Goal: Communication & Community: Answer question/provide support

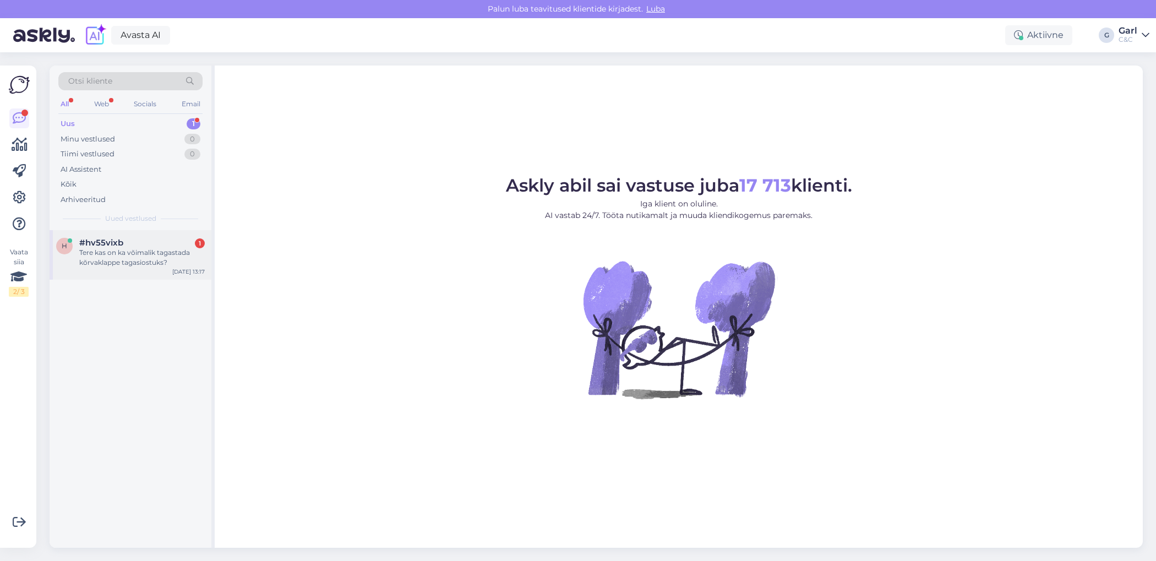
click at [166, 274] on div "h #hv55vixb 1 Tere kas on ka võimalik tagastada kõrvaklappe tagasiostuks? [DATE…" at bounding box center [131, 255] width 162 height 50
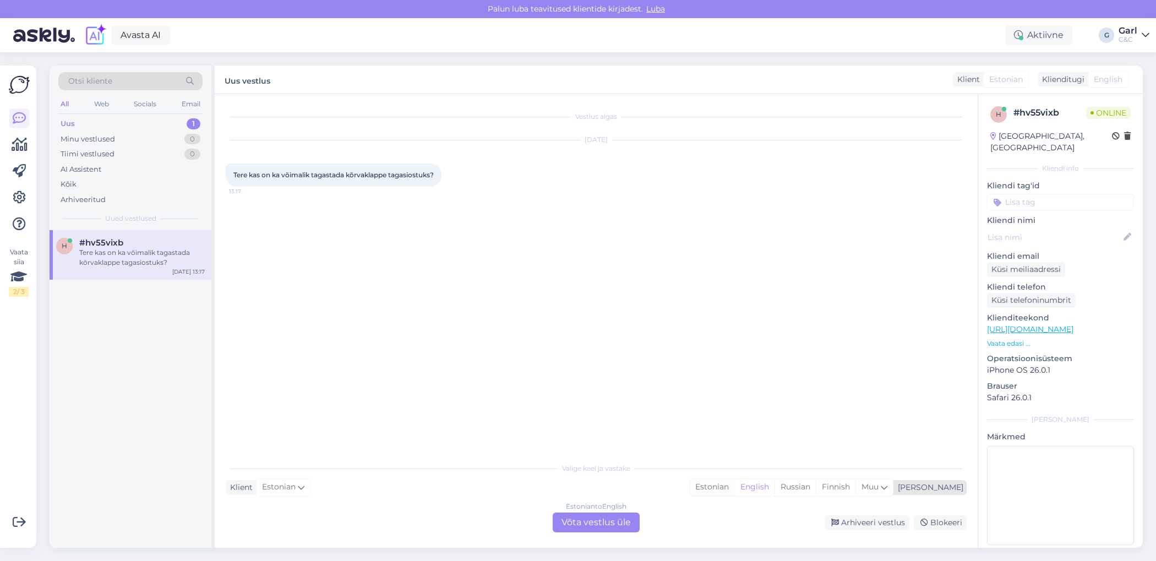
click at [734, 485] on div "Estonian" at bounding box center [712, 487] width 45 height 17
click at [585, 523] on div "Estonian to Estonian Võta vestlus üle" at bounding box center [596, 523] width 87 height 20
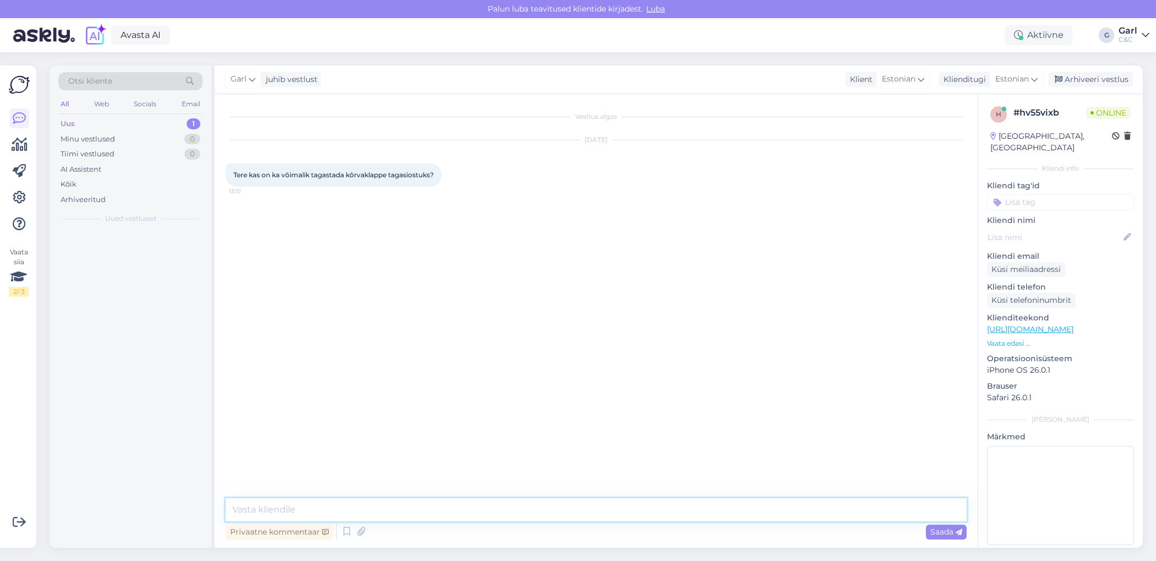
click at [585, 518] on textarea at bounding box center [596, 509] width 741 height 23
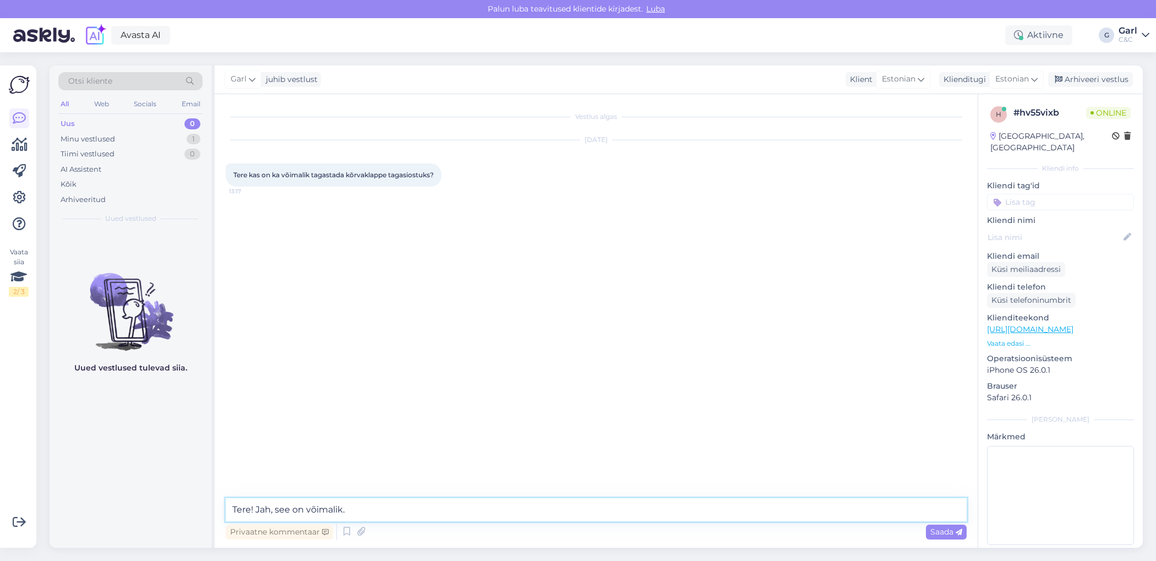
type textarea "Tere! Jah, see on võimalik."
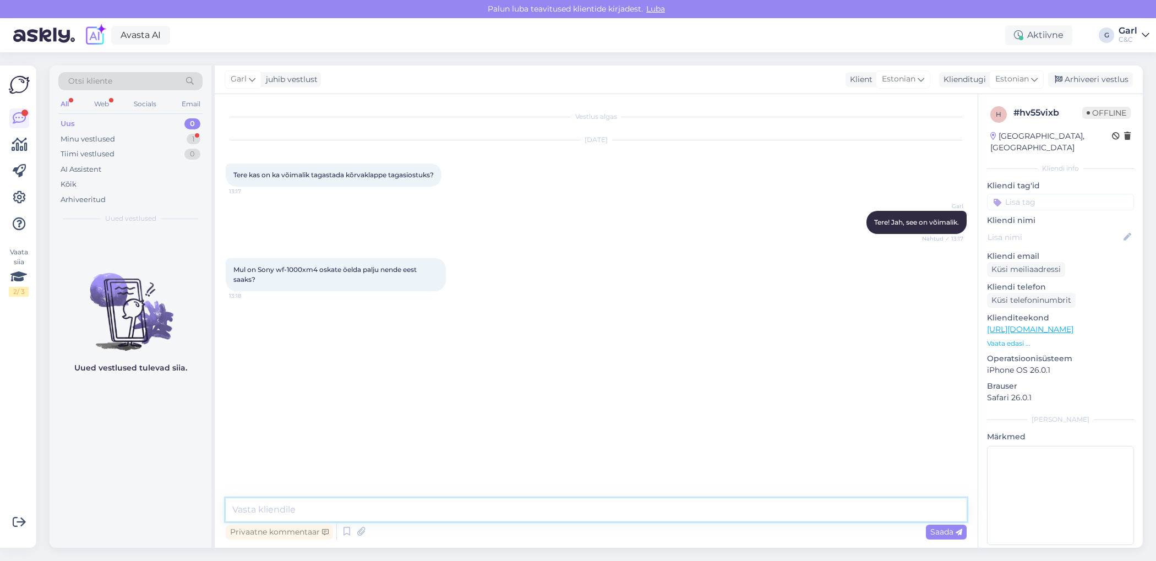
click at [322, 507] on textarea at bounding box center [596, 509] width 741 height 23
paste textarea "[URL][DOMAIN_NAME]"
type textarea "Sellele tootele hetkel hinnastus puudub. Soovitan Teil uurida selle toote hinna…"
click at [696, 511] on textarea "Sellele tootele hetkel hinnastus puudub. Soovitan Teil uurida selle toote hinna…" at bounding box center [596, 509] width 741 height 23
click at [405, 510] on textarea "Sellele tootele hetkel hinnastus puudub. Soovitan Teil uurida selle toote hinna…" at bounding box center [596, 509] width 741 height 23
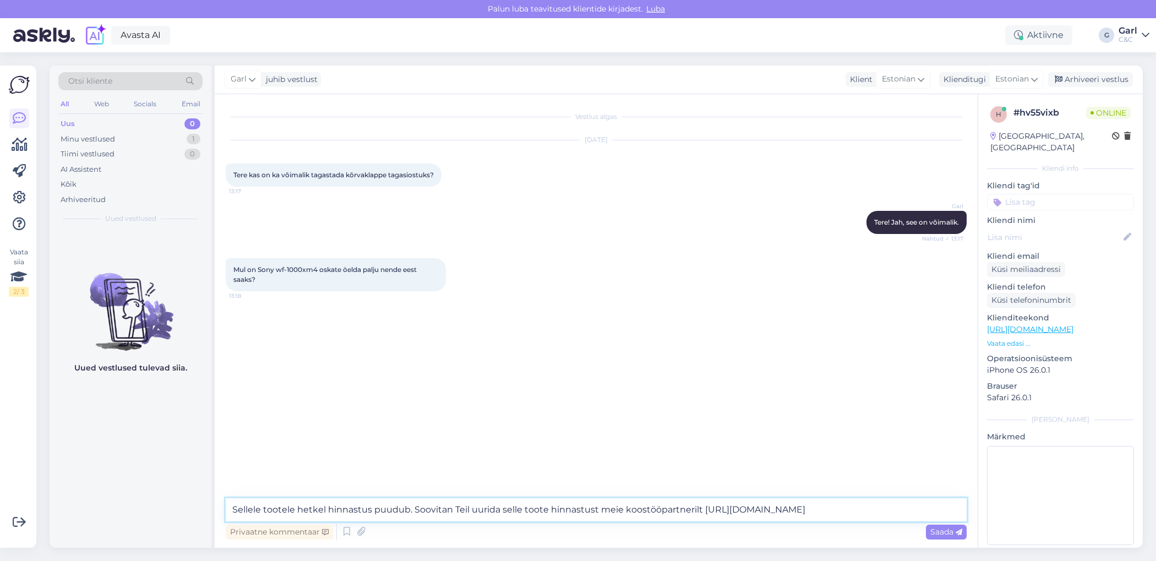
click at [432, 510] on textarea "Sellele tootele hetkel hinnastus puudub. Soovitan Teil uurida selle toote hinna…" at bounding box center [596, 509] width 741 height 23
click at [409, 507] on textarea "Sellele tootele hetkel hinnastus puudub. Soovitan Teil uurida selle toote hinna…" at bounding box center [596, 509] width 741 height 23
click at [411, 510] on textarea "Sellele tootele hetkel hinnastus puudub. Soovitan Teil uurida selle toote hinna…" at bounding box center [596, 509] width 741 height 23
click at [507, 516] on textarea "Sellele tootele hetkel hinnastus puudub. Soovitan Teil uurida selle toote hinna…" at bounding box center [596, 509] width 741 height 23
click at [534, 511] on textarea "Sellele tootele hetkel hinnastus puudub. Soovitan Teil uurida selle toote hinna…" at bounding box center [596, 509] width 741 height 23
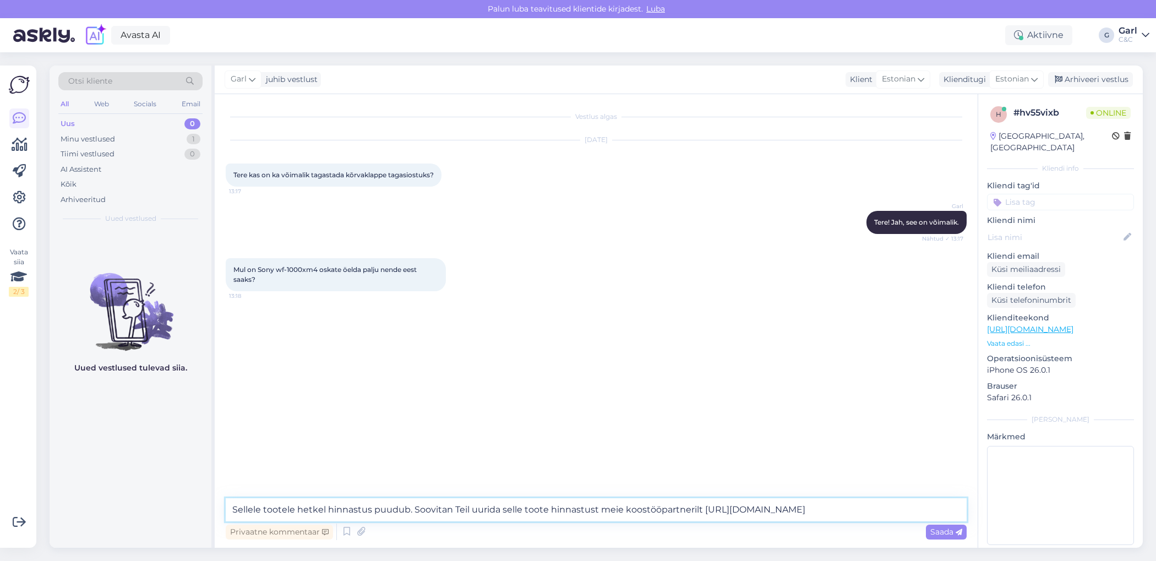
click at [649, 511] on textarea "Sellele tootele hetkel hinnastus puudub. Soovitan Teil uurida selle toote hinna…" at bounding box center [596, 509] width 741 height 23
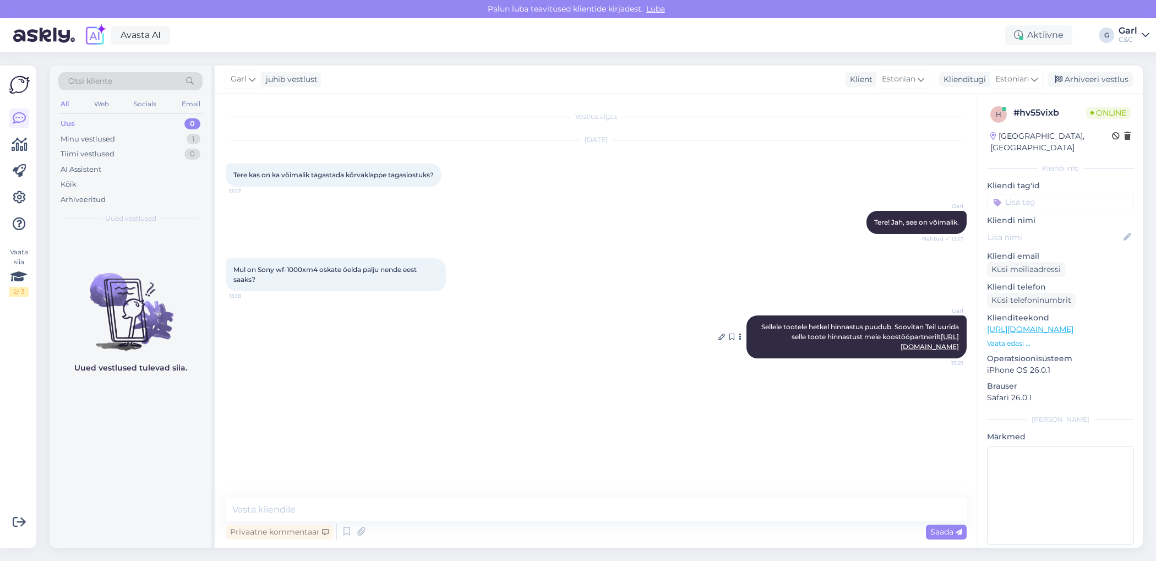
click at [925, 349] on link "https://upgreat.ee/" at bounding box center [930, 342] width 58 height 18
click at [406, 503] on textarea at bounding box center [596, 509] width 741 height 23
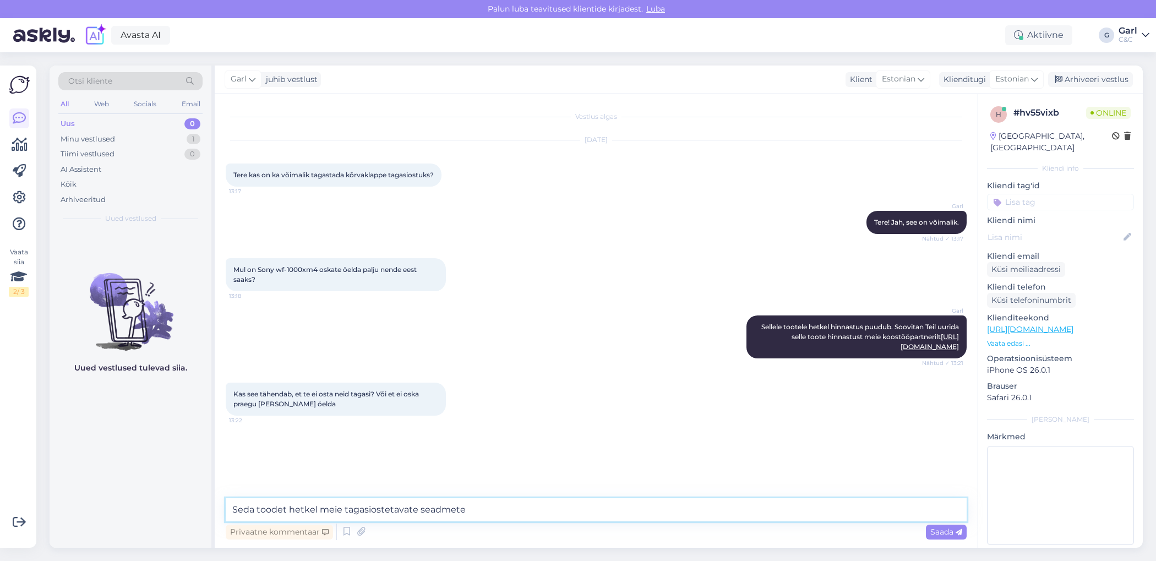
click at [374, 505] on textarea "Seda toodet hetkel meie tagasiostetavate seadmete" at bounding box center [596, 509] width 741 height 23
click at [373, 505] on textarea "Seda toodet hetkel meie tagasiostetavate seadmete" at bounding box center [596, 509] width 741 height 23
click at [492, 513] on textarea "Seda toodet hetkel meie tagasio stetavate seadmete" at bounding box center [596, 509] width 741 height 23
click at [377, 511] on textarea "Seda toodet hetkel meie tagasio stetavate seadmete" at bounding box center [596, 509] width 741 height 23
click at [534, 514] on textarea "Seda toodet hetkel meie tagasi ostetavate seadmete" at bounding box center [596, 509] width 741 height 23
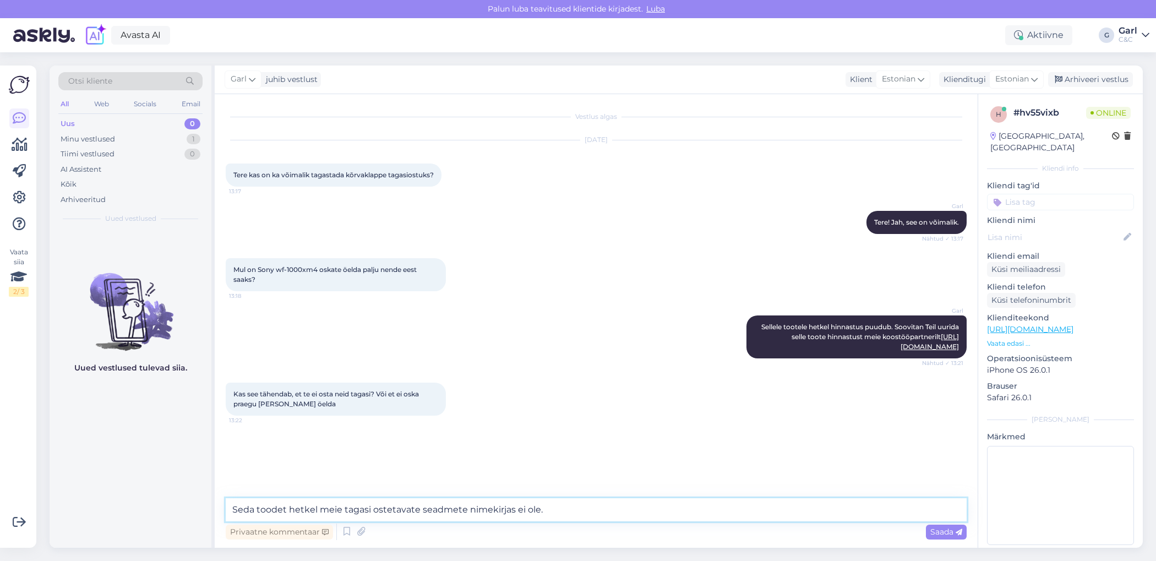
type textarea "Seda toodet hetkel meie tagasi ostetavate seadmete nimekirjas ei ole."
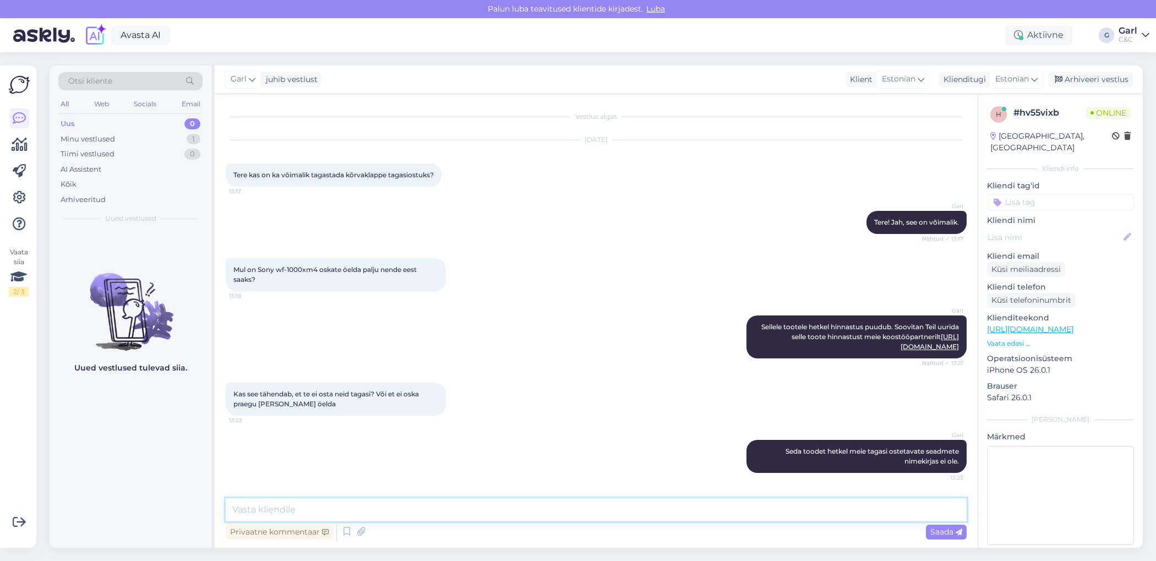
click at [534, 514] on textarea at bounding box center [596, 509] width 741 height 23
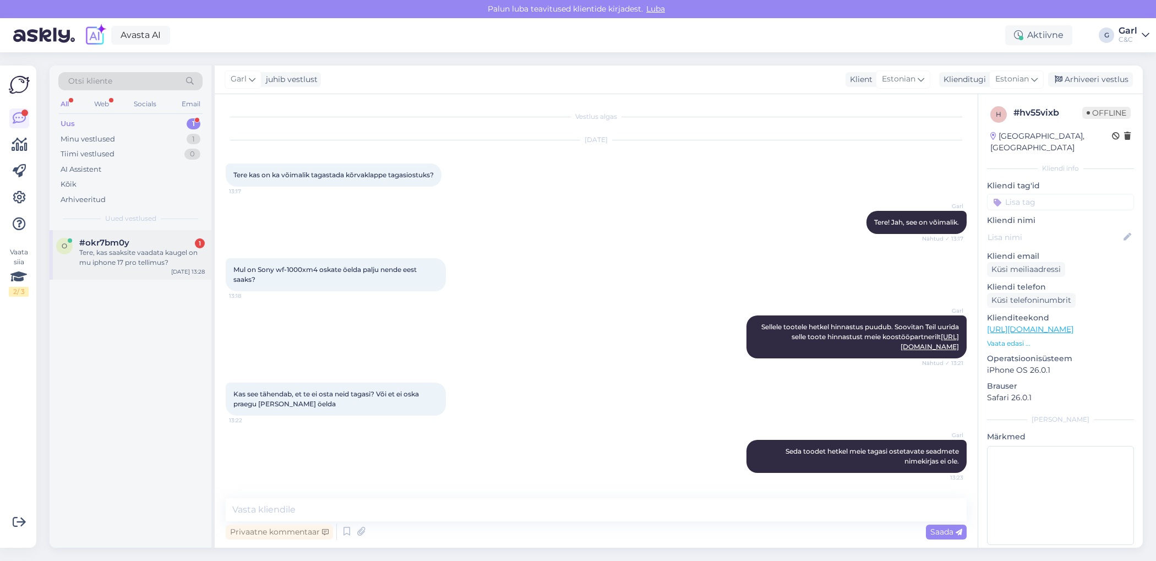
click at [179, 233] on div "o #okr7bm0y 1 Tere, kas saaksite vaadata kaugel on mu iphone 17 pro tellimus? O…" at bounding box center [131, 255] width 162 height 50
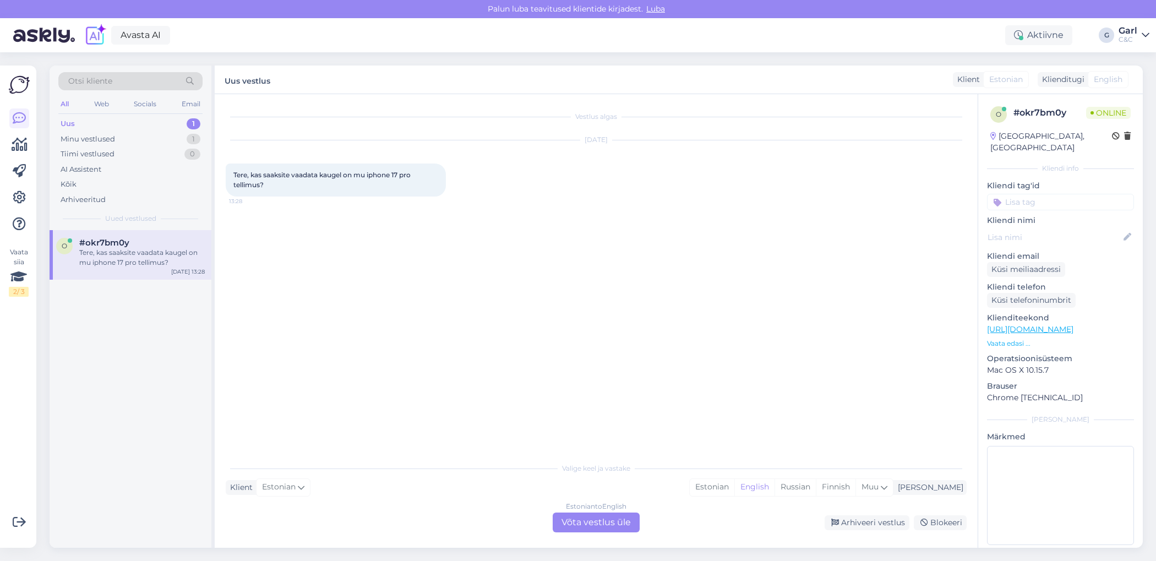
click at [734, 496] on div "Valige [PERSON_NAME] vastake Klient Estonian Mina Estonian English Russian Finn…" at bounding box center [596, 494] width 741 height 75
click at [734, 488] on div "Estonian" at bounding box center [712, 487] width 45 height 17
click at [607, 517] on div "Estonian to Estonian Võta vestlus üle" at bounding box center [596, 523] width 87 height 20
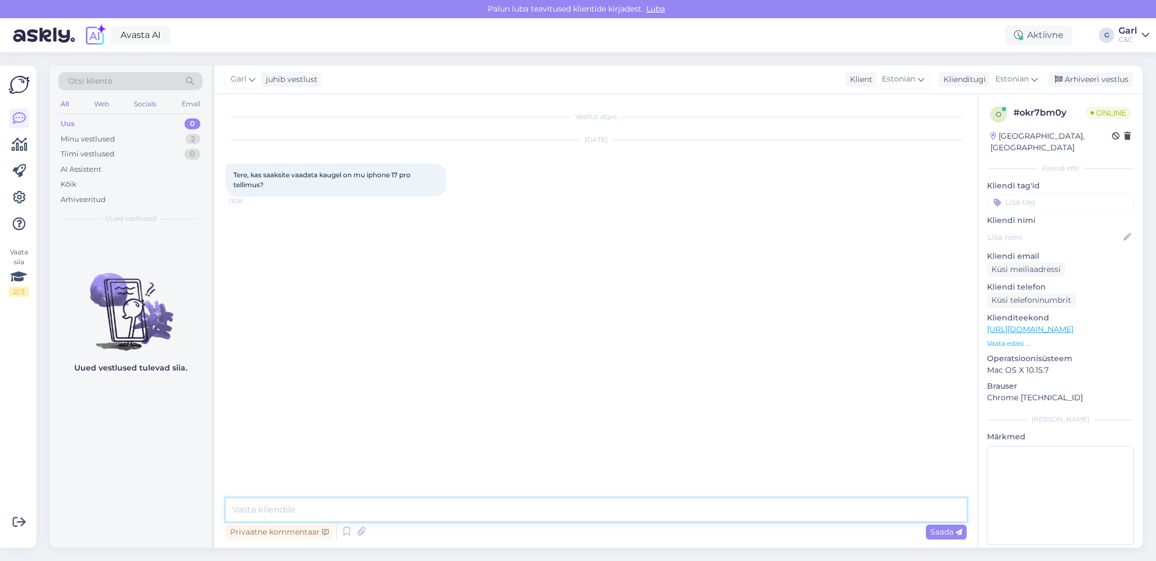
click at [606, 511] on textarea at bounding box center [596, 509] width 741 height 23
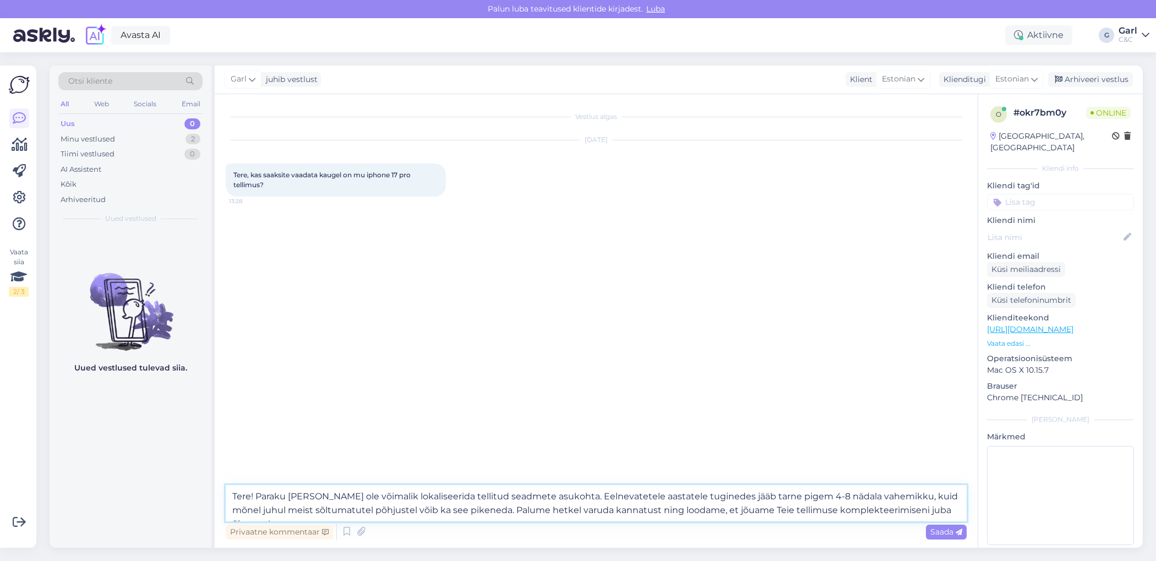
type textarea "Tere! Paraku [PERSON_NAME] ole võimalik lokaliseerida tellitud seadmete asukoht…"
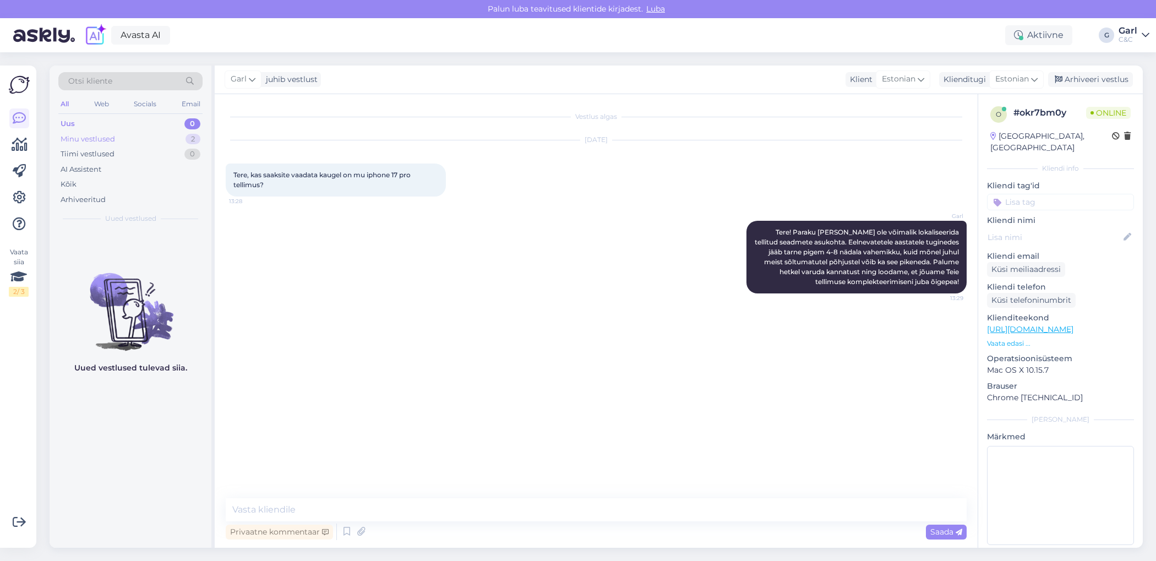
click at [162, 136] on div "Minu vestlused 2" at bounding box center [130, 139] width 144 height 15
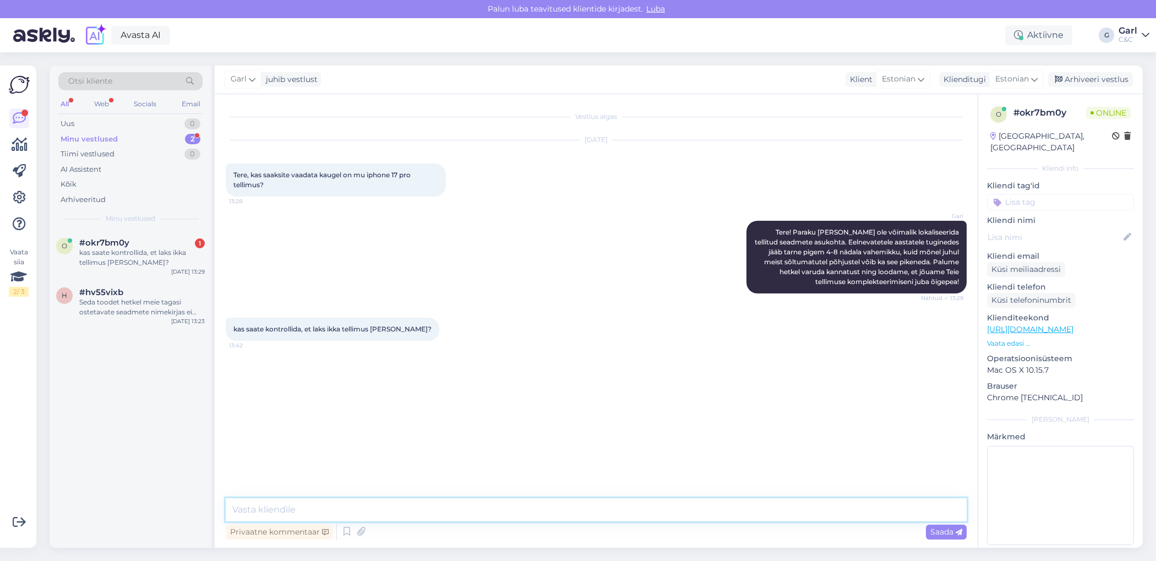
click at [444, 515] on textarea at bounding box center [596, 509] width 741 height 23
type textarea "Ikka. [PERSON_NAME] nimele sai tellimus tehtud?"
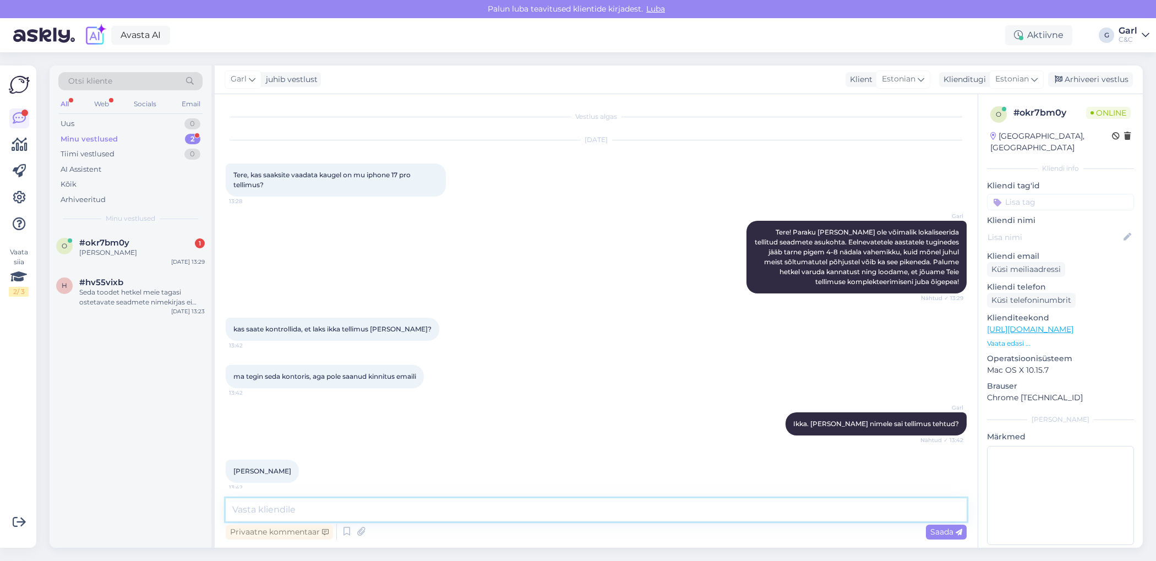
scroll to position [6, 0]
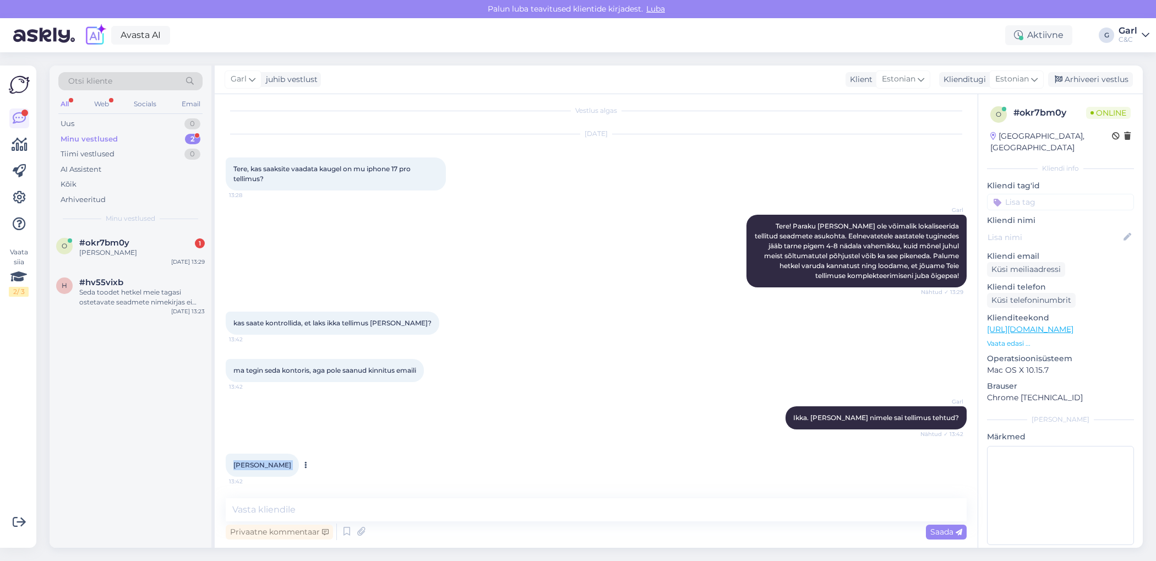
drag, startPoint x: 233, startPoint y: 465, endPoint x: 292, endPoint y: 467, distance: 59.0
click at [292, 467] on div "Enrique Sarap 13:42" at bounding box center [262, 465] width 73 height 23
copy div "Enrique Sarap 13:42"
click at [370, 514] on textarea at bounding box center [596, 509] width 741 height 23
type textarea "Tellimus kenasti töös."
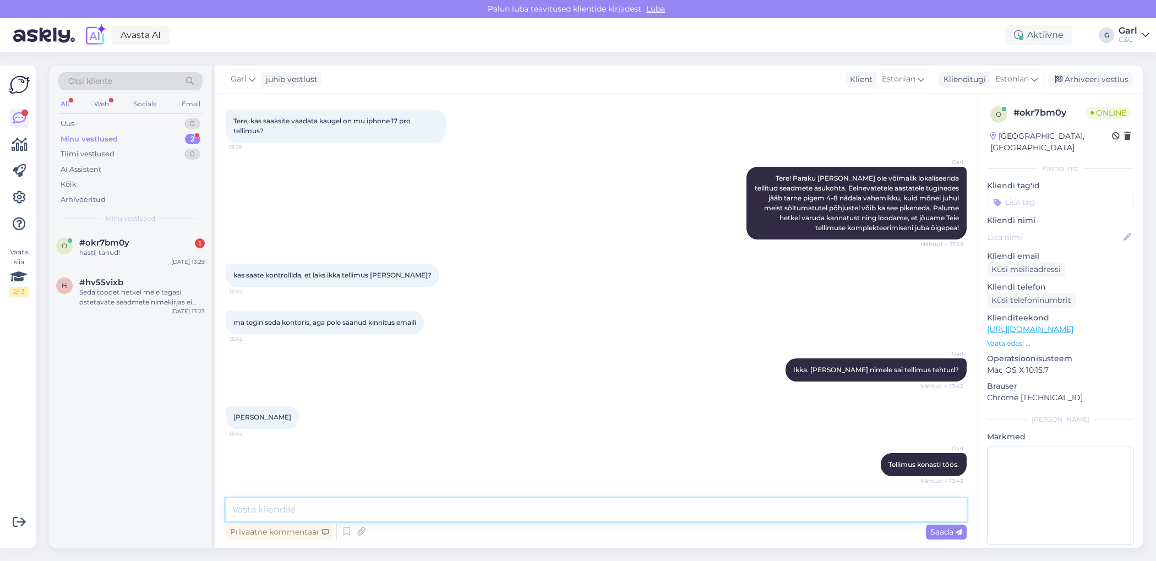
scroll to position [101, 0]
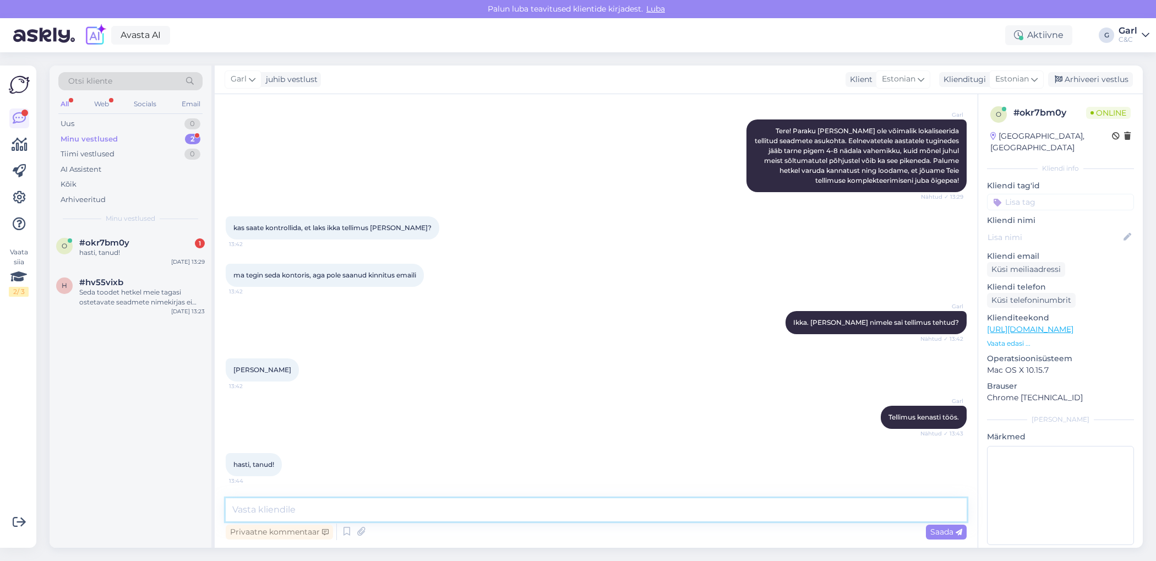
click at [325, 504] on textarea at bounding box center [596, 509] width 741 height 23
type textarea "Ikka. Täname mõistva suhtumise eest!"
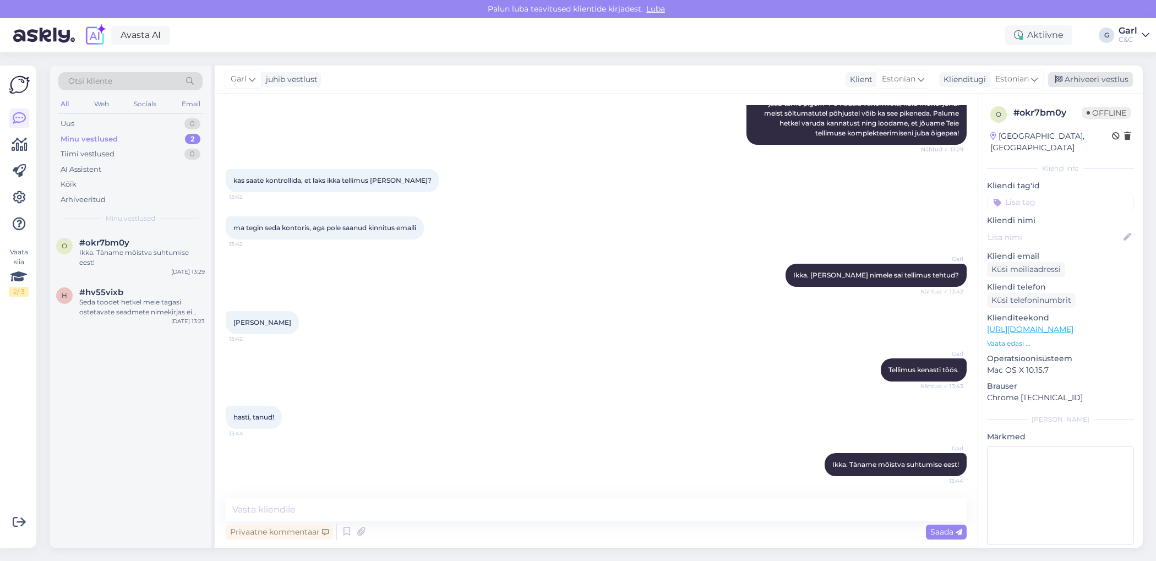
click at [1056, 77] on icon at bounding box center [1059, 80] width 8 height 8
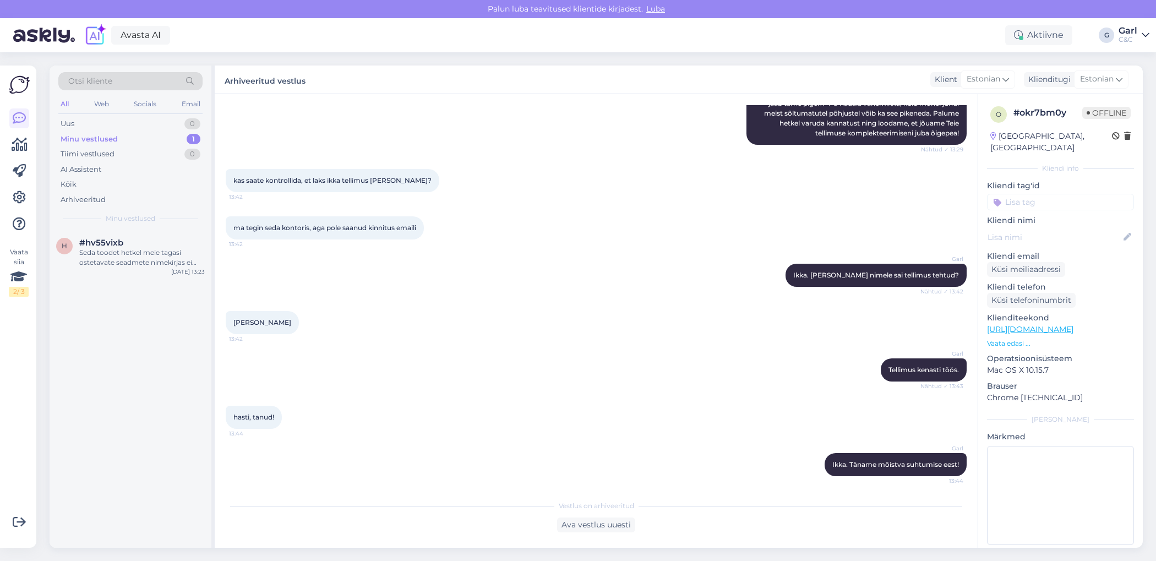
click at [165, 221] on div "Minu vestlused" at bounding box center [130, 219] width 144 height 10
click at [165, 236] on div "h #hv55vixb Seda toodet hetkel meie tagasi ostetavate seadmete nimekirjas ei ol…" at bounding box center [131, 255] width 162 height 50
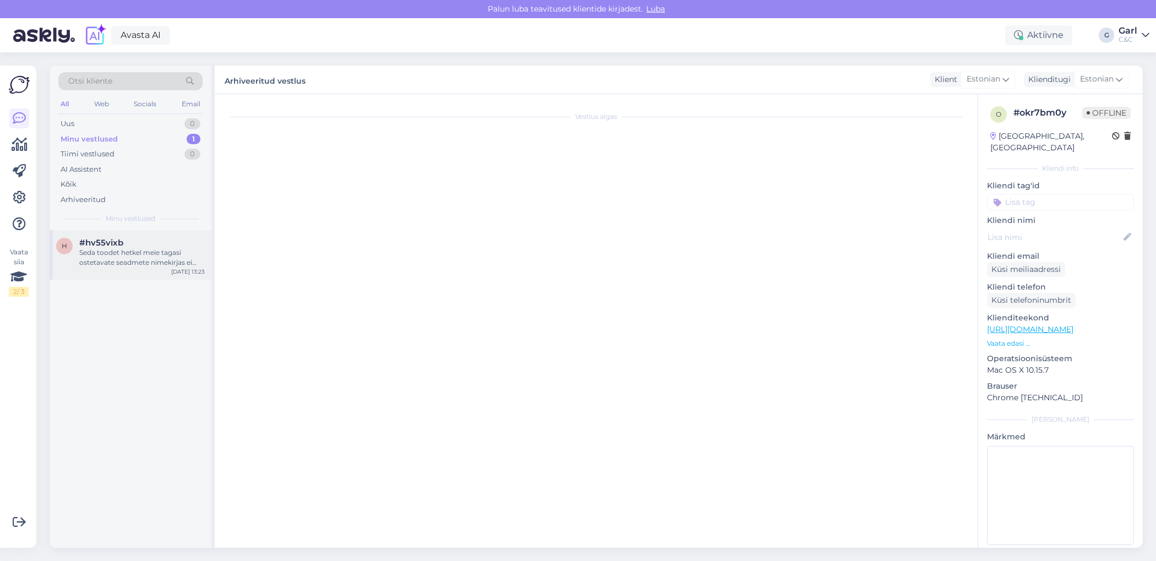
scroll to position [0, 0]
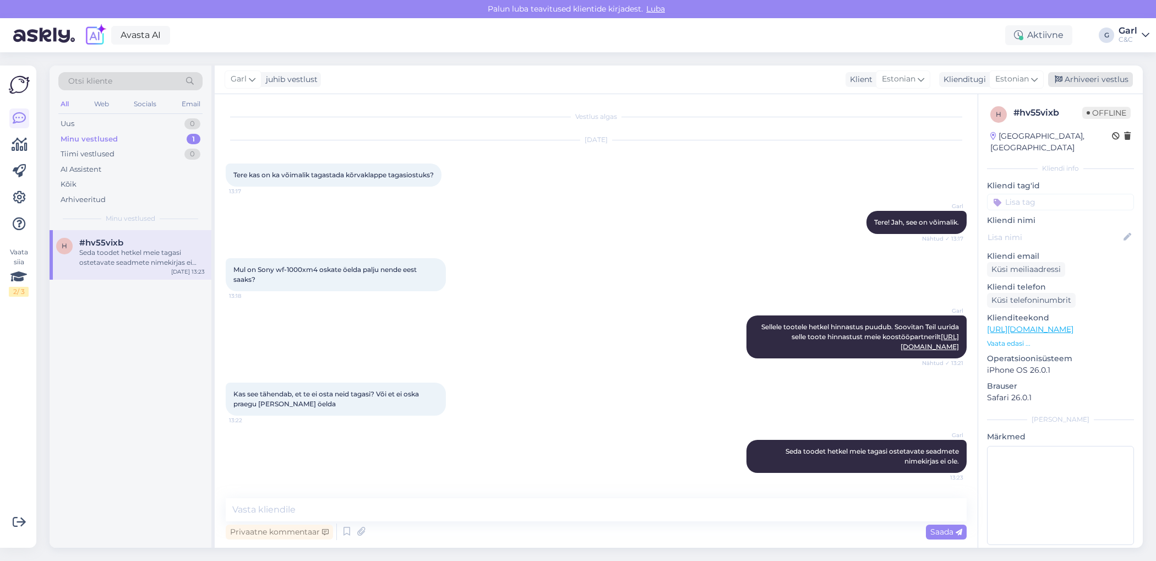
click at [1076, 81] on div "Arhiveeri vestlus" at bounding box center [1090, 79] width 85 height 15
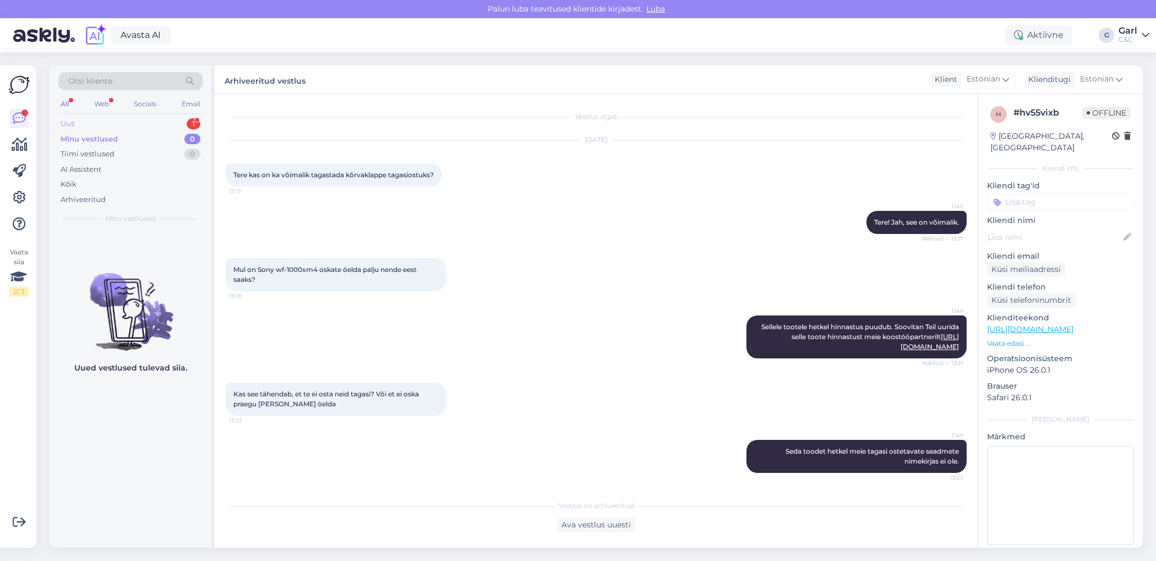
click at [188, 118] on div "Uus 1" at bounding box center [130, 123] width 144 height 15
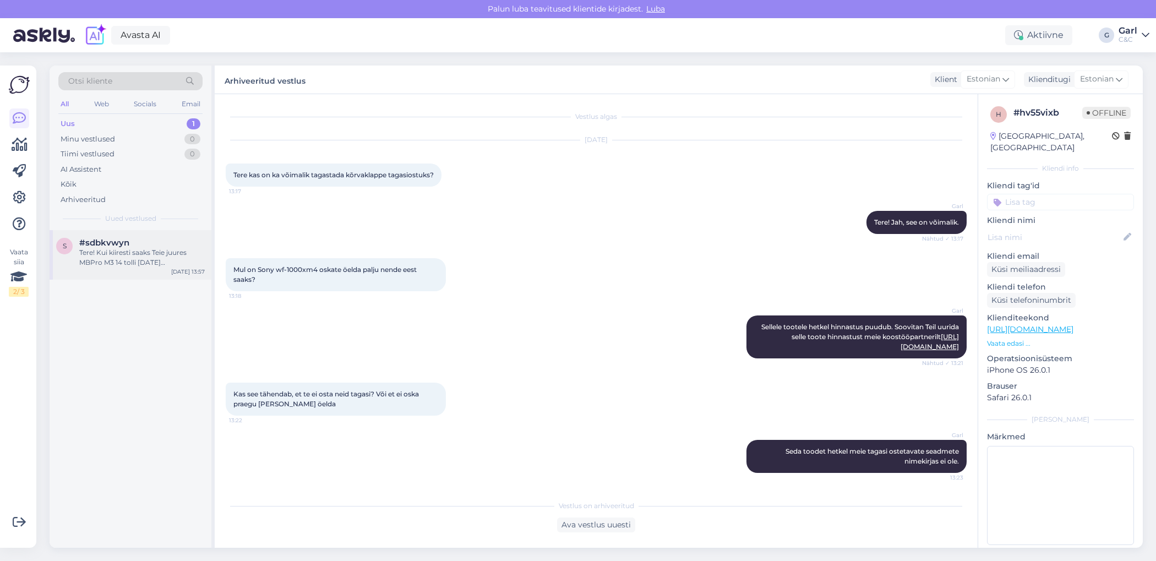
click at [94, 239] on span "#sdbkvwyn" at bounding box center [104, 243] width 50 height 10
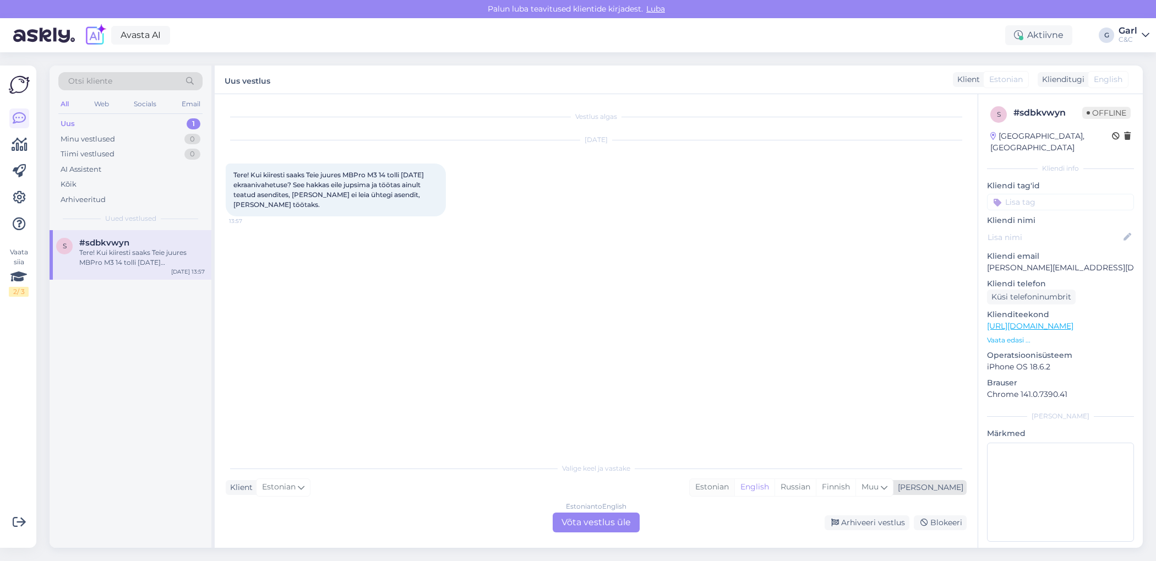
click at [734, 487] on div "Estonian" at bounding box center [712, 487] width 45 height 17
click at [602, 521] on div "Estonian to Estonian Võta vestlus üle" at bounding box center [596, 523] width 87 height 20
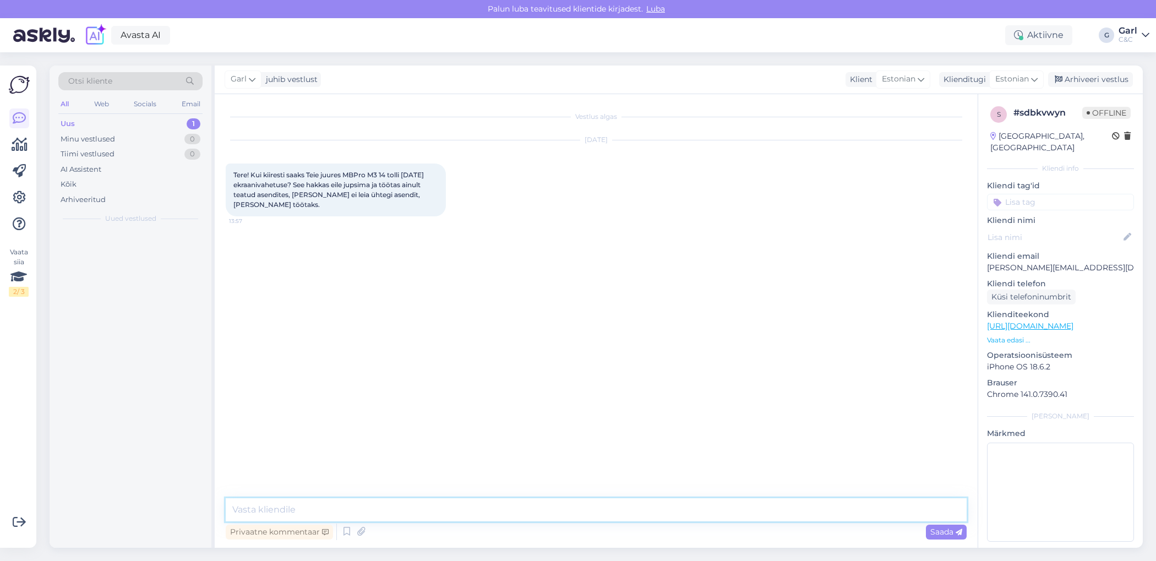
click at [600, 518] on textarea at bounding box center [596, 509] width 741 height 23
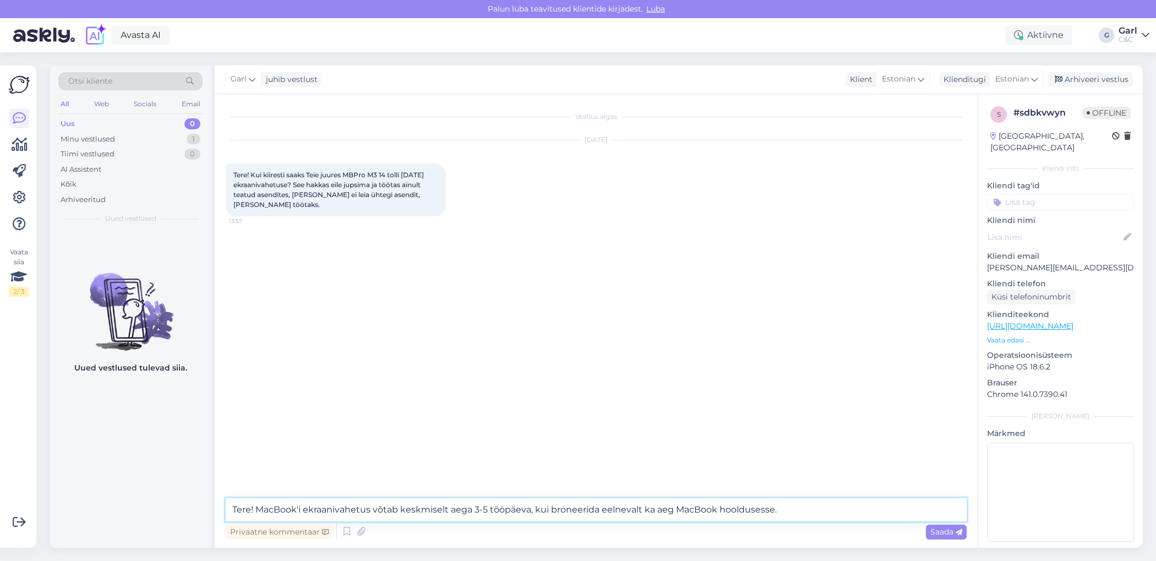
type textarea "Tere! MacBook'i ekraanivahetus võtab keskmiselt aega 3-5 tööpäeva, kui broneeri…"
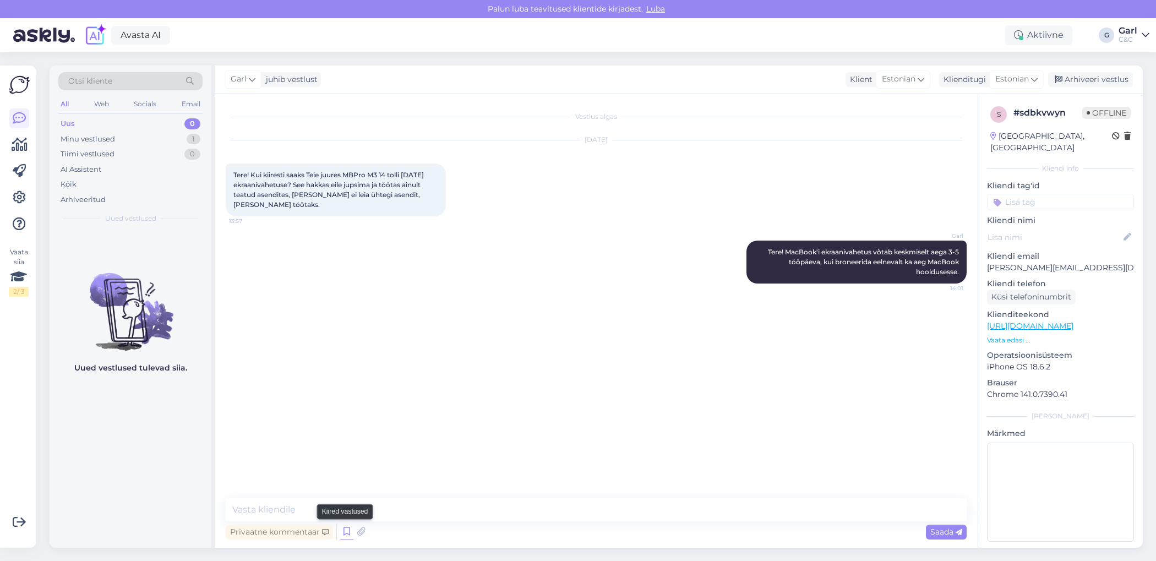
click at [350, 531] on icon at bounding box center [346, 532] width 13 height 17
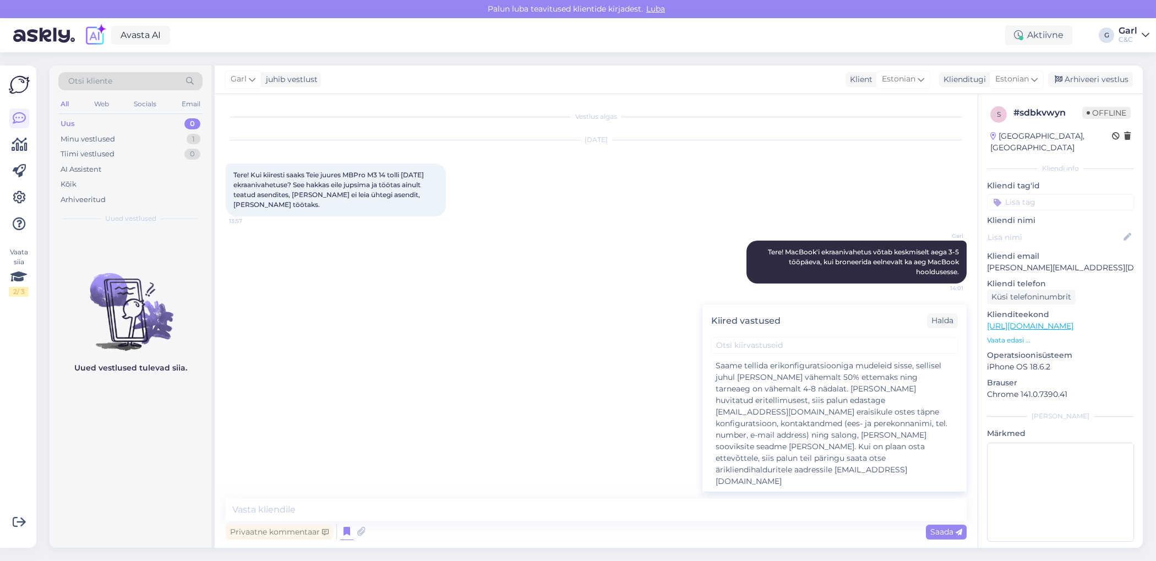
scroll to position [2164, 0]
click at [870, 502] on div "Hooldusesse saab aega broneerida kodulehel - [URL][DOMAIN_NAME]. Enne hoolduses…" at bounding box center [835, 536] width 238 height 69
type textarea "Hooldusesse saab aega broneerida kodulehel - [URL][DOMAIN_NAME]. Enne hoolduses…"
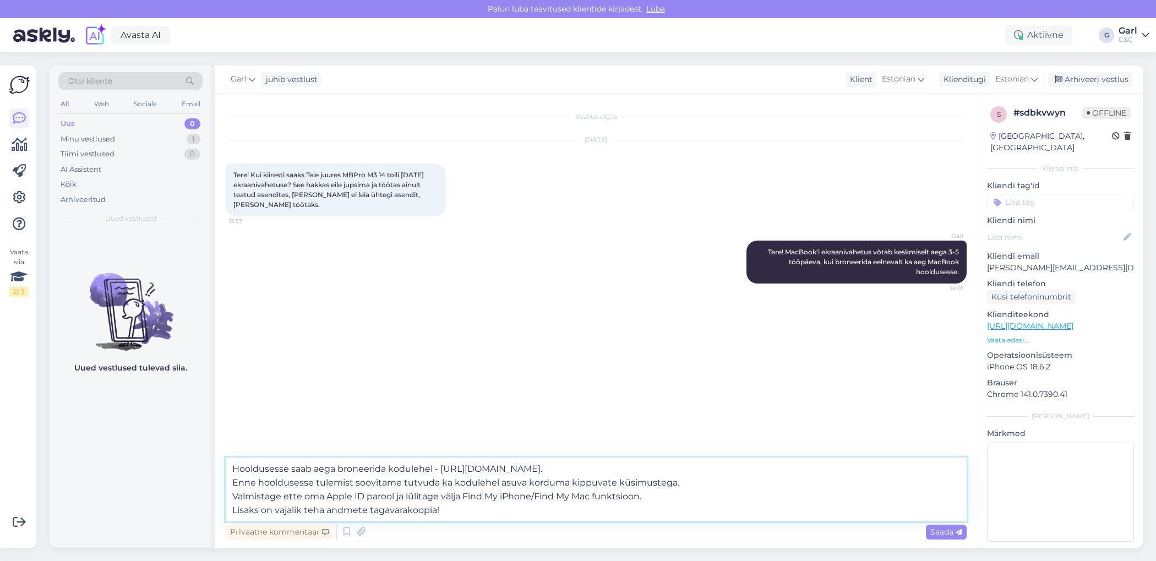
click at [511, 514] on textarea "Hooldusesse saab aega broneerida kodulehel - [URL][DOMAIN_NAME]. Enne hoolduses…" at bounding box center [596, 490] width 741 height 64
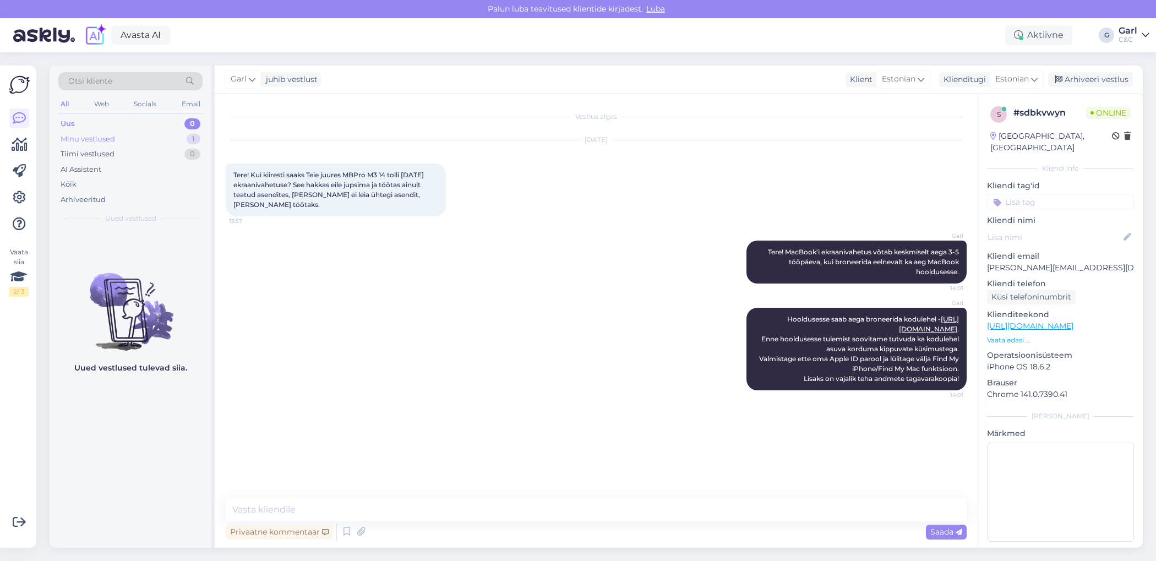
click at [177, 144] on div "Minu vestlused 1" at bounding box center [130, 139] width 144 height 15
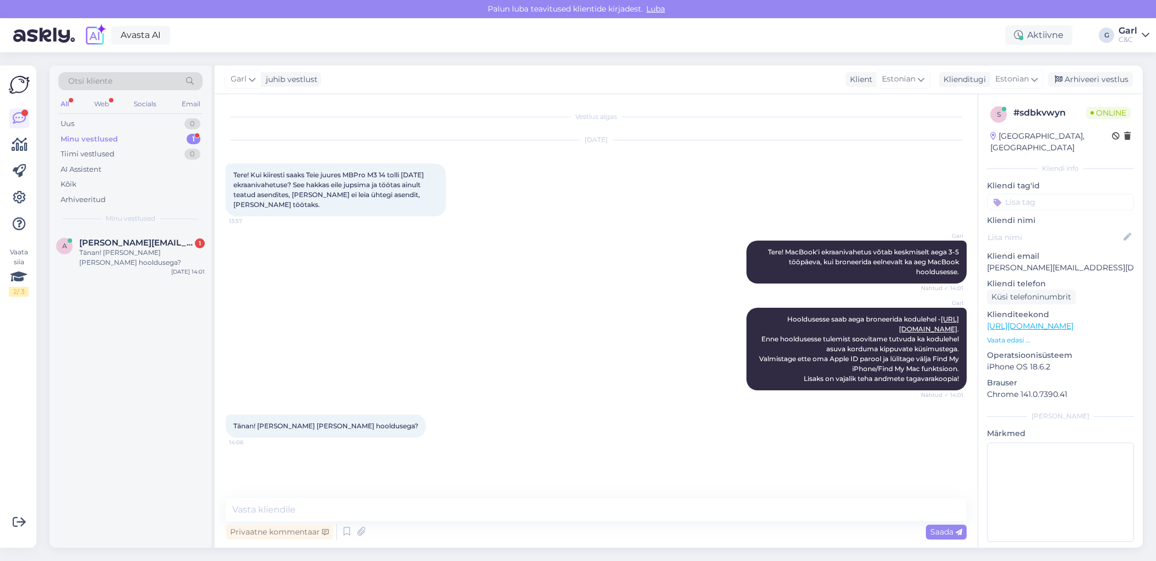
click at [134, 357] on div "a artur.pata@gmail.com 1 Tänan! Ja hind koos hooldusega? Oct 15 14:01" at bounding box center [131, 389] width 162 height 318
click at [375, 514] on textarea at bounding box center [596, 509] width 741 height 23
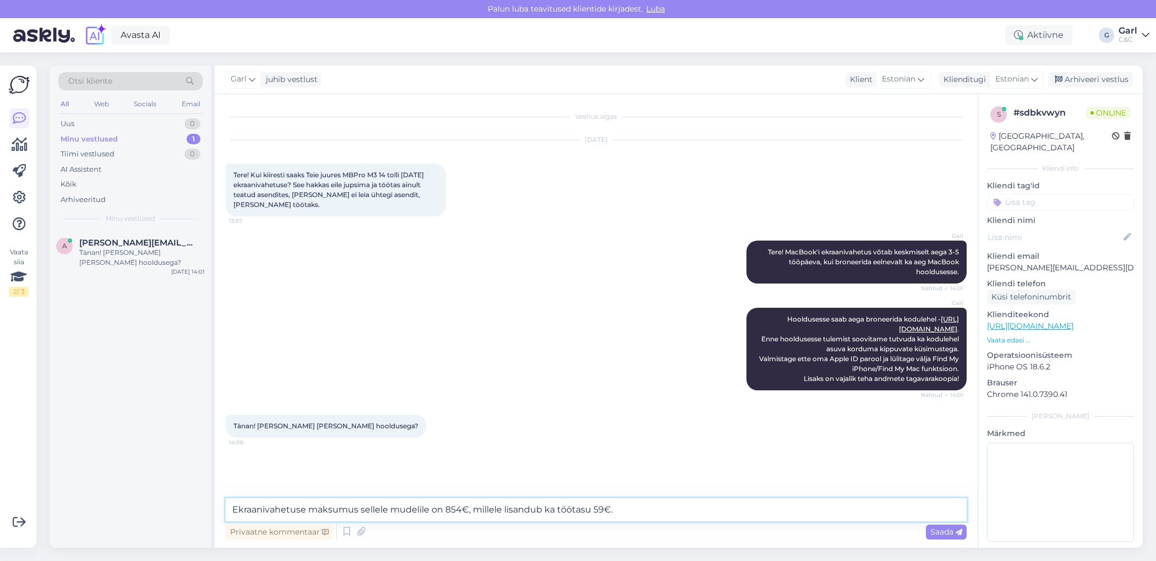
type textarea "Ekraanivahetuse maksumus sellele mudelile on 854€, millele lisandub ka töötasu …"
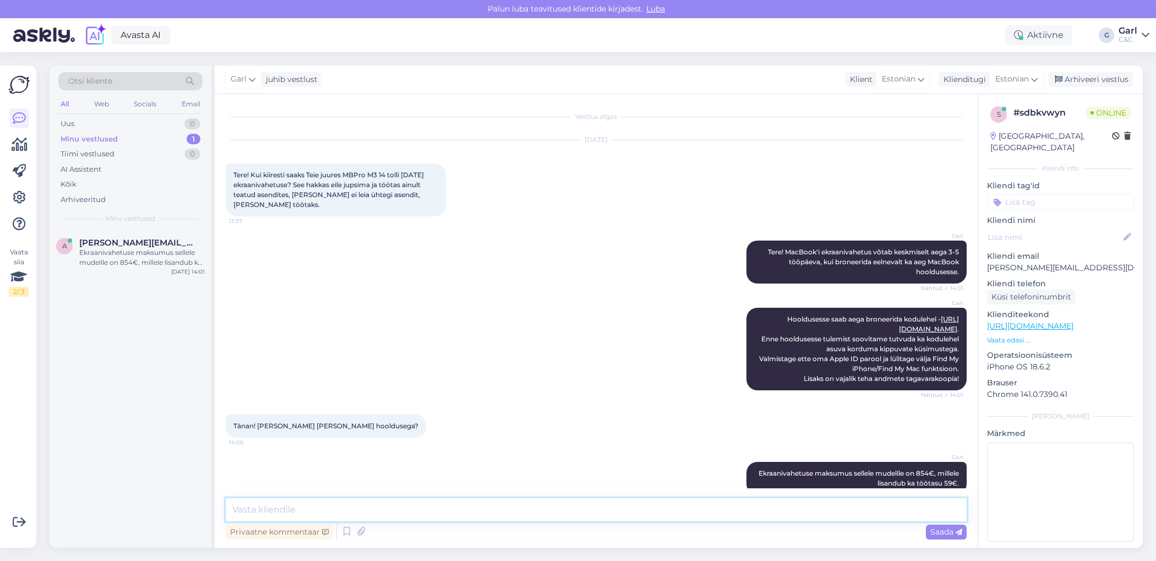
scroll to position [9, 0]
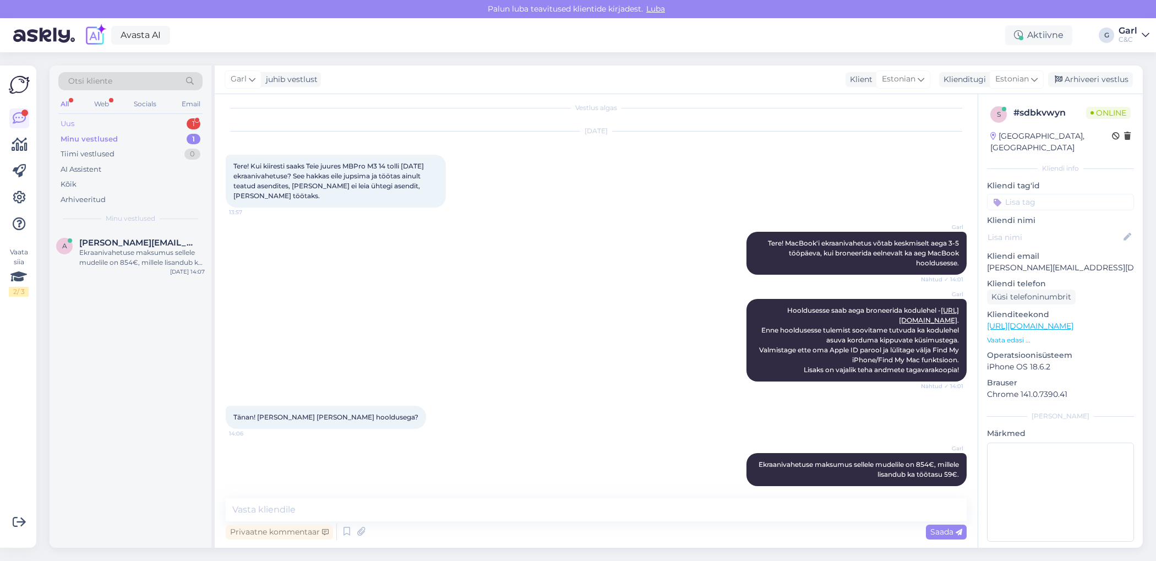
click at [198, 126] on div "1" at bounding box center [194, 123] width 14 height 11
click at [148, 246] on div "#cqxvzwwf 1" at bounding box center [142, 243] width 126 height 10
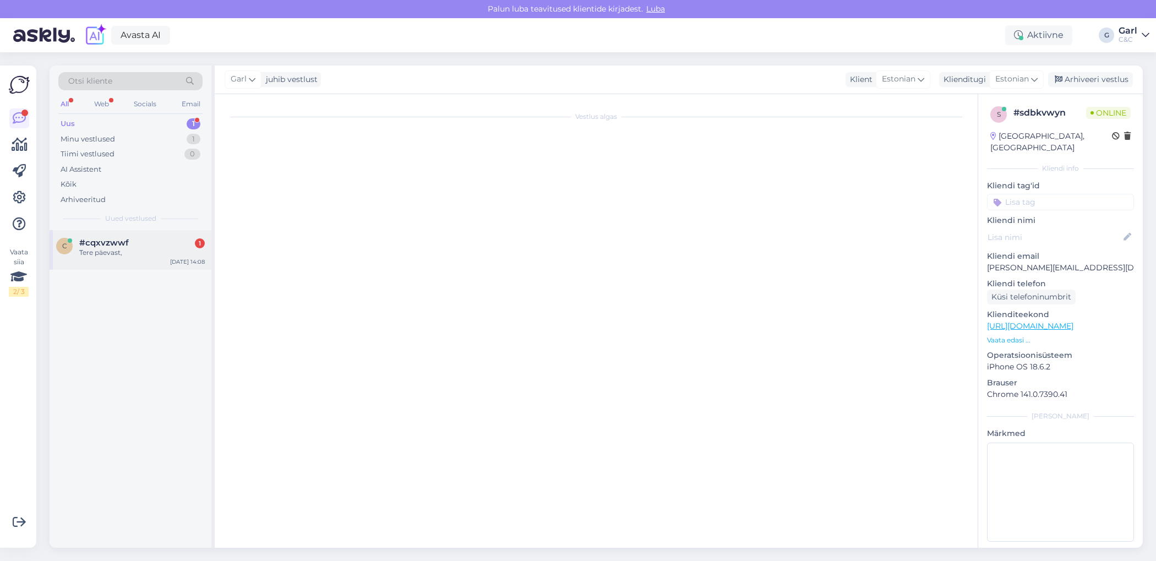
scroll to position [0, 0]
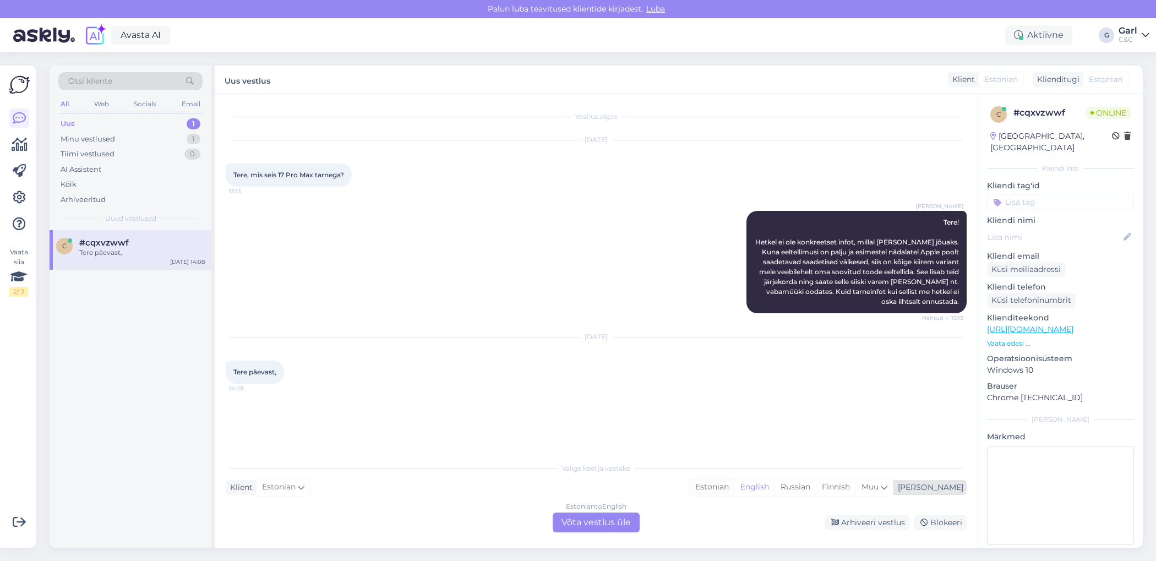
click at [734, 492] on div "Estonian" at bounding box center [712, 487] width 45 height 17
click at [595, 520] on div "Estonian to Estonian Võta vestlus üle" at bounding box center [596, 523] width 87 height 20
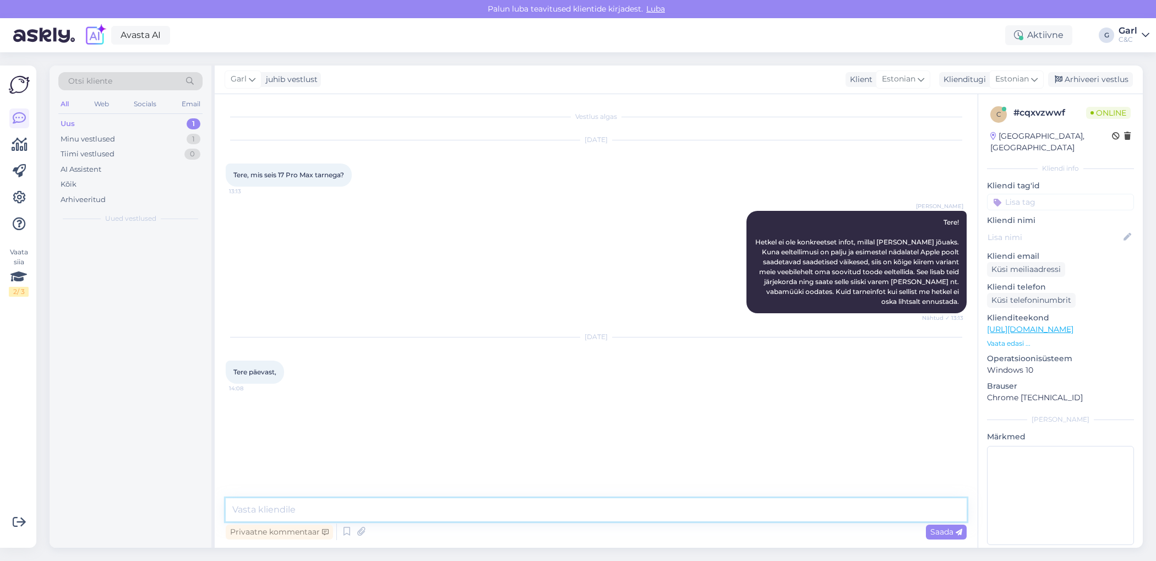
click at [595, 516] on textarea at bounding box center [596, 509] width 741 height 23
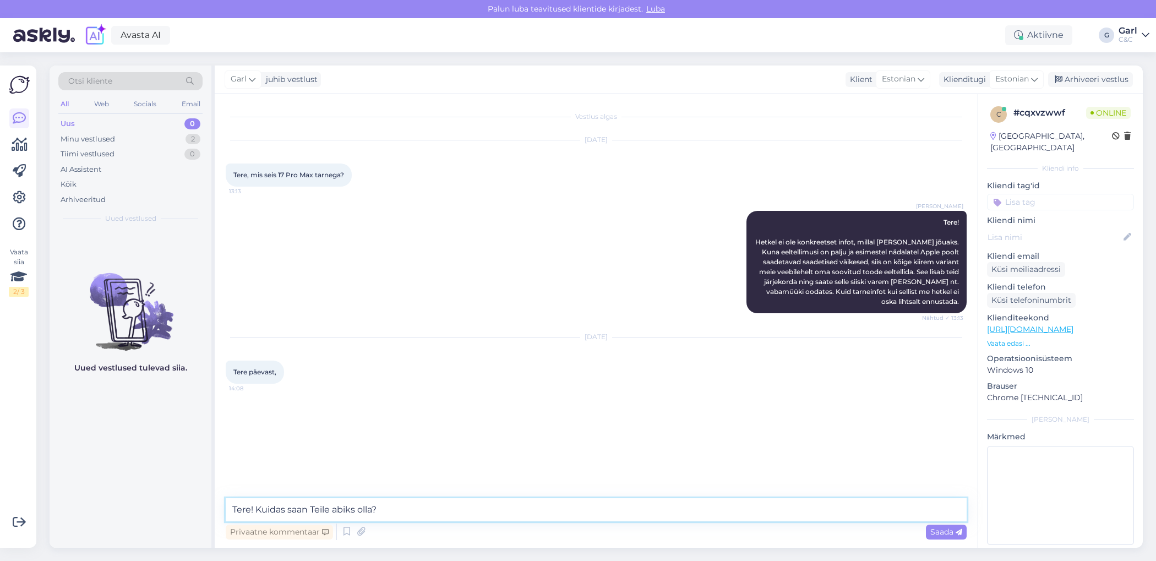
type textarea "Tere! Kuidas saan Teile abiks olla?"
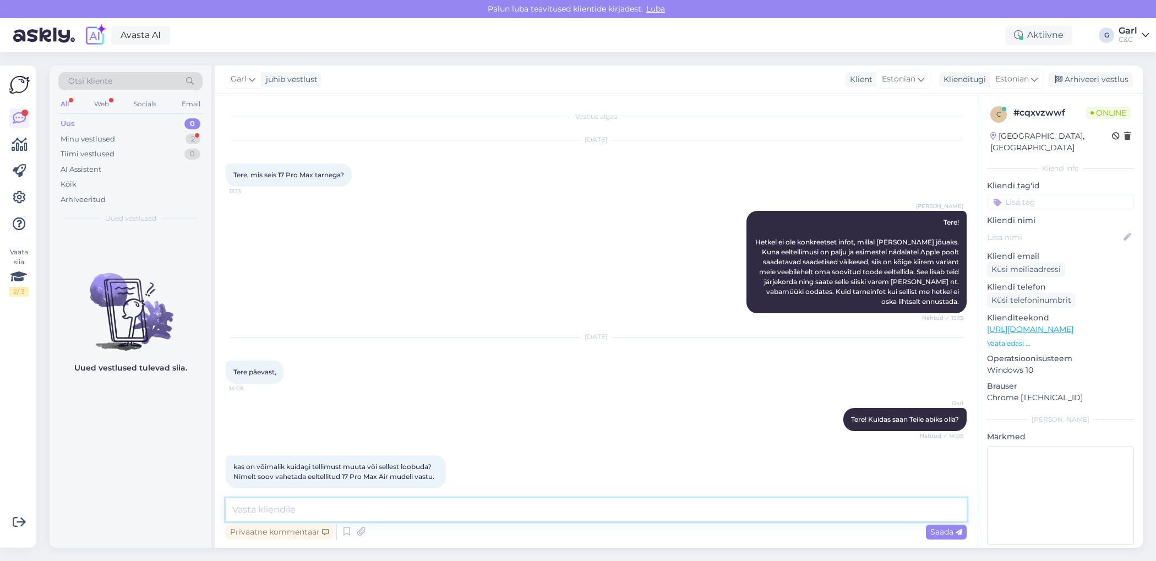
scroll to position [12, 0]
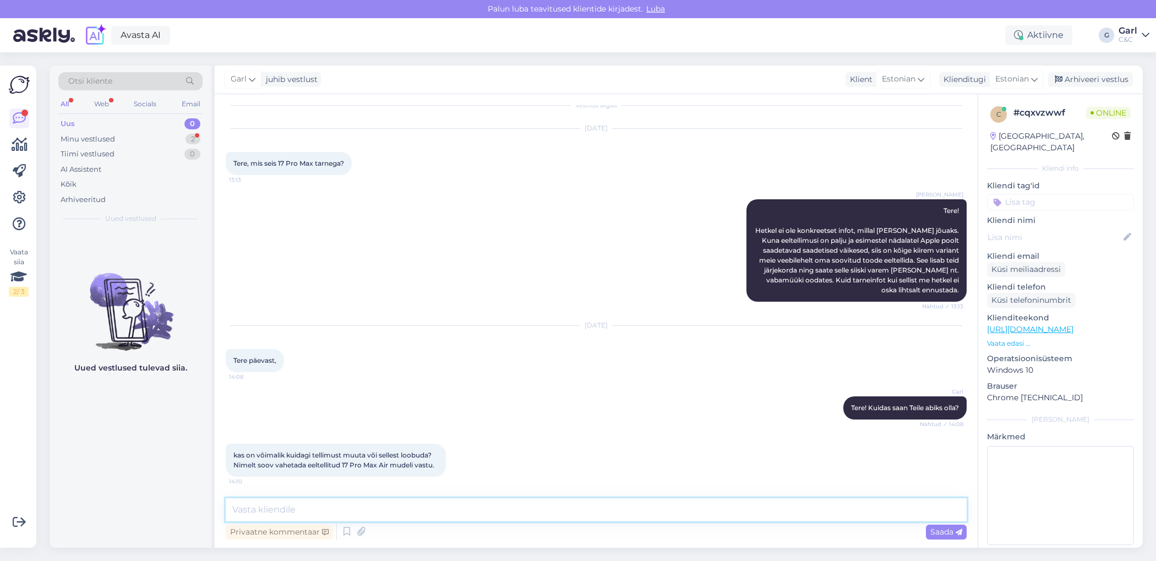
click at [382, 501] on textarea at bounding box center [596, 509] width 741 height 23
type textarea "[PERSON_NAME]. Kuidas on tellimuse number?"
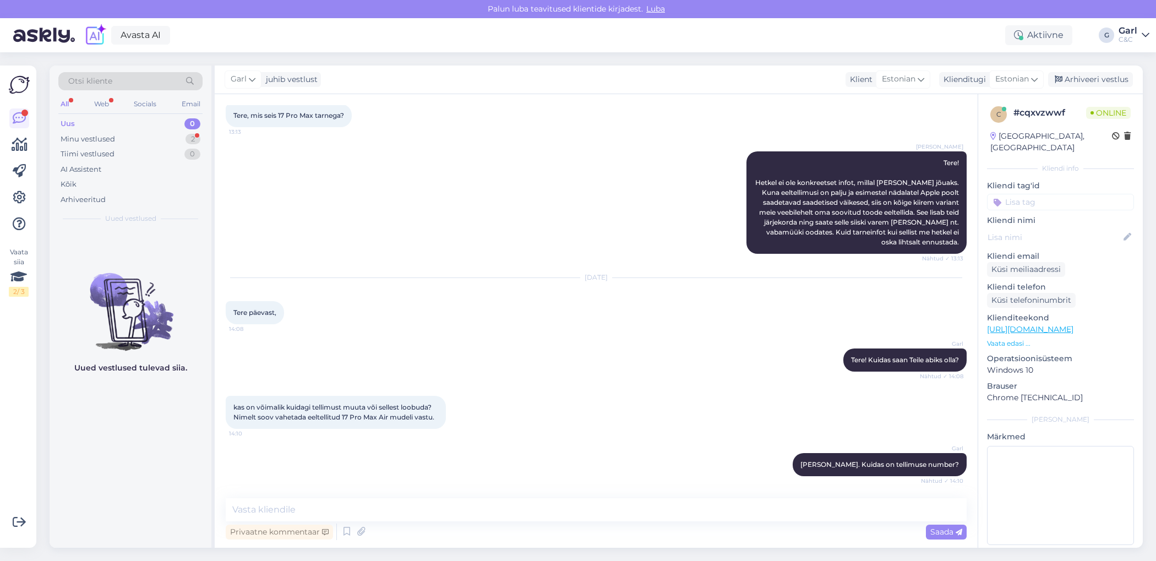
scroll to position [107, 0]
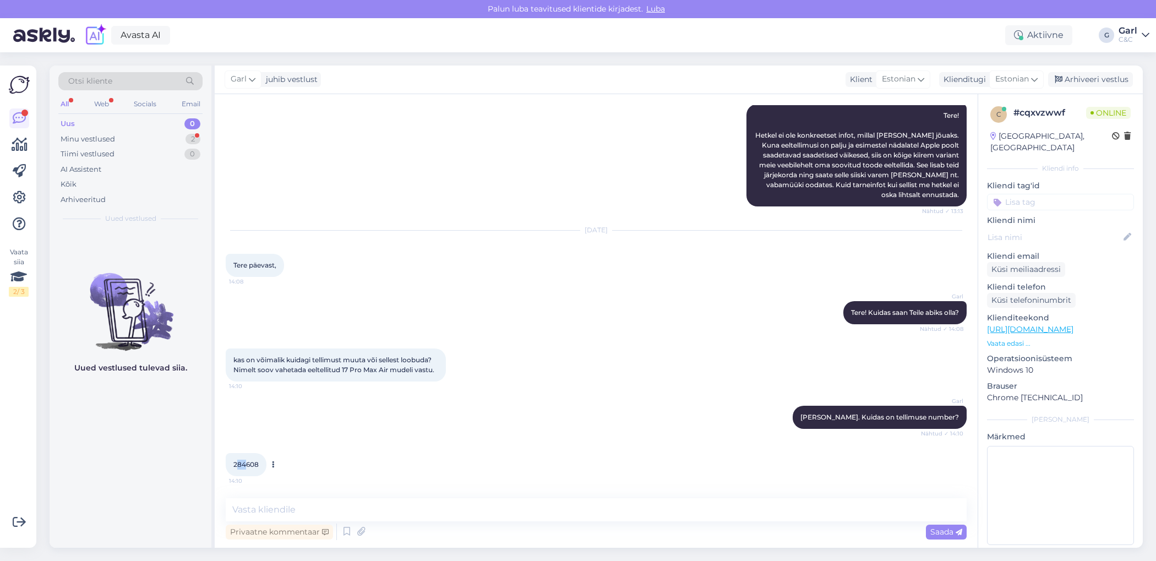
drag, startPoint x: 235, startPoint y: 465, endPoint x: 248, endPoint y: 464, distance: 12.7
click at [248, 464] on span "284608" at bounding box center [245, 464] width 25 height 8
drag, startPoint x: 233, startPoint y: 462, endPoint x: 259, endPoint y: 464, distance: 25.9
click at [259, 464] on div "284608 14:10" at bounding box center [246, 464] width 41 height 23
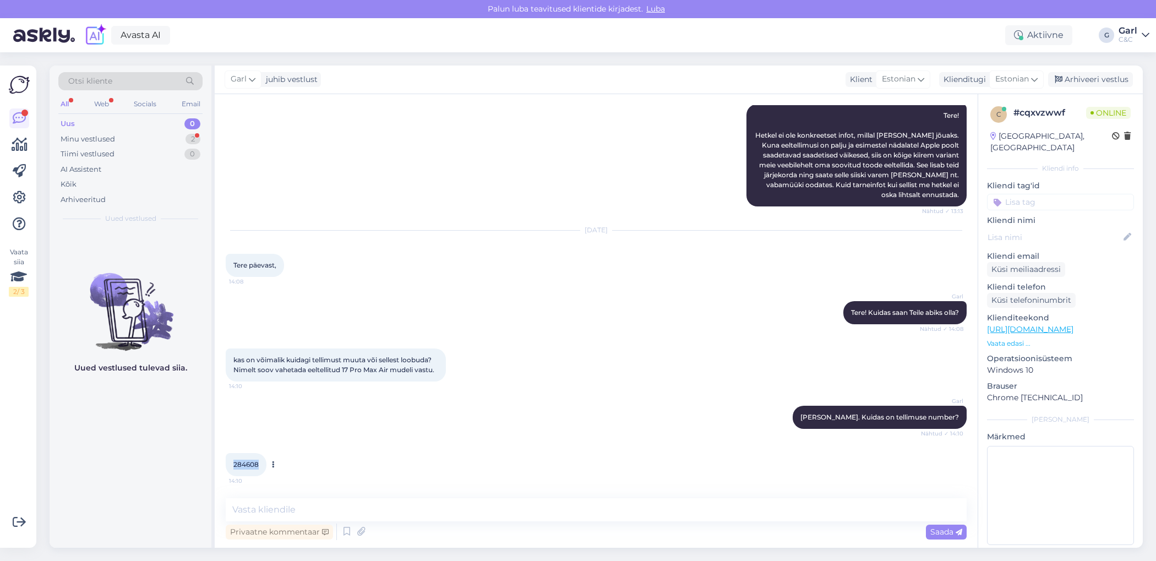
click at [259, 464] on div "284608 14:10" at bounding box center [246, 464] width 41 height 23
drag, startPoint x: 259, startPoint y: 465, endPoint x: 232, endPoint y: 465, distance: 27.5
click at [232, 465] on div "284608 14:10" at bounding box center [246, 464] width 41 height 23
copy span "284608"
click at [368, 509] on textarea at bounding box center [596, 509] width 741 height 23
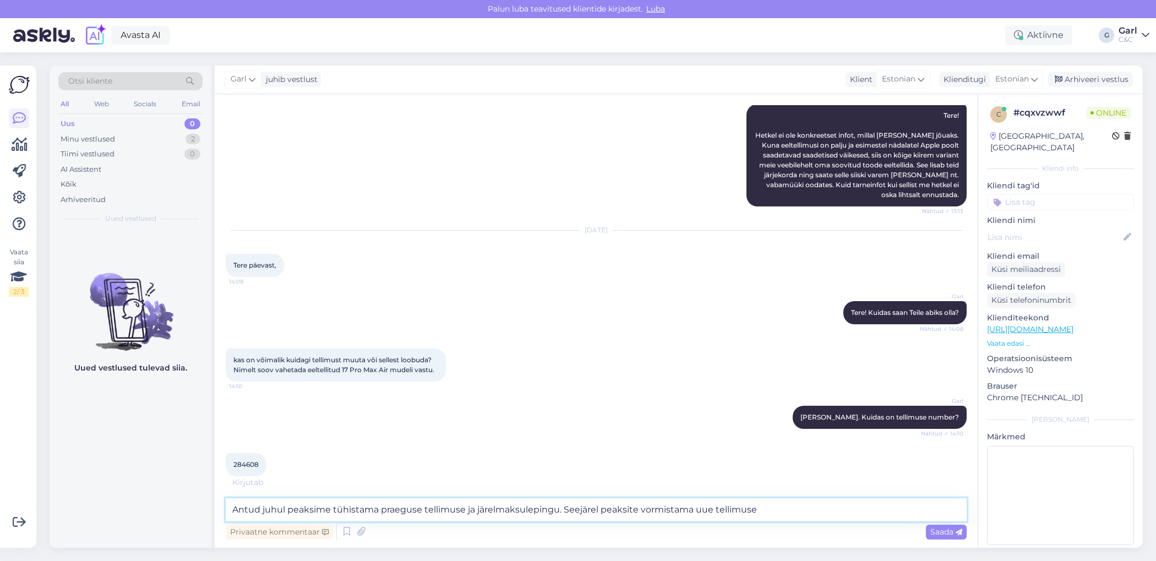
scroll to position [118, 0]
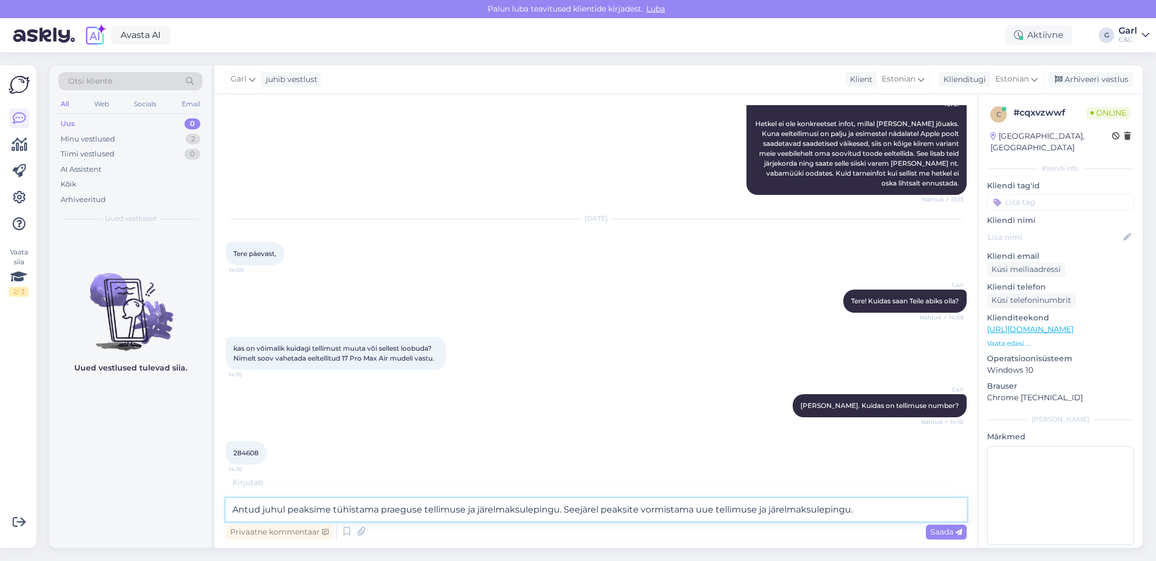
type textarea "Antud juhul peaksime tühistama praeguse tellimuse ja järelmaksulepingu. Seejäre…"
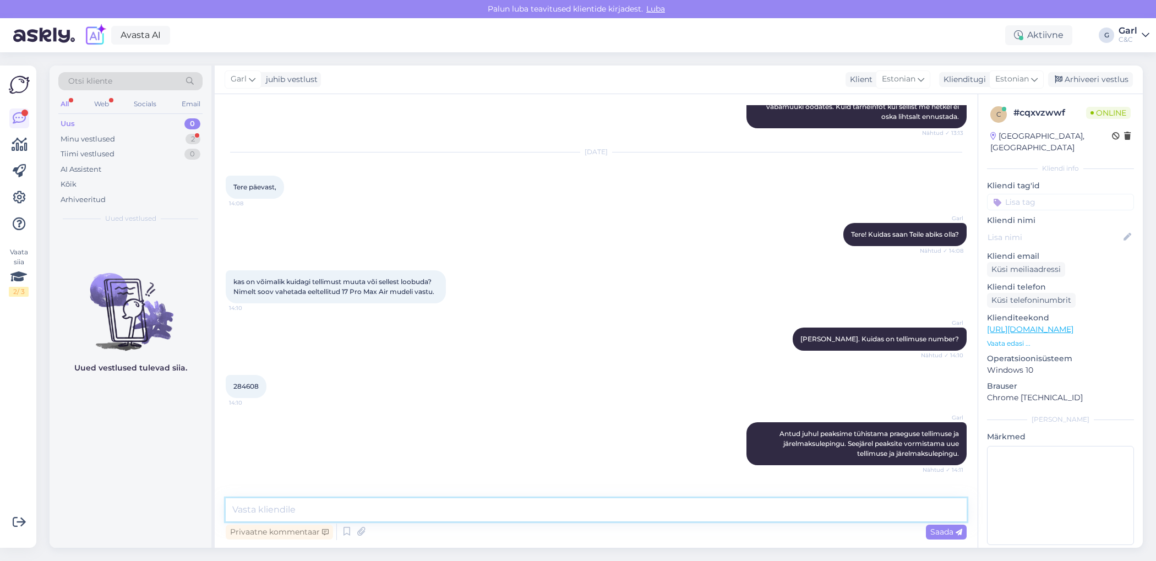
scroll to position [221, 0]
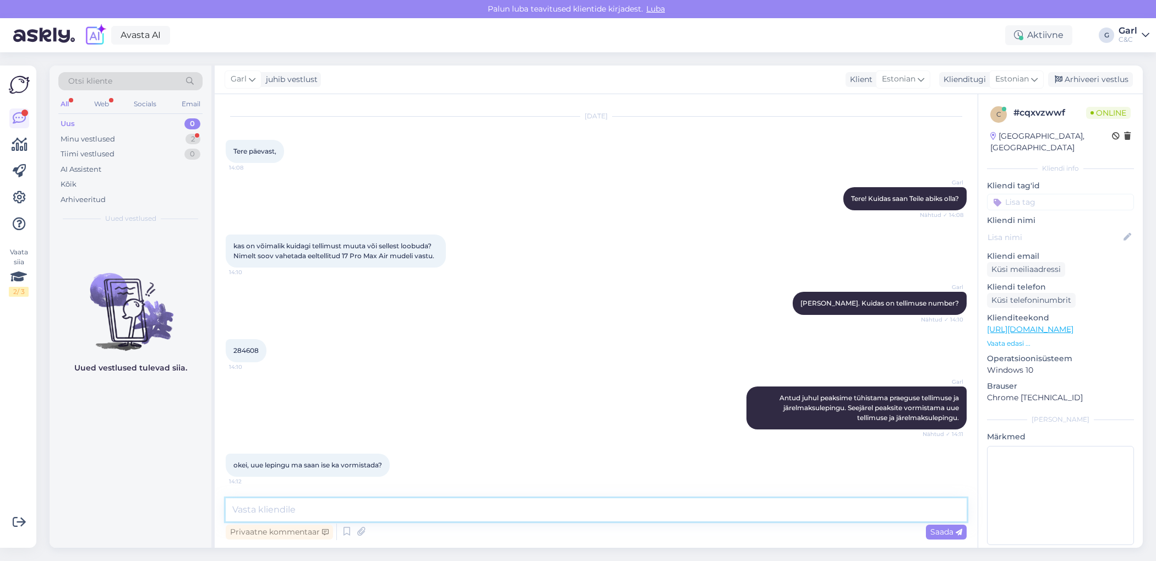
click at [362, 502] on textarea at bounding box center [596, 509] width 741 height 23
type textarea "Saate. Kuid, ma näen, et Teil on vormistatud tellimus 20-kuulise 0% intress kam…"
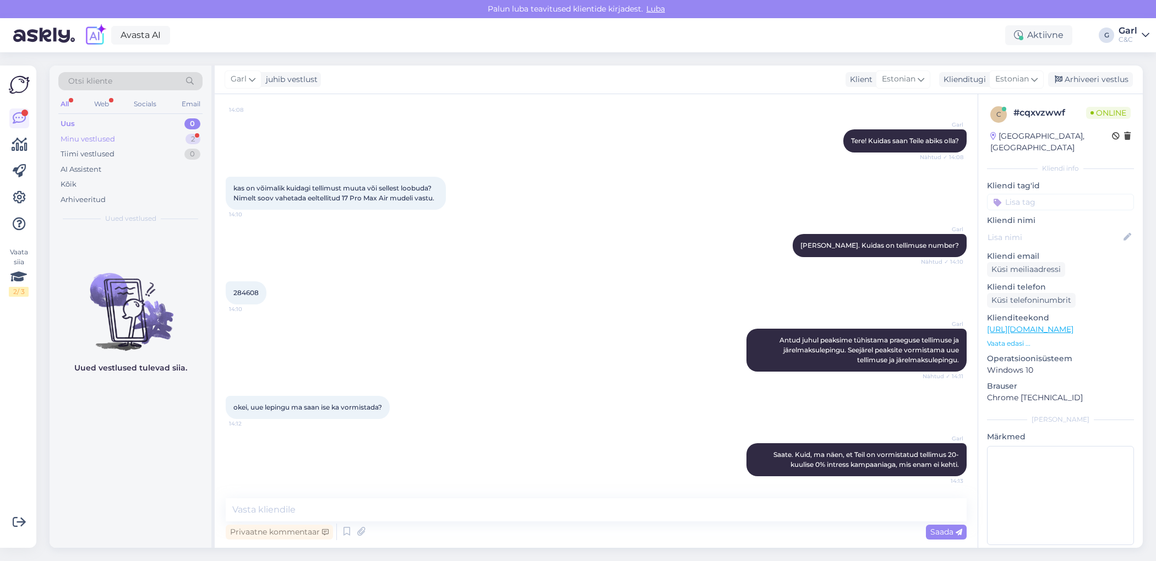
click at [179, 132] on div "Minu vestlused 2" at bounding box center [130, 139] width 144 height 15
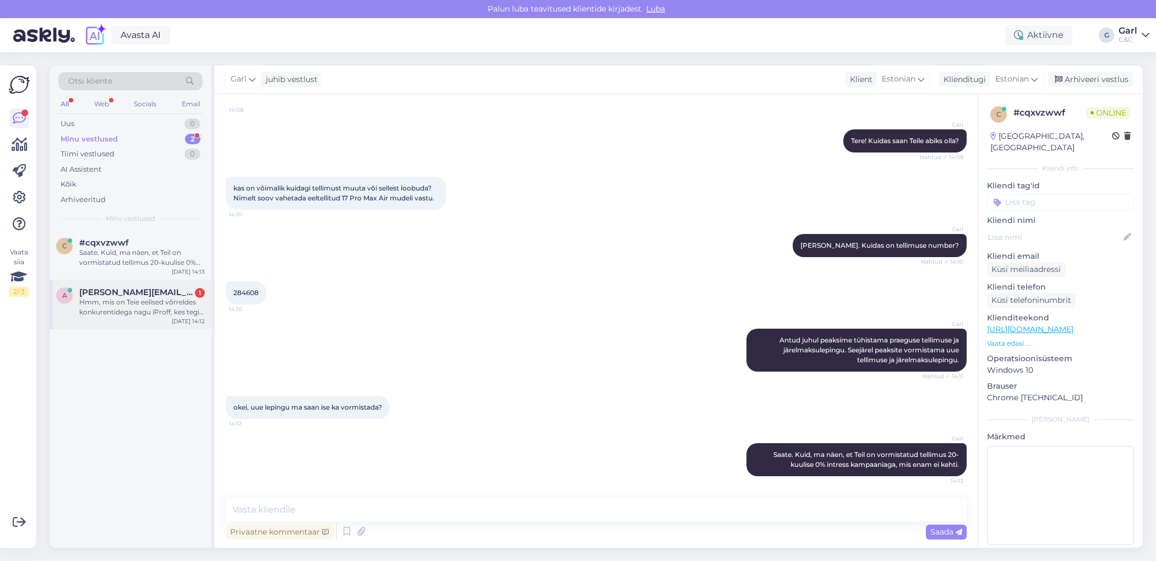
click at [148, 311] on div "Hmm, mis on Teie eelised võrreldes konkurentidega nagu iProff, kes tegi pakkumi…" at bounding box center [142, 307] width 126 height 20
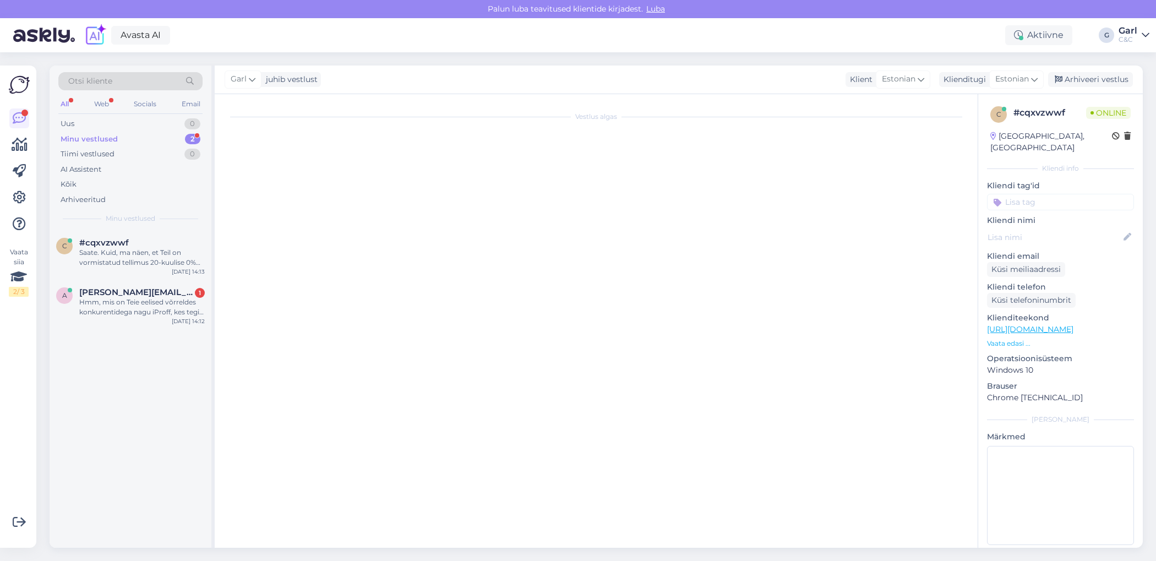
scroll to position [66, 0]
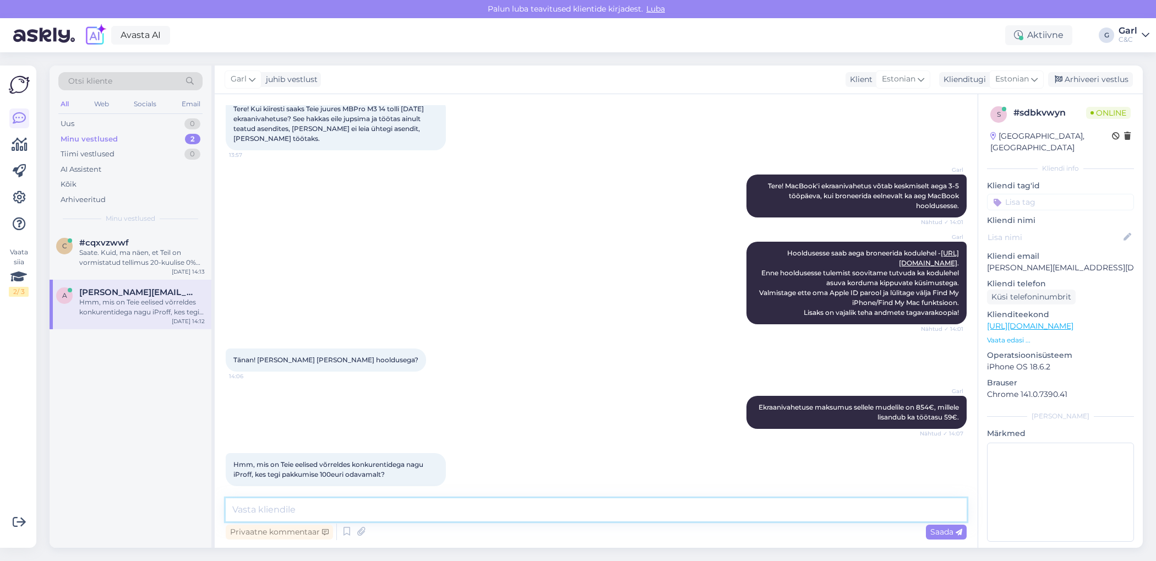
click at [370, 509] on textarea at bounding box center [596, 509] width 741 height 23
click at [370, 510] on textarea at bounding box center [596, 509] width 741 height 23
type textarea "M"
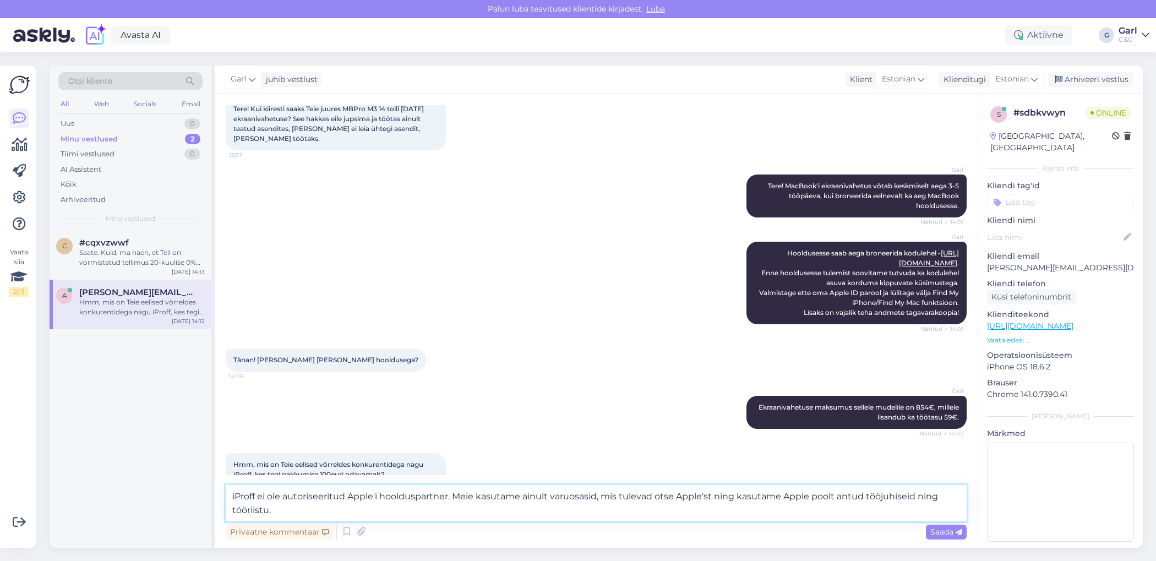
type textarea "iProff ei ole autoriseeritud Apple'i hoolduspartner. Meie kasutame ainult varuo…"
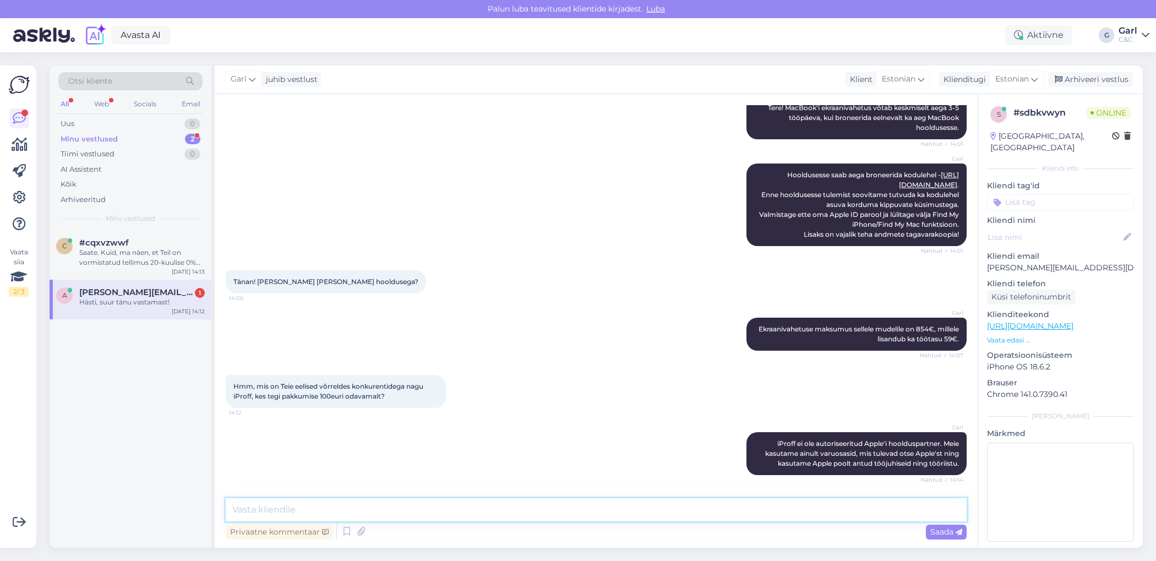
scroll to position [181, 0]
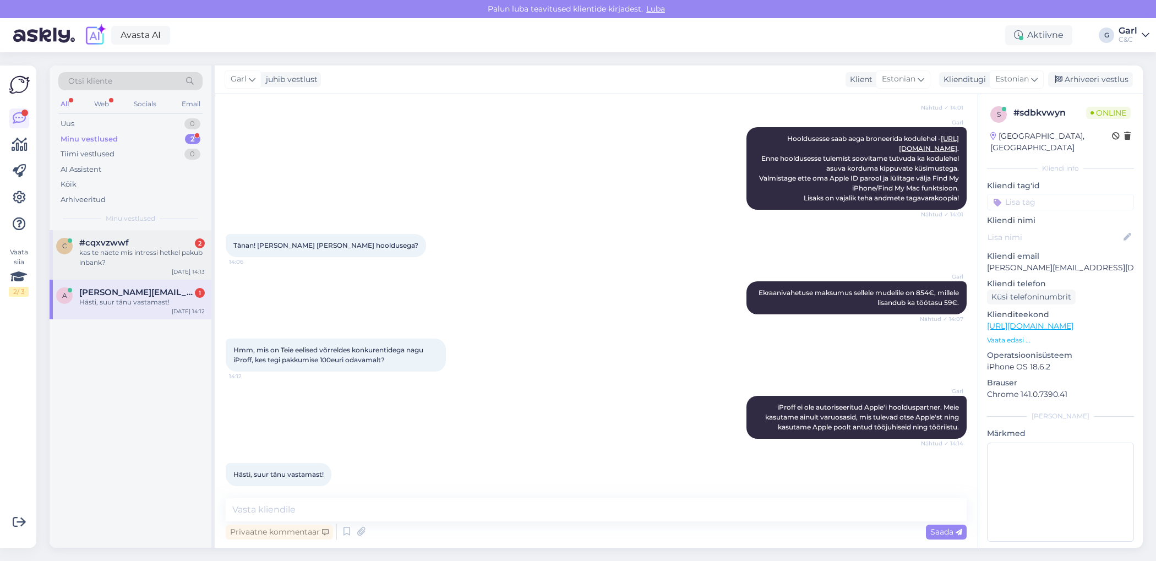
click at [182, 266] on div "kas te näete mis intressi hetkel pakub inbank?" at bounding box center [142, 258] width 126 height 20
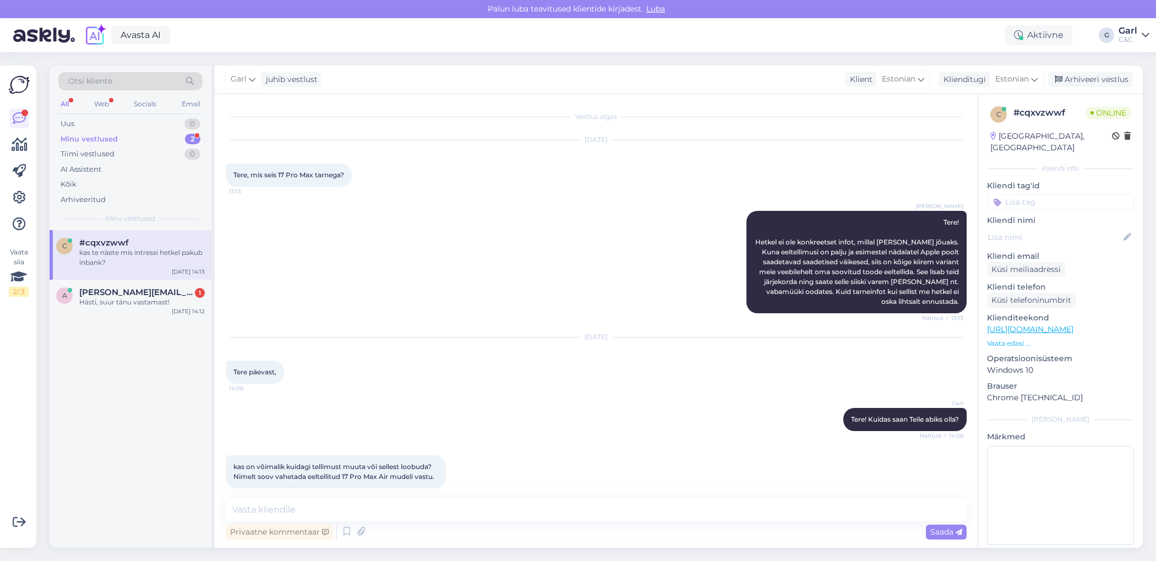
scroll to position [373, 0]
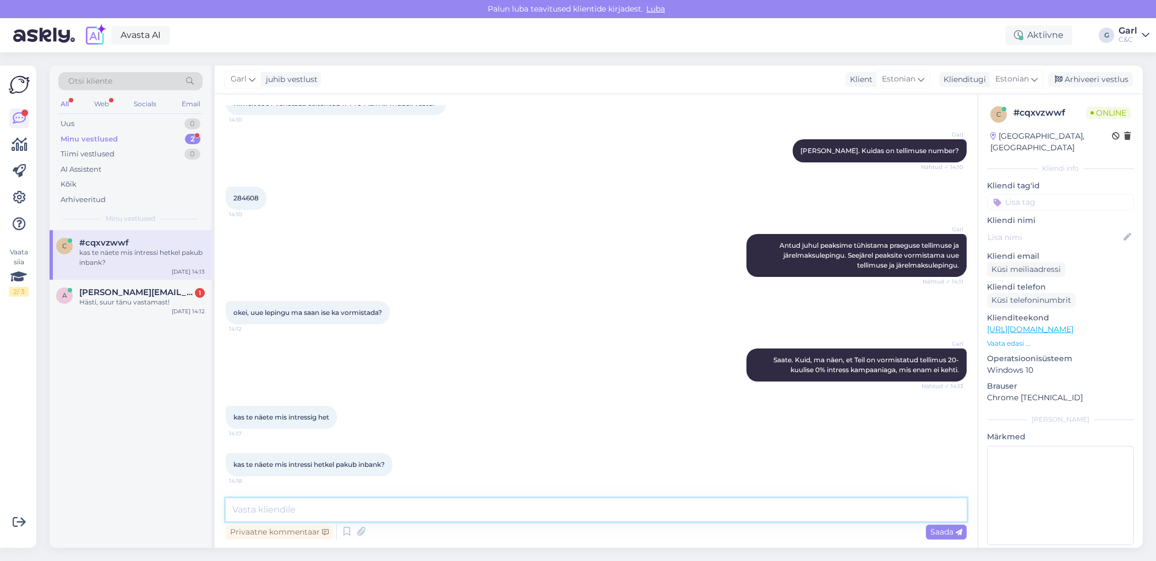
click at [389, 510] on textarea at bounding box center [596, 509] width 741 height 23
type textarea "9,9% on läbi veebi tellides intress."
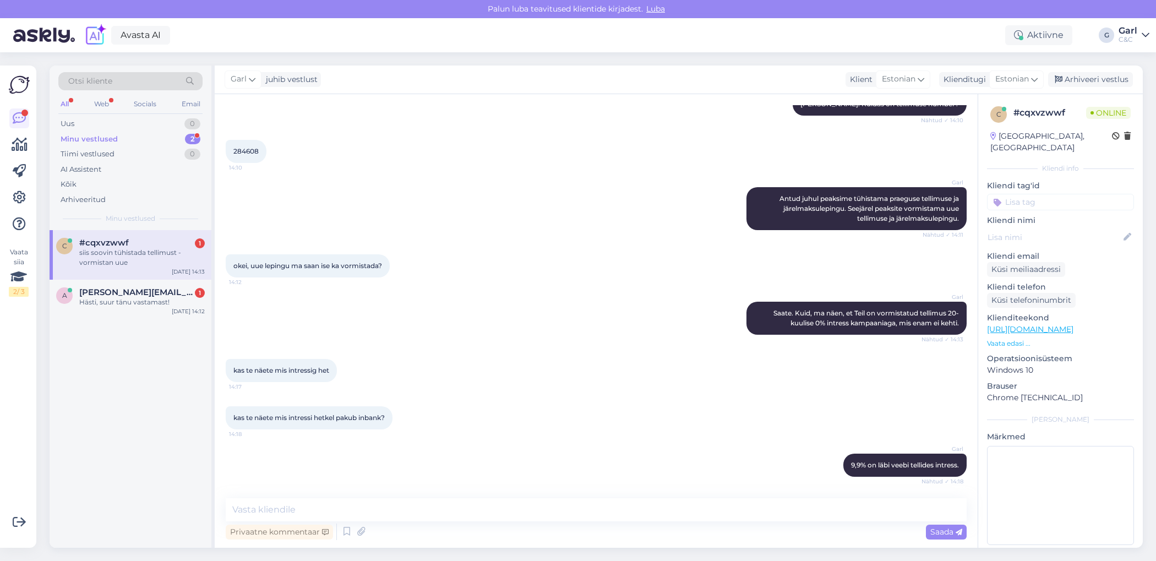
scroll to position [468, 0]
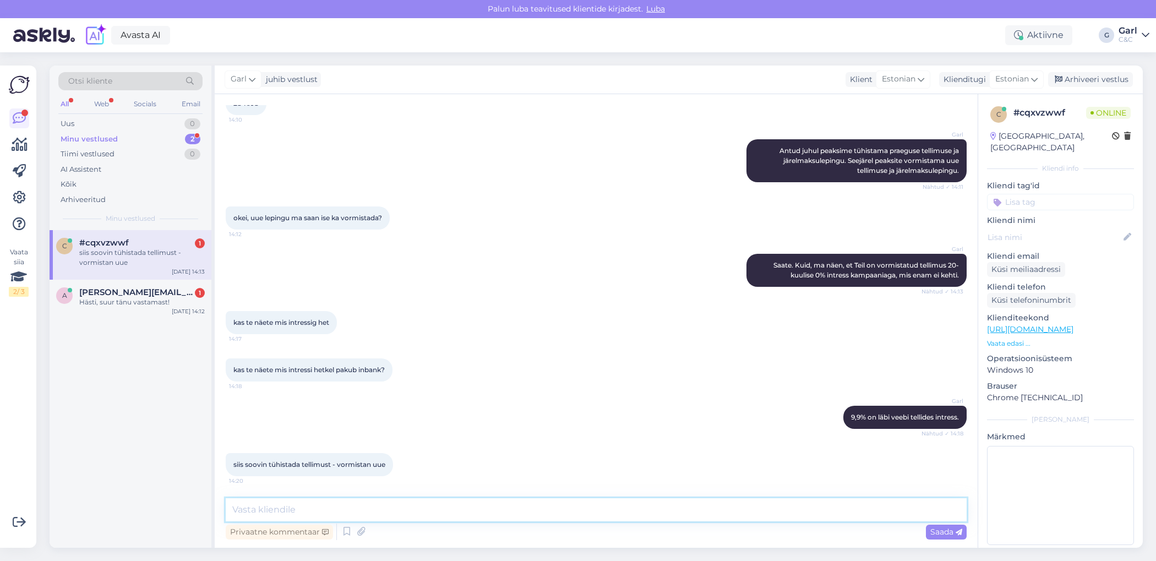
click at [409, 514] on textarea at bounding box center [596, 509] width 741 height 23
type textarea "Hästi. Saadan Inbankile taotluse Teie järelmaksulepingu tühistamiseks. :)"
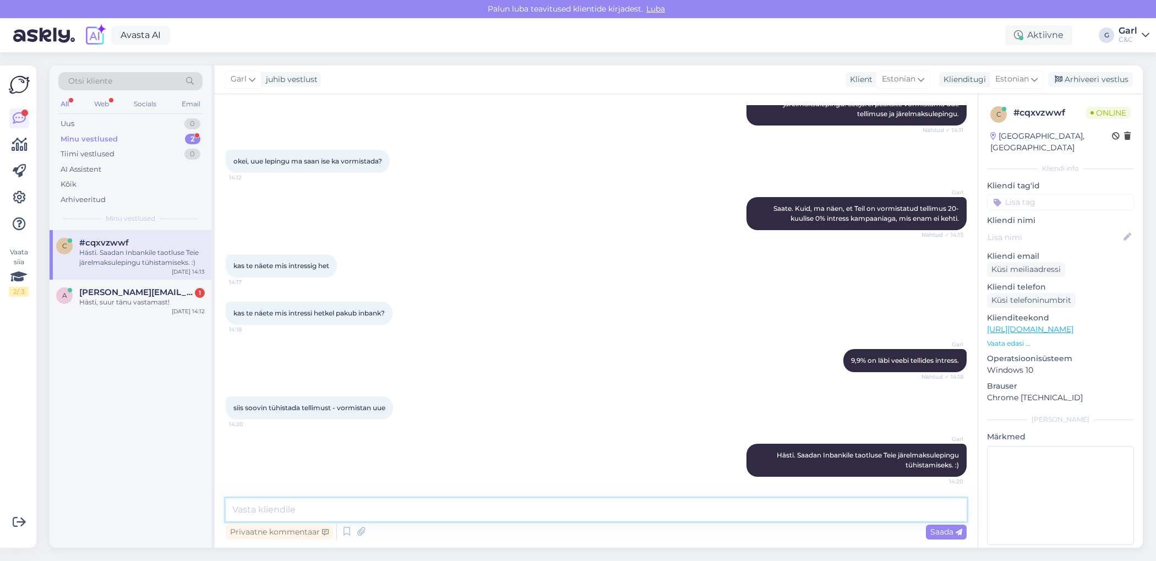
click at [409, 513] on textarea at bounding box center [596, 509] width 741 height 23
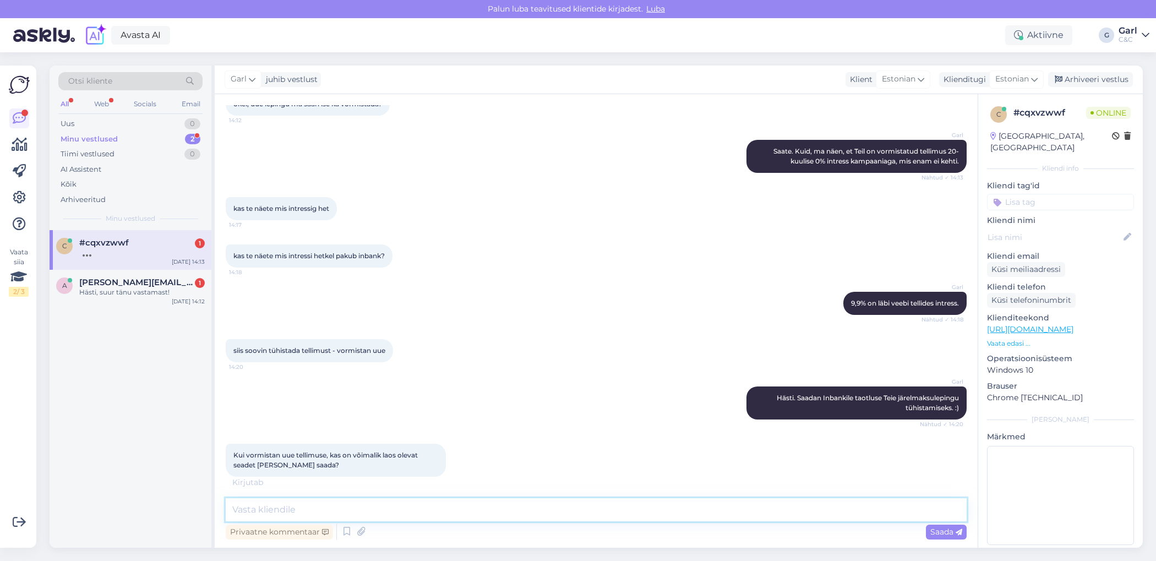
click at [377, 509] on textarea at bounding box center [596, 509] width 741 height 23
type textarea "Ikka."
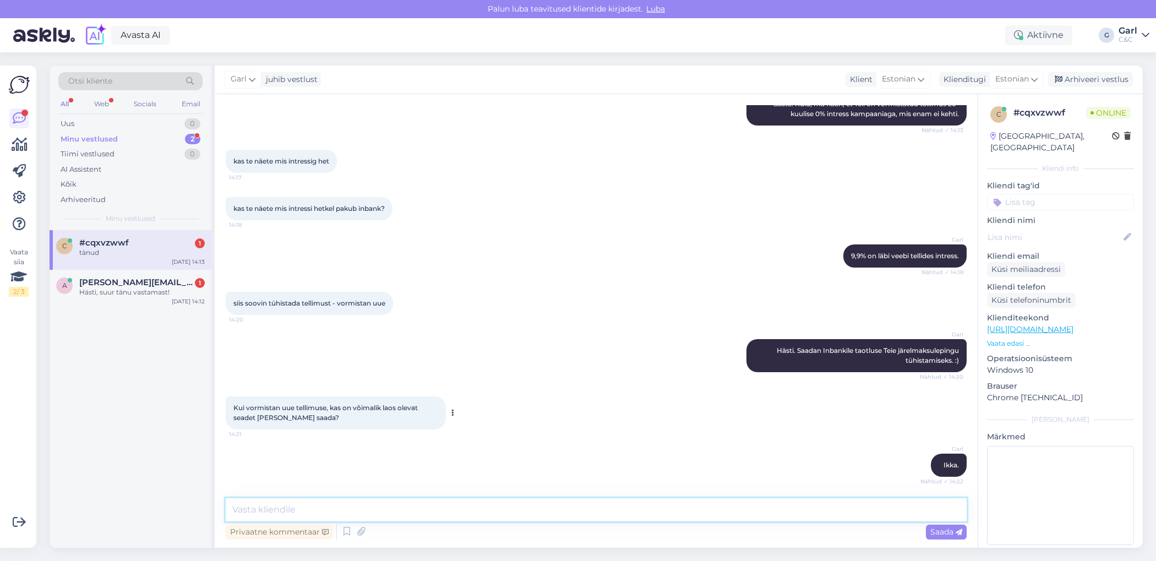
scroll to position [677, 0]
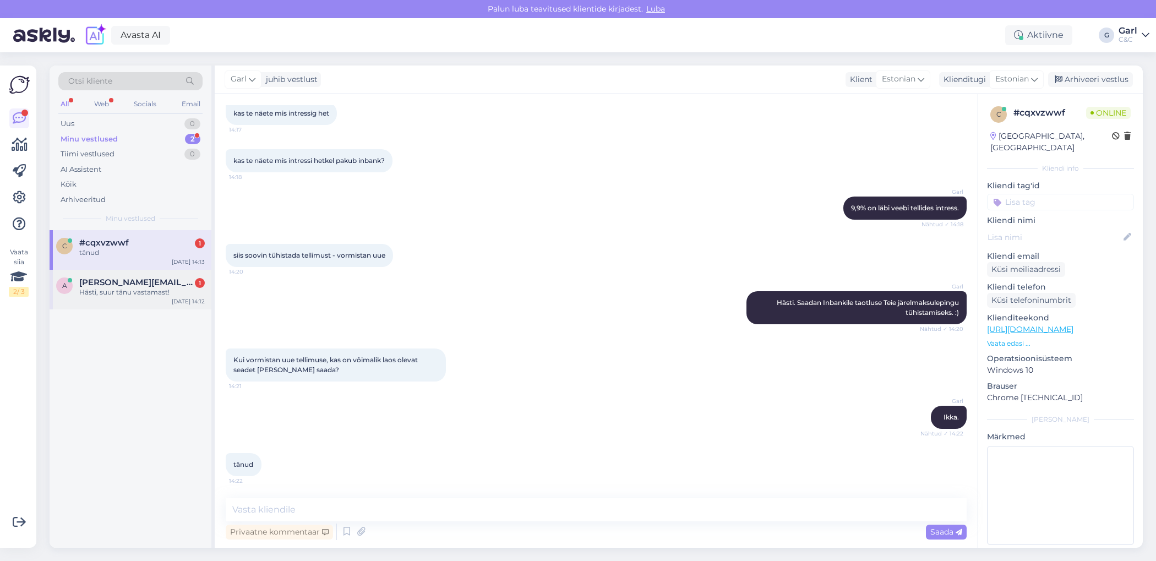
click at [153, 288] on div "Hästi, suur tänu vastamast!" at bounding box center [142, 292] width 126 height 10
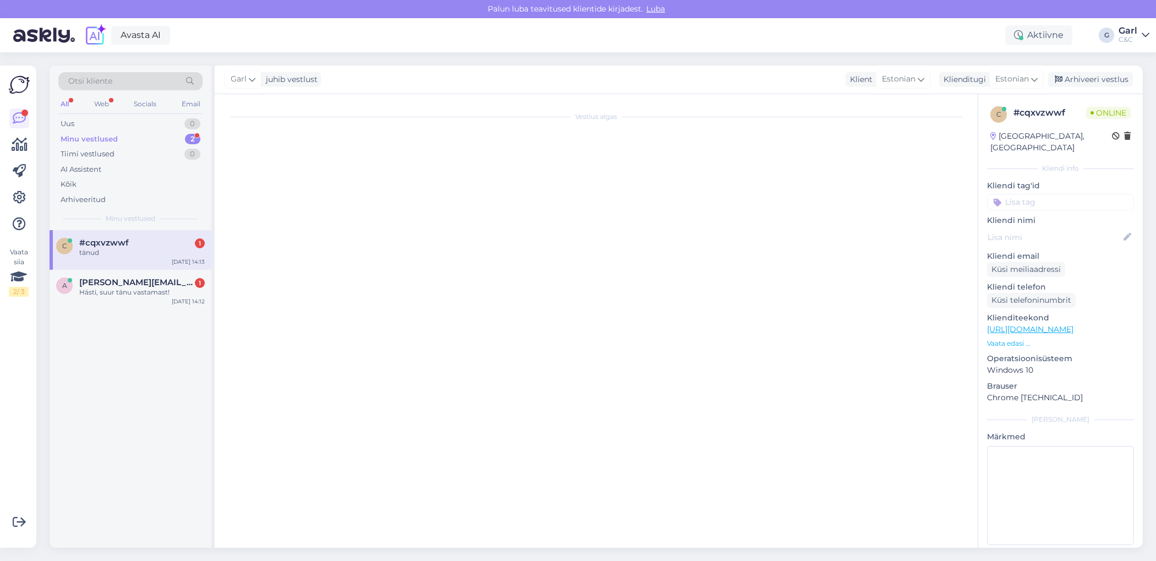
scroll to position [181, 0]
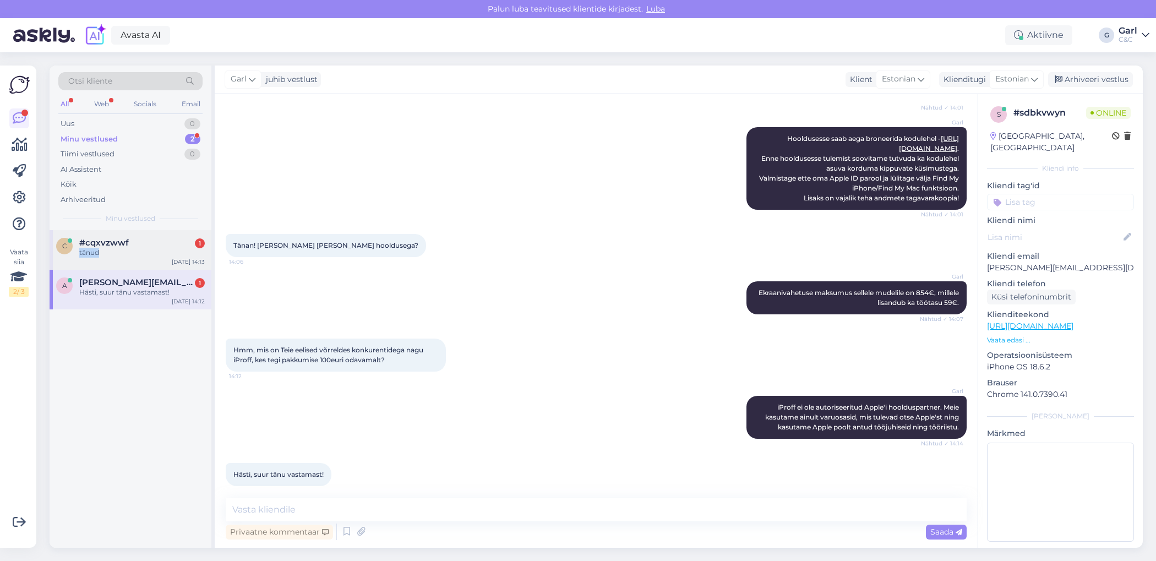
click at [128, 248] on div "tänud" at bounding box center [142, 253] width 126 height 10
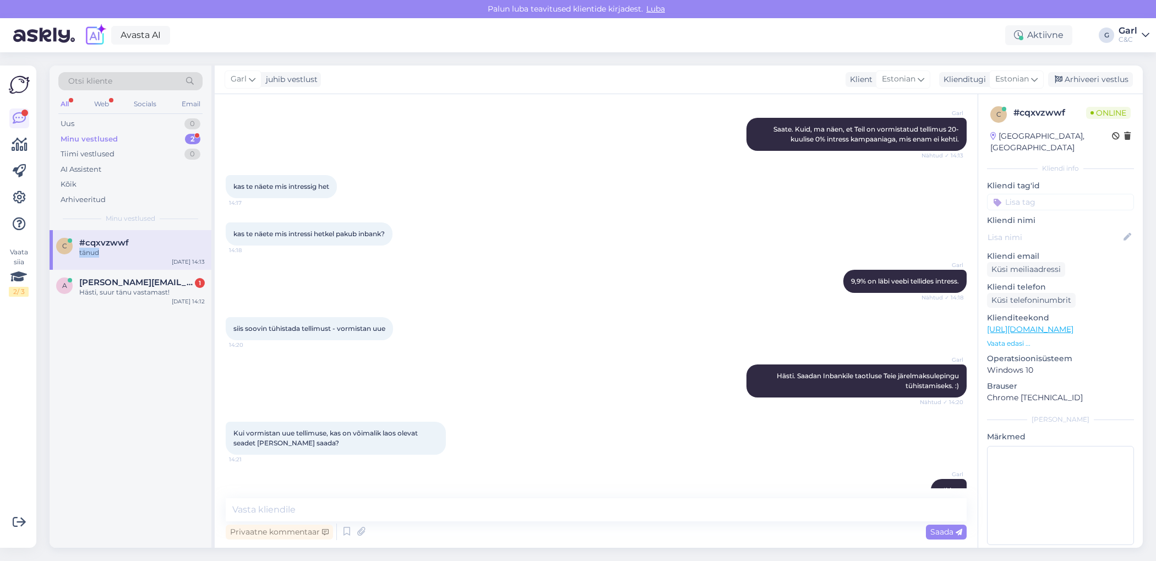
scroll to position [677, 0]
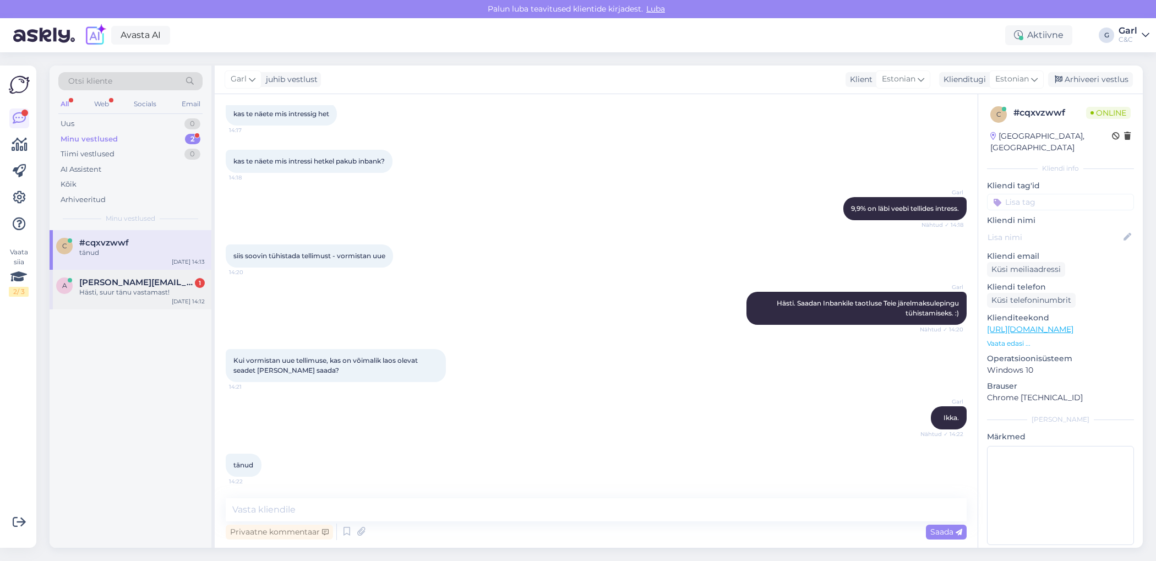
click at [124, 290] on div "Hästi, suur tänu vastamast!" at bounding box center [142, 292] width 126 height 10
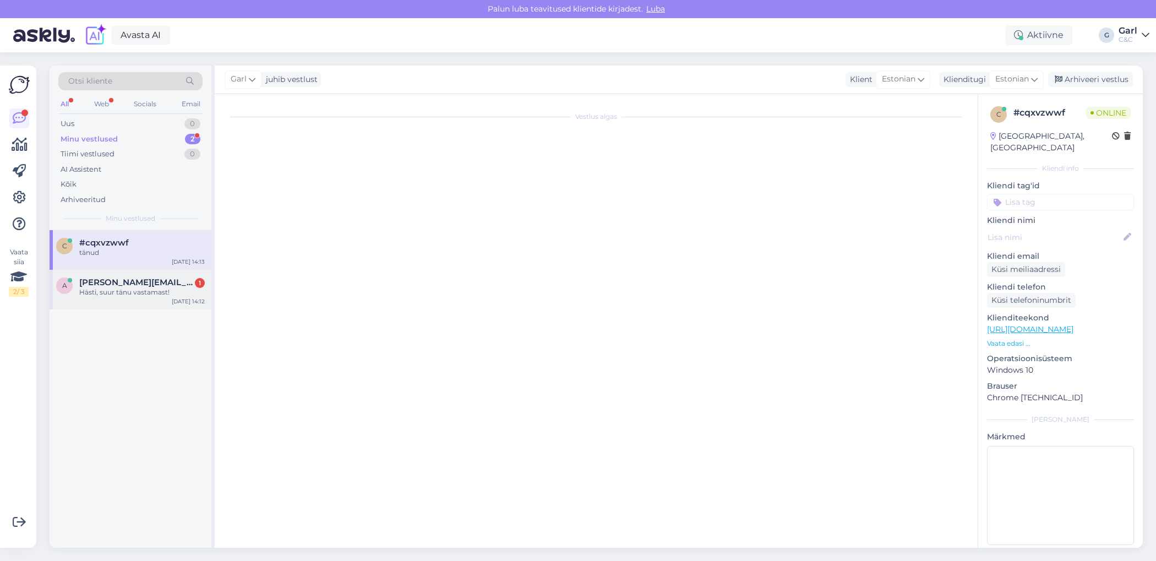
scroll to position [181, 0]
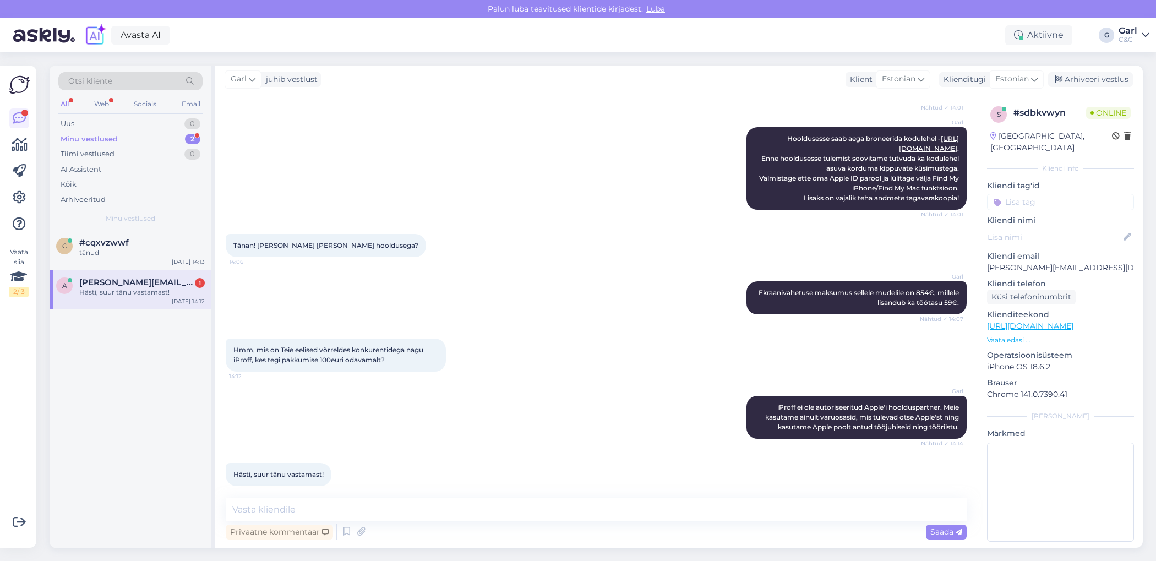
click at [457, 491] on div "Vestlus algas Oct 15 2025 Tere! Kui kiiresti saaks Teie juures MBPro M3 14 toll…" at bounding box center [596, 321] width 763 height 454
click at [449, 505] on textarea at bounding box center [596, 509] width 741 height 23
click at [445, 509] on textarea at bounding box center [596, 509] width 741 height 23
click at [168, 254] on div "tänud" at bounding box center [142, 253] width 126 height 10
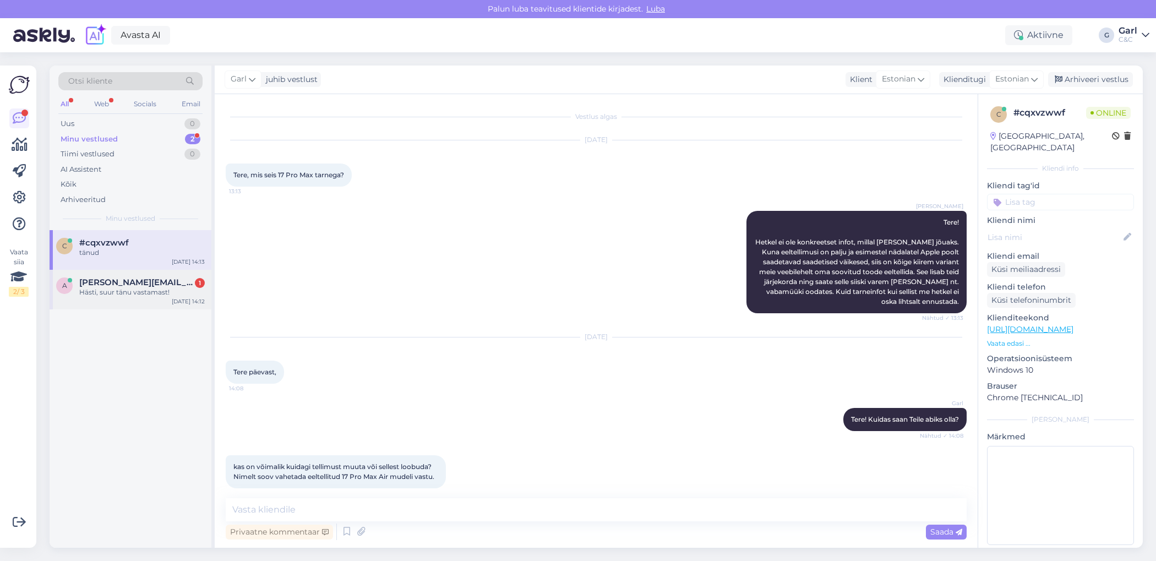
scroll to position [604, 0]
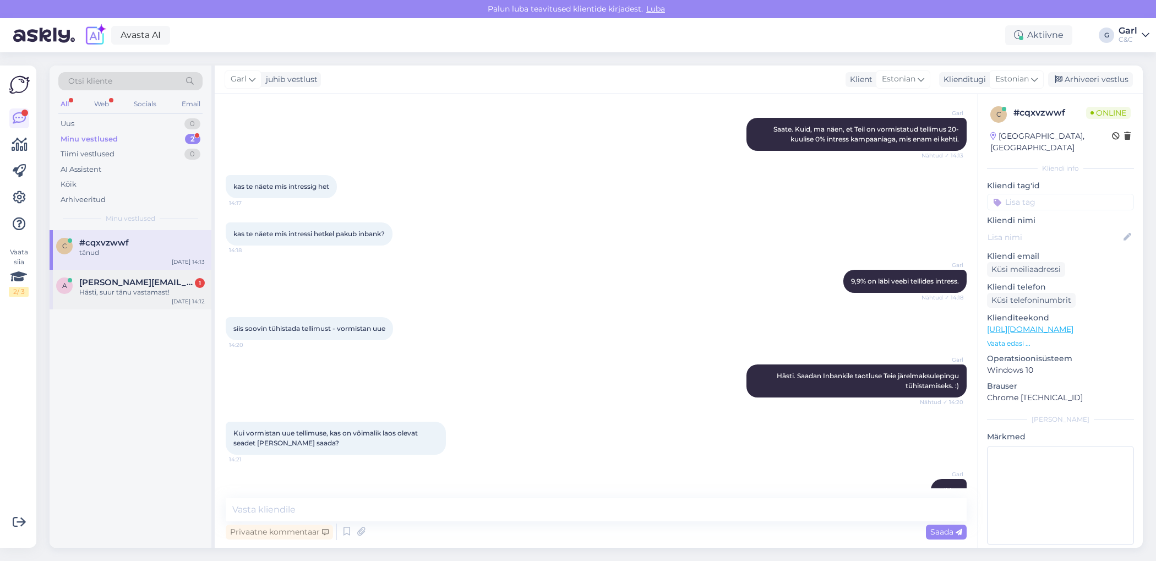
click at [148, 297] on div "a artur.pata@gmail.com 1 Hästi, suur tänu vastamast! Oct 15 14:12" at bounding box center [131, 290] width 162 height 40
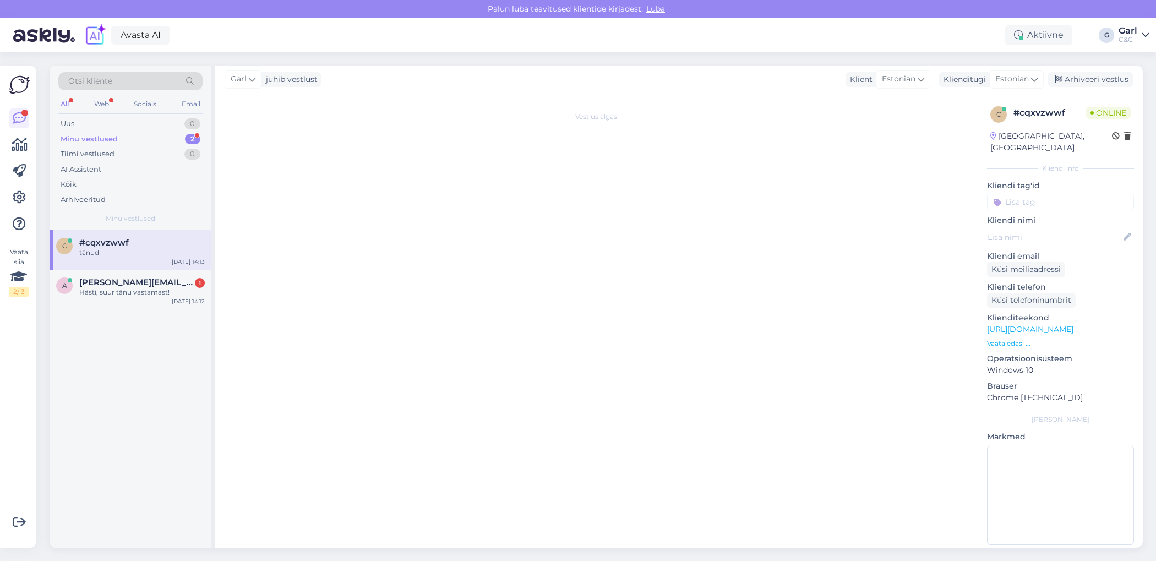
scroll to position [181, 0]
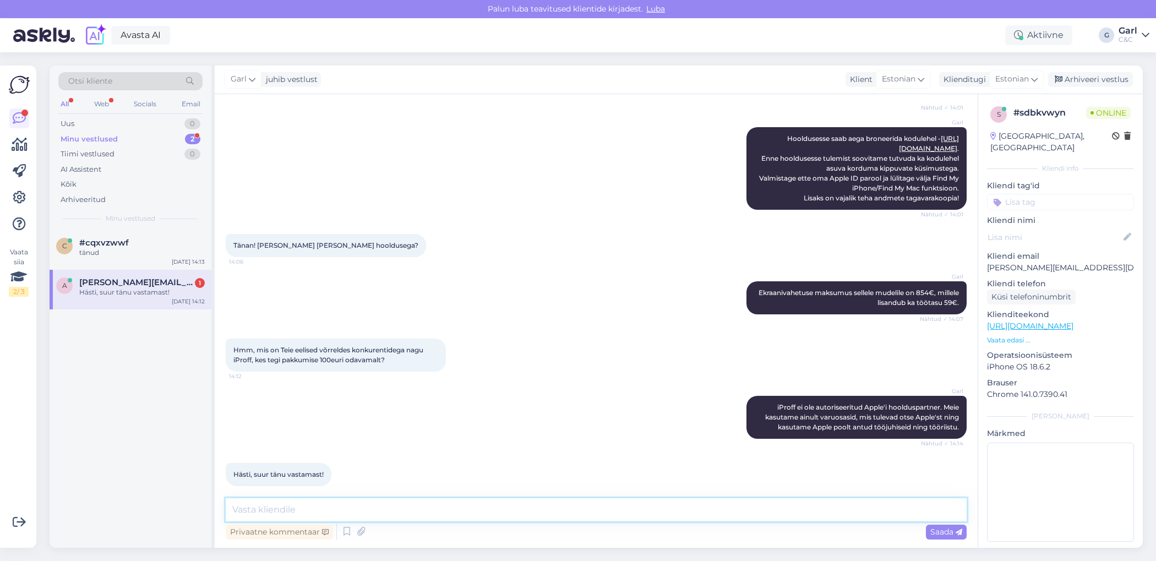
click at [507, 516] on textarea at bounding box center [596, 509] width 741 height 23
click at [360, 512] on textarea at bounding box center [596, 509] width 741 height 23
click at [1080, 84] on div "Arhiveeri vestlus" at bounding box center [1090, 79] width 85 height 15
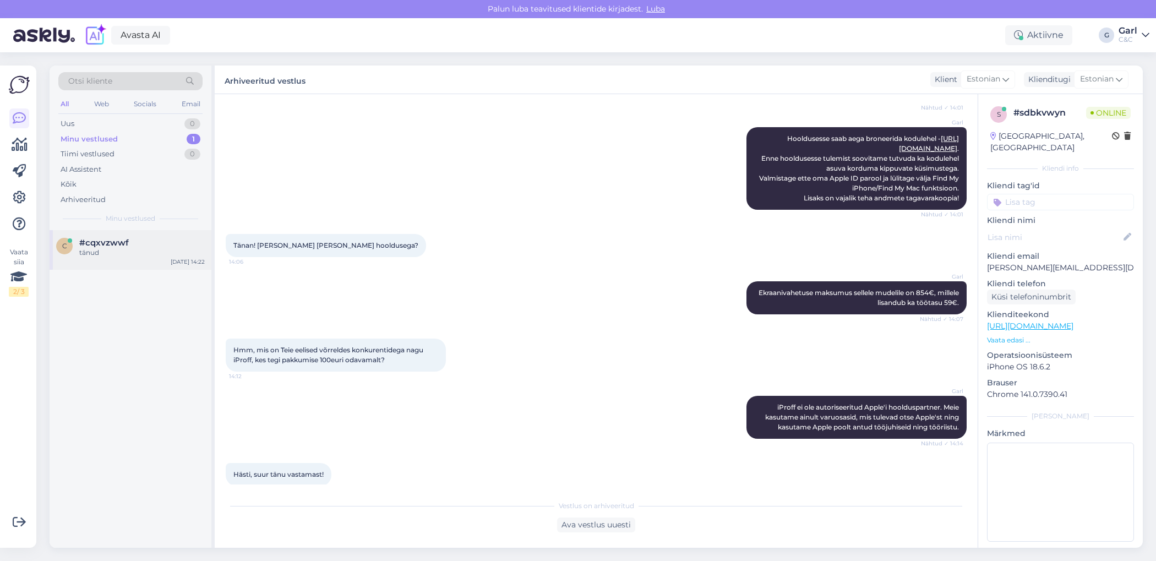
click at [148, 253] on div "tänud" at bounding box center [142, 253] width 126 height 10
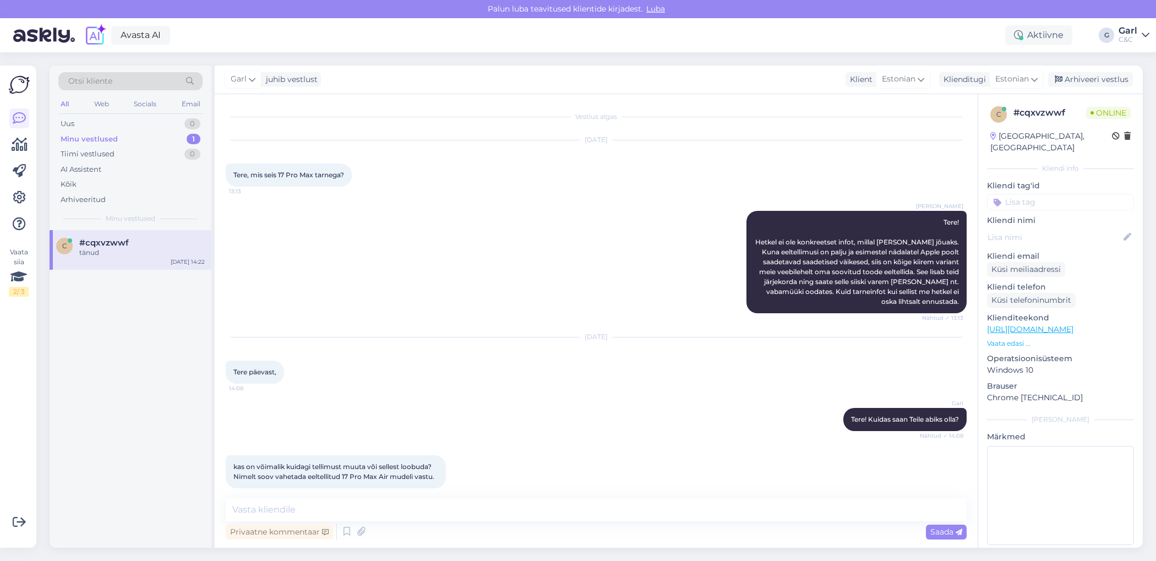
scroll to position [677, 0]
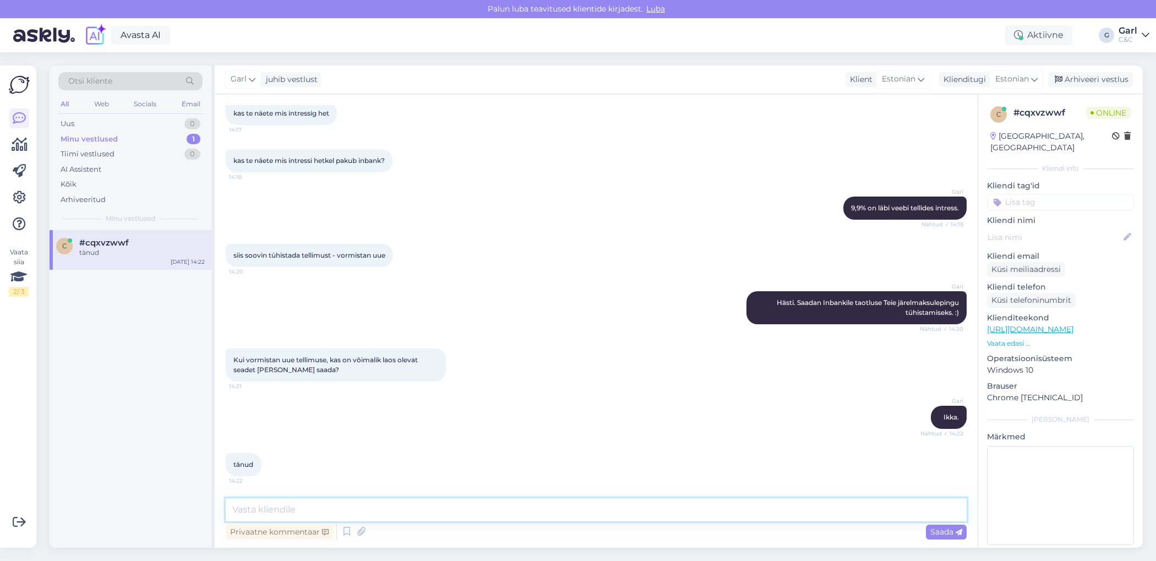
click at [552, 510] on textarea at bounding box center [596, 509] width 741 height 23
type textarea "[PERSON_NAME], võtke heaks!"
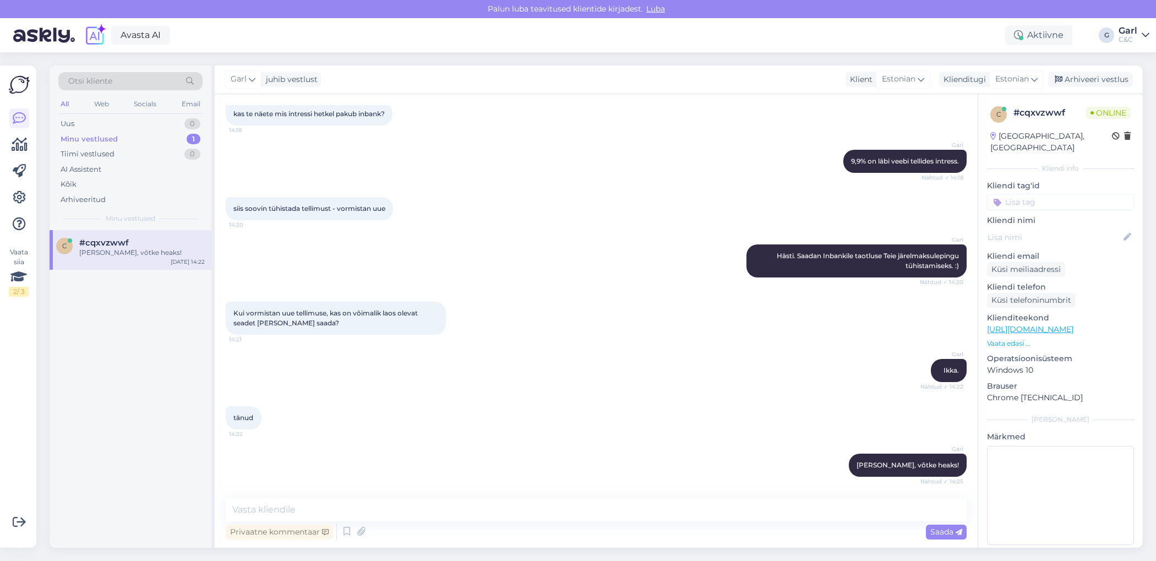
click at [177, 139] on div "Minu vestlused 1" at bounding box center [130, 139] width 144 height 15
click at [164, 127] on div "Uus 1" at bounding box center [130, 123] width 144 height 15
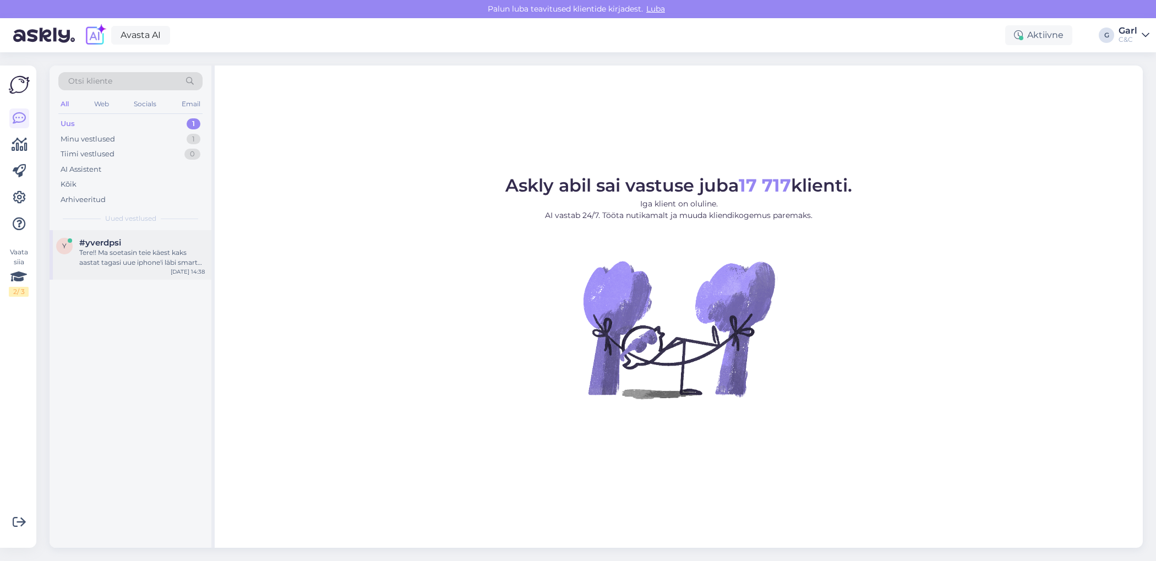
click at [156, 249] on div "Tere!! Ma soetasin teie käest kaks aastat tagasi uue iphone'i läbi smart deali,…" at bounding box center [142, 258] width 126 height 20
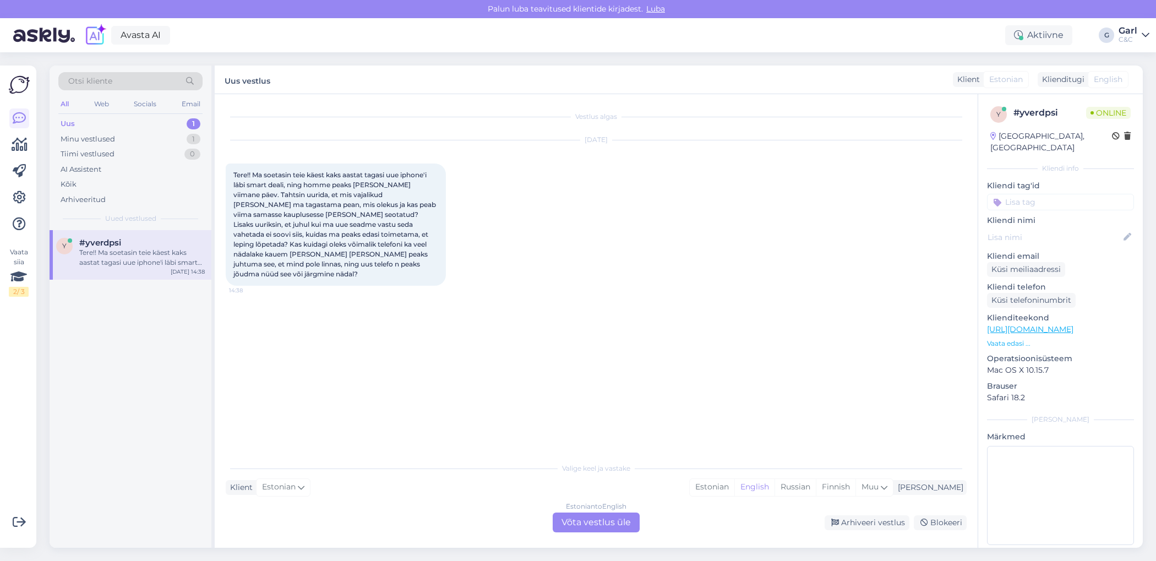
click at [758, 496] on div "Valige [PERSON_NAME] vastake Klient Estonian Mina Estonian English Russian Finn…" at bounding box center [596, 494] width 741 height 75
drag, startPoint x: 748, startPoint y: 486, endPoint x: 742, endPoint y: 487, distance: 5.7
click at [734, 486] on div "Estonian" at bounding box center [712, 487] width 45 height 17
click at [616, 519] on div "Estonian to Estonian Võta vestlus üle" at bounding box center [596, 523] width 87 height 20
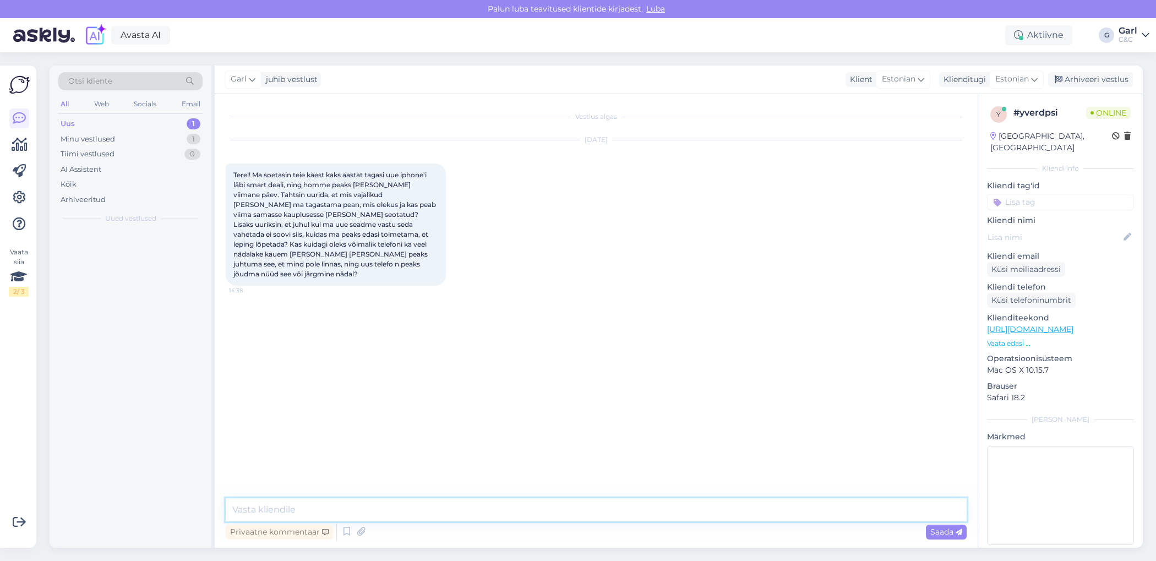
click at [616, 519] on textarea at bounding box center [596, 509] width 741 height 23
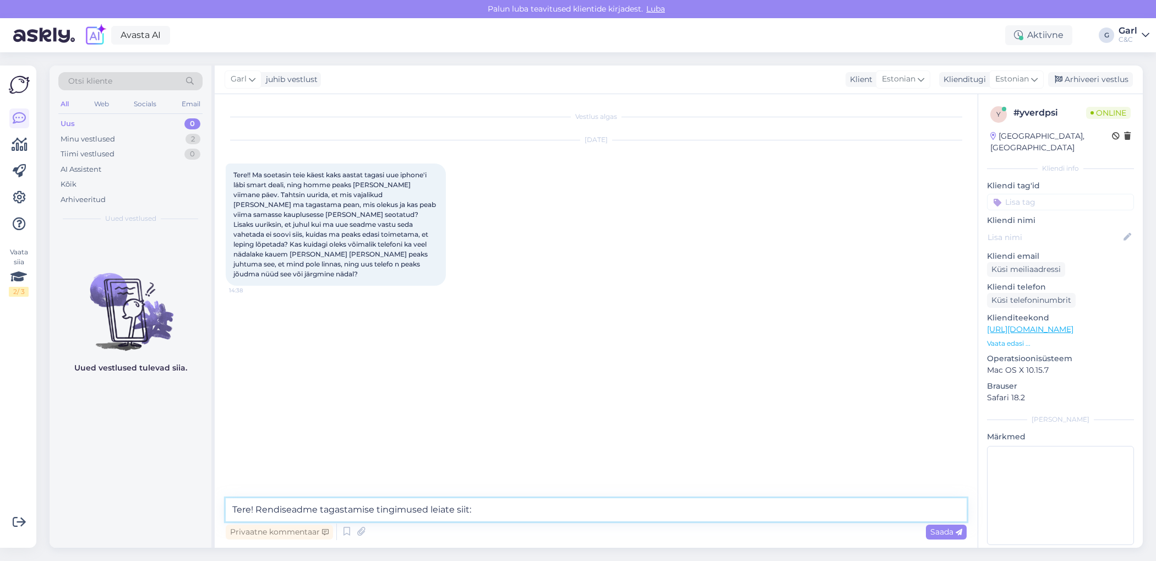
paste textarea "[URL][DOMAIN_NAME]"
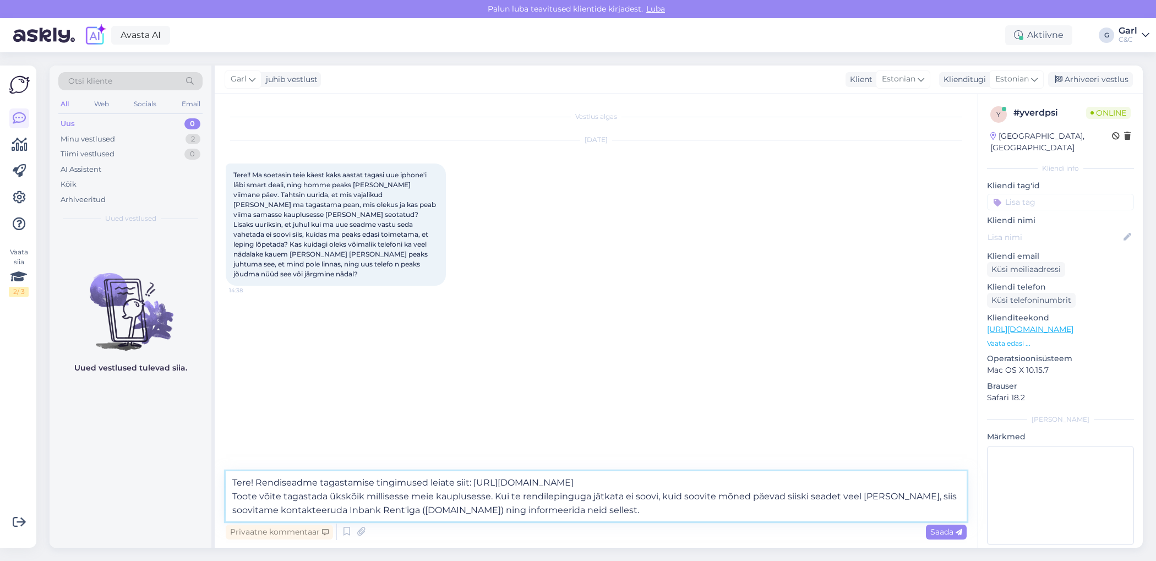
type textarea "Tere! Rendiseadme tagastamise tingimused leiate siit: https://inbank.ee/documen…"
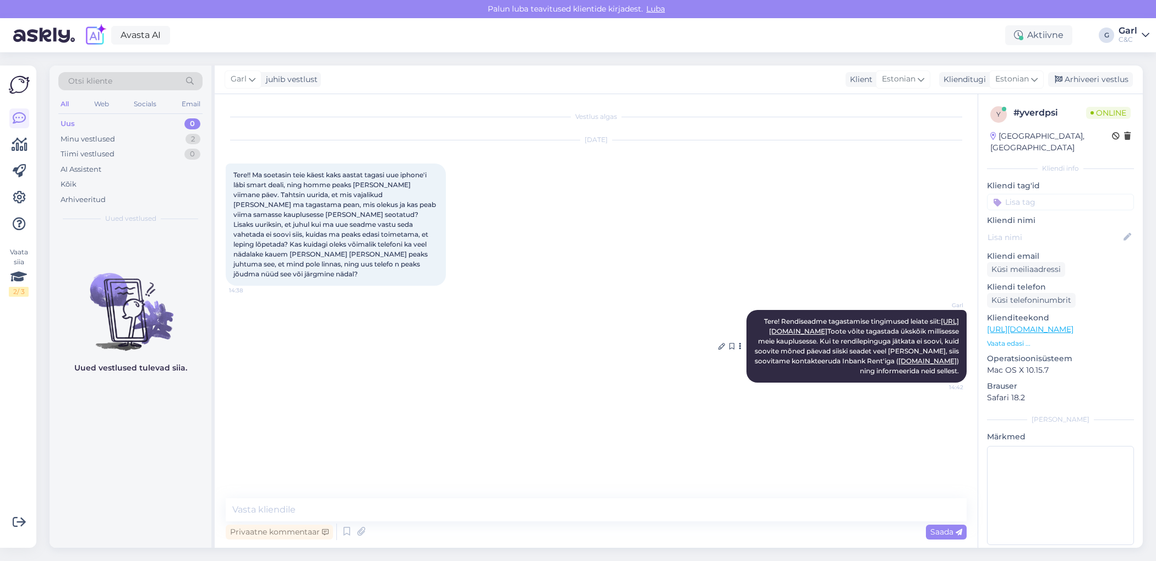
click at [916, 323] on link "[URL][DOMAIN_NAME]" at bounding box center [864, 326] width 190 height 18
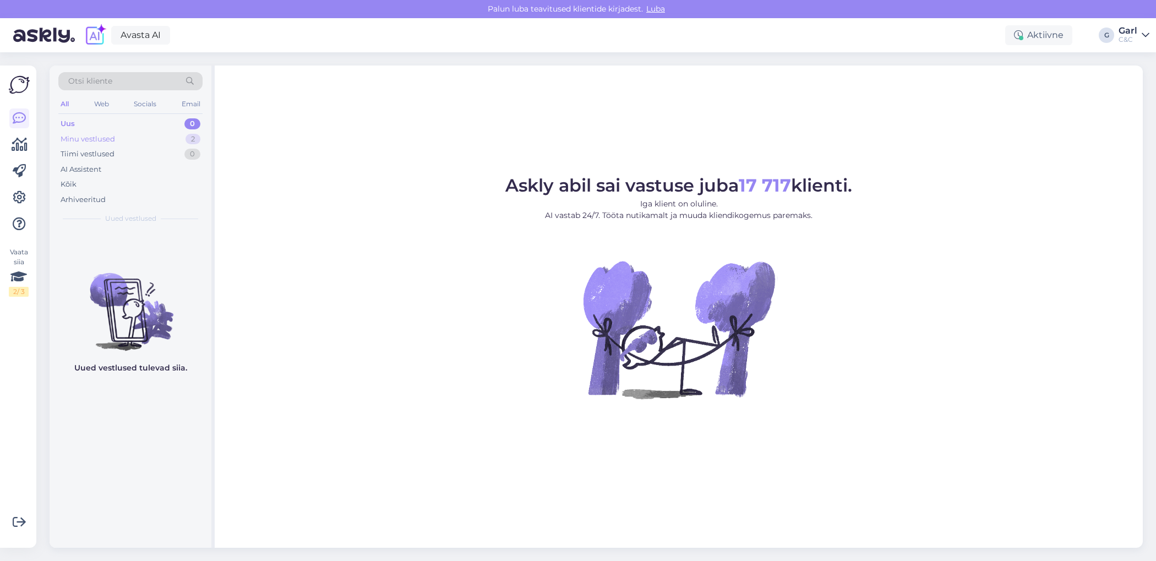
click at [183, 139] on div "Minu vestlused 2" at bounding box center [130, 139] width 144 height 15
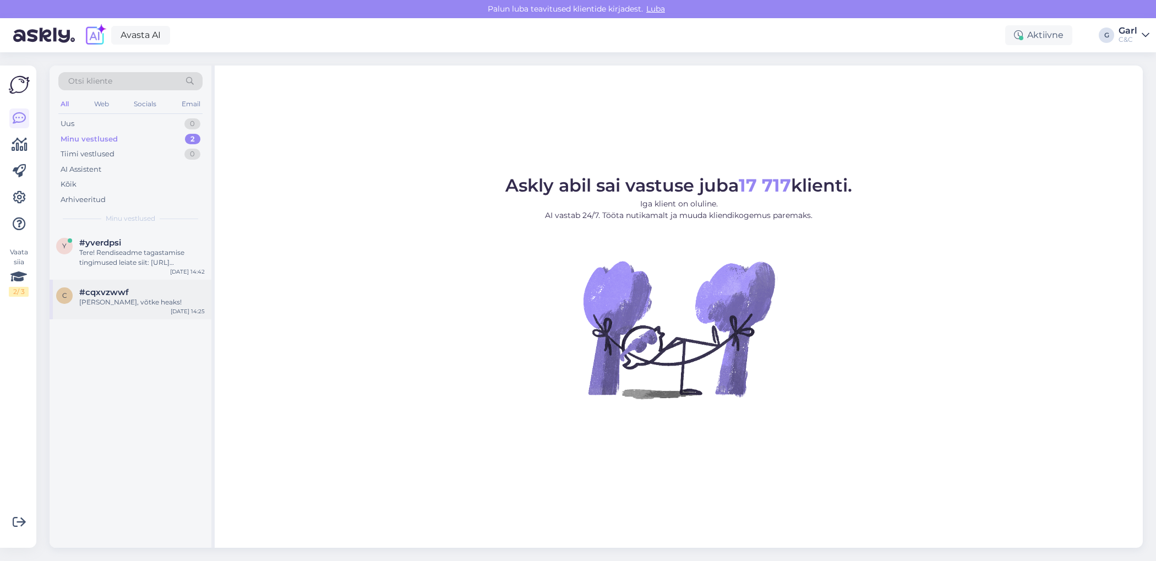
click at [144, 297] on div "[PERSON_NAME], võtke heaks!" at bounding box center [142, 302] width 126 height 10
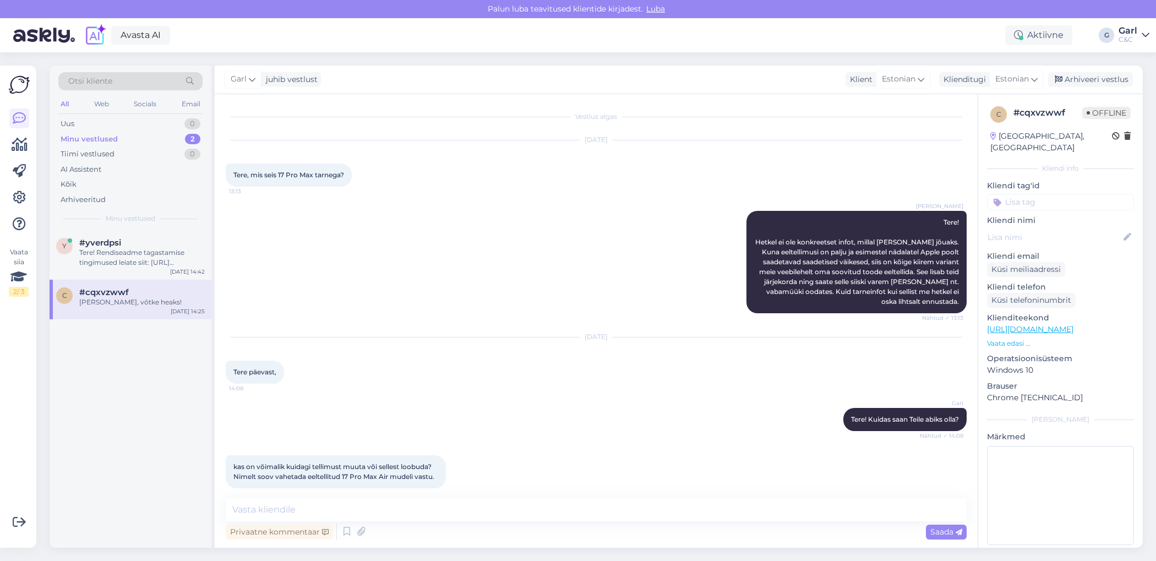
scroll to position [724, 0]
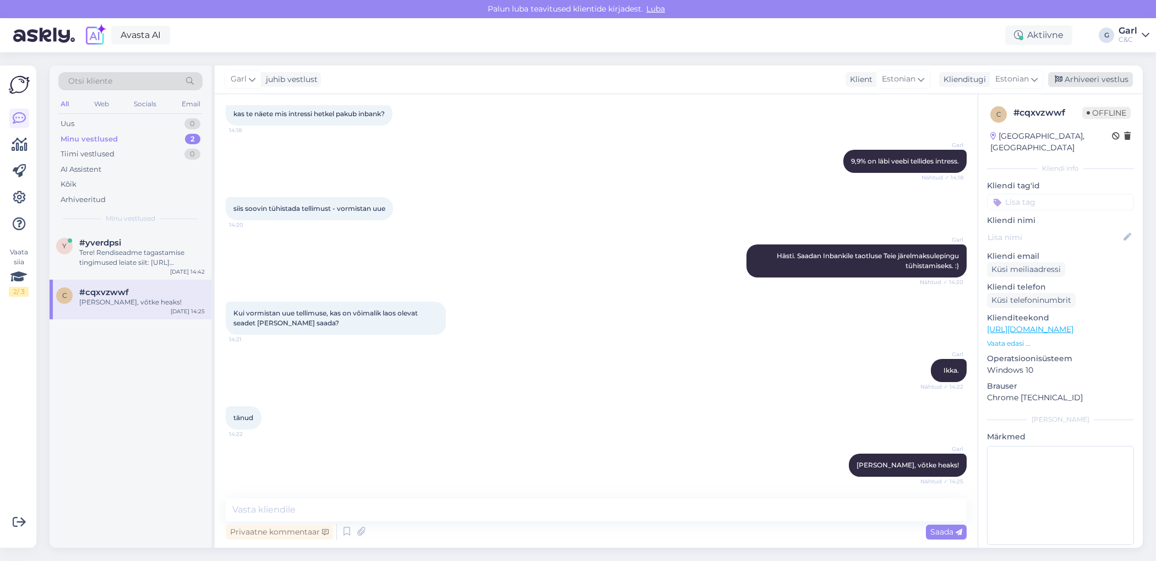
click at [1079, 80] on div "Arhiveeri vestlus" at bounding box center [1090, 79] width 85 height 15
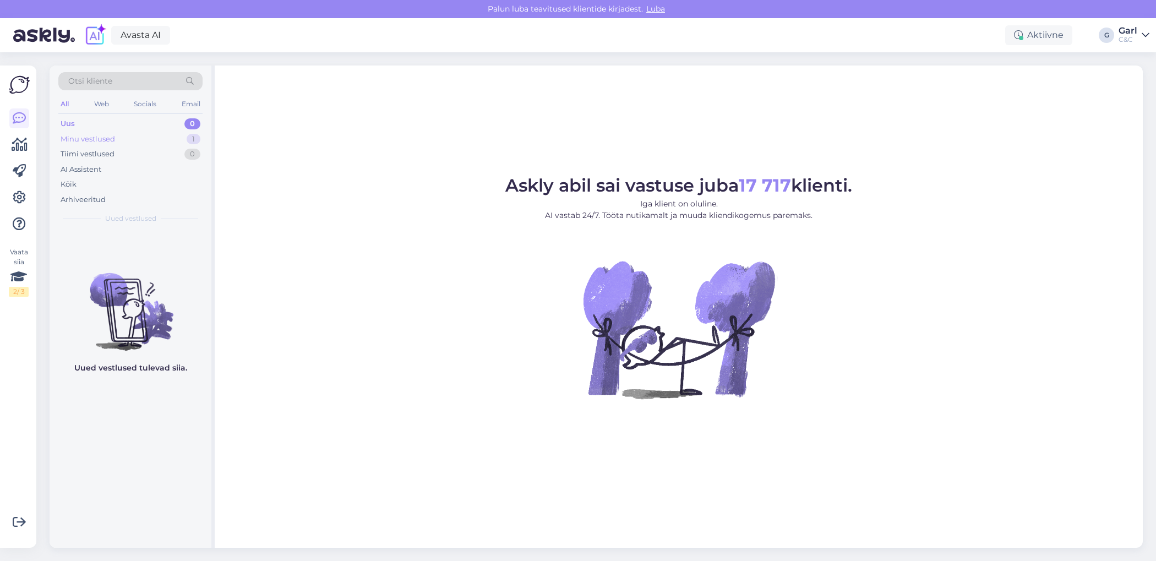
click at [183, 141] on div "Minu vestlused 1" at bounding box center [130, 139] width 144 height 15
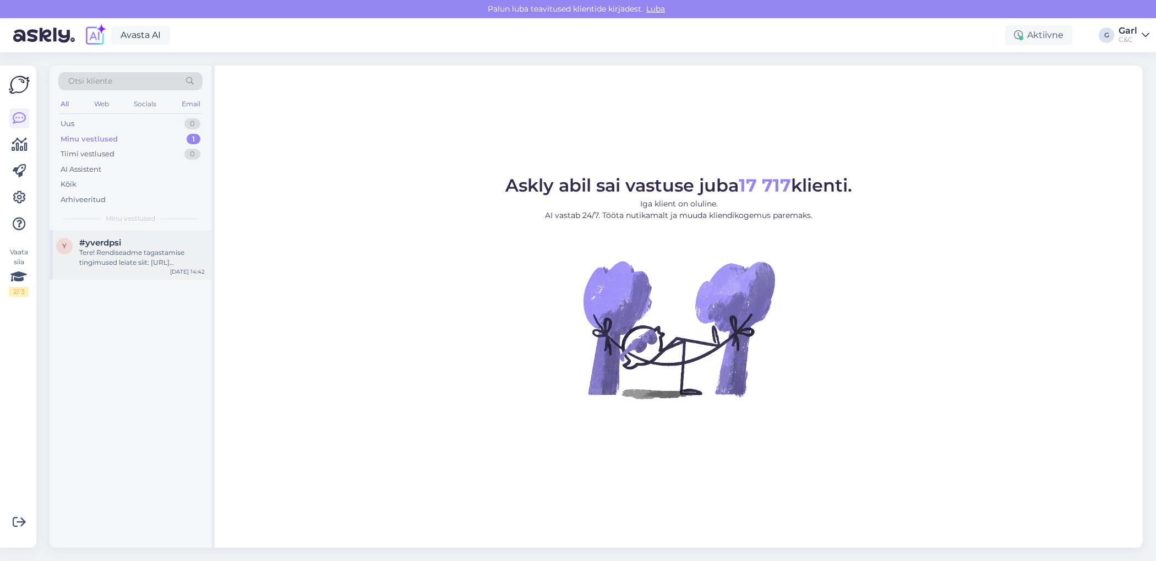
click at [163, 258] on div "Tere! Rendiseadme tagastamise tingimused leiate siit: https://inbank.ee/documen…" at bounding box center [142, 258] width 126 height 20
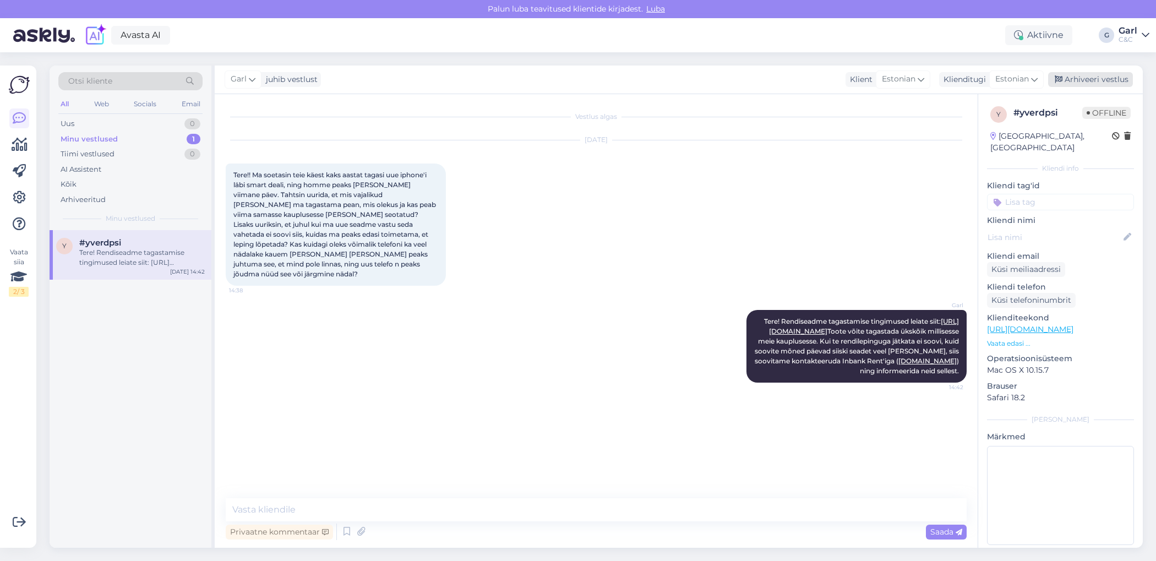
click at [1092, 75] on div "Arhiveeri vestlus" at bounding box center [1090, 79] width 85 height 15
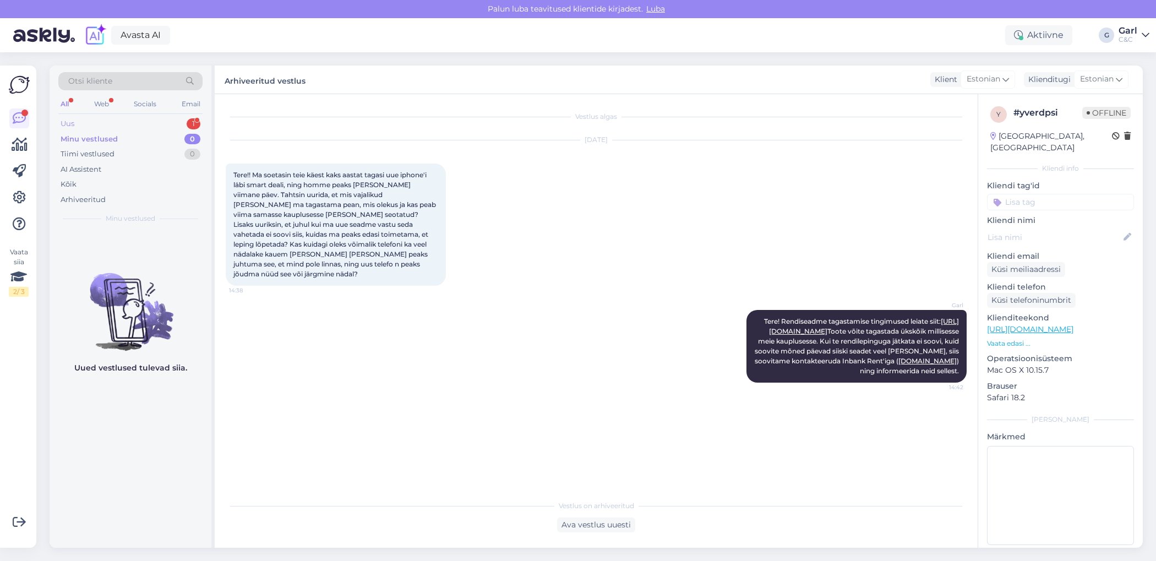
click at [179, 126] on div "Uus 1" at bounding box center [130, 123] width 144 height 15
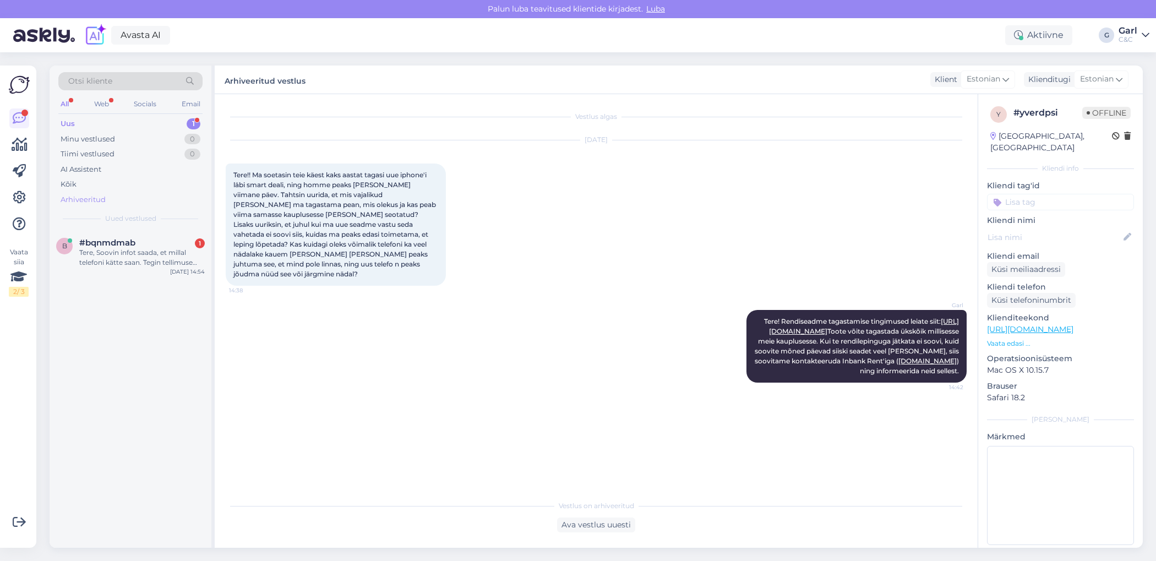
click at [142, 202] on div "Arhiveeritud" at bounding box center [130, 199] width 144 height 15
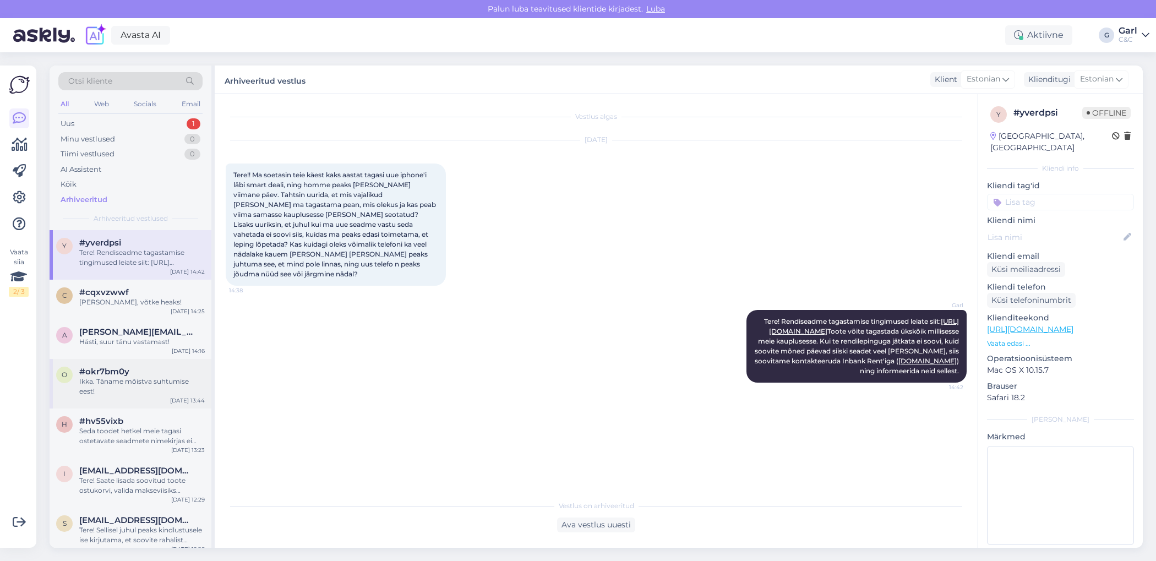
click at [159, 387] on div "o #okr7bm0y Ikka. Täname mõistva suhtumise eest! Oct 15 13:44" at bounding box center [131, 384] width 162 height 50
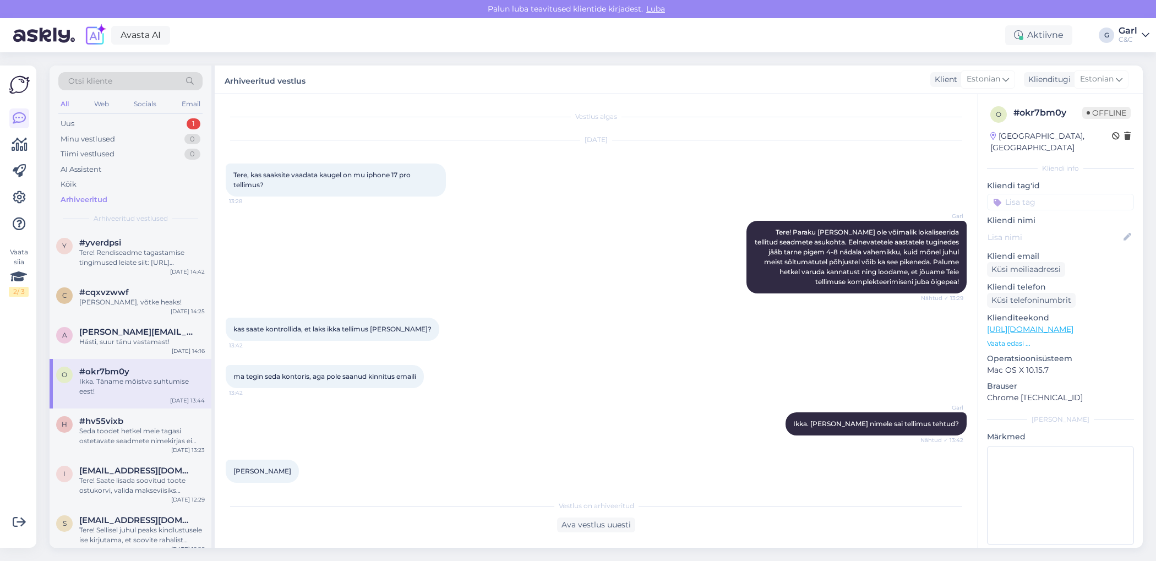
scroll to position [152, 0]
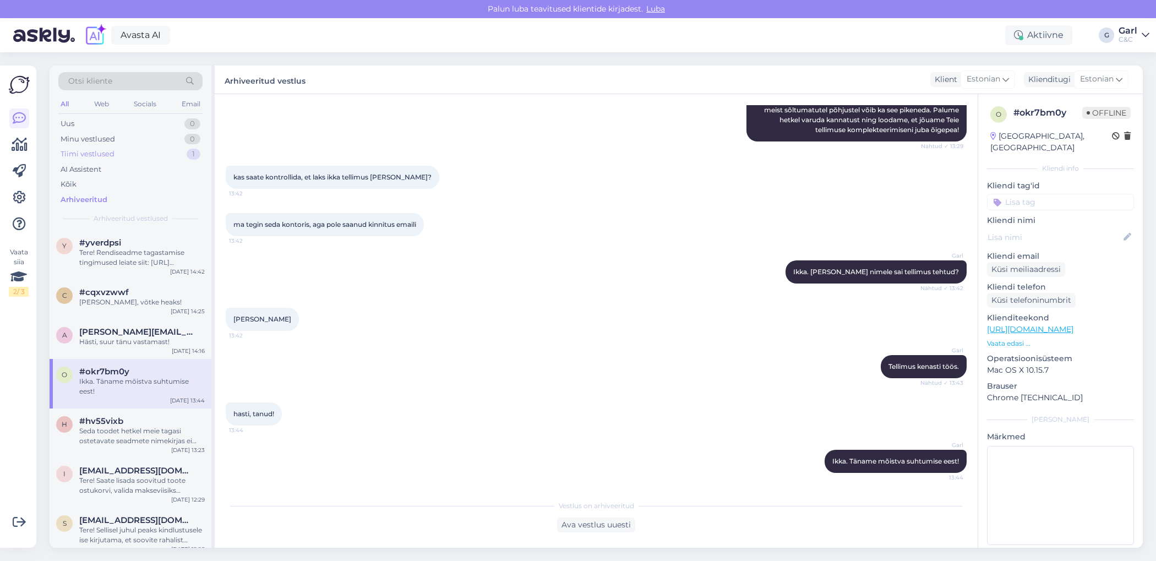
click at [177, 151] on div "Tiimi vestlused 1" at bounding box center [130, 153] width 144 height 15
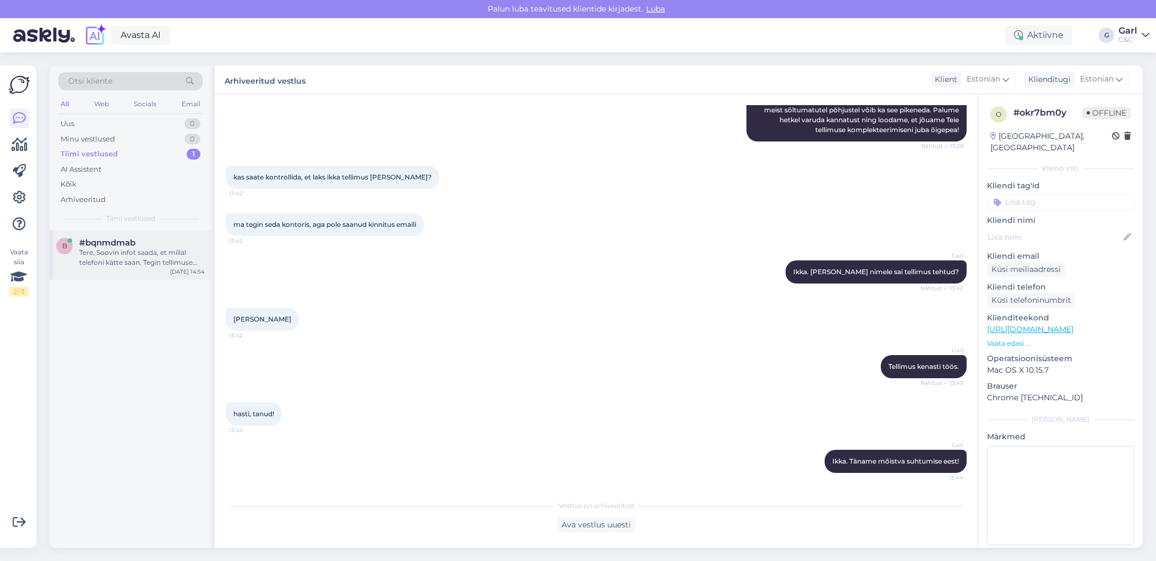
click at [134, 240] on span "#bqnmdmab" at bounding box center [107, 243] width 56 height 10
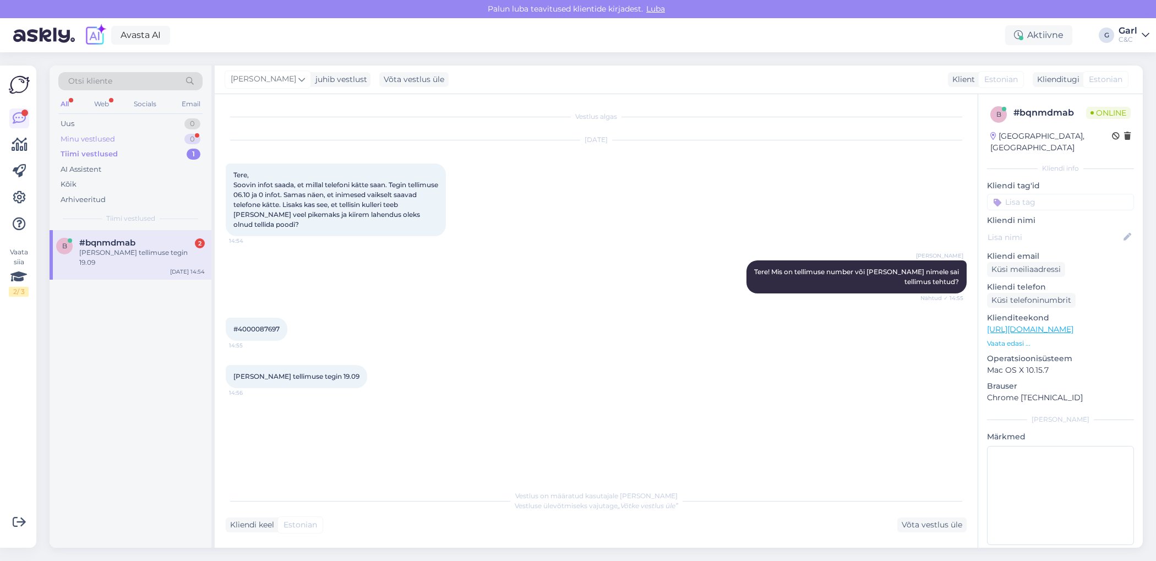
click at [181, 138] on div "Minu vestlused 0" at bounding box center [130, 139] width 144 height 15
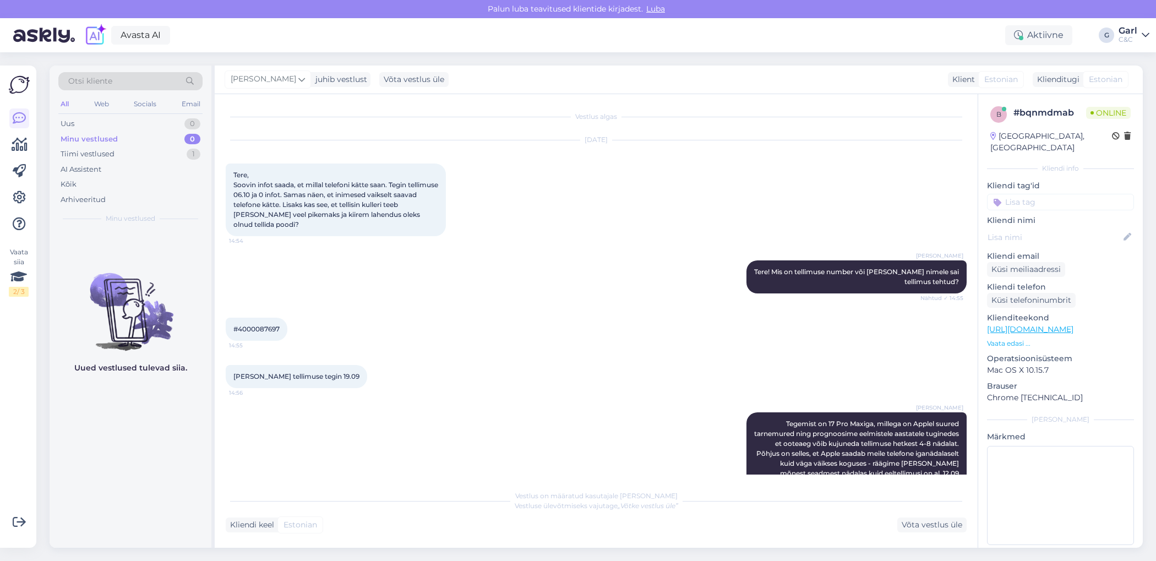
scroll to position [90, 0]
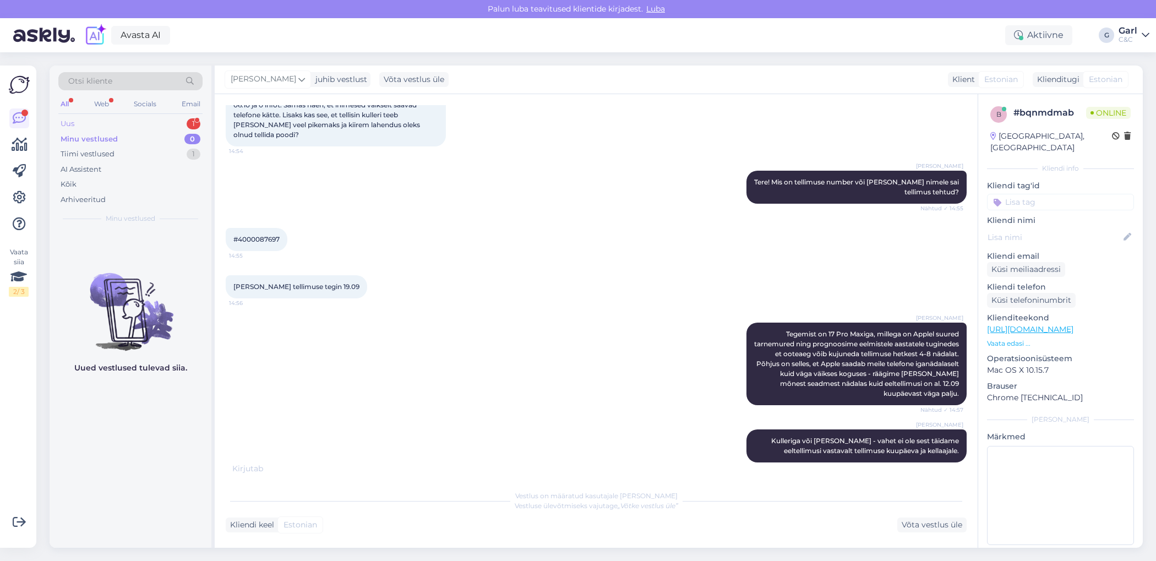
click at [158, 120] on div "Uus 1" at bounding box center [130, 123] width 144 height 15
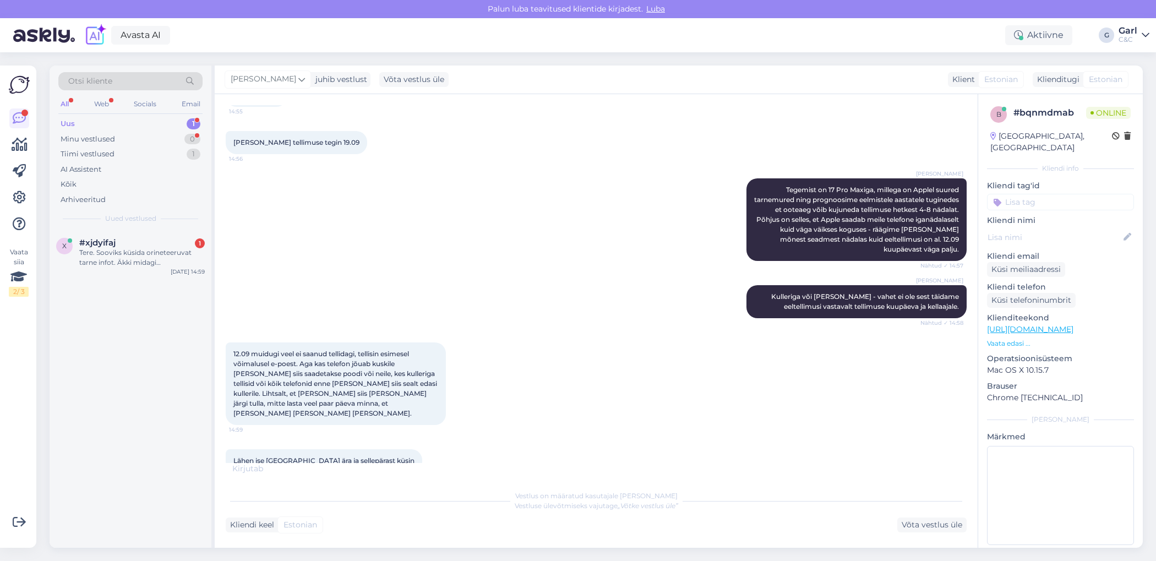
scroll to position [281, 0]
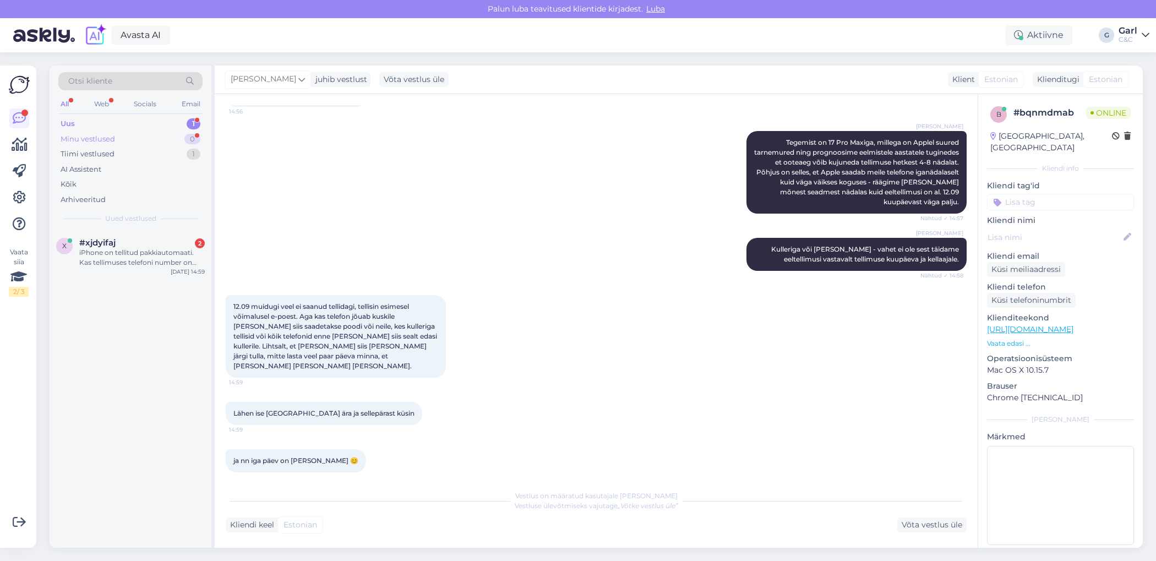
click at [177, 135] on div "Minu vestlused 0" at bounding box center [130, 139] width 144 height 15
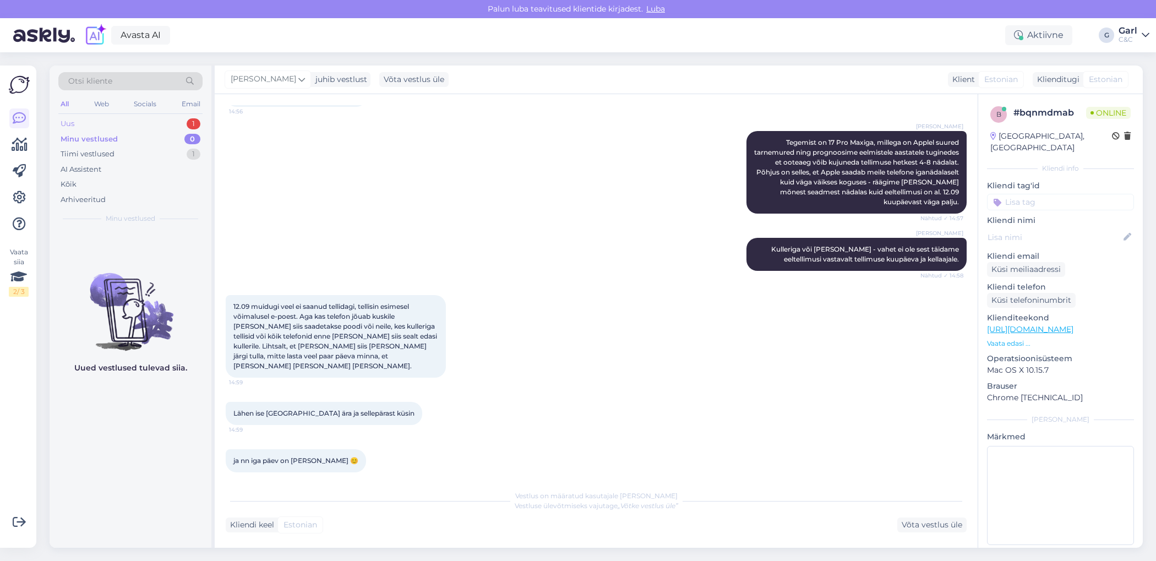
click at [179, 122] on div "Uus 1" at bounding box center [130, 123] width 144 height 15
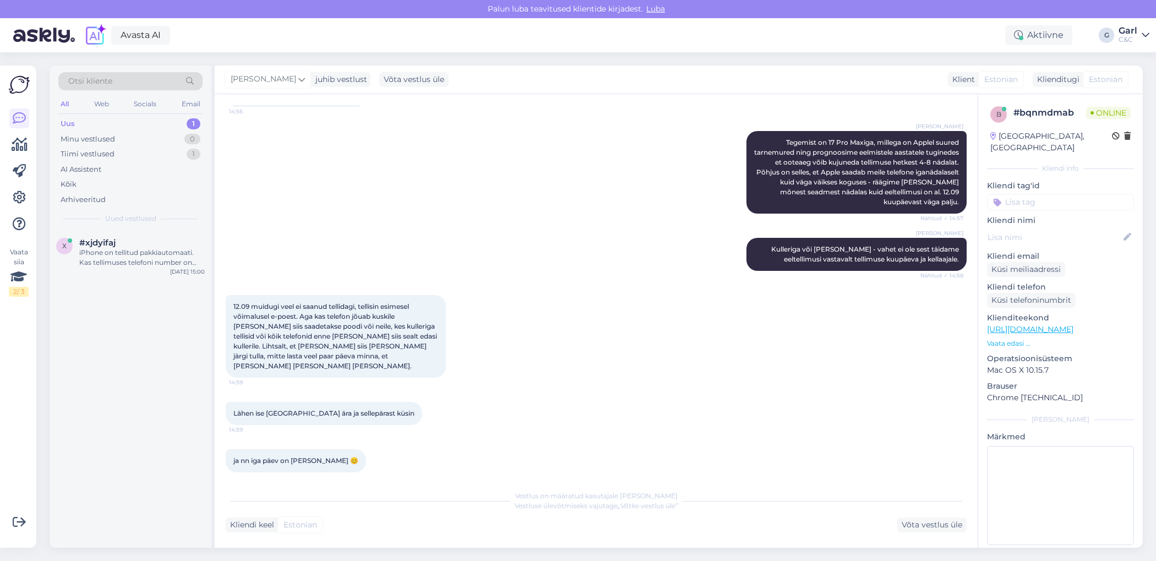
scroll to position [349, 0]
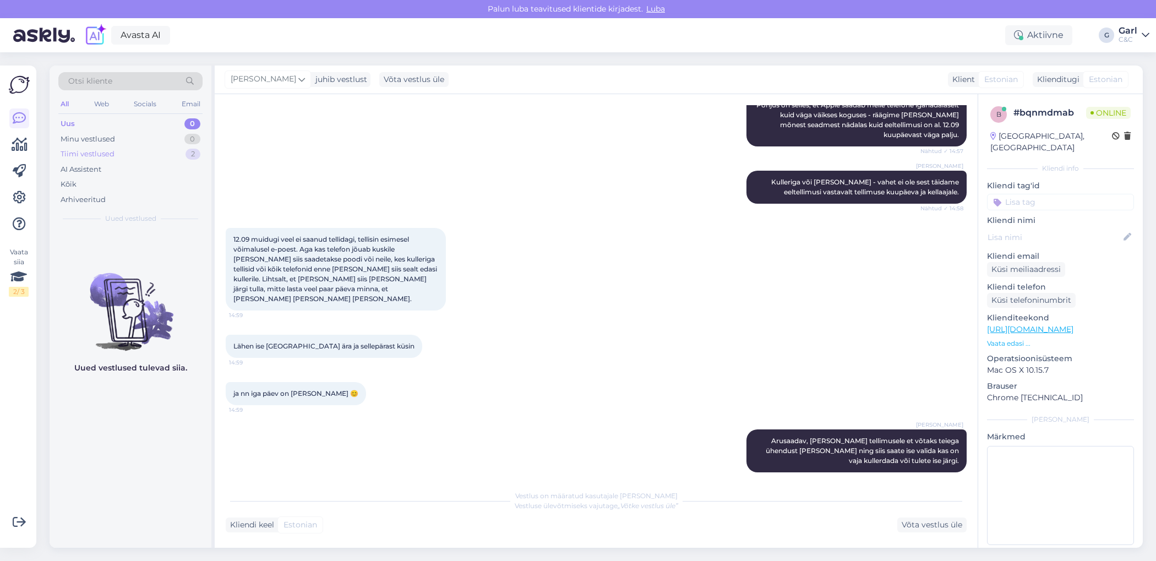
click at [121, 153] on div "Tiimi vestlused 2" at bounding box center [130, 153] width 144 height 15
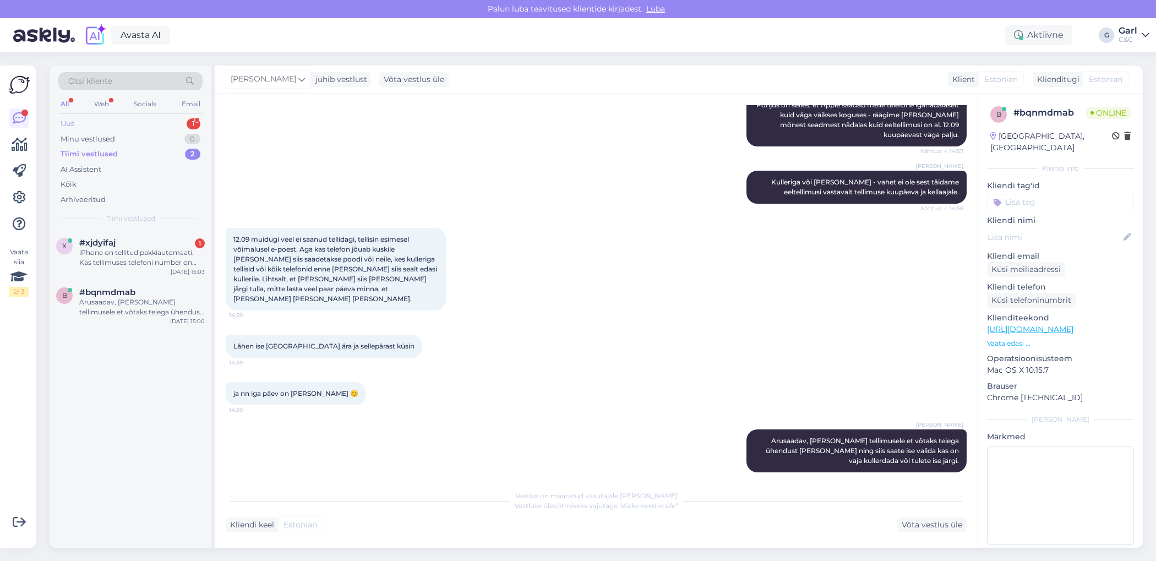
click at [173, 123] on div "Uus 1" at bounding box center [130, 123] width 144 height 15
click at [140, 258] on div "https://www.shop.cec.ee/iphone-17-pro-max?color=54&erply_storage=55" at bounding box center [142, 253] width 126 height 10
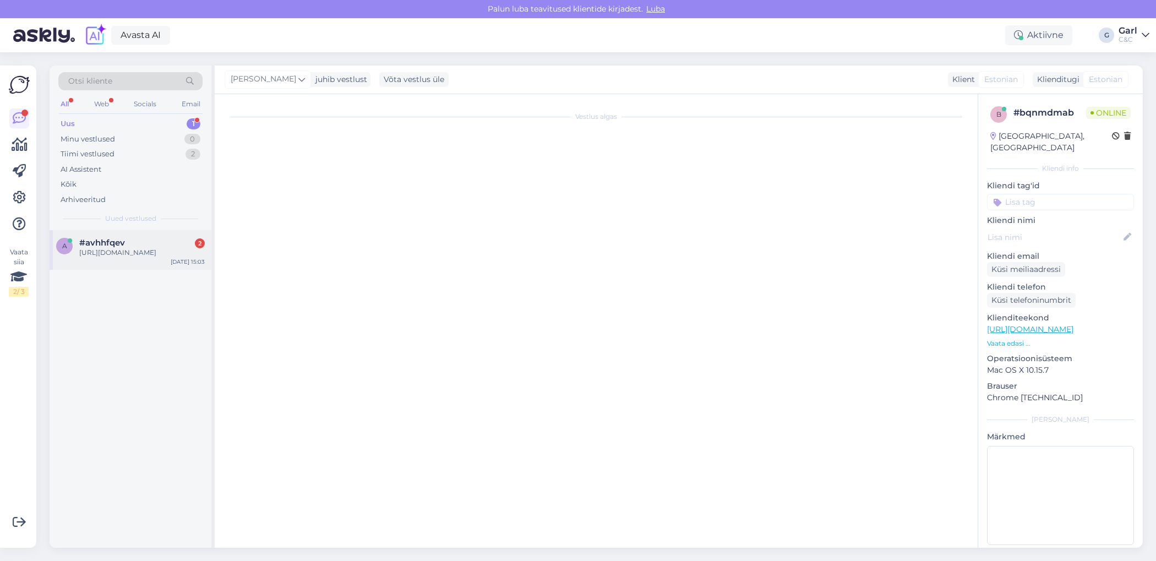
scroll to position [0, 0]
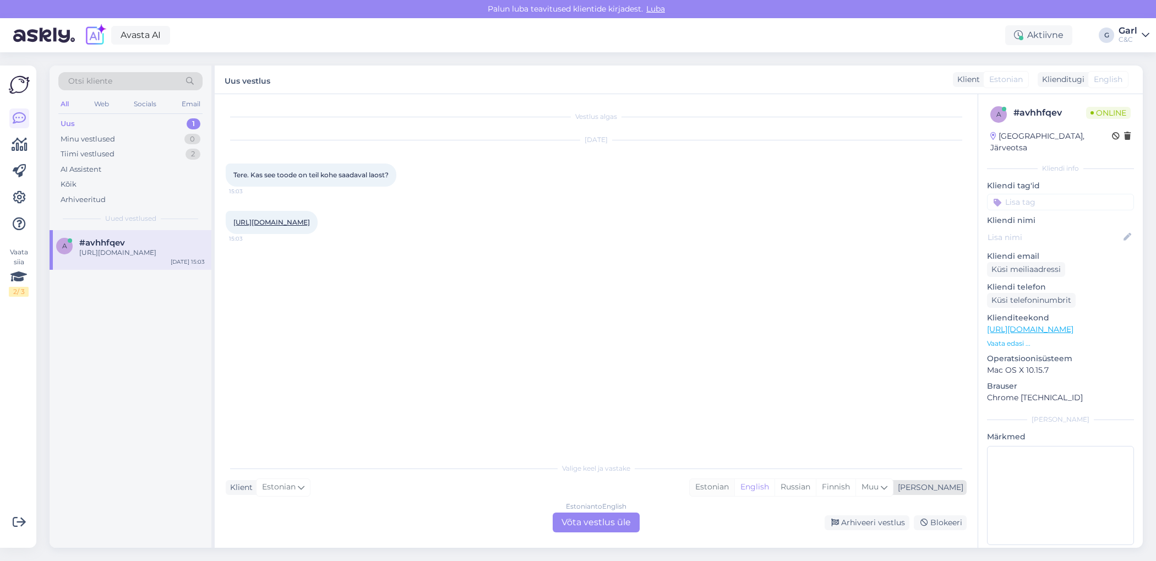
click at [734, 491] on div "Estonian" at bounding box center [712, 487] width 45 height 17
click at [605, 514] on div "Estonian to Estonian Võta vestlus üle" at bounding box center [596, 523] width 87 height 20
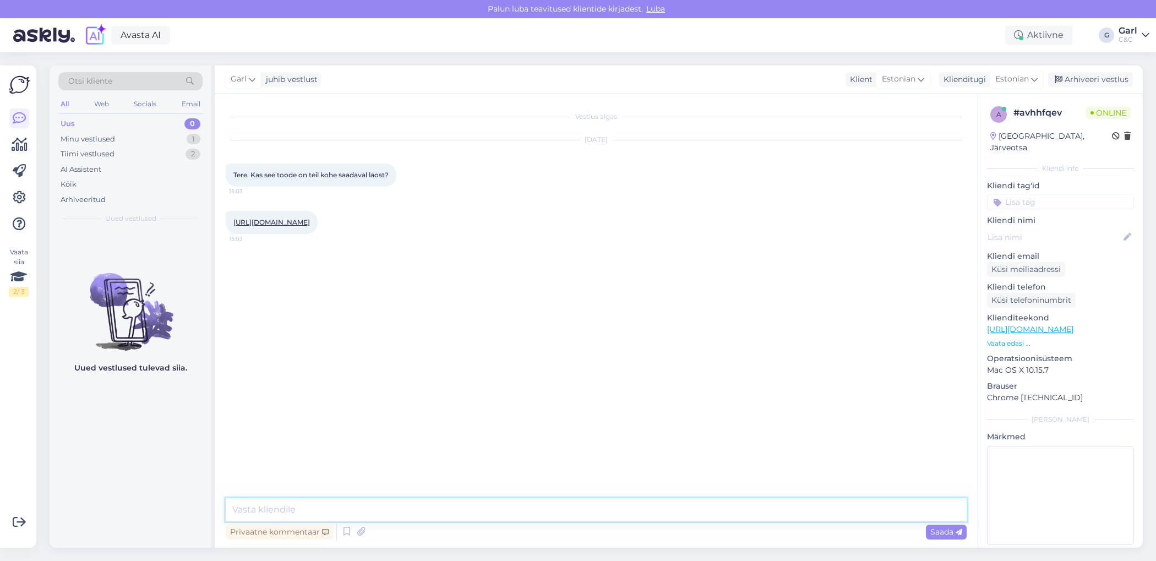
click at [605, 508] on textarea at bounding box center [596, 509] width 741 height 23
click at [346, 532] on icon at bounding box center [346, 532] width 13 height 17
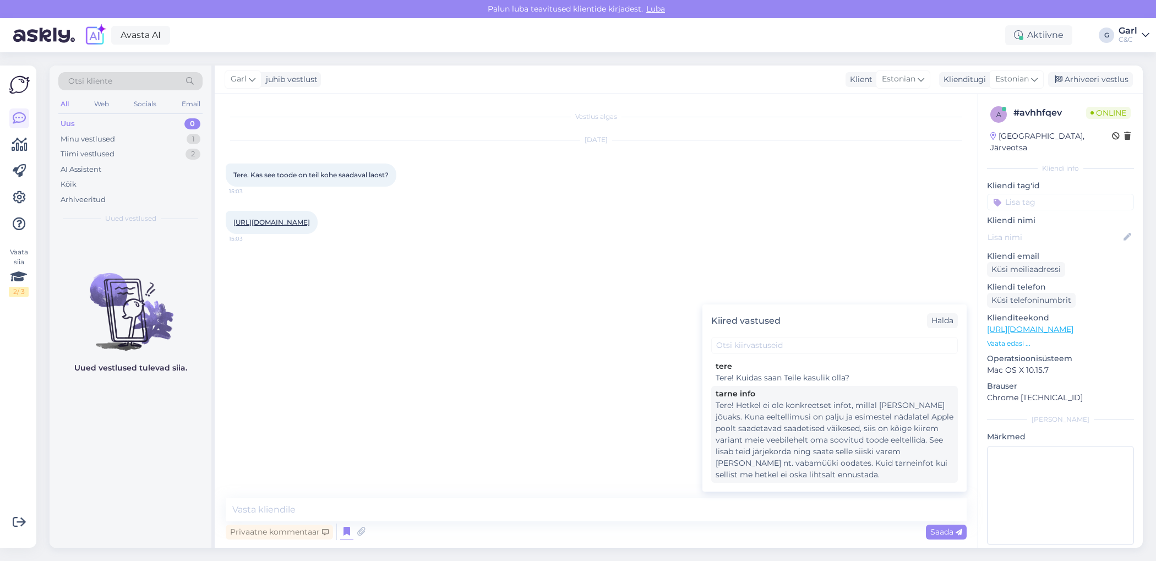
click at [814, 451] on div "Tere! Hetkel ei ole konkreetset infot, millal [PERSON_NAME] jõuaks. Kuna eeltel…" at bounding box center [835, 440] width 238 height 81
type textarea "Tere! Hetkel ei ole konkreetset infot, millal [PERSON_NAME] jõuaks. Kuna eeltel…"
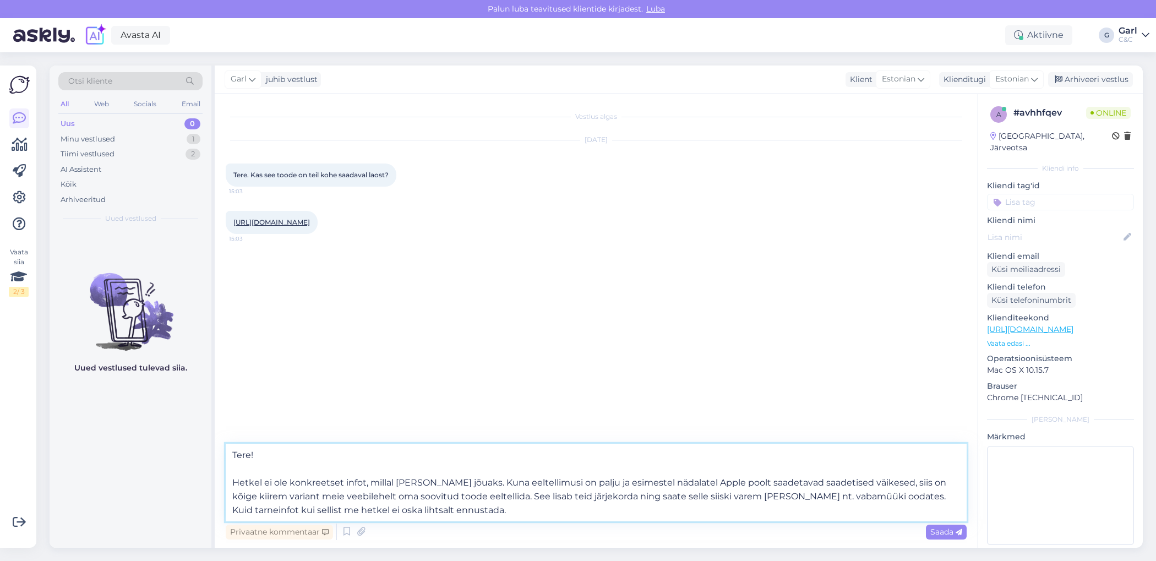
click at [355, 464] on textarea "Tere! Hetkel ei ole konkreetset infot, millal [PERSON_NAME] jõuaks. Kuna eeltel…" at bounding box center [596, 483] width 741 height 78
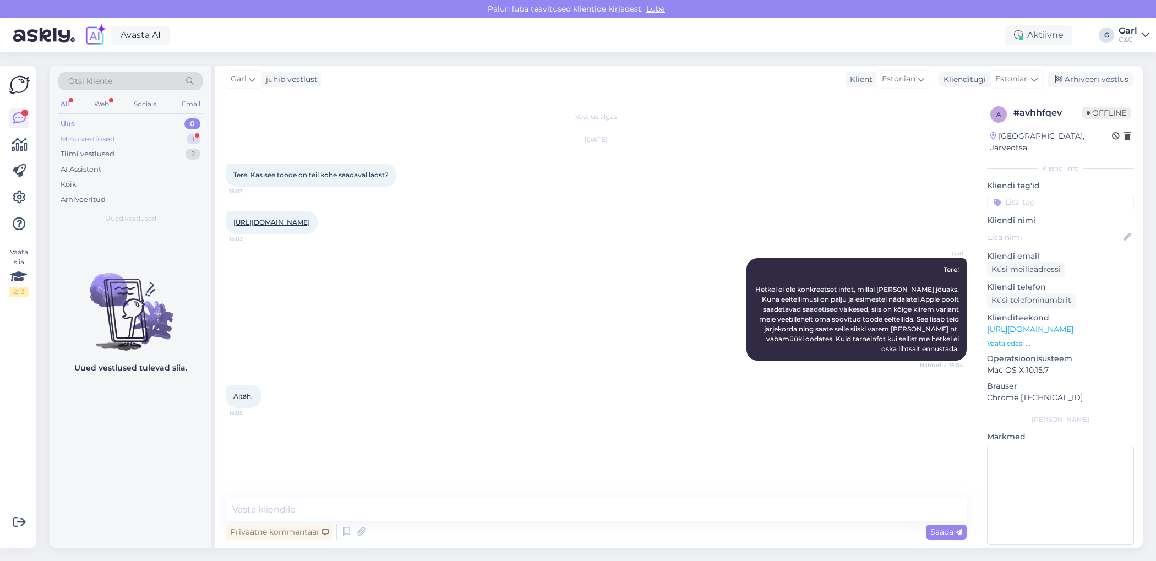
click at [155, 134] on div "Minu vestlused 1" at bounding box center [130, 139] width 144 height 15
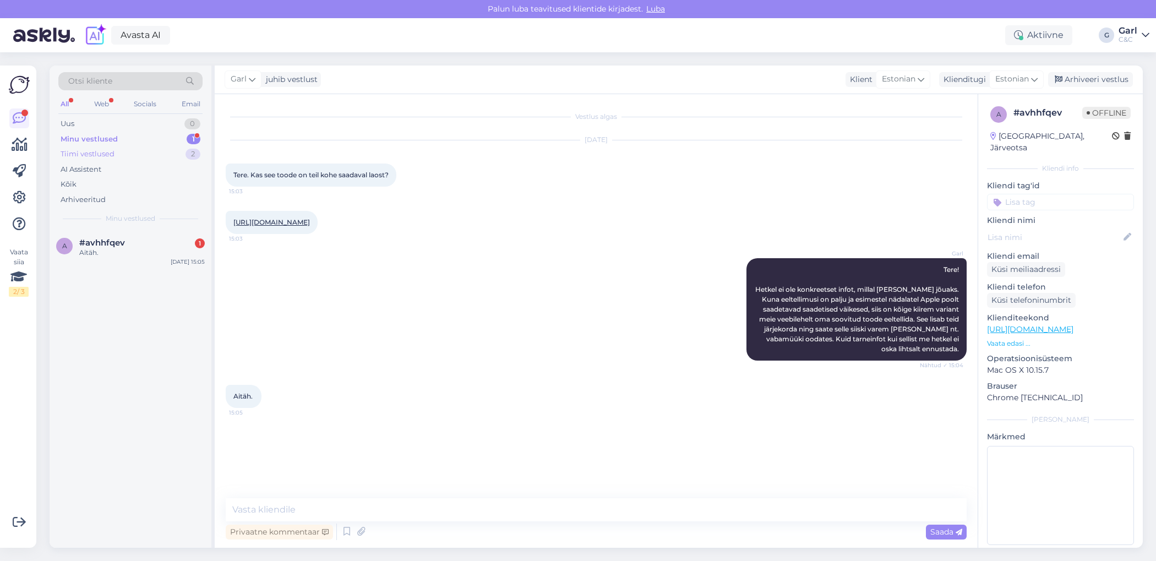
click at [185, 154] on div "Tiimi vestlused 2" at bounding box center [130, 153] width 144 height 15
click at [178, 139] on div "Minu vestlused 1" at bounding box center [130, 139] width 144 height 15
click at [170, 156] on div "Tiimi vestlused 2" at bounding box center [130, 153] width 144 height 15
click at [170, 139] on div "Minu vestlused 1" at bounding box center [130, 139] width 144 height 15
click at [167, 244] on div "#avhhfqev 1" at bounding box center [142, 243] width 126 height 10
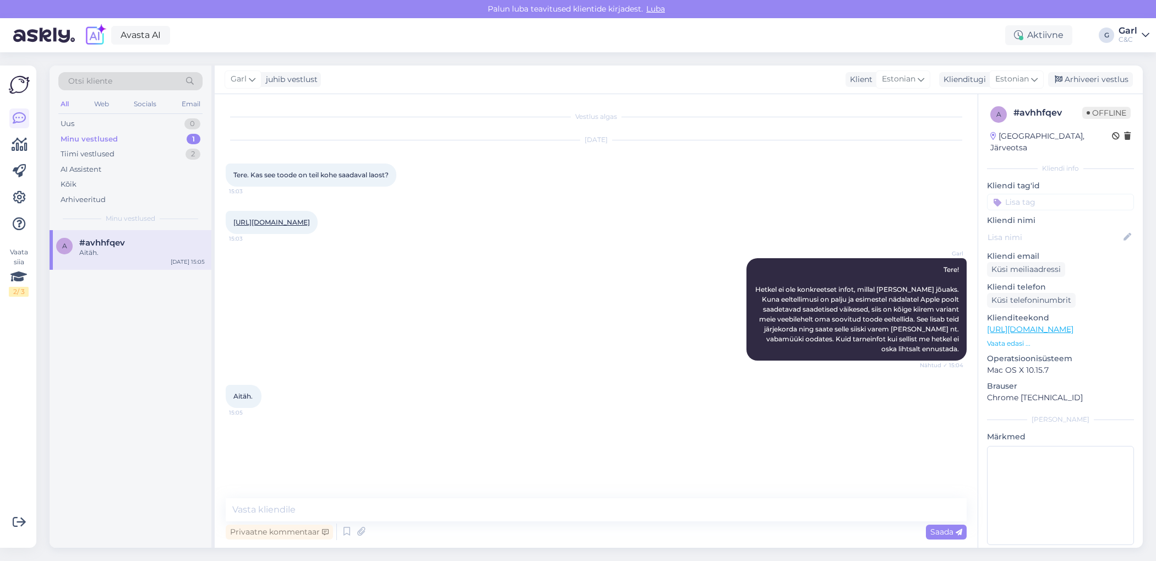
click at [1094, 71] on div "Garl juhib vestlust Klient Estonian Klienditugi Estonian Arhiveeri vestlus" at bounding box center [679, 80] width 928 height 29
click at [1094, 73] on div "Arhiveeri vestlus" at bounding box center [1090, 79] width 85 height 15
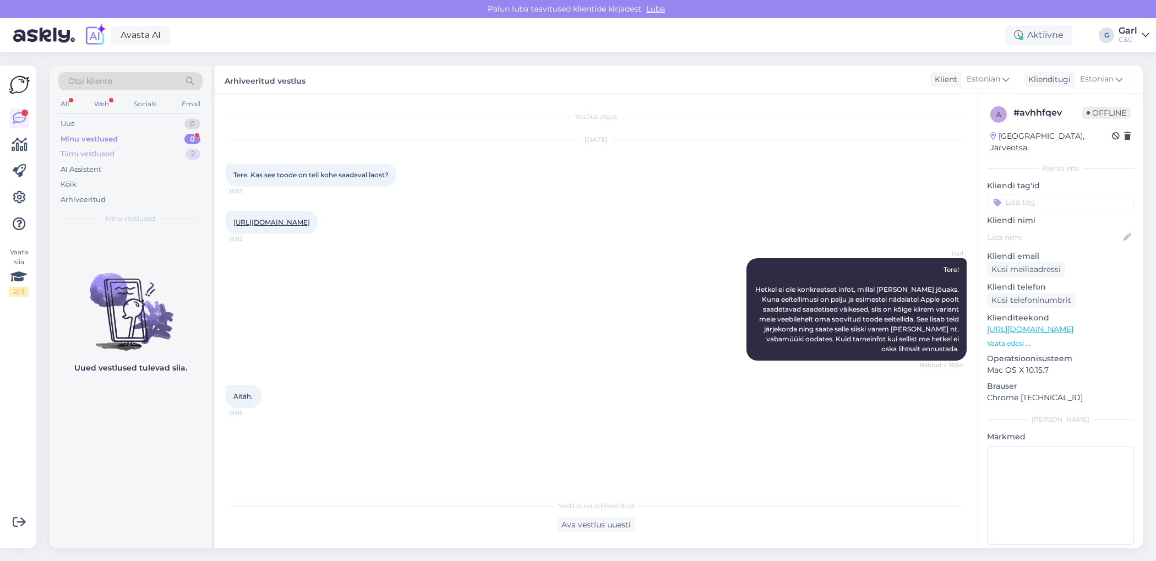
click at [190, 155] on div "2" at bounding box center [193, 154] width 15 height 11
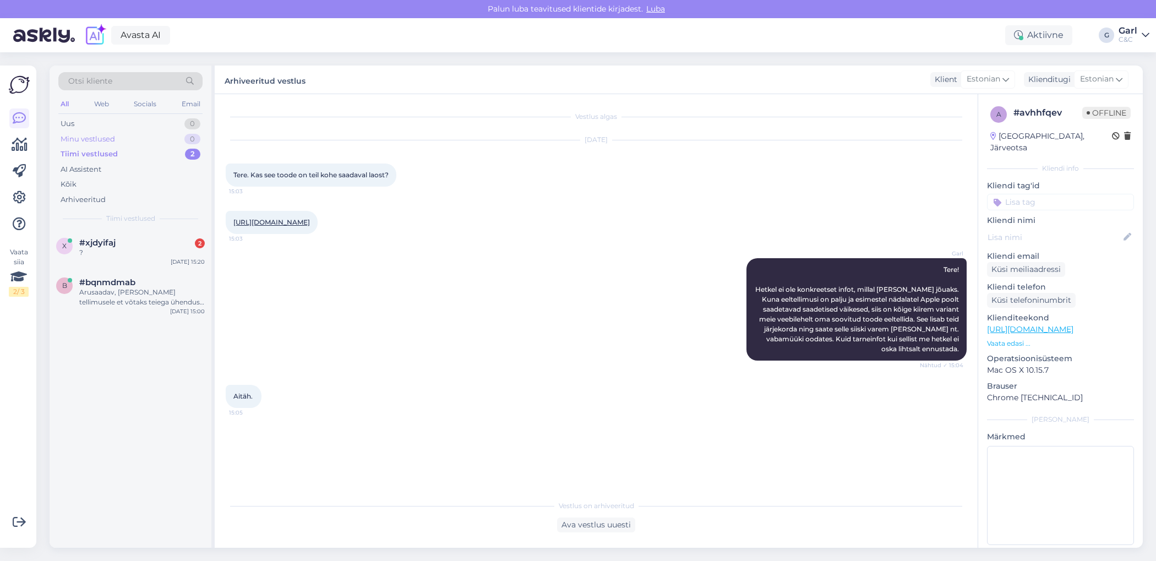
click at [171, 139] on div "Minu vestlused 0" at bounding box center [130, 139] width 144 height 15
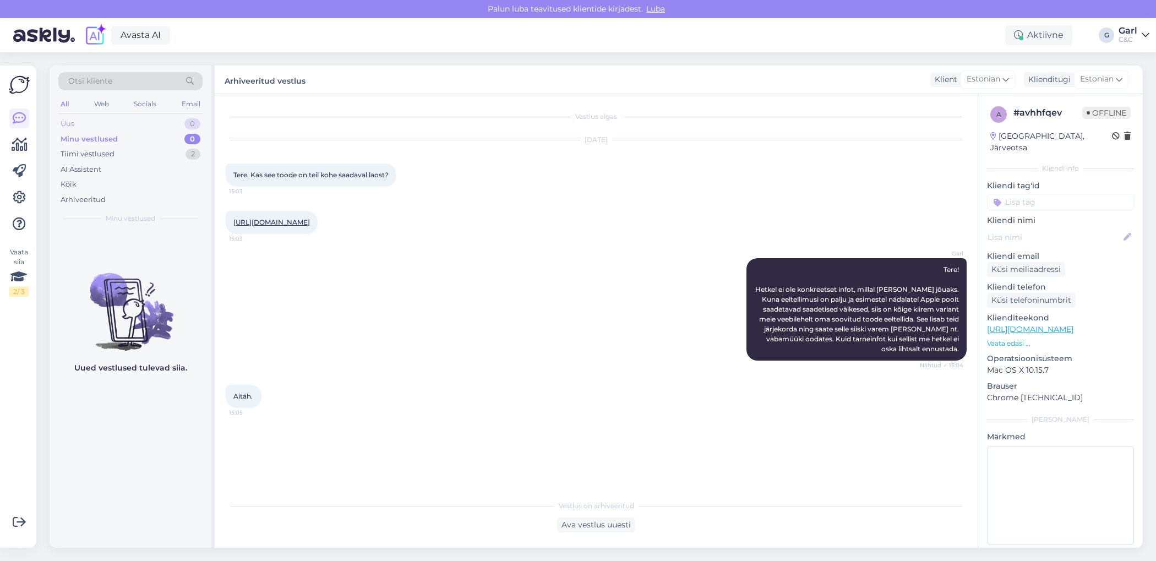
click at [171, 122] on div "Uus 0" at bounding box center [130, 123] width 144 height 15
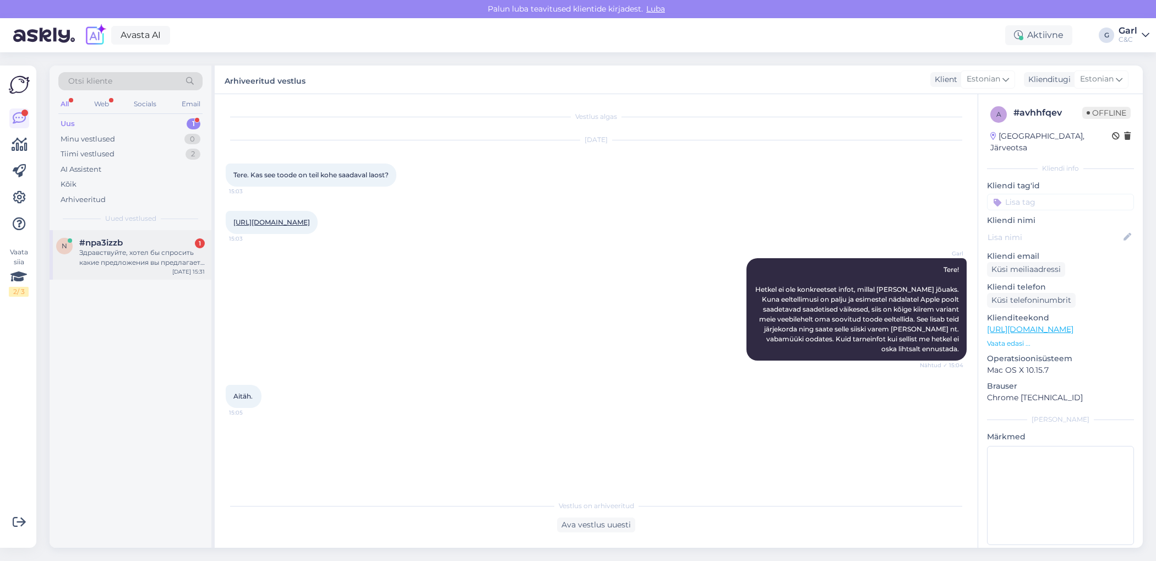
click at [165, 244] on div "#npa3izzb 1" at bounding box center [142, 243] width 126 height 10
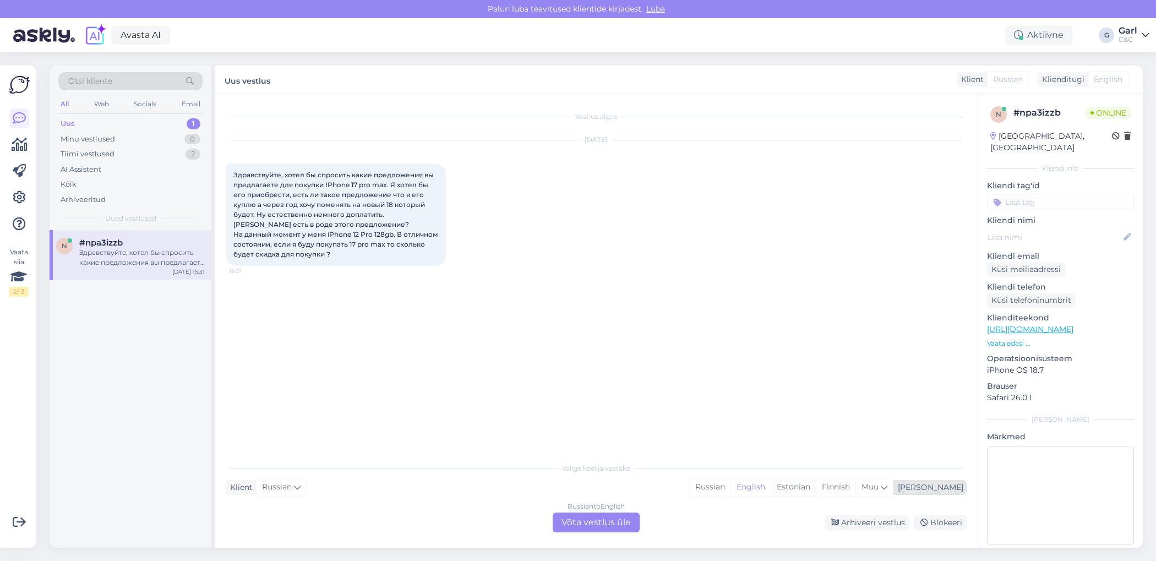
click at [816, 486] on div "Estonian" at bounding box center [793, 487] width 45 height 17
click at [576, 515] on div "Russian to Estonian Võta vestlus üle" at bounding box center [596, 523] width 87 height 20
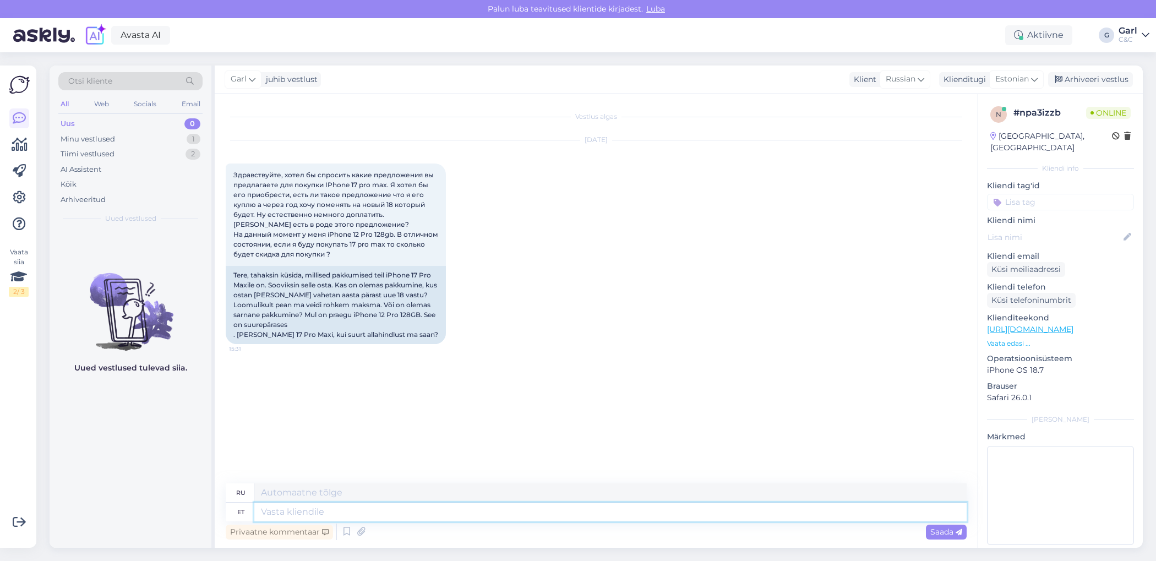
click at [538, 519] on textarea at bounding box center [610, 512] width 712 height 19
click at [538, 520] on textarea at bounding box center [610, 512] width 712 height 19
click at [538, 521] on div "Privaatne kommentaar Saada" at bounding box center [596, 531] width 741 height 21
click at [522, 515] on textarea at bounding box center [610, 512] width 712 height 19
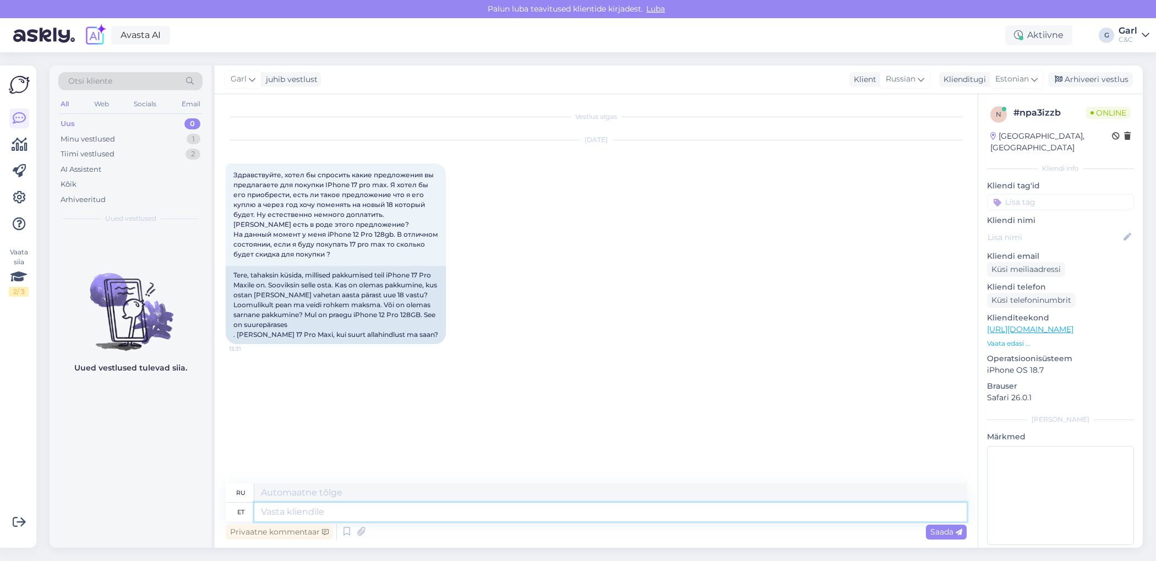
click at [521, 515] on textarea at bounding box center [610, 512] width 712 height 19
click at [521, 516] on textarea at bounding box center [610, 512] width 712 height 19
click at [521, 517] on textarea at bounding box center [610, 512] width 712 height 19
click at [521, 519] on textarea at bounding box center [610, 512] width 712 height 19
click at [520, 522] on div "Privaatne kommentaar Saada" at bounding box center [596, 531] width 741 height 21
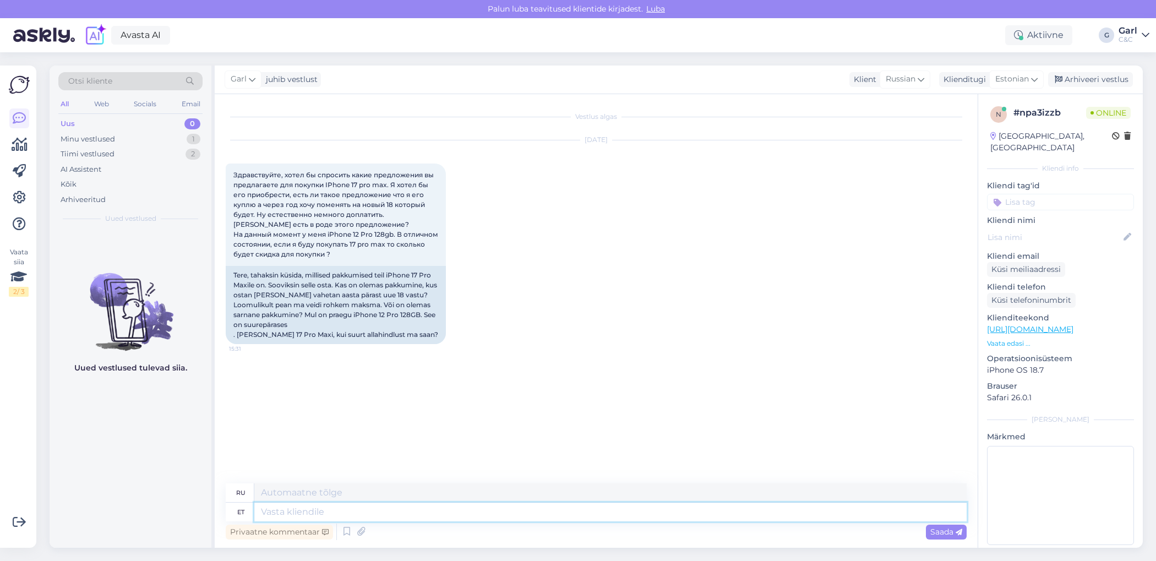
click at [508, 518] on textarea at bounding box center [610, 512] width 712 height 19
click at [476, 503] on textarea at bounding box center [610, 512] width 712 height 19
type textarea "Tere!"
type textarea "Привет!"
type textarea "Tere! Selleks on m"
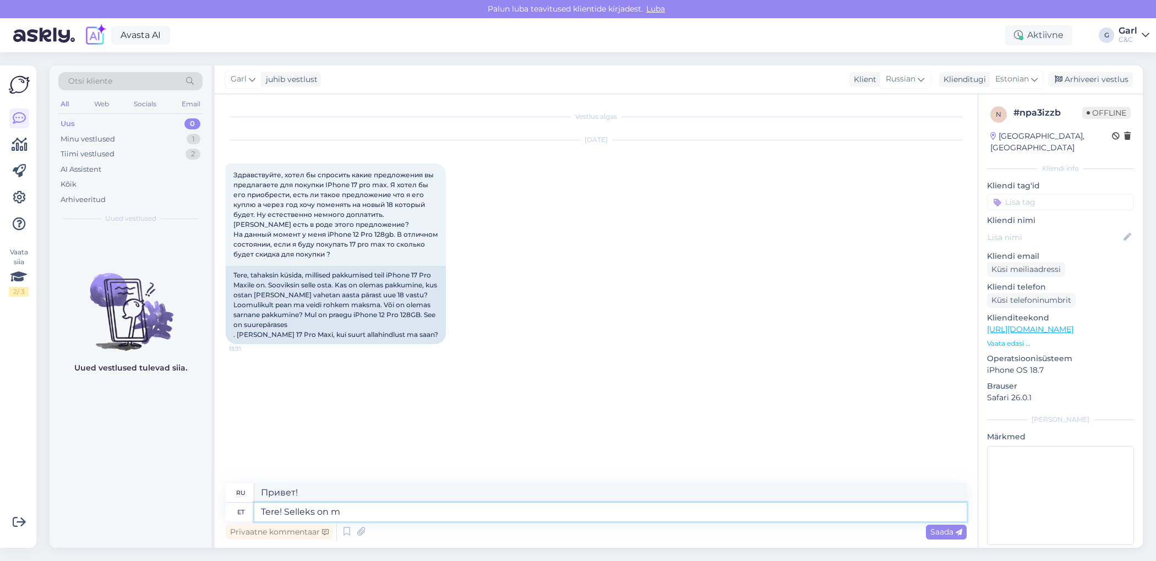
type textarea "Привет! Для этого"
type textarea "Tere! Selleks on mei"
type textarea "Привет! Это для"
type textarea "Tere! Selleks on meil olem"
type textarea "Привет! Для этого у нас есть"
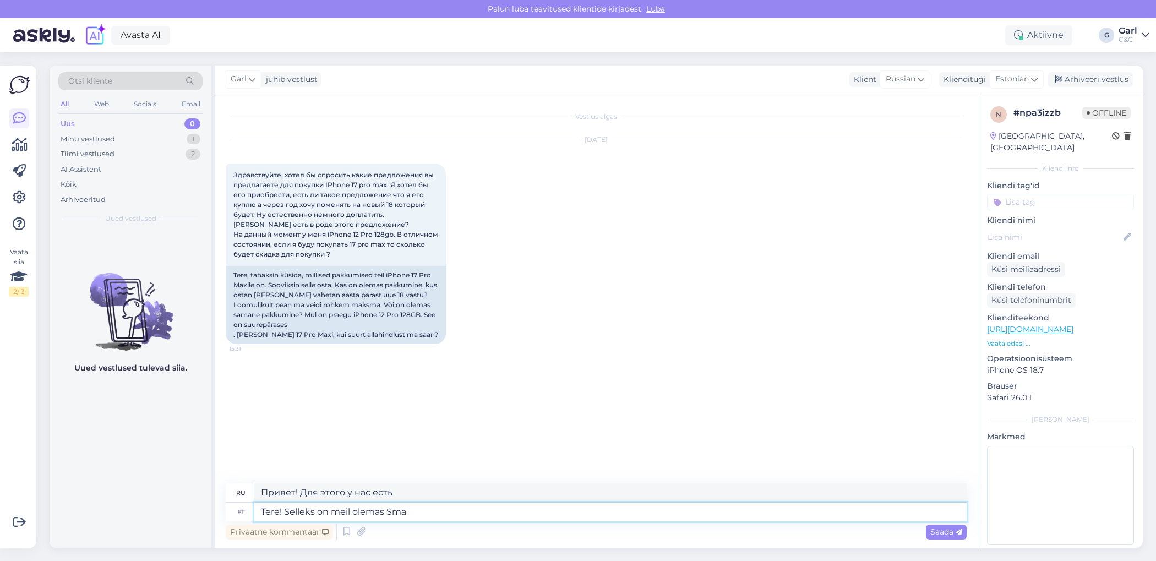
type textarea "Tere! Selleks on meil olemas Smar"
type textarea "Привет! У нас есть это для тебя."
type textarea "Tere! Selleks on meil olemas Smart Deal"
type textarea "Привет! Для этого у нас есть Smart."
type textarea "Tere! Selleks on meil olemas Smart Deal pak"
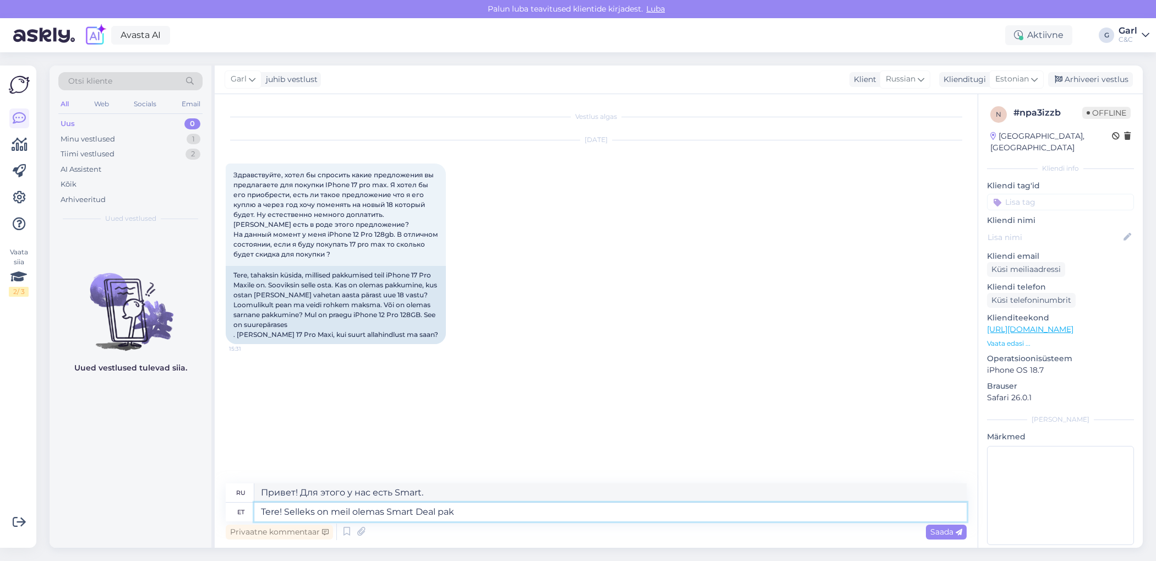
type textarea "Здравствуйте! У нас есть выгодное предложение."
paste textarea "[URL][DOMAIN_NAME]"
type textarea "Tere! Selleks on meil olemas Smart Deal pakkumine: https://www.shop.cec.ee/smar…"
type textarea "Здравствуйте! У нас есть выгодное предложение:"
type textarea "Tere! Selleks on meil olemas Smart Deal pakkumine: https://www.shop.cec.ee/smar…"
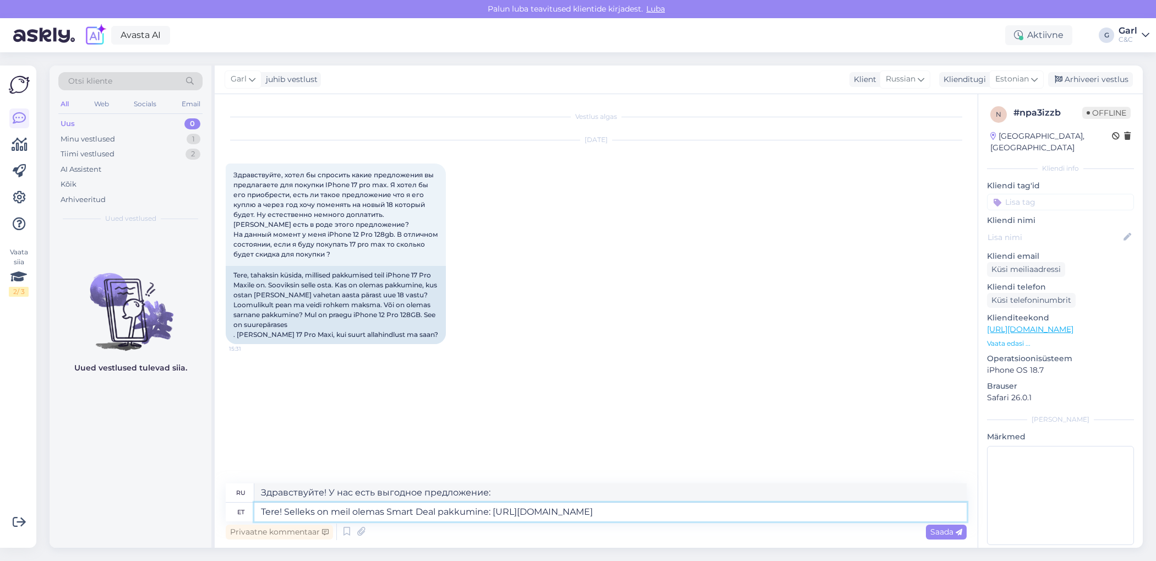
type textarea "Здравствуйте! У нас есть предложение Smart Deal: https://www.shop.cec.ee/smart-…"
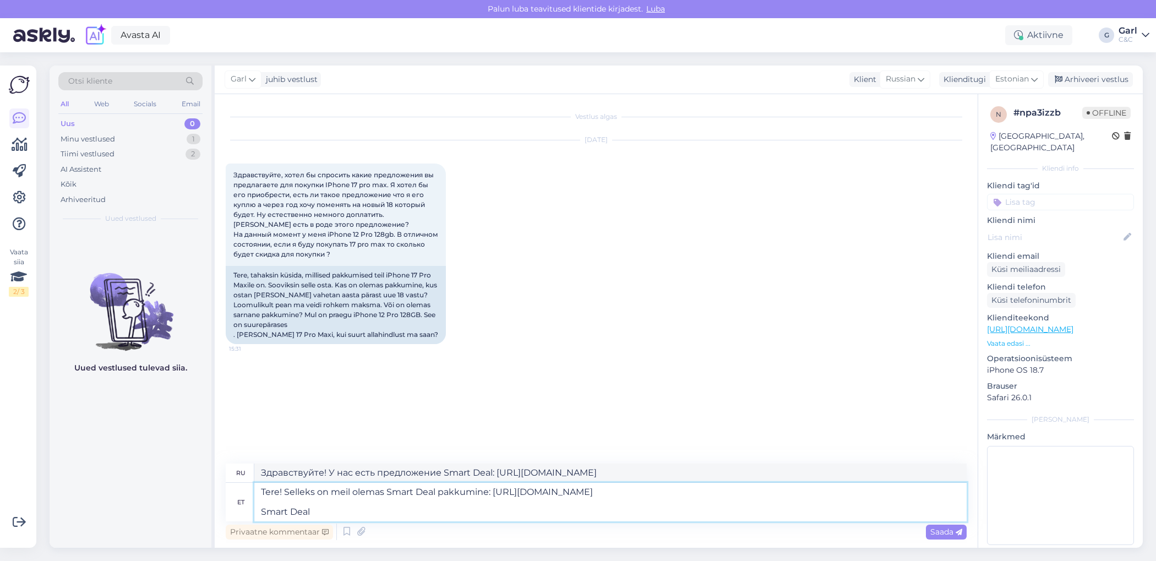
type textarea "Tere! Selleks on meil olemas Smart Deal pakkumine: https://www.shop.cec.ee/smar…"
type textarea "Здравствуйте! У нас есть предложение Smart Deal: https://www.shop.cec.ee/smart-…"
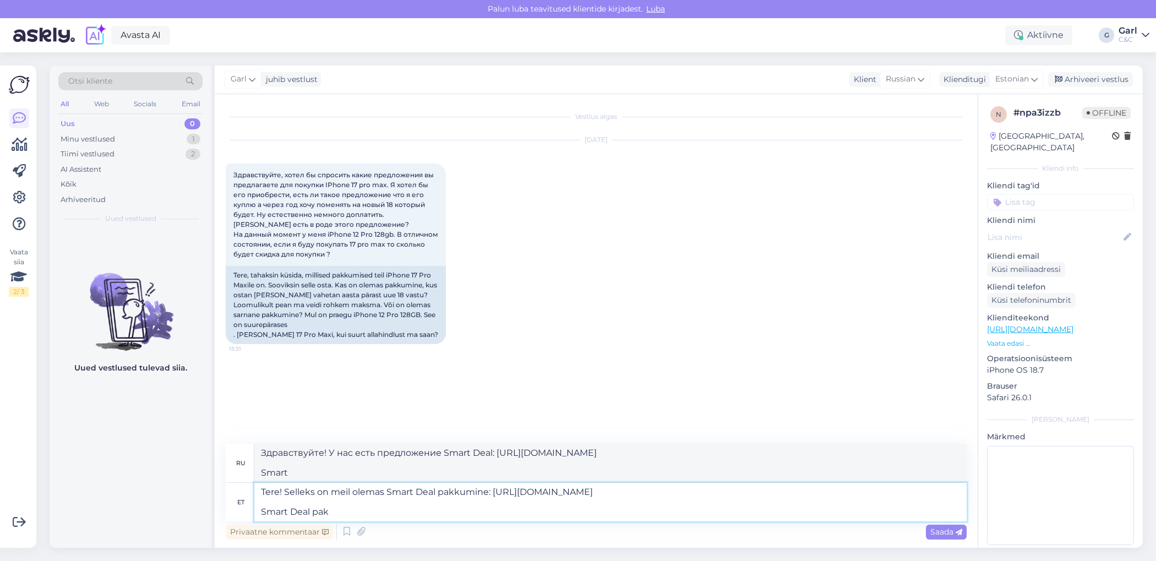
type textarea "Tere! Selleks on meil olemas Smart Deal pakkumine: https://www.shop.cec.ee/smar…"
type textarea "Здравствуйте! У нас есть предложение Smart Deal: https://www.shop.cec.ee/smart-…"
type textarea "Tere! Selleks on meil olemas Smart Deal pakkumine: https://www.shop.cec.ee/smar…"
type textarea "Здравствуйте! У нас есть предложение Smart Deal: https://www.shop.cec.ee/smart-…"
type textarea "Tere! Selleks on meil olemas Smart Deal pakkumine: https://www.shop.cec.ee/smar…"
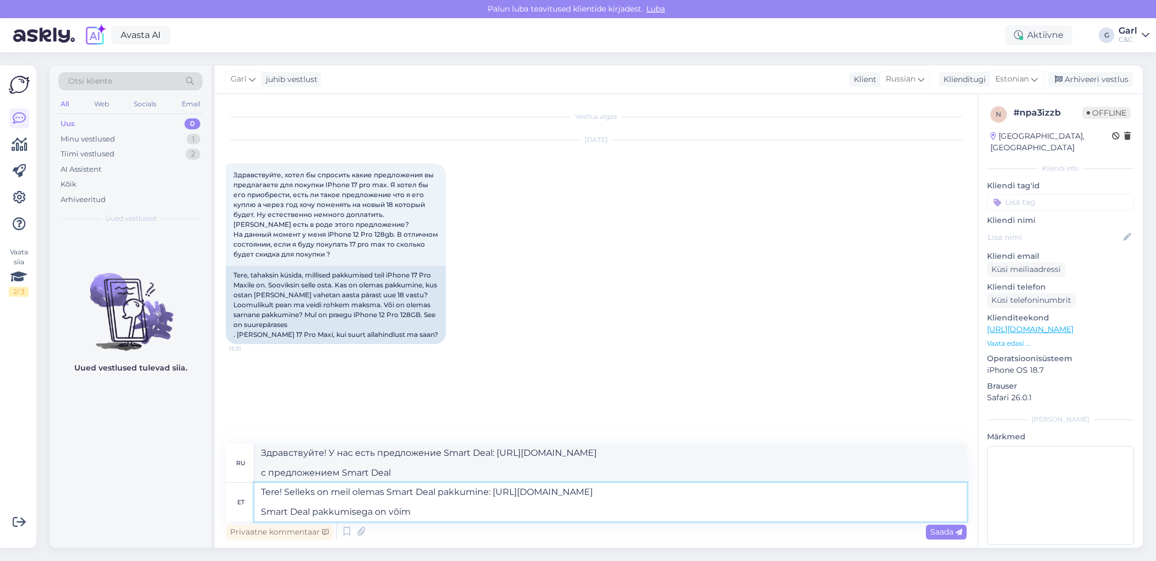
type textarea "Здравствуйте! У нас есть предложение Smart Deal: https://www.shop.cec.ee/smart-…"
type textarea "Tere! Selleks on meil olemas Smart Deal pakkumine: https://www.shop.cec.ee/smar…"
type textarea "Здравствуйте! У нас есть предложение Smart Deal: https://www.shop.cec.ee/smart-…"
type textarea "Tere! Selleks on meil olemas Smart Deal pakkumine: https://www.shop.cec.ee/smar…"
type textarea "Здравствуйте! У нас есть предложение Smart Deal: https://www.shop.cec.ee/smart-…"
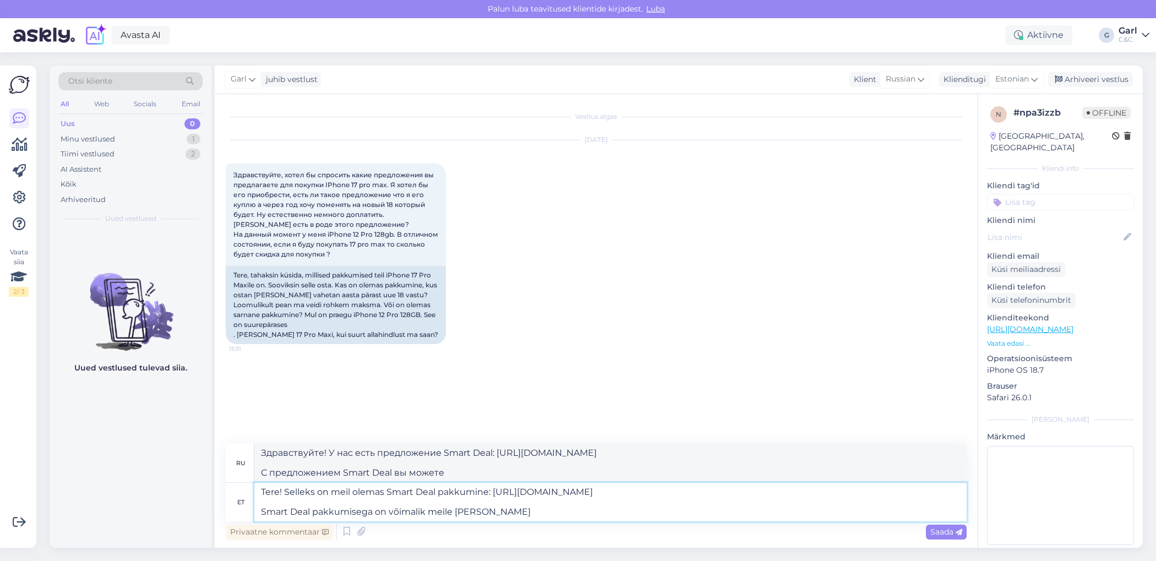
type textarea "Tere! Selleks on meil olemas Smart Deal pakkumine: https://www.shop.cec.ee/smar…"
type textarea "Здравствуйте! У нас есть предложение Smart Deal: https://www.shop.cec.ee/smart-…"
type textarea "Tere! Selleks on meil olemas Smart Deal pakkumine: https://www.shop.cec.ee/smar…"
type textarea "Здравствуйте! У нас есть предложение Smart Deal: https://www.shop.cec.ee/smart-…"
type textarea "Tere! Selleks on meil olemas Smart Deal pakkumine: https://www.shop.cec.ee/smar…"
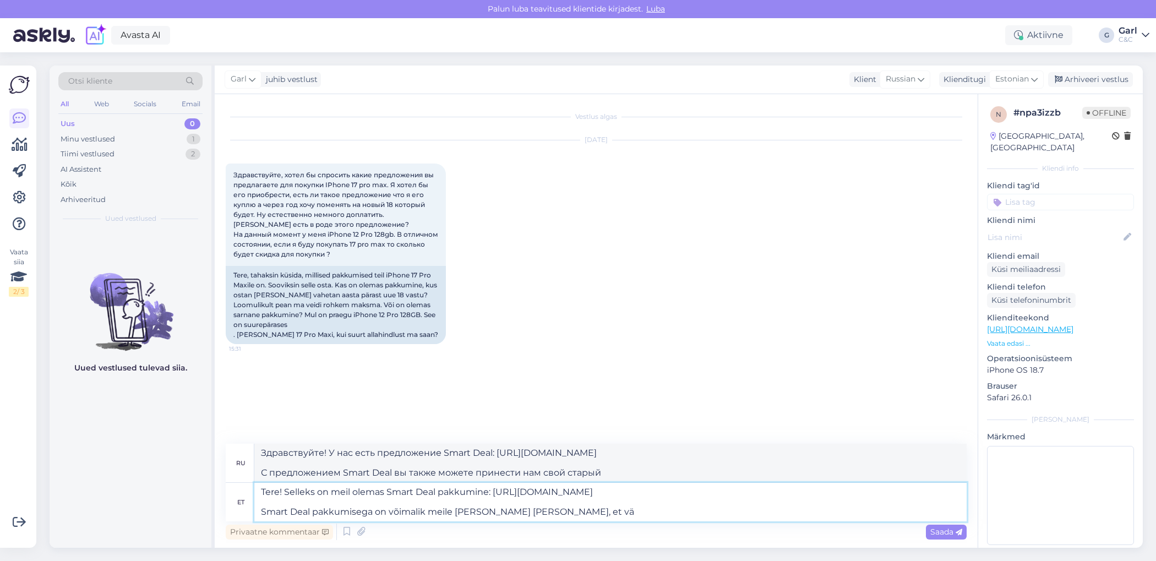
type textarea "Здравствуйте! У нас есть предложение Smart Deal: https://www.shop.cec.ee/smart-…"
type textarea "Tere! Selleks on meil olemas Smart Deal pakkumine: https://www.shop.cec.ee/smar…"
type textarea "Здравствуйте! У нас есть предложение Smart Deal: https://www.shop.cec.ee/smart-…"
type textarea "Tere! Selleks on meil olemas Smart Deal pakkumine: https://www.shop.cec.ee/smar…"
type textarea "Здравствуйте! У нас есть предложение Smart Deal: https://www.shop.cec.ee/smart-…"
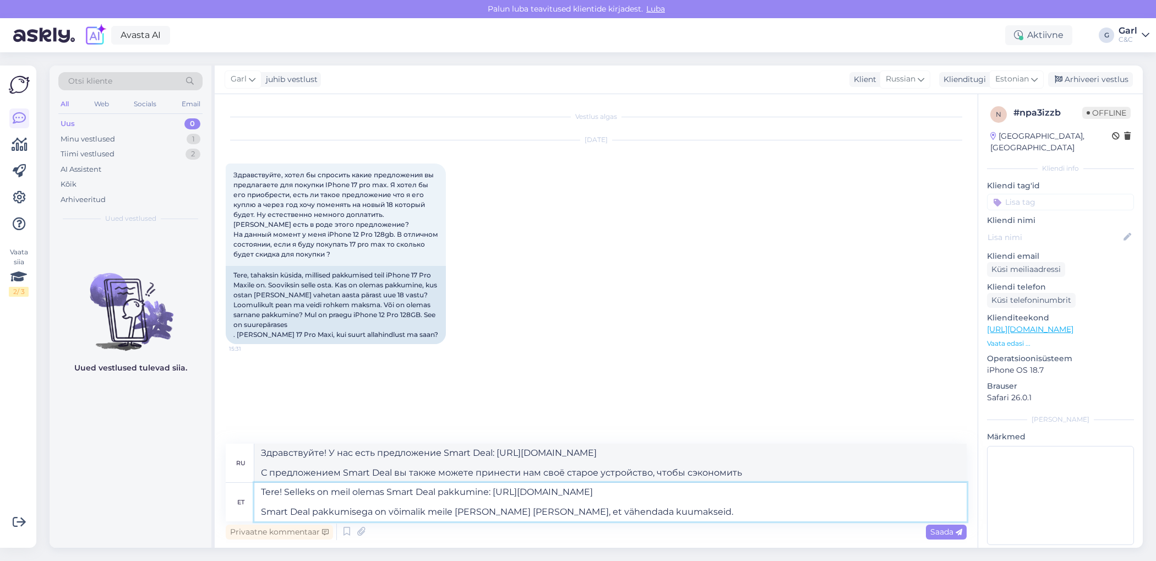
type textarea "Tere! Selleks on meil olemas Smart Deal pakkumine: https://www.shop.cec.ee/smar…"
type textarea "Здравствуйте! У нас есть предложение Smart Deal: https://www.shop.cec.ee/smart-…"
type textarea "Tere! Selleks on meil olemas Smart Deal pakkumine: https://www.shop.cec.ee/smar…"
type textarea "Здравствуйте! У нас есть предложение Smart Deal: https://www.shop.cec.ee/smart-…"
type textarea "Tere! Selleks on meil olemas Smart Deal pakkumine: https://www.shop.cec.ee/smar…"
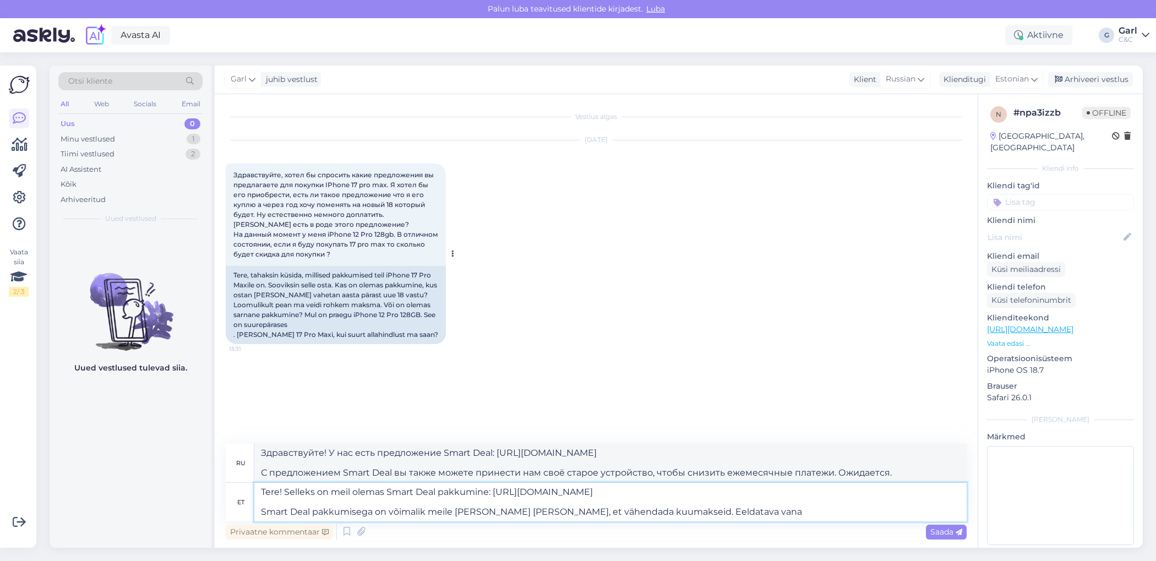
type textarea "Здравствуйте! У нас есть предложение Smart Deal: https://www.shop.cec.ee/smart-…"
type textarea "Tere! Selleks on meil olemas Smart Deal pakkumine: https://www.shop.cec.ee/smar…"
type textarea "Здравствуйте! У нас есть предложение Smart Deal: https://www.shop.cec.ee/smart-…"
type textarea "Tere! Selleks on meil olemas Smart Deal pakkumine: https://www.shop.cec.ee/smar…"
type textarea "Здравствуйте! У нас есть предложение Smart Deal: https://www.shop.cec.ee/smart-…"
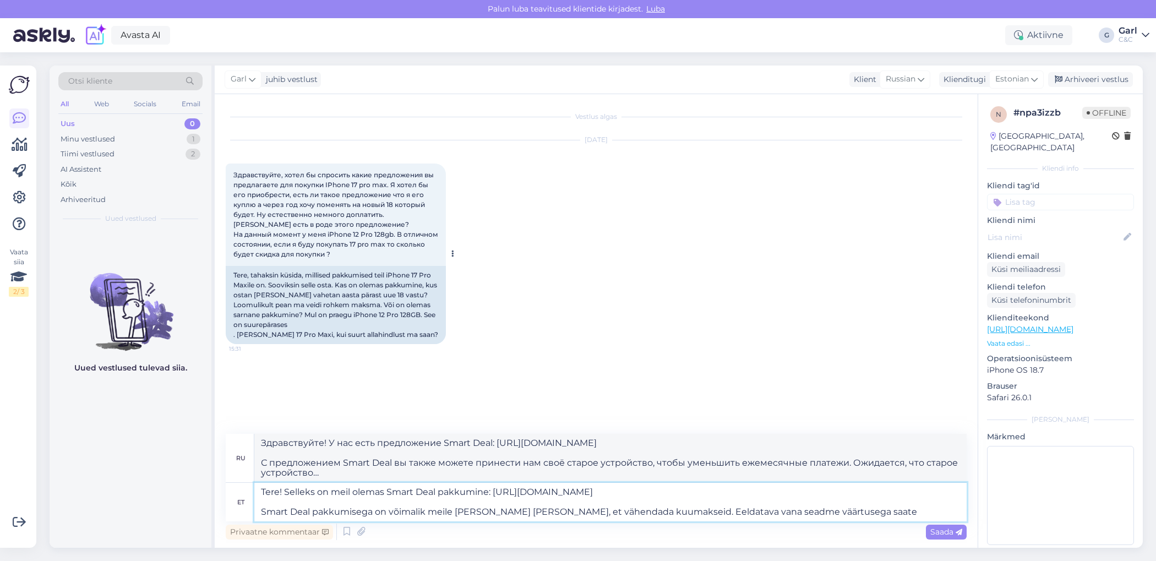
type textarea "Tere! Selleks on meil olemas Smart Deal pakkumine: https://www.shop.cec.ee/smar…"
type textarea "Здравствуйте! У нас есть предложение Smart Deal: https://www.shop.cec.ee/smart-…"
type textarea "Tere! Selleks on meil olemas Smart Deal pakkumine: https://www.shop.cec.ee/smar…"
type textarea "Здравствуйте! У нас есть предложение Smart Deal: https://www.shop.cec.ee/smart-…"
type textarea "Tere! Selleks on meil olemas Smart Deal pakkumine: https://www.shop.cec.ee/smar…"
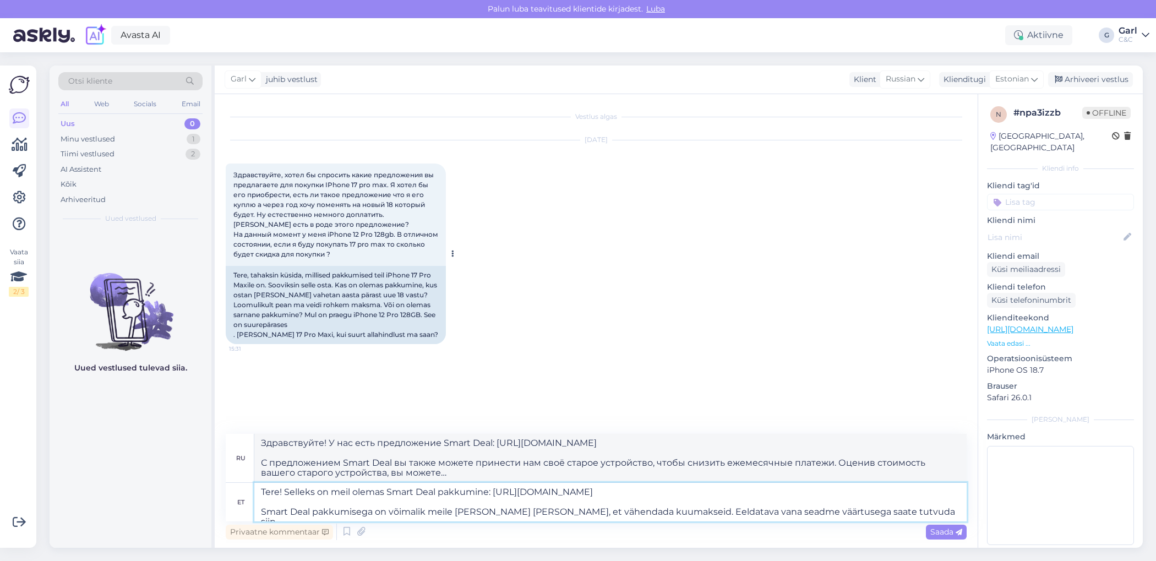
type textarea "Здравствуйте! У нас есть предложение Smart Deal: https://www.shop.cec.ee/smart-…"
paste textarea "[URL][DOMAIN_NAME]"
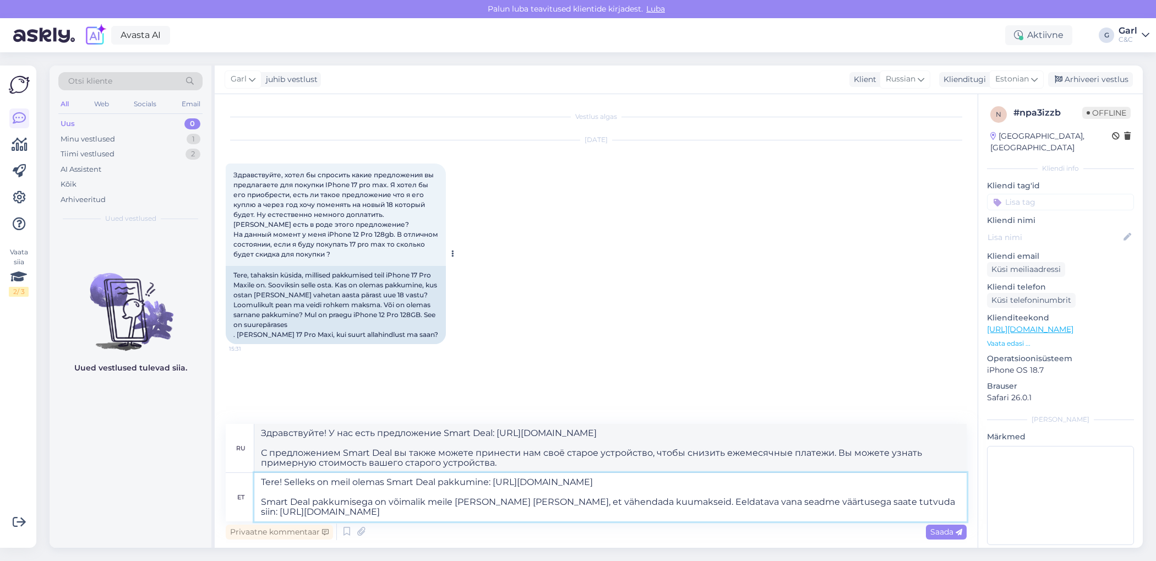
type textarea "Tere! Selleks on meil olemas Smart Deal pakkumine: https://www.shop.cec.ee/smar…"
type textarea "Здравствуйте! У нас есть предложение Smart Deal: https://www.shop.cec.ee/smart-…"
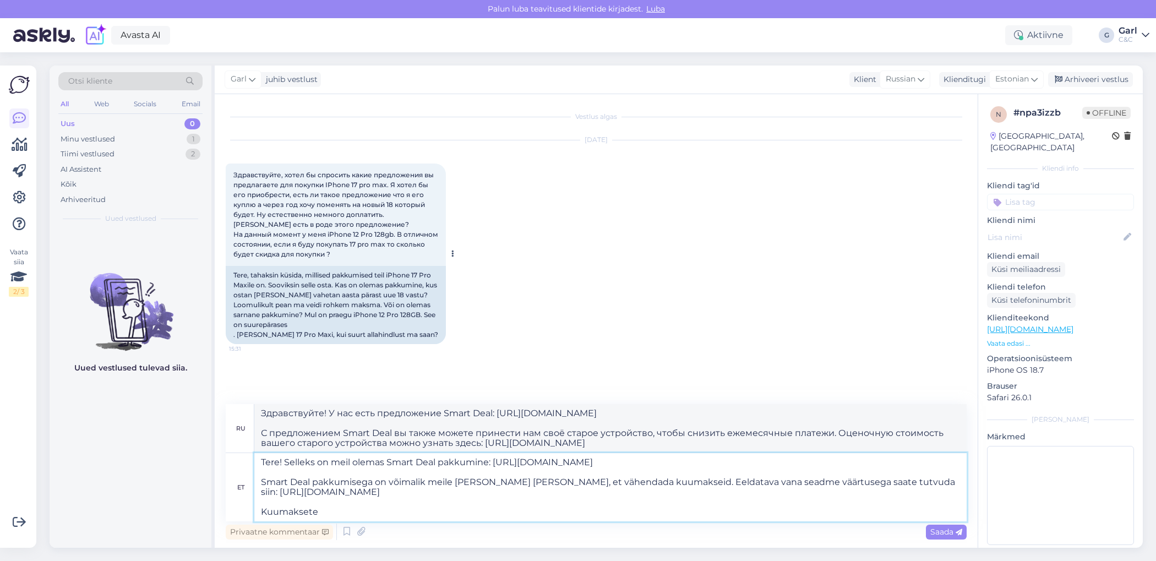
type textarea "Tere! Selleks on meil olemas Smart Deal pakkumine: https://www.shop.cec.ee/smar…"
type textarea "Здравствуйте! У нас есть предложение Smart Deal: https://www.shop.cec.ee/smart-…"
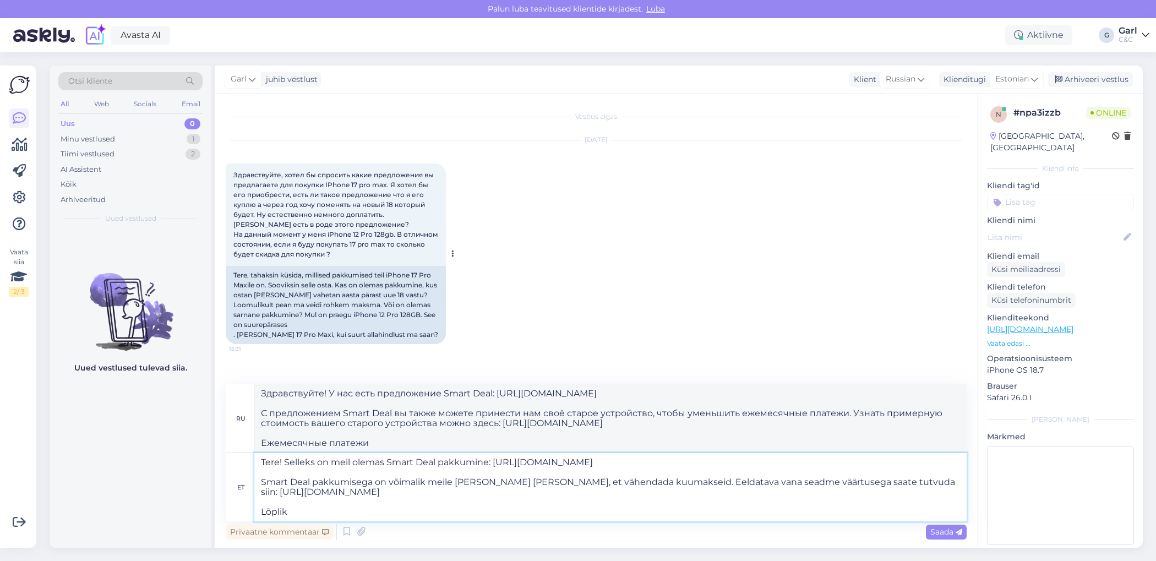
type textarea "Tere! Selleks on meil olemas Smart Deal pakkumine: https://www.shop.cec.ee/smar…"
type textarea "Здравствуйте! У нас есть предложение Smart Deal: https://www.shop.cec.ee/smart-…"
type textarea "Tere! Selleks on meil olemas Smart Deal pakkumine: https://www.shop.cec.ee/smar…"
type textarea "Здравствуйте! У нас есть предложение Smart Deal: https://www.shop.cec.ee/smart-…"
type textarea "Tere! Selleks on meil olemas Smart Deal pakkumine: https://www.shop.cec.ee/smar…"
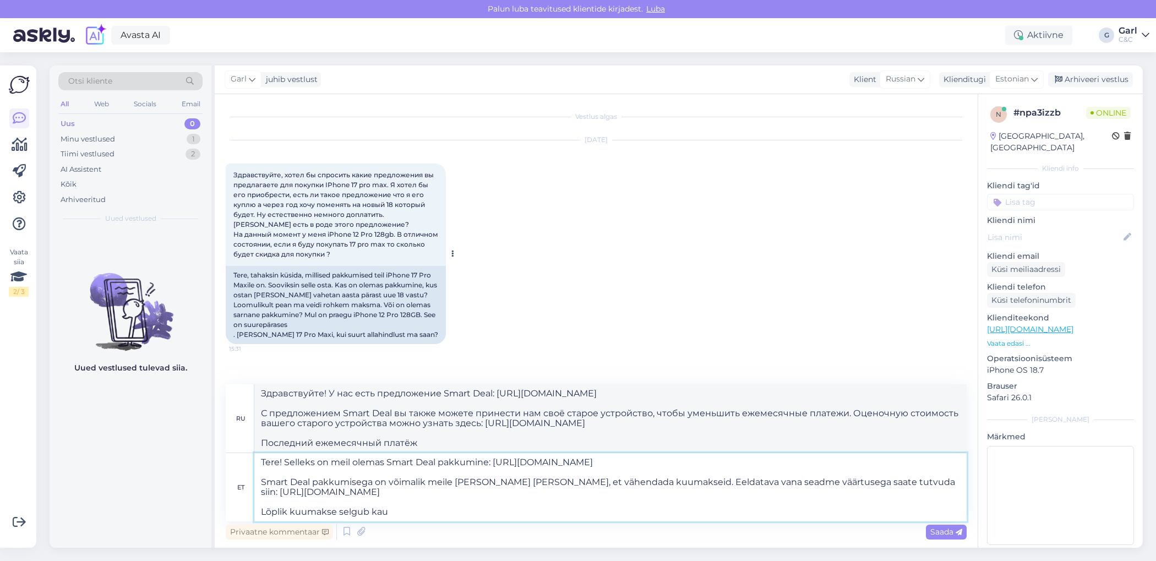
type textarea "Здравствуйте! У нас есть предложение Smart Deal: https://www.shop.cec.ee/smart-…"
type textarea "Tere! Selleks on meil olemas Smart Deal pakkumine: https://www.shop.cec.ee/smar…"
type textarea "Здравствуйте! У нас есть предложение Smart Deal: https://www.shop.cec.ee/smart-…"
type textarea "Tere! Selleks on meil olemas Smart Deal pakkumine: https://www.shop.cec.ee/smar…"
type textarea "Здравствуйте! У нас есть предложение Smart Deal: https://www.shop.cec.ee/smart-…"
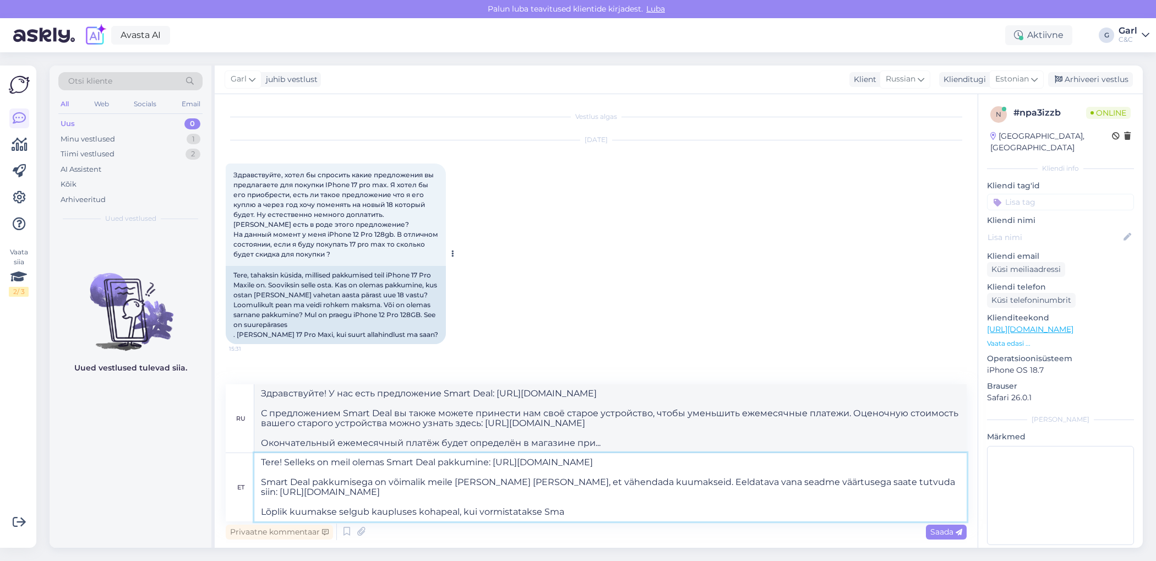
type textarea "Tere! Selleks on meil olemas Smart Deal pakkumine: https://www.shop.cec.ee/smar…"
type textarea "Здравствуйте! У нас есть предложение Smart Deal: https://www.shop.cec.ee/smart-…"
type textarea "Tere! Selleks on meil olemas Smart Deal pakkumine: https://www.shop.cec.ee/smar…"
type textarea "Здравствуйте! У нас есть предложение Smart Deal: https://www.shop.cec.ee/smart-…"
type textarea "Tere! Selleks on meil olemas Smart Deal pakkumine: https://www.shop.cec.ee/smar…"
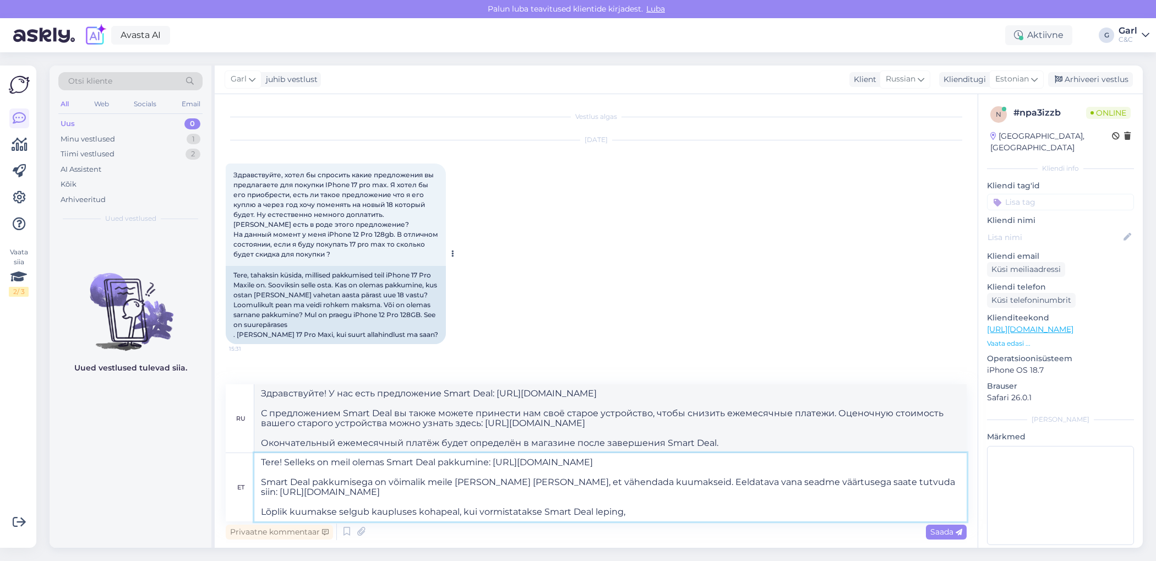
type textarea "Здравствуйте! У нас есть предложение Smart Deal: https://www.shop.cec.ee/smart-…"
type textarea "Tere! Selleks on meil olemas Smart Deal pakkumine: https://www.shop.cec.ee/smar…"
type textarea "Здравствуйте! У нас есть предложение Smart Deal: https://www.shop.cec.ee/smart-…"
type textarea "Tere! Selleks on meil olemas Smart Deal pakkumine: https://www.shop.cec.ee/smar…"
type textarea "Здравствуйте! У нас есть предложение Smart Deal: https://www.shop.cec.ee/smart-…"
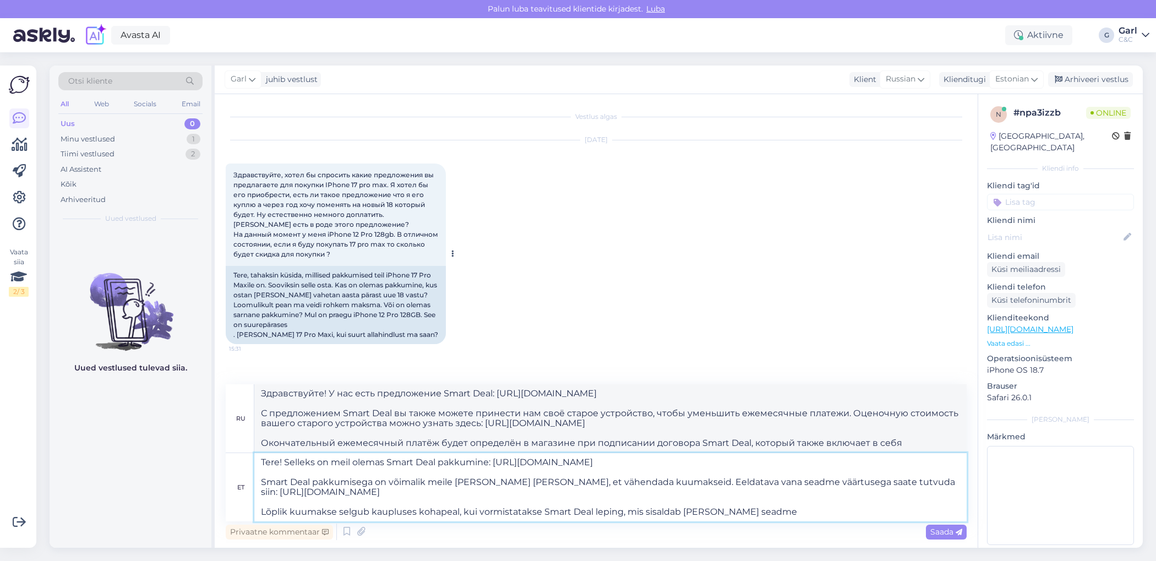
type textarea "Tere! Selleks on meil olemas Smart Deal pakkumine: https://www.shop.cec.ee/smar…"
type textarea "Здравствуйте! У нас есть предложение Smart Deal: https://www.shop.cec.ee/smart-…"
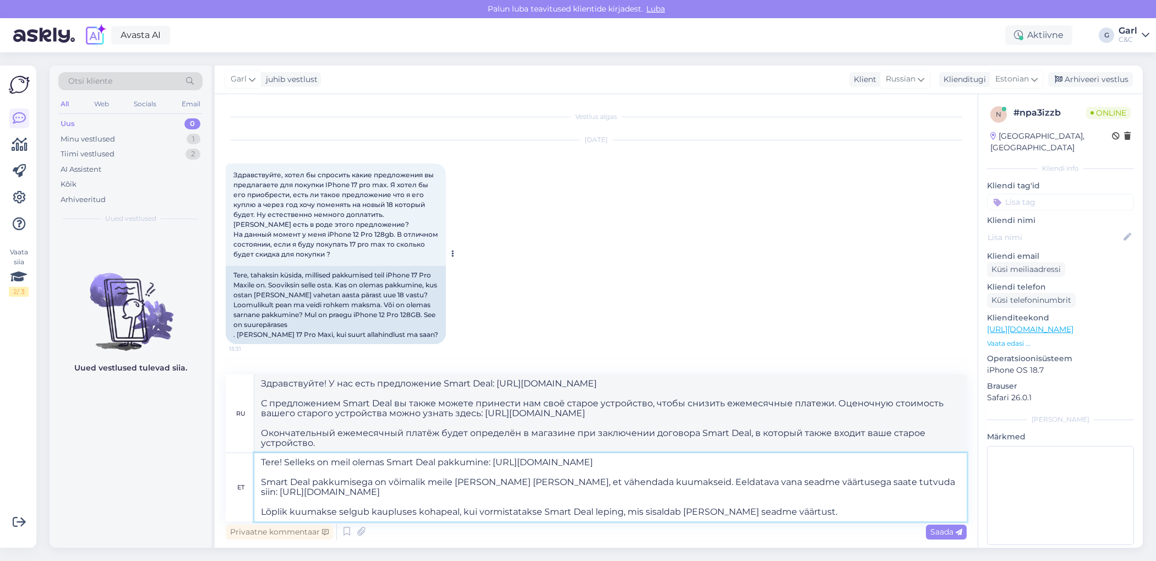
type textarea "Tere! Selleks on meil olemas Smart Deal pakkumine: https://www.shop.cec.ee/smar…"
type textarea "Здравствуйте! У нас есть предложение Smart Deal: https://www.shop.cec.ee/smart-…"
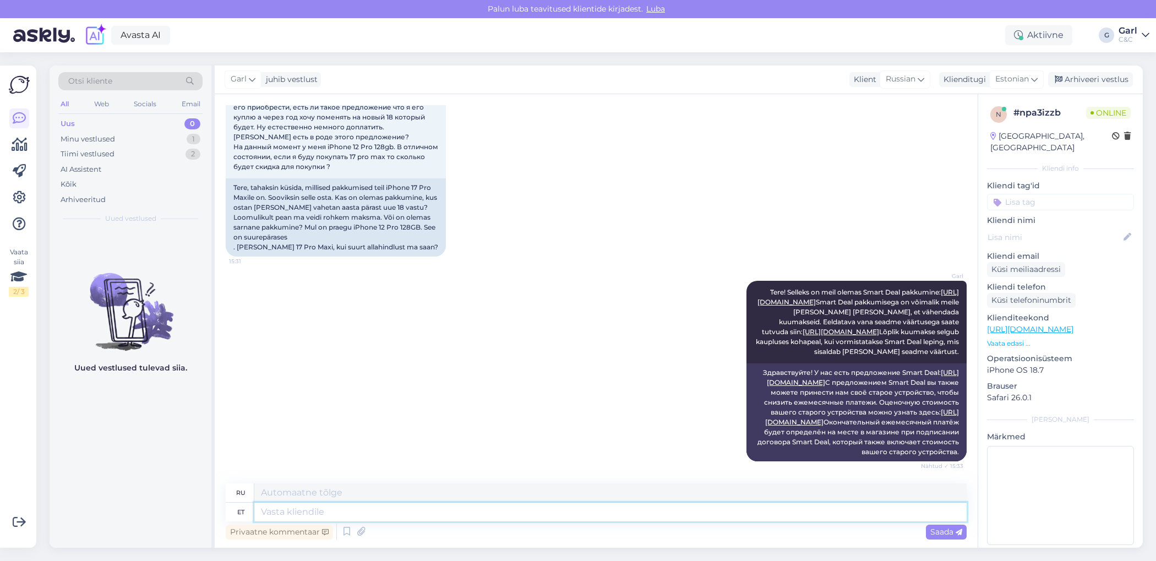
scroll to position [166, 0]
click at [163, 140] on div "Minu vestlused 1" at bounding box center [130, 139] width 144 height 15
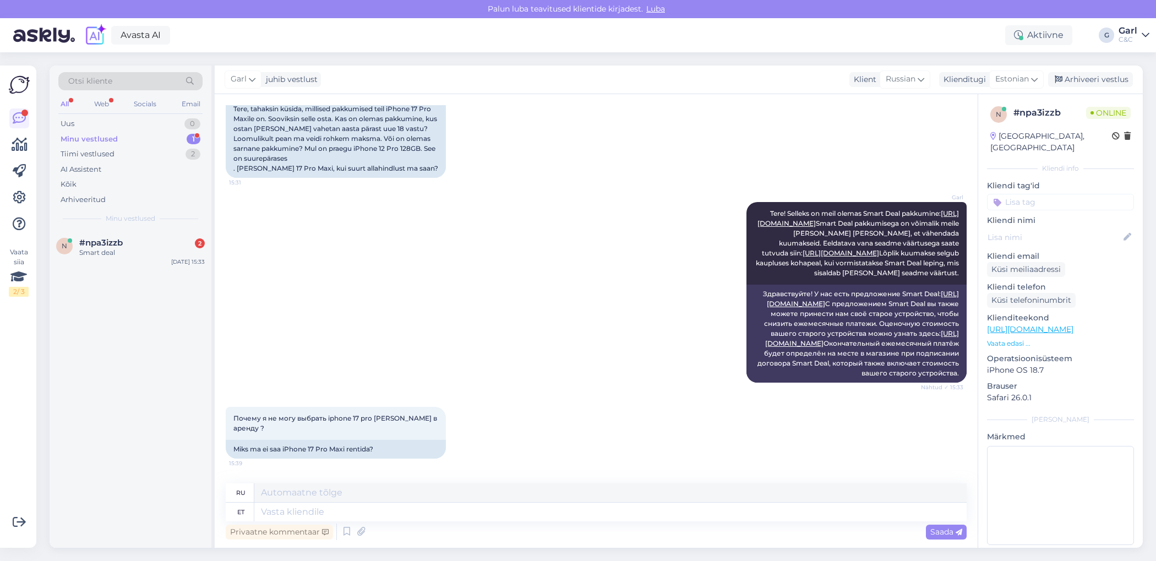
scroll to position [298, 0]
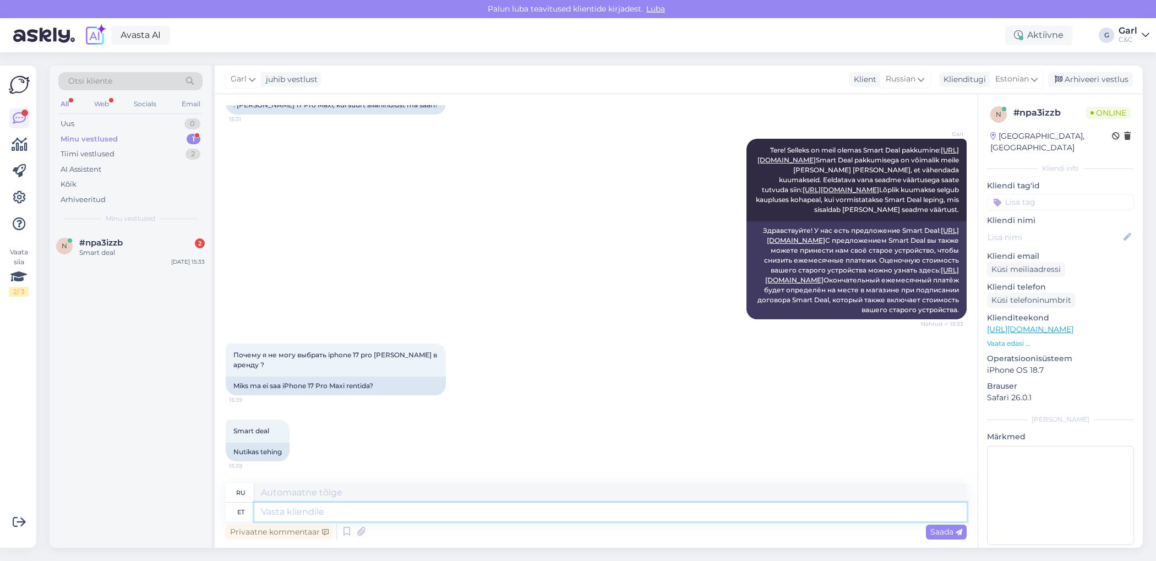
click at [360, 509] on textarea at bounding box center [610, 512] width 712 height 19
type textarea "Ikka saa"
type textarea "Все еще"
type textarea "Ikka saab."
type textarea "Вы все еще можете это сделать."
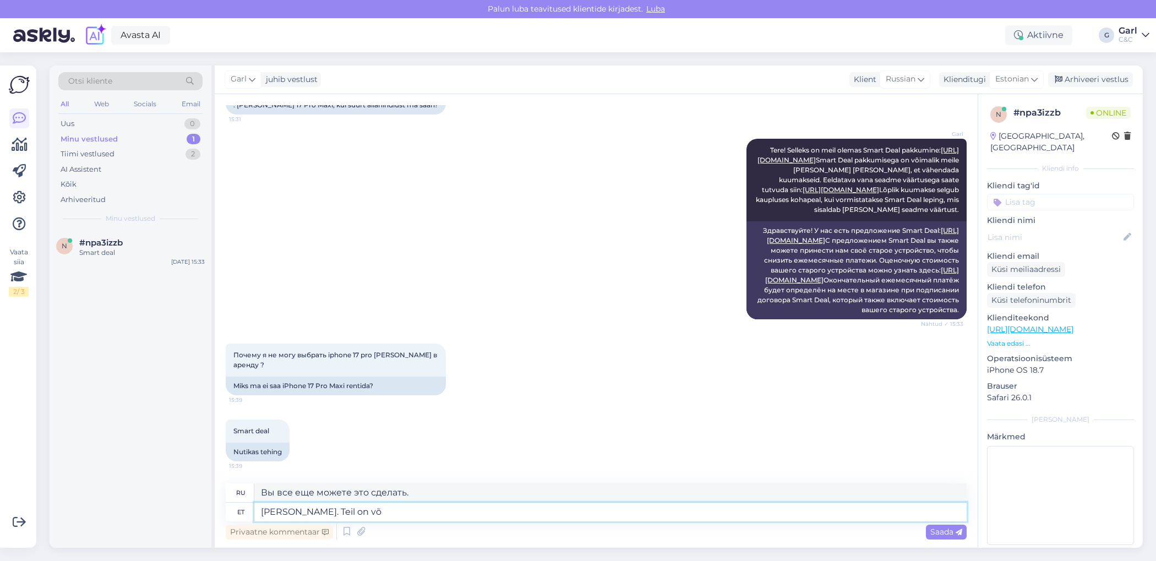
type textarea "Ikka saab. Teil on või"
type textarea "Ты всё ещё можешь. У тебя есть"
type textarea "Ikka saab. Teil on võimalik valid"
type textarea "Ты всё ещё можешь это сделать. Ты можешь."
type textarea "Ikka saab. Teil on võimalik valida"
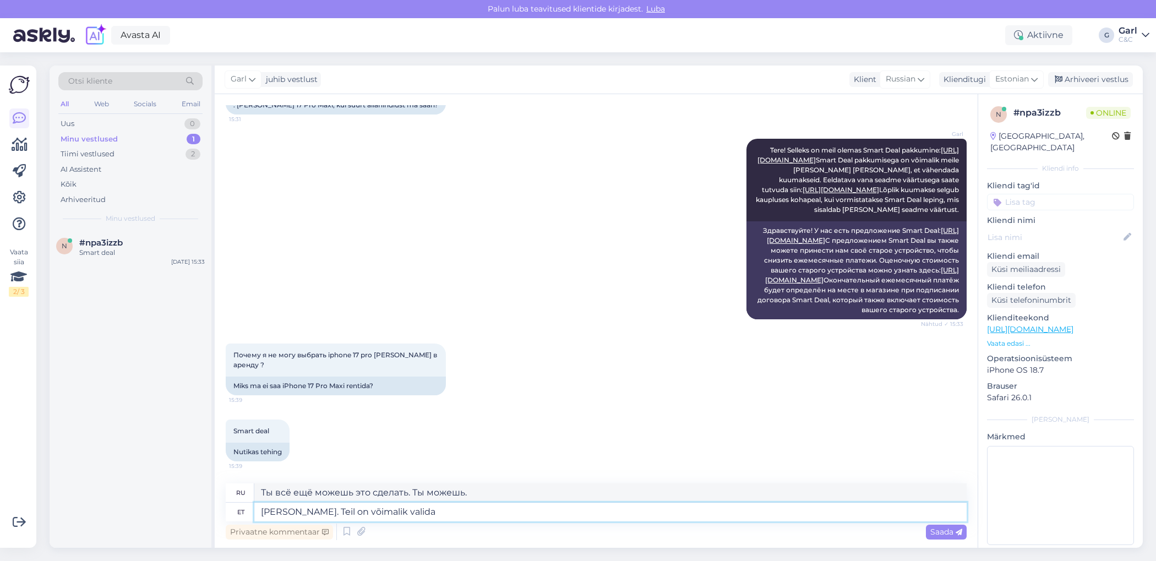
type textarea "Ты всё ещё можешь. У тебя есть выбор."
type textarea "Ikka saab. Teil on võimalik valida Smart Deal m"
type textarea "Вы всё ещё можете. Вы можете выбрать Smart Deal."
type textarea "Ikka saab. Teil on võimalik valida Smart Deal lahendus"
type textarea "Вы всё ещё можете. Вы можете выбрать решение Smart Deal."
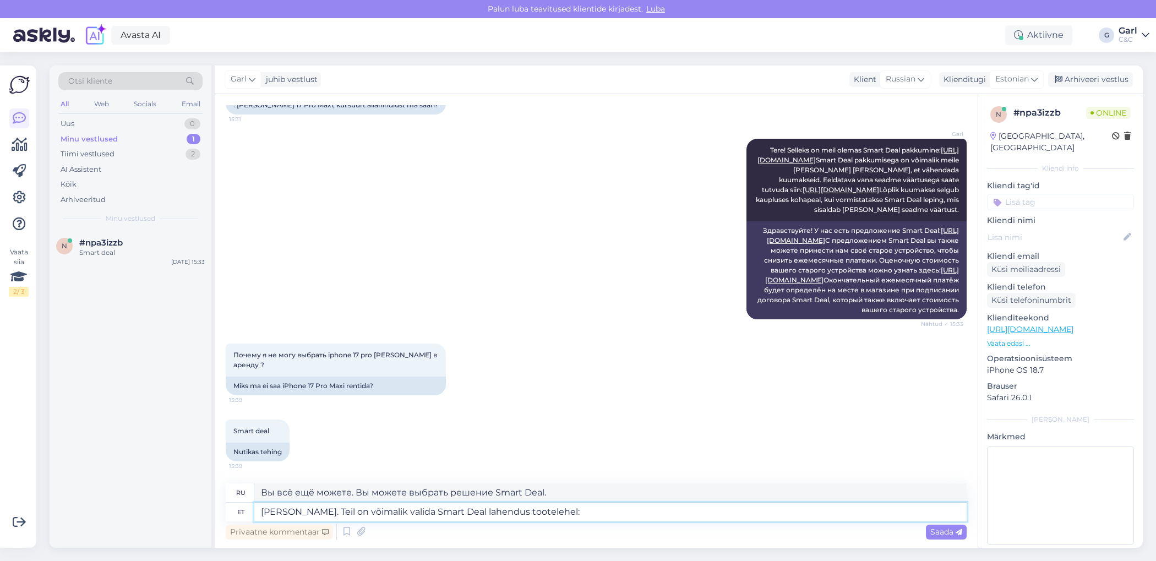
type textarea "[PERSON_NAME]. Teil on võimalik valida Smart Deal lahendus tootelehel:"
type textarea "Вы по-прежнему можете выбрать решение Smart Deal на странице продукта:"
paste textarea "[URL][DOMAIN_NAME]"
type textarea "Ikka saab. Teil on võimalik valida Smart Deal lahendus tootelehel: https://www.…"
type textarea "Вы по-прежнему можете выбрать решение Smart Deal на странице товара: https://ww…"
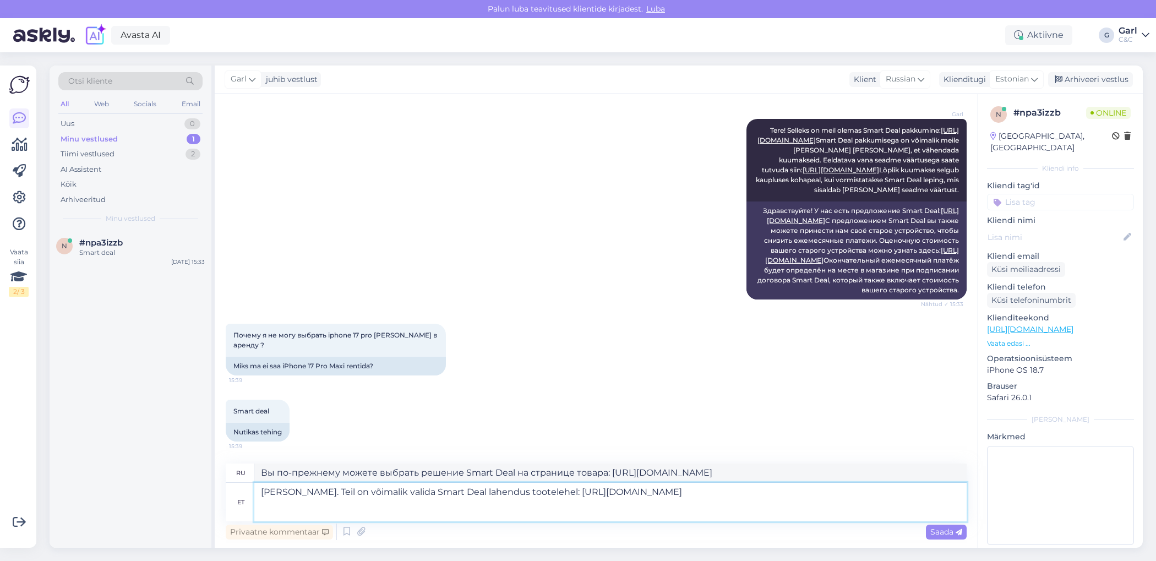
scroll to position [310, 0]
type textarea "Ikka saab. Teil on võimalik valida Smart Deal lahendus tootelehel: https://www.…"
paste textarea
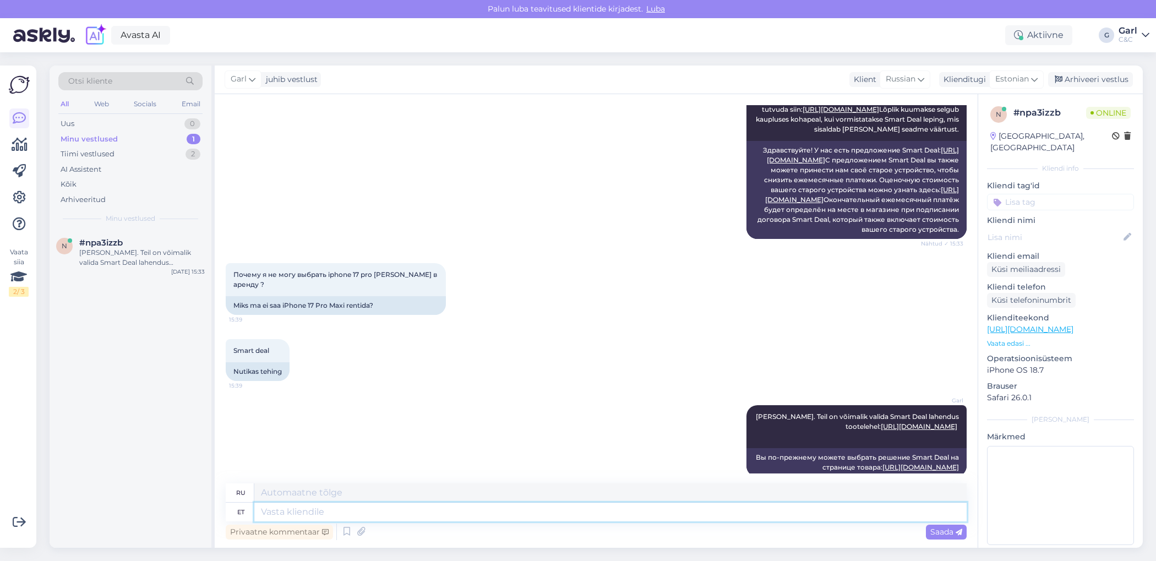
scroll to position [483, 0]
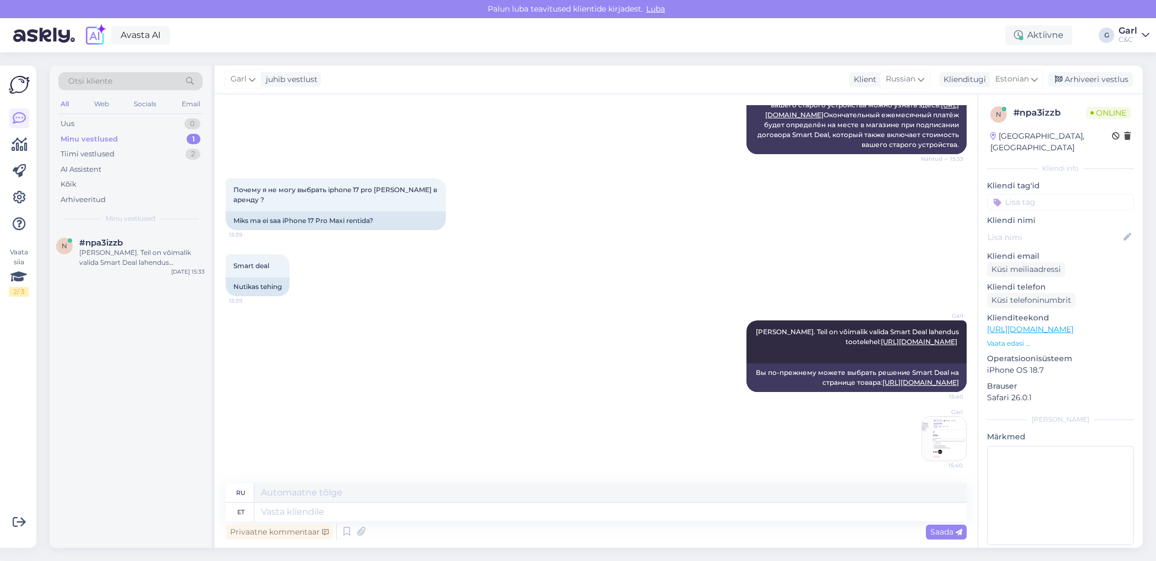
click at [937, 436] on img at bounding box center [944, 439] width 44 height 44
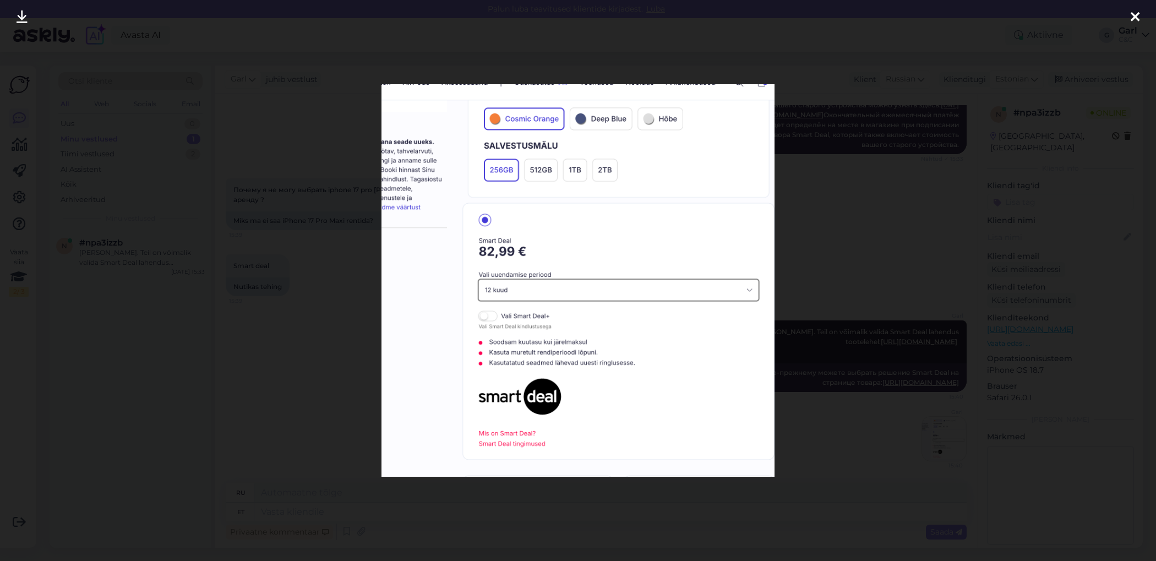
click at [294, 372] on div at bounding box center [578, 280] width 1156 height 561
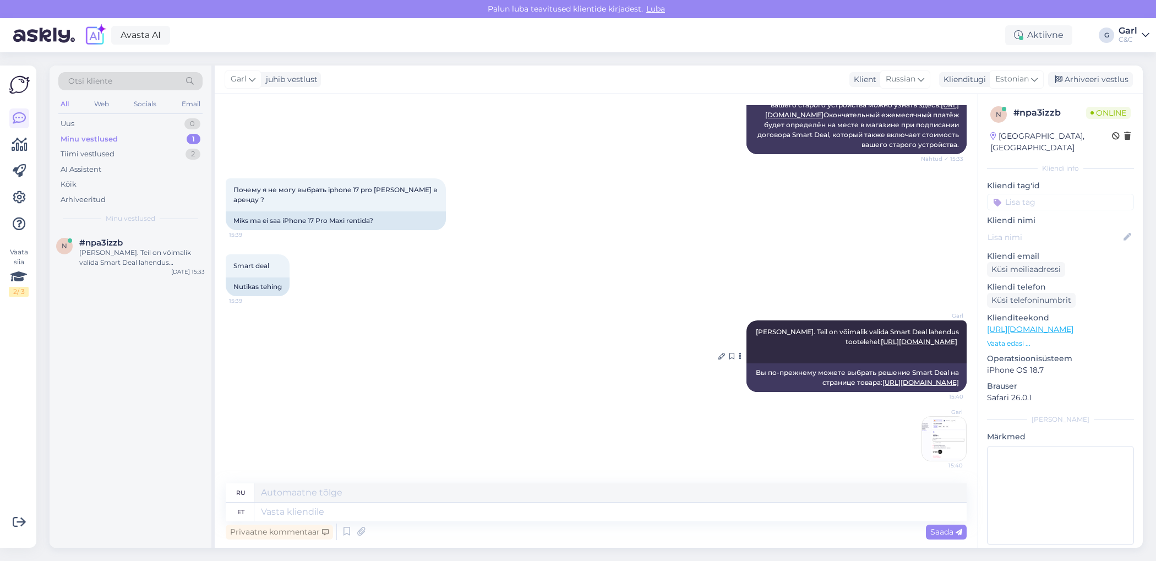
click at [921, 337] on link "[URL][DOMAIN_NAME]" at bounding box center [919, 341] width 77 height 8
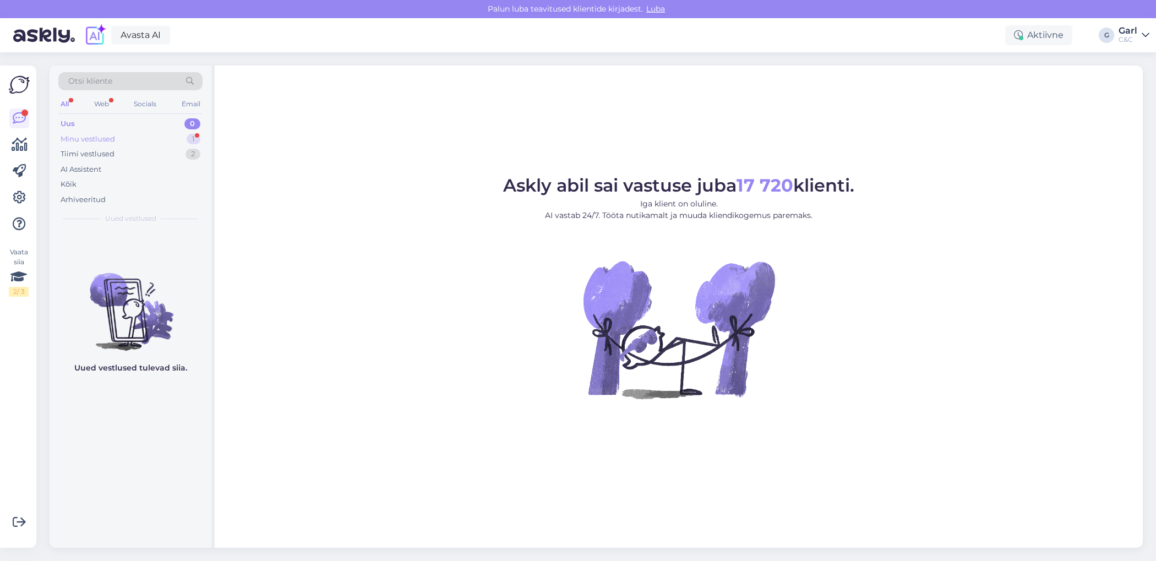
click at [153, 143] on div "Minu vestlused 1" at bounding box center [130, 139] width 144 height 15
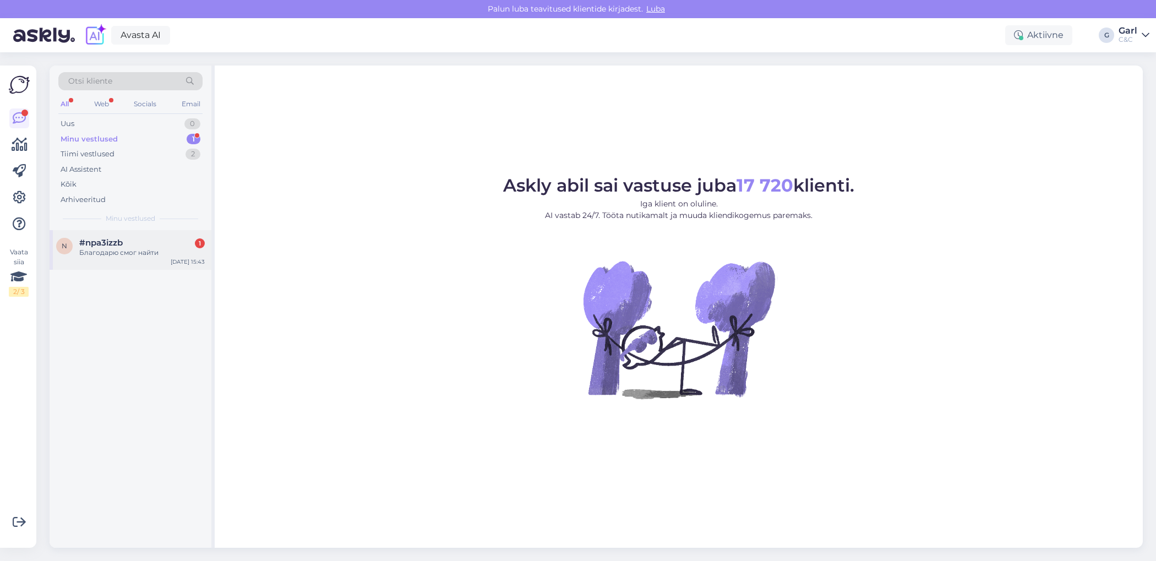
click at [146, 244] on div "#npa3izzb 1" at bounding box center [142, 243] width 126 height 10
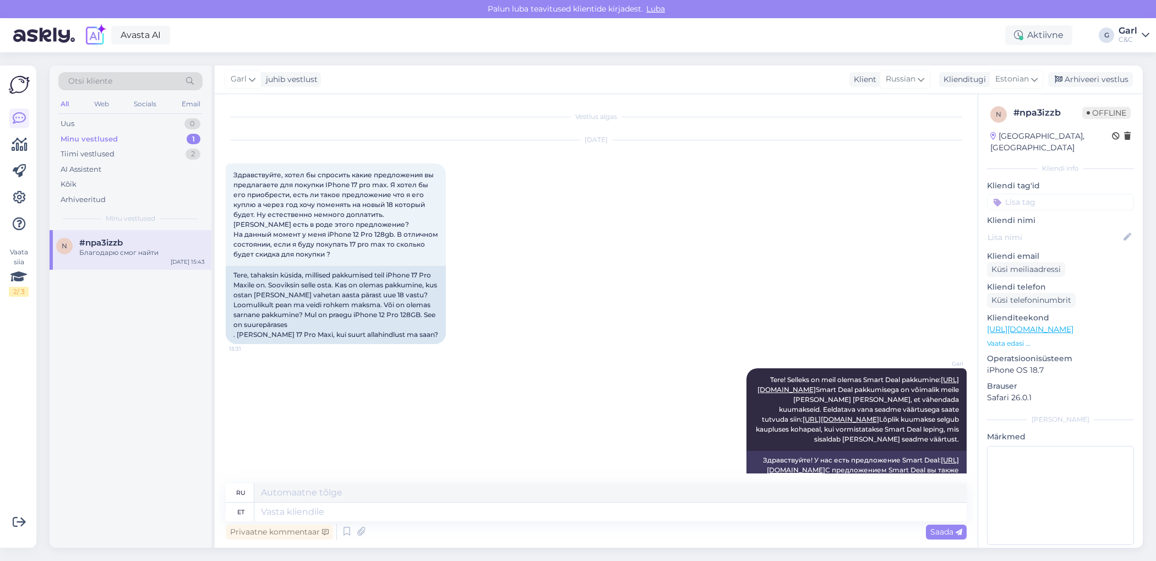
scroll to position [549, 0]
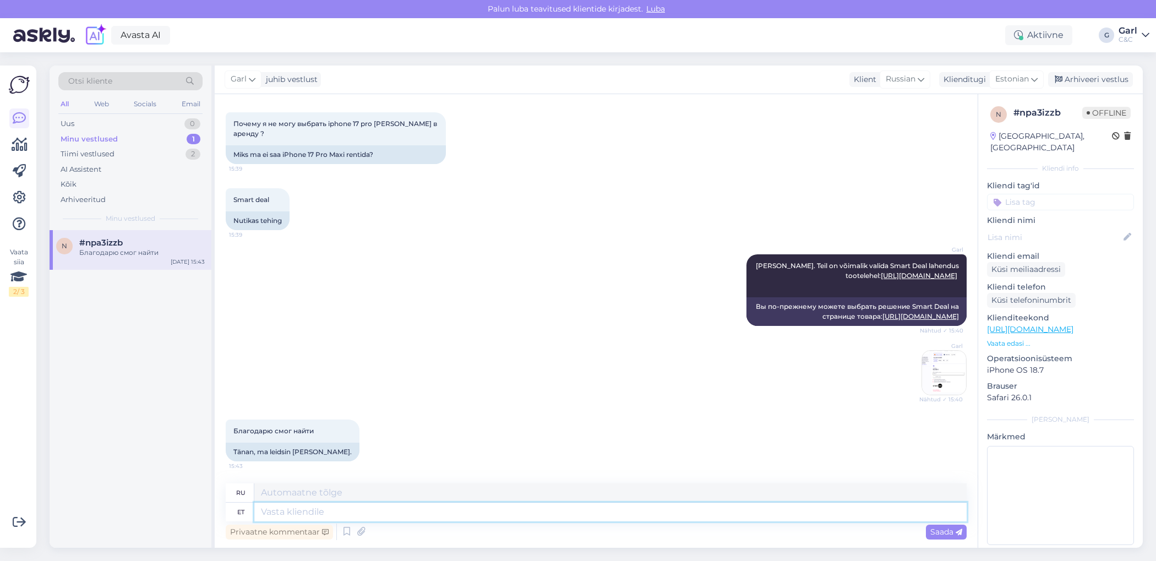
click at [373, 506] on textarea at bounding box center [610, 512] width 712 height 19
type textarea "Hästi!"
type textarea "Хороший!"
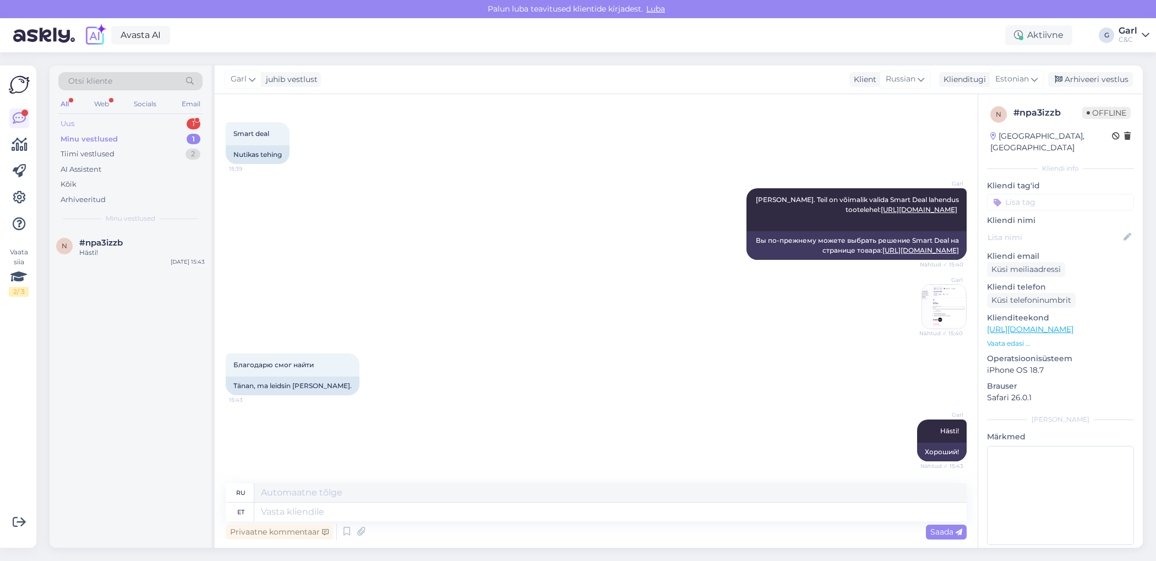
click at [166, 119] on div "Uus 1" at bounding box center [130, 123] width 144 height 15
click at [174, 252] on div "Tere Kas järgnev info on ajakohane? Näen, et Tartu kaubamaja kaupluses ei ole s…" at bounding box center [142, 258] width 126 height 20
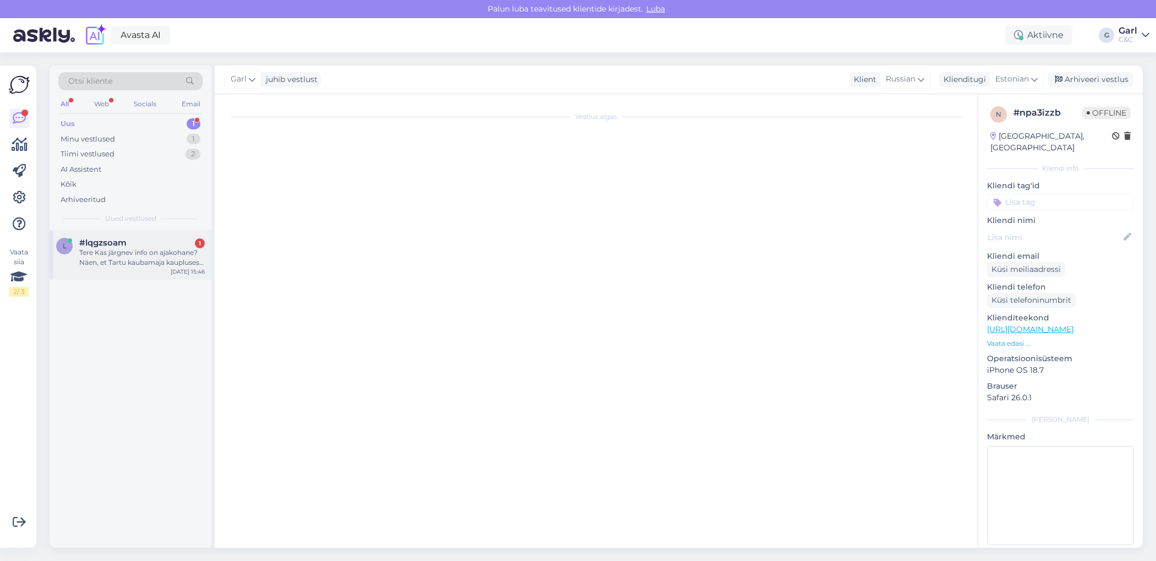
scroll to position [0, 0]
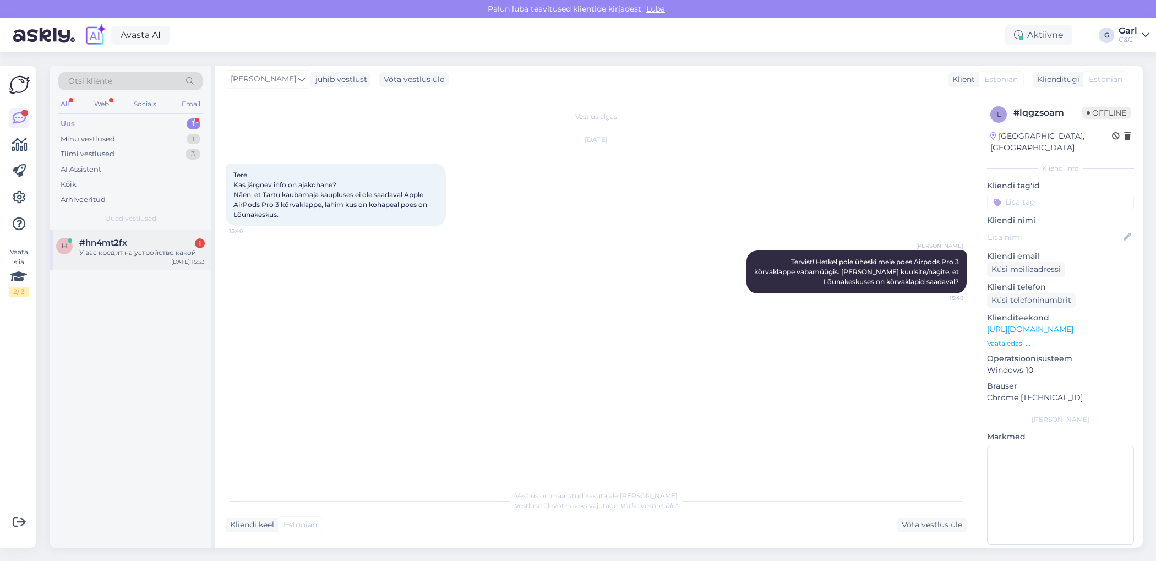
click at [125, 243] on span "#hn4mt2fx" at bounding box center [103, 243] width 48 height 10
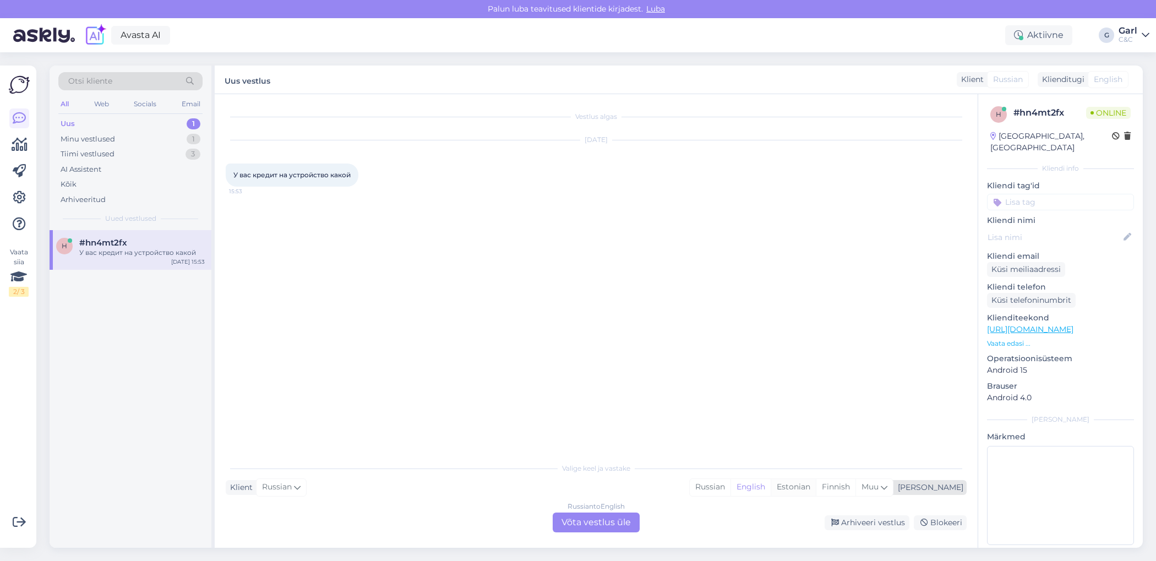
click at [816, 491] on div "Estonian" at bounding box center [793, 487] width 45 height 17
click at [581, 524] on div "Russian to Estonian Võta vestlus üle" at bounding box center [596, 523] width 87 height 20
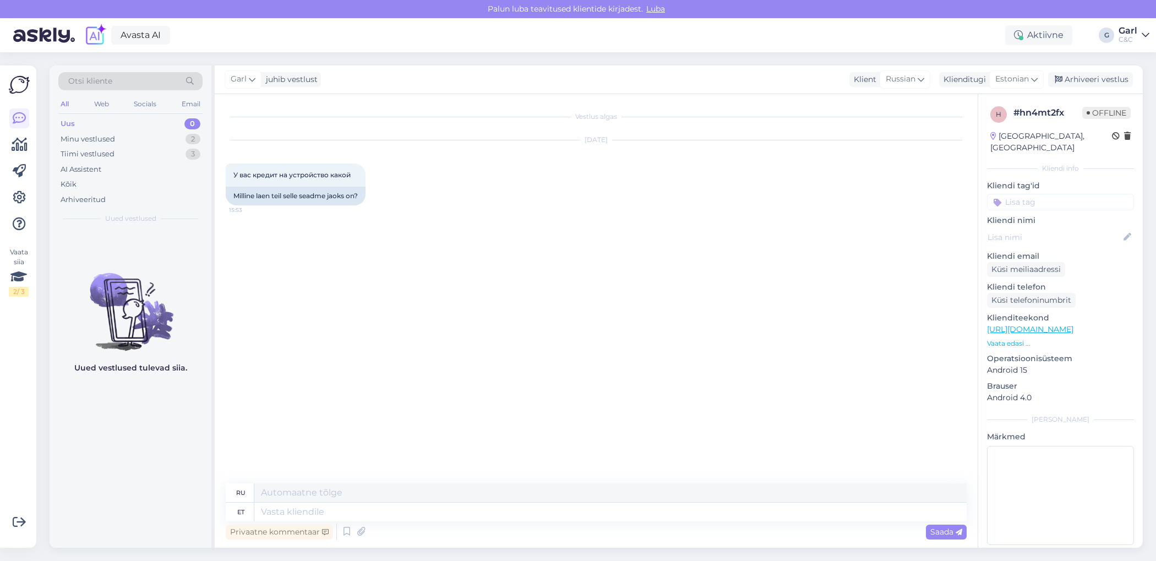
click at [563, 521] on div "Privaatne kommentaar Saada" at bounding box center [596, 531] width 741 height 21
click at [557, 512] on textarea at bounding box center [610, 512] width 712 height 19
click at [551, 511] on textarea at bounding box center [610, 512] width 712 height 19
type textarea "Tere! Pal"
type textarea "Привет!"
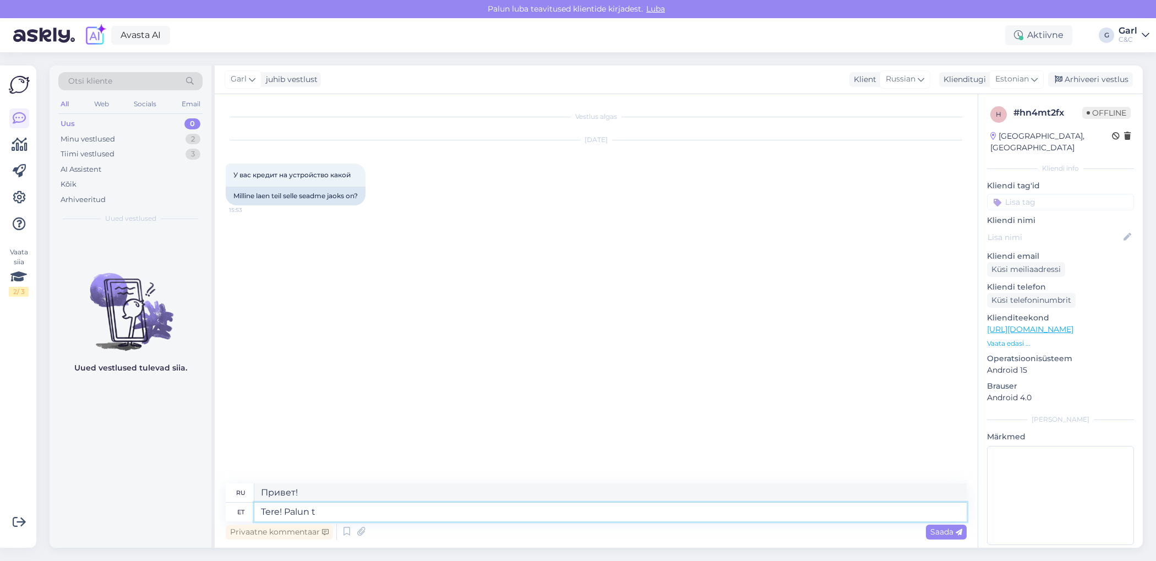
type textarea "Tere! Palun tä"
type textarea "Здравствуйте! Пожалуйста."
type textarea "Tere! Palun täpsustage enda k"
type textarea "Здравствуйте! Пожалуйста, уточните."
type textarea "Tere! Palun täpsustage enda kü"
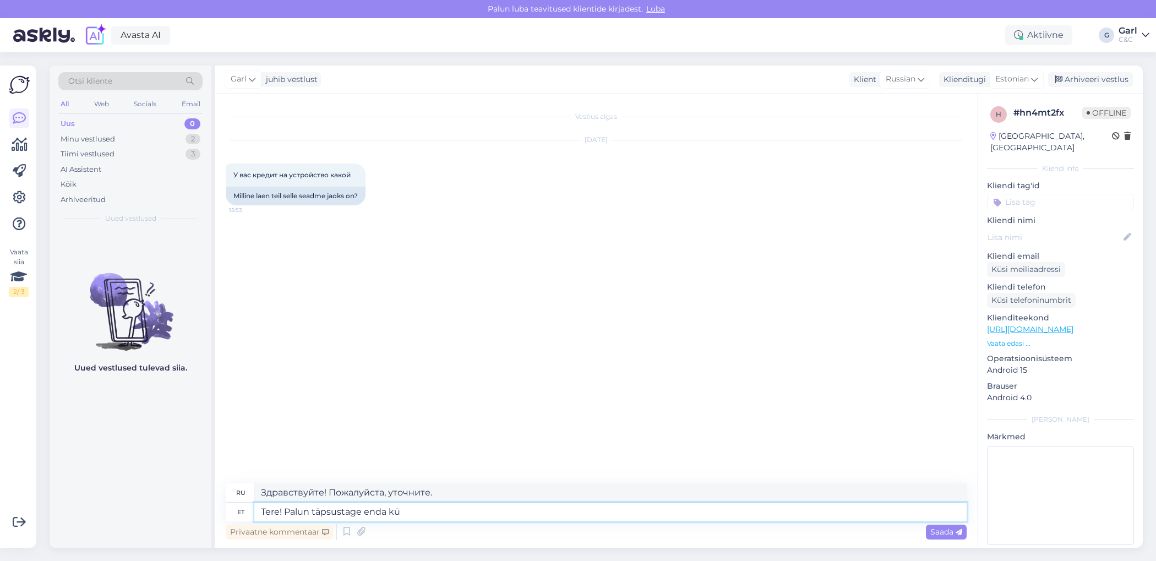
type textarea "Здравствуйте! Пожалуйста, укажите ваш"
type textarea "Tere! Palun täpsustage enda küsimust."
type textarea "Здравствуйте! Пожалуйста, уточните ваш вопрос."
type textarea "Tere! Palun täpsustage enda küsimust. Järelmaksu"
type textarea "Здравствуйте! Уточните, пожалуйста, ваш вопрос. Рассрочка платежа."
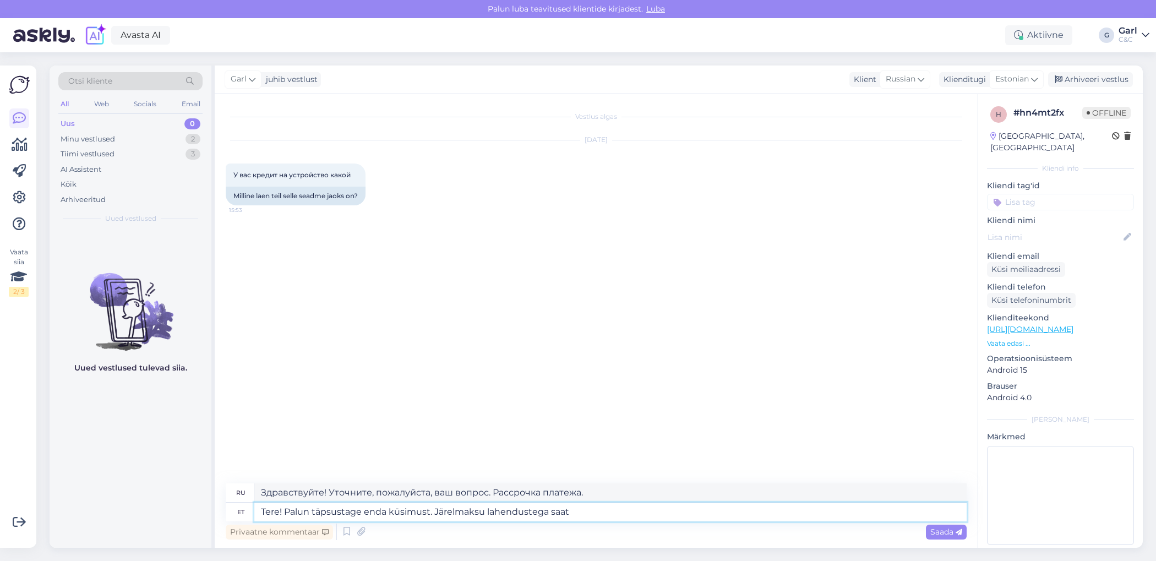
type textarea "Tere! Palun täpsustage enda küsimust. Järelmaksu lahendustega saate"
type textarea "Здравствуйте! Пожалуйста, уточните ваш вопрос. С рассрочкой платежа."
type textarea "Tere! Palun täpsustage enda küsimust. Järelmaksu lahendustega saate tutvu"
type textarea "Здравствуйте! Пожалуйста, уточните ваш вопрос. С помощью рассрочки вы можете"
type textarea "Tere! Palun täpsustage enda küsimust. Järelmaksu lahendustega saate tutvuda sii…"
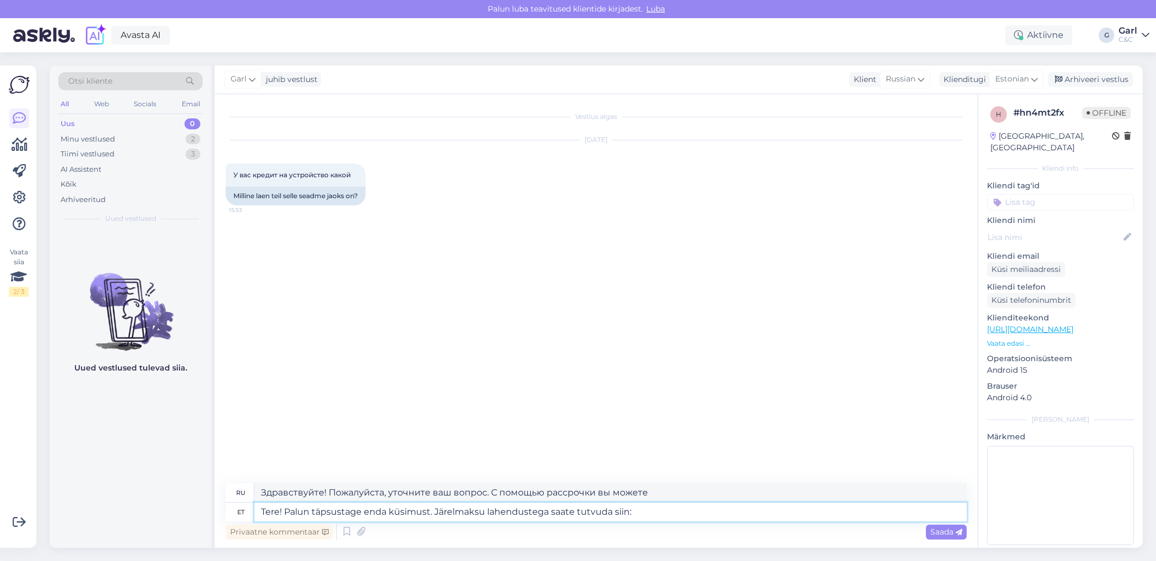
type textarea "Здравствуйте! Пожалуйста, уточните свой вопрос. Вы можете узнать о рассрочке."
paste textarea "[URL][DOMAIN_NAME]"
type textarea "Tere! Palun täpsustage enda küsimust. Järelmaksu lahendustega saate tutvuda sii…"
type textarea "Здравствуйте! Пожалуйста, уточните свой вопрос. Узнать о рассрочке можно здесь:"
type textarea "Tere! Palun täpsustage enda küsimust. Järelmaksu lahendustega saate tutvuda sii…"
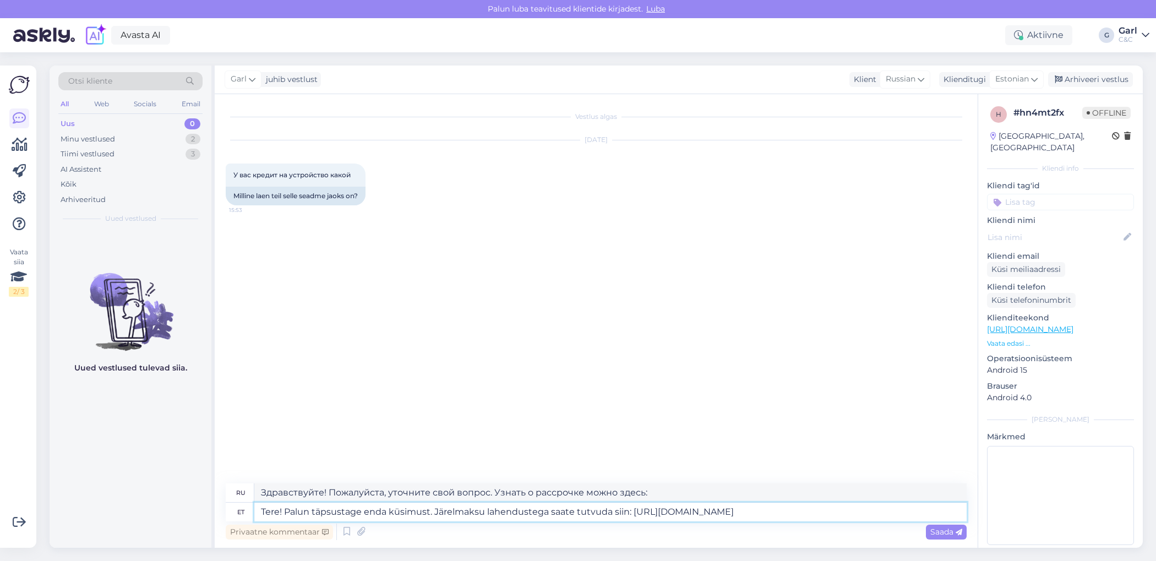
type textarea "Здравствуйте! Пожалуйста, уточните свой вопрос. О рассрочке можно узнать здесь:…"
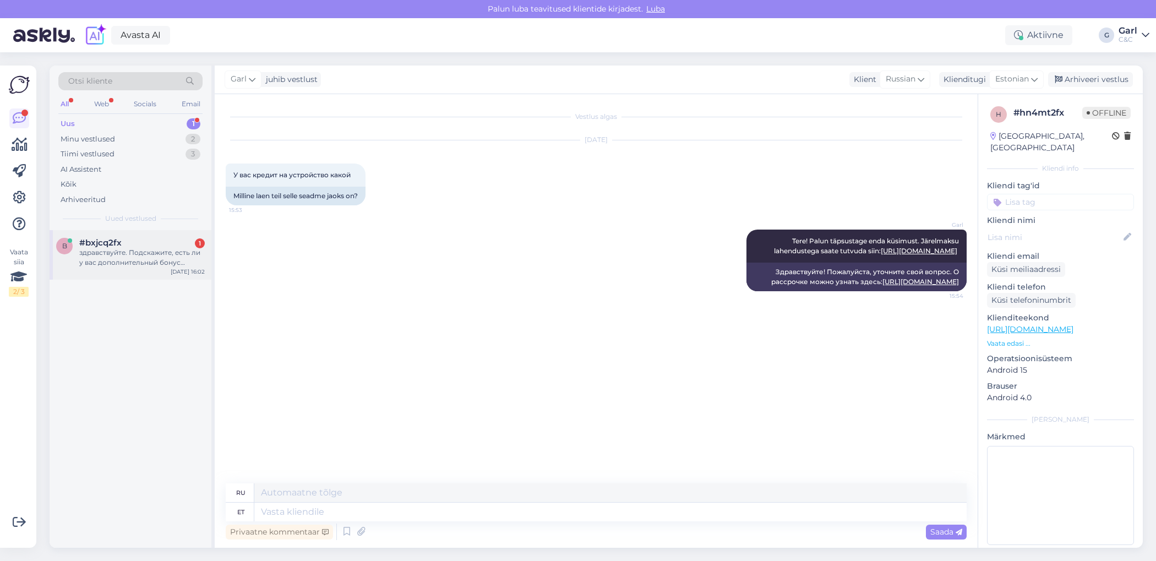
click at [181, 270] on div "[DATE] 16:02" at bounding box center [188, 272] width 34 height 8
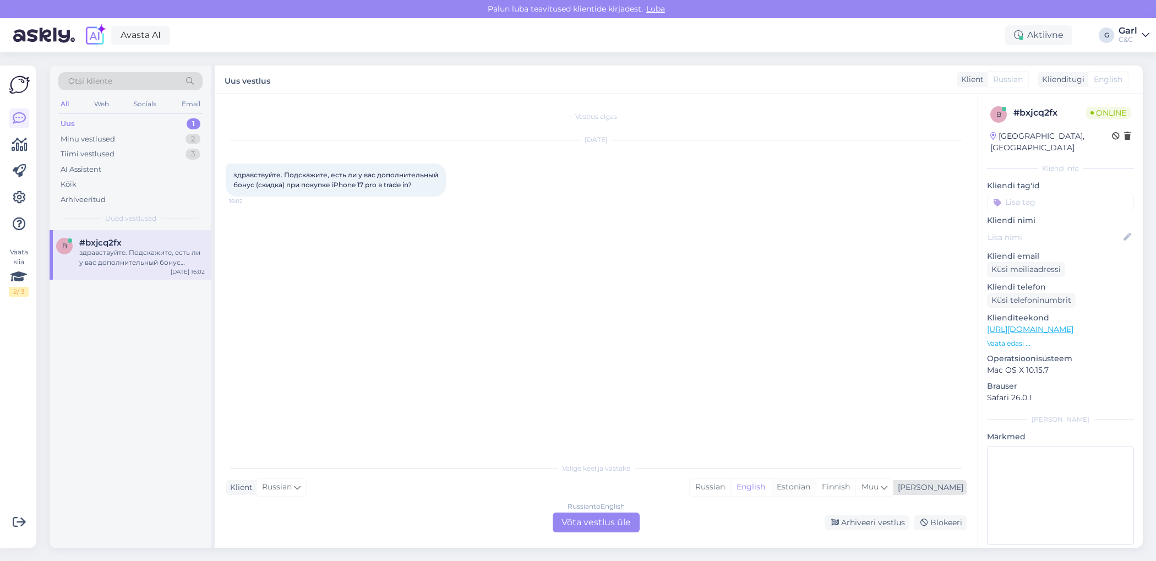
click at [816, 488] on div "Estonian" at bounding box center [793, 487] width 45 height 17
click at [584, 527] on div "Russian to Estonian Võta vestlus üle" at bounding box center [596, 523] width 87 height 20
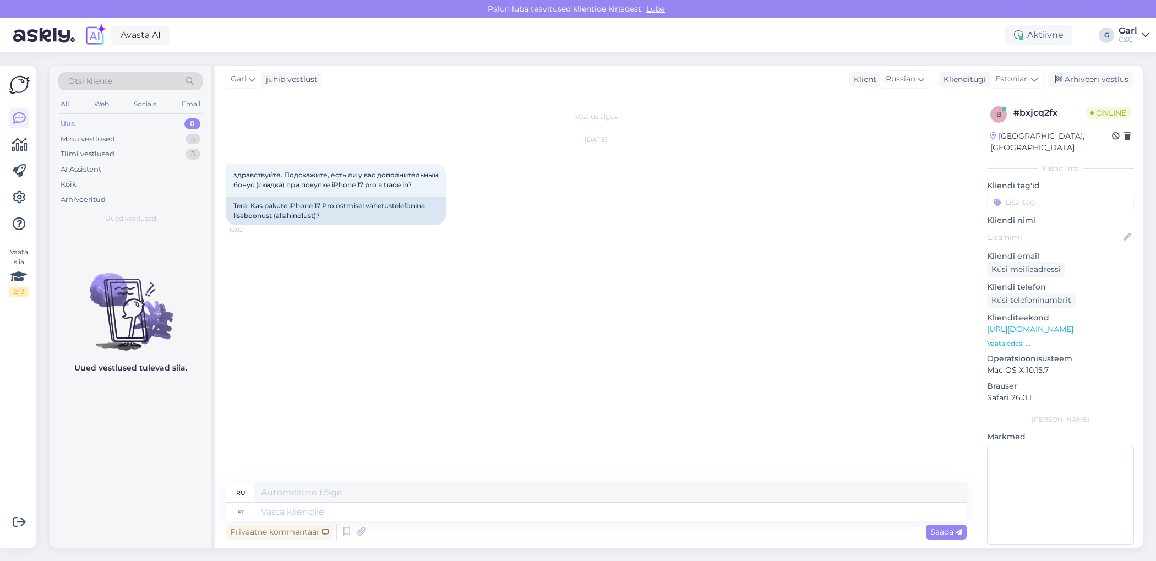
click at [520, 525] on div "Privaatne kommentaar Saada" at bounding box center [596, 531] width 741 height 21
click at [513, 519] on textarea at bounding box center [610, 512] width 712 height 19
click at [513, 520] on textarea at bounding box center [610, 512] width 712 height 19
click at [344, 507] on textarea at bounding box center [610, 512] width 712 height 19
click at [365, 512] on textarea at bounding box center [610, 512] width 712 height 19
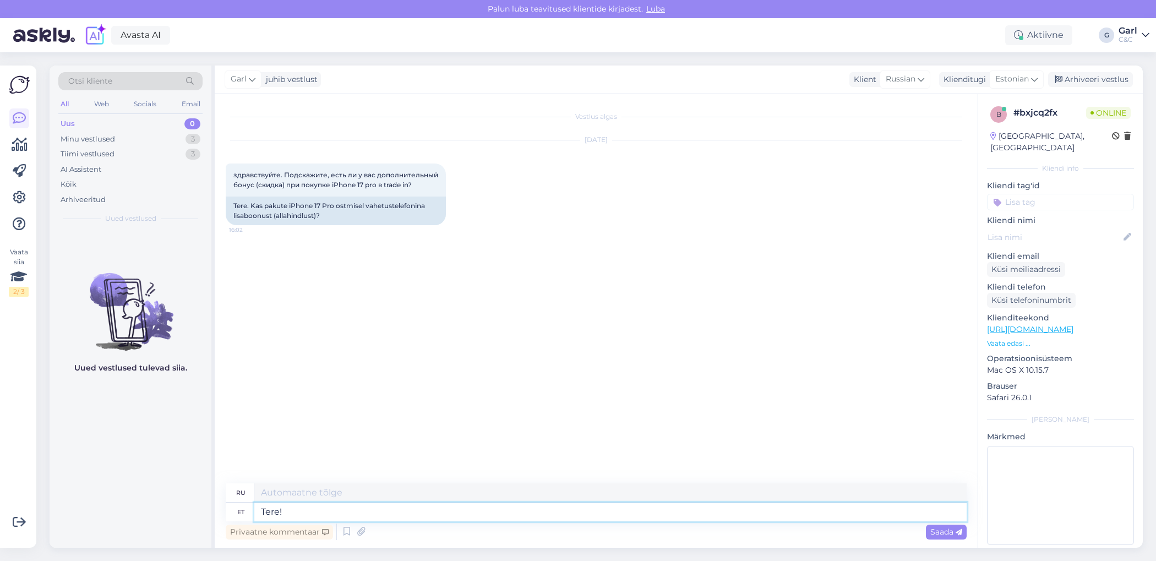
type textarea "Tere!"
type textarea "Привет!"
type textarea "Tere! [GEOGRAPHIC_DATA], mei"
type textarea "Привет! Да,"
type textarea "Tere! Jah, meil on"
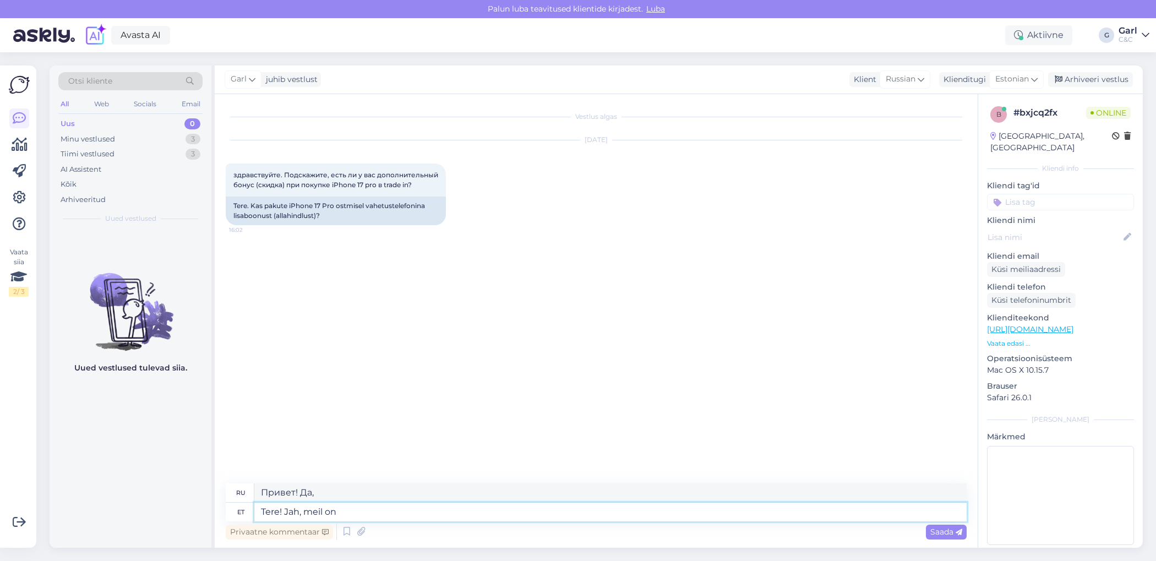
type textarea "Здравствуйте! Да, у нас есть."
type textarea "Tere! Jah, meil on hetkel sel"
type textarea "Здравствуйте! Да, сейчас у нас есть"
type textarea "Tere! Jah, meil on hetkel selline kampaan"
type textarea "Здравствуйте! Да, сейчас у нас есть такой."
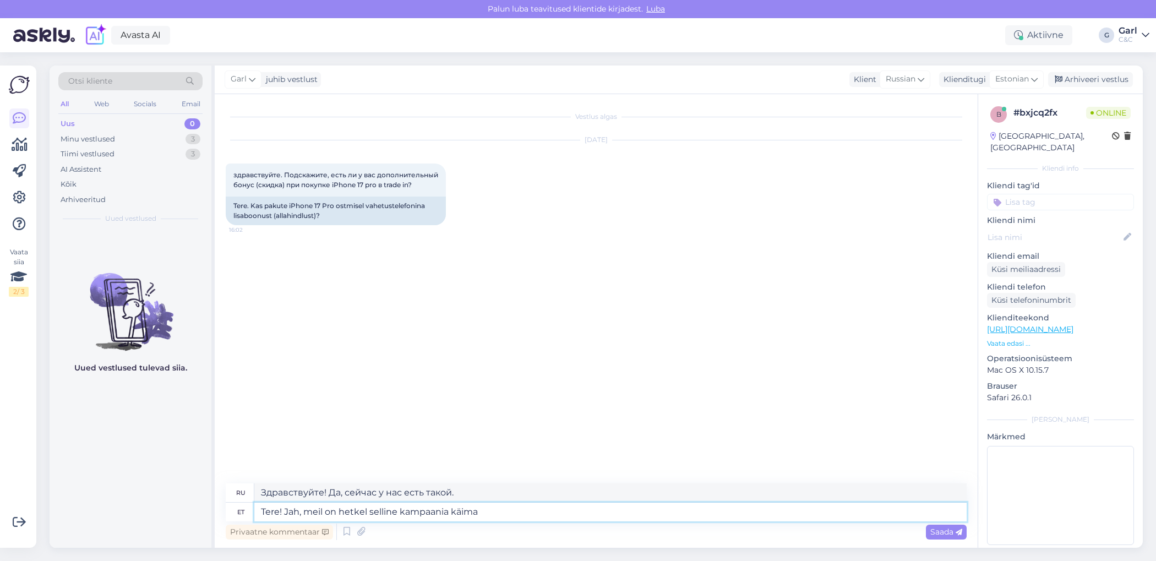
type textarea "Tere! Jah, meil on hetkel selline kampaania käimas"
type textarea "Здравствуйте! Да, у нас сейчас такая акция."
paste textarea "[URL][DOMAIN_NAME]"
type textarea "Tere! Jah, meil on hetkel selline kampaania käimas. [URL][DOMAIN_NAME]"
type textarea "Здравствуйте! Да, у нас сейчас проходит такая акция. [URL][DOMAIN_NAME]"
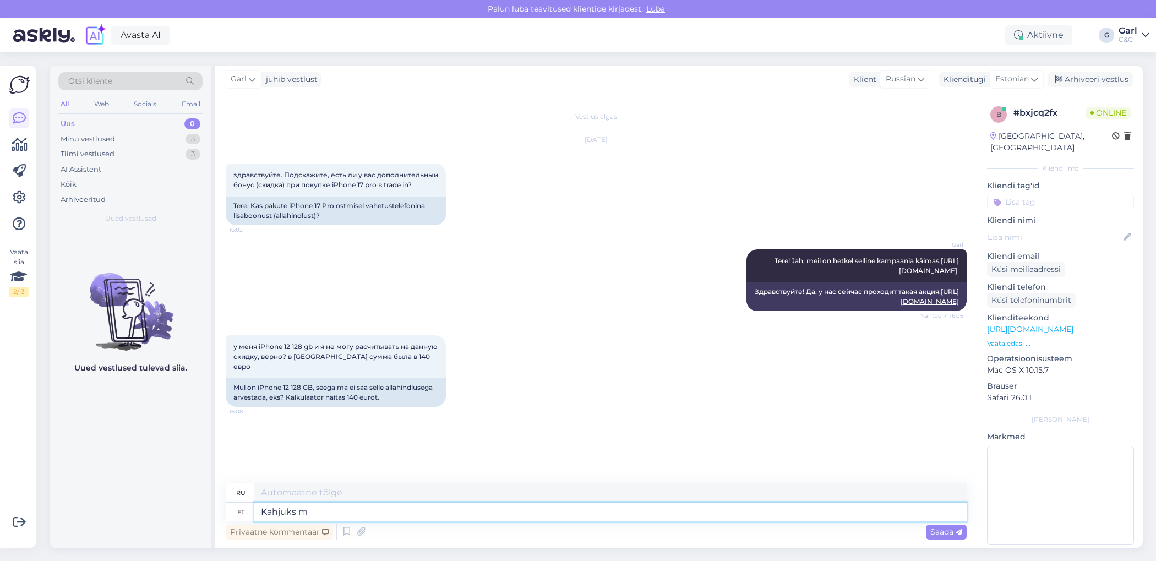
type textarea "Kahjuks mi"
type textarea "К сожалению"
type textarea "Kahjuks mitte."
type textarea "К сожалению, нет."
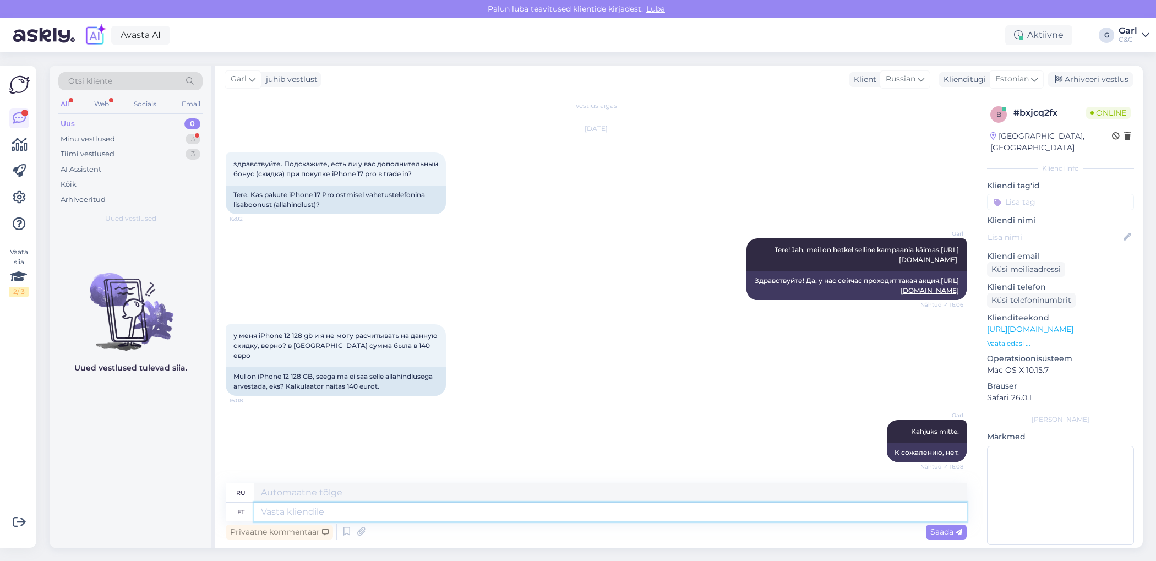
scroll to position [143, 0]
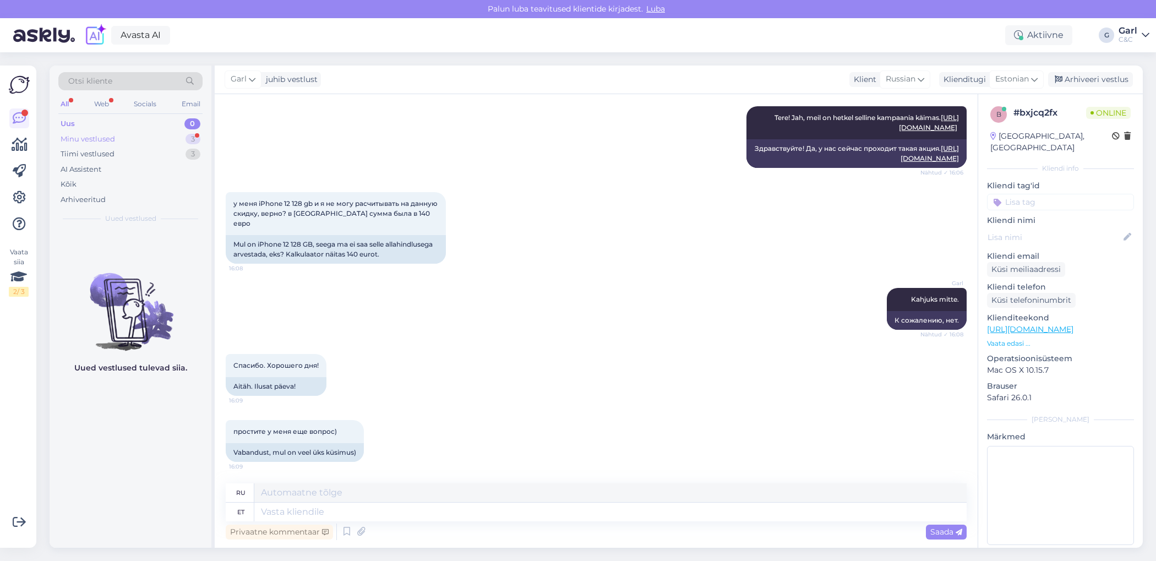
click at [184, 140] on div "Minu vestlused 3" at bounding box center [130, 139] width 144 height 15
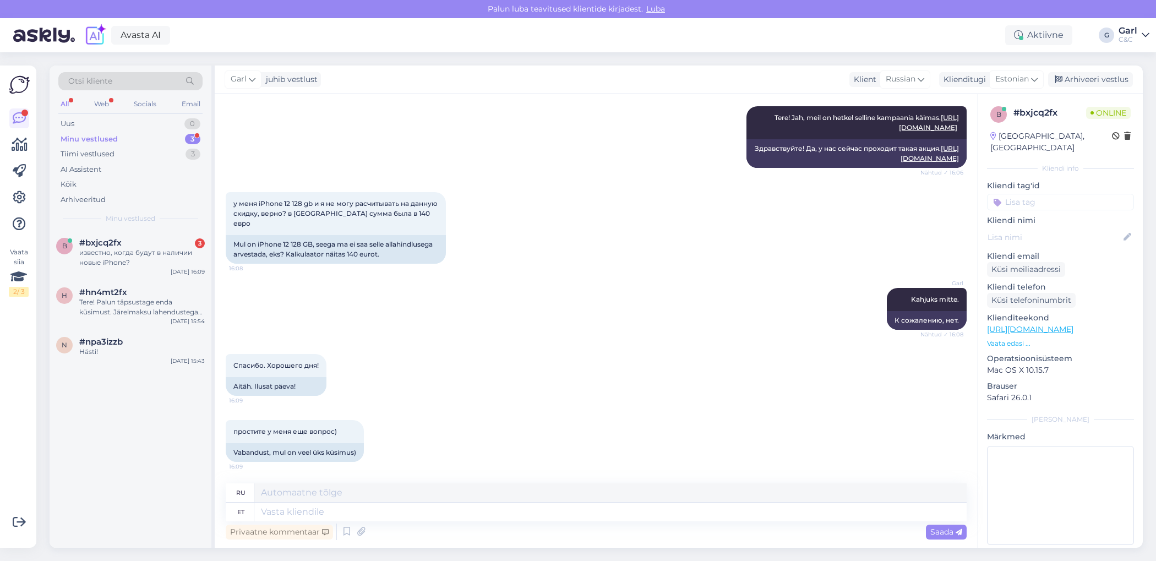
scroll to position [209, 0]
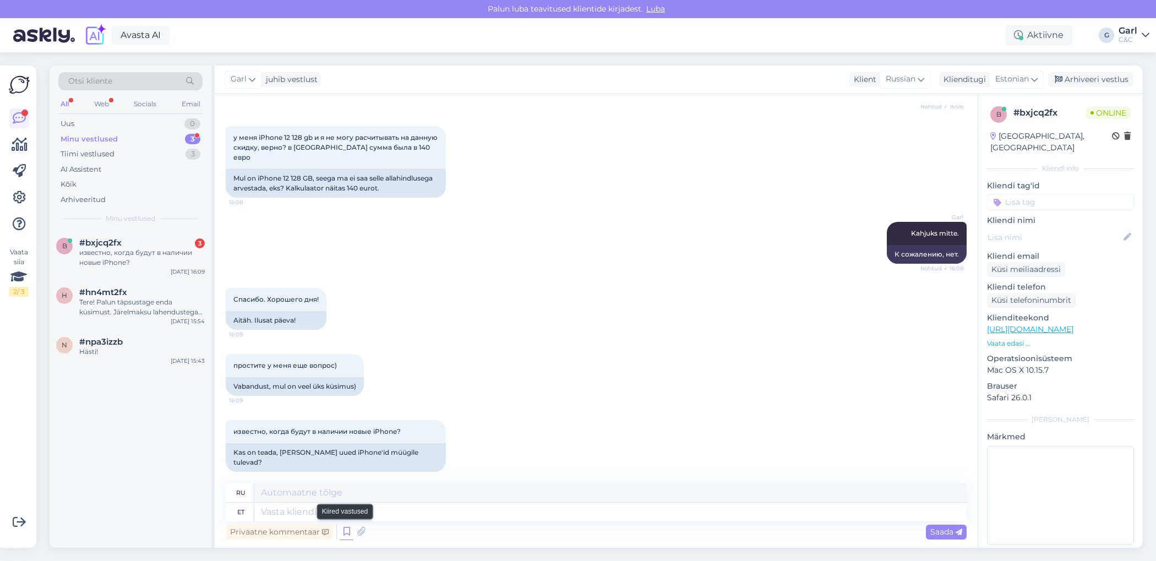
click at [345, 530] on icon at bounding box center [346, 532] width 13 height 17
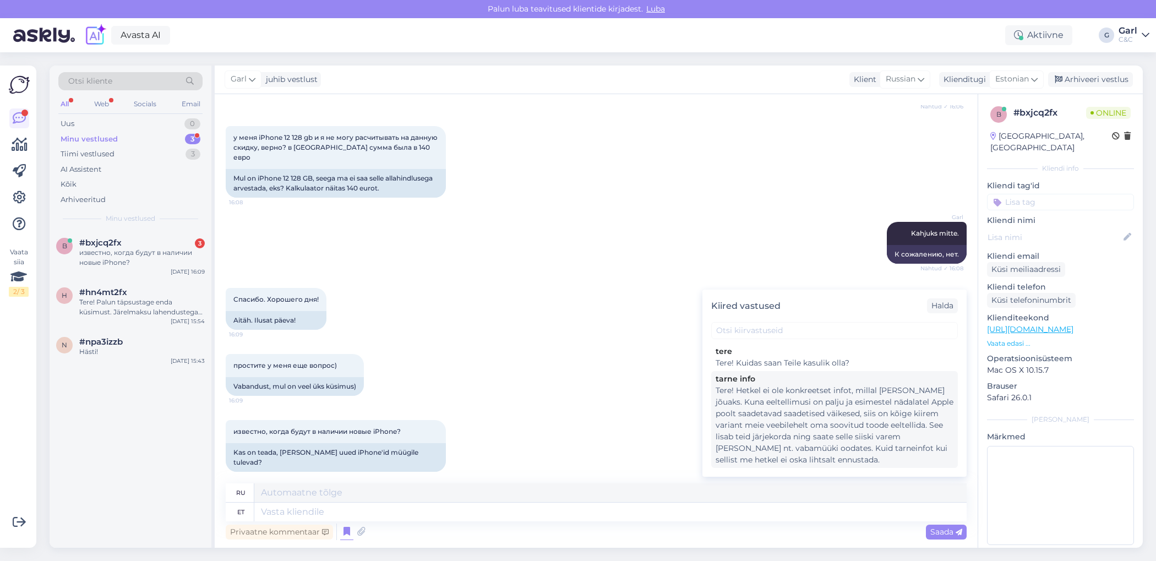
click at [815, 410] on div "Tere! Hetkel ei ole konkreetset infot, millal [PERSON_NAME] jõuaks. Kuna eeltel…" at bounding box center [835, 425] width 238 height 81
type textarea "Здравствуйте! В настоящее время нет точной информации о сроках поставки. Поскол…"
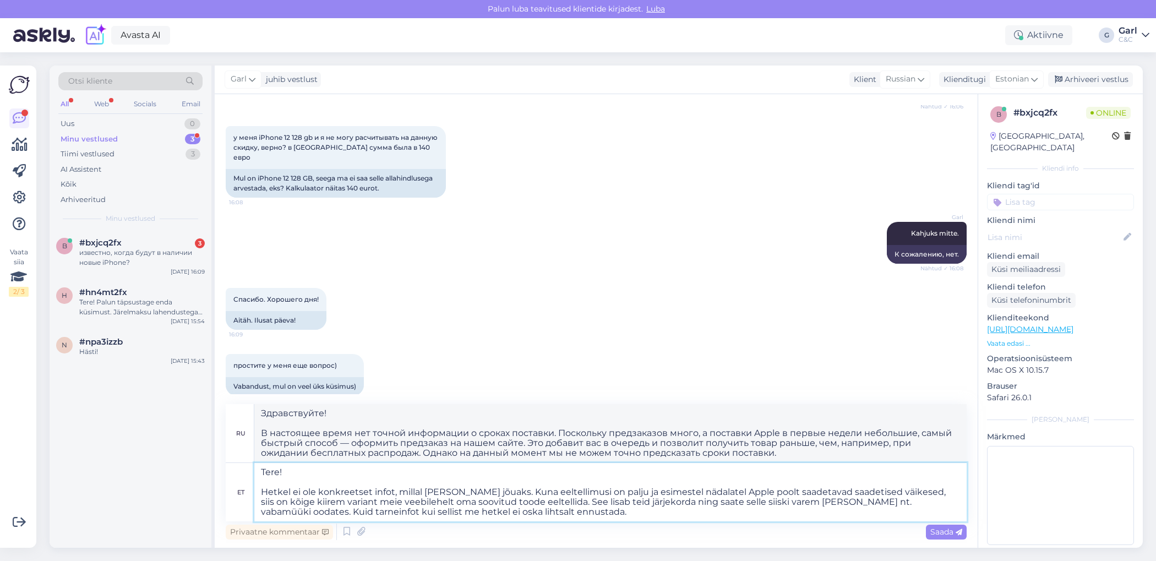
click at [434, 481] on textarea "Tere! Hetkel ei ole konkreetset infot, millal [PERSON_NAME] jõuaks. Kuna eeltel…" at bounding box center [610, 492] width 712 height 58
drag, startPoint x: 440, startPoint y: 485, endPoint x: 164, endPoint y: 453, distance: 278.2
click at [164, 453] on div "Otsi kliente All Web Socials Email Uus 0 Minu vestlused 3 Tiimi vestlused 3 AI …" at bounding box center [596, 307] width 1093 height 482
type textarea "Hetkel ei ole konkreetset infot, millal [PERSON_NAME] jõuaks. Kuna eeltellimusi…"
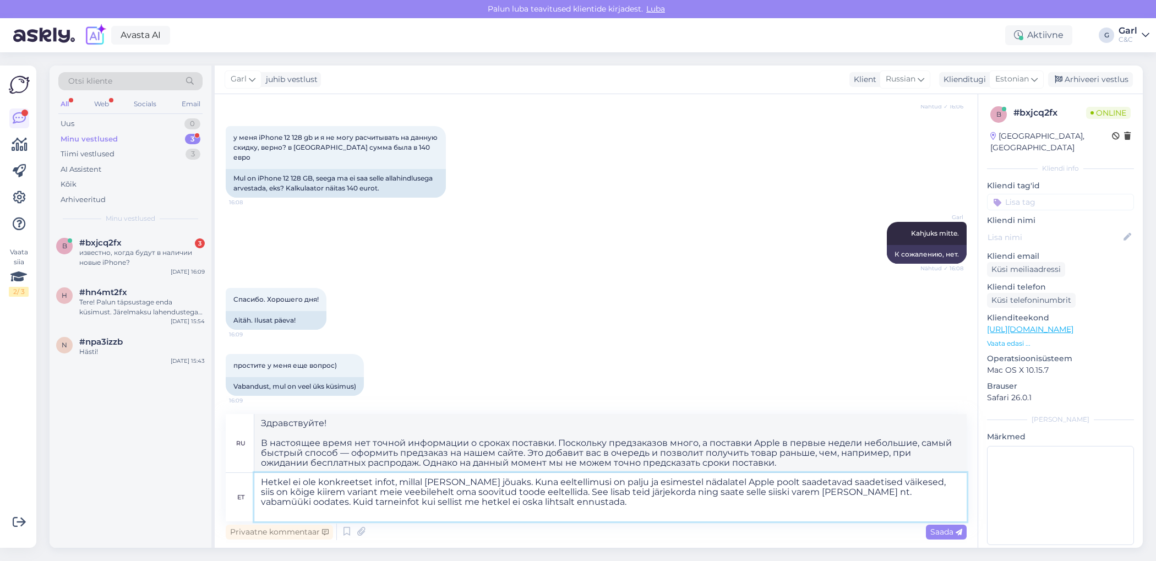
type textarea "В настоящее время нет точной информации о сроках поставки. Поскольку предварите…"
click at [263, 490] on textarea "Hetkel ei ole konkreetset infot, millal [PERSON_NAME] jõuaks. Kuna eeltellimusi…" at bounding box center [610, 497] width 712 height 48
type textarea "Hetkel ei ole konkreetset infot, millal [PERSON_NAME] jõuaks. Kuna eeltellimusi…"
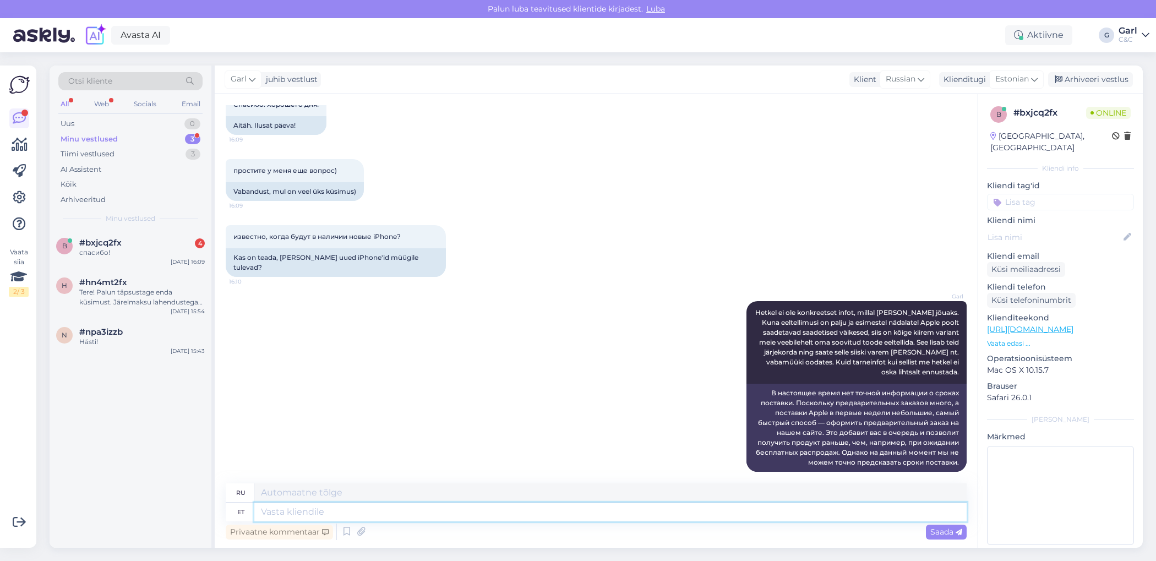
scroll to position [470, 0]
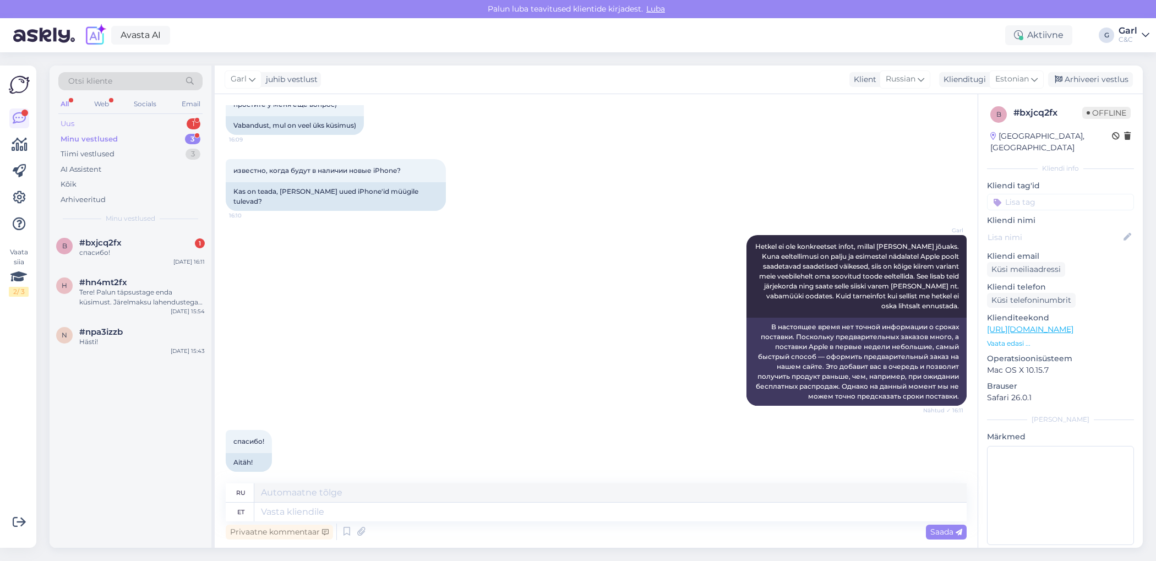
click at [180, 120] on div "Uus 1" at bounding box center [130, 123] width 144 height 15
click at [182, 132] on div "Minu vestlused 3" at bounding box center [130, 139] width 144 height 15
click at [182, 122] on div "Uus 1" at bounding box center [130, 123] width 144 height 15
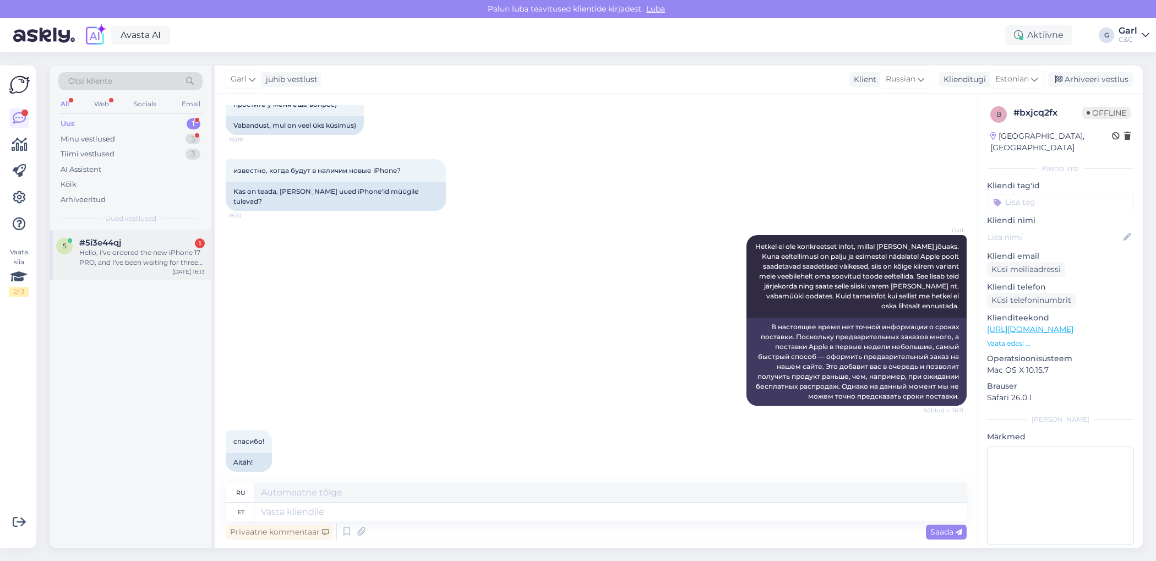
click at [163, 255] on div "Hello, I've ordered the new iPhone 17 PRO, and I've been waiting for three week…" at bounding box center [142, 258] width 126 height 20
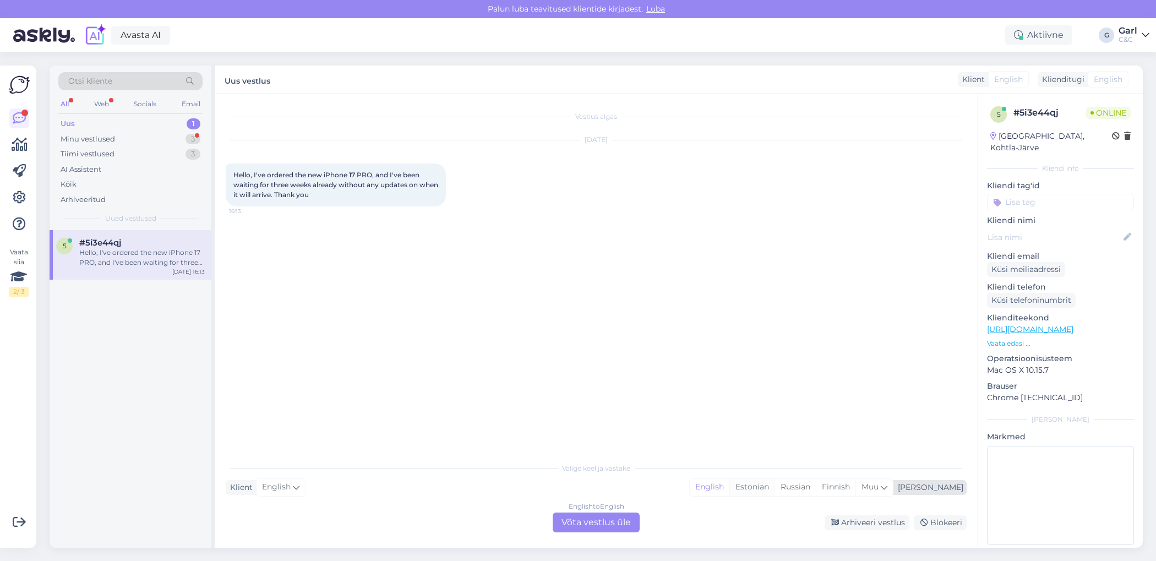
click at [775, 491] on div "Estonian" at bounding box center [752, 487] width 45 height 17
click at [597, 519] on div "English to Estonian Võta vestlus üle" at bounding box center [596, 523] width 87 height 20
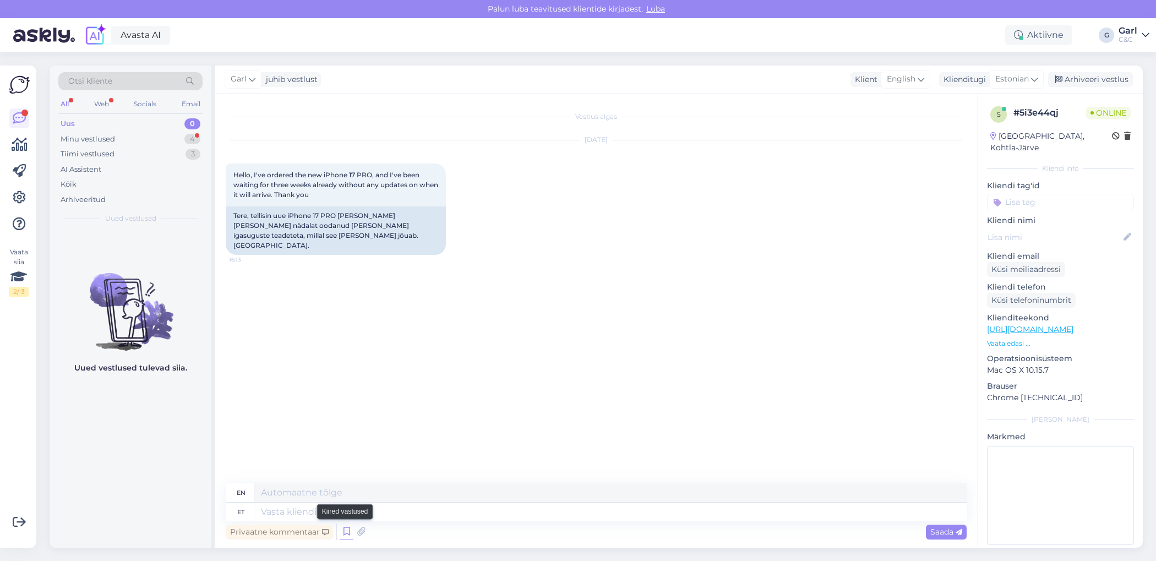
click at [344, 528] on icon at bounding box center [346, 532] width 13 height 17
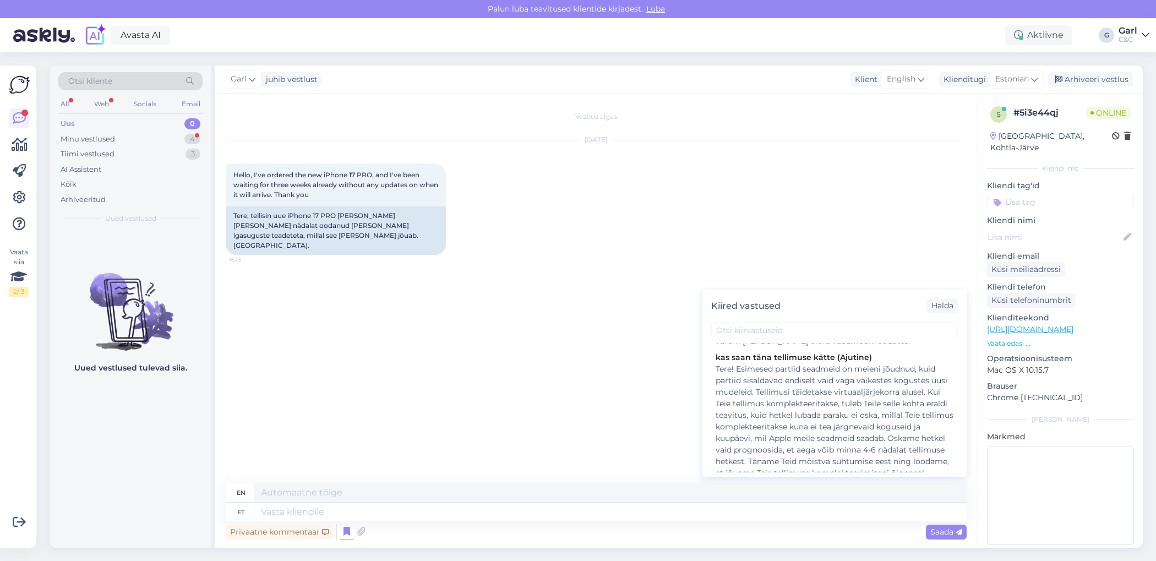
scroll to position [269, 0]
click at [473, 513] on textarea at bounding box center [610, 512] width 712 height 19
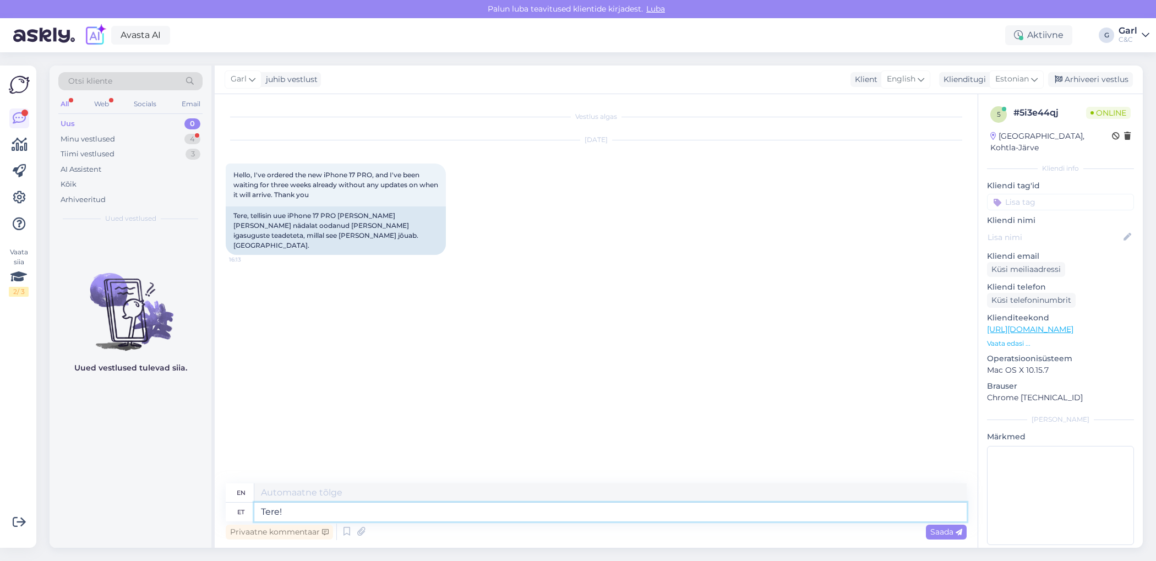
type textarea "Tere!"
type textarea "Hello!"
type textarea "T"
click at [343, 532] on icon at bounding box center [346, 532] width 13 height 17
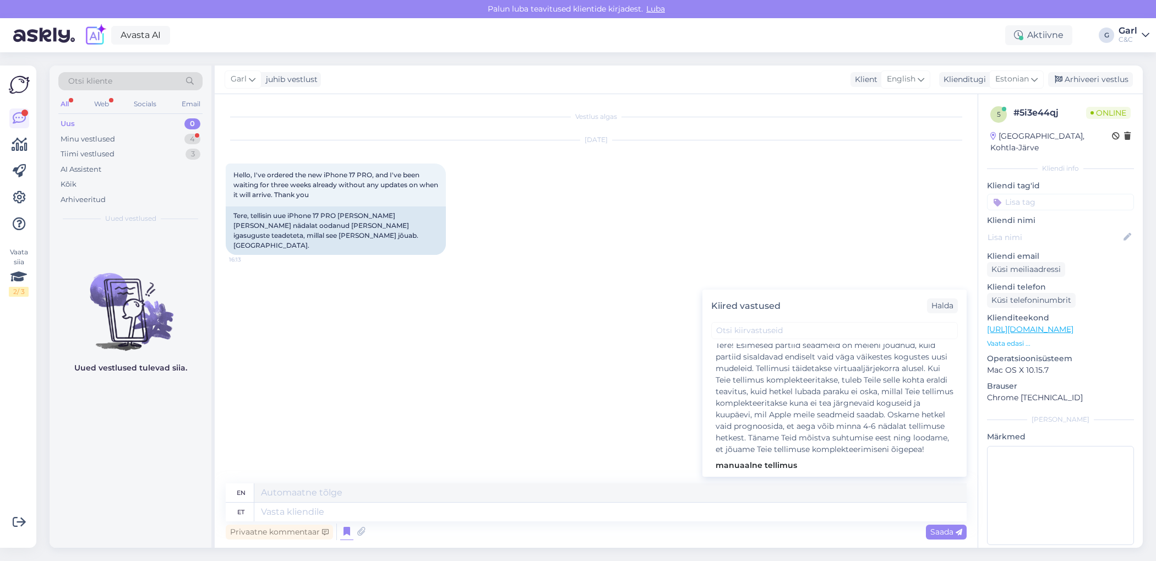
scroll to position [292, 0]
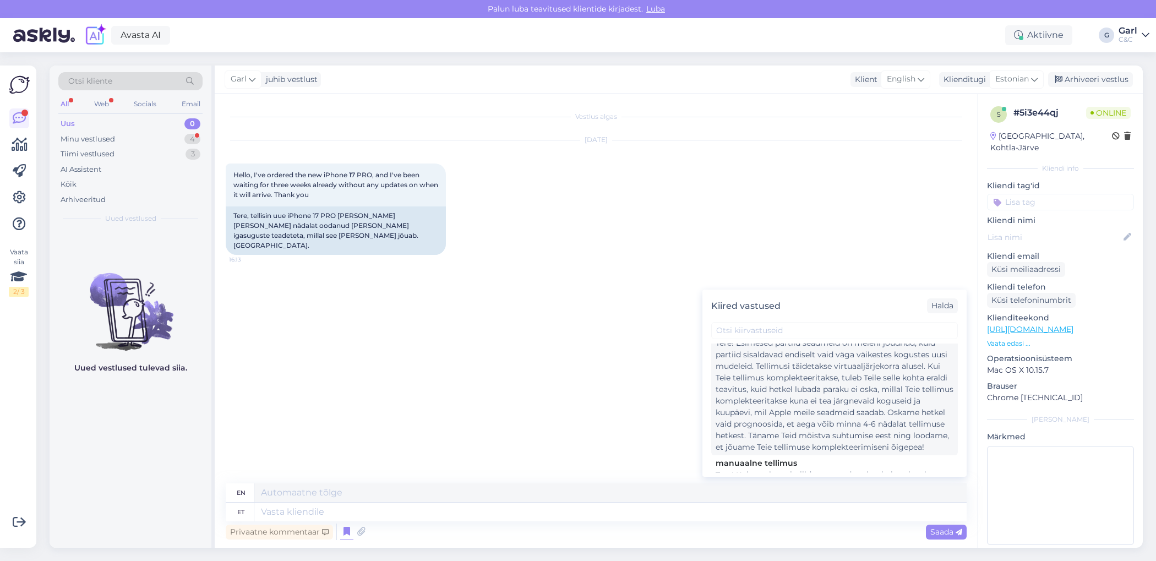
click at [879, 447] on div "Tere! Esimesed partiid seadmeid on meieni jõudnud, kuid partiid sisaldavad endi…" at bounding box center [835, 395] width 238 height 116
type textarea "Hello! The first batches of devices have reached us, but the batches still only…"
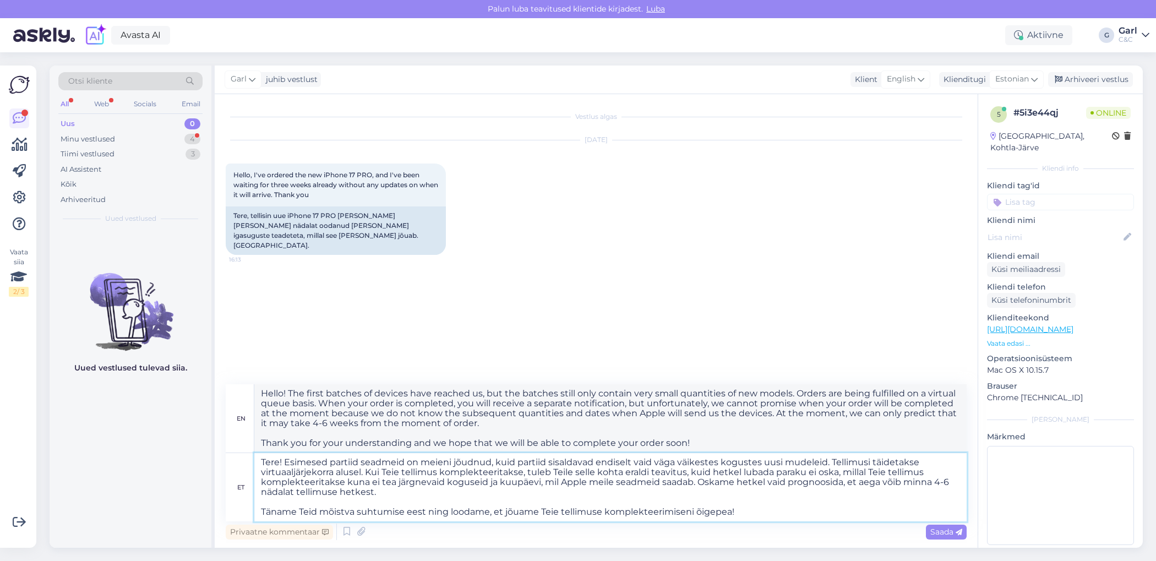
click at [948, 481] on textarea "Tere! Esimesed partiid seadmeid on meieni jõudnud, kuid partiid sisaldavad endi…" at bounding box center [610, 487] width 712 height 68
type textarea "Tere! Esimesed partiid seadmeid on meieni jõudnud, kuid partiid sisaldavad endi…"
type textarea "Hello! The first batches of devices have reached us, but the batches still only…"
click at [450, 498] on textarea "Tere! Esimesed partiid seadmeid on meieni jõudnud, kuid partiid sisaldavad endi…" at bounding box center [610, 487] width 712 height 68
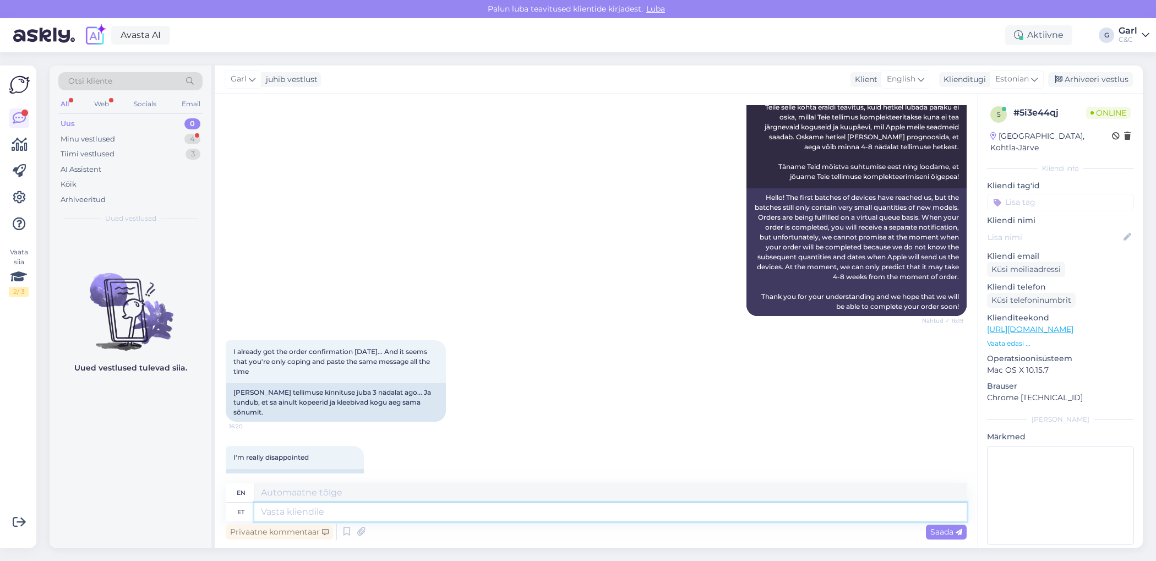
scroll to position [229, 0]
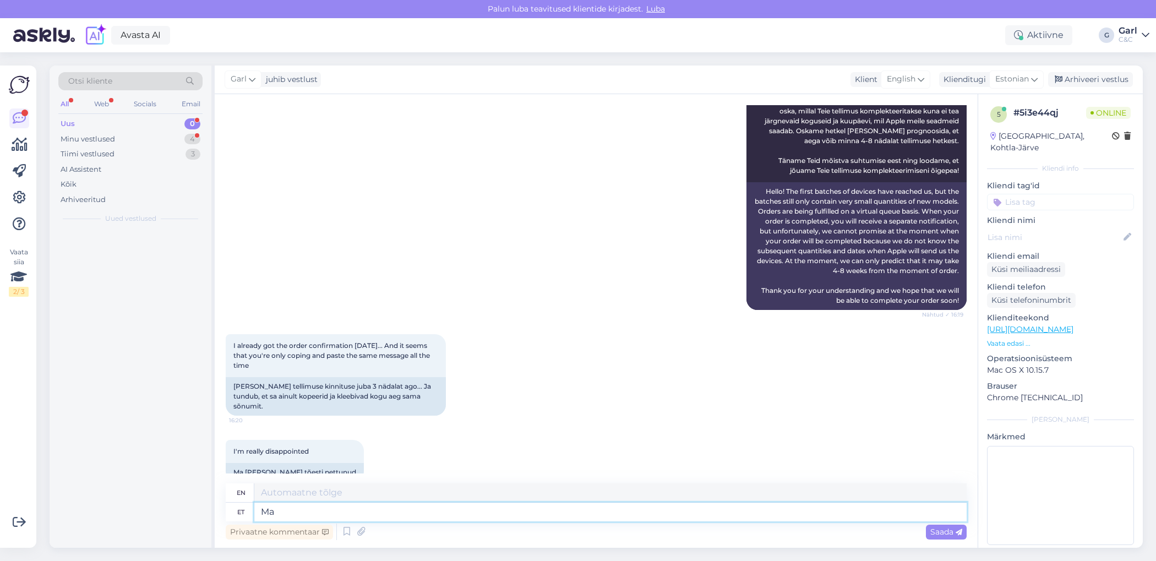
type textarea "M"
type textarea "[PERSON_NAME]"
type textarea "Tough"
type textarea "Karm reaalsus me"
type textarea "Harsh reality"
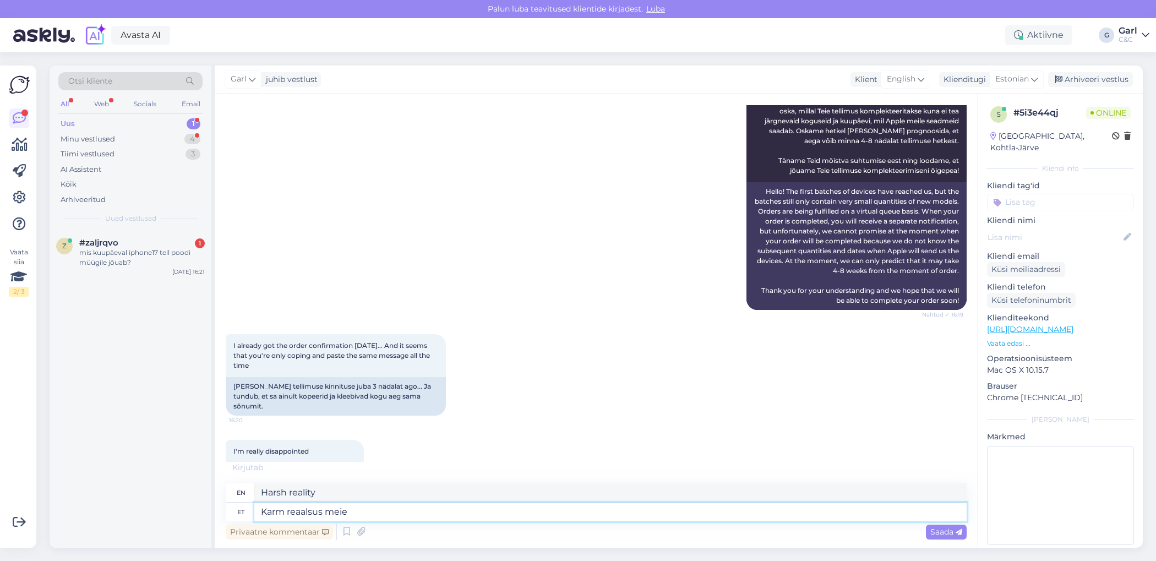
type textarea "Karm reaalsus meie"
type textarea "The harsh reality of our"
type textarea "Karm reaalsus meie regioonis"
type textarea "The harsh reality in our region"
click at [263, 510] on textarea "Karm reaalsus meie regioonis" at bounding box center [610, 512] width 712 height 19
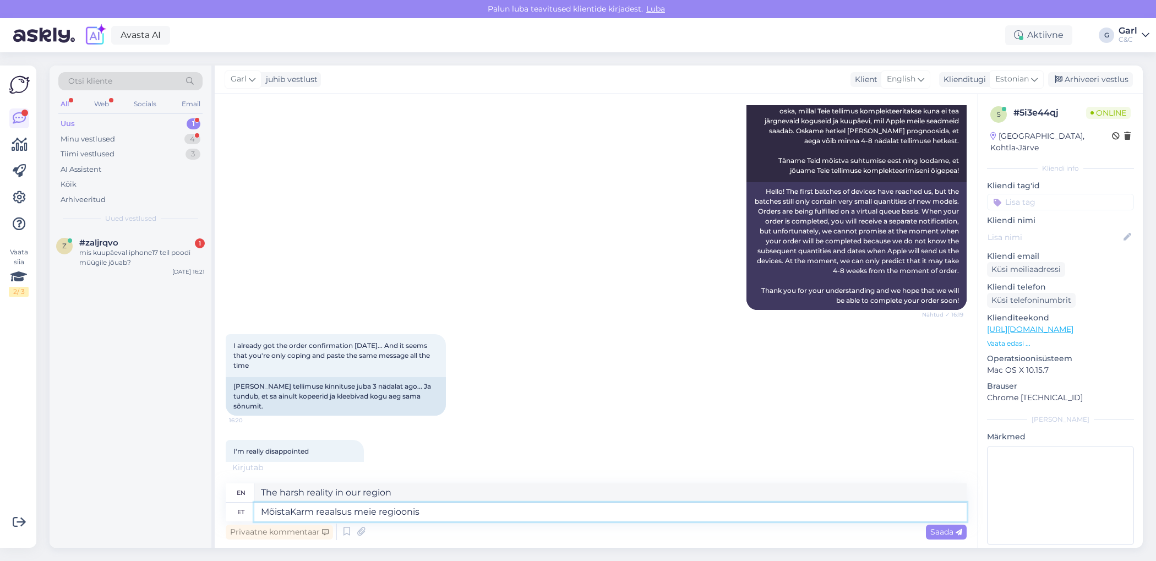
type textarea "MõistanKarm reaalsus meie regioonis"
type textarea "Understand the harsh reality in our region"
type textarea "Mõistan.Karm reaalsus meie regioonis"
type textarea "The harsh reality of our region"
type textarea "Mõistan. Karm reaalsus meie regioonis"
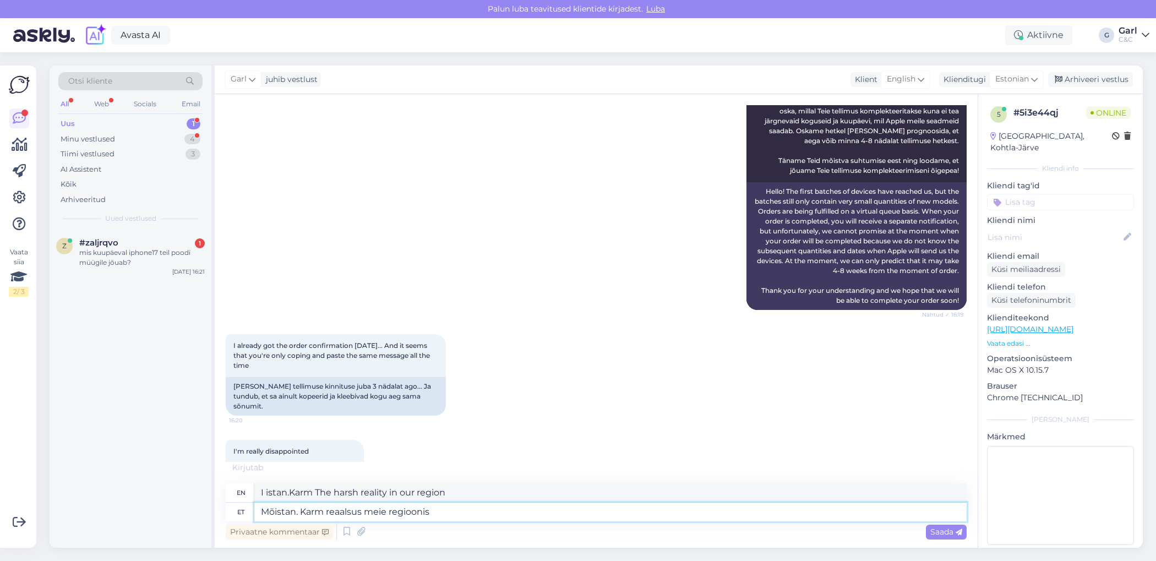
type textarea "I understand. The harsh reality in our region"
click at [508, 510] on textarea "Mõistan. Karm reaalsus meie regioonis" at bounding box center [610, 512] width 712 height 19
type textarea "Mõistan. Karm reaalsus meie regioonis on se"
type textarea "I understand. The harsh reality in our region is"
type textarea "Mõistan. Karm reaalsus meie regioonis on see, et"
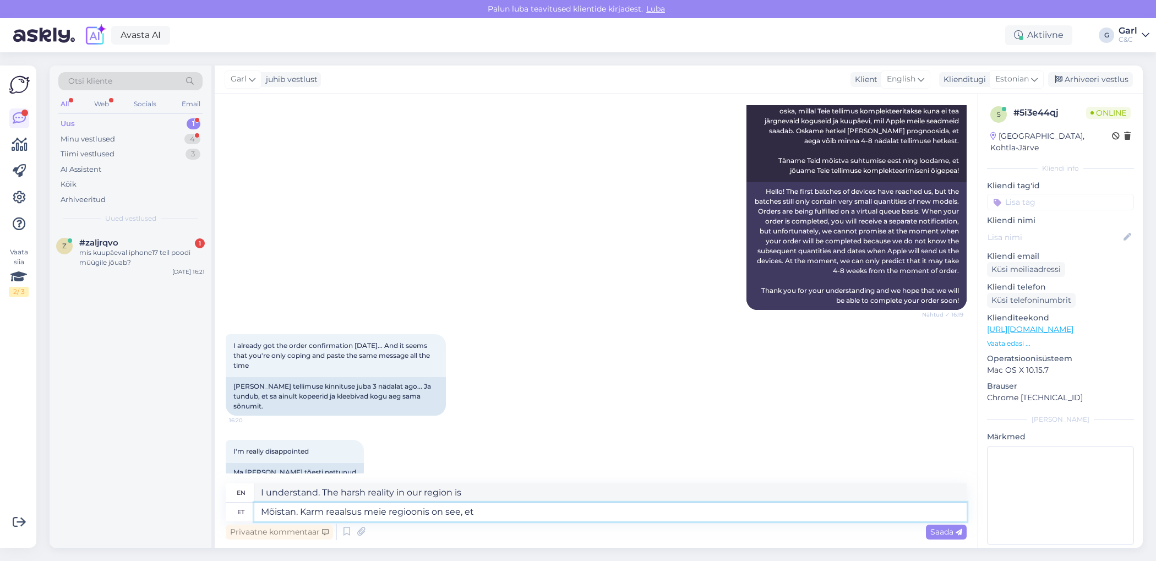
type textarea "I understand. The harsh reality in our region is that"
type textarea "Mõistan. Karm reaalsus meie regioonis on see, et iga aa"
type textarea "I understand. The harsh reality in our region is that every"
type textarea "Mõistan. Karm reaalsus meie regioonis on see, et iga aastaselt kui uued mudelid…"
type textarea "I understand. The harsh reality in our region is that every year"
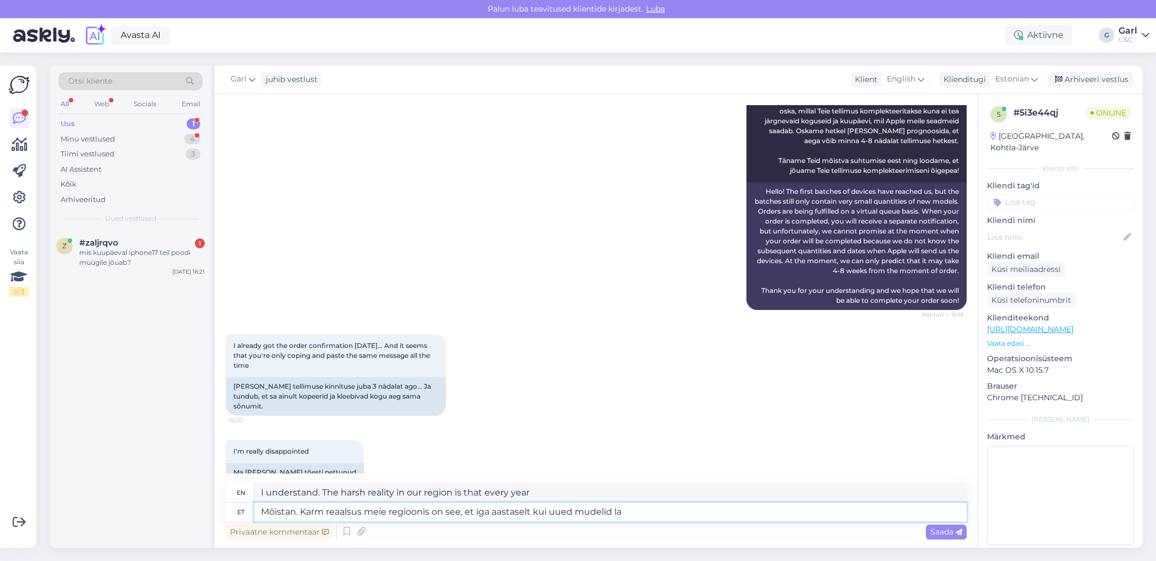
type textarea "Mõistan. Karm reaalsus meie regioonis on see, et iga aastaselt kui uued mudelid…"
type textarea "I understand. The harsh reality in our region is that every year when"
type textarea "Mõistan. Karm reaalsus meie regioonis on see, et iga aastaselt kui uued mudelid…"
type textarea "I understand. The harsh reality in our region is that every year when new"
type textarea "Mõistan. Karm reaalsus meie regioonis on see, et iga aastaselt kui uued mudelid…"
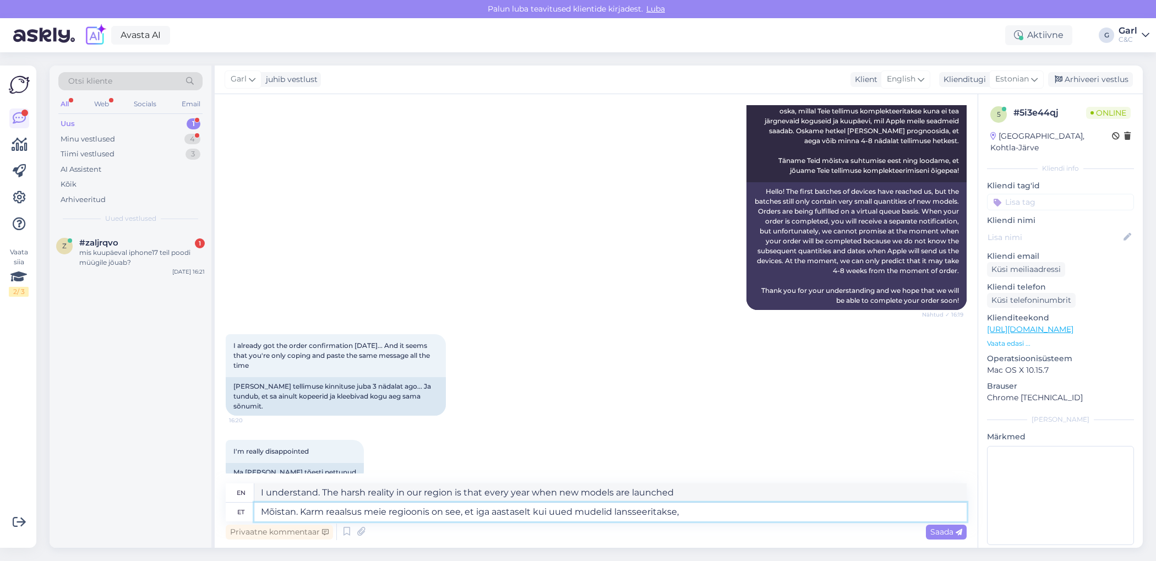
type textarea "I understand. The harsh reality in our region is that every year when new model…"
type textarea "Mõistan. Karm reaalsus meie regioonis on see, et iga aastaselt kui uued mudelid…"
type textarea "I understand. The harsh reality in our region is that every year when new model…"
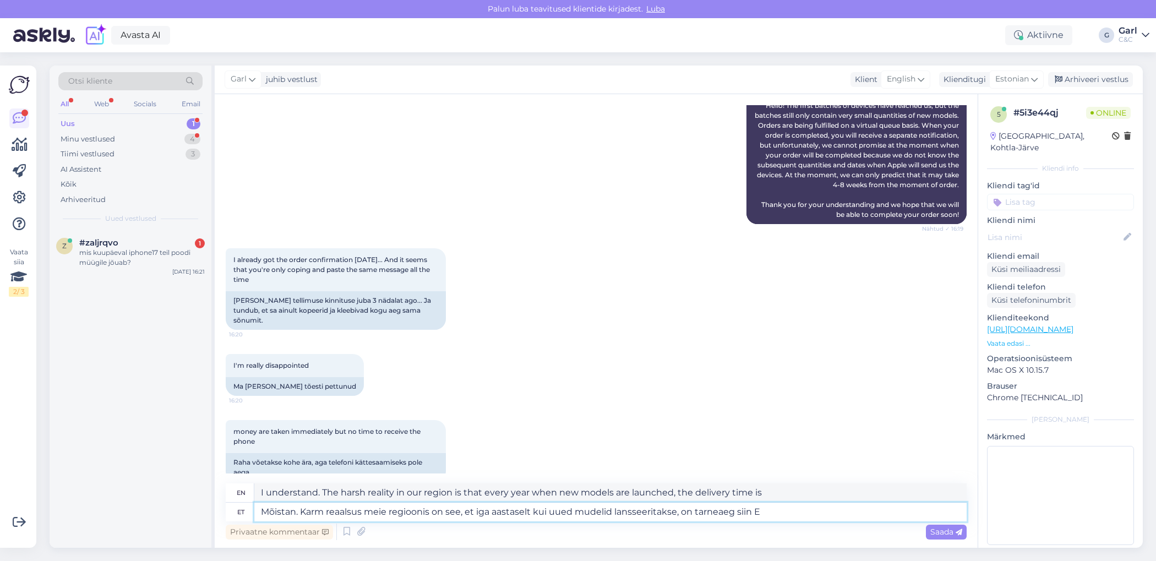
type textarea "Mõistan. Karm reaalsus meie regioonis on see, et iga aastaselt kui uued mudelid…"
type textarea "I understand. The harsh reality in our region is that every year when new model…"
type textarea "Mõistan. Karm reaalsus meie regioonis on see, et iga aastaselt kui uued mudelid…"
type textarea "I understand. The harsh reality in our region is that every year when new model…"
type textarea "Mõistan. Karm reaalsus meie regioonis on see, et iga aastaselt kui uued mudelid…"
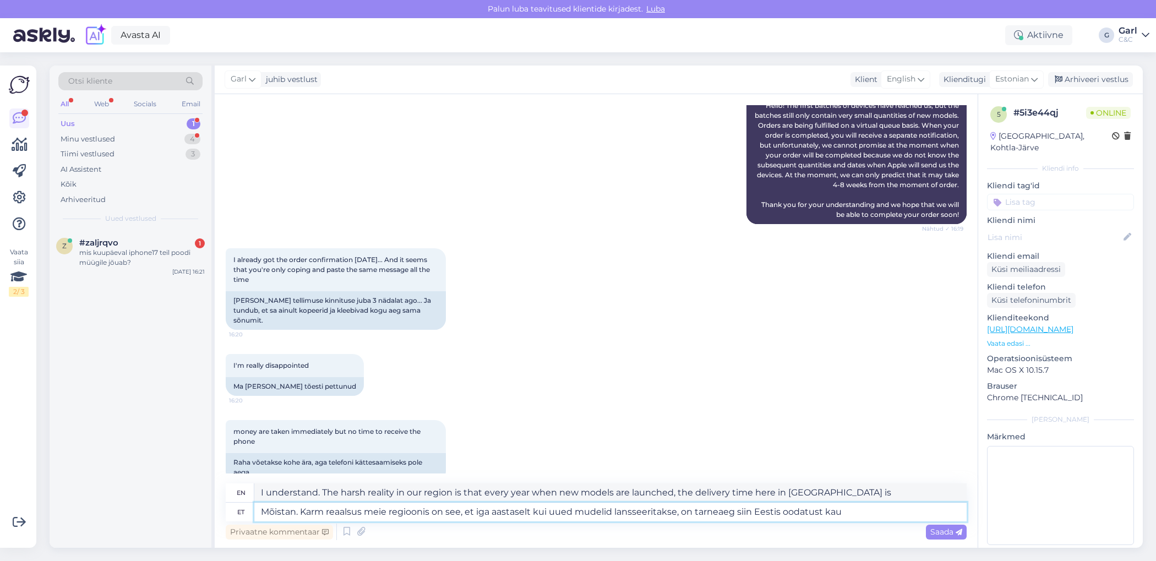
type textarea "I understand. The harsh reality in our region is that every year when new model…"
type textarea "Mõistan. Karm reaalsus meie regioonis on see, et iga aastaselt kui uued mudelid…"
type textarea "I understand. The harsh reality in our region is that every year when new model…"
type textarea "Mõistan. Karm reaalsus meie regioonis on see, et iga aastaselt kui uued mudelid…"
type textarea "I understand. The harsh reality in our region is that every year when new model…"
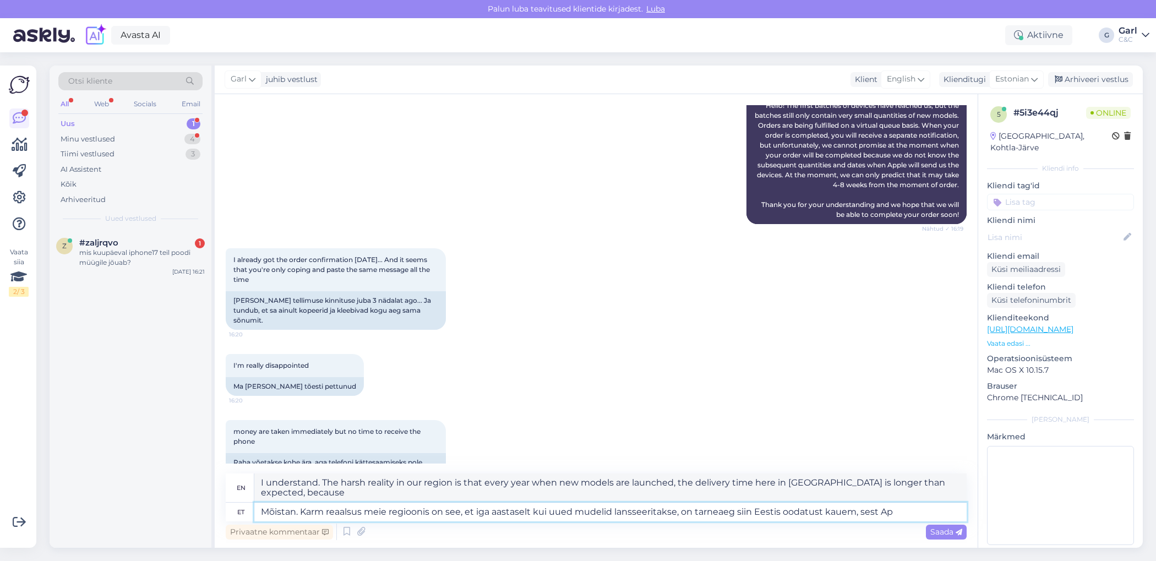
scroll to position [325, 0]
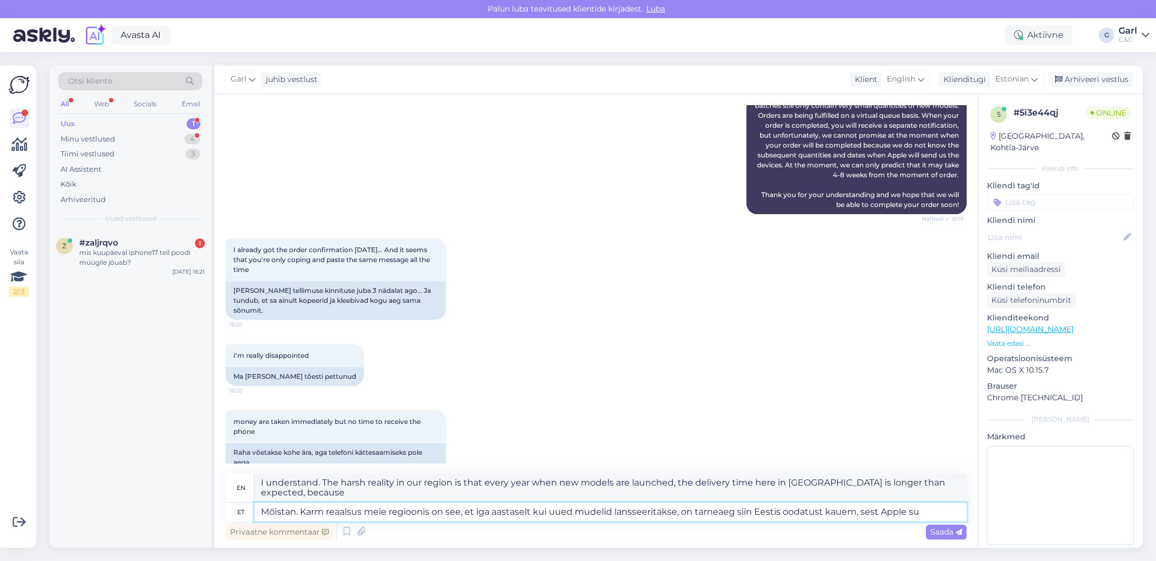
type textarea "Mõistan. Karm reaalsus meie regioonis on see, et iga aastaselt kui uued mudelid…"
type textarea "I understand. The harsh reality in our region is that every year when new model…"
type textarea "Mõistan. Karm reaalsus meie regioonis on see, et iga aastaselt kui uued mudelid…"
type textarea "I understand. The harsh reality in our region is that every year when new model…"
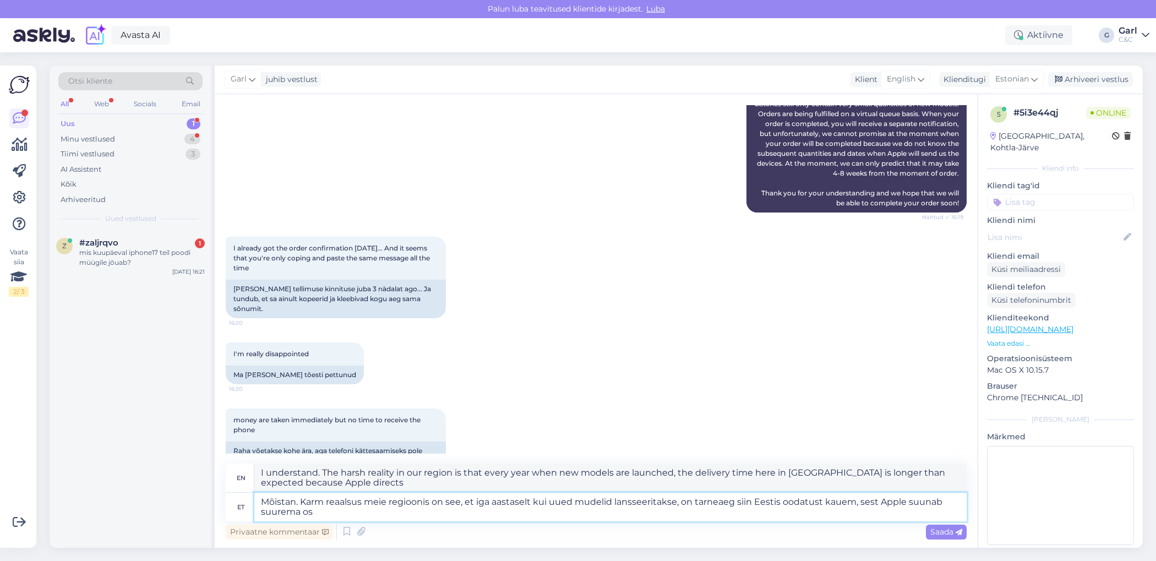
type textarea "Mõistan. Karm reaalsus meie regioonis on see, et iga aastaselt kui uued mudelid…"
type textarea "I understand. The harsh reality in our region is that every year when new model…"
type textarea "Mõistan. Karm reaalsus meie regioonis on see, et iga aastaselt kui uued mudelid…"
type textarea "I understand. The harsh reality in our region is that every year when new model…"
type textarea "Mõistan. Karm reaalsus meie regioonis on see, et iga aastaselt kui uued mudelid…"
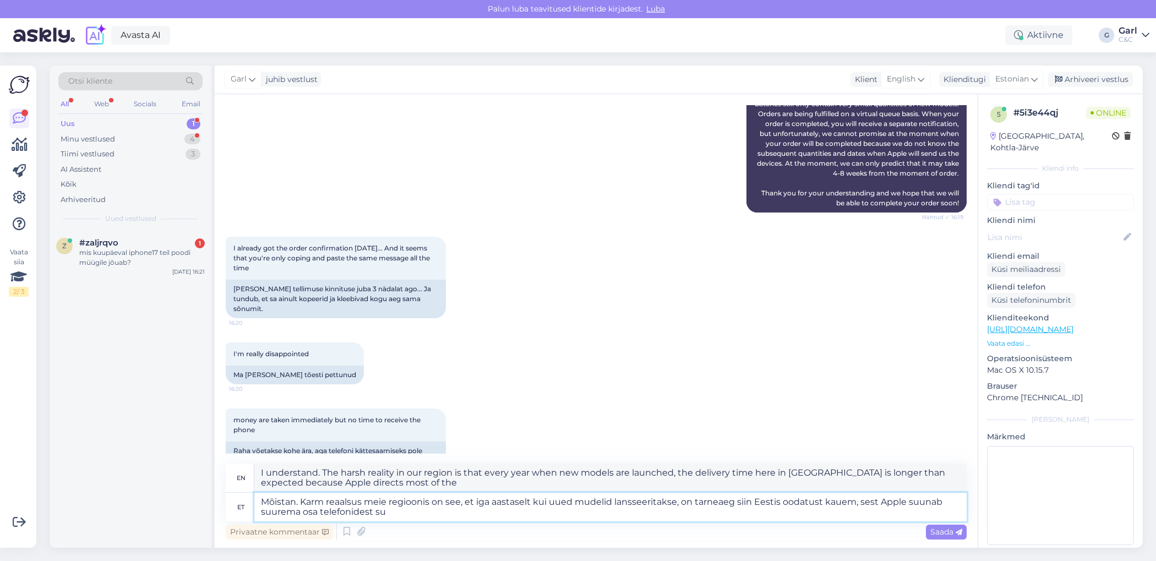
type textarea "I understand. The harsh reality in our region is that every year when new model…"
type textarea "Mõistan. Karm reaalsus meie regioonis on see, et iga aastaselt kui uued mudelid…"
type textarea "I understand. The harsh reality in our region is that every year when new model…"
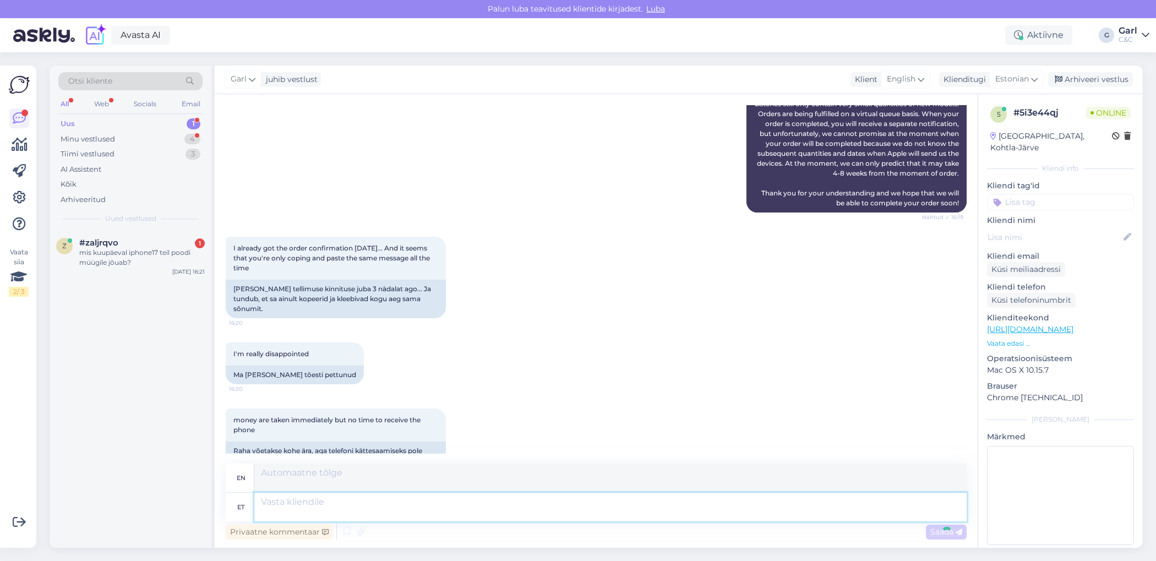
scroll to position [440, 0]
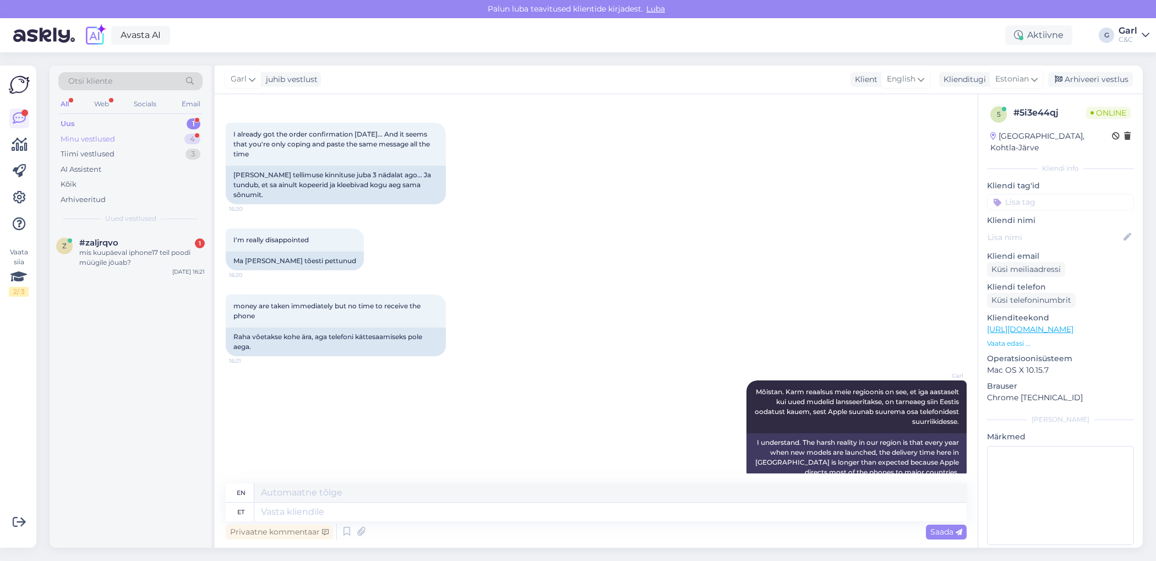
click at [172, 139] on div "Minu vestlused 4" at bounding box center [130, 139] width 144 height 15
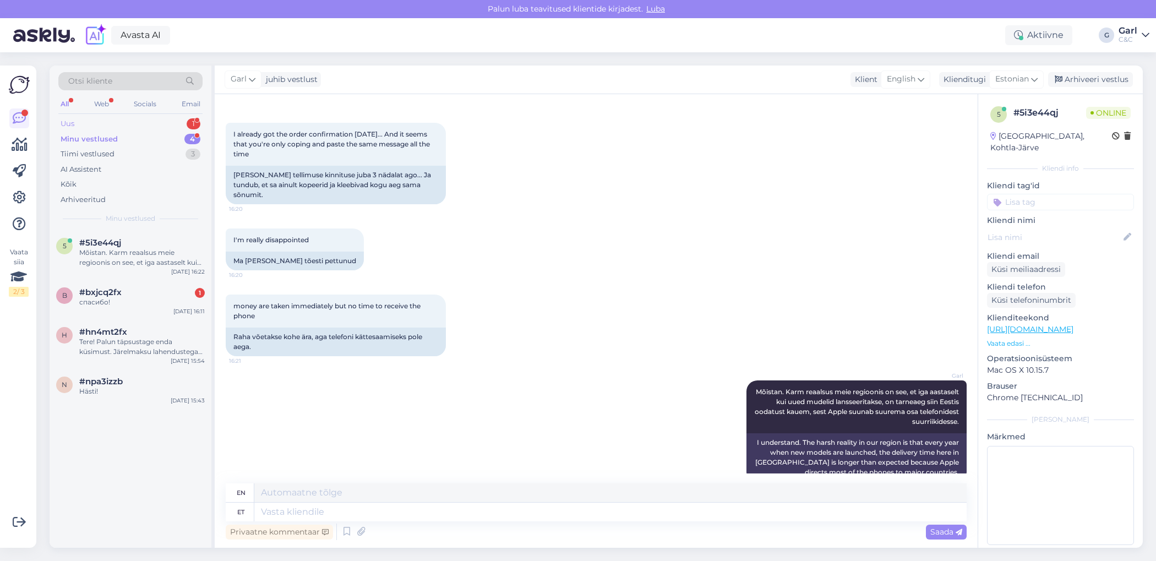
click at [173, 127] on div "Uus 1" at bounding box center [130, 123] width 144 height 15
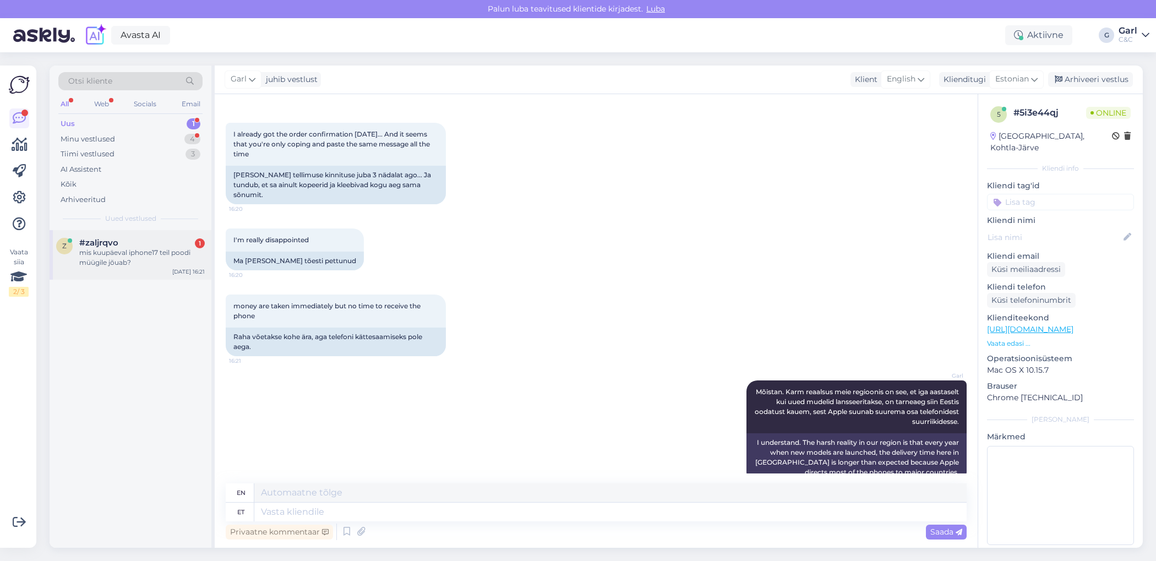
click at [161, 239] on div "#zaljrqvo 1" at bounding box center [142, 243] width 126 height 10
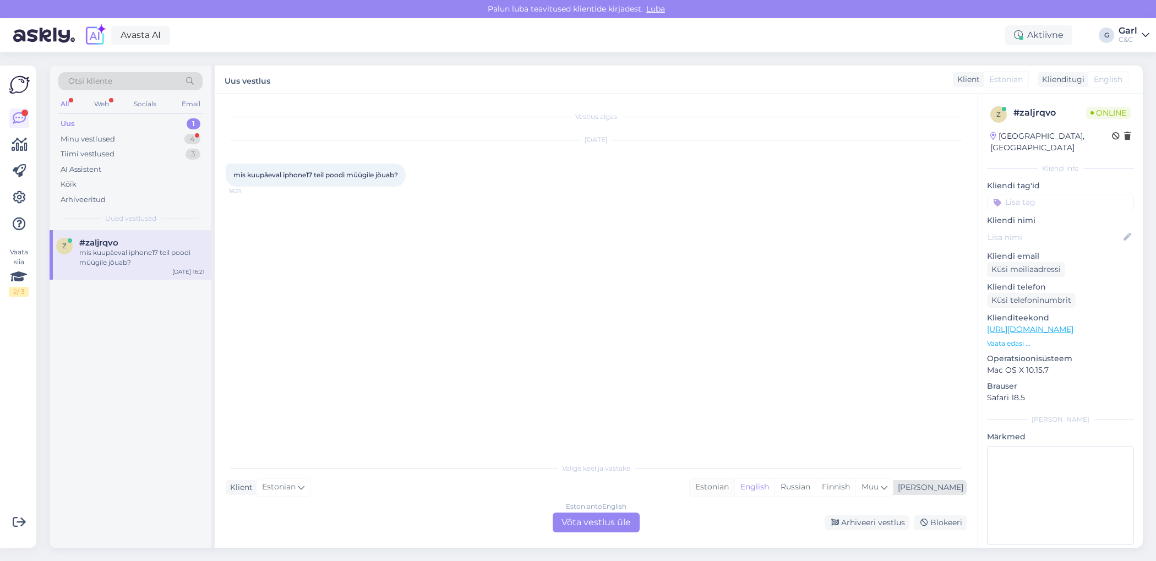
click at [734, 483] on div "Estonian" at bounding box center [712, 487] width 45 height 17
click at [624, 520] on div "Estonian to Estonian Võta vestlus üle" at bounding box center [596, 523] width 87 height 20
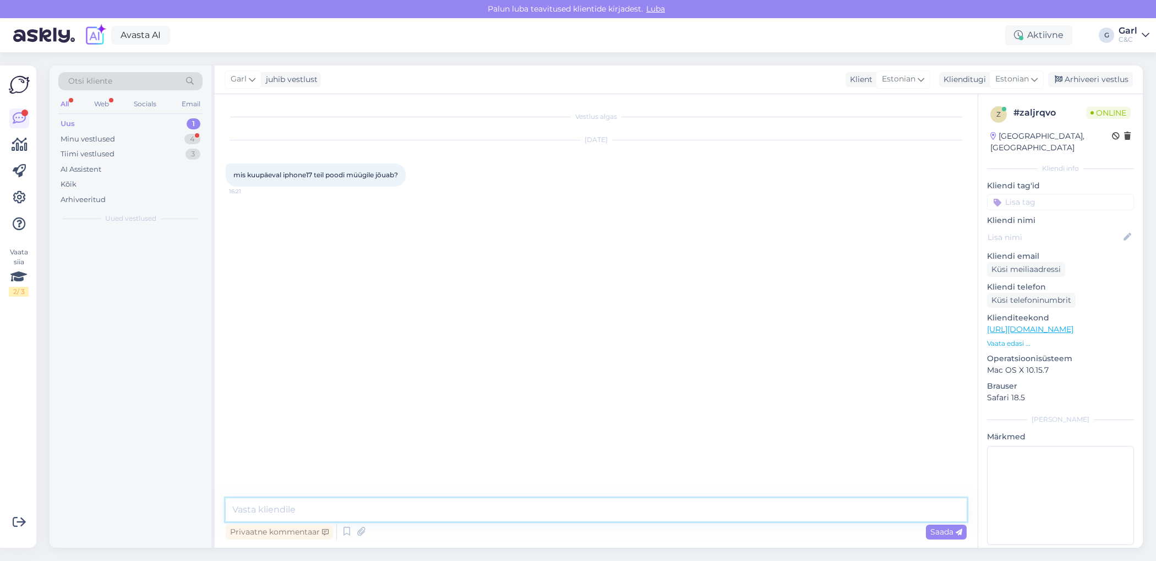
click at [624, 509] on textarea at bounding box center [596, 509] width 741 height 23
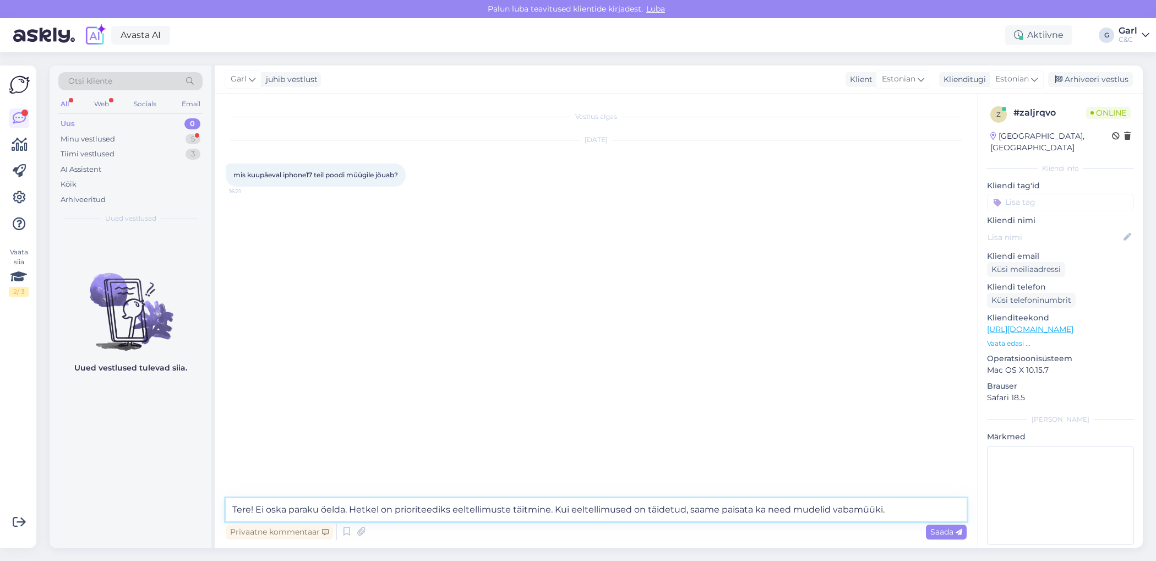
click at [349, 510] on textarea "Tere! Ei oska paraku öelda. Hetkel on prioriteediks eeltellimuste täitmine. Kui…" at bounding box center [596, 509] width 741 height 23
type textarea "Tere! Ei oska paraku öelda hetkel. Hetkel on prioriteediks eeltellimuste täitmi…"
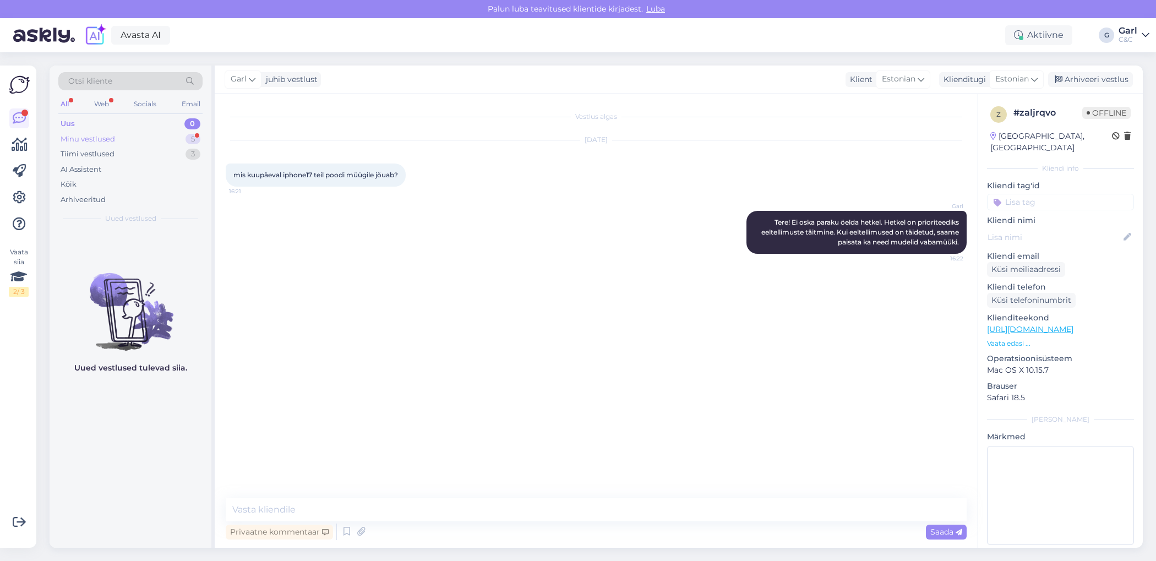
click at [175, 141] on div "Minu vestlused 5" at bounding box center [130, 139] width 144 height 15
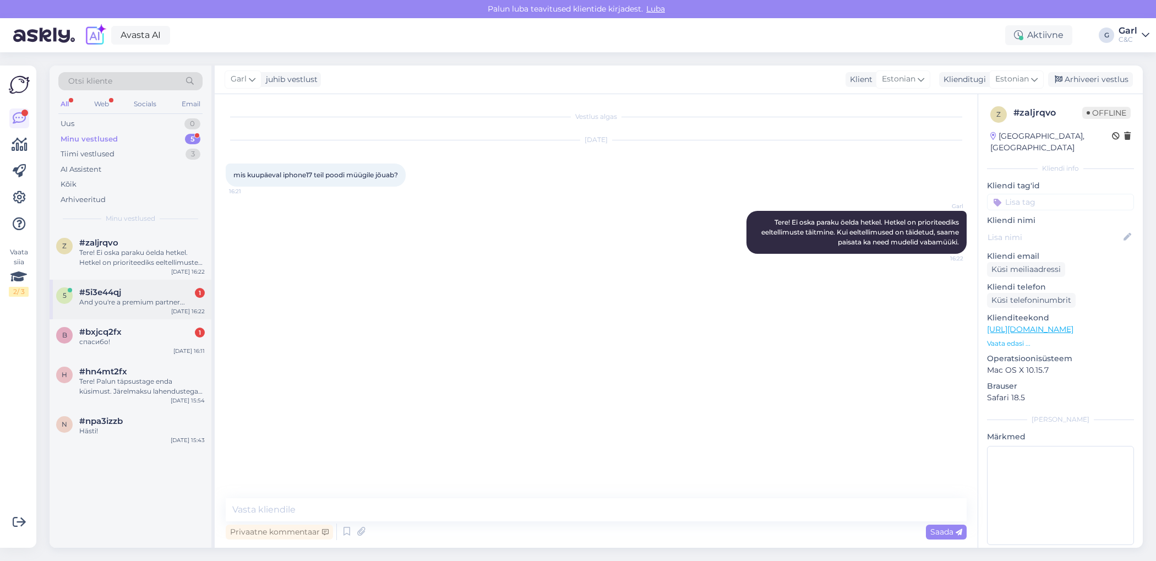
click at [173, 303] on div "And you're a premium partner..." at bounding box center [142, 302] width 126 height 10
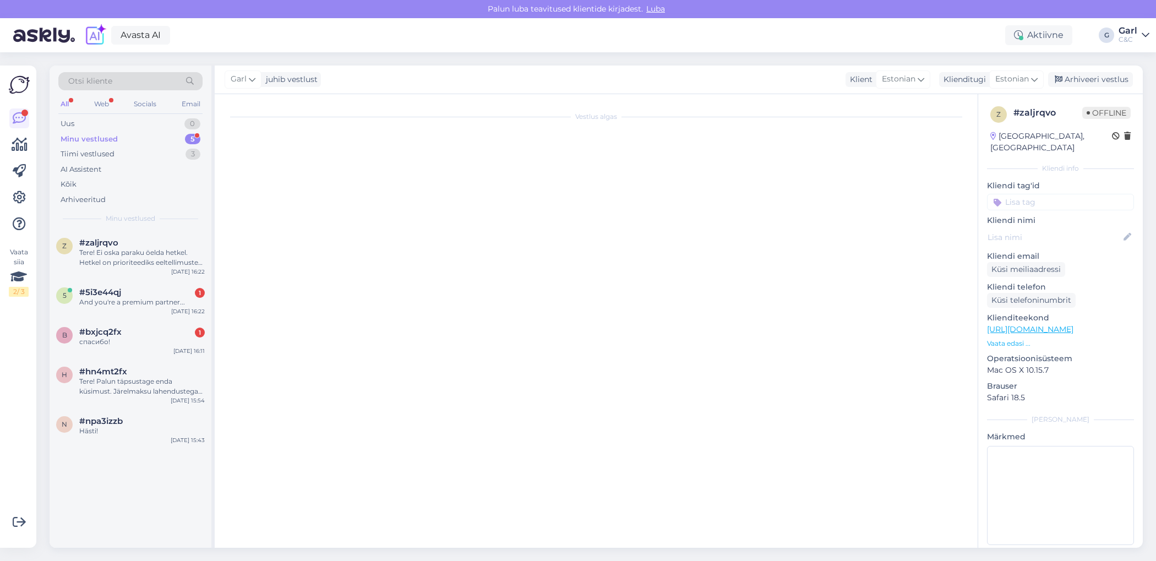
scroll to position [507, 0]
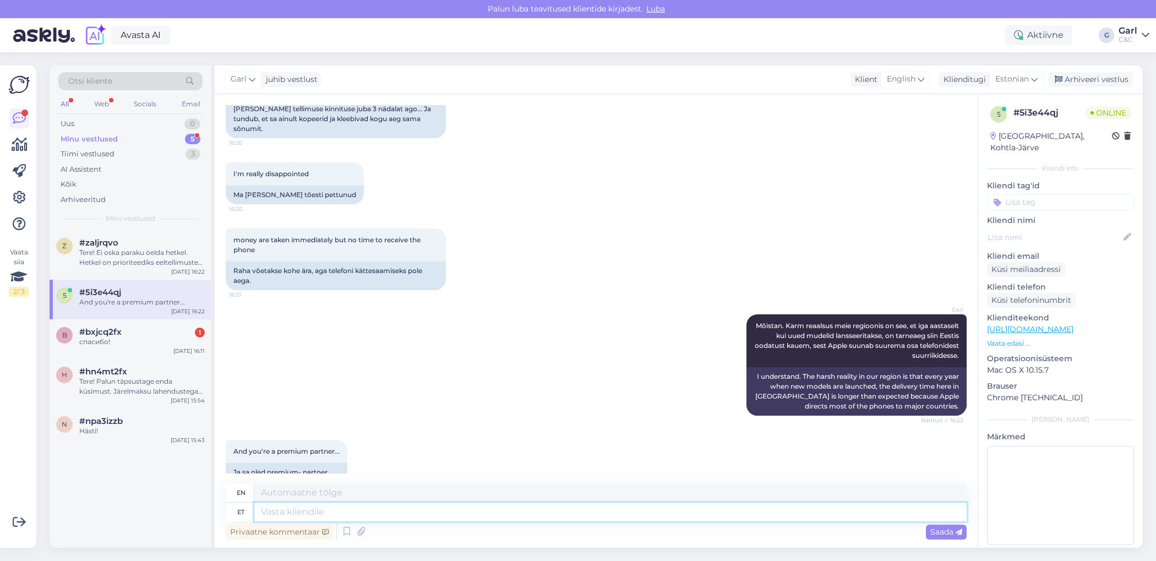
click at [383, 519] on textarea at bounding box center [610, 512] width 712 height 19
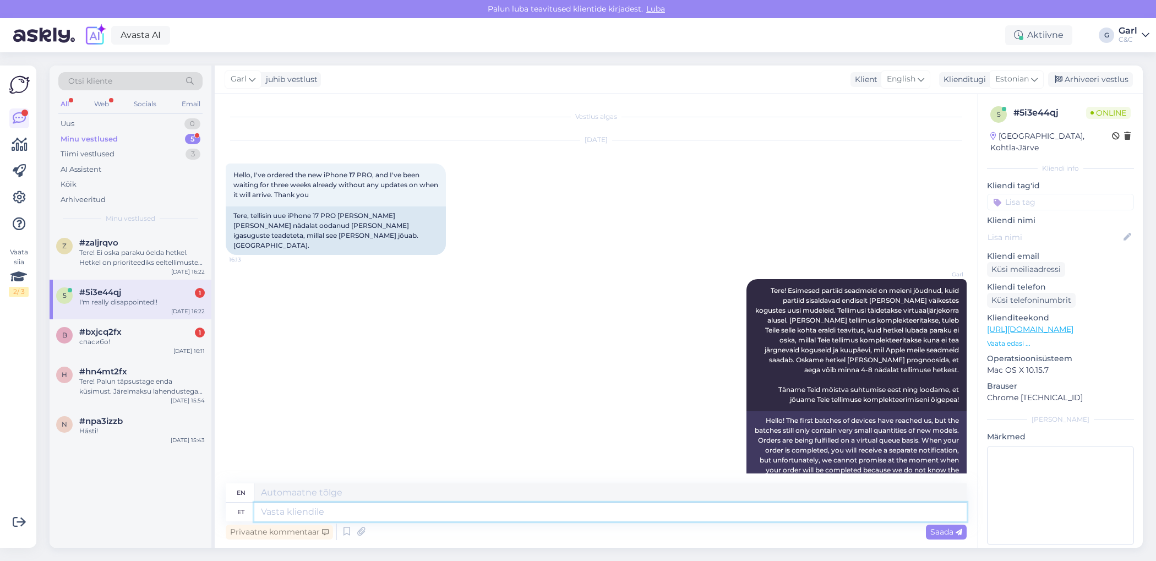
scroll to position [573, 0]
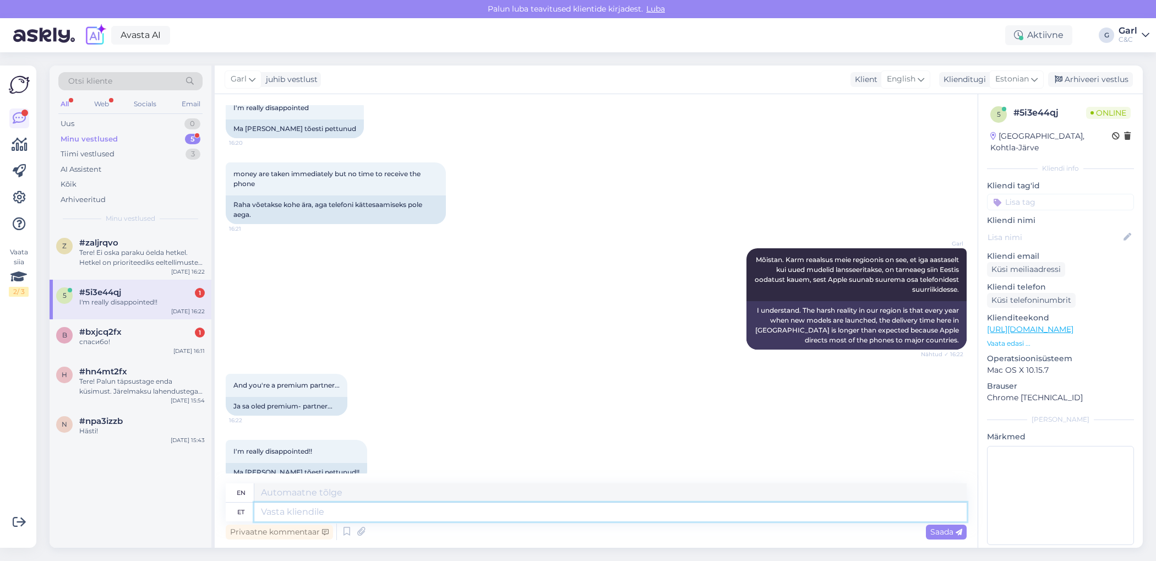
click at [341, 505] on textarea at bounding box center [610, 512] width 712 height 19
click at [340, 505] on textarea at bounding box center [610, 512] width 712 height 19
type textarea "M"
type textarea "Mõistame. K"
type textarea "We understand."
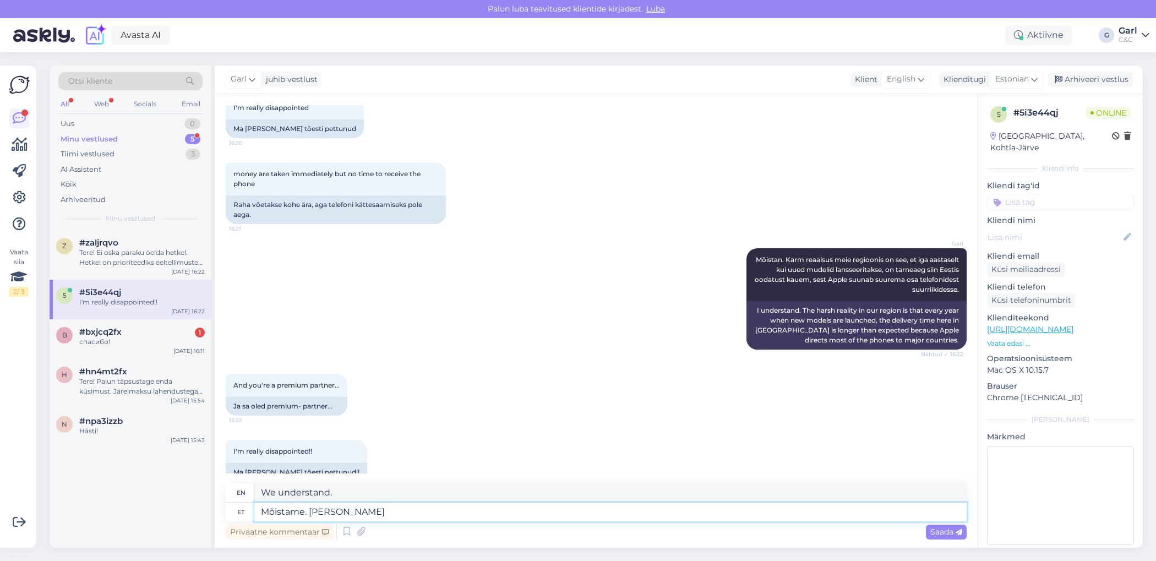
type textarea "Mõistame. [PERSON_NAME]"
type textarea "We understand. If"
type textarea "Mõistame. Kui Te so"
type textarea "We understand. If you"
type textarea "Mõistame. Kui Te soovite, saam"
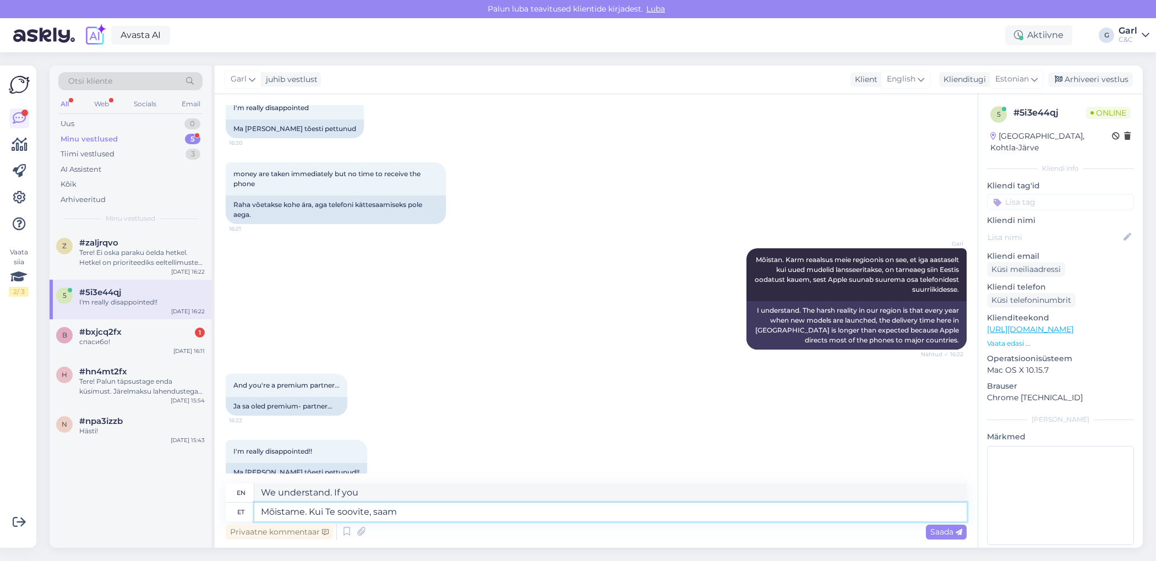
type textarea "We understand. If you want,"
type textarea "Mõistame. Kui Te soovite, saame"
type textarea "We understand. If you want, we can"
type textarea "Mõistame. Kui Te soovite, saame tagastada"
type textarea "We understand. If you want, we can return it."
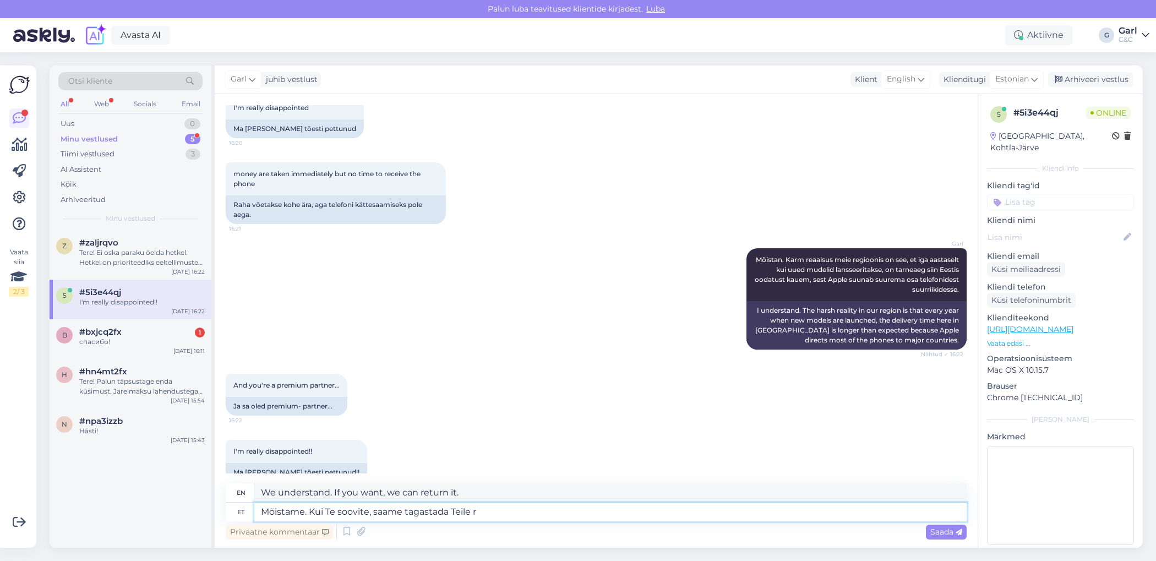
type textarea "Mõistame. Kui Te soovite, saame tagastada Teile ra"
type textarea "We understand. If you want, we can refund you."
type textarea "Mõistame. Kui Te soovite, saame tagastada Teile raha, ku"
type textarea "We understand. If you want, we can refund your money,"
type textarea "Mõistame. Kui Te soovite, saame tagastada Teile raha, kuid"
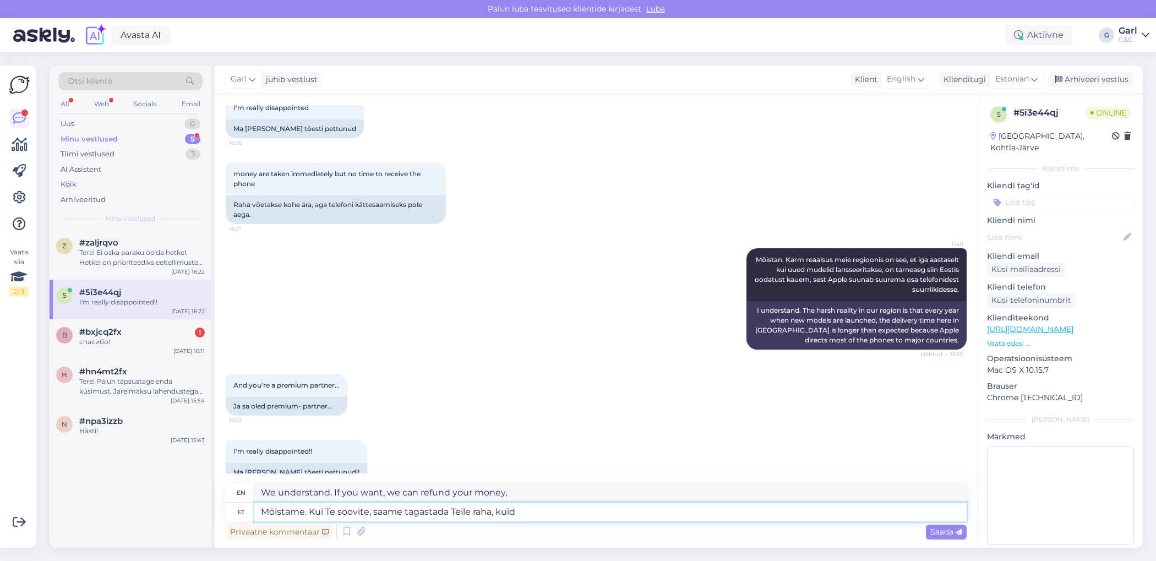
type textarea "We understand. If you want, we can refund your money, but"
type textarea "Mõistame. Kui Te soovite, saame tagastada Teile raha, kuid tellimuse siis"
type textarea "We understand. If you want, we can refund your money, but the order"
type textarea "Mõistame. Kui Te soovite, saame tagastada Teile raha, kuid tellimuse siiski akt"
type textarea "We understand. If you want, we can refund your money, but still keep your order."
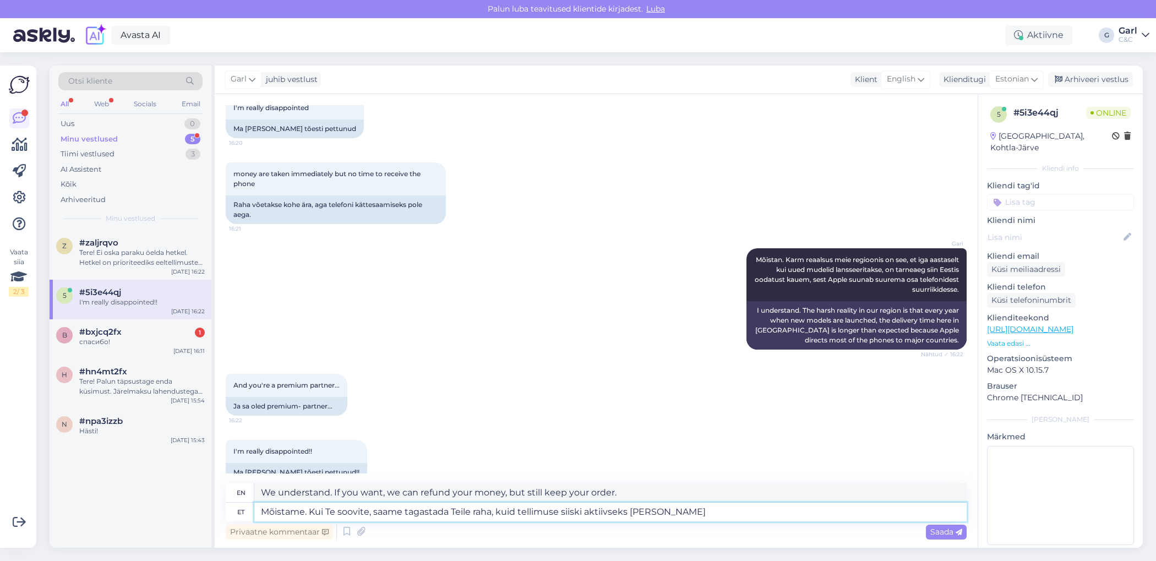
type textarea "Mõistame. Kui Te soovite, saame tagastada Teile raha, kuid tellimuse siiski akt…"
type textarea "We understand. If you wish, we can refund your money but keep your order active."
type textarea "Mõistame. Kui Te soovite, saame tagastada Teile raha, kuid tellimuse siiski akt…"
type textarea "We understand. If you wish, we can refund your money but keep your order active…"
type textarea "Mõistame. Kui Te soovite, saame tagastada Teile raha, kuid tellimuse siiski akt…"
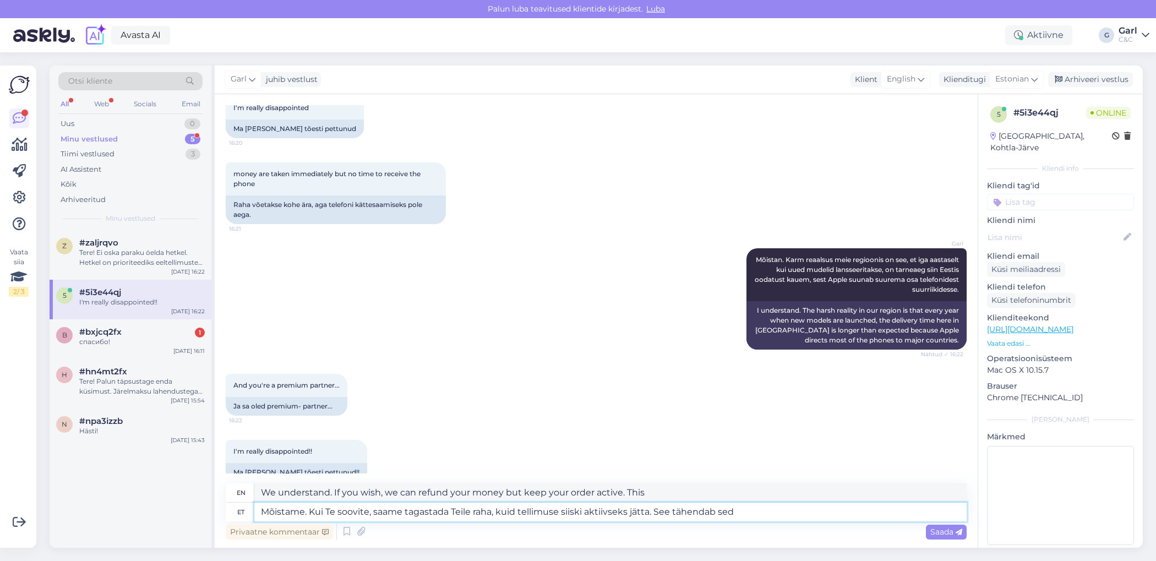
type textarea "We understand. If you wish, we can refund your money but keep your order active…"
type textarea "Mõistame. Kui Te soovite, saame tagastada Teile raha, kuid tellimuse siiski akt…"
type textarea "We understand. If you wish, we can refund your money but keep your order active…"
type textarea "Mõistame. Kui Te soovite, saame tagastada Teile raha, kuid tellimuse siiski akt…"
type textarea "We understand. If you wish, we can refund your money but keep your order active…"
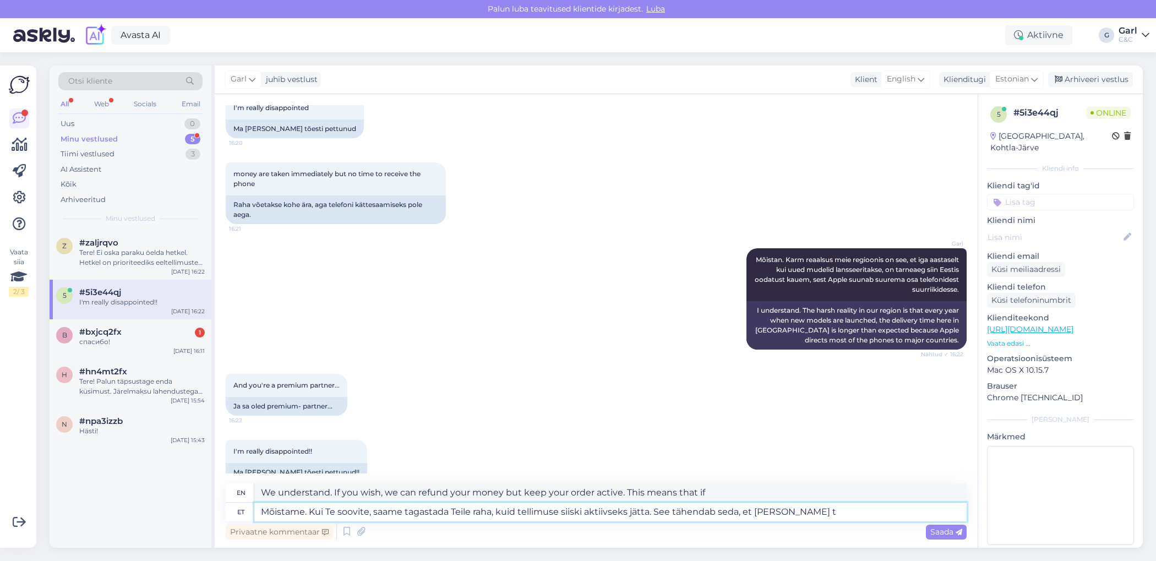
type textarea "Mõistame. Kui Te soovite, saame tagastada Teile raha, kuid tellimuse siiski akt…"
type textarea "We understand. If you wish, we can refund your money but keep your order active…"
type textarea "Mõistame. Kui Te soovite, saame tagastada Teile raha, kuid tellimuse siiski akt…"
type textarea "We understand. If you wish, we can refund your money but keep your order active…"
type textarea "Mõistame. Kui Te soovite, saame tagastada Teile raha, kuid tellimuse siiski akt…"
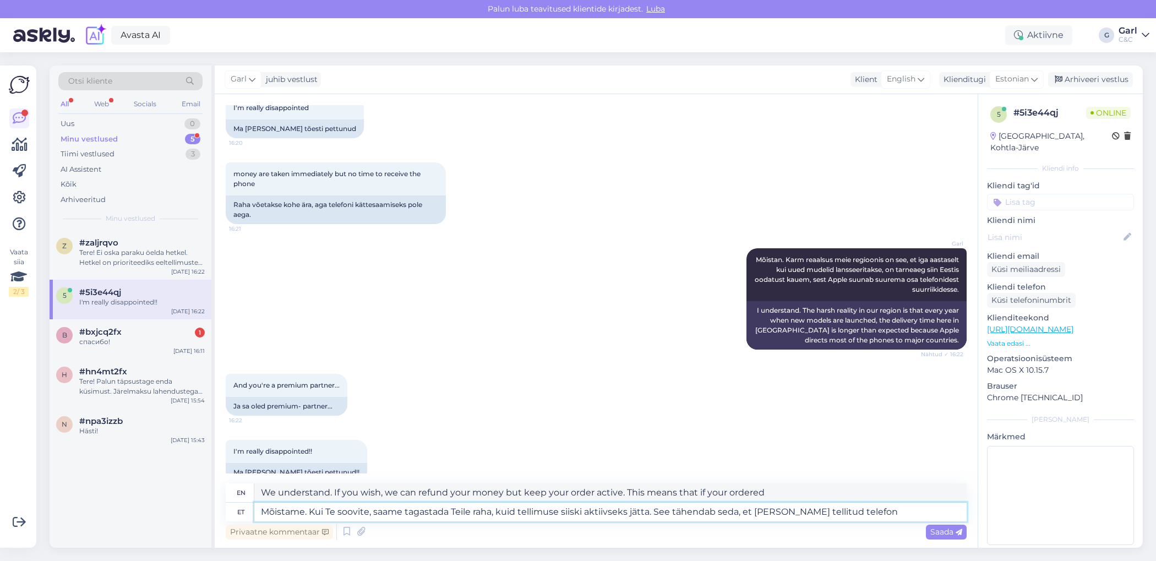
type textarea "We understand. If you wish, we can refund your money but keep your order active…"
type textarea "Mõistame. Kui Te soovite, saame tagastada Teile raha, kuid tellimuse siiski akt…"
type textarea "We understand. If you want, we can refund your money but keep your order active…"
type textarea "Mõistame. Kui Te soovite, saame tagastada Teile raha, kuid tellimuse siiski akt…"
type textarea "We understand. If you wish, we can refund your money but keep your order active…"
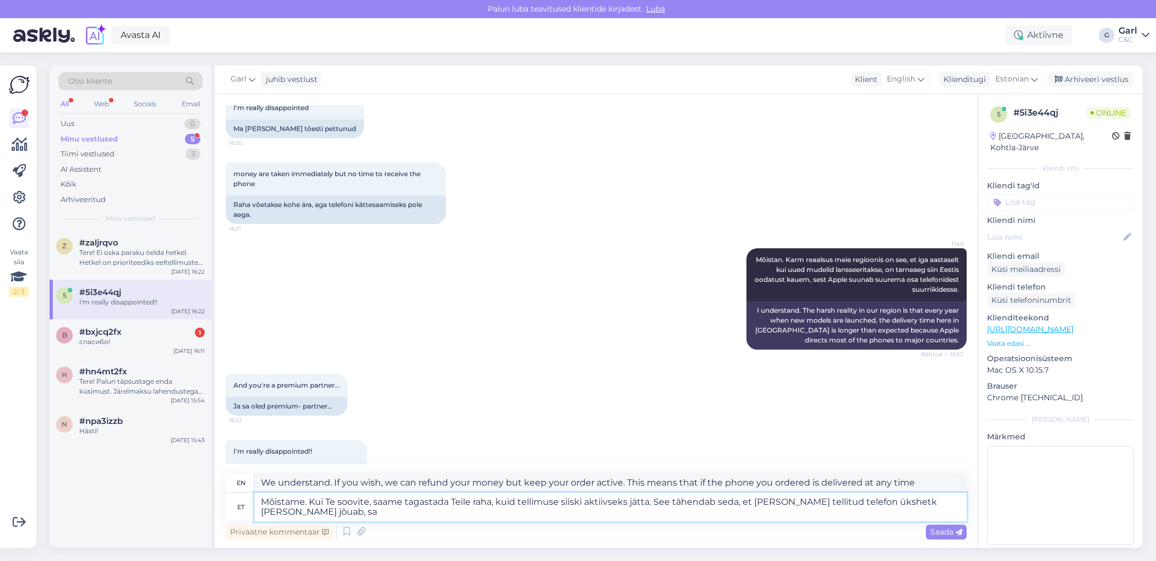
type textarea "Mõistame. Kui Te soovite, saame tagastada Teile raha, kuid tellimuse siiski akt…"
type textarea "We understand. If you wish, we can refund your money but keep your order active…"
type textarea "Mõistame. Kui Te soovite, saame tagastada Teile raha, kuid tellimuse siiski akt…"
type textarea "We understand. If you wish, we can refund your money but keep your order active…"
type textarea "Mõistame. Kui Te soovite, saame tagastada Teile raha, kuid tellimuse siiski akt…"
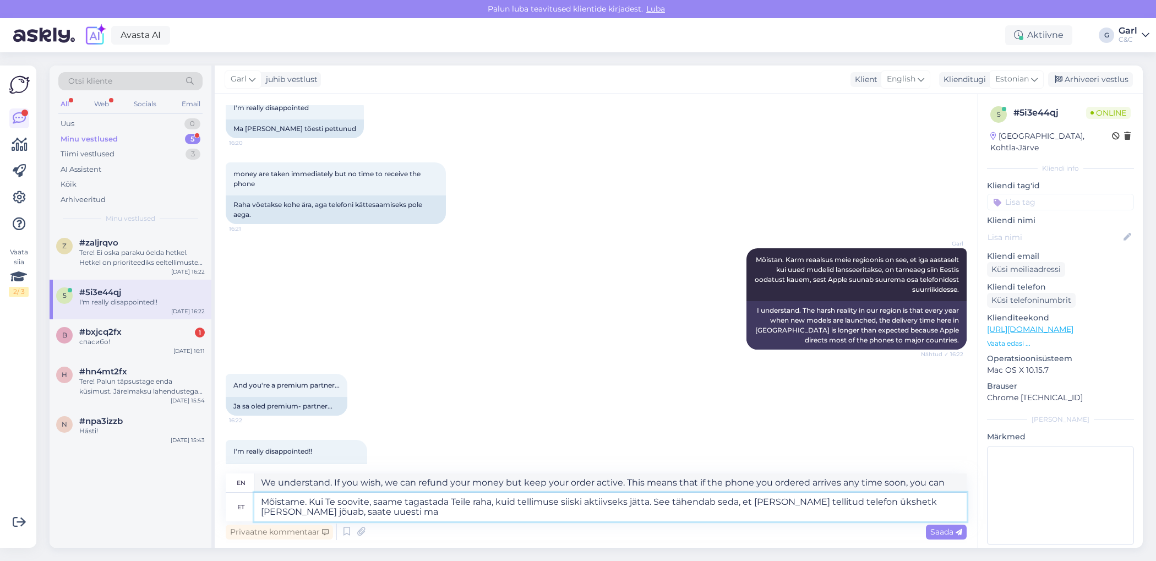
type textarea "We understand. If you wish, we can refund your money but keep your order active…"
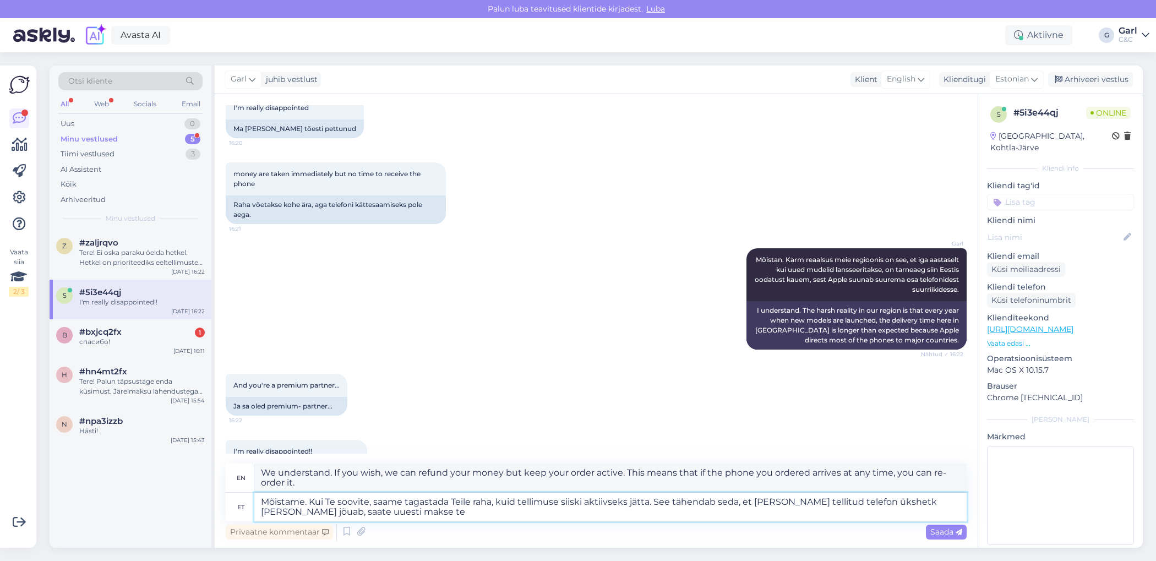
type textarea "Mõistame. Kui Te soovite, saame tagastada Teile raha, kuid tellimuse siiski akt…"
type textarea "We understand. If you wish, we can refund your money but keep your order active…"
type textarea "Mõistame. Kui Te soovite, saame tagastada Teile raha, kuid tellimuse siiski akt…"
type textarea "We understand. If you wish, we can refund your money but keep your order active…"
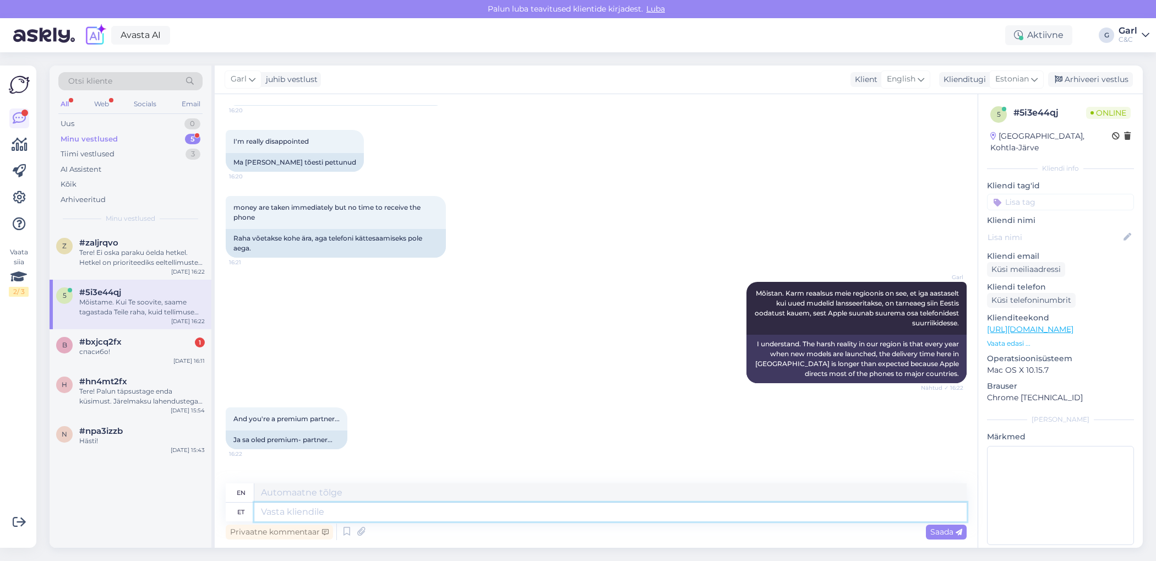
scroll to position [698, 0]
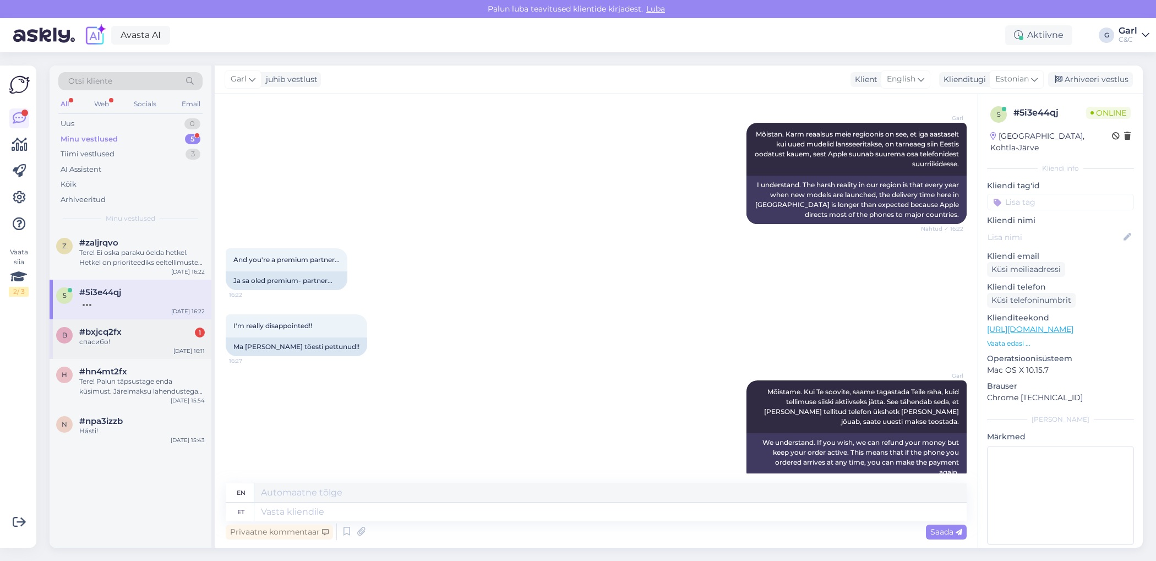
click at [150, 331] on div "#bxjcq2fx 1" at bounding box center [142, 332] width 126 height 10
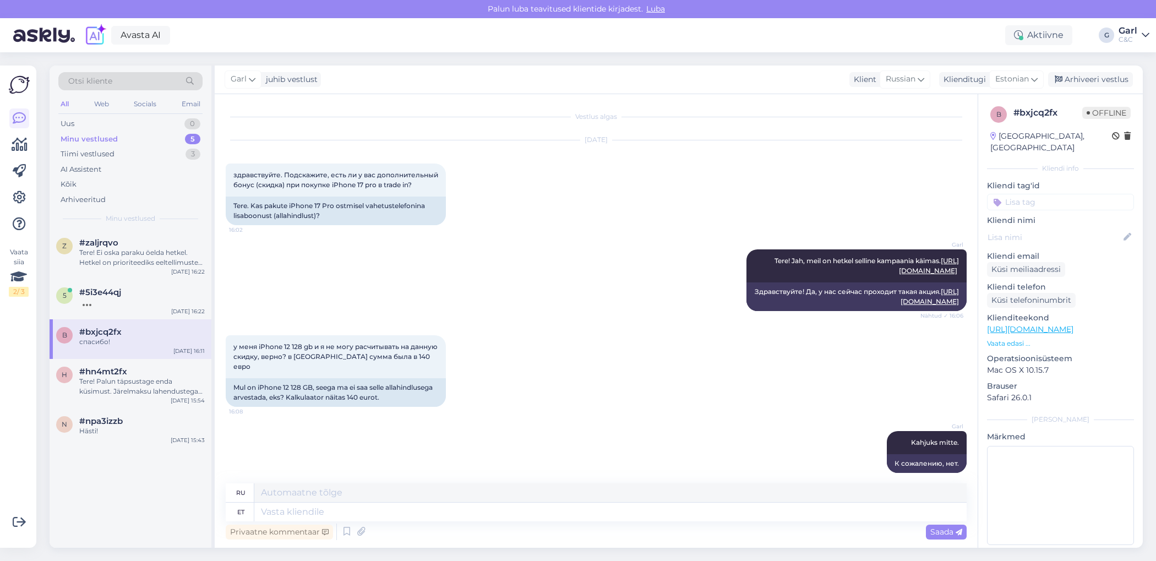
scroll to position [470, 0]
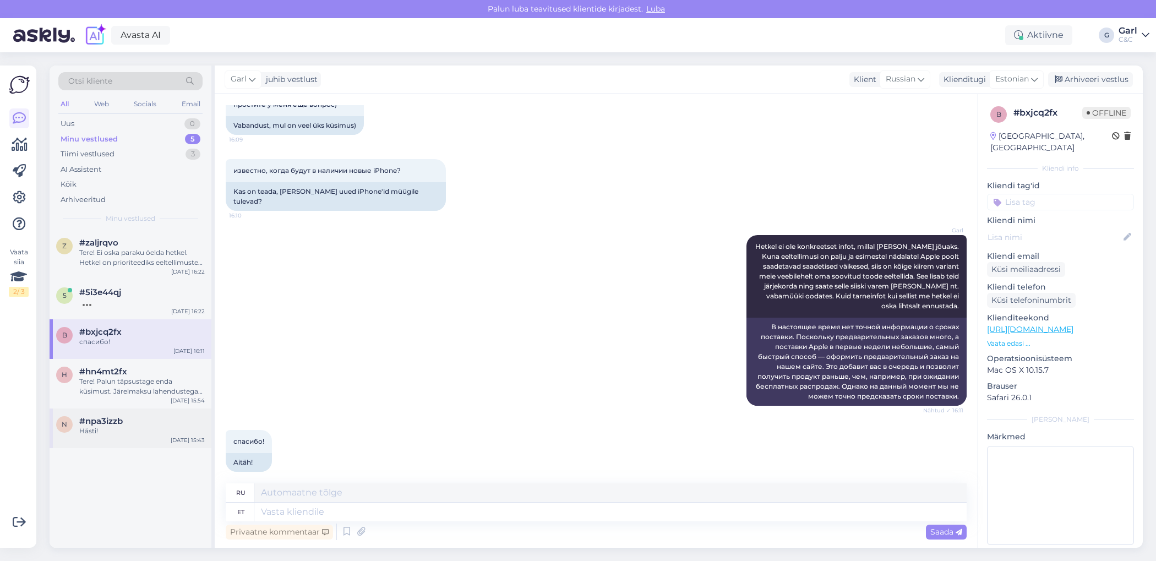
click at [160, 435] on div "n #npa3izzb Hästi! [DATE] 15:43" at bounding box center [131, 429] width 162 height 40
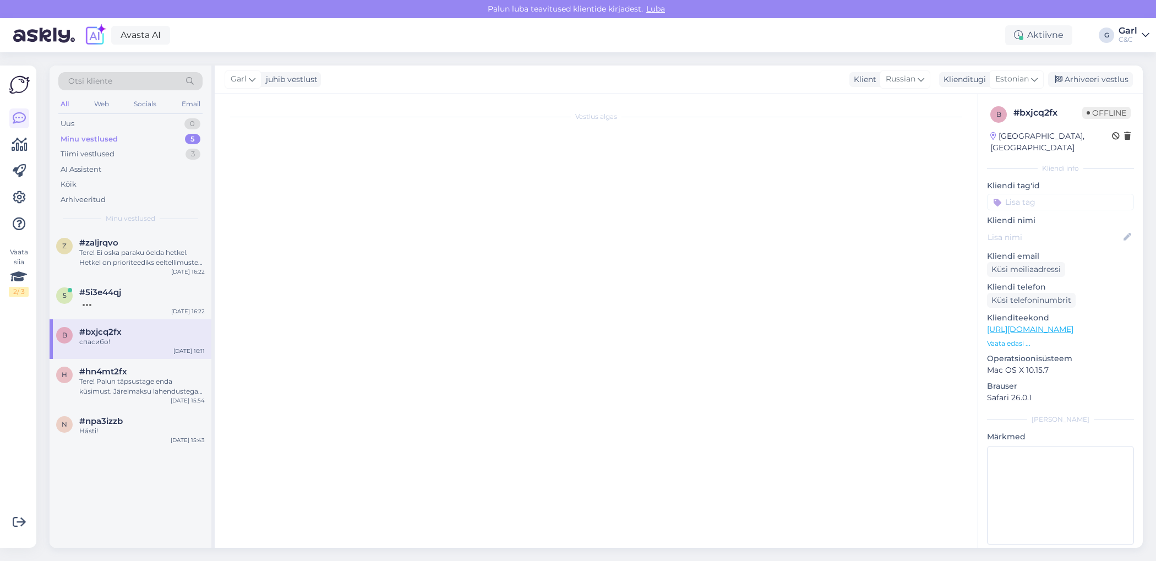
scroll to position [615, 0]
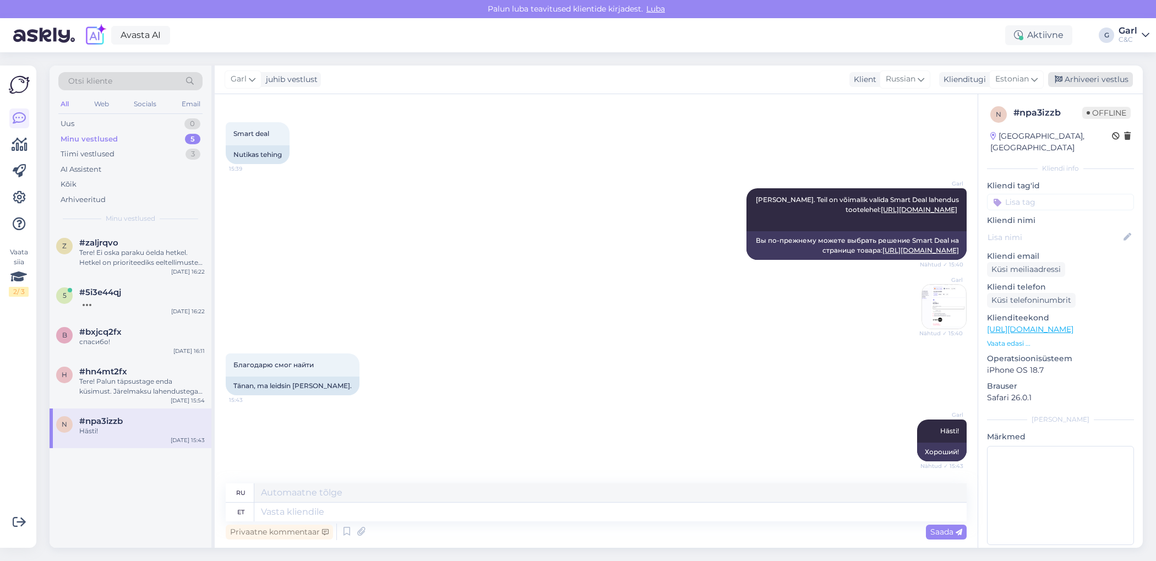
click at [1102, 80] on div "Arhiveeri vestlus" at bounding box center [1090, 79] width 85 height 15
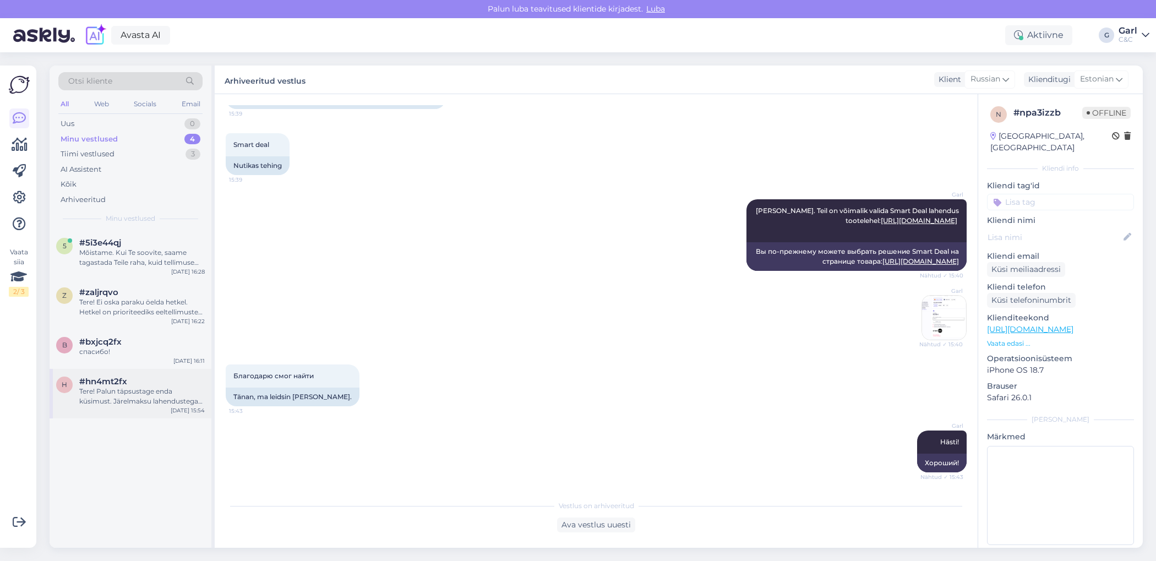
click at [162, 389] on div "Tere! Palun täpsustage enda küsimust. Järelmaksu lahendustega saate tutvuda sii…" at bounding box center [142, 396] width 126 height 20
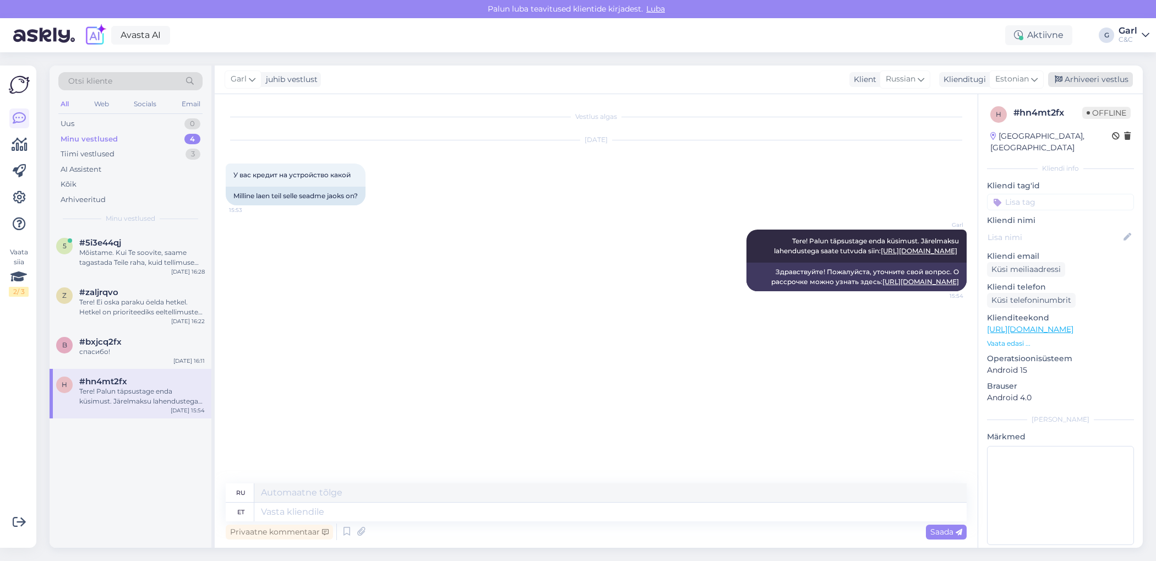
click at [1071, 80] on div "Arhiveeri vestlus" at bounding box center [1090, 79] width 85 height 15
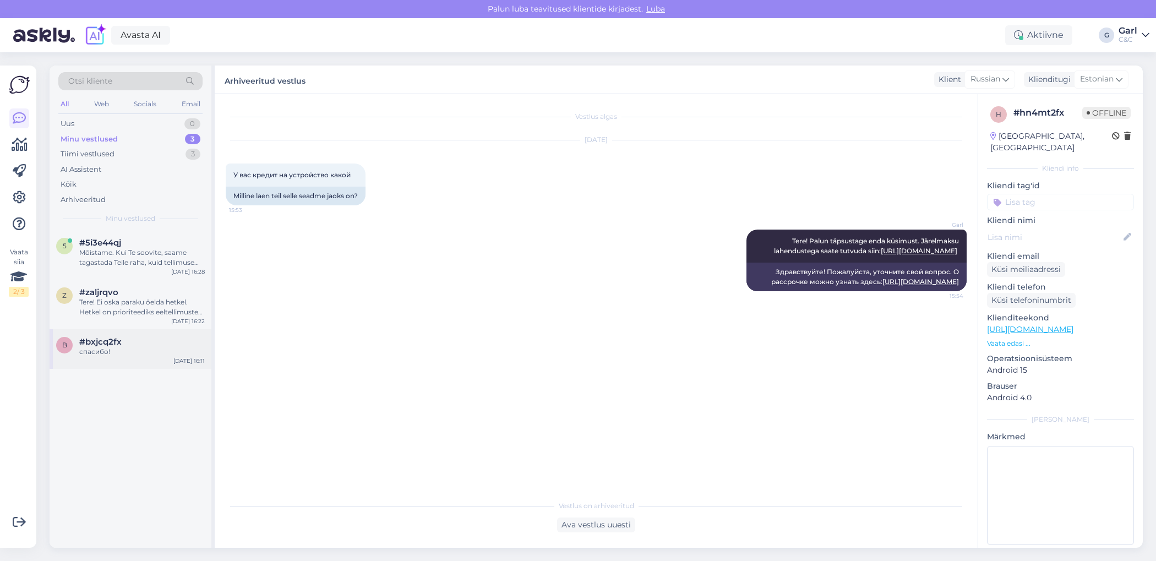
click at [129, 347] on div "спасибо!" at bounding box center [142, 352] width 126 height 10
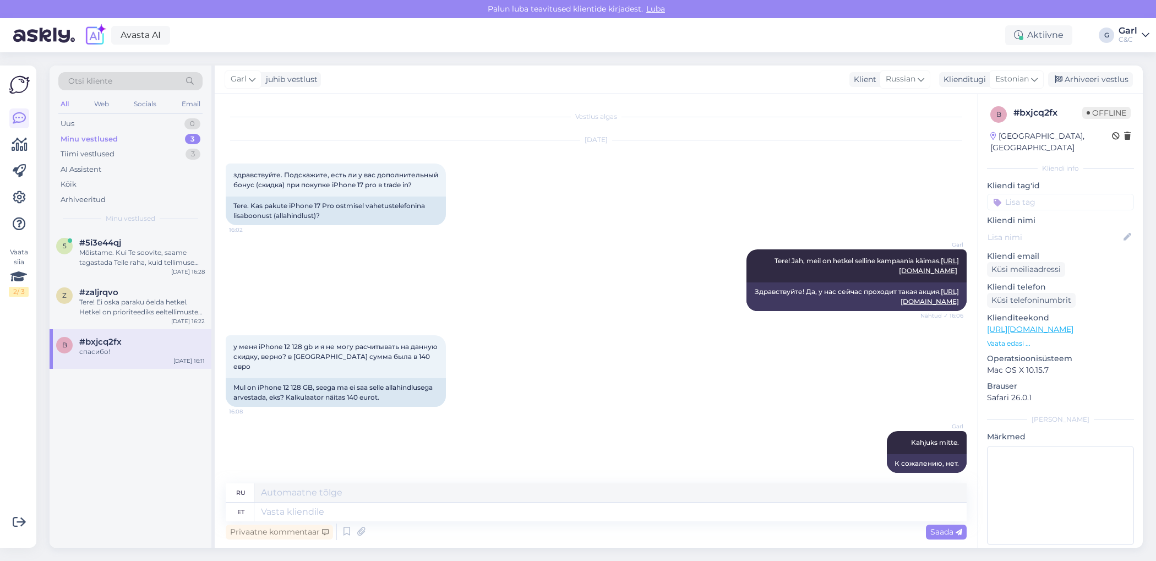
scroll to position [470, 0]
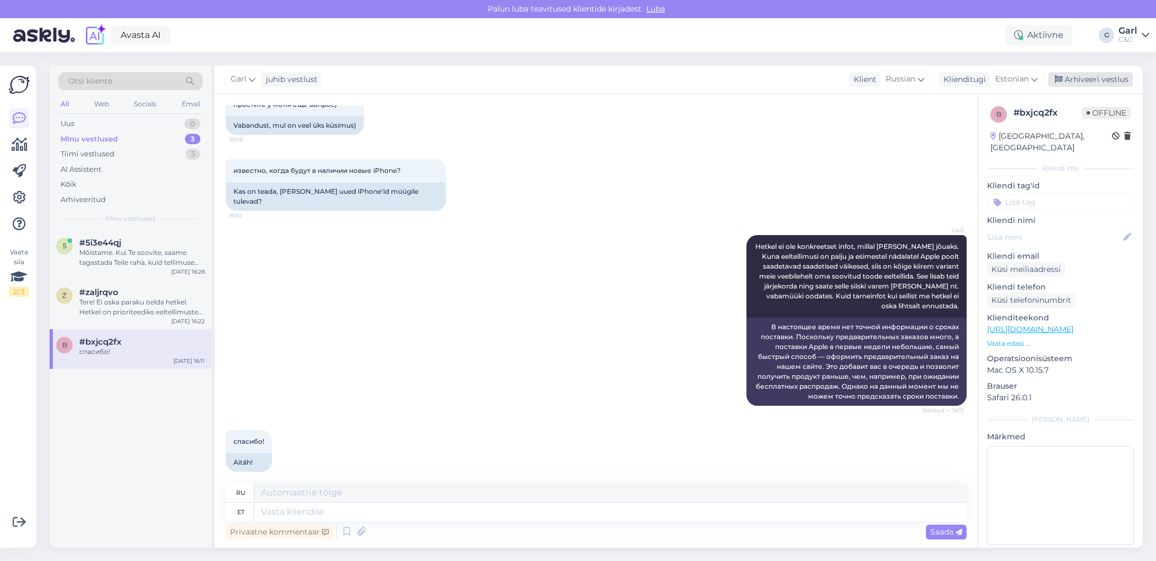
click at [1078, 76] on div "Arhiveeri vestlus" at bounding box center [1090, 79] width 85 height 15
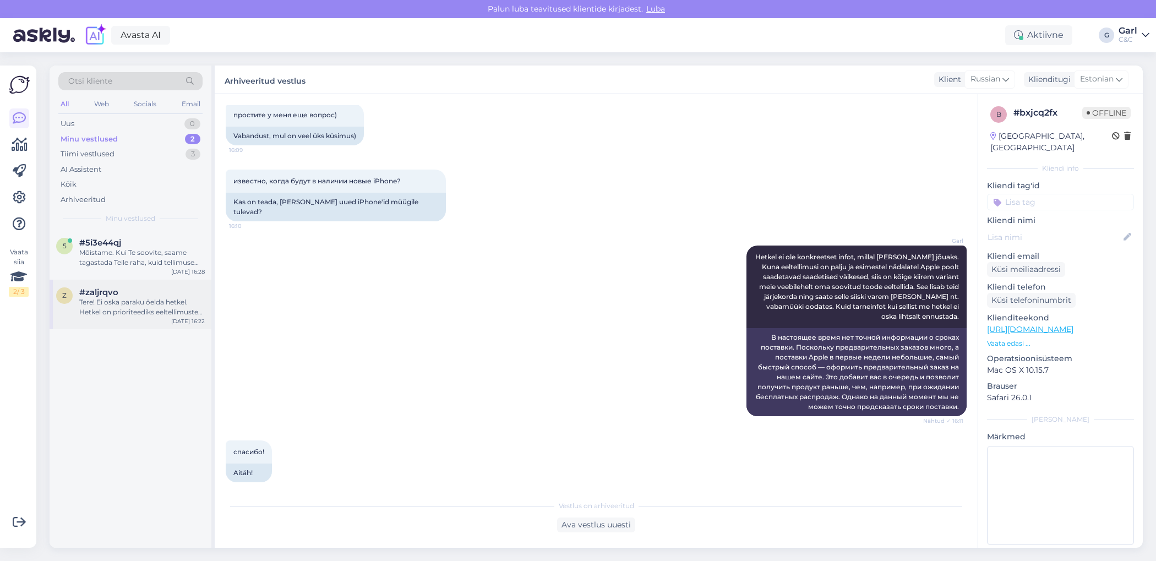
click at [162, 303] on div "Tere! Ei oska paraku öelda hetkel. Hetkel on prioriteediks eeltellimuste täitmi…" at bounding box center [142, 307] width 126 height 20
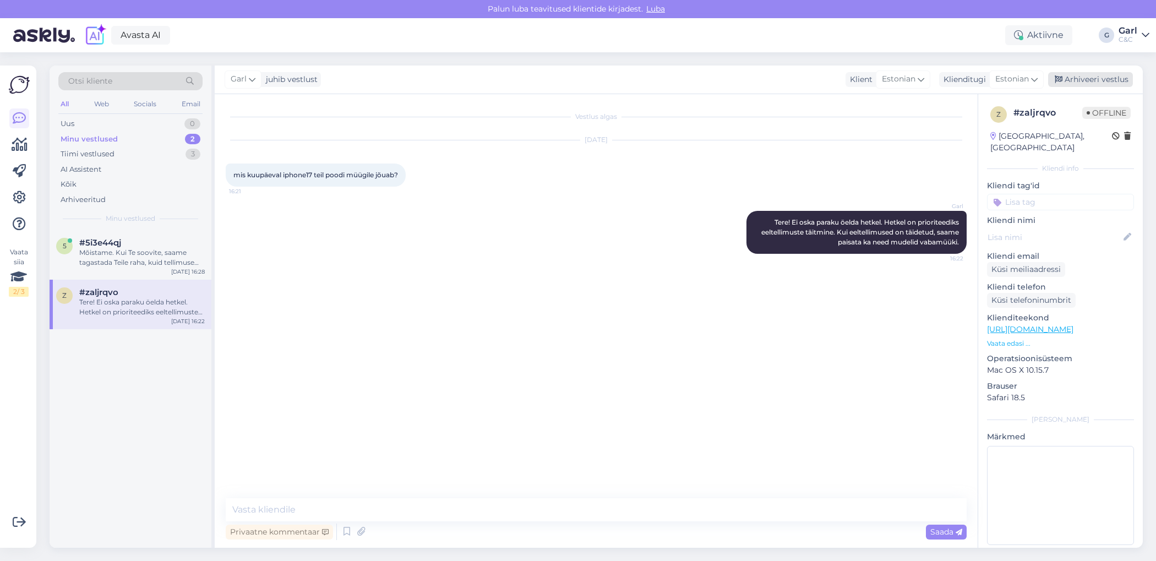
click at [1070, 82] on div "Arhiveeri vestlus" at bounding box center [1090, 79] width 85 height 15
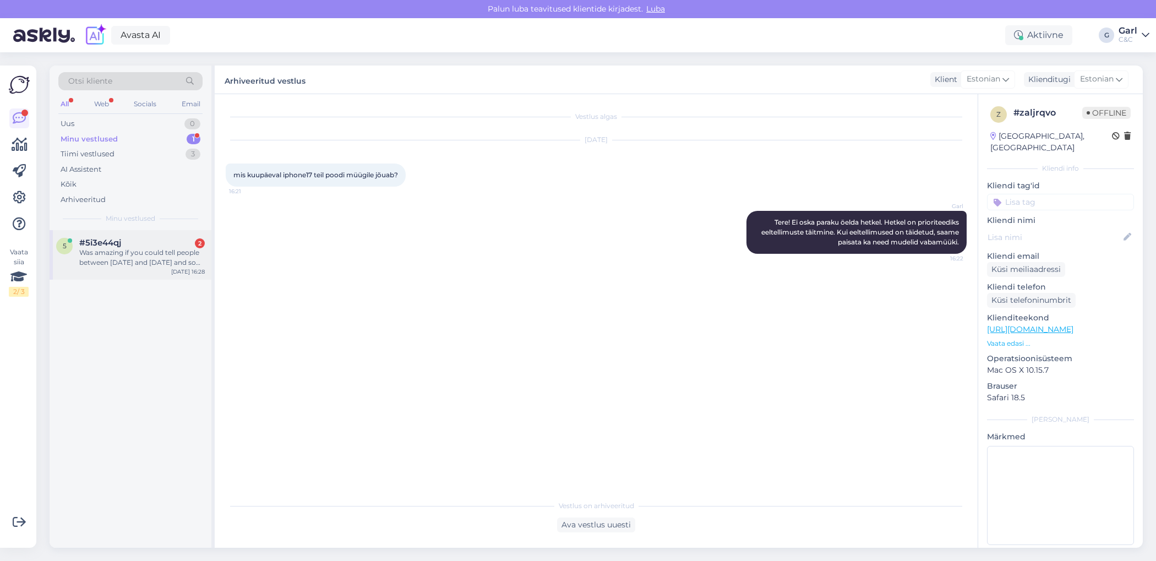
click at [166, 258] on div "Was amazing if you could tell people between [DATE] and [DATE] and so on for ex…" at bounding box center [142, 258] width 126 height 20
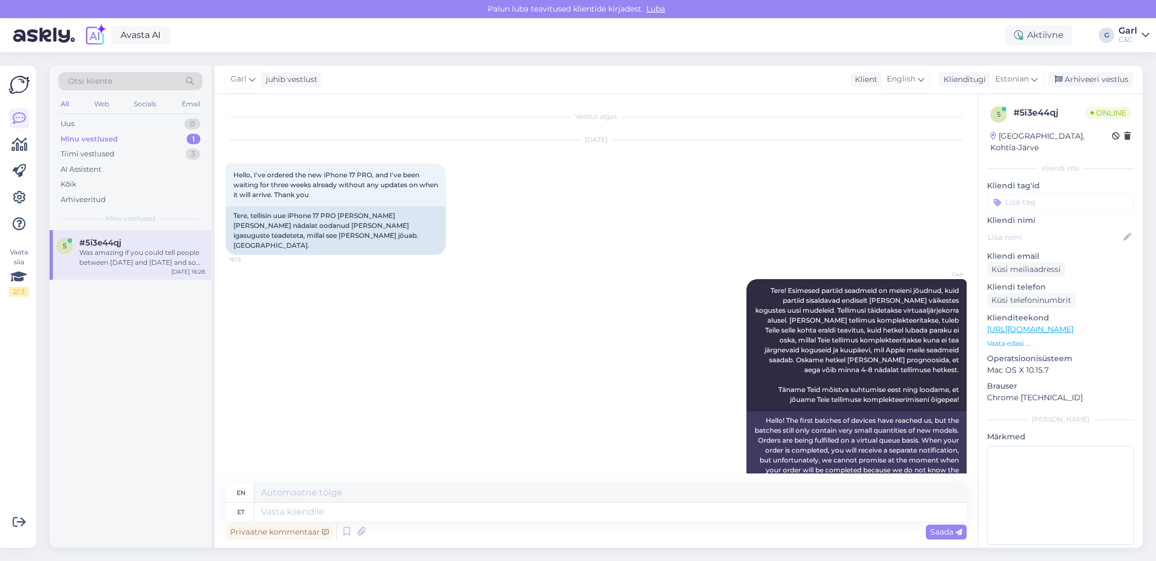
scroll to position [890, 0]
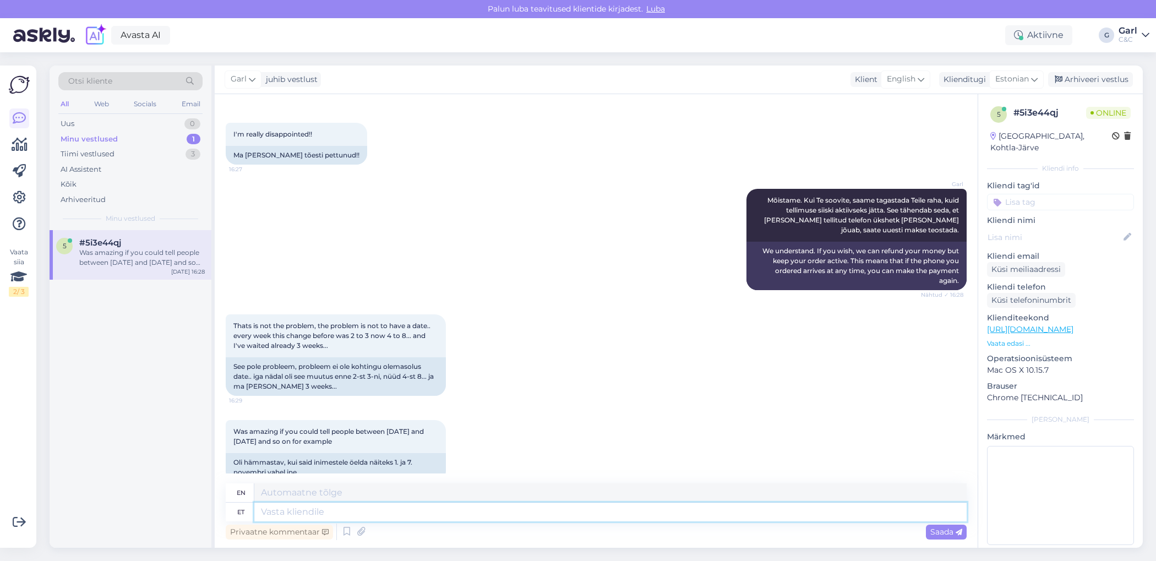
click at [375, 515] on textarea at bounding box center [610, 512] width 712 height 19
click at [376, 515] on textarea at bounding box center [610, 512] width 712 height 19
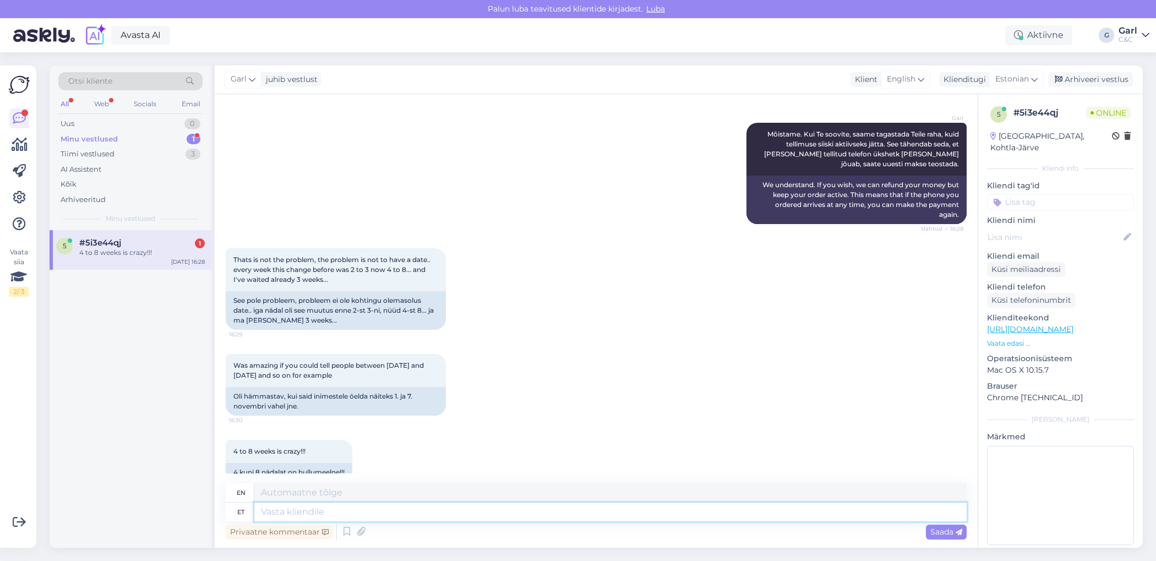
click at [377, 515] on textarea at bounding box center [610, 512] width 712 height 19
click at [374, 517] on textarea at bounding box center [610, 512] width 712 height 19
type textarea "Põhjus on"
type textarea "Reason"
type textarea "Põhjus on l"
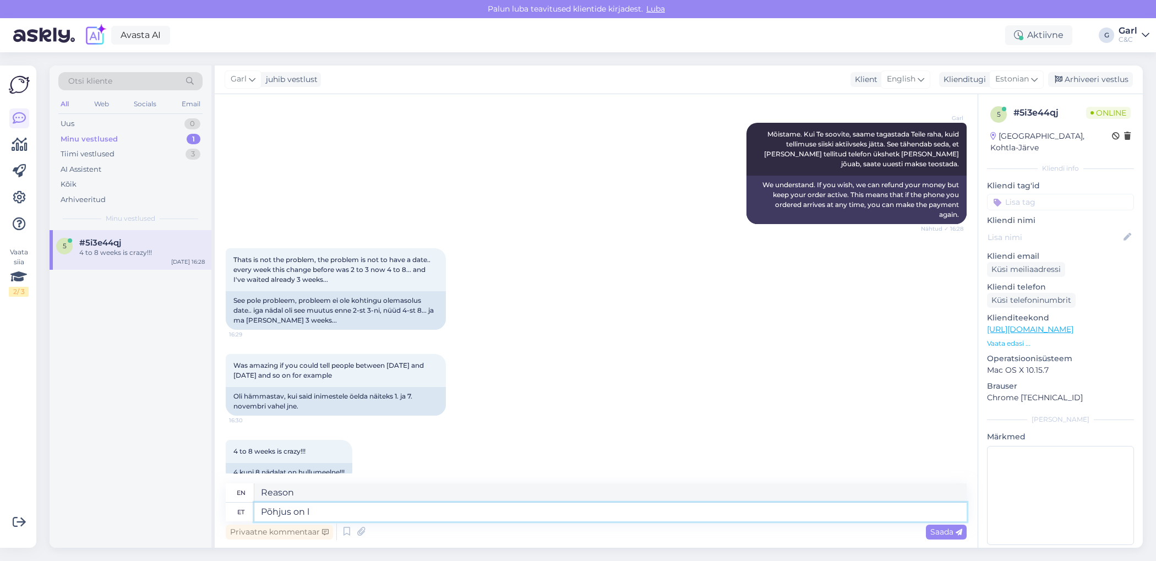
type textarea "The reason is"
type textarea "Põhjus on lihtne -"
type textarea "The reason is simple."
type textarea "Põhjus on lihtne - Ap"
type textarea "The reason is simple -"
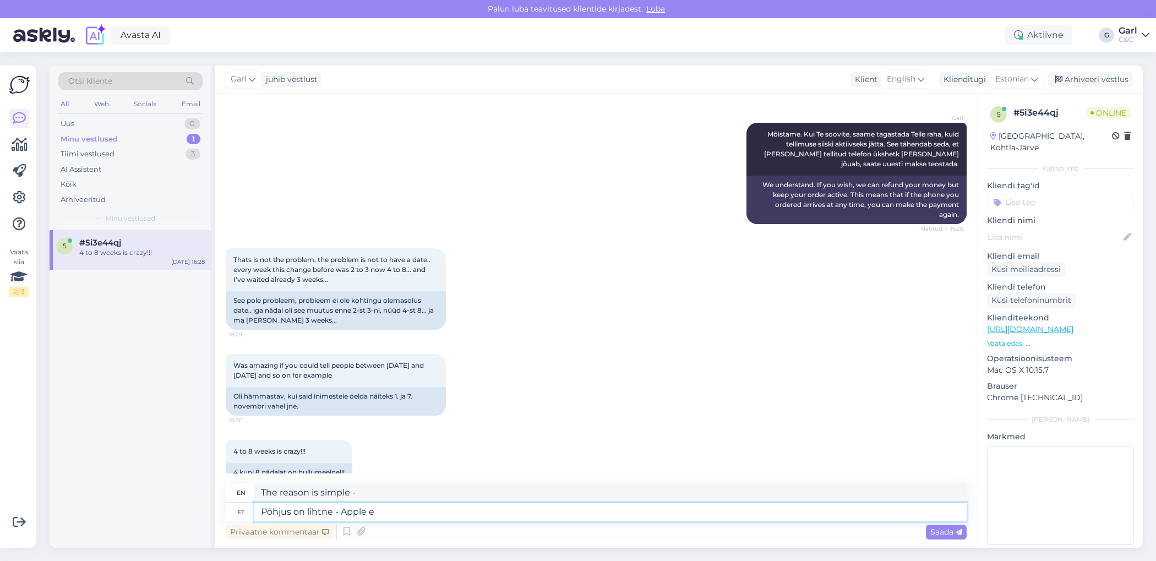
type textarea "Põhjus on lihtne - Apple ei"
type textarea "The reason is simple - Apple"
type textarea "Põhjus on lihtne - Apple ei av"
type textarea "The reason is simple - Apple doesn't"
type textarea "Põhjus on lihtne - Apple ei avalikusta meil"
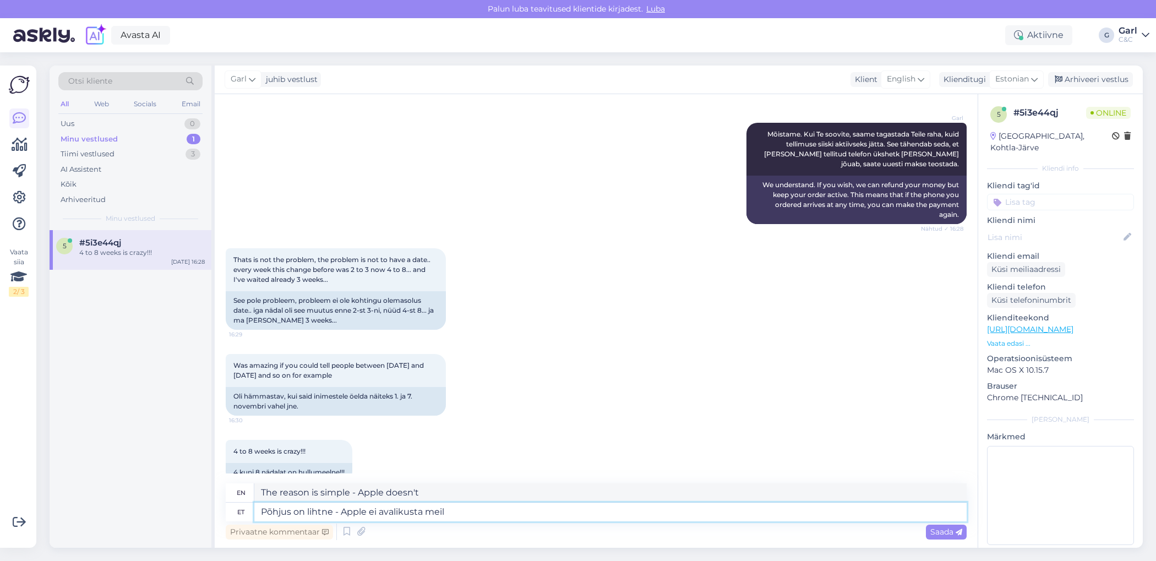
type textarea "The reason is simple - Apple doesn't disclose"
type textarea "Põhjus on lihtne - Apple ei avalikusta meile"
type textarea "The reason is simple - Apple doesn't disclose to [GEOGRAPHIC_DATA]"
type textarea "Põhjus on lihtne - Apple ei avalikusta meile tulevaste saad"
type textarea "The reason is simple - Apple doesn't reveal to us the future"
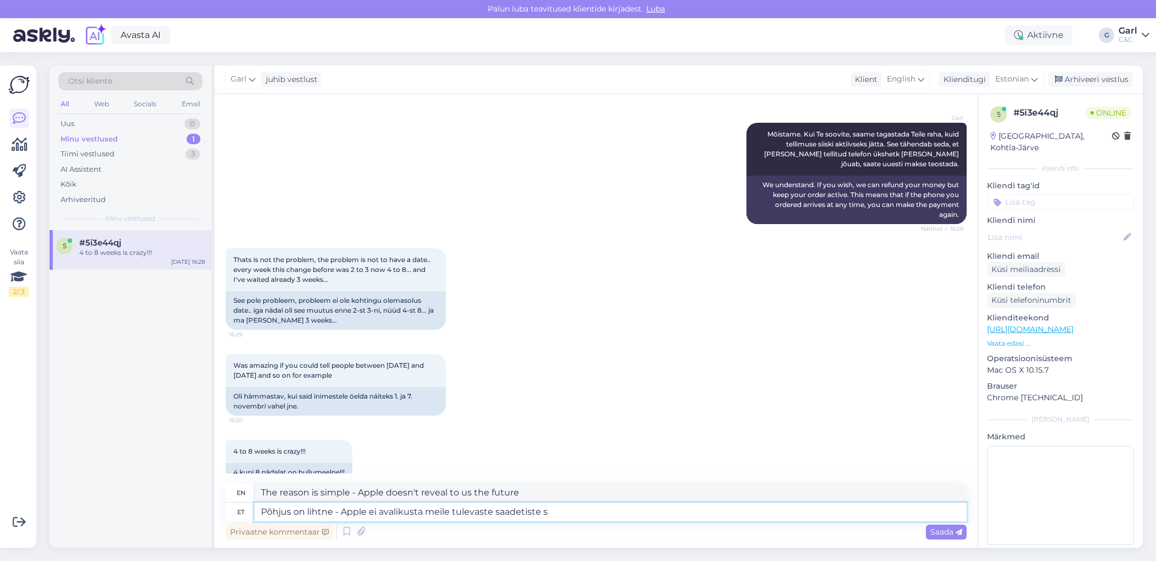
type textarea "Põhjus on lihtne - Apple ei avalikusta meile tulevaste saadetiste si"
type textarea "The reason is simple - Apple doesn't disclose to us the future shipments."
type textarea "Põhjus on lihtne - Apple ei avalikusta meile tulevaste saadetiste sisu e"
type textarea "The reason is simple - Apple does not reveal to us the contents of future shipm…"
type textarea "Põhjus on lihtne - Apple ei avalikusta meile tulevaste saadetiste sisu ega"
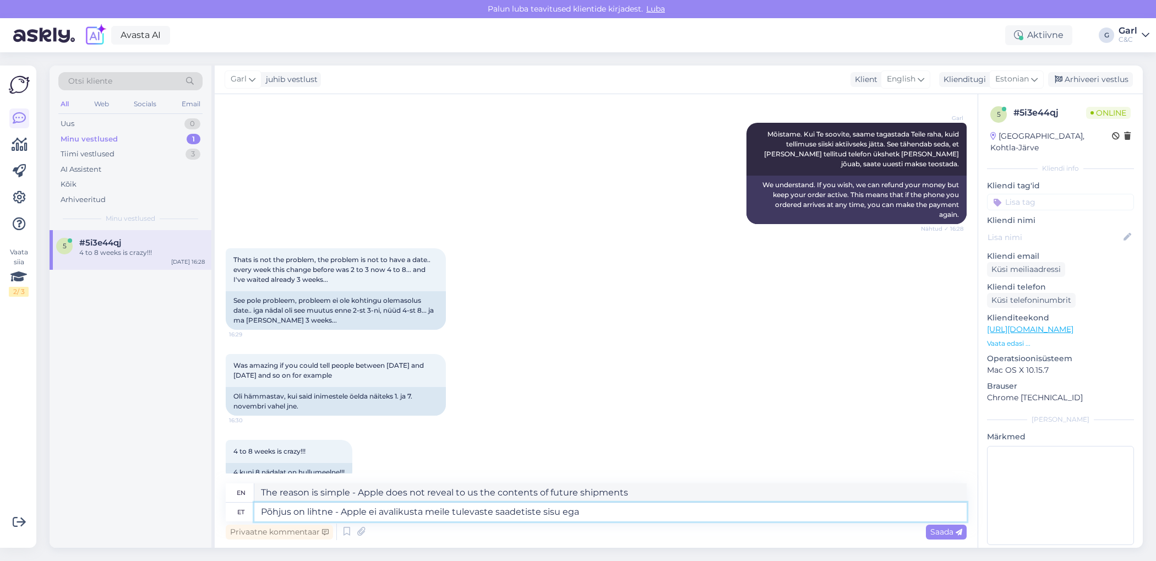
type textarea "The reason is simple - Apple does not disclose to us the content of future ship…"
type textarea "Põhjus on lihtne - Apple ei avalikusta meile tulevaste saadetiste sisu ega tarn…"
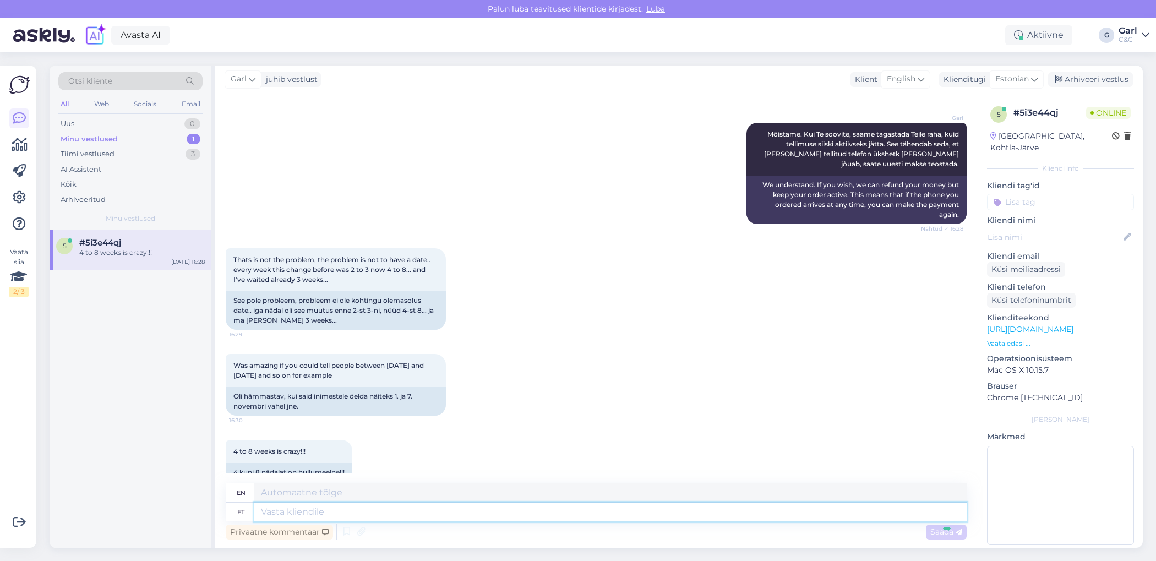
scroll to position [1061, 0]
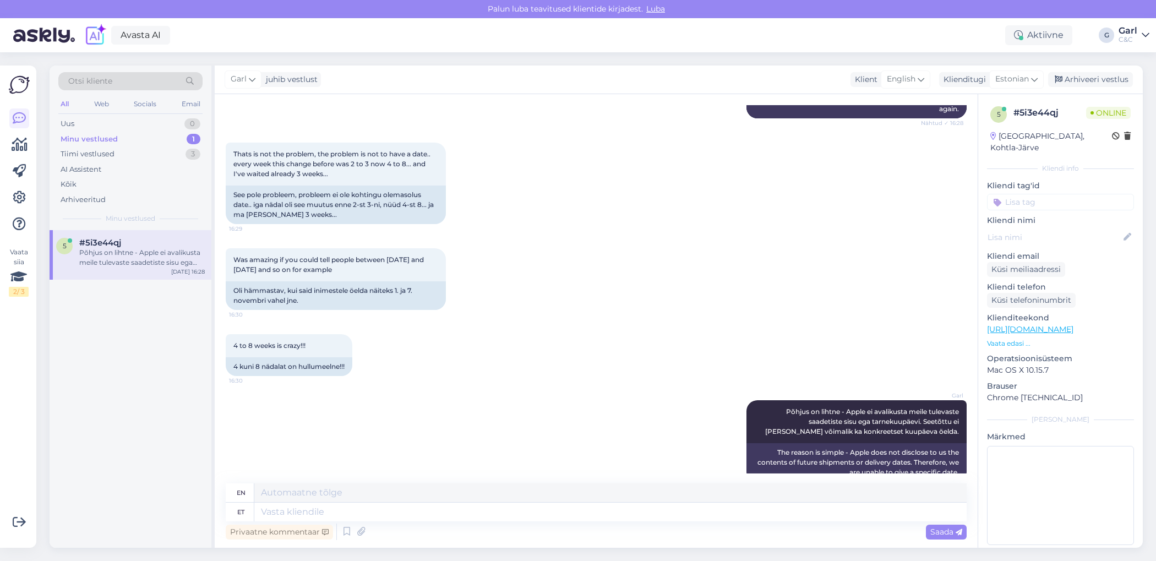
click at [69, 378] on div "5 #5i3e44qj Põhjus on lihtne - Apple ei avalikusta meile tulevaste saadetiste s…" at bounding box center [131, 389] width 162 height 318
click at [172, 156] on div "Tiimi vestlused 3" at bounding box center [130, 153] width 144 height 15
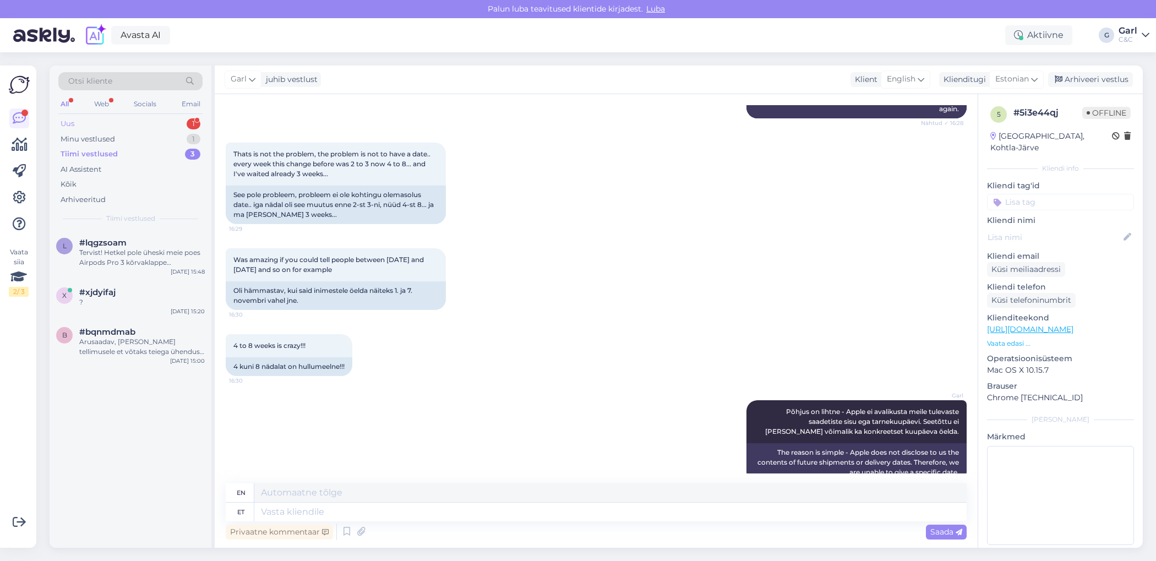
click at [162, 126] on div "Uus 1" at bounding box center [130, 123] width 144 height 15
click at [140, 272] on div "m #mno1fimc 1 Good afternoon, Just wanted to check if there any updates about n…" at bounding box center [131, 255] width 162 height 50
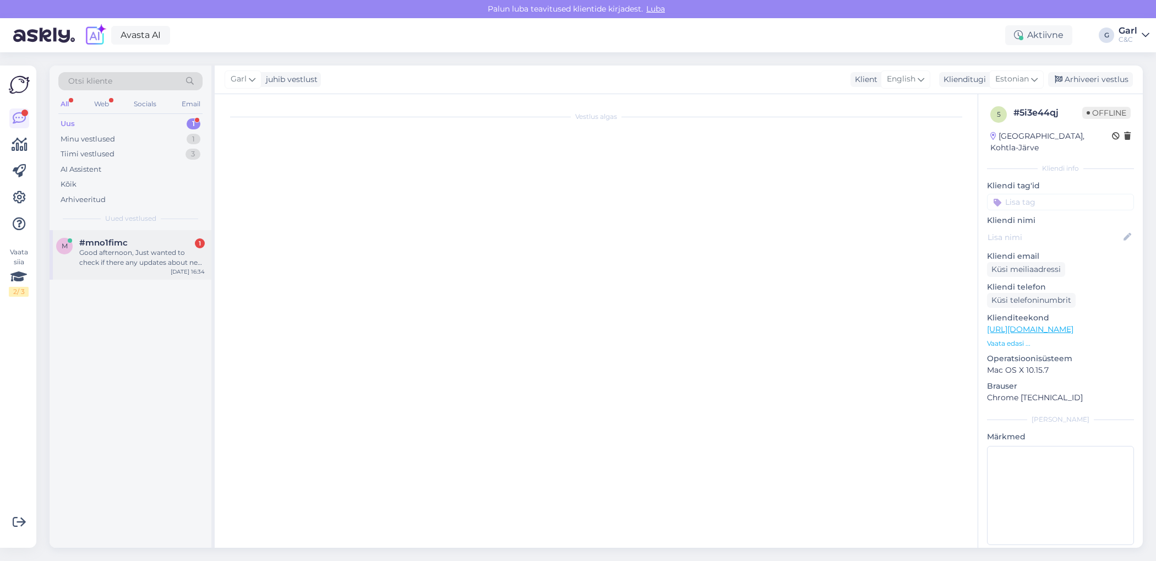
scroll to position [0, 0]
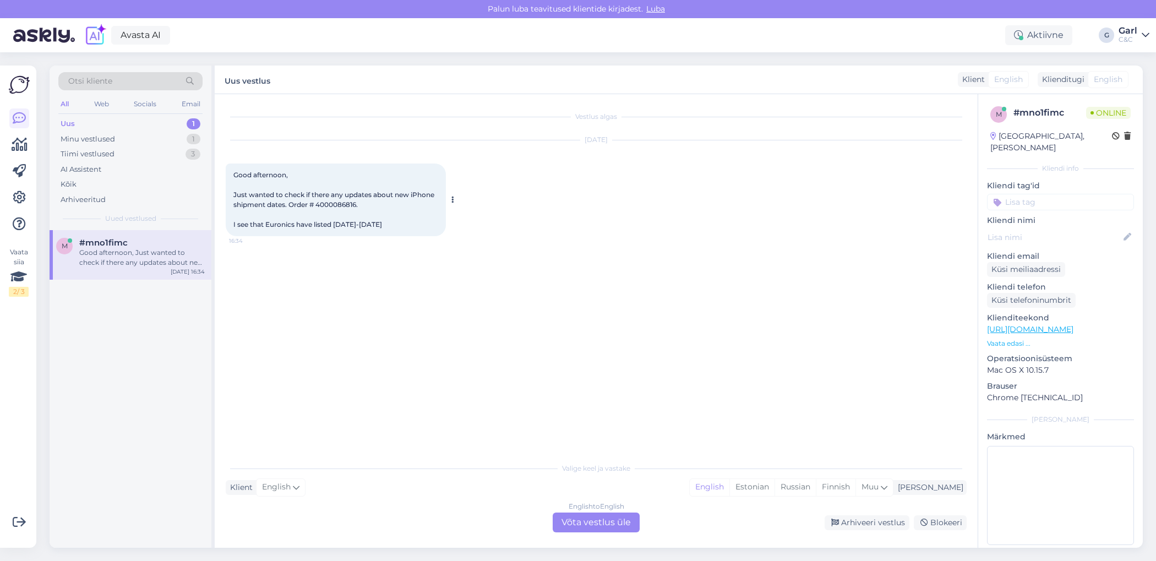
click at [319, 207] on span "Good afternoon, Just wanted to check if there any updates about new iPhone ship…" at bounding box center [334, 200] width 203 height 58
click at [775, 483] on div "Estonian" at bounding box center [752, 487] width 45 height 17
click at [603, 520] on div "English to Estonian Võta vestlus üle" at bounding box center [596, 523] width 87 height 20
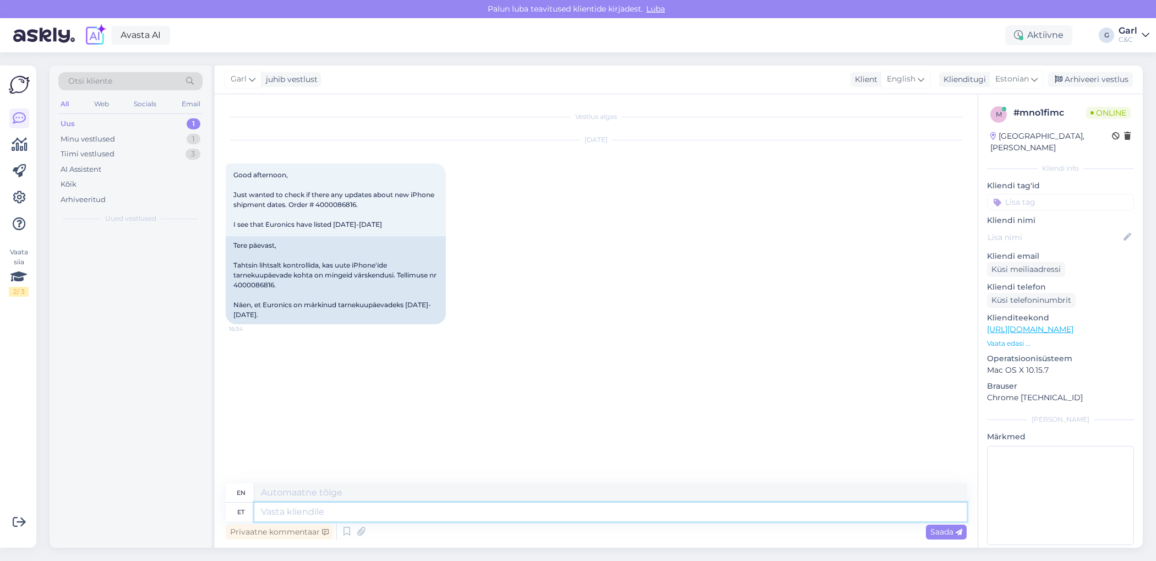
click at [596, 516] on textarea at bounding box center [610, 512] width 712 height 19
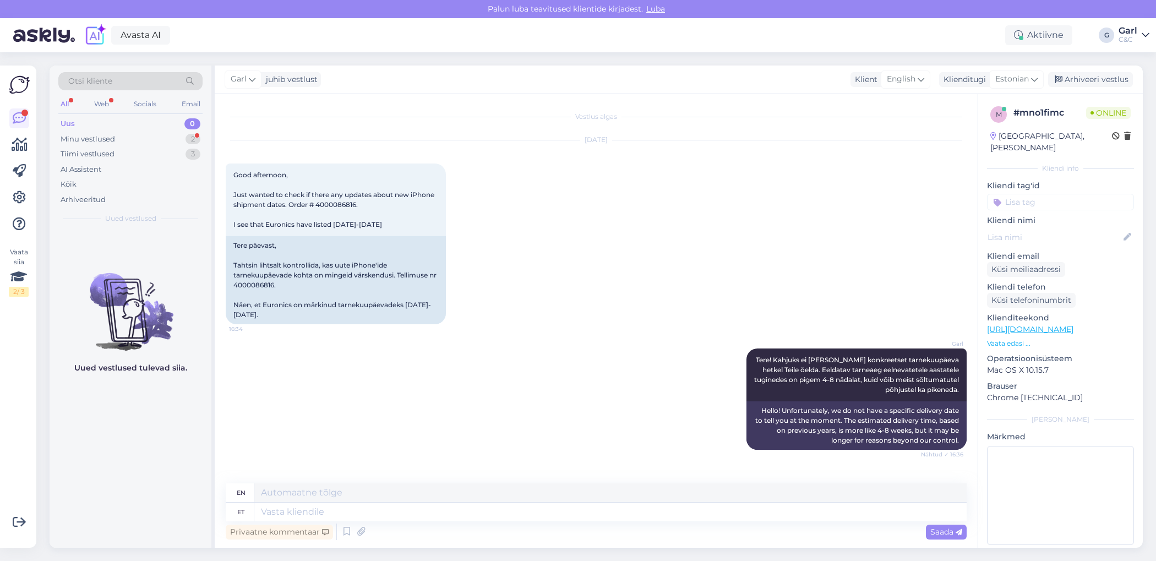
scroll to position [74, 0]
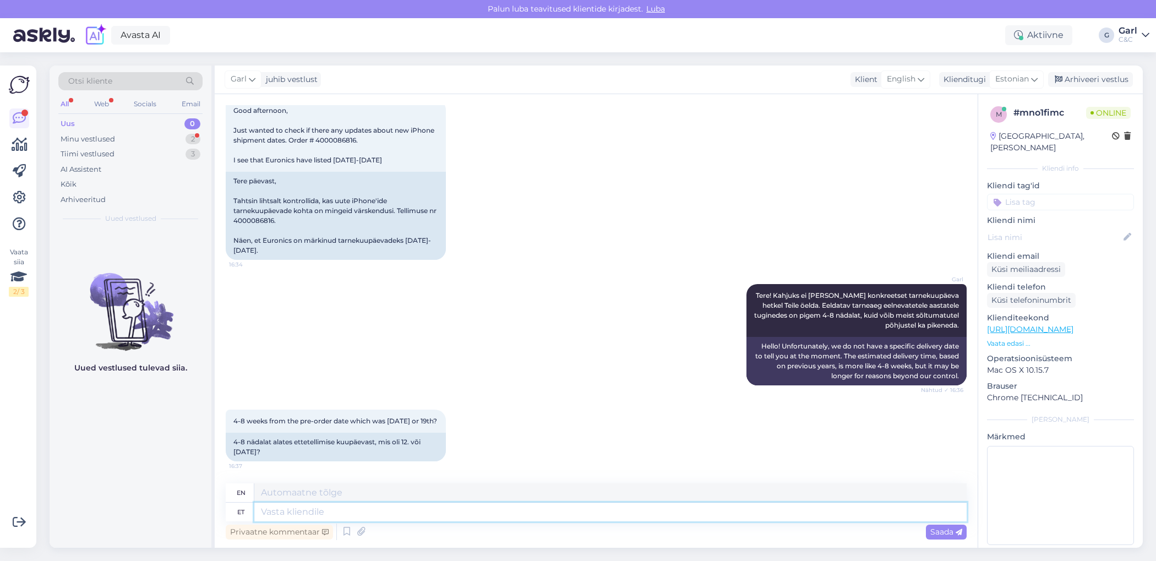
click at [552, 511] on textarea at bounding box center [610, 512] width 712 height 19
click at [552, 514] on textarea at bounding box center [610, 512] width 712 height 19
click at [551, 516] on textarea at bounding box center [610, 512] width 712 height 19
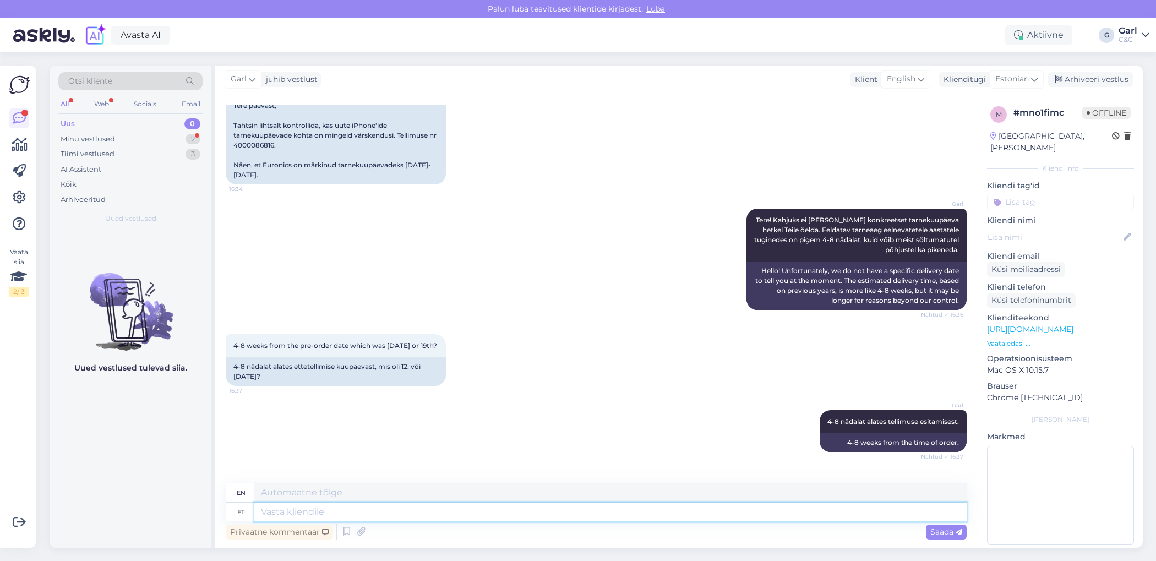
scroll to position [206, 0]
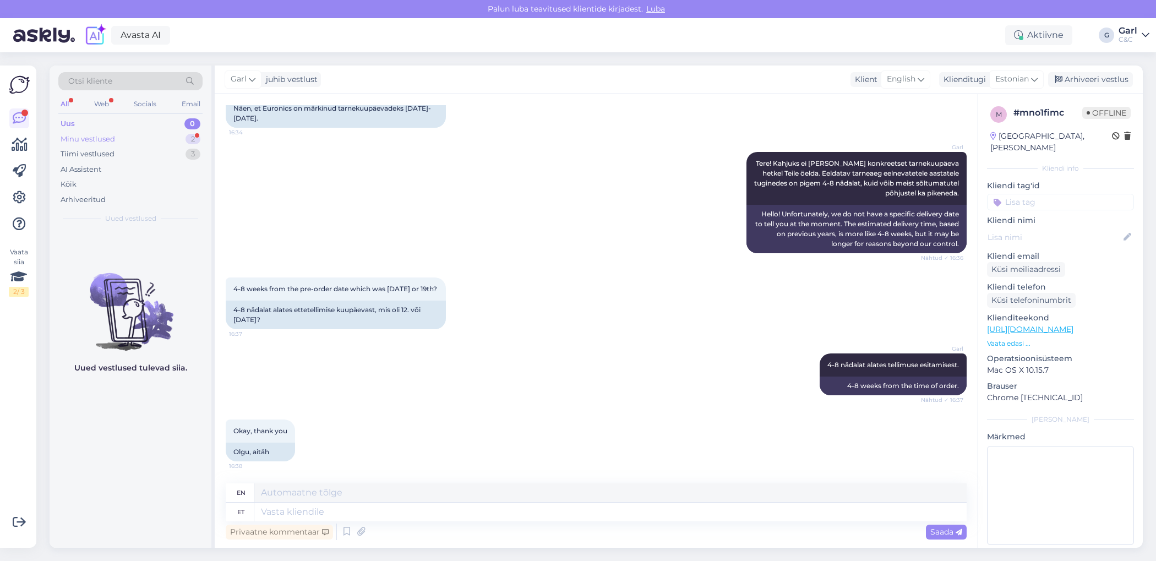
click at [189, 137] on div "2" at bounding box center [193, 139] width 15 height 11
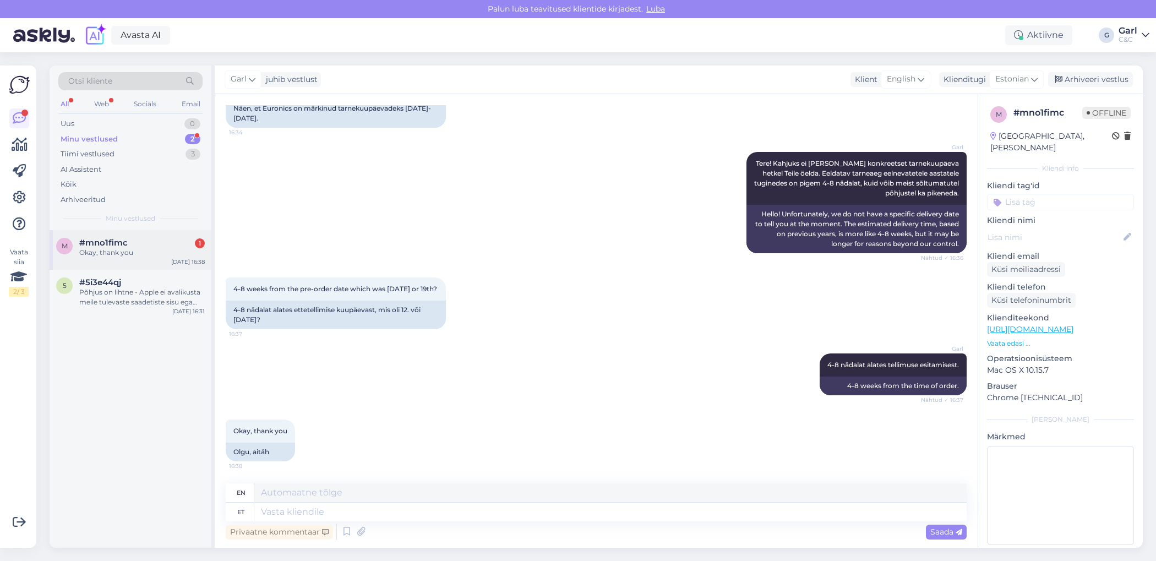
click at [172, 257] on div "m #mno1fimc 1 Okay, thank you [DATE] 16:38" at bounding box center [131, 250] width 162 height 40
click at [164, 118] on div "Uus 1" at bounding box center [130, 123] width 144 height 15
click at [173, 255] on div "Tere. [PERSON_NAME] on 17pro max Letilt ostetav ?" at bounding box center [142, 258] width 126 height 20
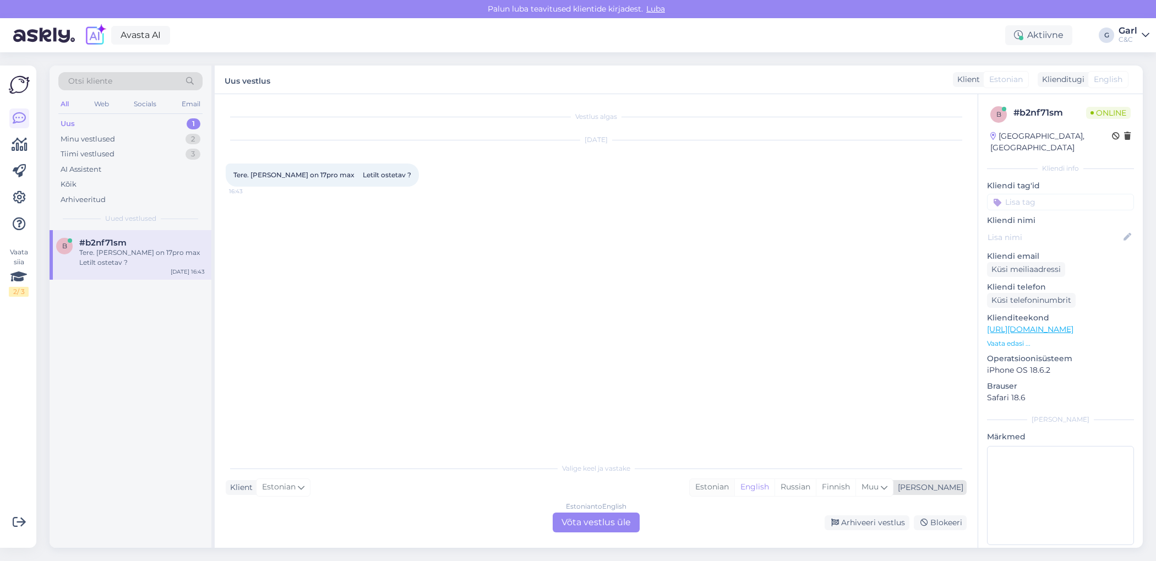
click at [734, 493] on div "Estonian" at bounding box center [712, 487] width 45 height 17
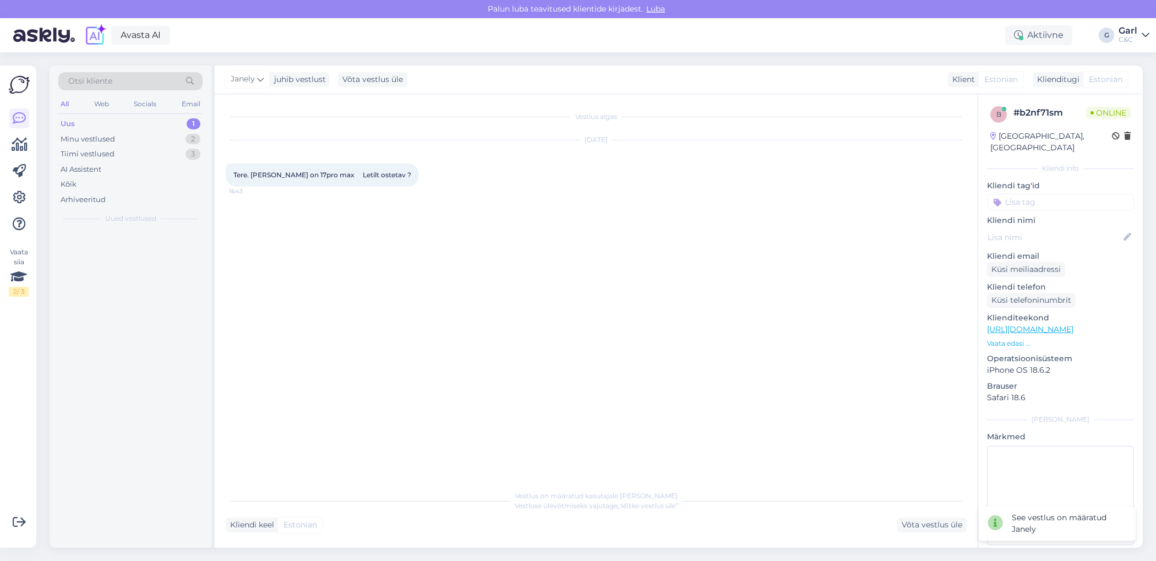
click at [624, 521] on div "Kliendi keel Estonian Võta vestlus üle" at bounding box center [596, 525] width 741 height 15
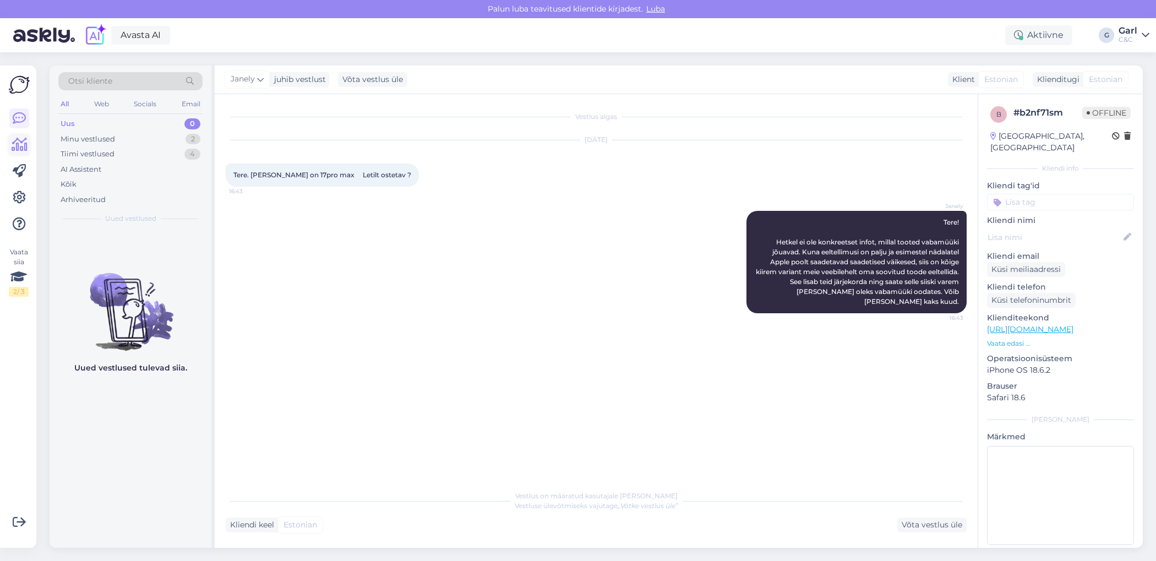
click at [18, 144] on icon at bounding box center [20, 144] width 16 height 13
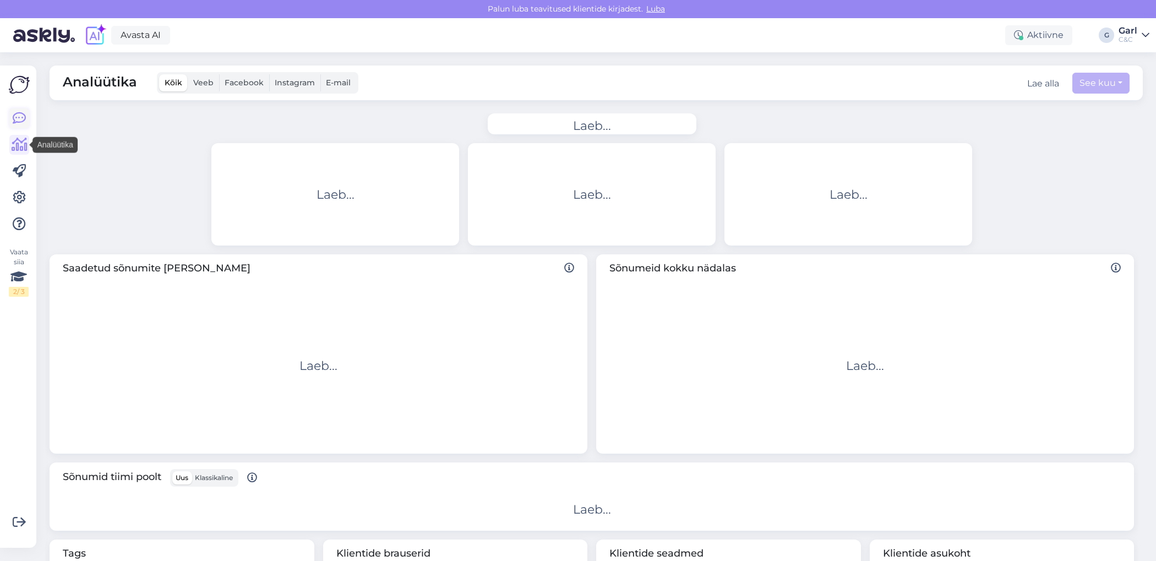
click at [18, 123] on icon at bounding box center [19, 118] width 13 height 13
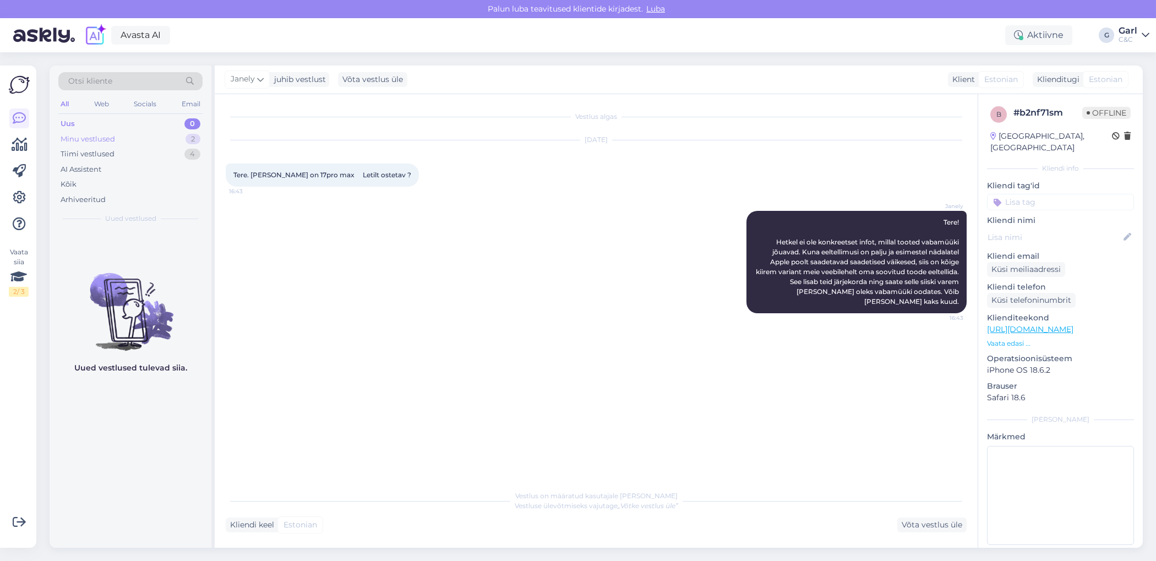
click at [122, 142] on div "Minu vestlused 2" at bounding box center [130, 139] width 144 height 15
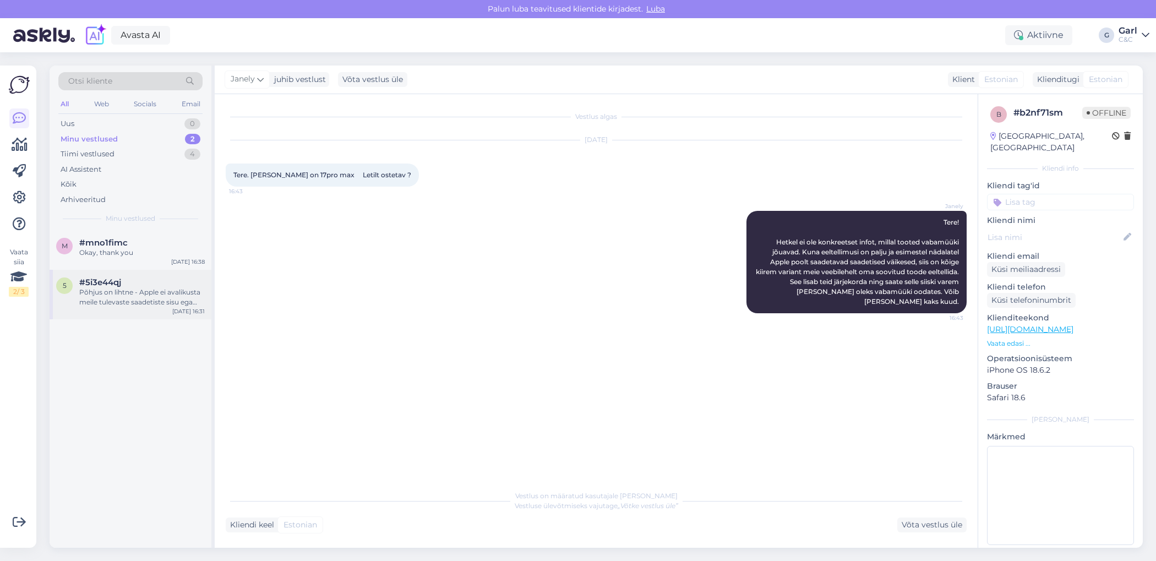
click at [155, 317] on div "5 #5i3e44qj Põhjus on lihtne - Apple ei avalikusta meile tulevaste saadetiste s…" at bounding box center [131, 295] width 162 height 50
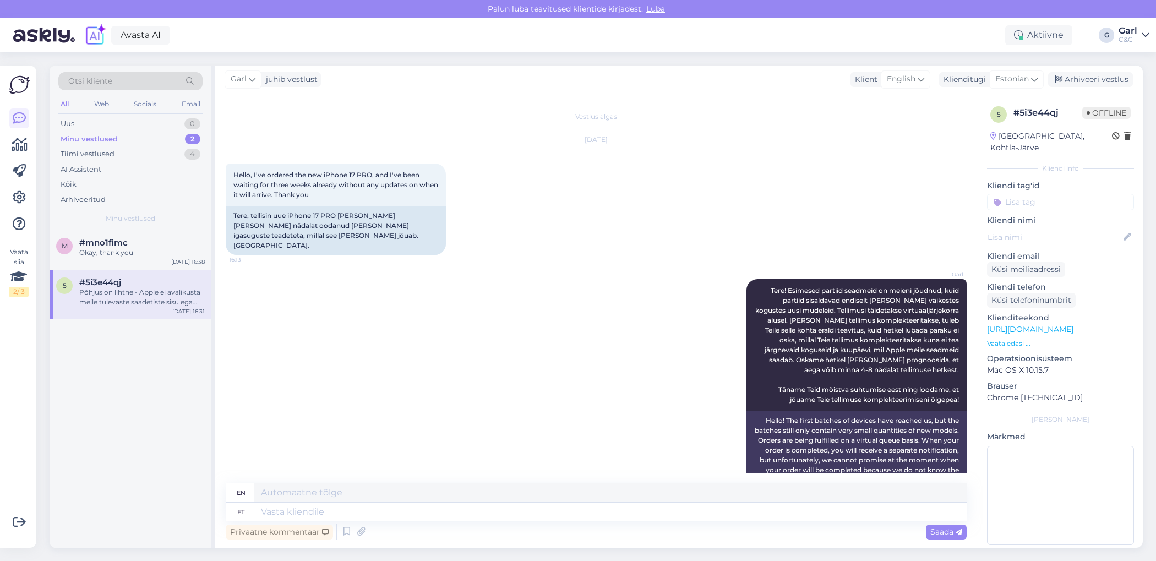
scroll to position [1061, 0]
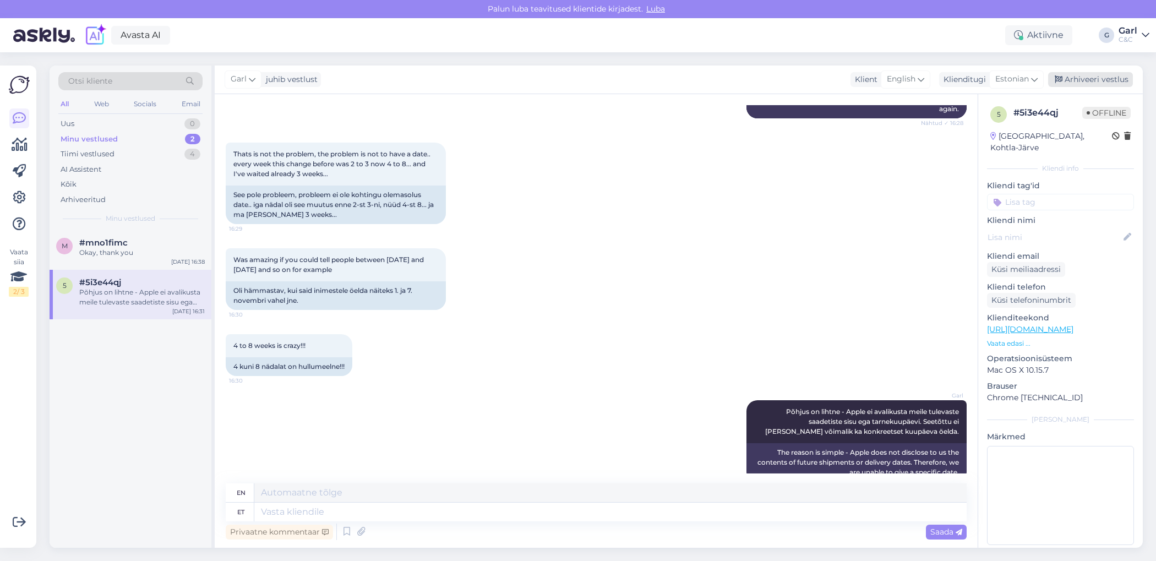
click at [1090, 80] on div "Arhiveeri vestlus" at bounding box center [1090, 79] width 85 height 15
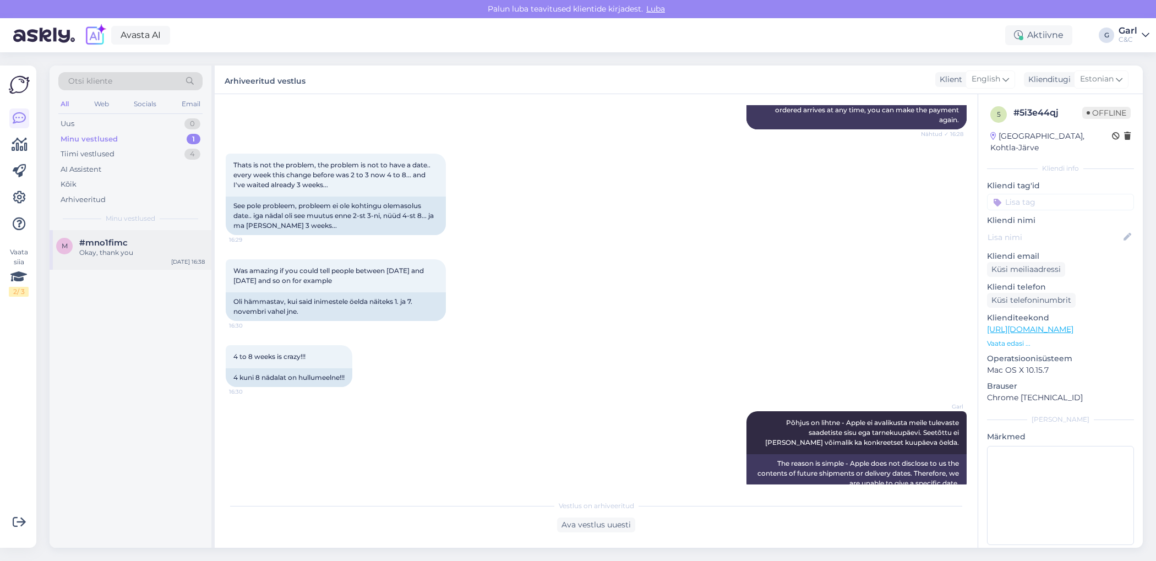
click at [138, 256] on div "Okay, thank you" at bounding box center [142, 253] width 126 height 10
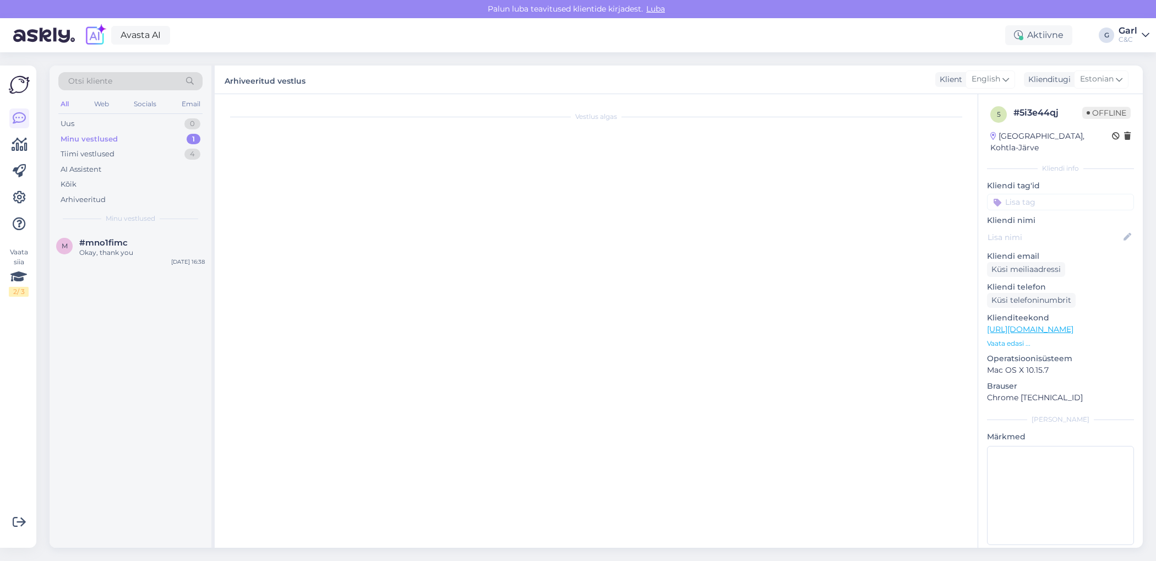
scroll to position [206, 0]
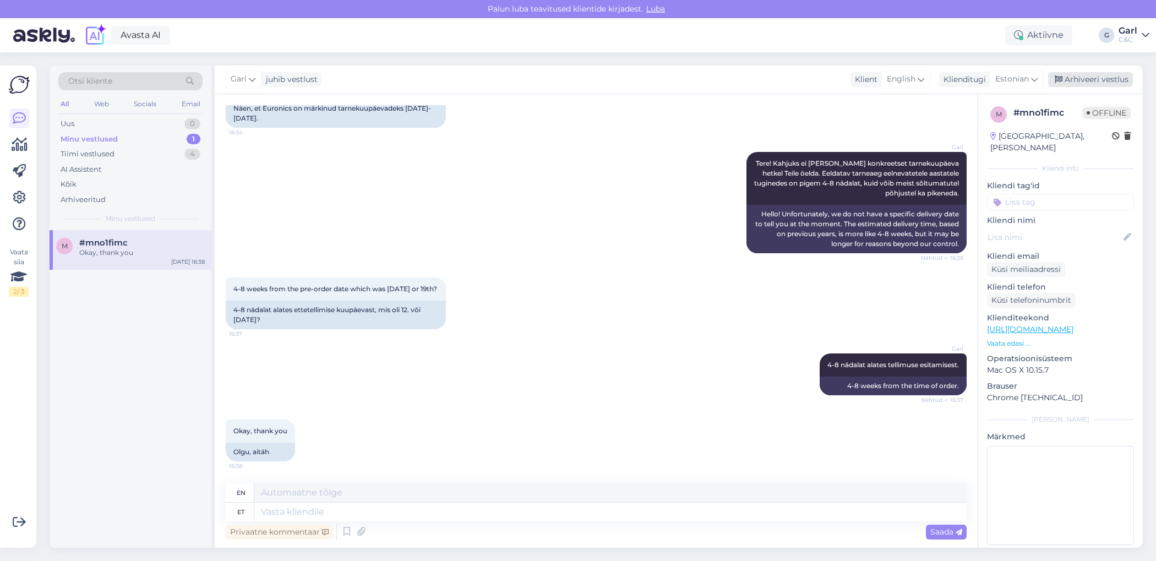
click at [1098, 79] on div "Arhiveeri vestlus" at bounding box center [1090, 79] width 85 height 15
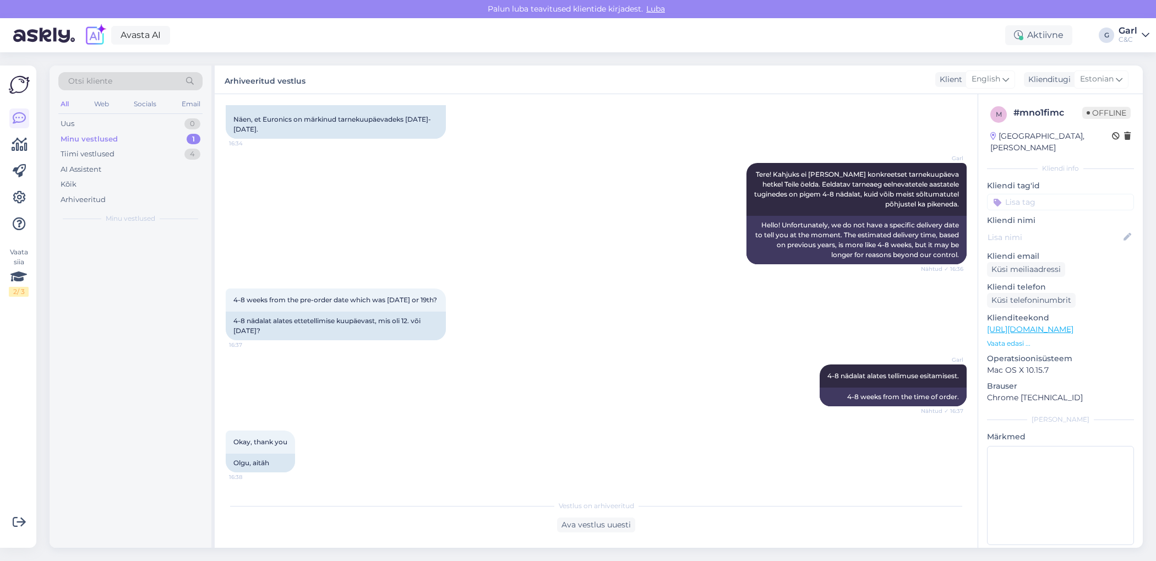
scroll to position [195, 0]
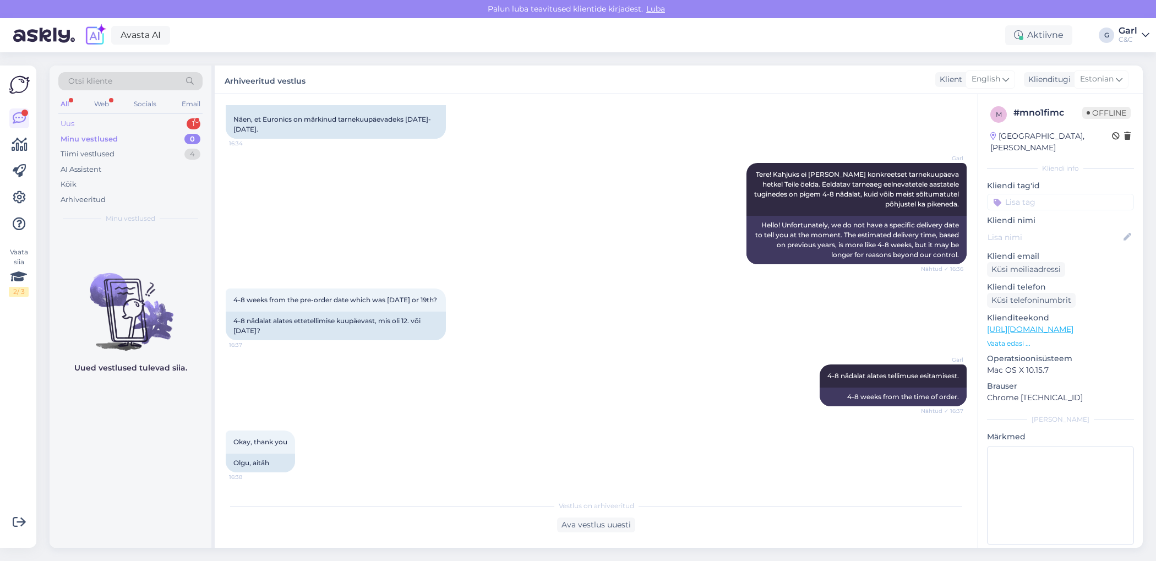
click at [161, 128] on div "Uus 1" at bounding box center [130, 123] width 144 height 15
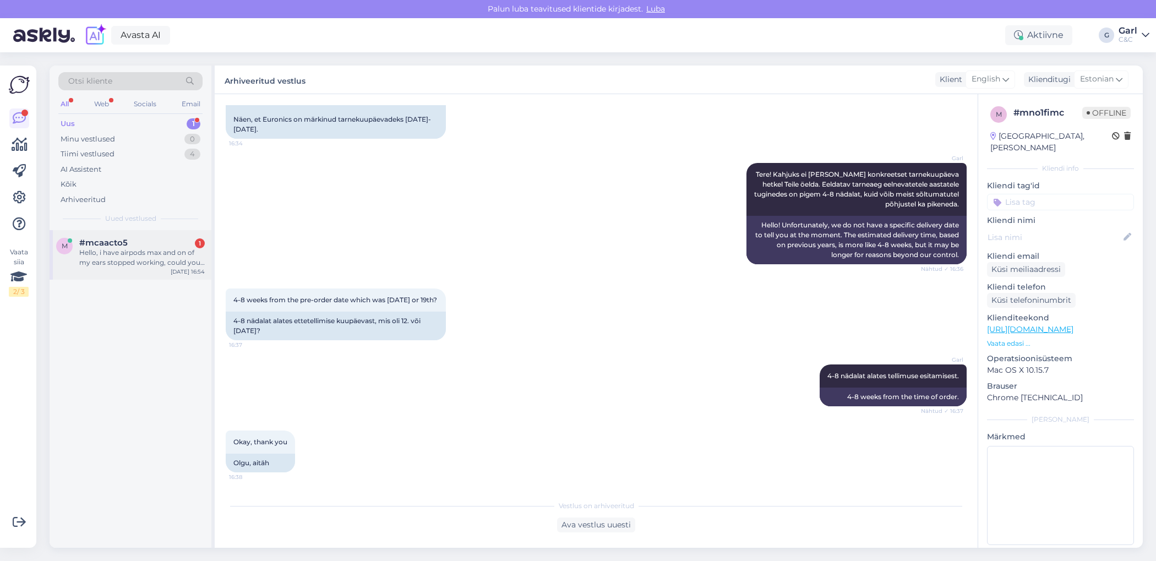
click at [166, 265] on div "Hello, i have airpods max and on of my ears stopped working, could you help me …" at bounding box center [142, 258] width 126 height 20
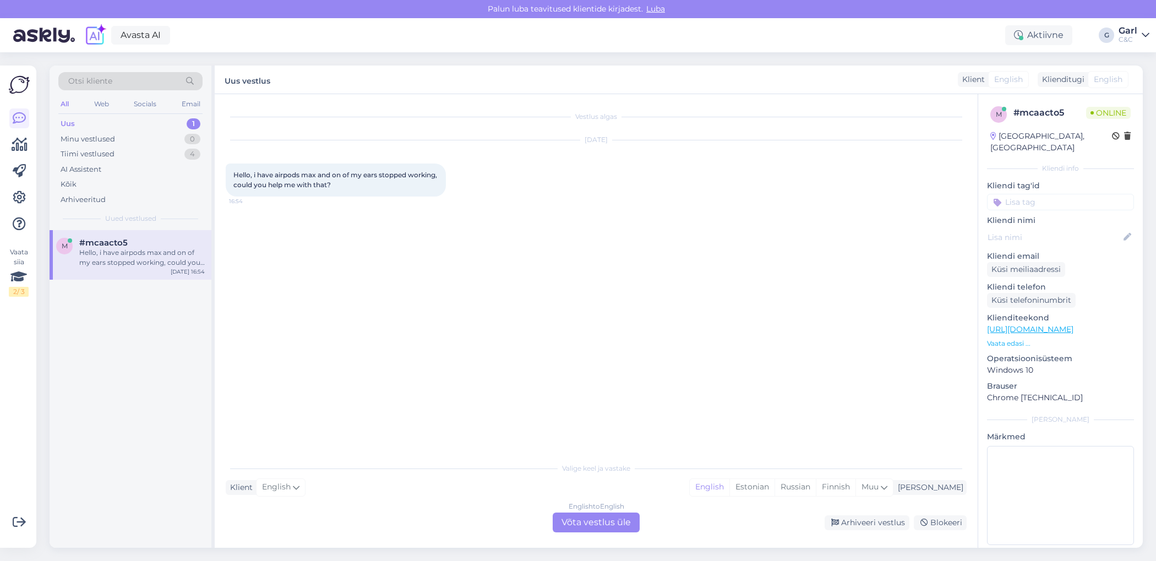
click at [592, 516] on div "English to English Võta vestlus üle" at bounding box center [596, 523] width 87 height 20
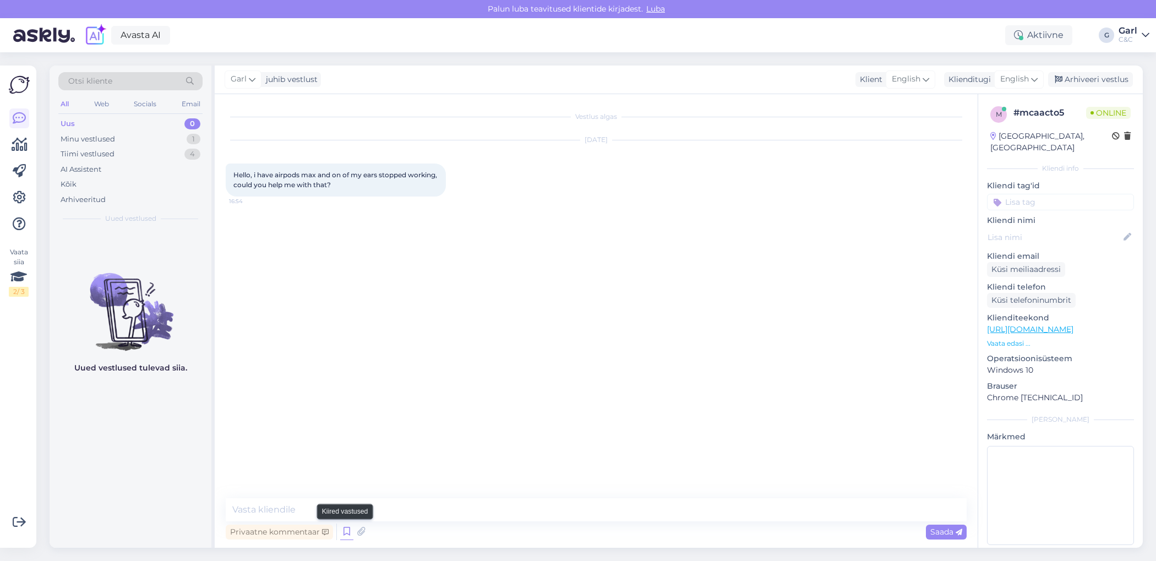
click at [348, 530] on icon at bounding box center [346, 532] width 13 height 17
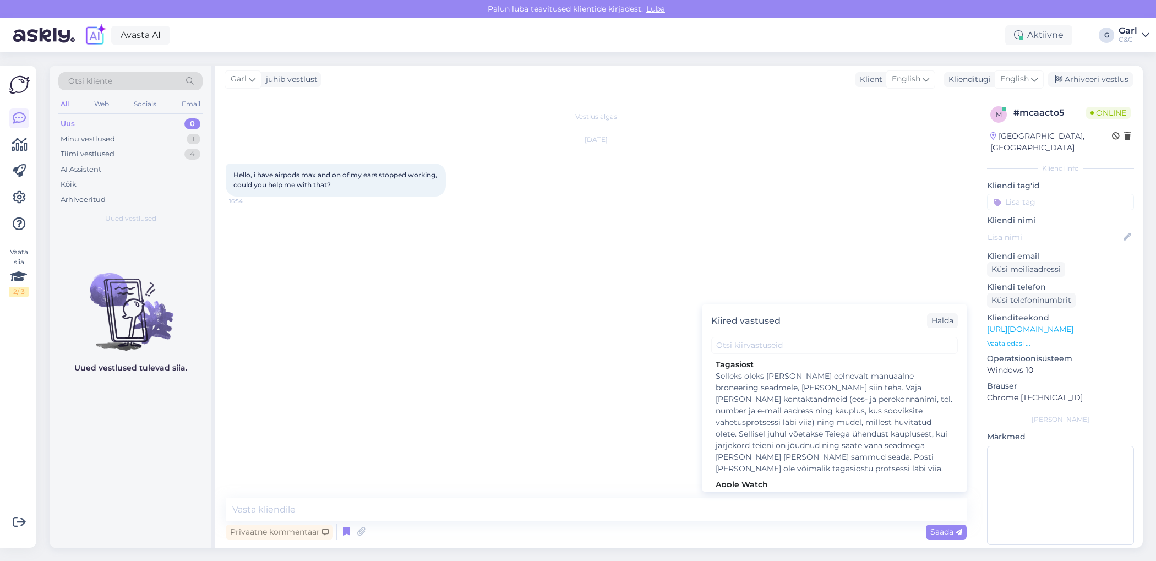
scroll to position [2146, 0]
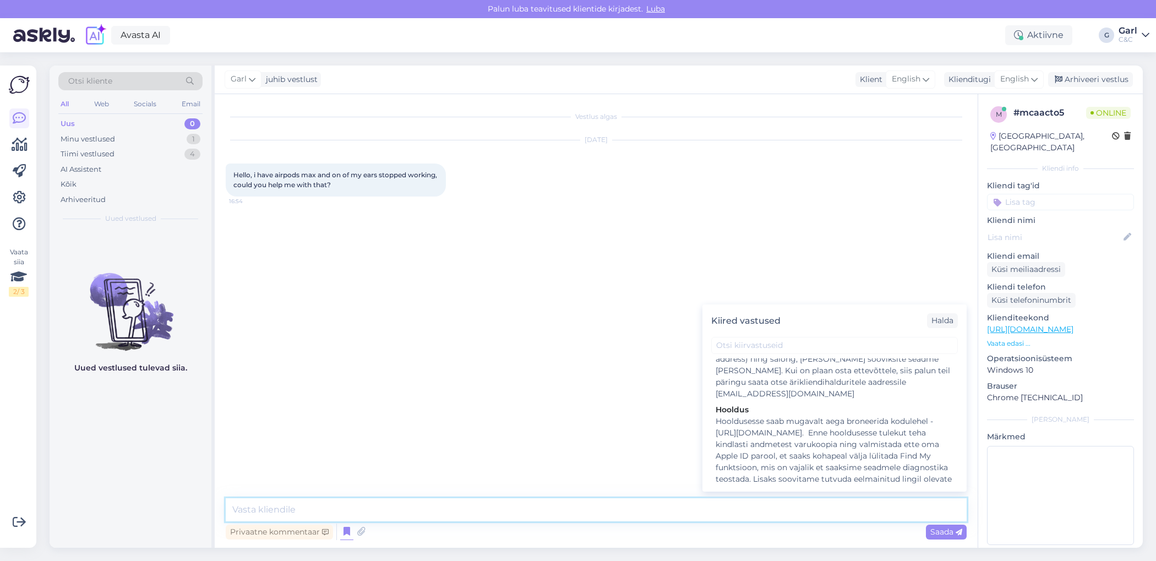
click at [550, 499] on textarea at bounding box center [596, 509] width 741 height 23
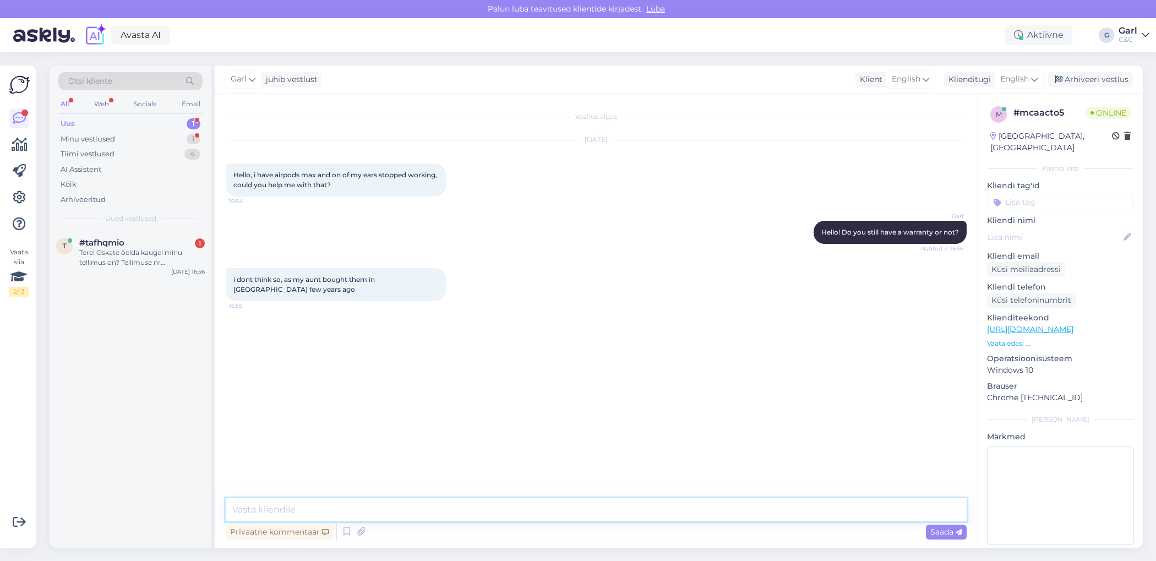
click at [335, 500] on textarea at bounding box center [596, 509] width 741 height 23
paste textarea "In this case, the repair would likely involve replacing the headphones. The cos…"
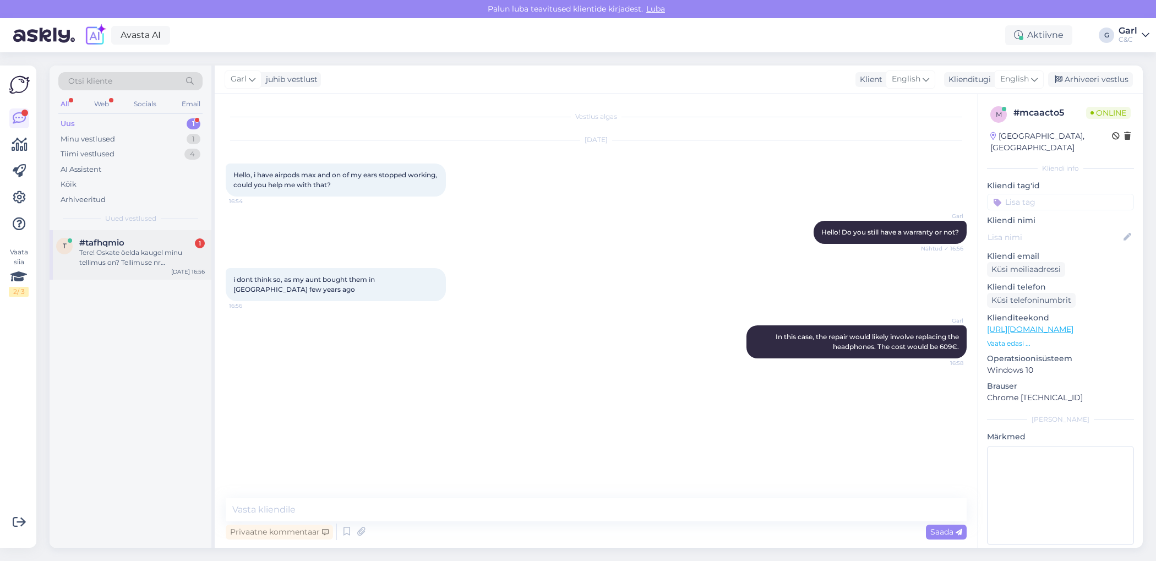
click at [171, 255] on div "Tere! Oskate öelda kaugel minu tellimus on? Tellimuse nr 4000086883" at bounding box center [142, 258] width 126 height 20
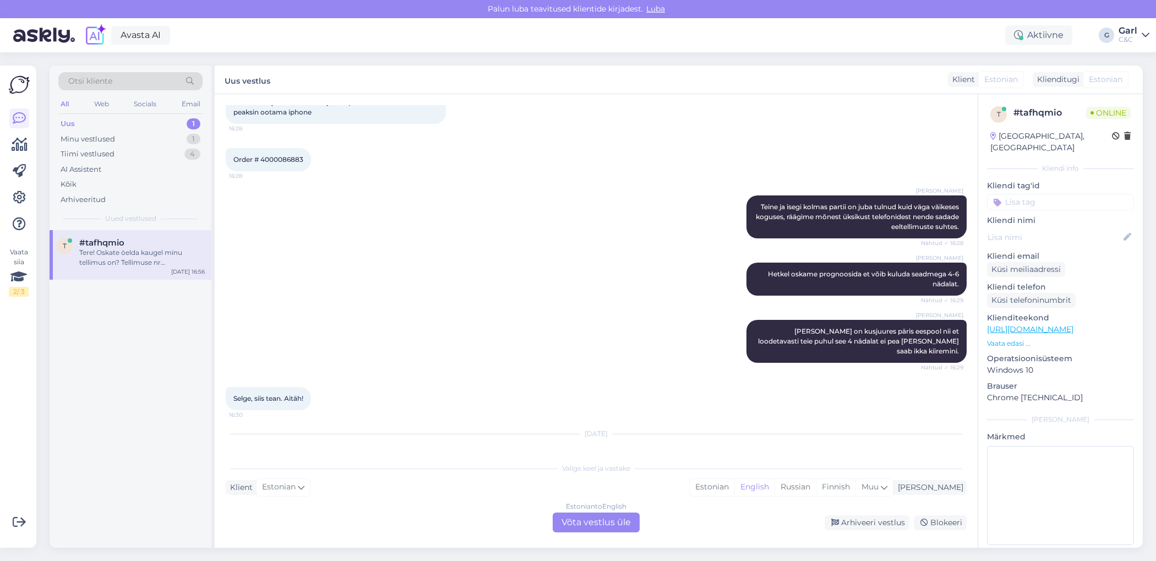
scroll to position [522, 0]
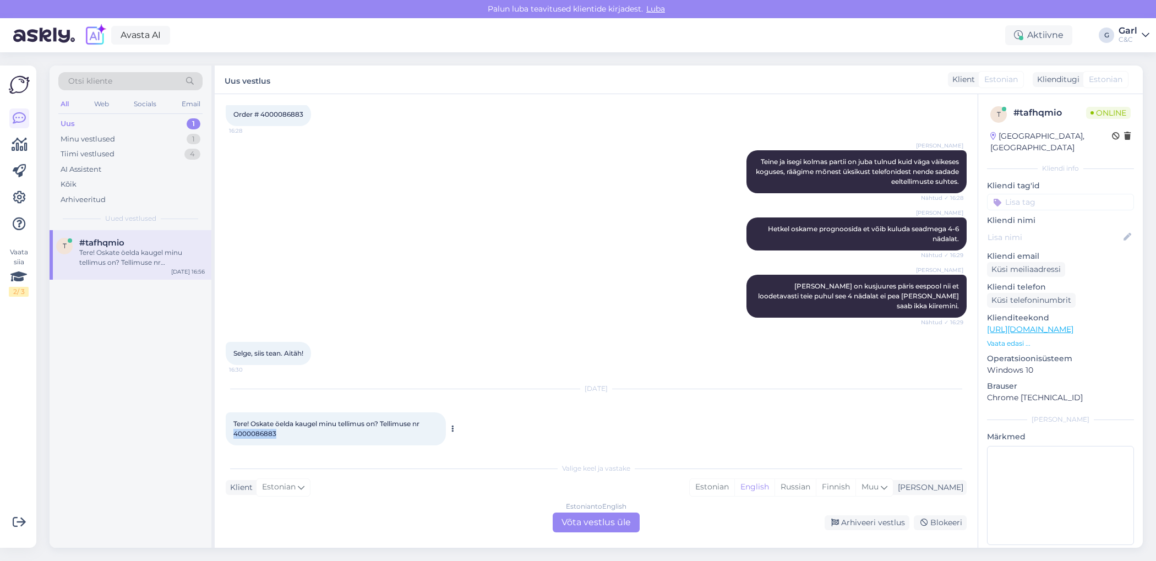
drag, startPoint x: 288, startPoint y: 423, endPoint x: 234, endPoint y: 425, distance: 54.0
click at [234, 425] on div "Tere! Oskate öelda kaugel minu tellimus on? Tellimuse nr 4000086883 16:56" at bounding box center [336, 428] width 220 height 33
copy span "4000086883"
click at [734, 484] on div "Estonian" at bounding box center [712, 487] width 45 height 17
click at [592, 519] on div "Estonian to Estonian Võta vestlus üle" at bounding box center [596, 523] width 87 height 20
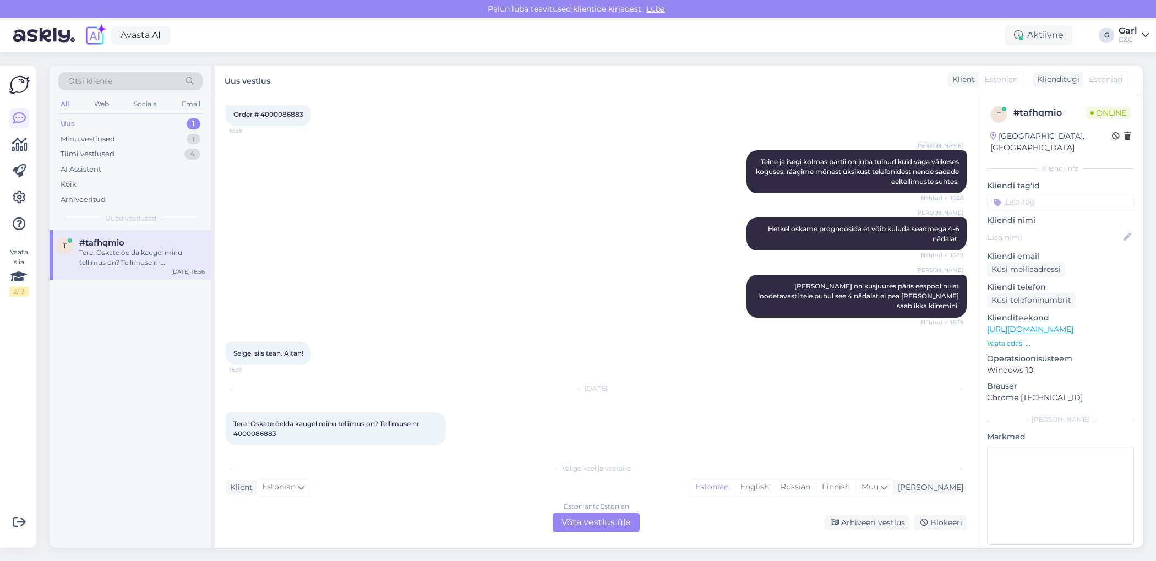
scroll to position [481, 0]
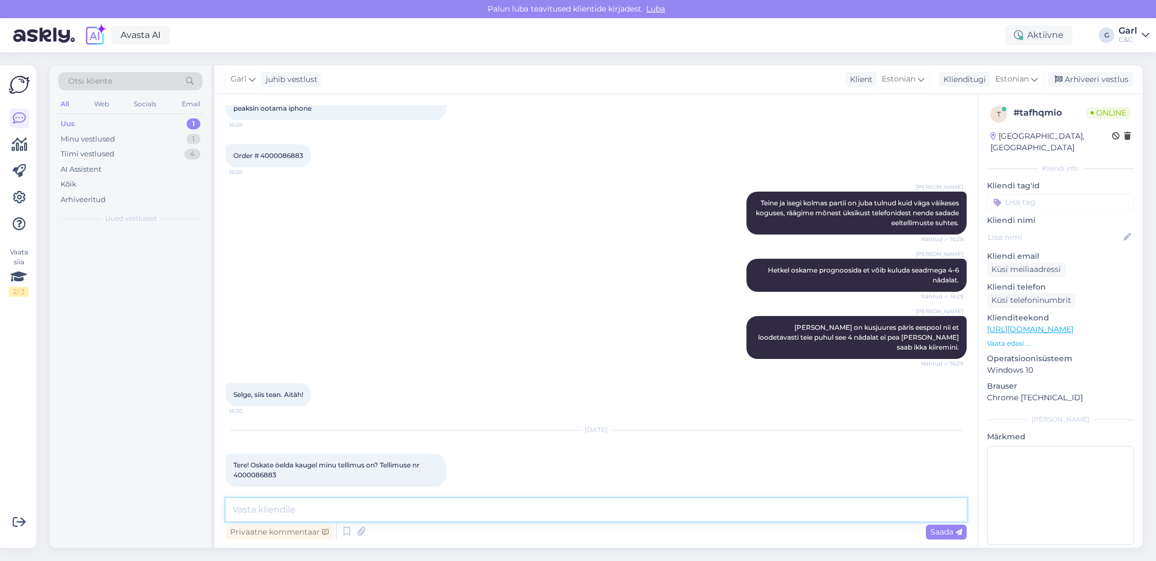
click at [588, 510] on textarea at bounding box center [596, 509] width 741 height 23
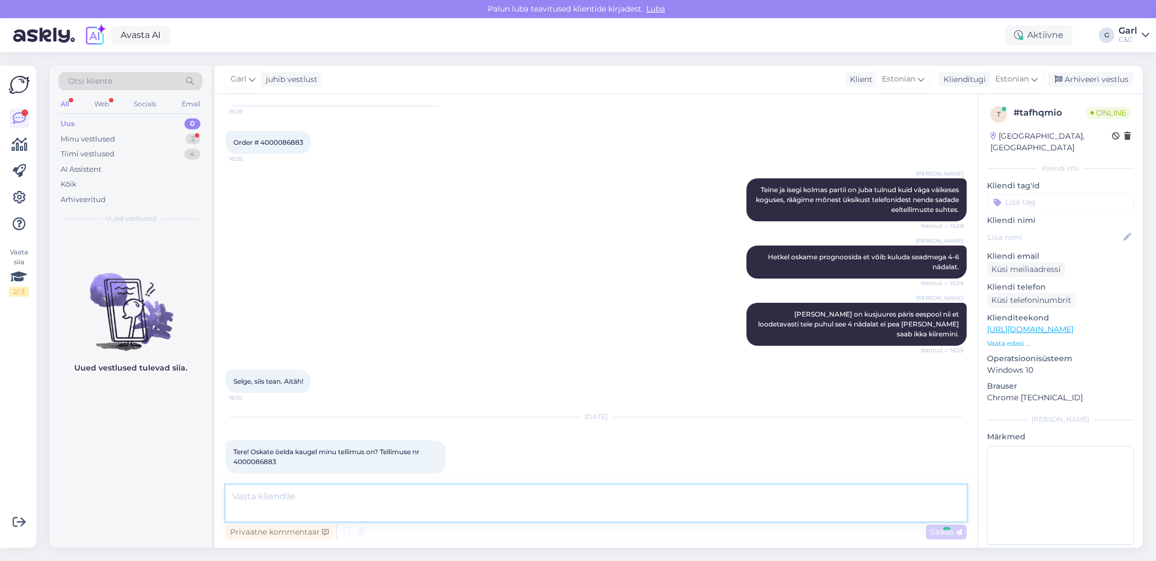
scroll to position [558, 0]
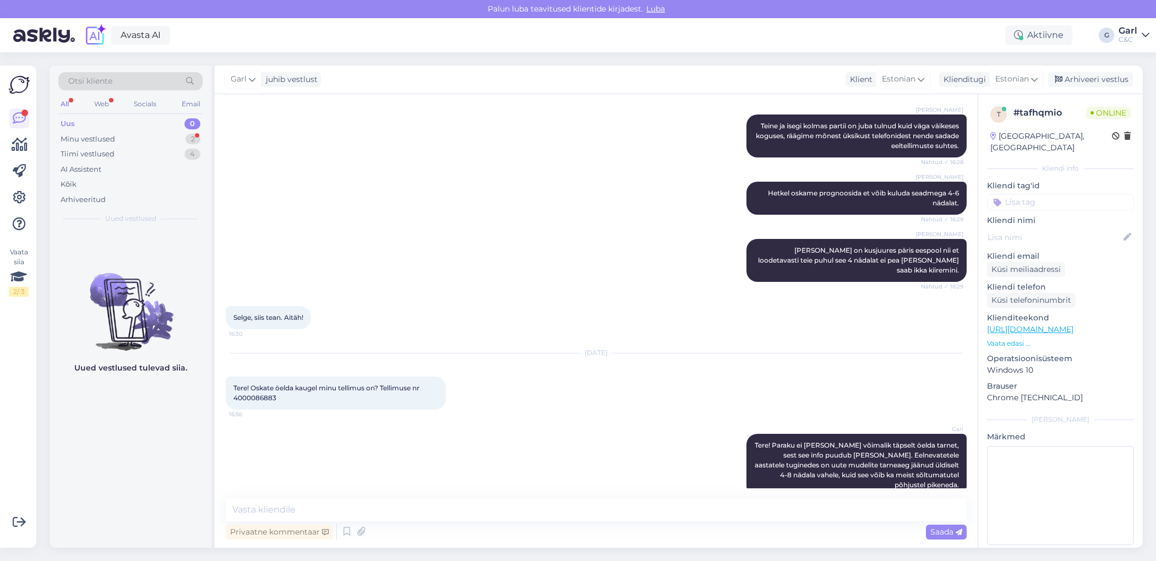
click at [148, 129] on div "Uus 0" at bounding box center [130, 123] width 144 height 15
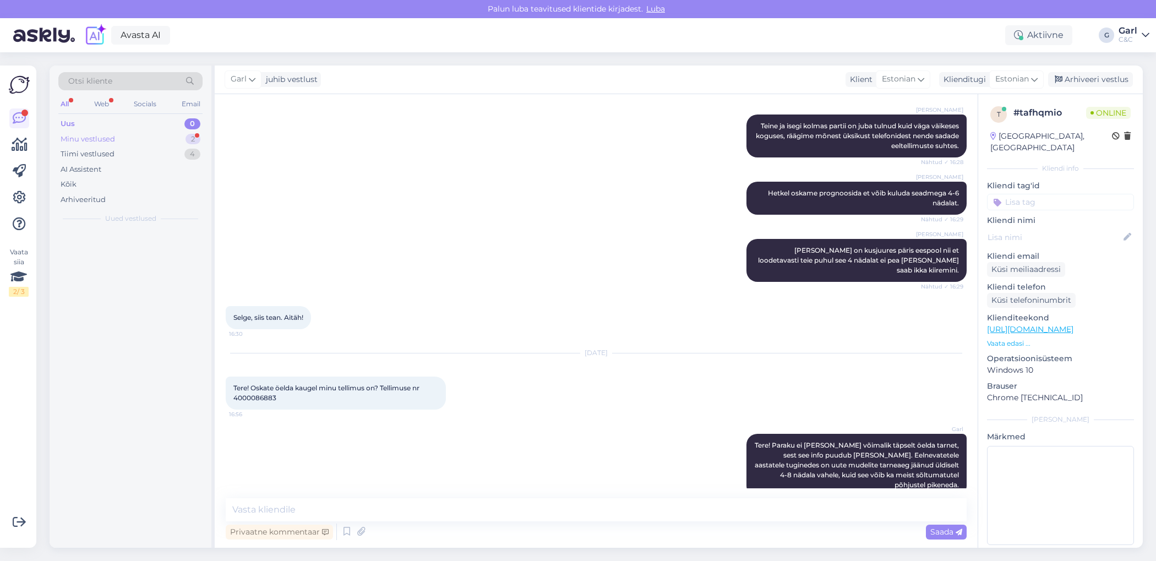
click at [148, 138] on div "Minu vestlused 2" at bounding box center [130, 139] width 144 height 15
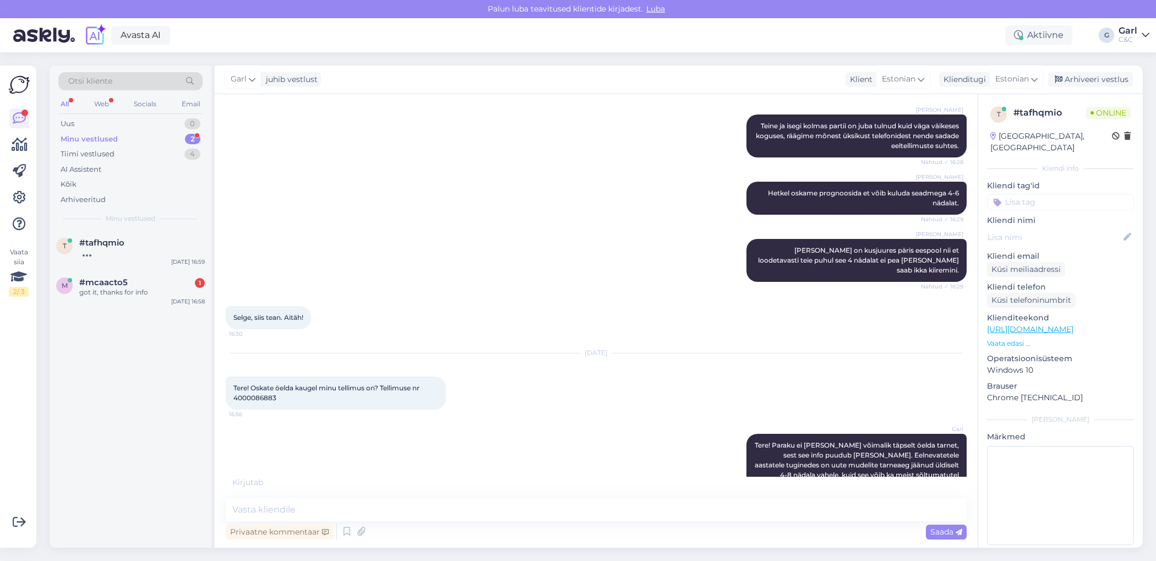
scroll to position [569, 0]
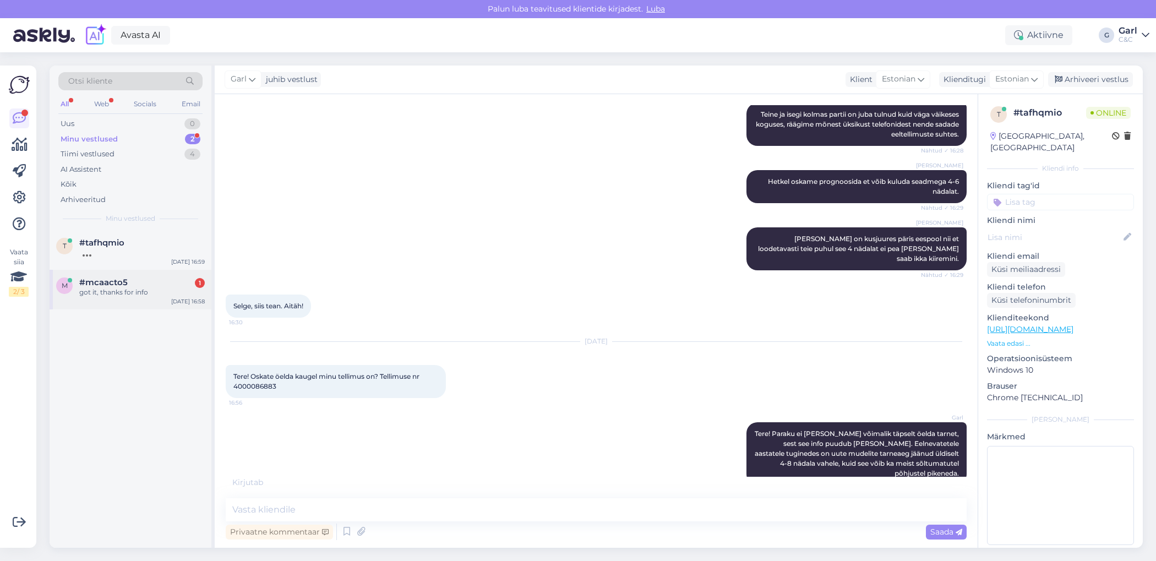
click at [137, 297] on div "m #mcaacto5 1 got it, thanks for info [DATE] 16:58" at bounding box center [131, 290] width 162 height 40
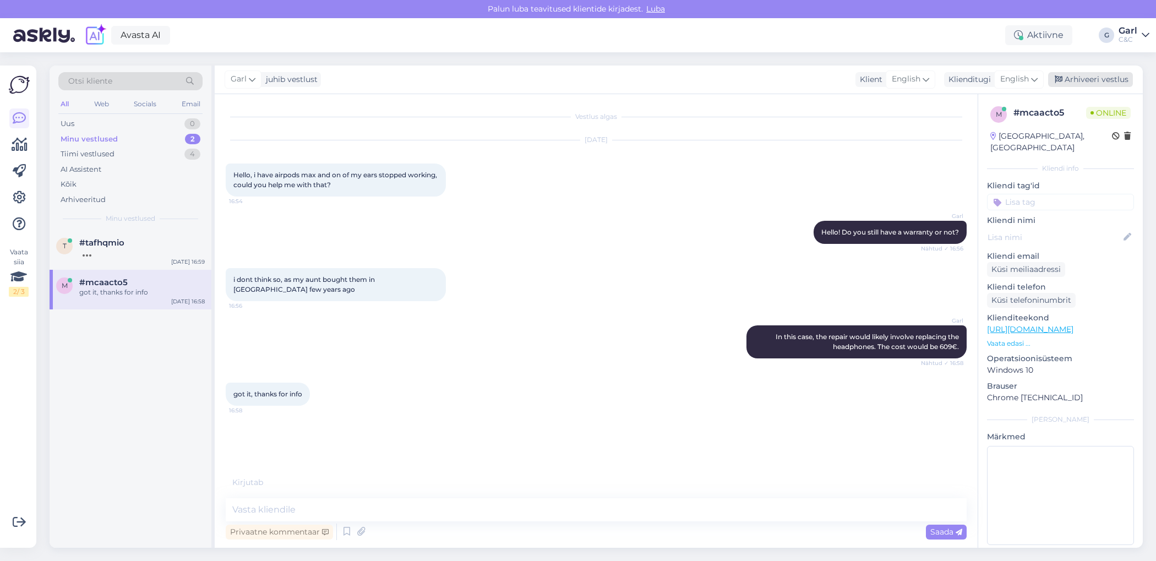
click at [1085, 79] on div "Arhiveeri vestlus" at bounding box center [1090, 79] width 85 height 15
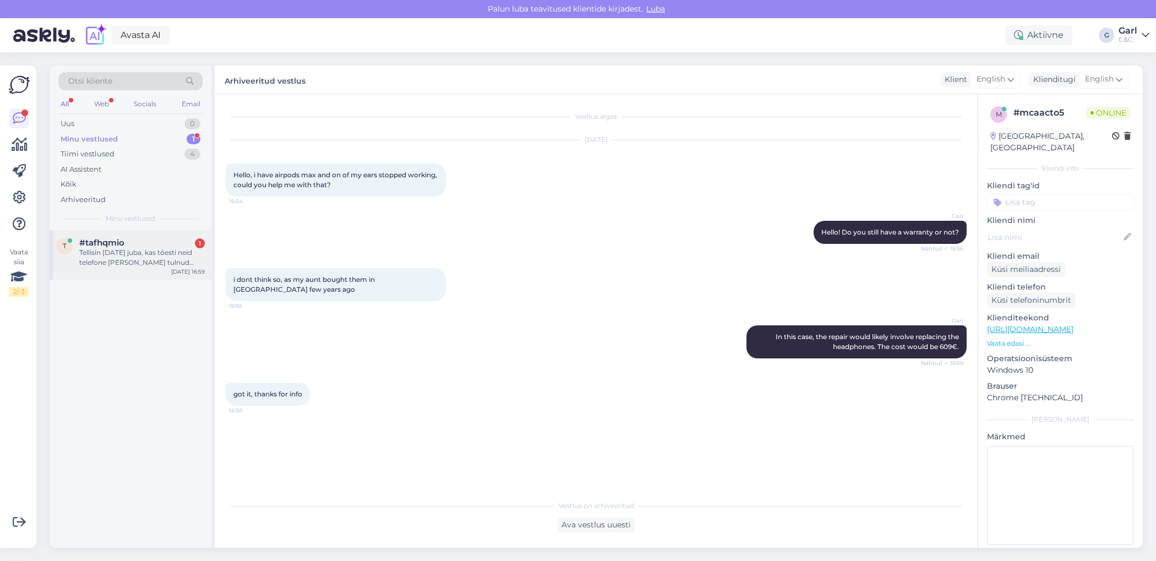
click at [176, 259] on div "Tellisin [DATE] juba, kas tõesti neid telefone [PERSON_NAME] tulnud vahepeal?" at bounding box center [142, 258] width 126 height 20
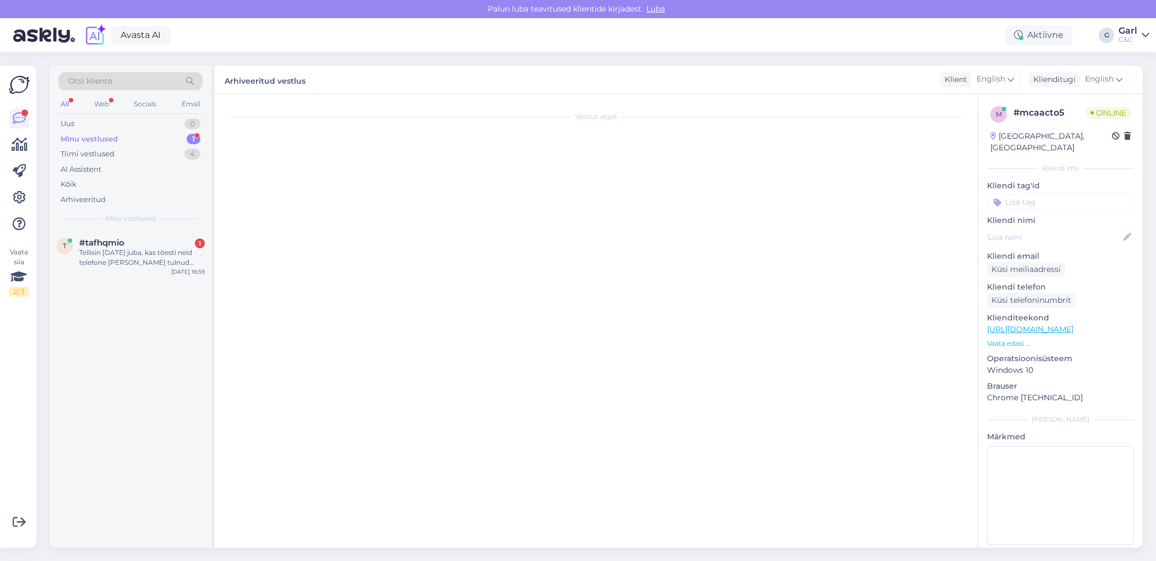
scroll to position [615, 0]
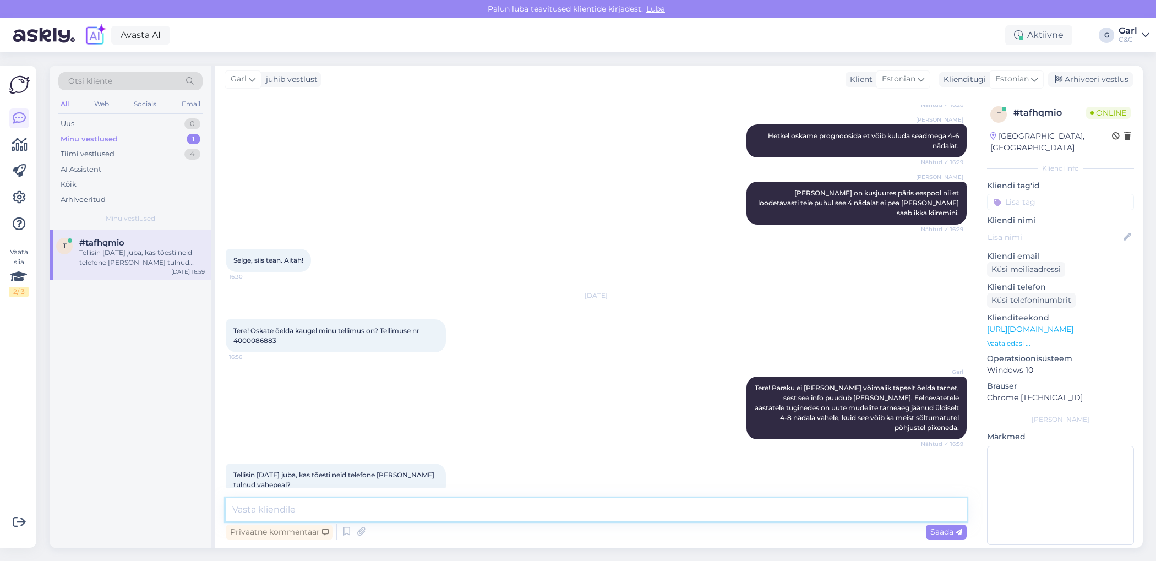
click at [524, 501] on textarea at bounding box center [596, 509] width 741 height 23
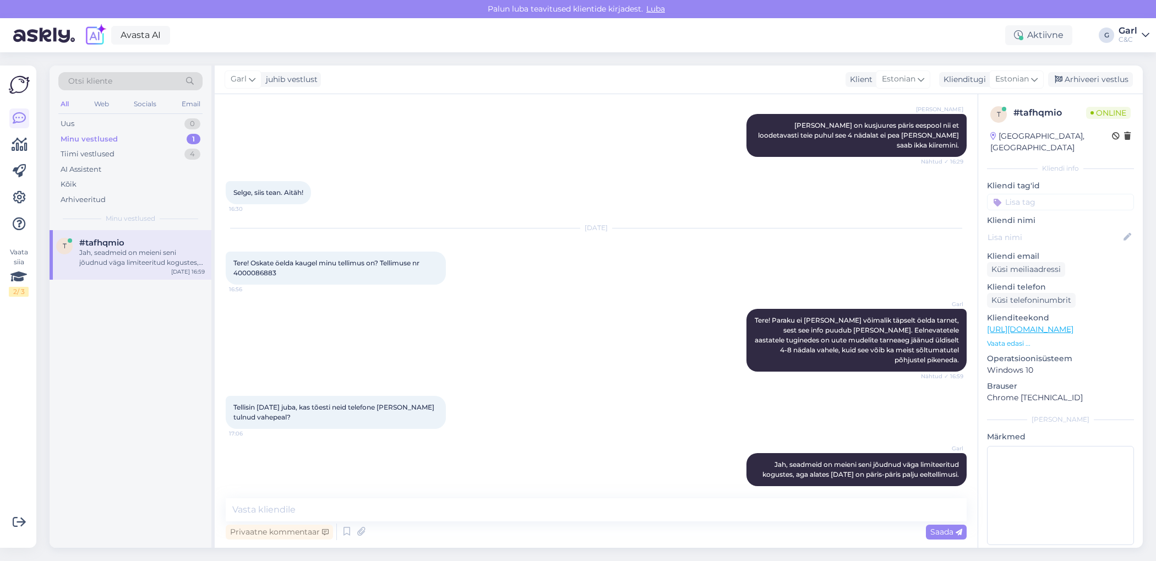
click at [187, 135] on div "1" at bounding box center [194, 139] width 14 height 11
click at [141, 335] on div "t #tafhqmio Jah, seadmeid on meieni seni jõudnud väga limiteeritud kogustes, ag…" at bounding box center [131, 389] width 162 height 318
click at [150, 153] on div "Tiimi vestlused 4" at bounding box center [130, 153] width 144 height 15
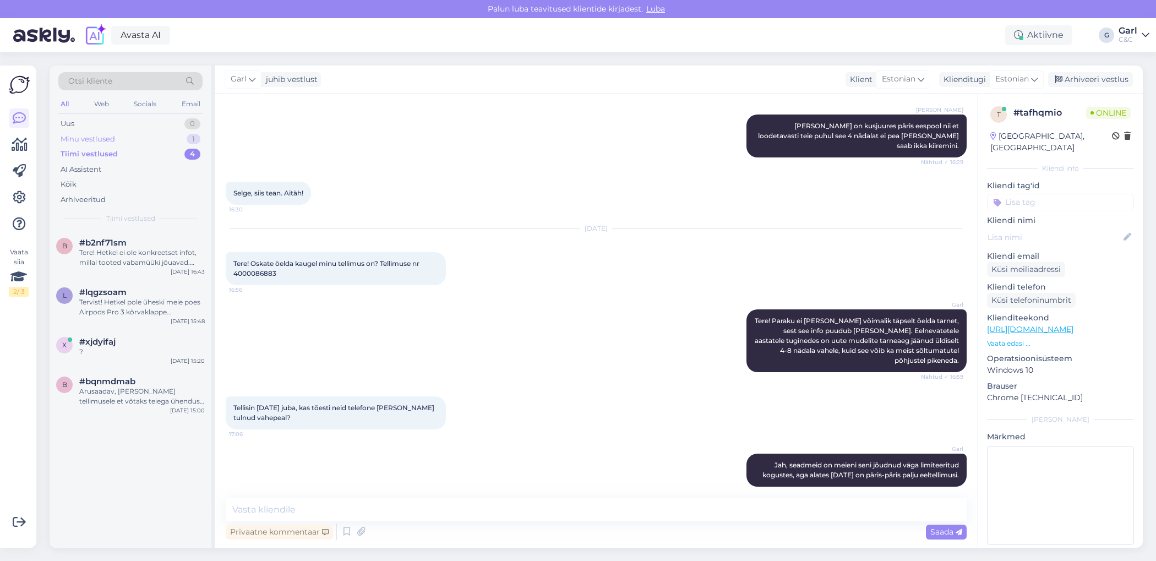
click at [151, 136] on div "Minu vestlused 1" at bounding box center [130, 139] width 144 height 15
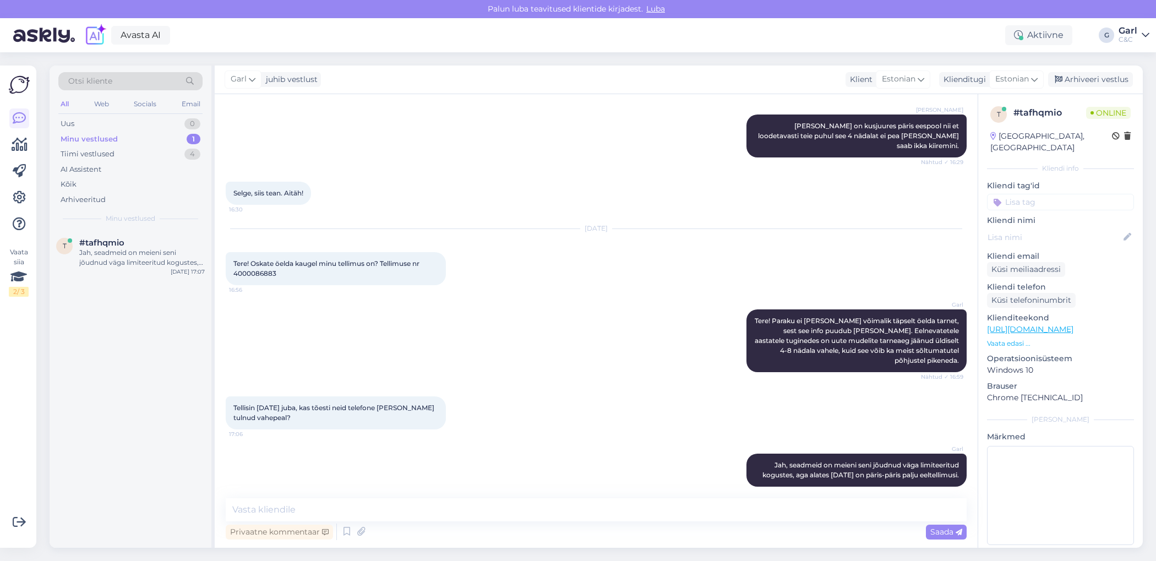
click at [162, 135] on div "Minu vestlused 1" at bounding box center [130, 139] width 144 height 15
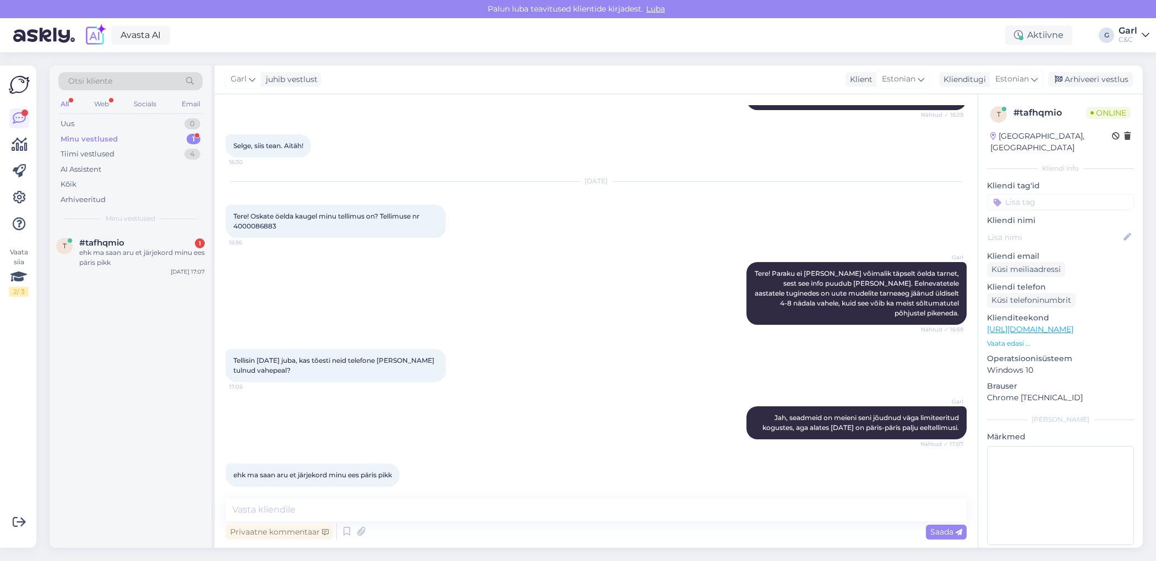
scroll to position [787, 0]
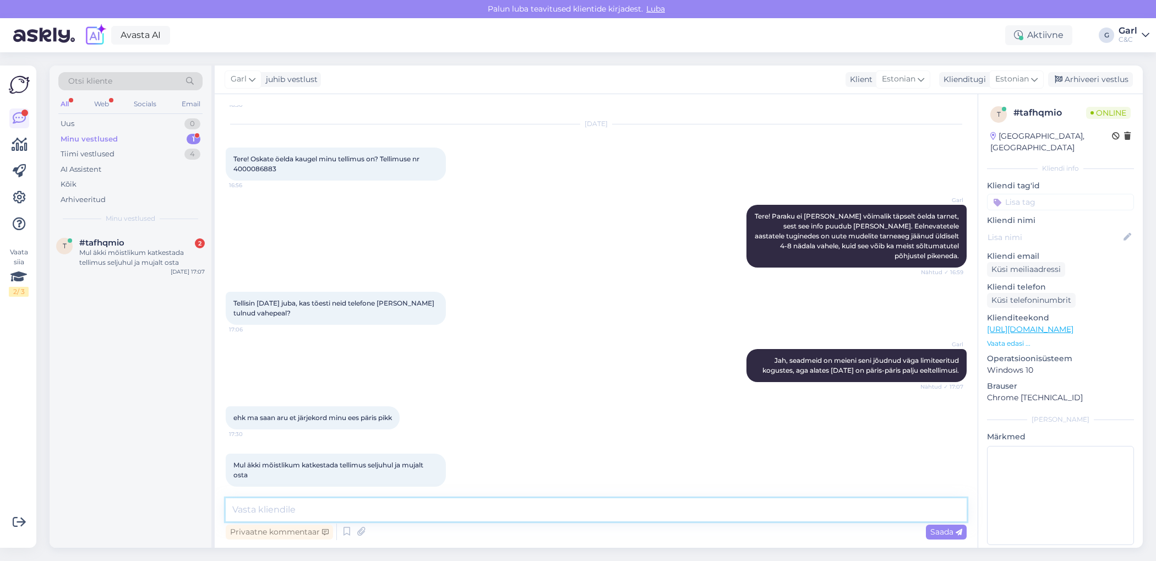
click at [376, 513] on textarea at bounding box center [596, 509] width 741 height 23
click at [409, 417] on div at bounding box center [405, 417] width 10 height 23
click at [390, 502] on textarea at bounding box center [596, 509] width 741 height 23
click at [390, 504] on textarea at bounding box center [596, 509] width 741 height 23
click at [389, 503] on textarea at bounding box center [596, 509] width 741 height 23
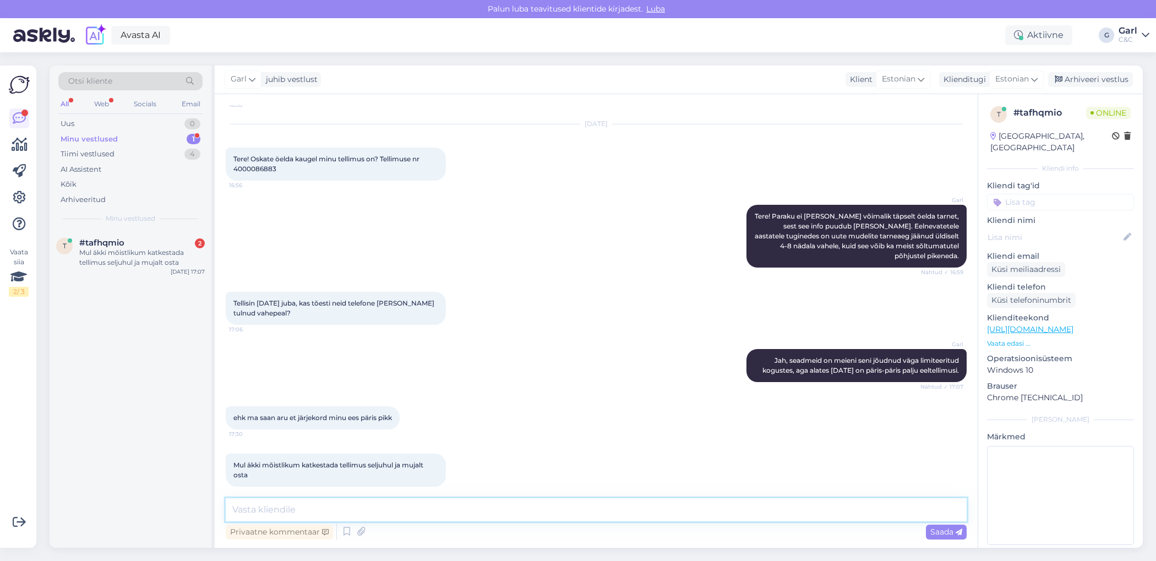
click at [389, 503] on textarea at bounding box center [596, 509] width 741 height 23
click at [389, 504] on textarea at bounding box center [596, 509] width 741 height 23
drag, startPoint x: 298, startPoint y: 160, endPoint x: 232, endPoint y: 157, distance: 66.1
click at [232, 157] on div "Tere! Oskate öelda kaugel minu tellimus on? Tellimuse nr 4000086883 16:56" at bounding box center [336, 164] width 220 height 33
copy span "4000086883"
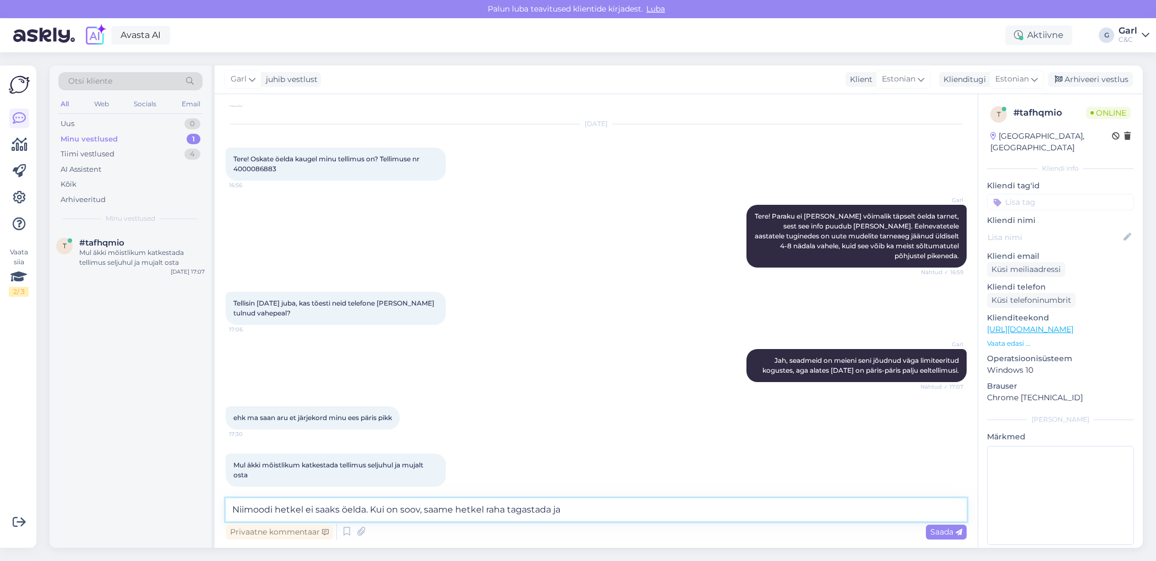
click at [368, 510] on textarea "Niimoodi hetkel ei saaks öelda. Kui on soov, saame hetkel raha tagastada ja" at bounding box center [596, 509] width 741 height 23
drag, startPoint x: 596, startPoint y: 509, endPoint x: 373, endPoint y: 505, distance: 223.0
click at [373, 505] on textarea "Niimoodi hetkel ei saaks öelda. Kui on soov, saame hetkel raha tagastada ja" at bounding box center [596, 509] width 741 height 23
click at [536, 509] on textarea "Niimoodi hetkel ei saaks öelda, ma soovitaks nädal-2 veel oodata ehk. Aga kui o…" at bounding box center [596, 509] width 741 height 23
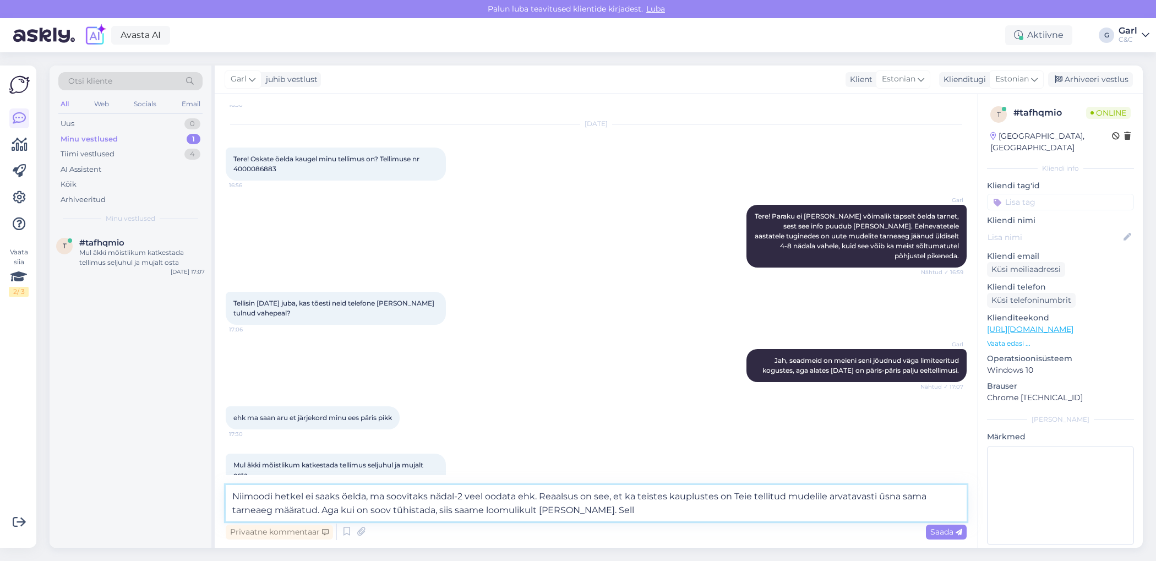
click at [613, 513] on textarea "Niimoodi hetkel ei saaks öelda, ma soovitaks nädal-2 veel oodata ehk. Reaalsus …" at bounding box center [596, 503] width 741 height 36
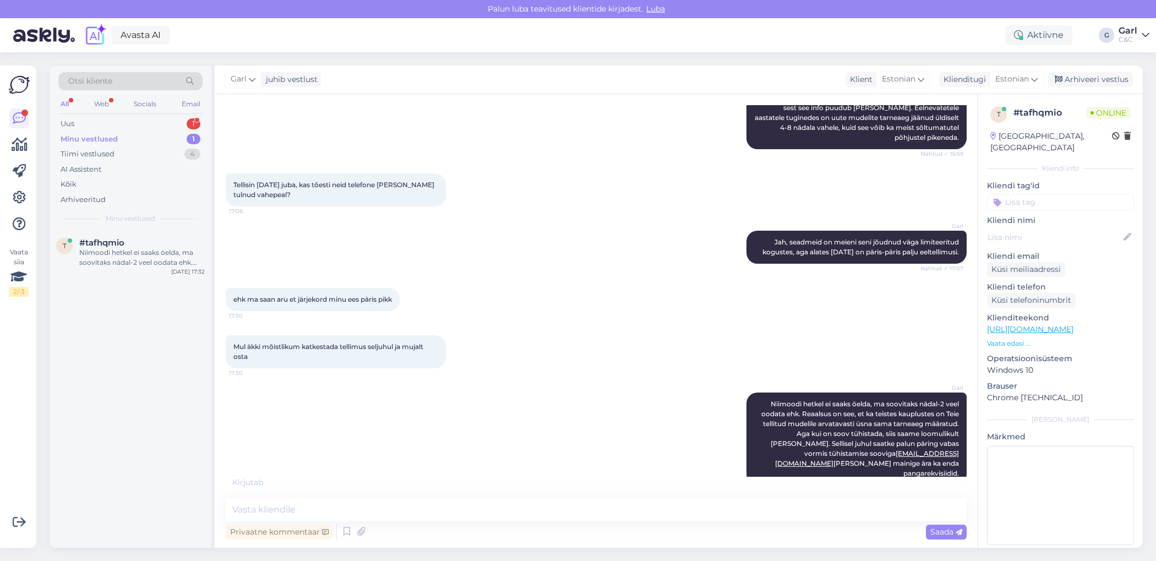
scroll to position [894, 0]
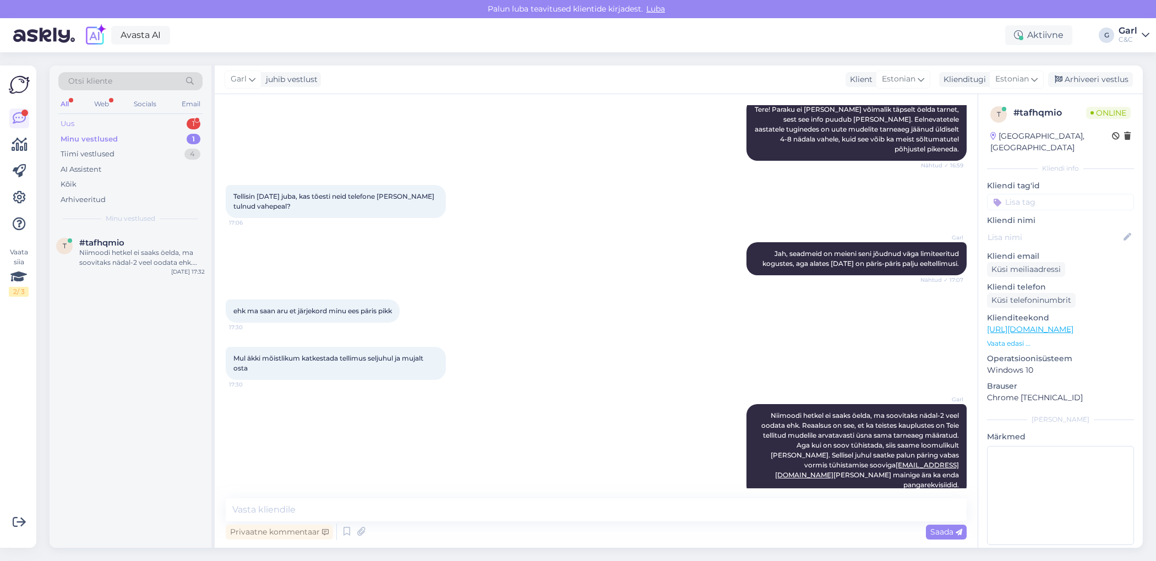
click at [147, 120] on div "Uus 1" at bounding box center [130, 123] width 144 height 15
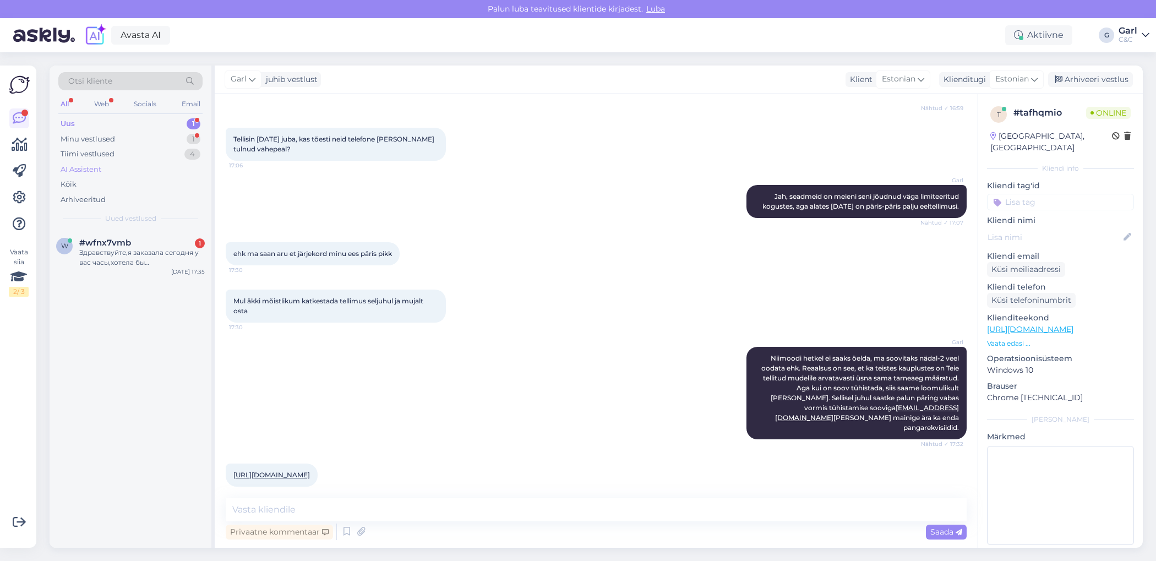
scroll to position [998, 0]
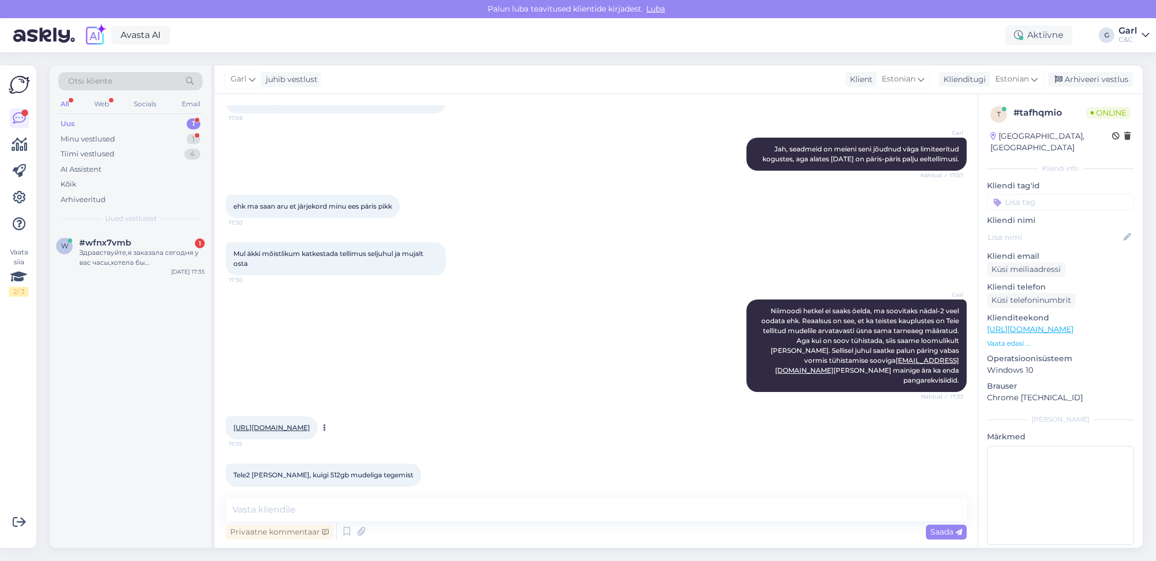
click at [310, 423] on link "[URL][DOMAIN_NAME]" at bounding box center [271, 427] width 77 height 8
drag, startPoint x: 369, startPoint y: 417, endPoint x: 233, endPoint y: 399, distance: 137.8
click at [233, 416] on div "[URL][DOMAIN_NAME] 17:35" at bounding box center [272, 427] width 92 height 23
copy link "[URL][DOMAIN_NAME]"
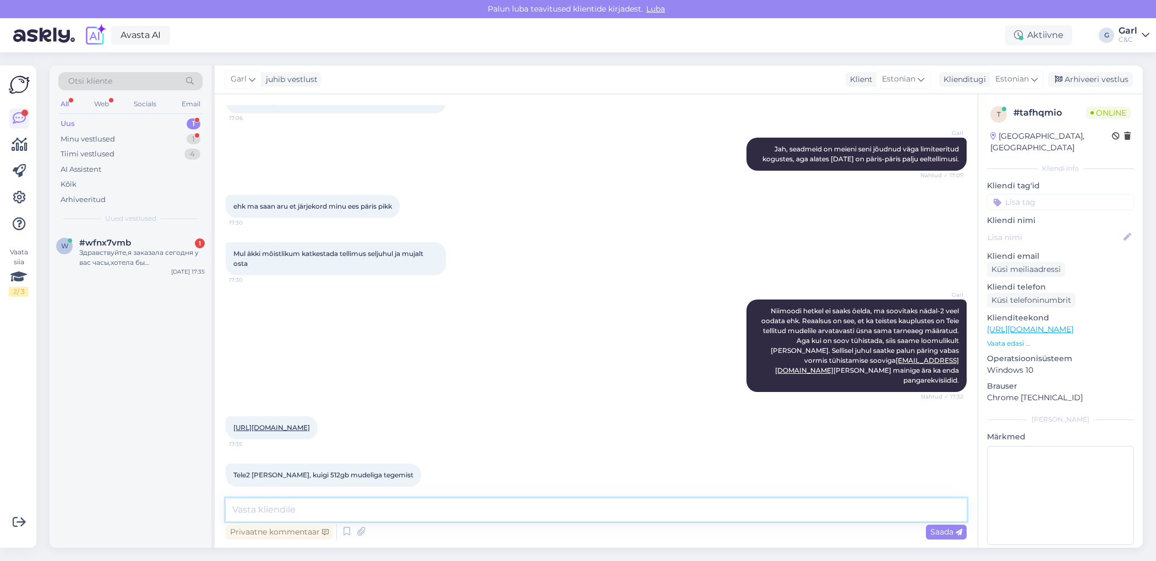
click at [326, 513] on textarea at bounding box center [596, 509] width 741 height 23
click at [367, 507] on textarea at bounding box center [596, 509] width 741 height 23
click at [421, 508] on textarea "512GB on nüüd tõesti väiksema nõudlusega variant ning tõenäoliselt on sellisel …" at bounding box center [596, 509] width 741 height 23
click at [427, 508] on textarea "512GB on nüüd tõesti väiksema nõudlusega variant ning tõenäoliselt on sellisel …" at bounding box center [596, 509] width 741 height 23
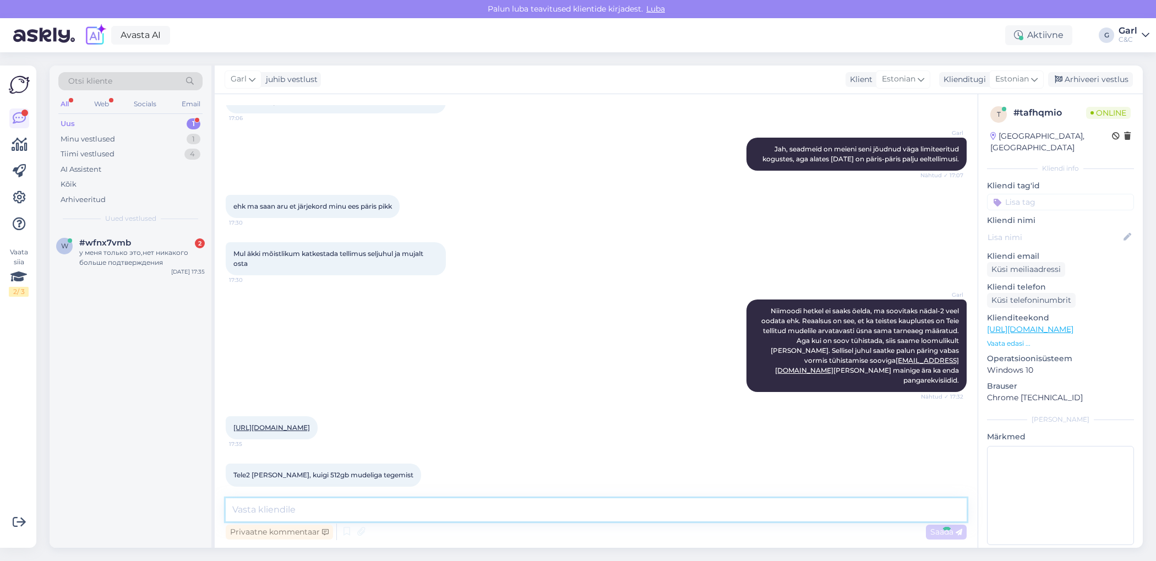
scroll to position [1065, 0]
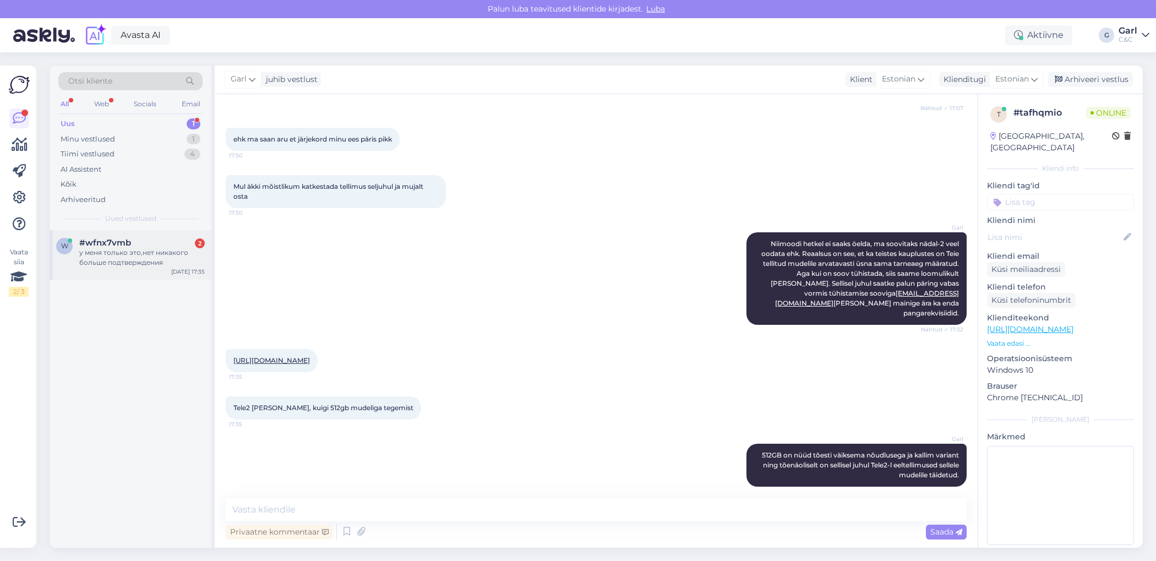
click at [178, 248] on div "у меня только это,нет никакого больше подтверждения" at bounding box center [142, 258] width 126 height 20
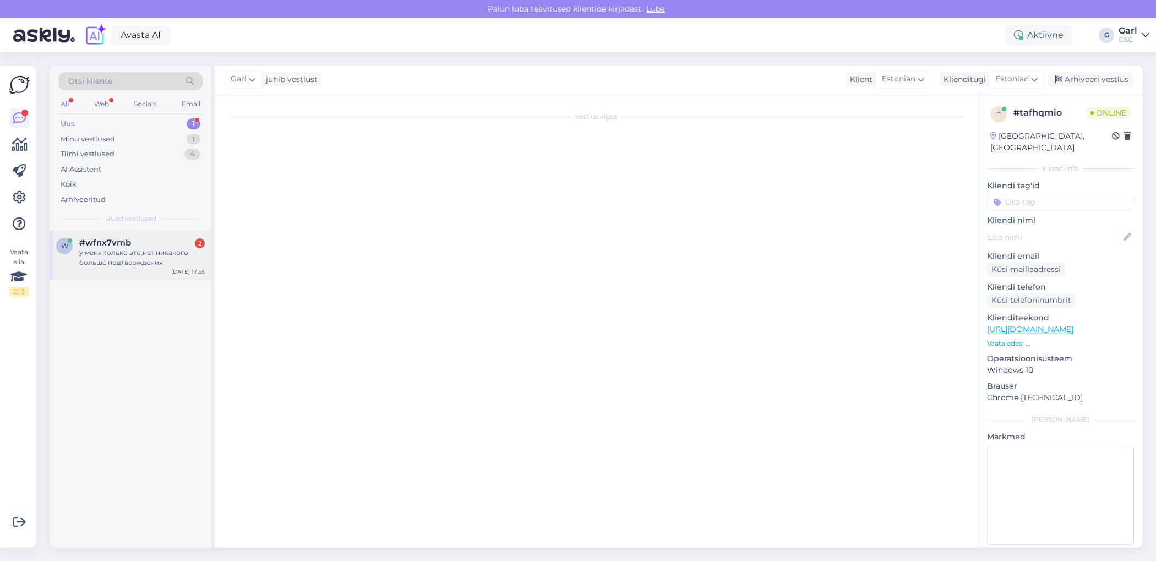
scroll to position [0, 0]
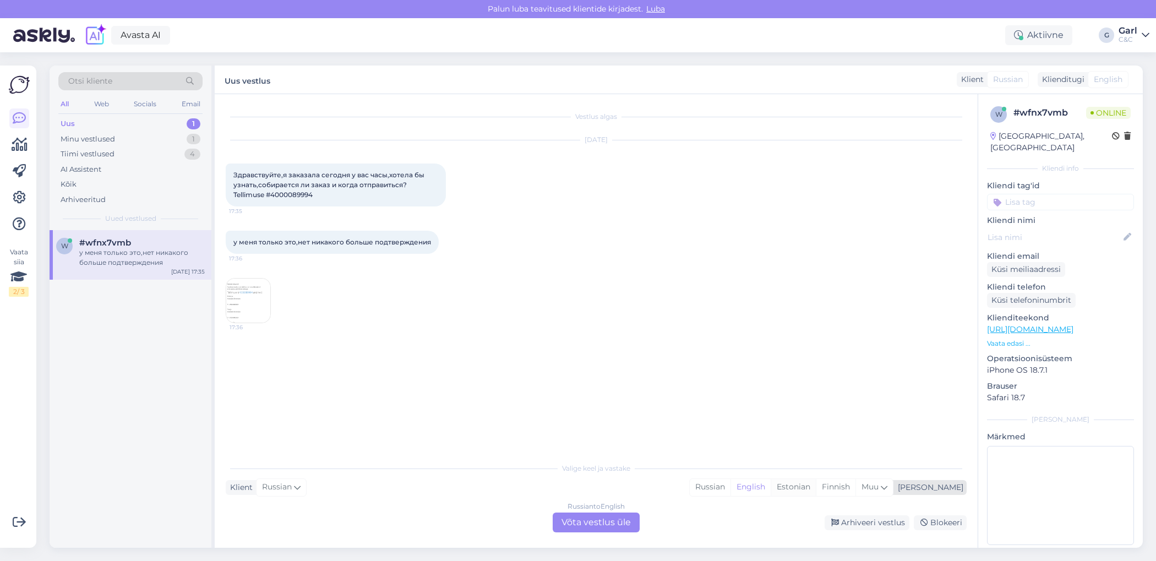
click at [816, 494] on div "Estonian" at bounding box center [793, 487] width 45 height 17
click at [590, 518] on div "Russian to Estonian Võta vestlus üle" at bounding box center [596, 523] width 87 height 20
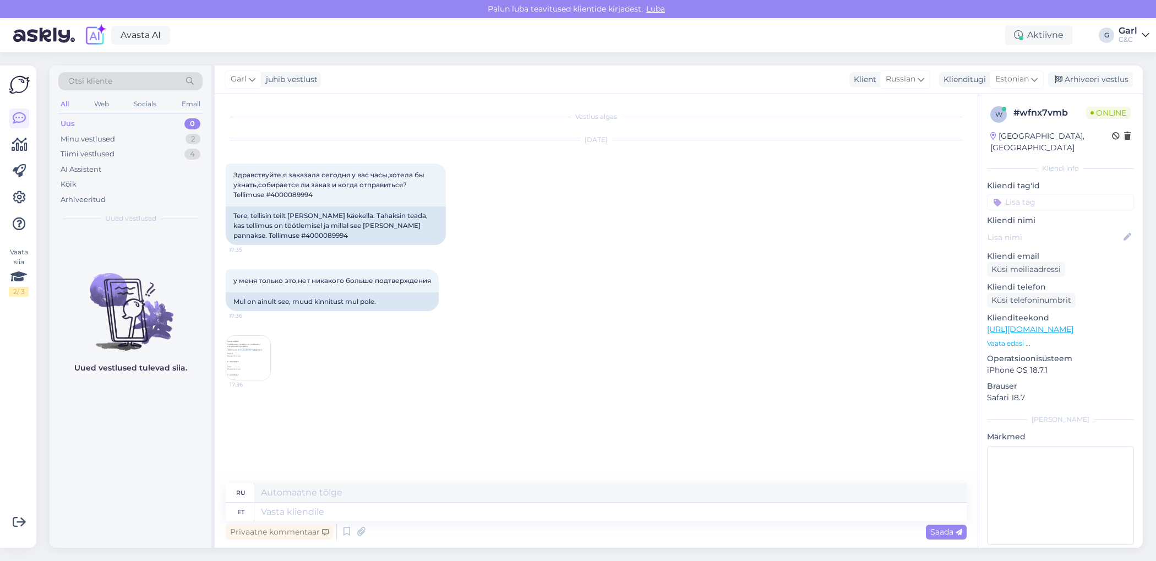
click at [248, 372] on img at bounding box center [248, 358] width 44 height 44
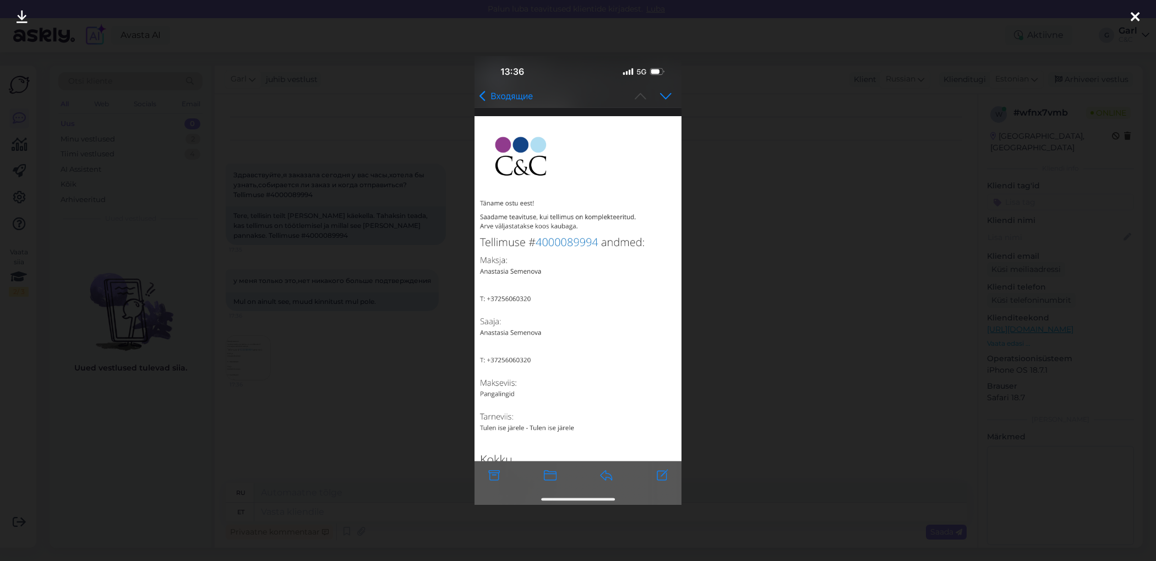
click at [260, 393] on div at bounding box center [578, 280] width 1156 height 561
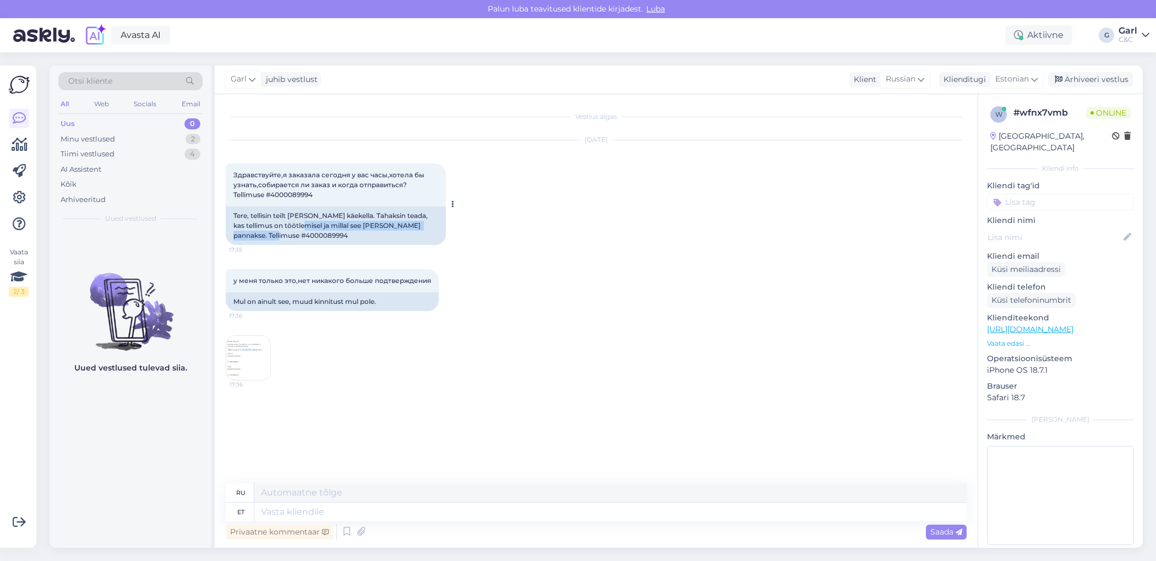
click at [289, 231] on div "Tere, tellisin teilt [PERSON_NAME] käekella. Tahaksin teada, kas tellimus on tö…" at bounding box center [336, 225] width 220 height 39
click at [292, 235] on div "Tere, tellisin teilt [PERSON_NAME] käekella. Tahaksin teada, kas tellimus on tö…" at bounding box center [336, 225] width 220 height 39
drag, startPoint x: 296, startPoint y: 236, endPoint x: 239, endPoint y: 236, distance: 57.3
click at [239, 236] on div "Tere, tellisin teilt [PERSON_NAME] käekella. Tahaksin teada, kas tellimus on tö…" at bounding box center [336, 225] width 220 height 39
copy div "4000089994"
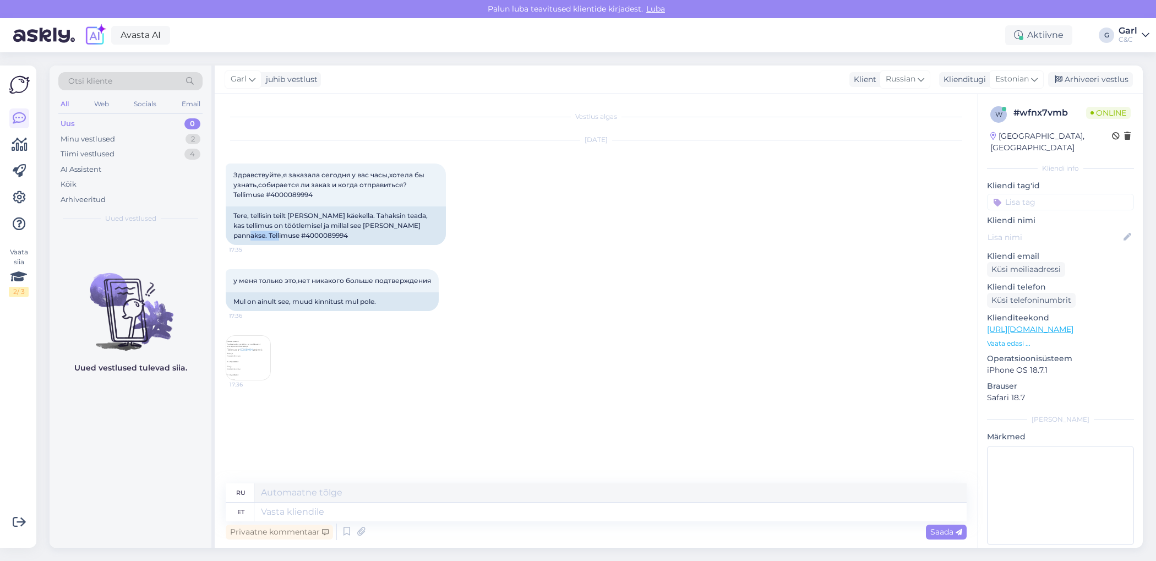
click at [251, 366] on img at bounding box center [248, 358] width 44 height 44
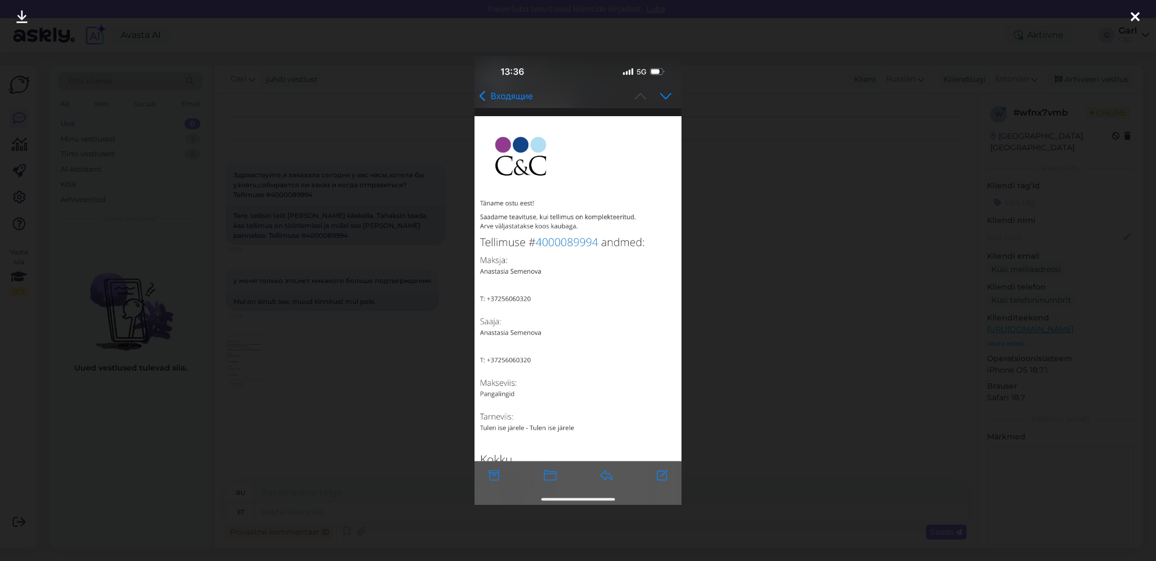
click at [317, 372] on div at bounding box center [578, 280] width 1156 height 561
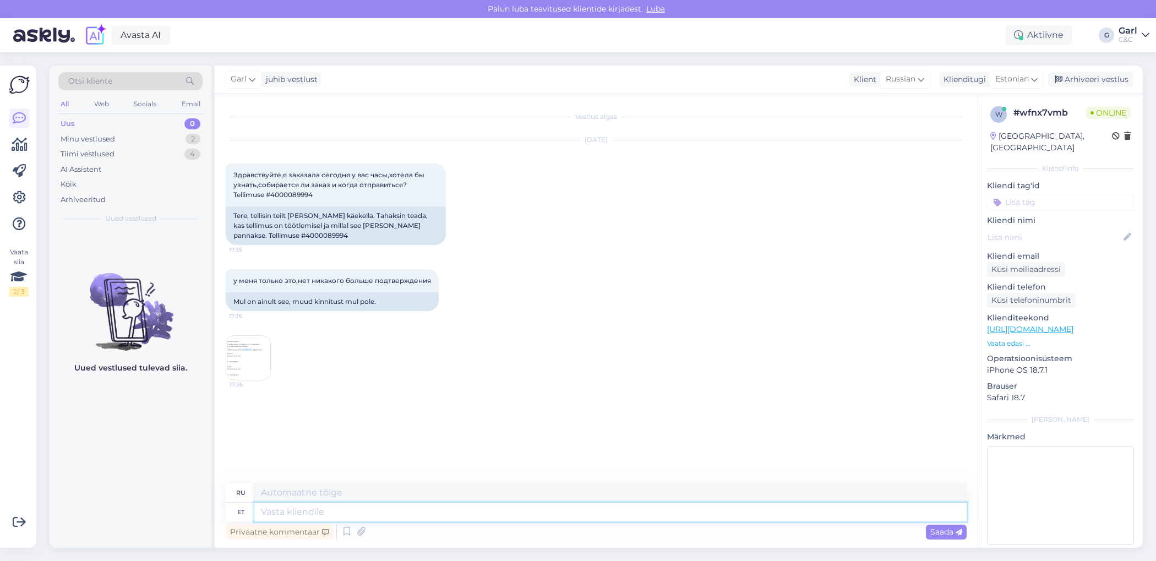
click at [293, 518] on textarea at bounding box center [610, 512] width 712 height 19
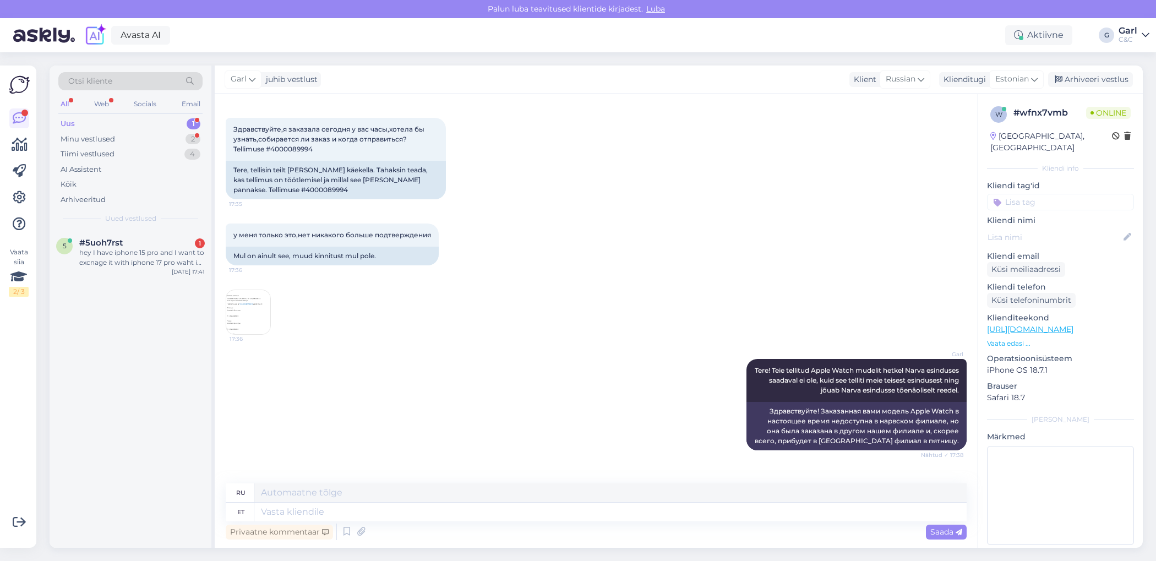
scroll to position [119, 0]
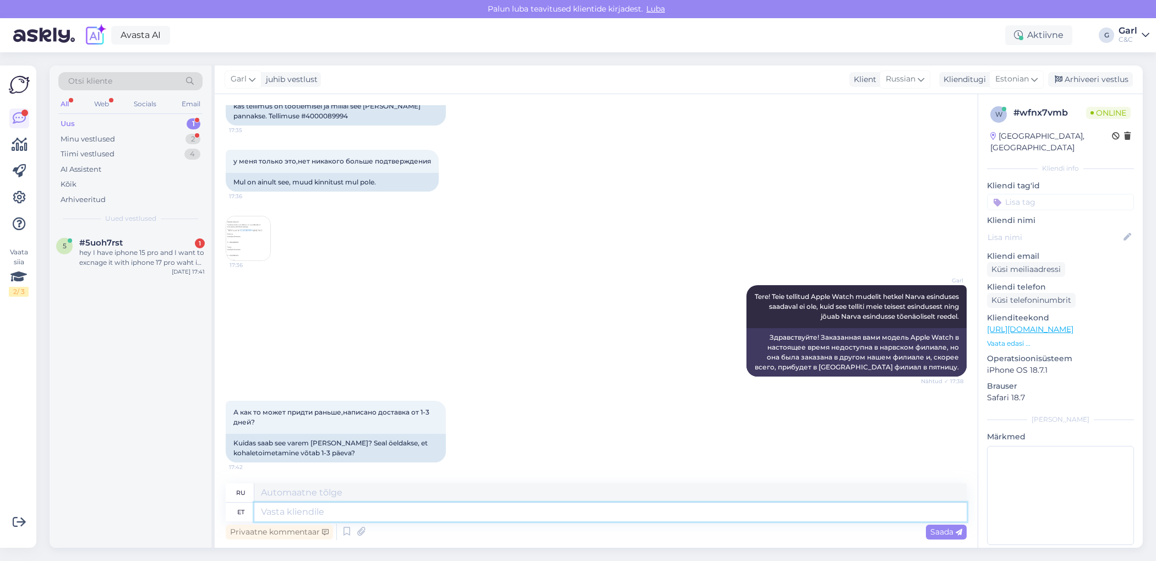
click at [420, 506] on textarea at bounding box center [610, 512] width 712 height 19
click at [241, 227] on img at bounding box center [248, 238] width 44 height 44
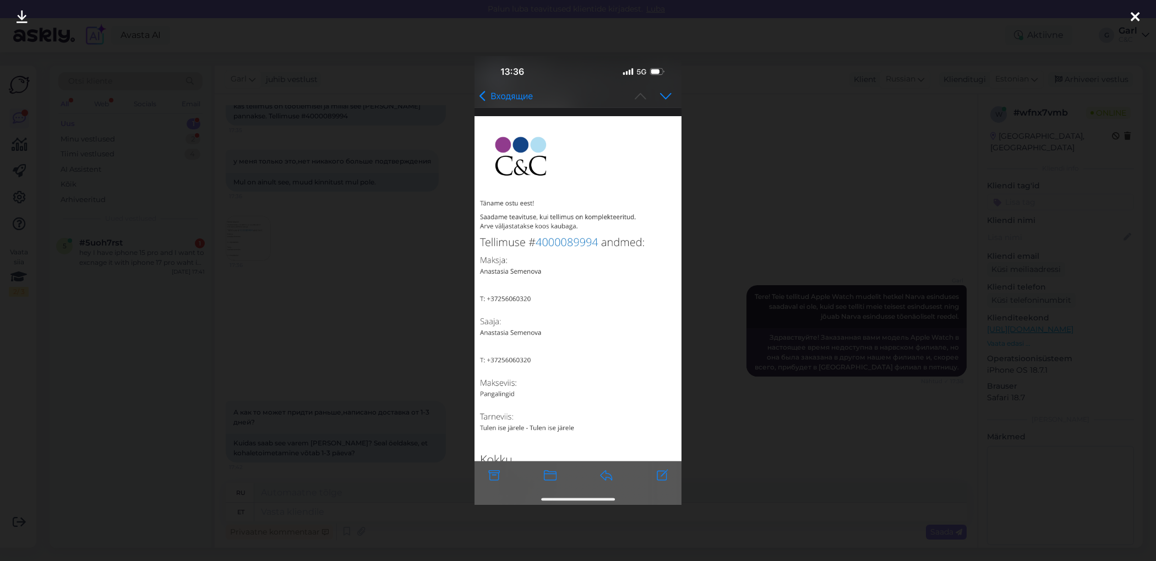
click at [290, 287] on div at bounding box center [578, 280] width 1156 height 561
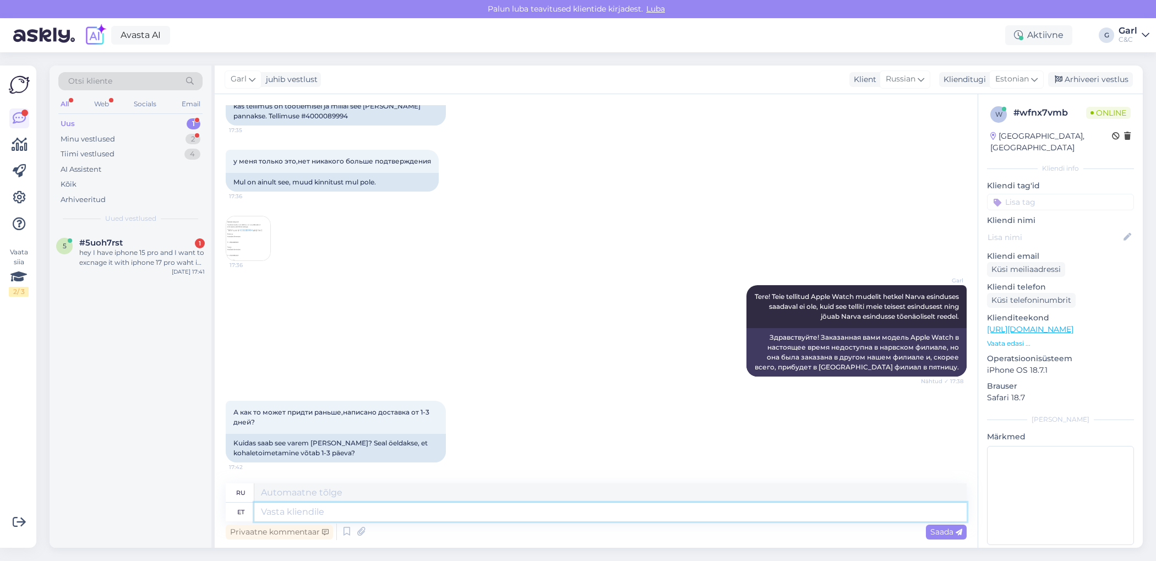
click at [311, 503] on textarea at bounding box center [610, 512] width 712 height 19
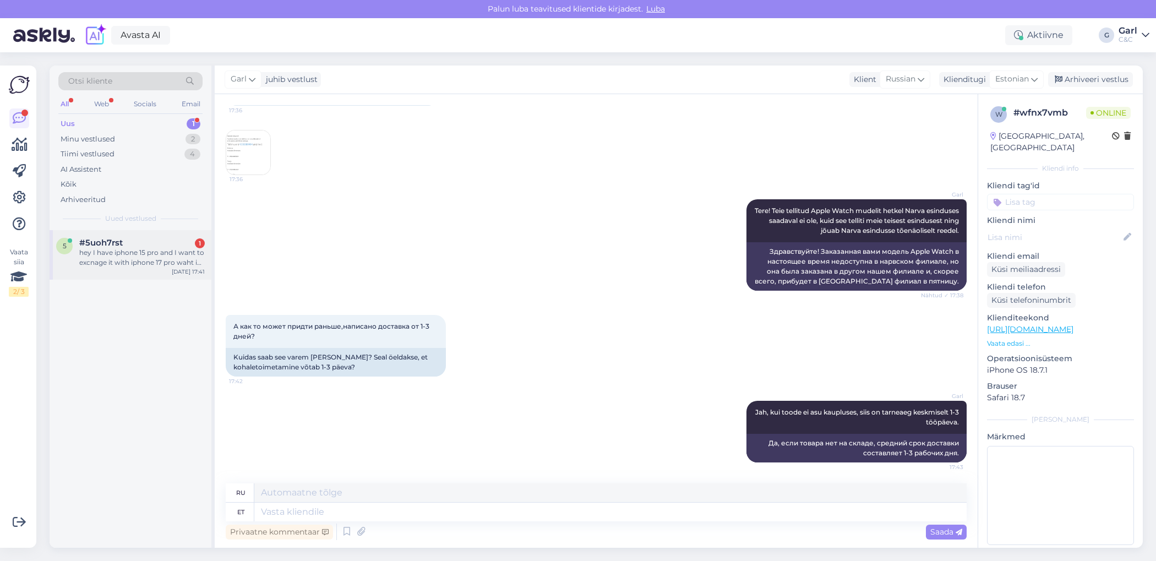
click at [178, 242] on div "#5uoh7rst 1" at bounding box center [142, 243] width 126 height 10
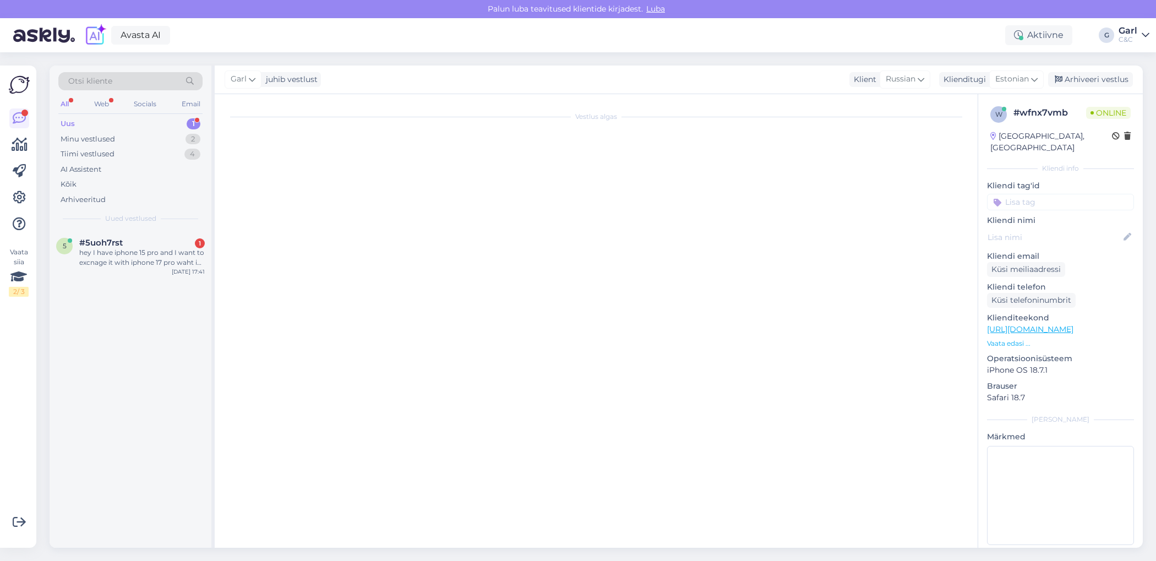
scroll to position [0, 0]
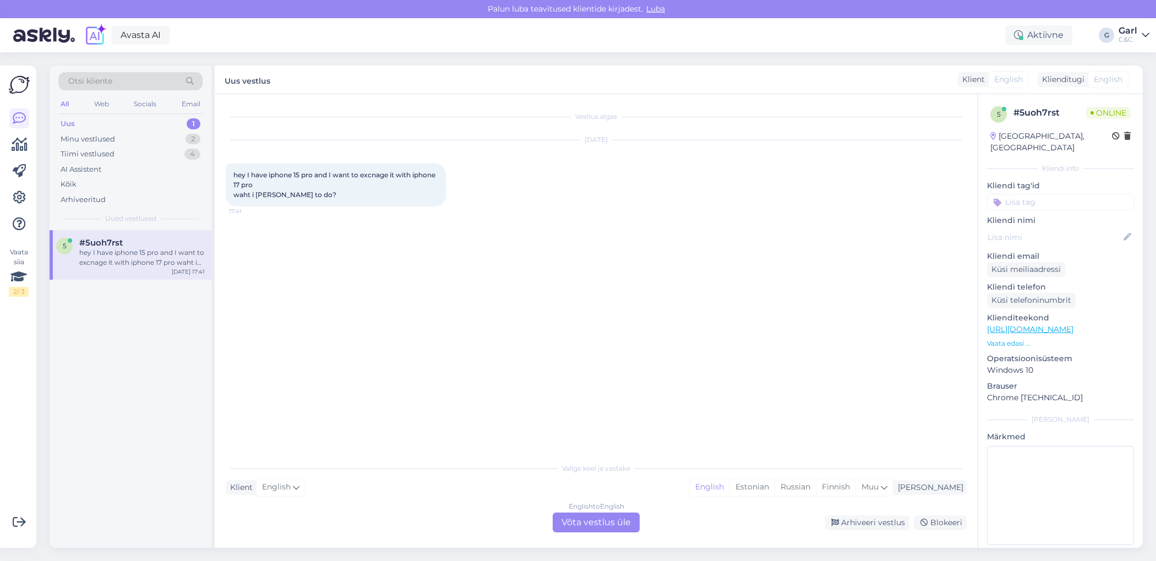
click at [607, 524] on div "English to English Võta vestlus üle" at bounding box center [596, 523] width 87 height 20
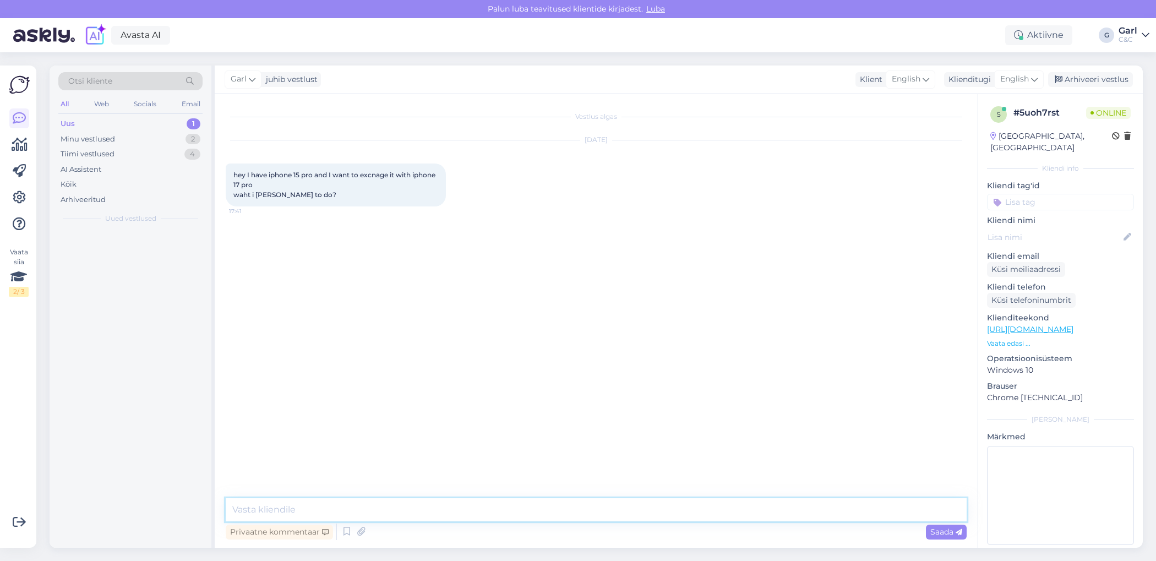
click at [672, 520] on textarea at bounding box center [596, 509] width 741 height 23
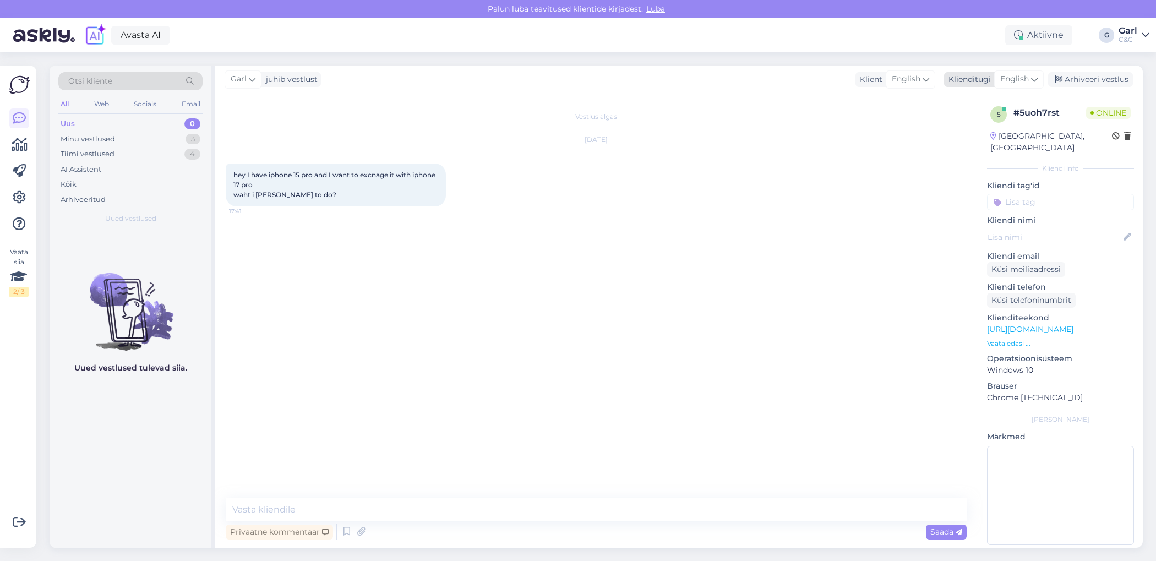
click at [1022, 78] on span "English" at bounding box center [1014, 79] width 29 height 12
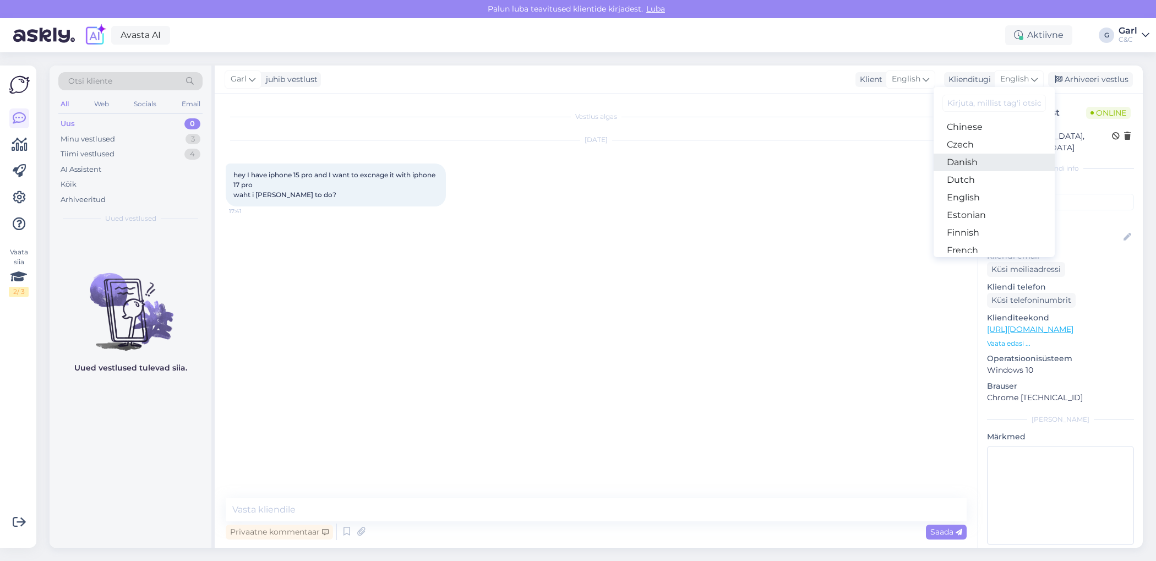
scroll to position [58, 0]
click at [966, 213] on link "Estonian" at bounding box center [994, 212] width 121 height 18
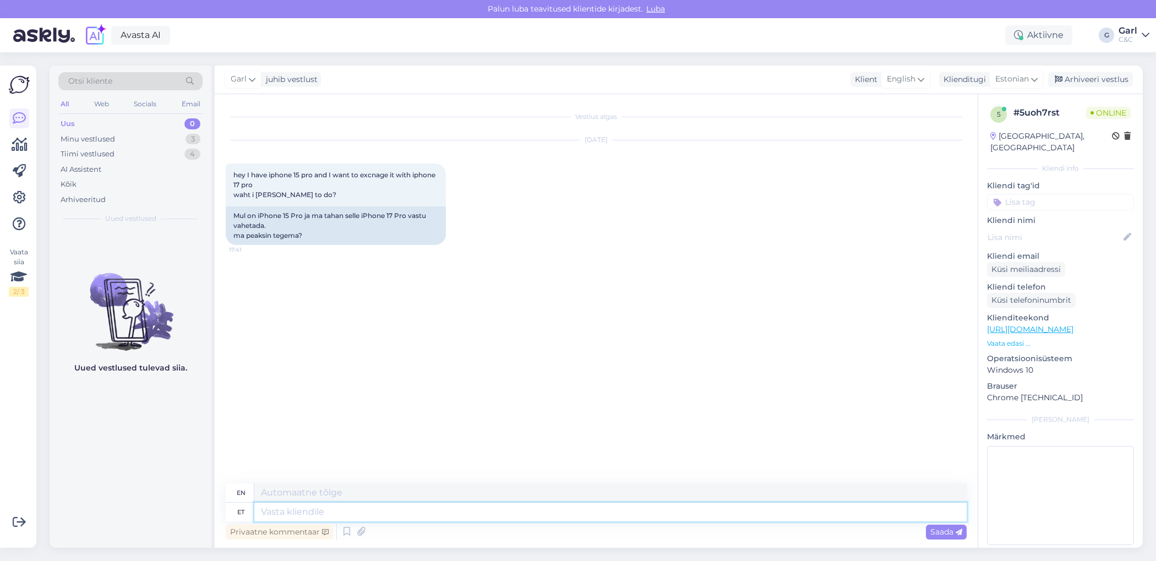
click at [426, 511] on textarea at bounding box center [610, 512] width 712 height 19
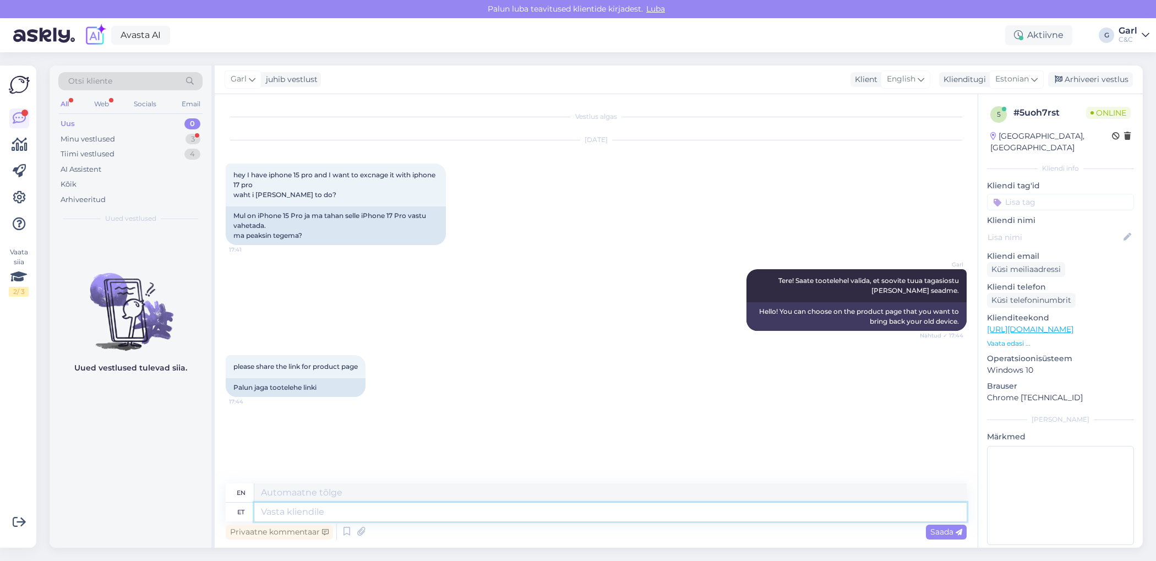
paste textarea "[URL][DOMAIN_NAME]"
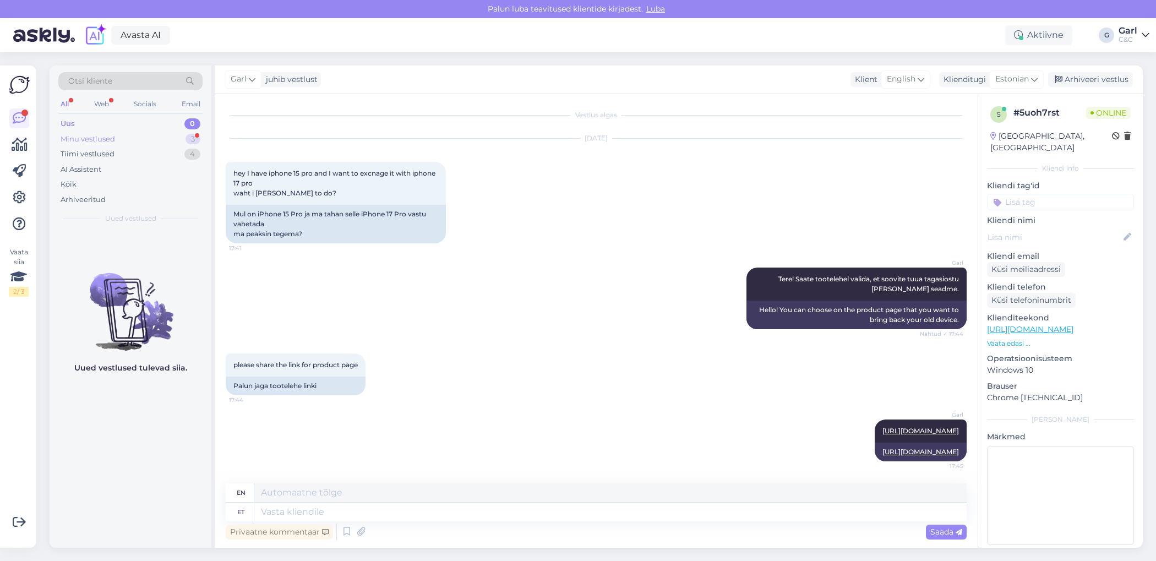
click at [179, 143] on div "Minu vestlused 3" at bounding box center [130, 139] width 144 height 15
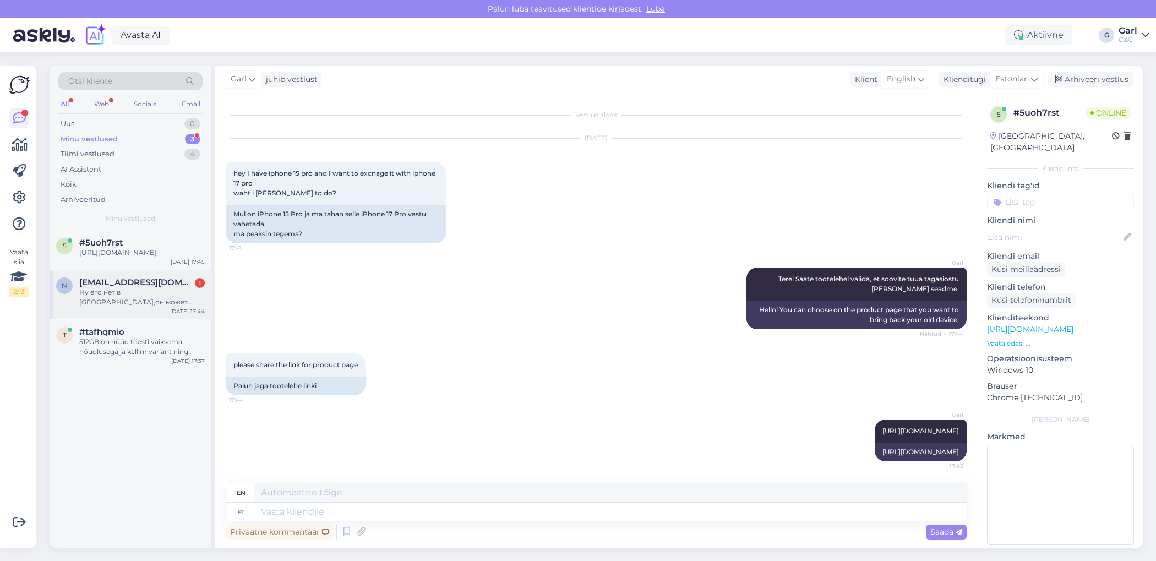
click at [167, 303] on div "Ну его нет в [GEOGRAPHIC_DATA],он может придти раньше с [GEOGRAPHIC_DATA]?" at bounding box center [142, 297] width 126 height 20
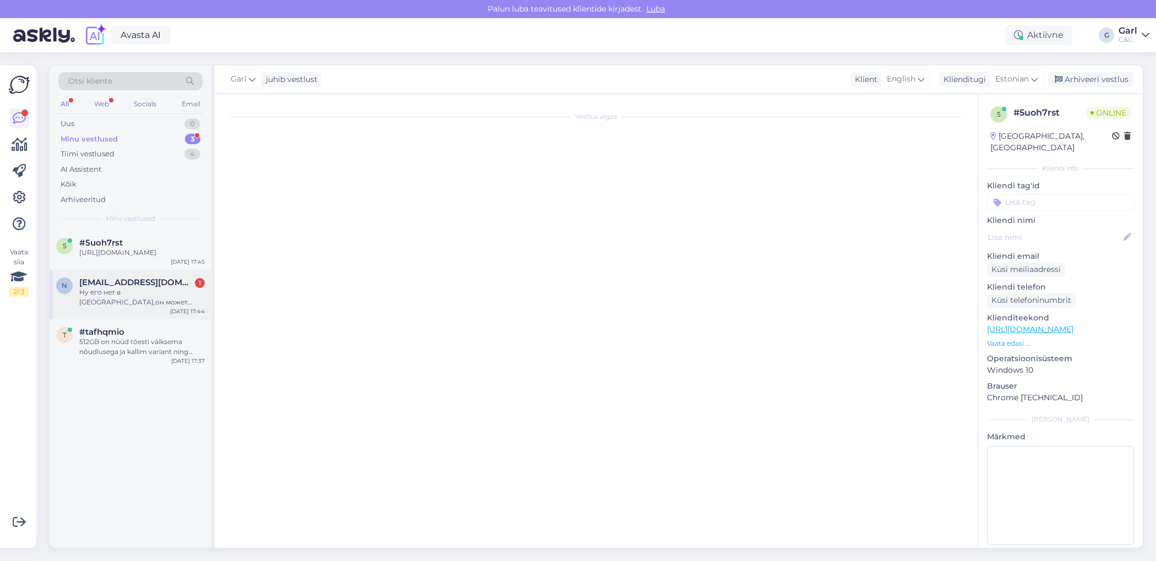
scroll to position [271, 0]
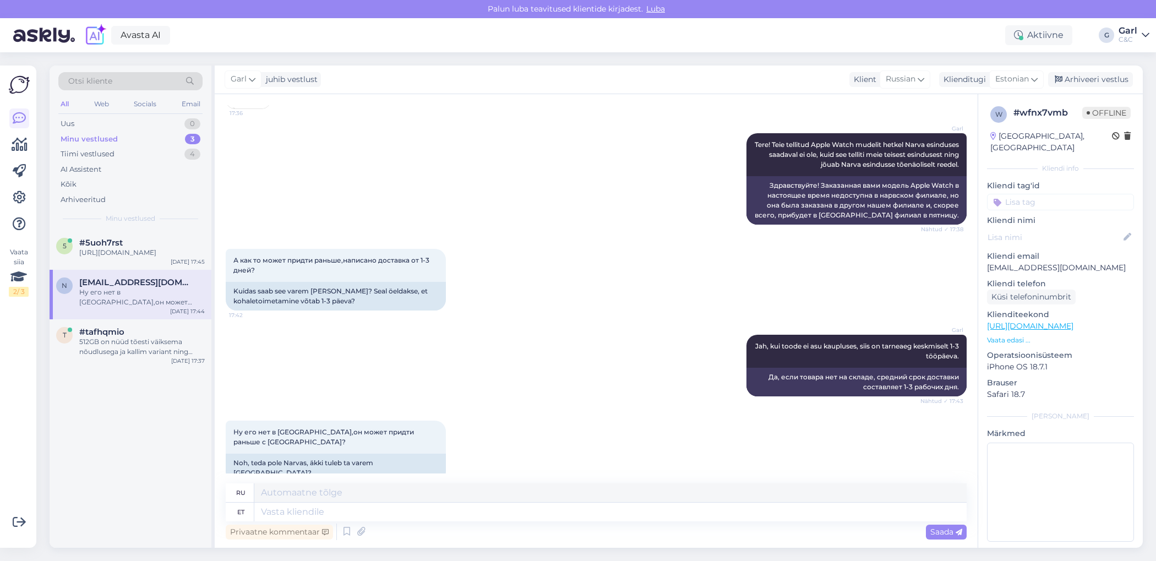
click at [336, 522] on div "Privaatne kommentaar Saada" at bounding box center [596, 531] width 741 height 21
click at [337, 508] on textarea at bounding box center [610, 512] width 712 height 19
click at [341, 512] on textarea at bounding box center [610, 512] width 712 height 19
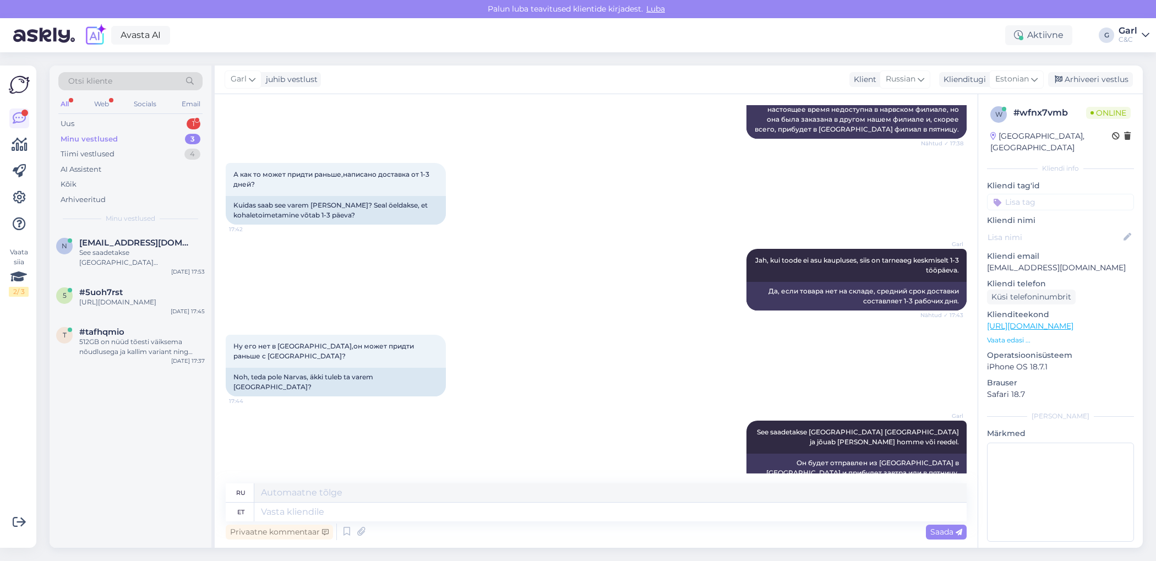
click at [466, 203] on div "А как то может придти раньше,написано доставка от 1-3 дней? 17:42 Kuidas saab s…" at bounding box center [596, 194] width 741 height 86
click at [130, 119] on div "Uus 1" at bounding box center [130, 123] width 144 height 15
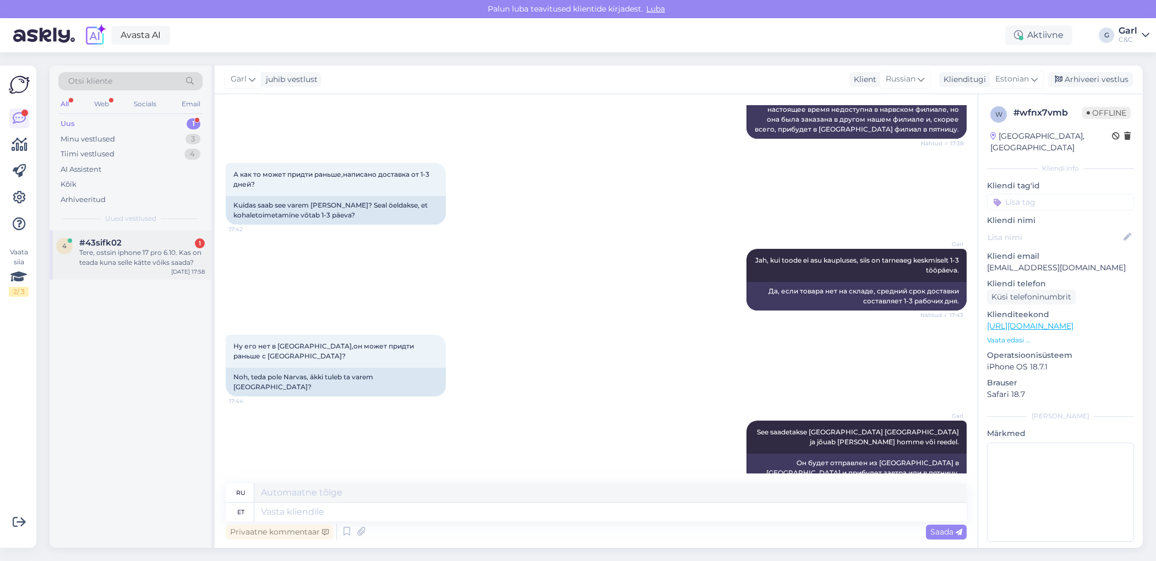
click at [176, 262] on div "Tere, ostsin iphone 17 pro 6.10. Kas on teada kuna selle kätte võiks saada?" at bounding box center [142, 258] width 126 height 20
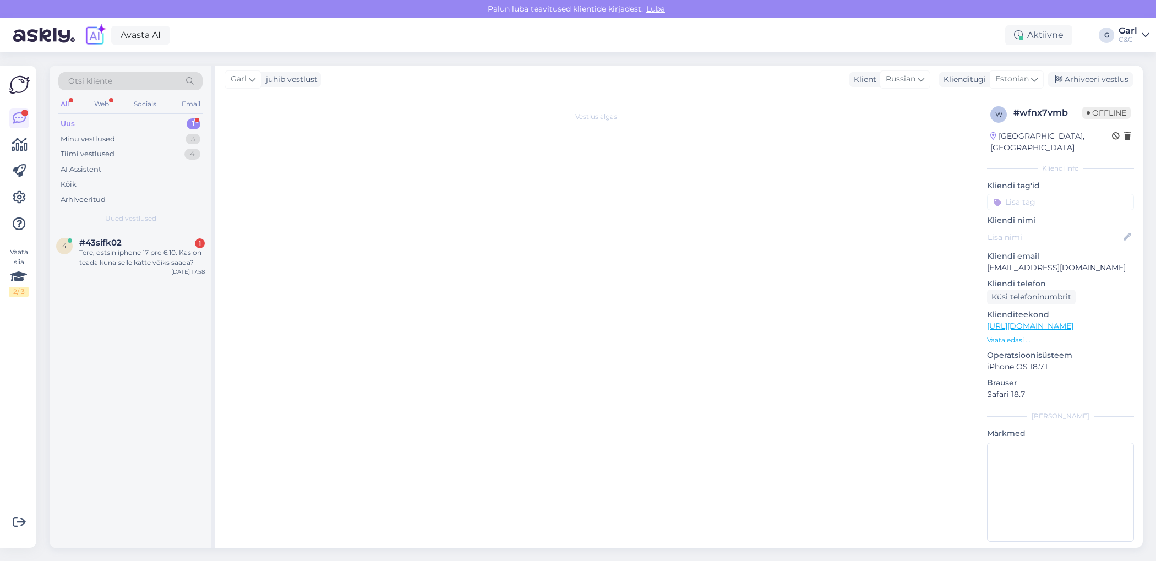
scroll to position [0, 0]
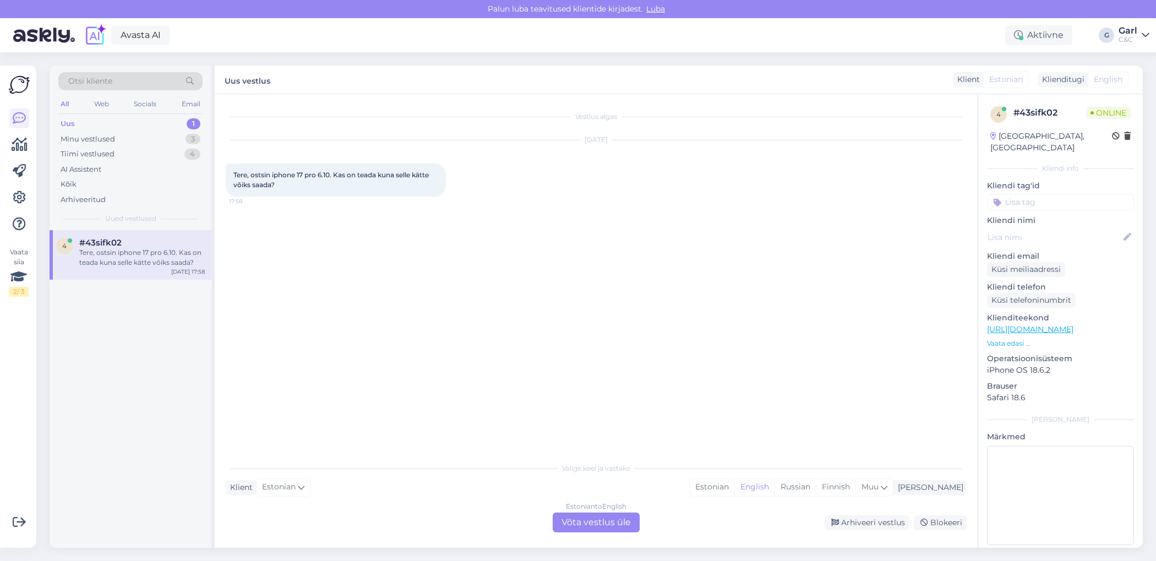
click at [752, 497] on div "Valige [PERSON_NAME] vastake Klient Estonian Mina Estonian English Russian Finn…" at bounding box center [596, 494] width 741 height 75
click at [734, 494] on div "Estonian" at bounding box center [712, 487] width 45 height 17
click at [192, 153] on div "4" at bounding box center [192, 154] width 16 height 11
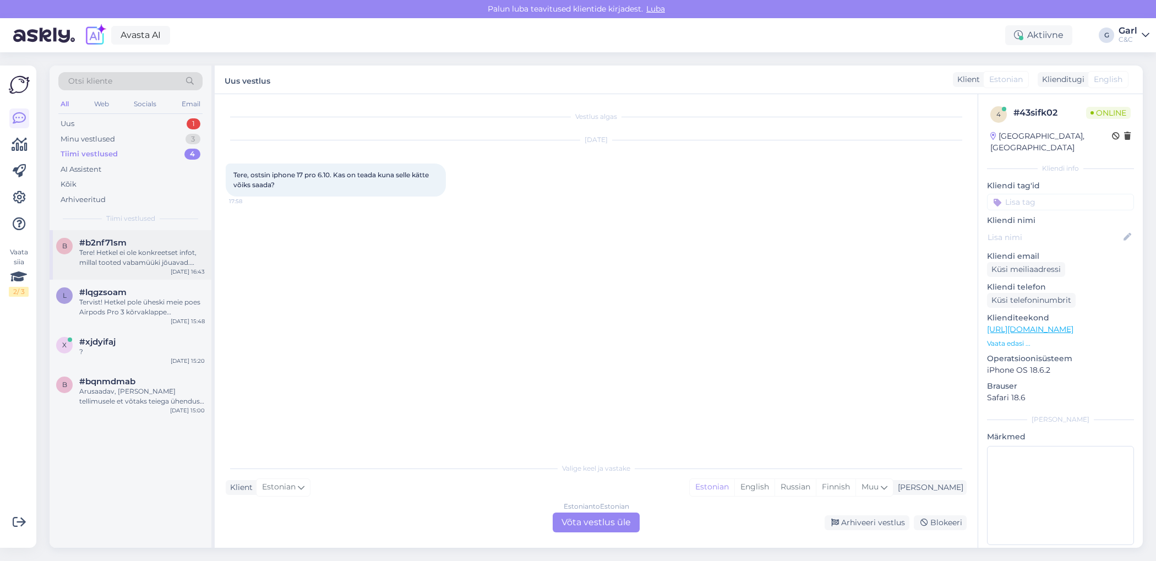
click at [154, 268] on div "b #b2nf71sm Tere! Hetkel ei ole konkreetset infot, millal tooted vabamüüki jõua…" at bounding box center [131, 255] width 162 height 50
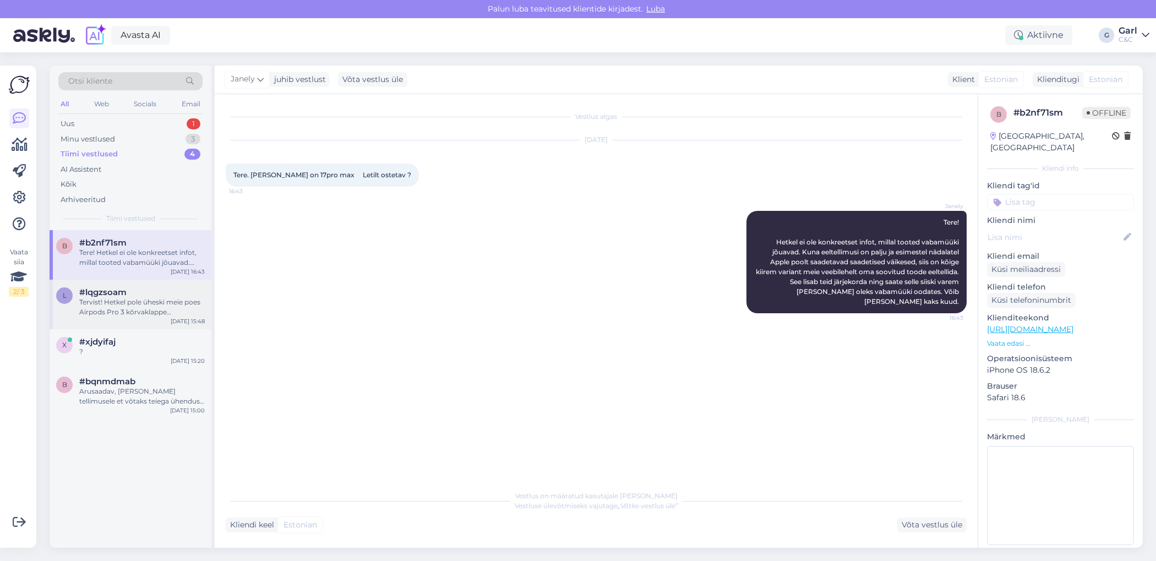
click at [154, 300] on div "Tervist! Hetkel pole üheski meie poes Airpods Pro 3 kõrvaklappe vabamüügis. [PE…" at bounding box center [142, 307] width 126 height 20
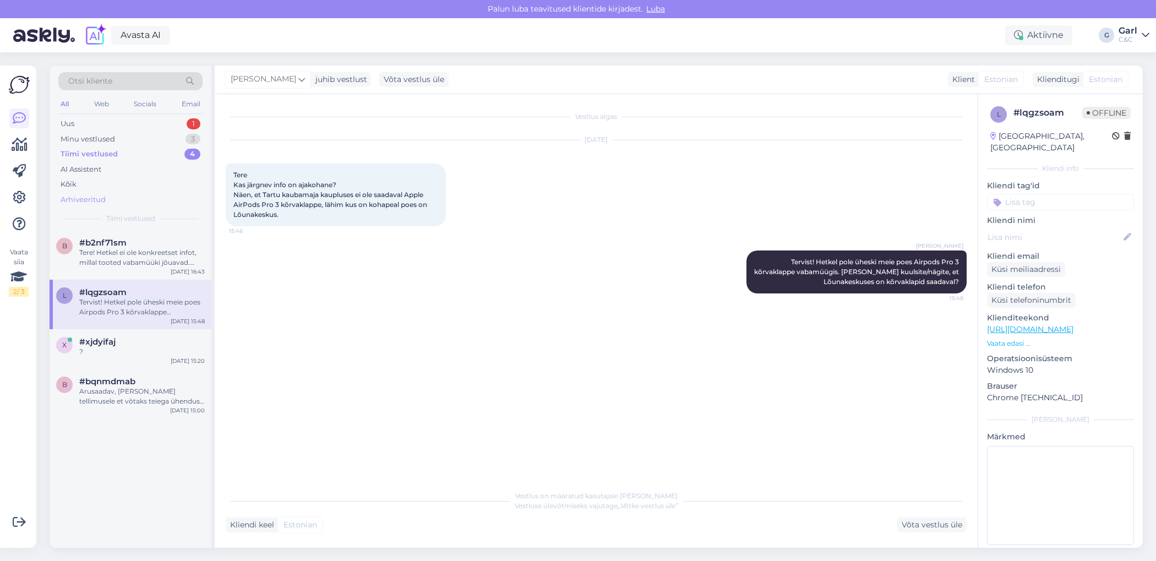
click at [151, 201] on div "Arhiveeritud" at bounding box center [130, 199] width 144 height 15
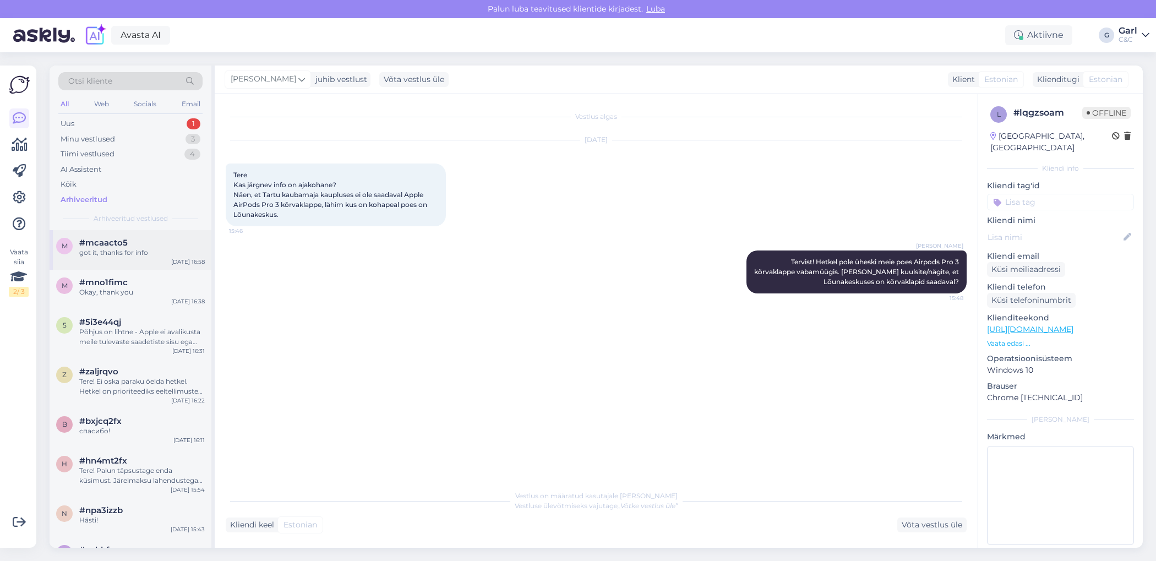
click at [147, 259] on div "m #mcaacto5 got it, thanks for info [DATE] 16:58" at bounding box center [131, 250] width 162 height 40
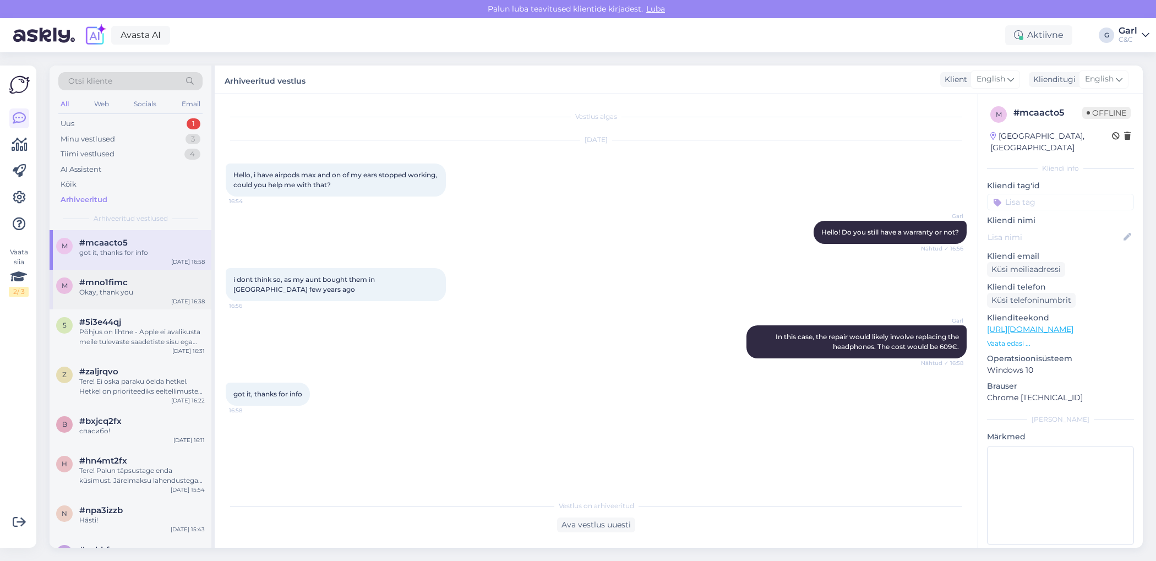
click at [147, 304] on div "m #mno1fimc Okay, thank you [DATE] 16:38" at bounding box center [131, 290] width 162 height 40
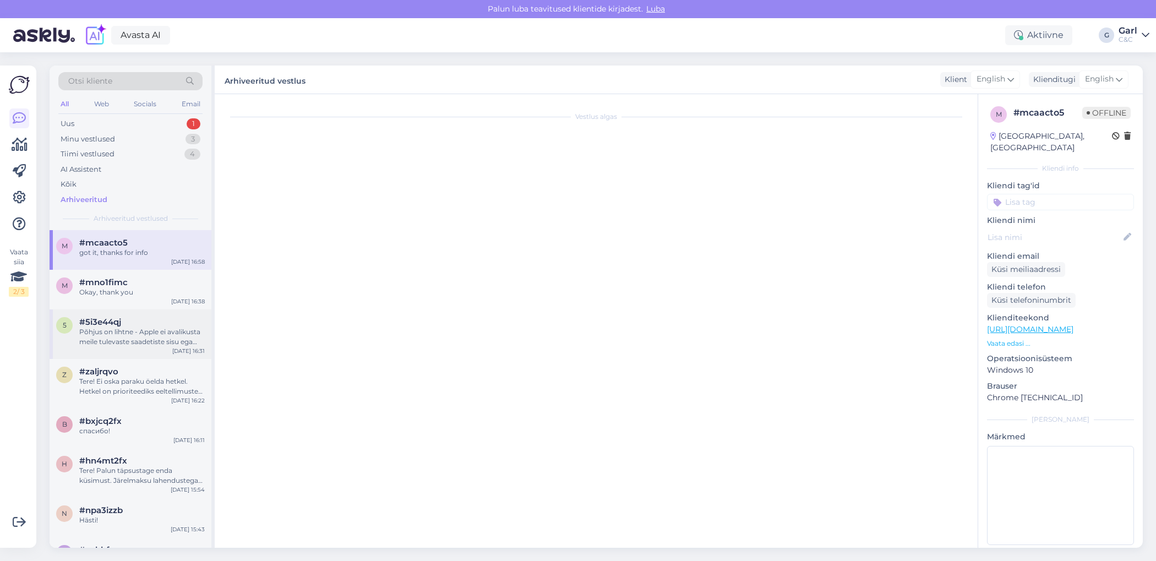
scroll to position [195, 0]
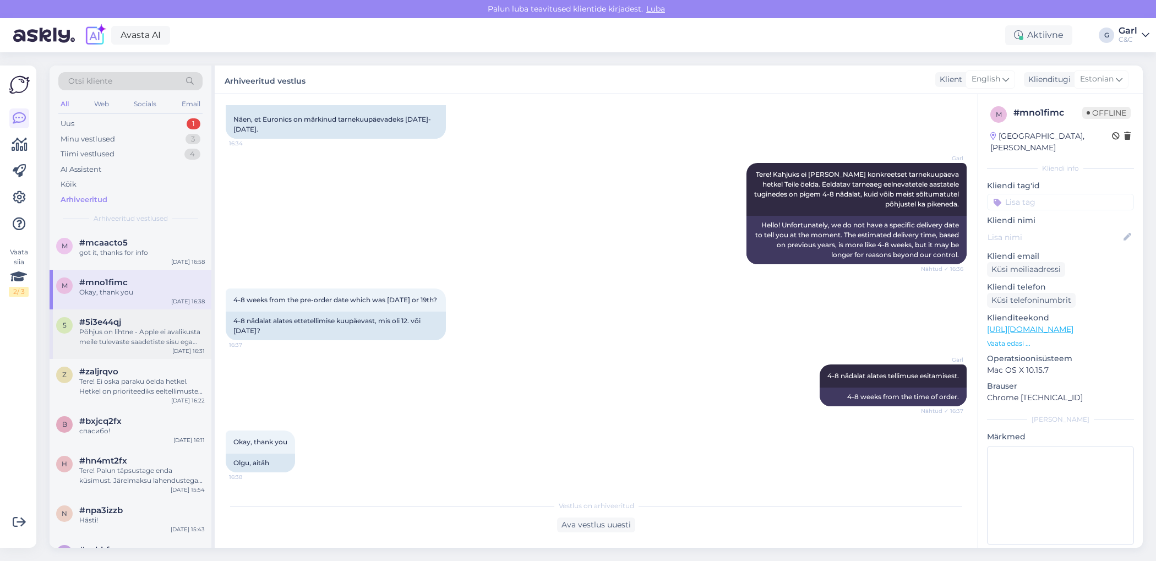
click at [148, 341] on div "Põhjus on lihtne - Apple ei avalikusta meile tulevaste saadetiste sisu ega tarn…" at bounding box center [142, 337] width 126 height 20
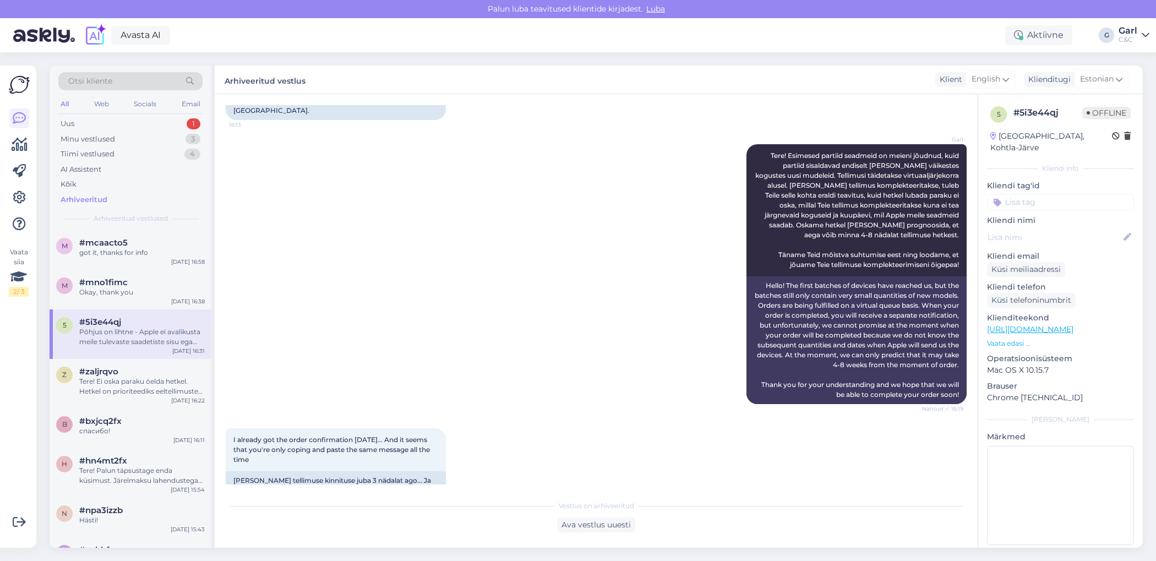
scroll to position [134, 0]
click at [144, 388] on div "Tere! Ei oska paraku öelda hetkel. Hetkel on prioriteediks eeltellimuste täitmi…" at bounding box center [142, 387] width 126 height 20
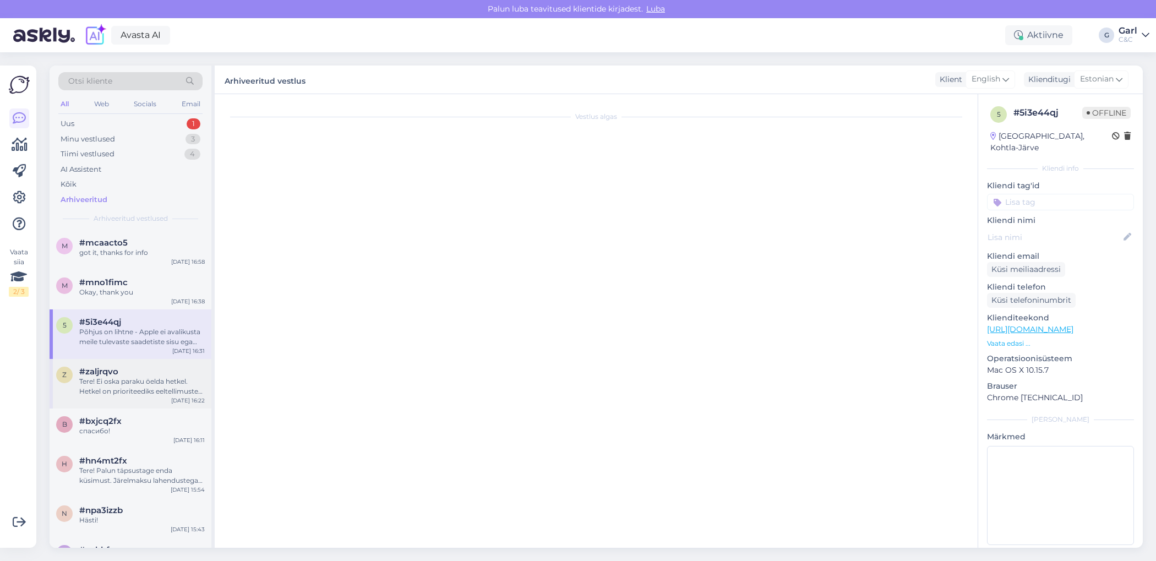
scroll to position [0, 0]
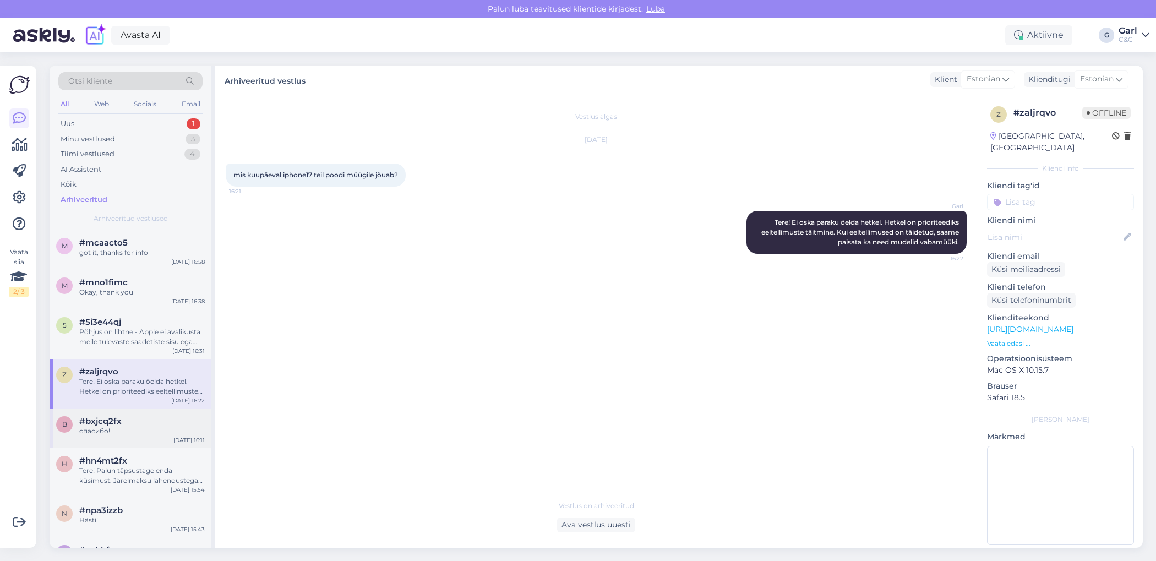
click at [178, 422] on div "#bxjcq2fx" at bounding box center [142, 421] width 126 height 10
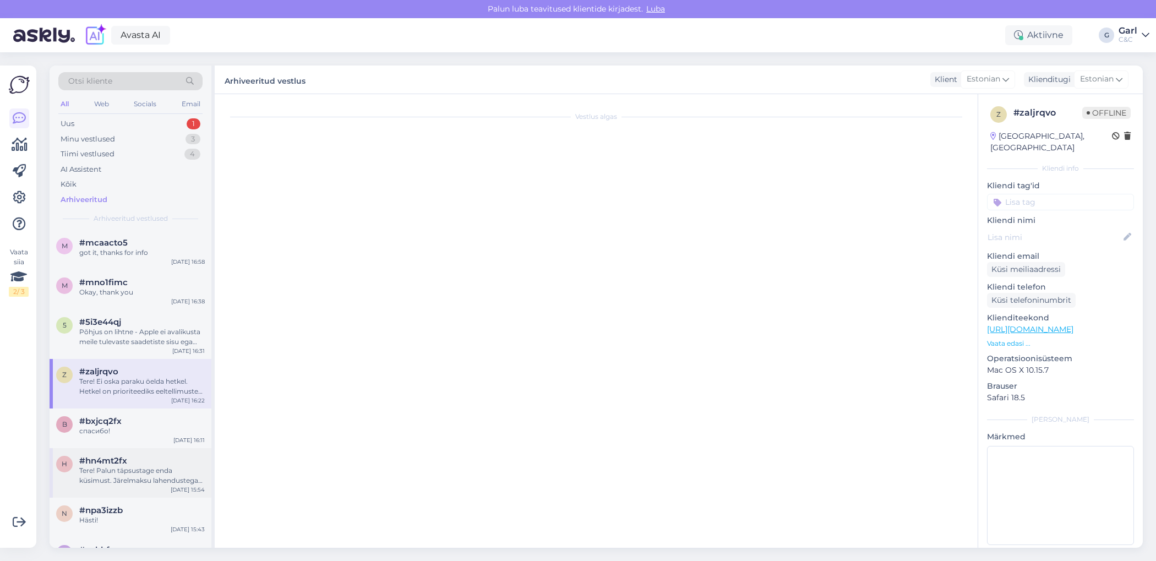
click at [178, 472] on div "Tere! Palun täpsustage enda küsimust. Järelmaksu lahendustega saate tutvuda sii…" at bounding box center [142, 476] width 126 height 20
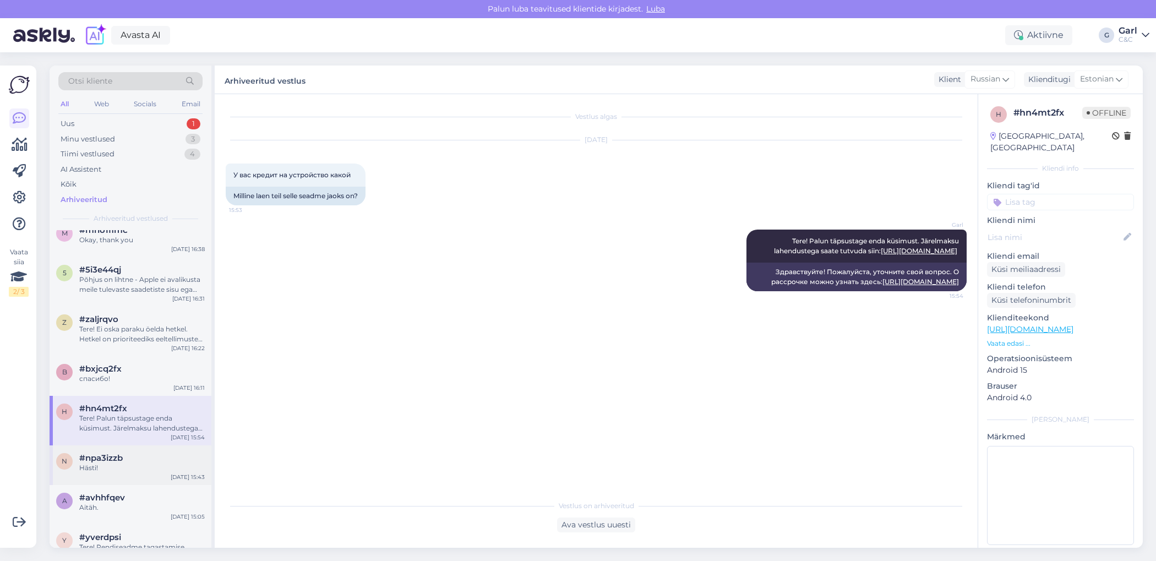
scroll to position [133, 0]
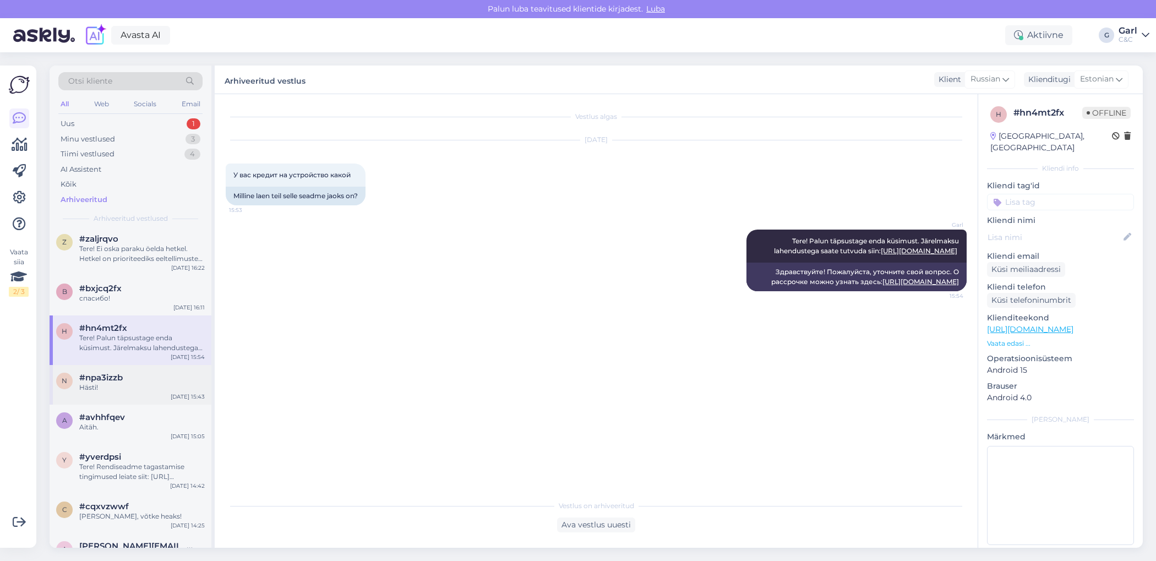
click at [156, 391] on div "Hästi!" at bounding box center [142, 388] width 126 height 10
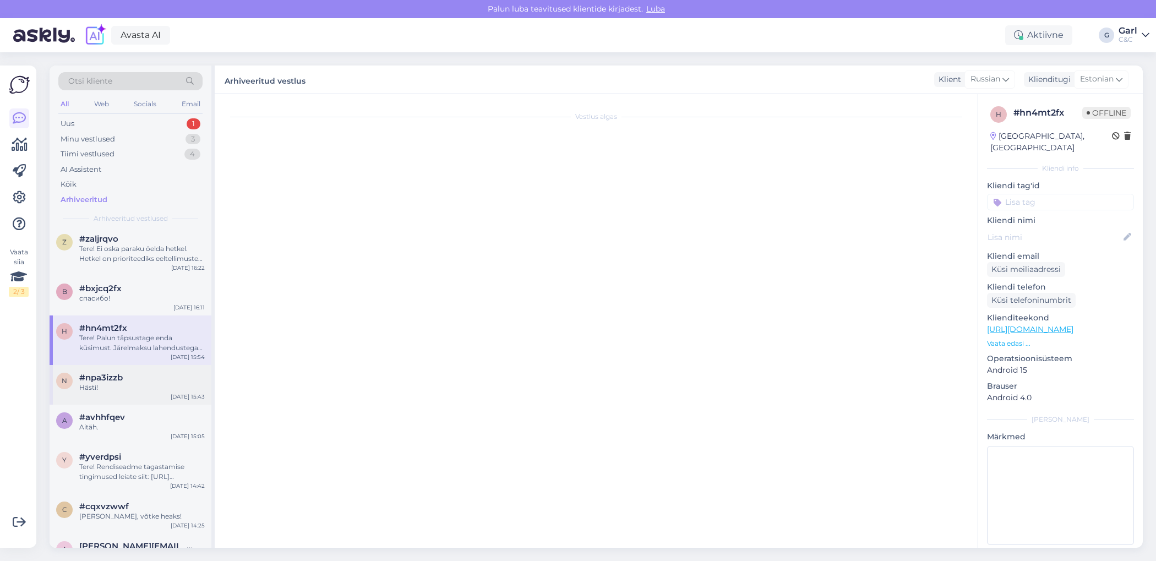
scroll to position [605, 0]
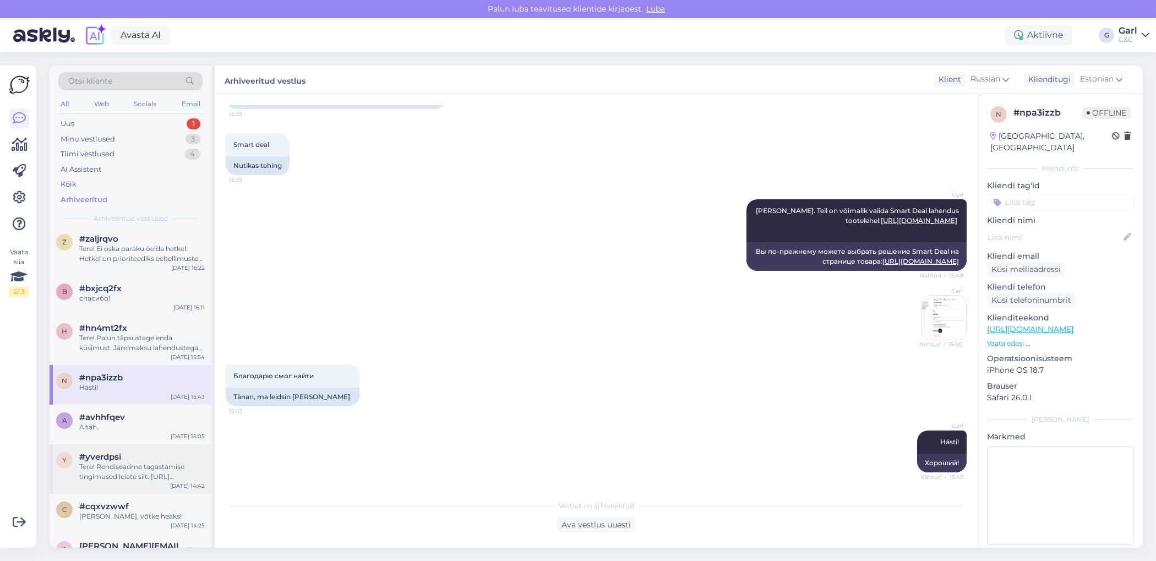
click at [155, 468] on div "Tere! Rendiseadme tagastamise tingimused leiate siit: [URL][DOMAIN_NAME] Toote …" at bounding box center [142, 472] width 126 height 20
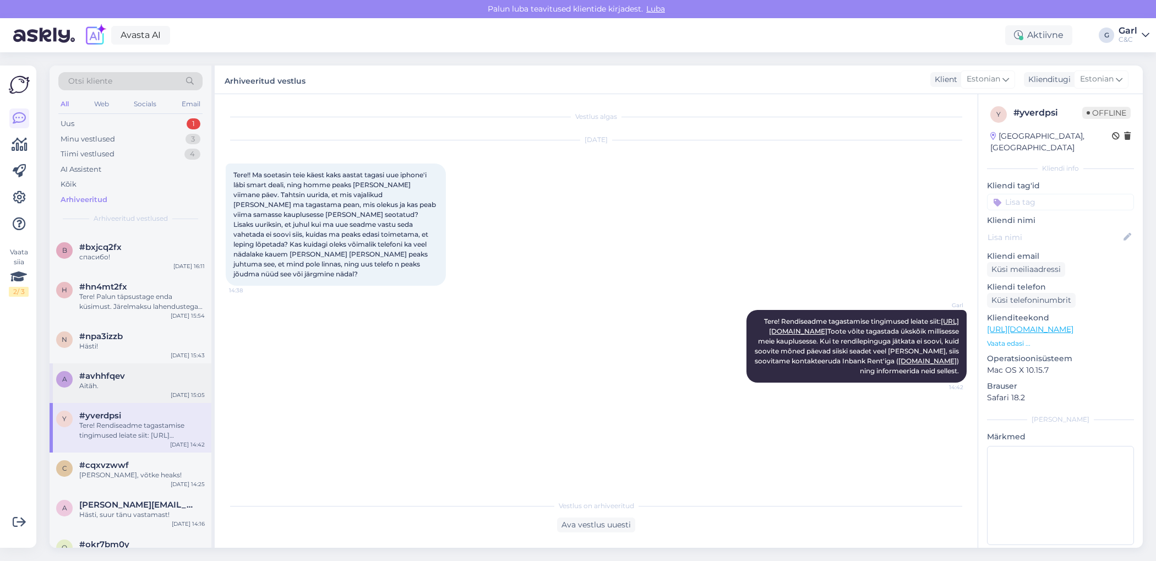
scroll to position [215, 0]
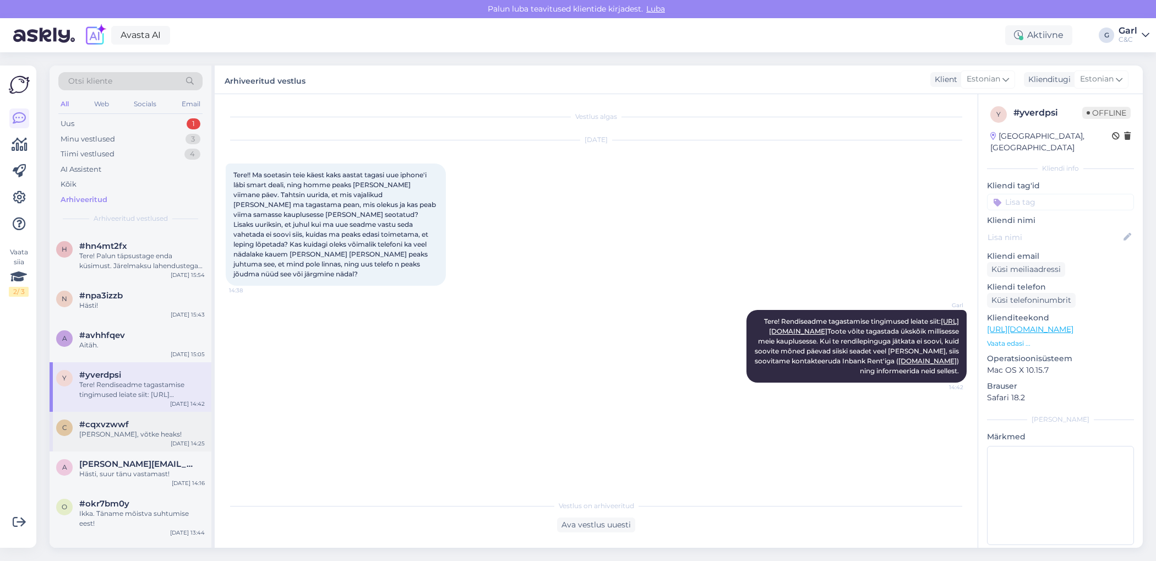
click at [151, 432] on div "[PERSON_NAME], võtke heaks!" at bounding box center [142, 434] width 126 height 10
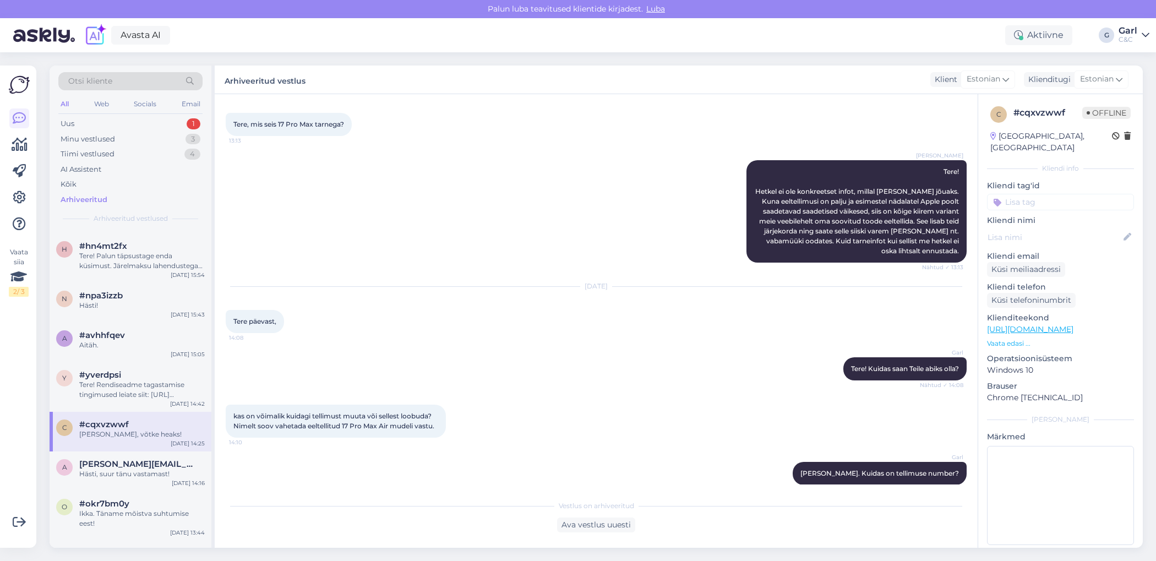
scroll to position [0, 0]
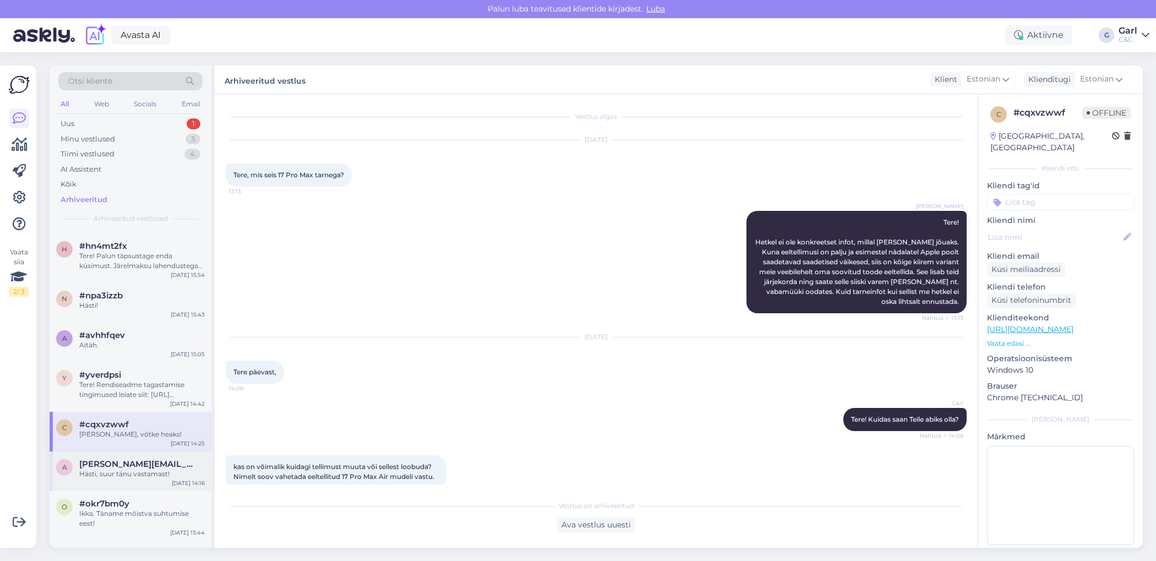
click at [170, 477] on div "Hästi, suur tänu vastamast!" at bounding box center [142, 474] width 126 height 10
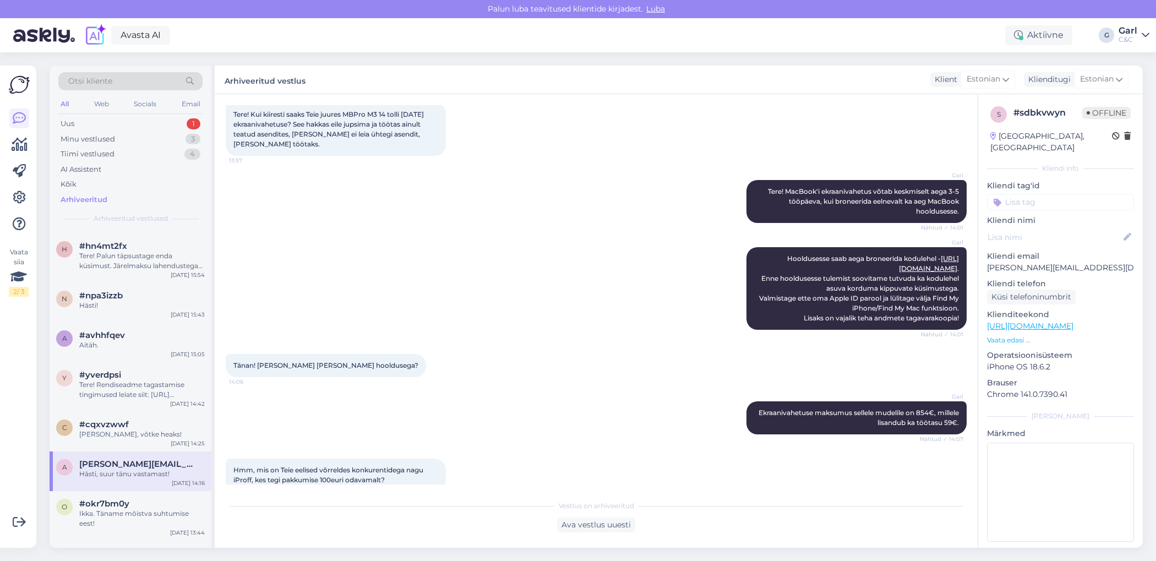
scroll to position [11, 0]
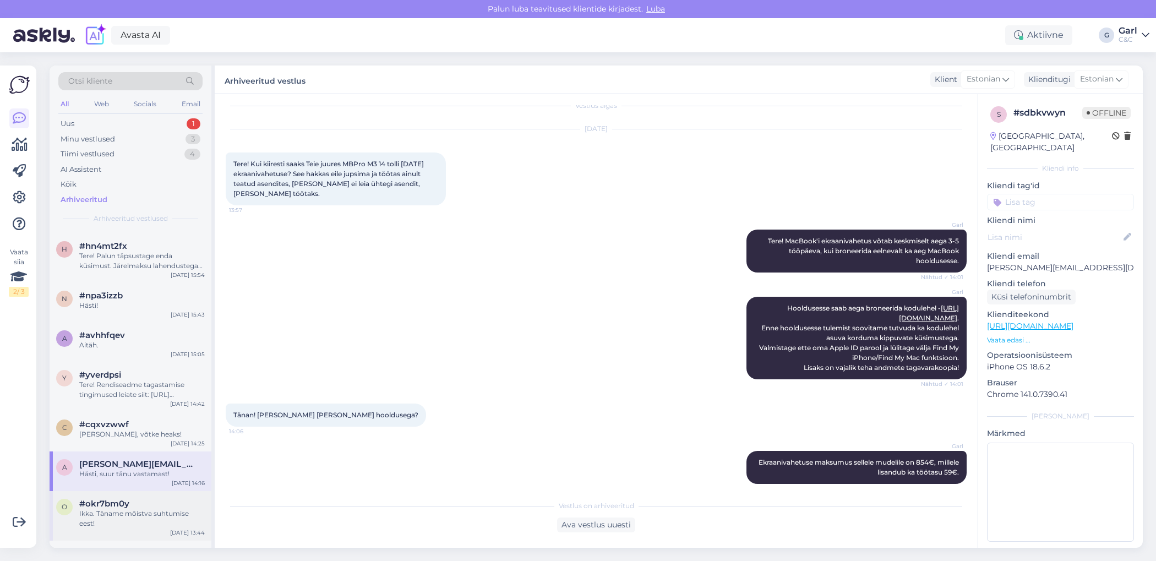
click at [164, 502] on div "#okr7bm0y" at bounding box center [142, 504] width 126 height 10
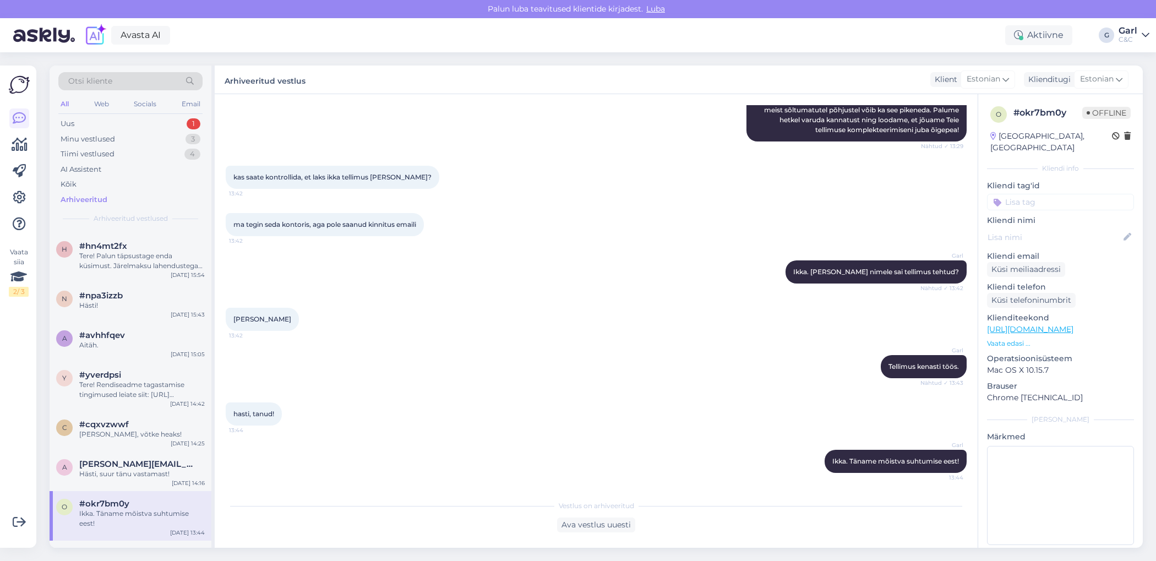
scroll to position [0, 0]
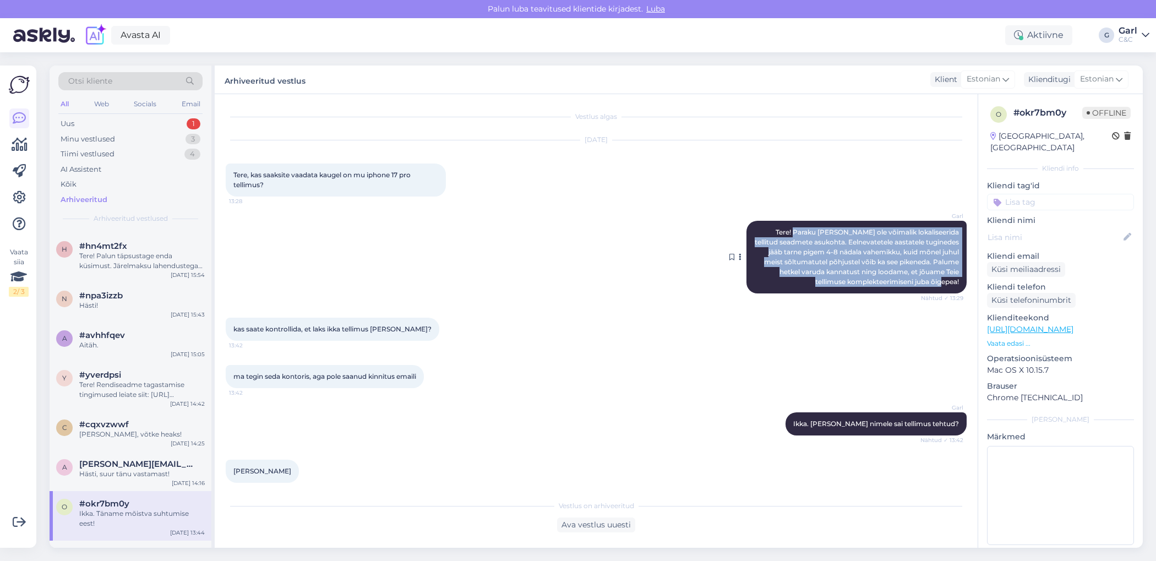
drag, startPoint x: 802, startPoint y: 232, endPoint x: 959, endPoint y: 287, distance: 166.8
click at [959, 287] on div "Garl Tere! Paraku [PERSON_NAME] ole võimalik lokaliseerida tellitud seadmete as…" at bounding box center [857, 257] width 220 height 73
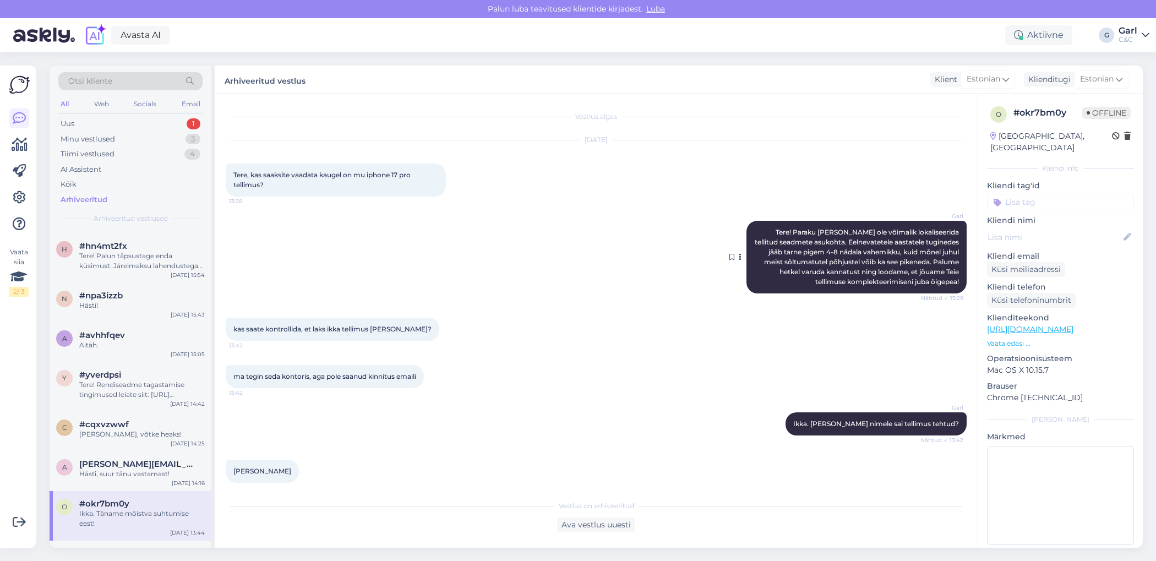
click at [850, 251] on span "Tere! Paraku [PERSON_NAME] ole võimalik lokaliseerida tellitud seadmete asukoht…" at bounding box center [858, 257] width 206 height 58
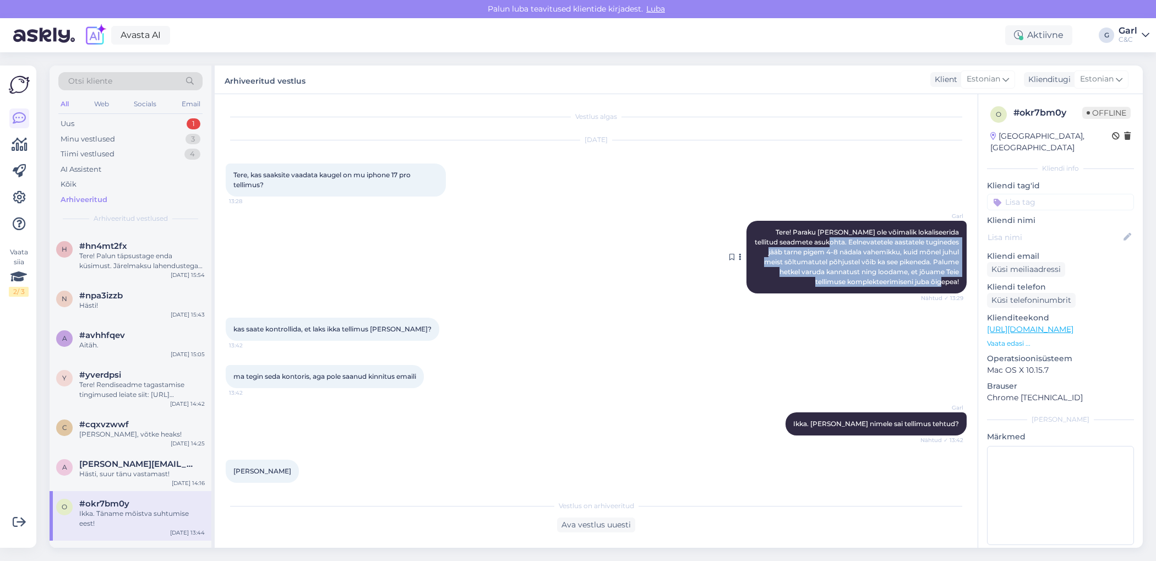
drag, startPoint x: 830, startPoint y: 242, endPoint x: 960, endPoint y: 288, distance: 137.4
click at [960, 288] on div "Garl Tere! Paraku [PERSON_NAME] ole võimalik lokaliseerida tellitud seadmete as…" at bounding box center [857, 257] width 220 height 73
copy span "Eelnevatetele aastatele tuginedes jääb tarne pigem 4-8 nädala vahemikku, kuid m…"
click at [153, 117] on div "Uus 1" at bounding box center [130, 123] width 144 height 15
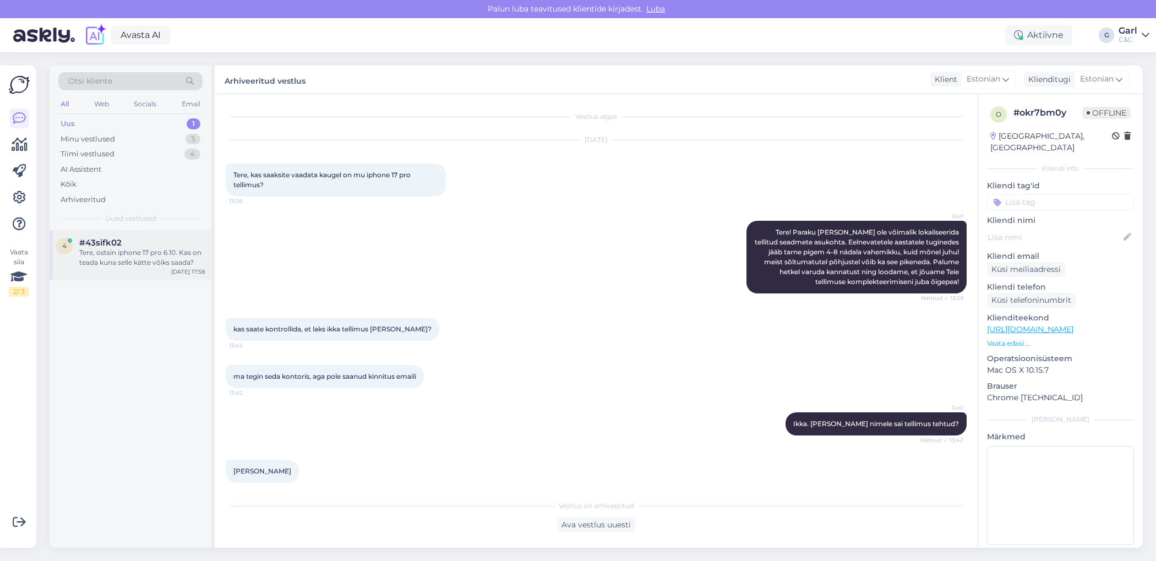
click at [141, 252] on div "Tere, ostsin iphone 17 pro 6.10. Kas on teada kuna selle kätte võiks saada?" at bounding box center [142, 258] width 126 height 20
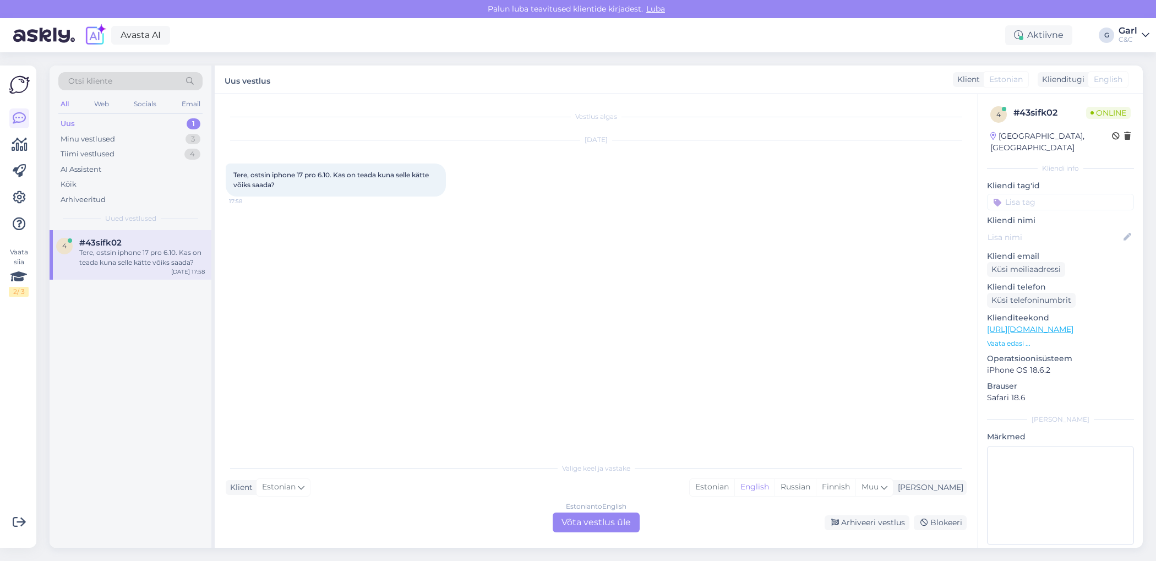
click at [759, 496] on div "Valige [PERSON_NAME] vastake Klient Estonian Mina Estonian English Russian Finn…" at bounding box center [596, 494] width 741 height 75
click at [734, 492] on div "Estonian" at bounding box center [712, 487] width 45 height 17
click at [617, 515] on div "Estonian to Estonian Võta vestlus üle" at bounding box center [596, 523] width 87 height 20
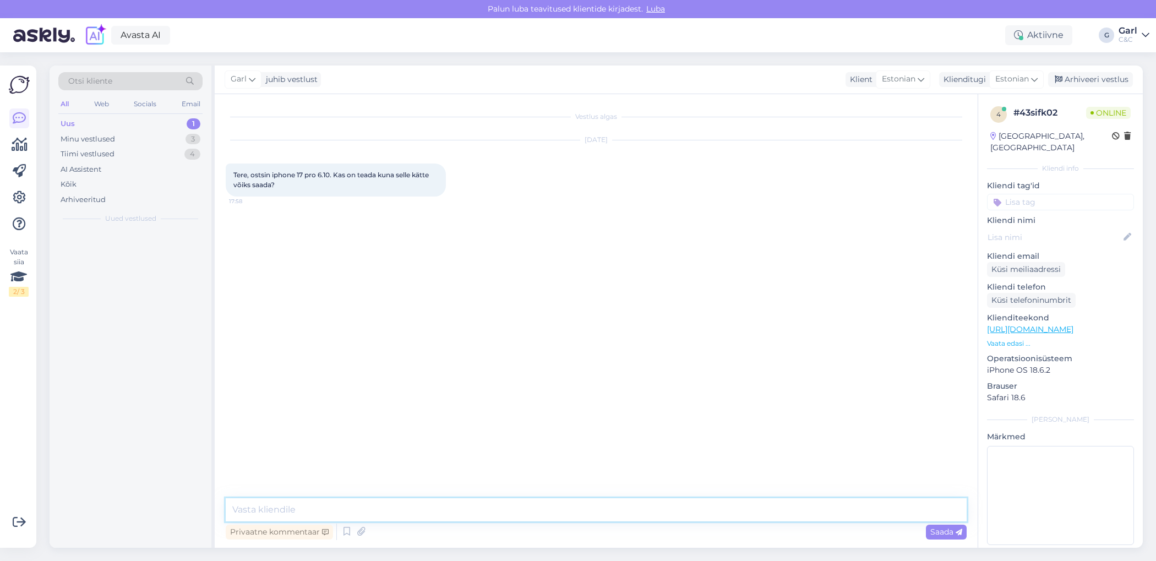
click at [594, 503] on textarea at bounding box center [596, 509] width 741 height 23
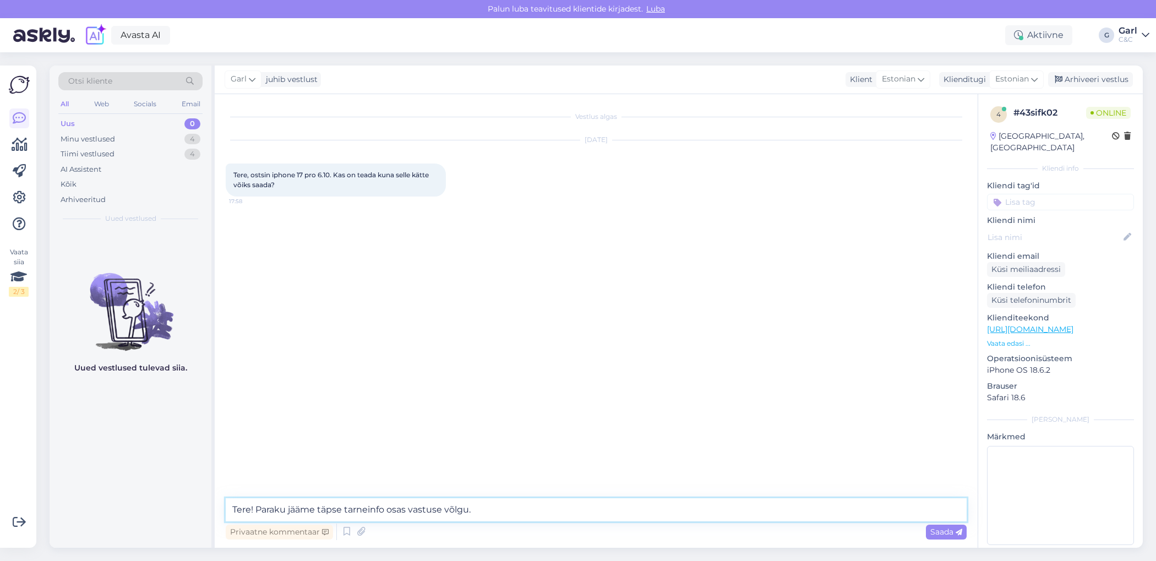
paste textarea "Eelnevatetele aastatele tuginedes jääb tarne pigem 4-8 nädala vahemikku, kuid m…"
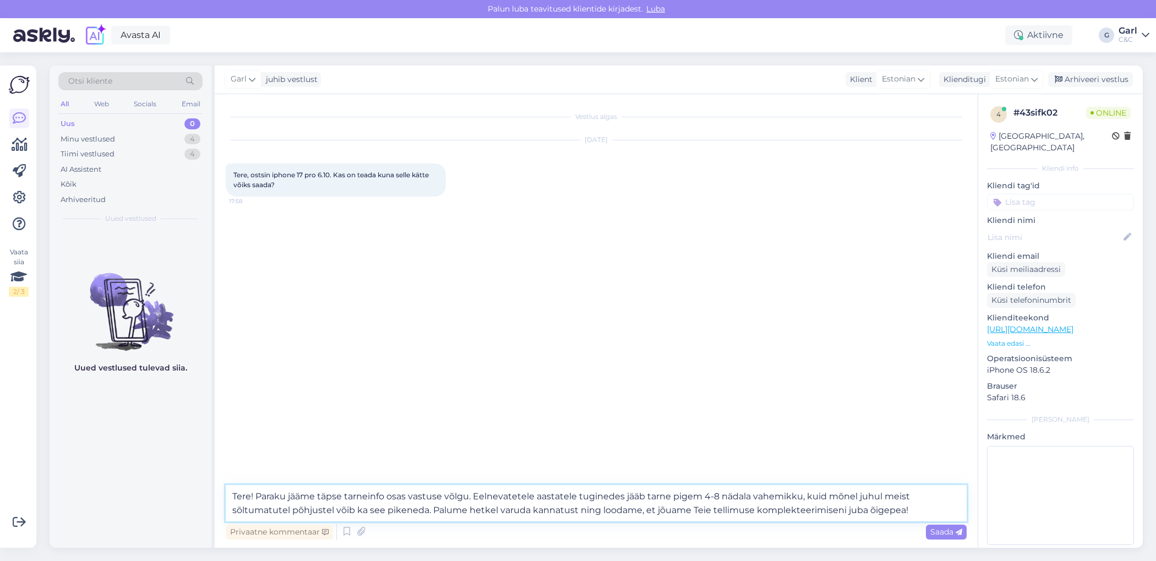
click at [629, 511] on textarea "Tere! Paraku jääme täpse tarneinfo osas vastuse võlgu. Eelnevatetele aastatele …" at bounding box center [596, 503] width 741 height 36
click at [666, 509] on textarea "Tere! Paraku jääme täpse tarneinfo osas vastuse võlgu. Eelnevatetele aastatele …" at bounding box center [596, 503] width 741 height 36
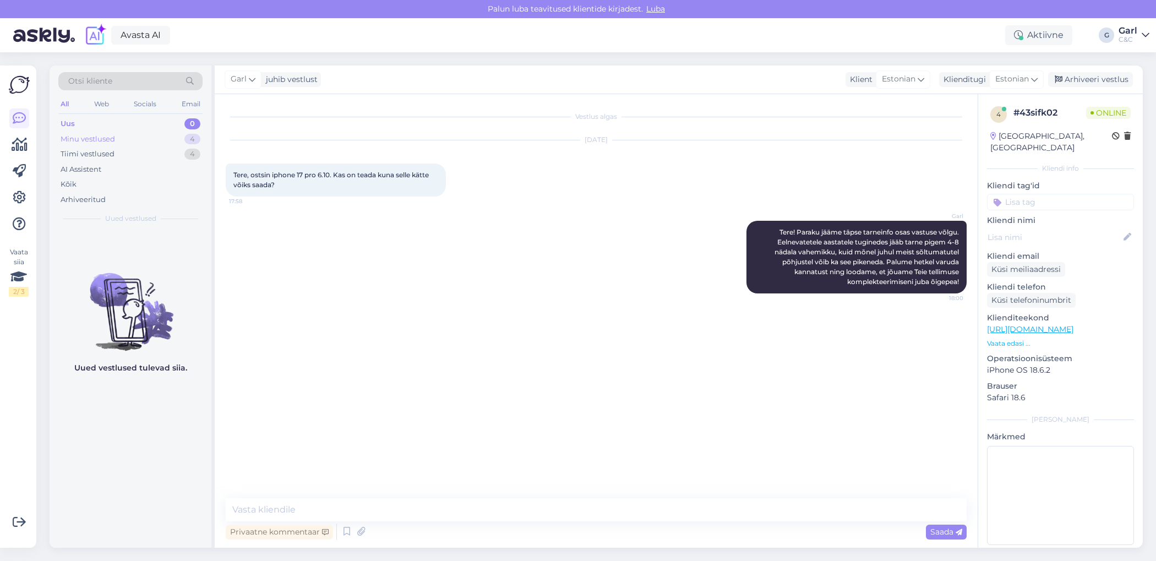
click at [184, 145] on div "Minu vestlused 4" at bounding box center [130, 139] width 144 height 15
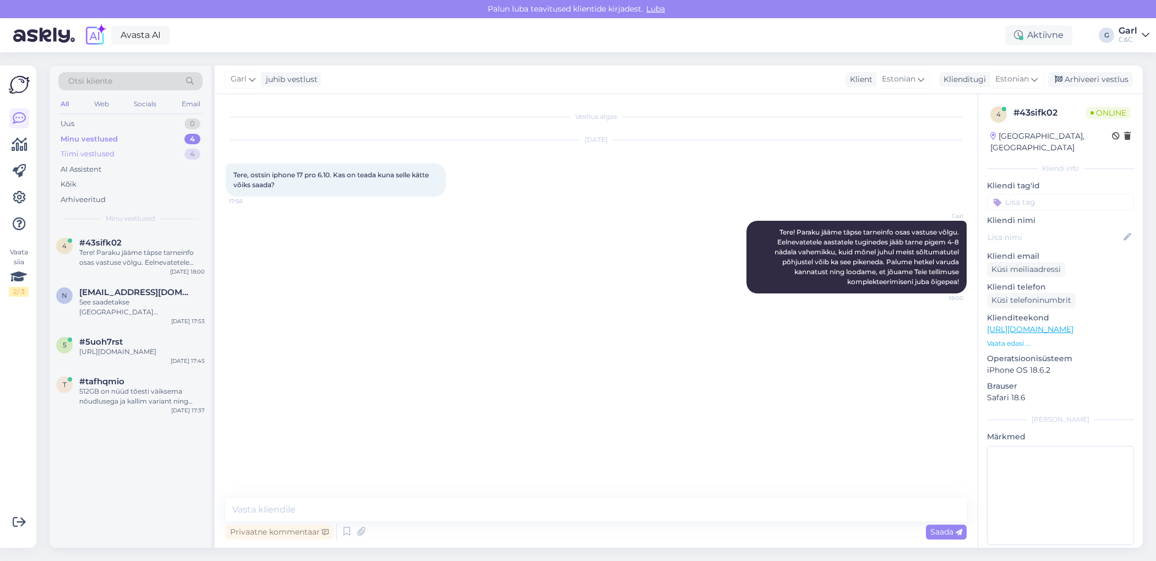
click at [186, 151] on div "4" at bounding box center [192, 154] width 16 height 11
click at [186, 123] on div "0" at bounding box center [192, 123] width 16 height 11
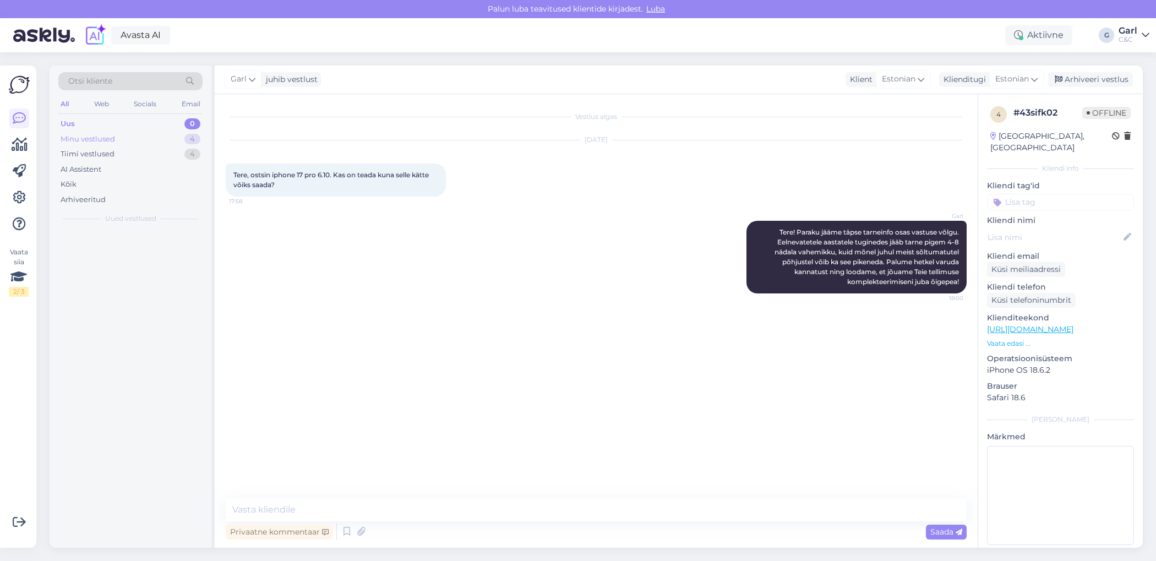
click at [184, 139] on div "4" at bounding box center [192, 139] width 16 height 11
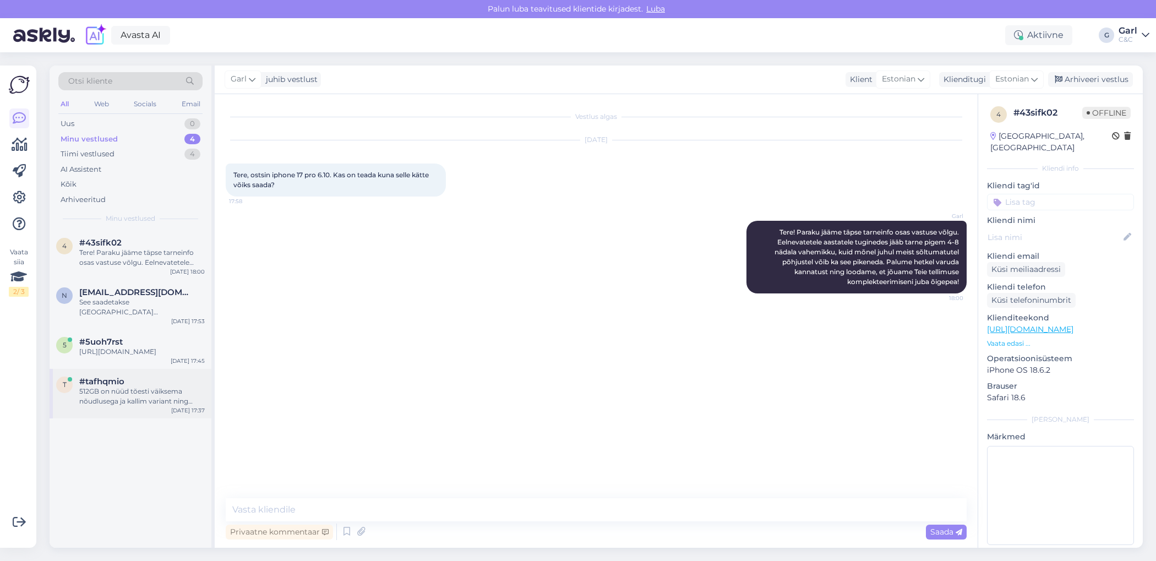
click at [131, 384] on div "t #tafhqmio 512GB on nüüd tõesti väiksema nõudlusega ja kallim variant ning tõe…" at bounding box center [131, 394] width 162 height 50
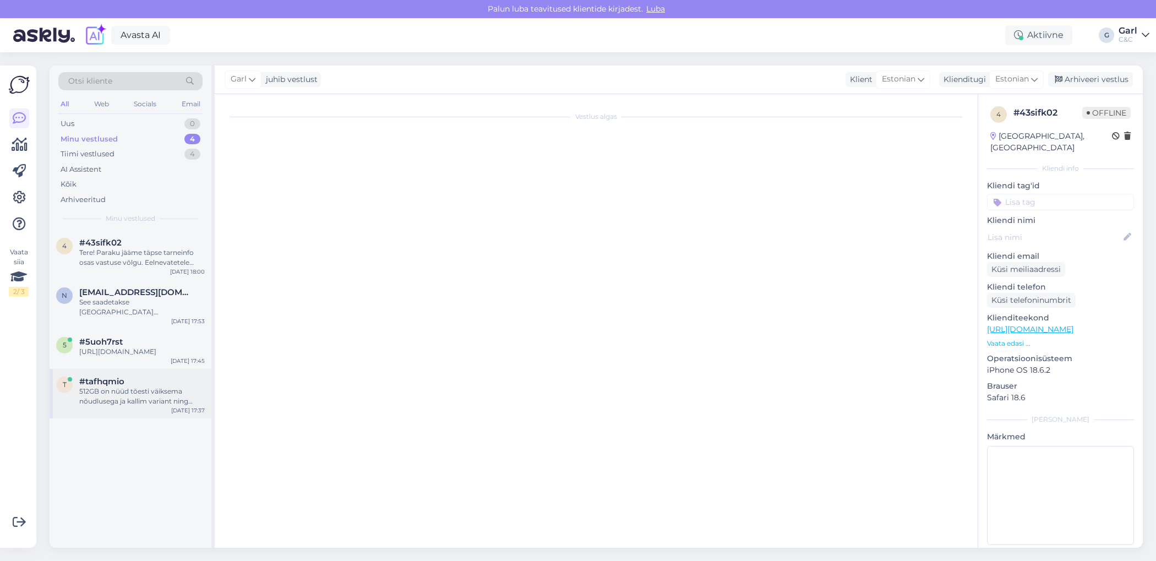
scroll to position [1065, 0]
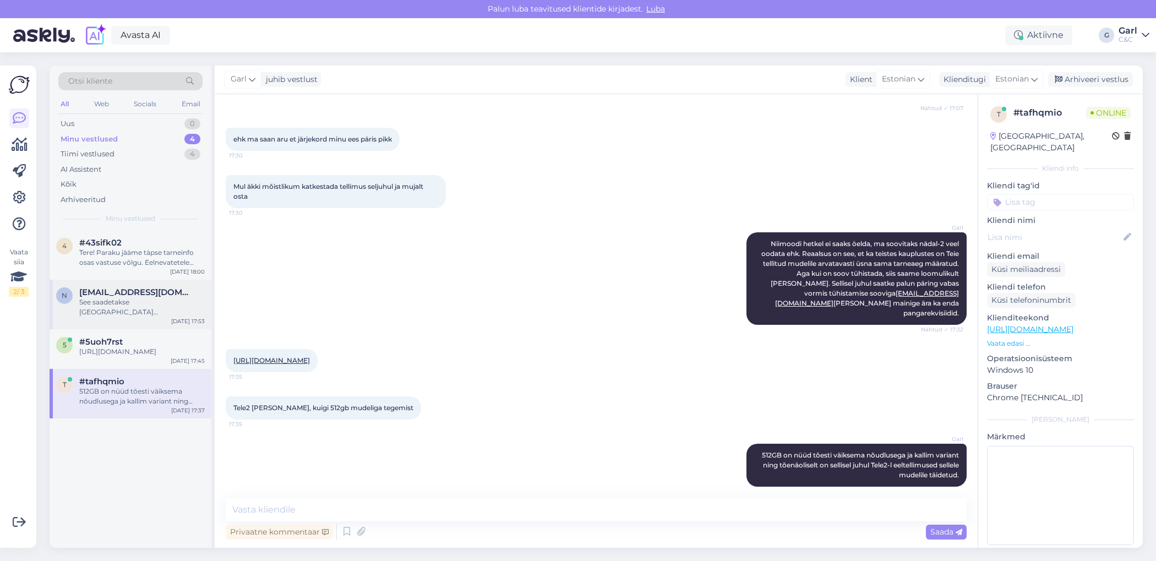
click at [148, 304] on div "See saadetakse [GEOGRAPHIC_DATA] [GEOGRAPHIC_DATA] ja jõuab [PERSON_NAME] homme…" at bounding box center [142, 307] width 126 height 20
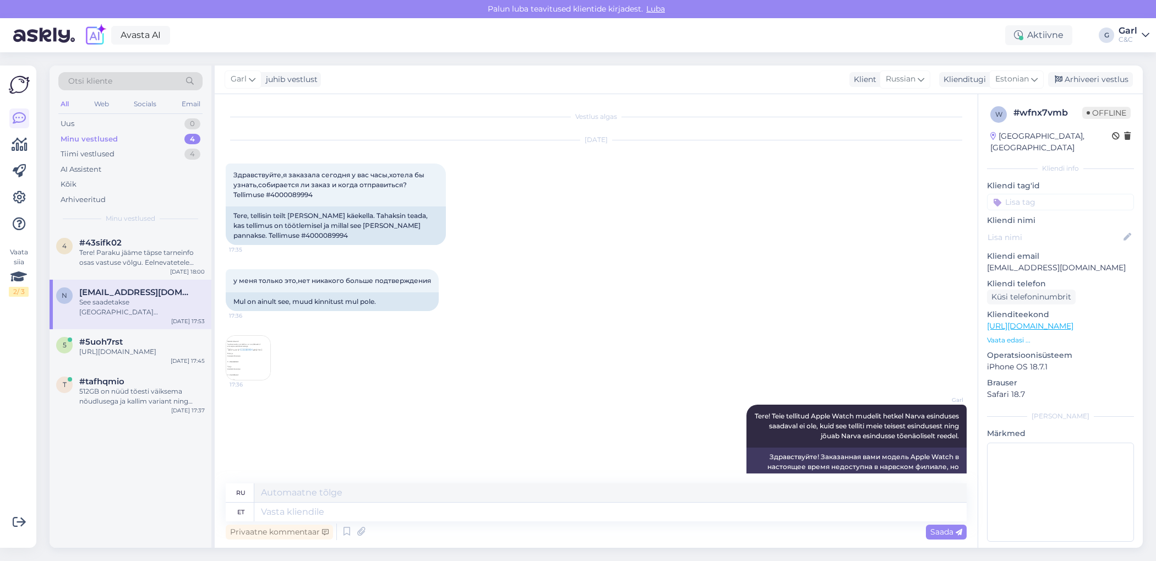
scroll to position [357, 0]
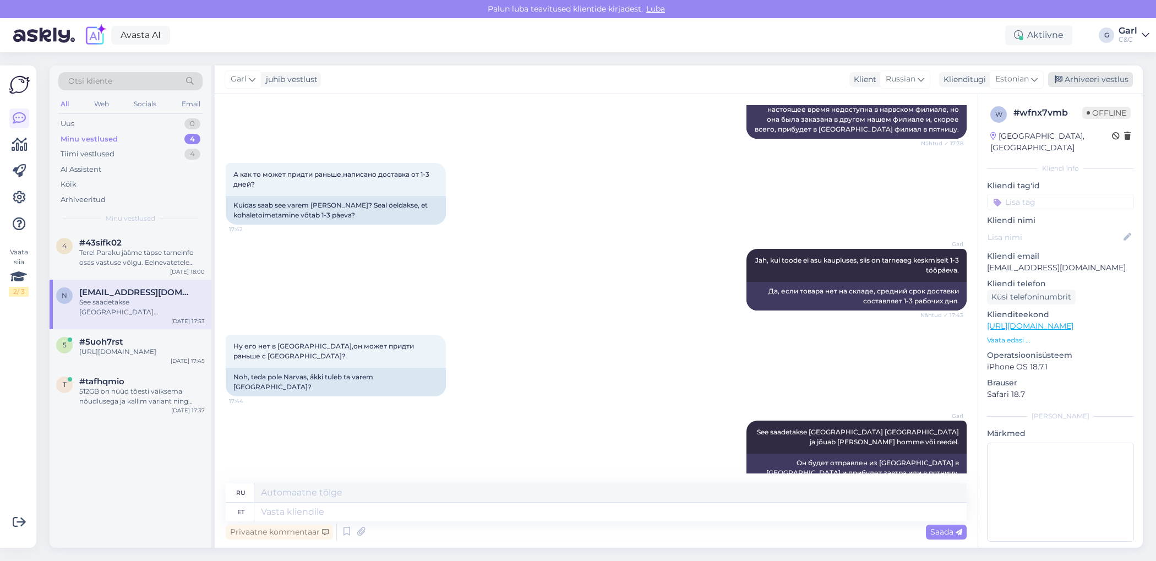
click at [1122, 81] on div "Arhiveeri vestlus" at bounding box center [1090, 79] width 85 height 15
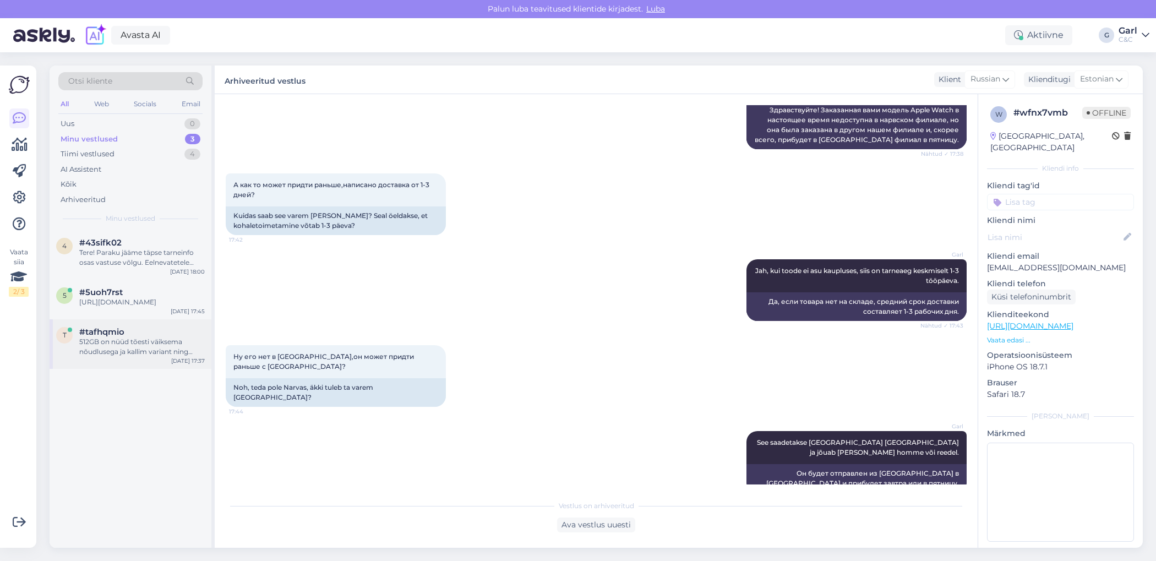
click at [141, 352] on div "512GB on nüüd tõesti väiksema nõudlusega ja kallim variant ning tõenäoliselt on…" at bounding box center [142, 347] width 126 height 20
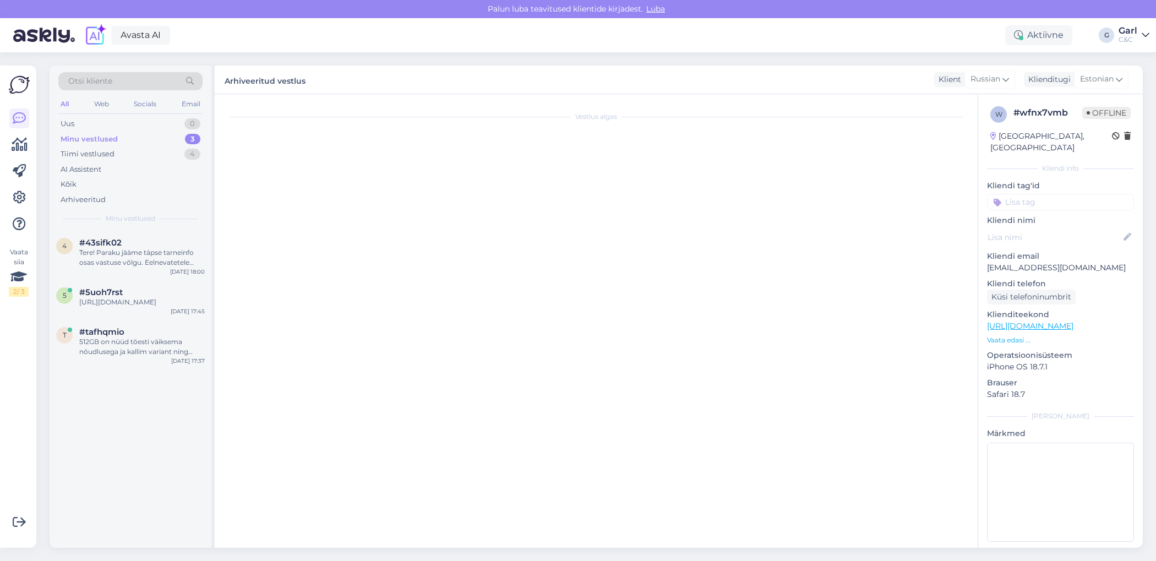
scroll to position [1065, 0]
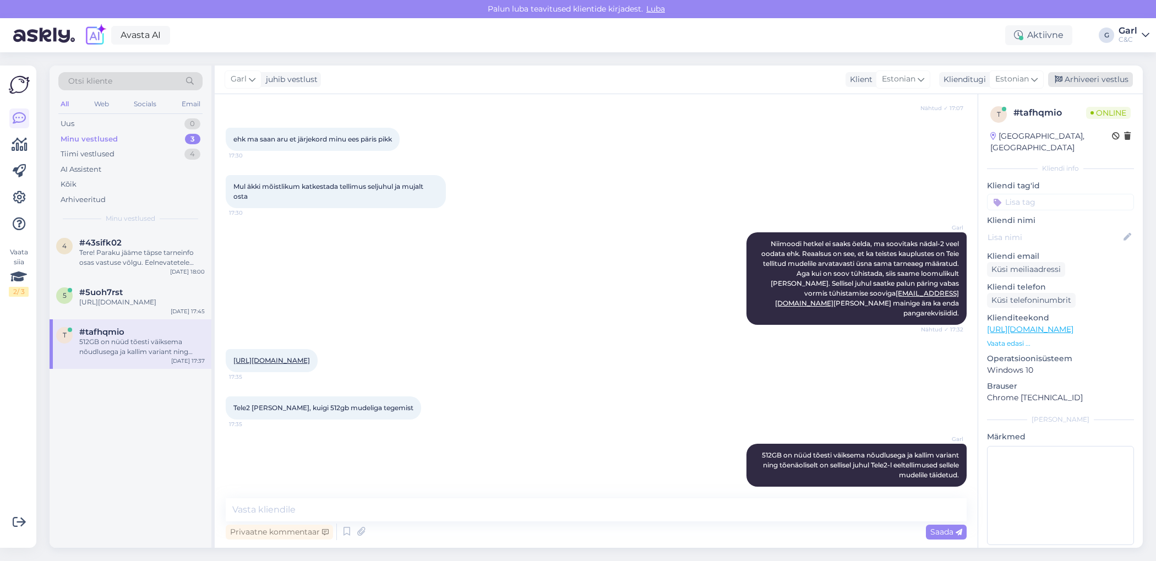
click at [1069, 82] on div "Arhiveeri vestlus" at bounding box center [1090, 79] width 85 height 15
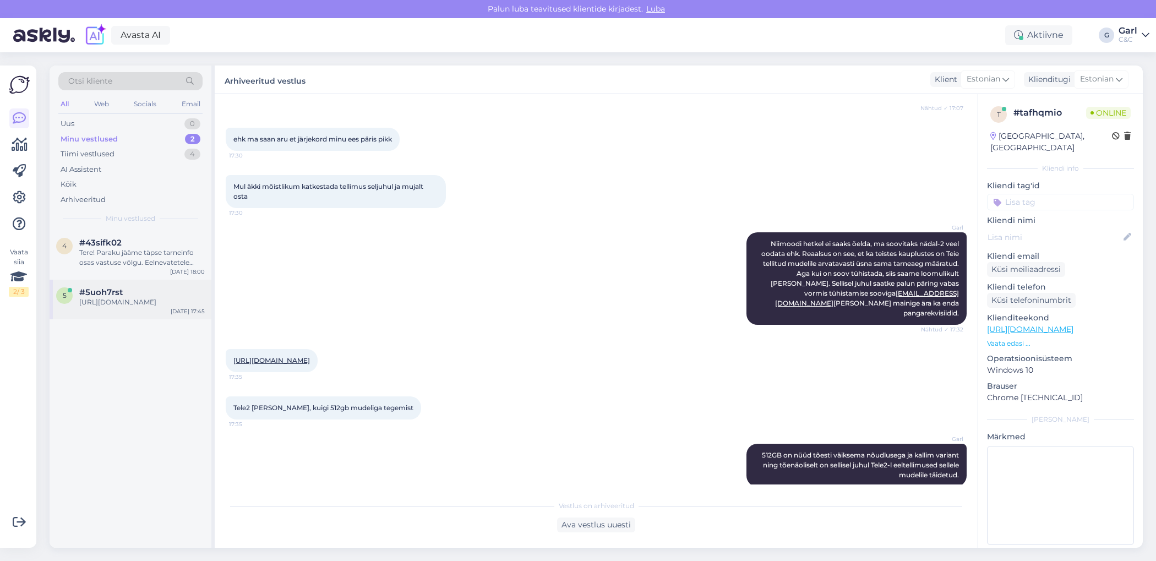
click at [126, 296] on div "#5uoh7rst" at bounding box center [142, 292] width 126 height 10
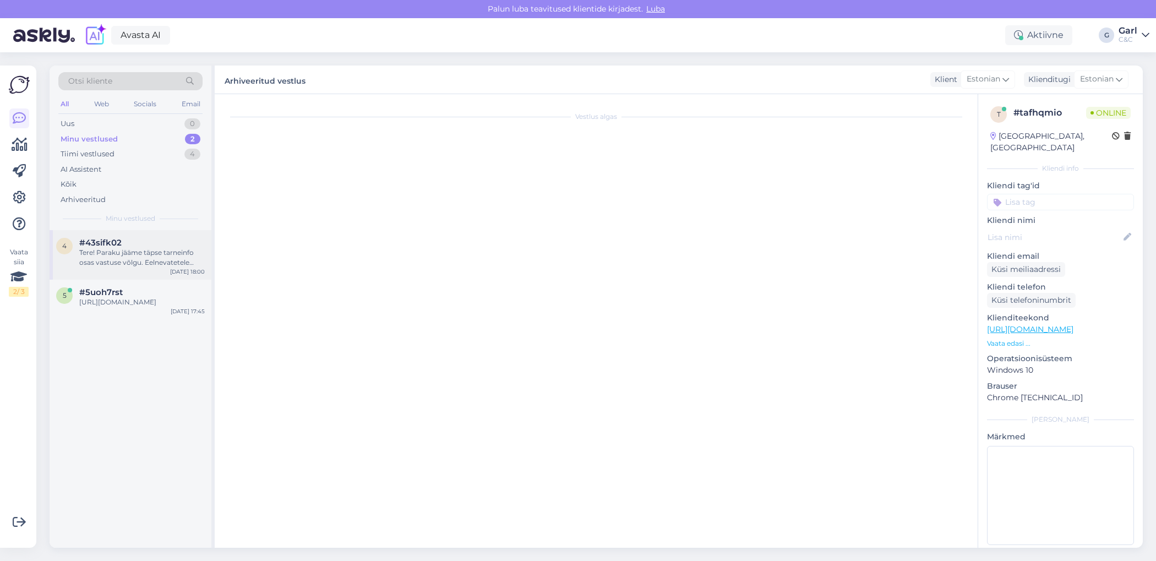
scroll to position [21, 0]
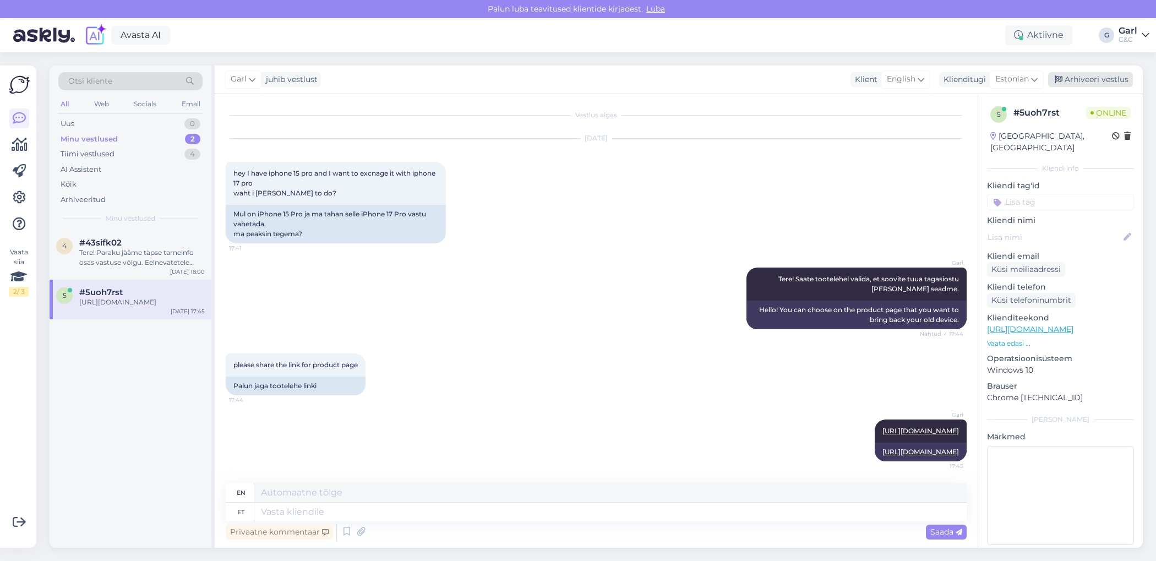
click at [1091, 79] on div "Arhiveeri vestlus" at bounding box center [1090, 79] width 85 height 15
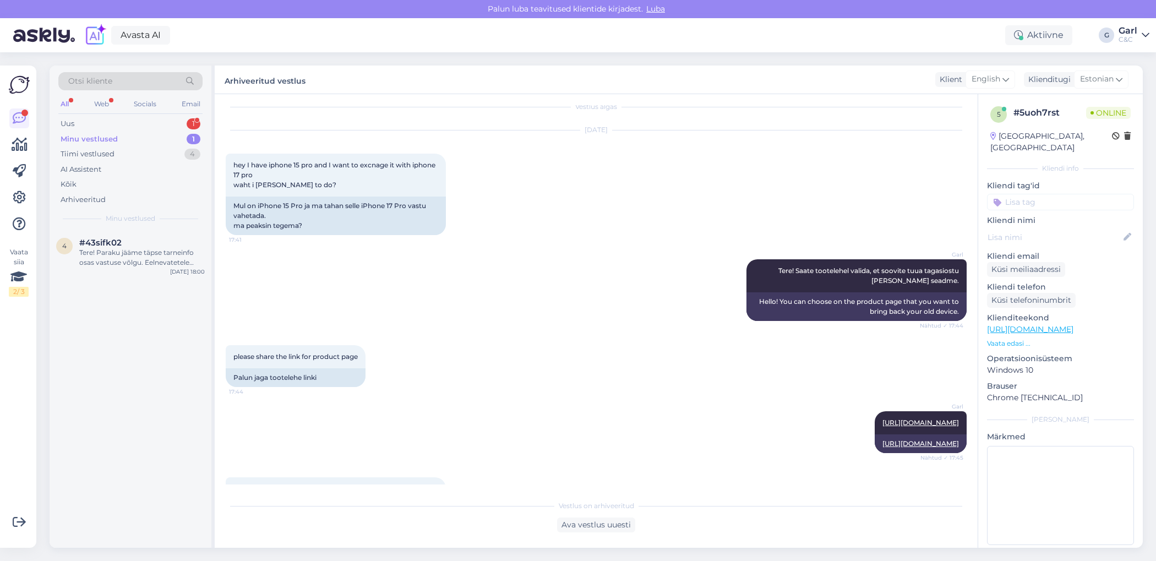
scroll to position [116, 0]
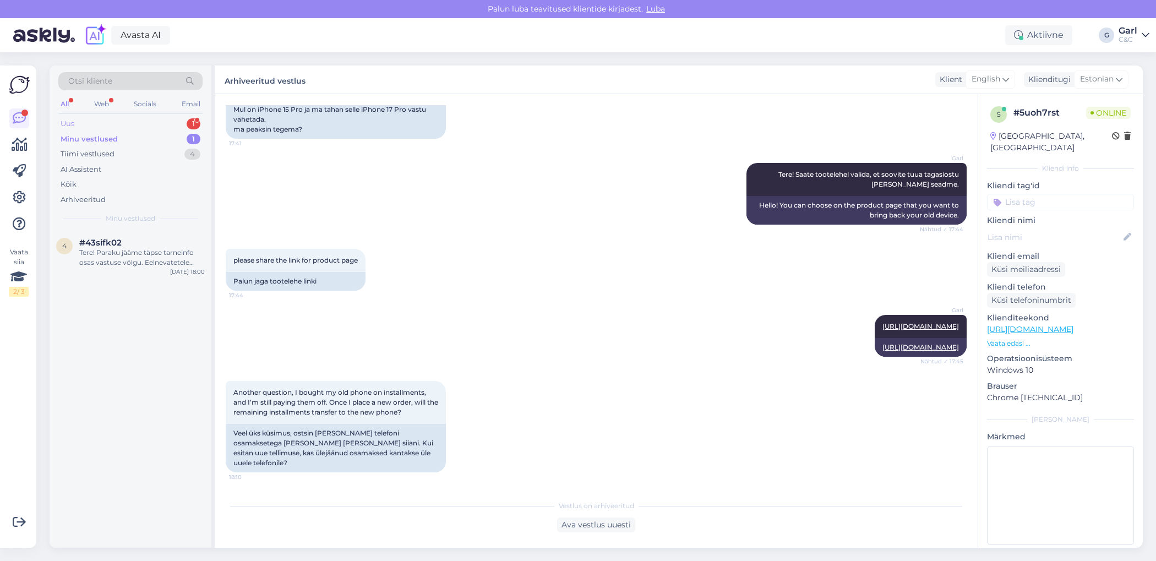
click at [167, 118] on div "Uus 1" at bounding box center [130, 123] width 144 height 15
click at [153, 239] on div "#5uoh7rst 1" at bounding box center [142, 243] width 126 height 10
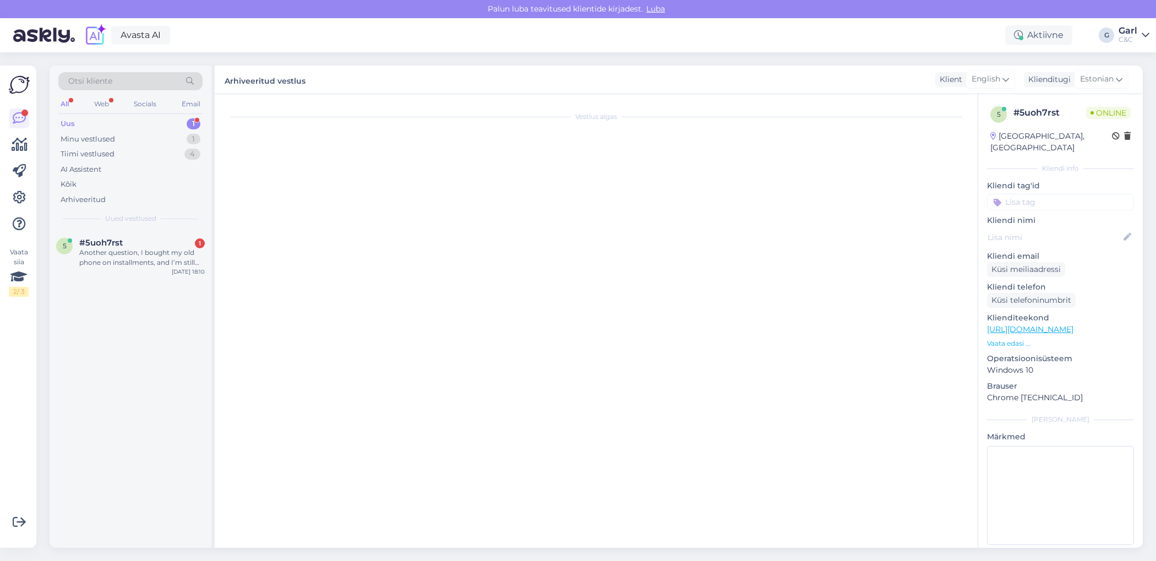
scroll to position [154, 0]
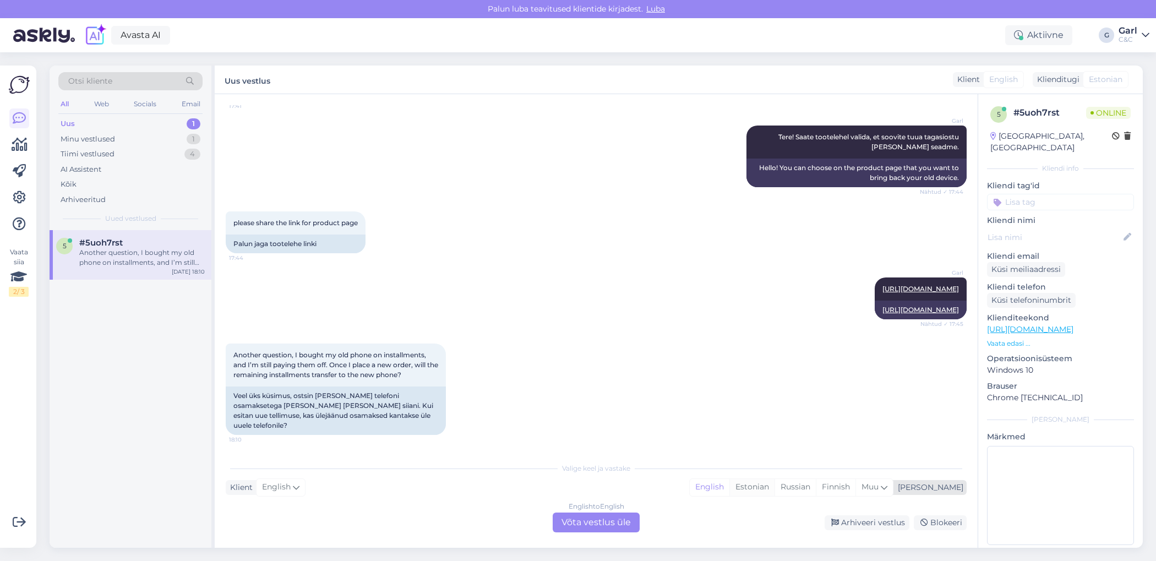
click at [775, 493] on div "Estonian" at bounding box center [752, 487] width 45 height 17
click at [596, 520] on div "English to Estonian Võta vestlus üle" at bounding box center [596, 523] width 87 height 20
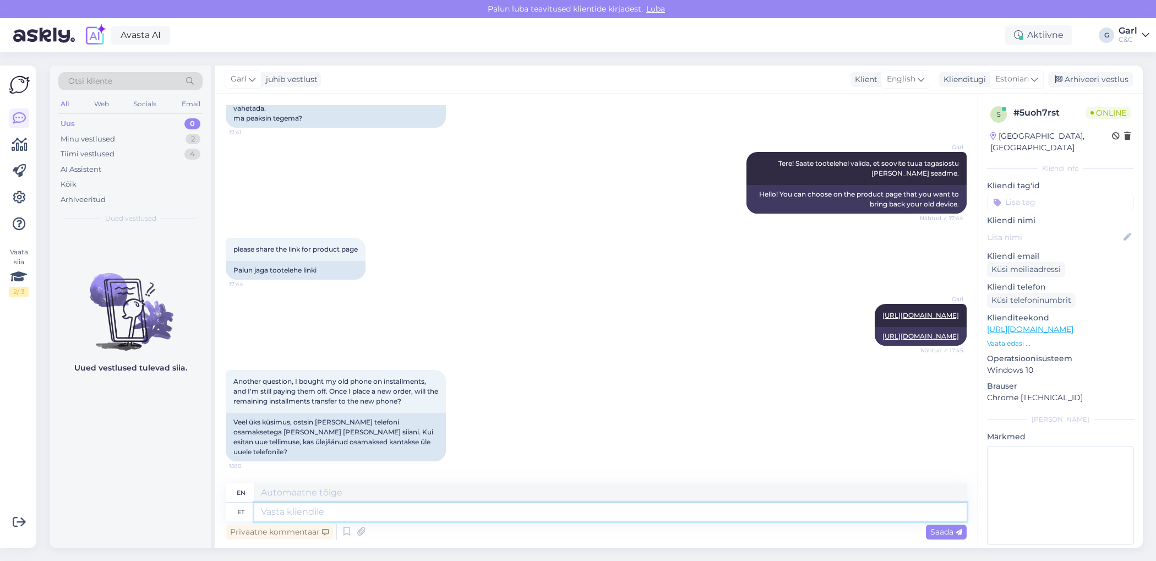
click at [593, 520] on textarea at bounding box center [610, 512] width 712 height 19
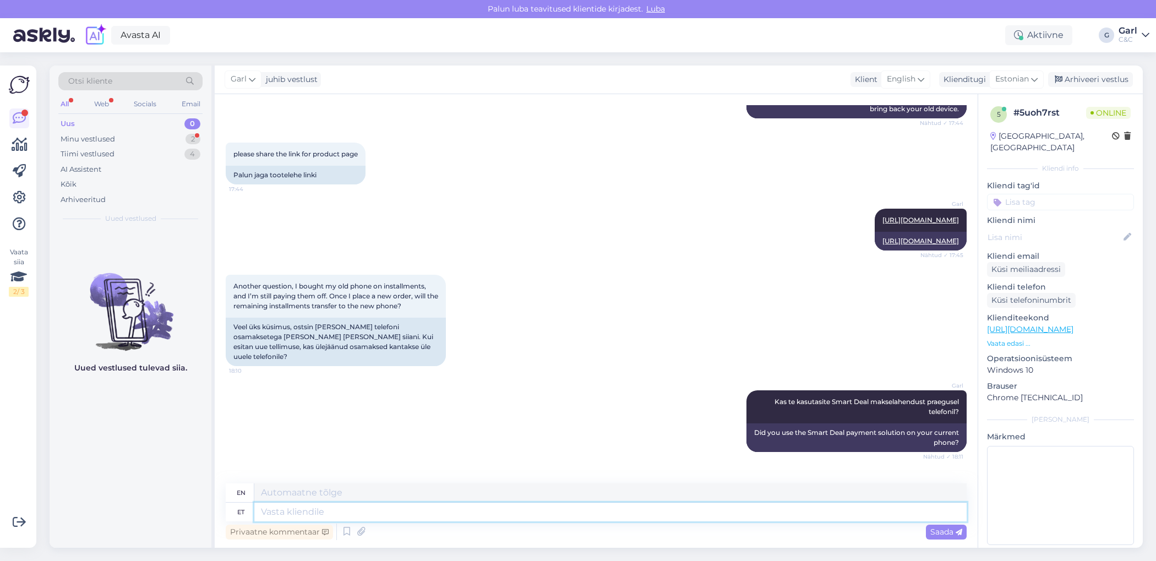
scroll to position [279, 0]
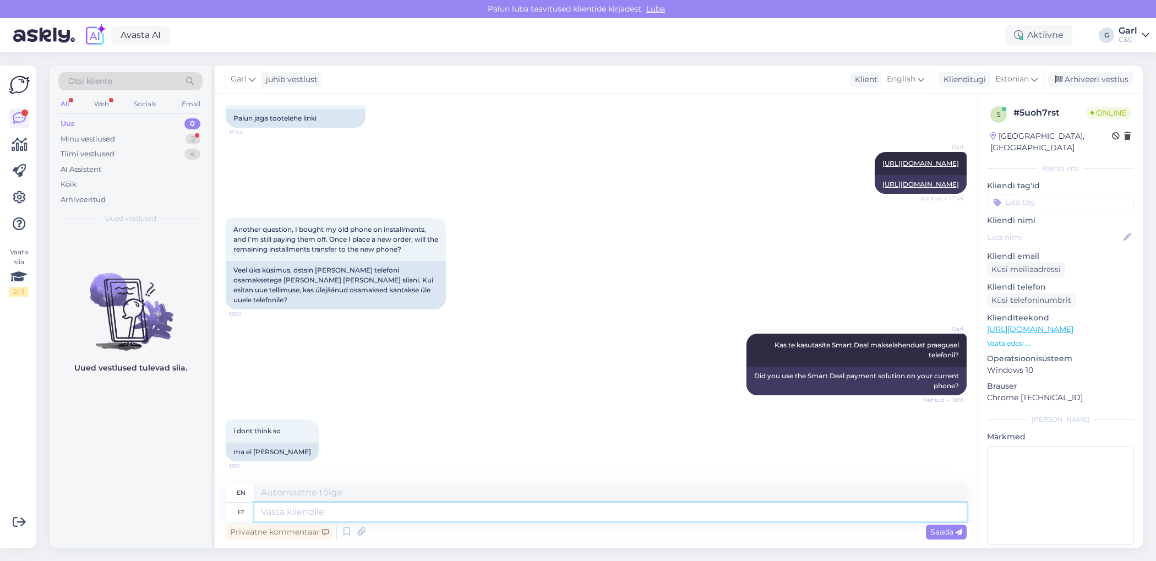
click at [360, 507] on textarea at bounding box center [610, 512] width 712 height 19
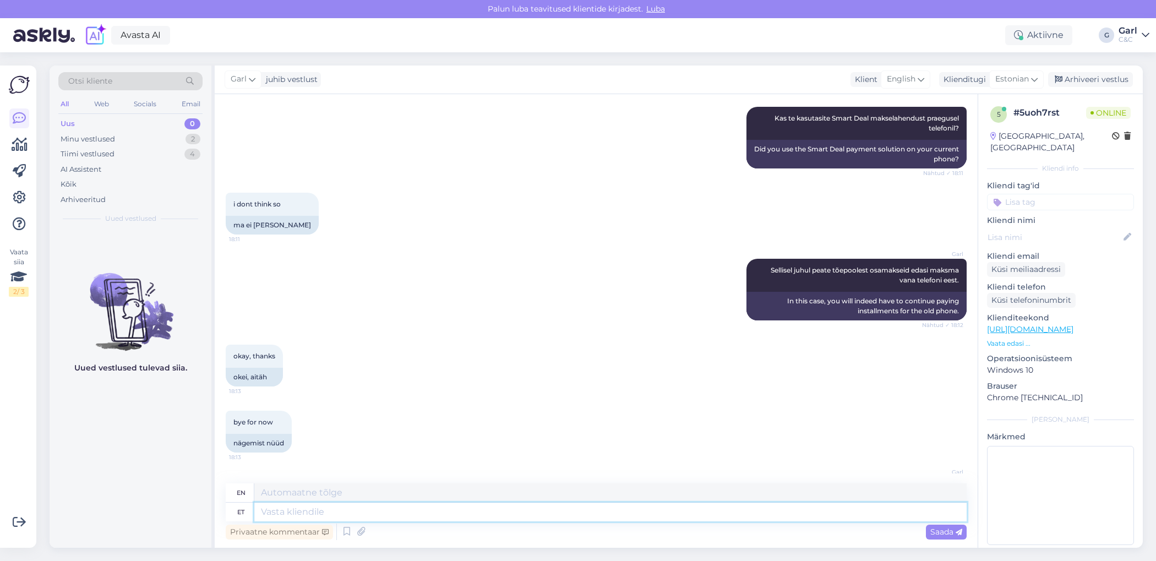
scroll to position [562, 0]
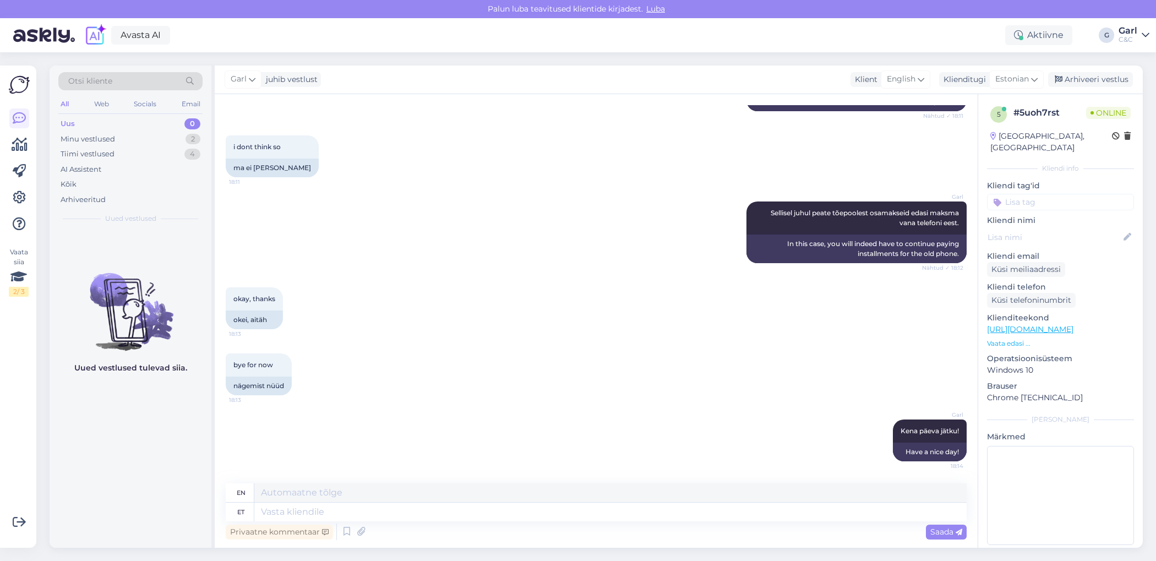
click at [1088, 66] on div "Garl juhib vestlust Klient English Klienditugi Estonian Arabic Belarusian Bulga…" at bounding box center [679, 80] width 928 height 29
click at [1087, 76] on div "Arhiveeri vestlus" at bounding box center [1090, 79] width 85 height 15
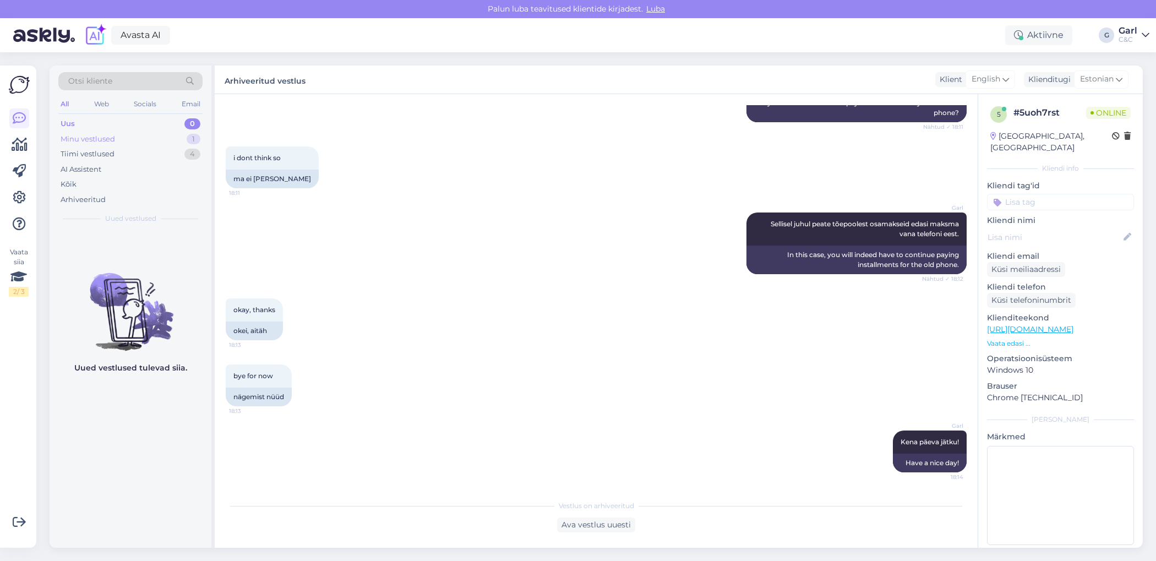
click at [167, 140] on div "Minu vestlused 1" at bounding box center [130, 139] width 144 height 15
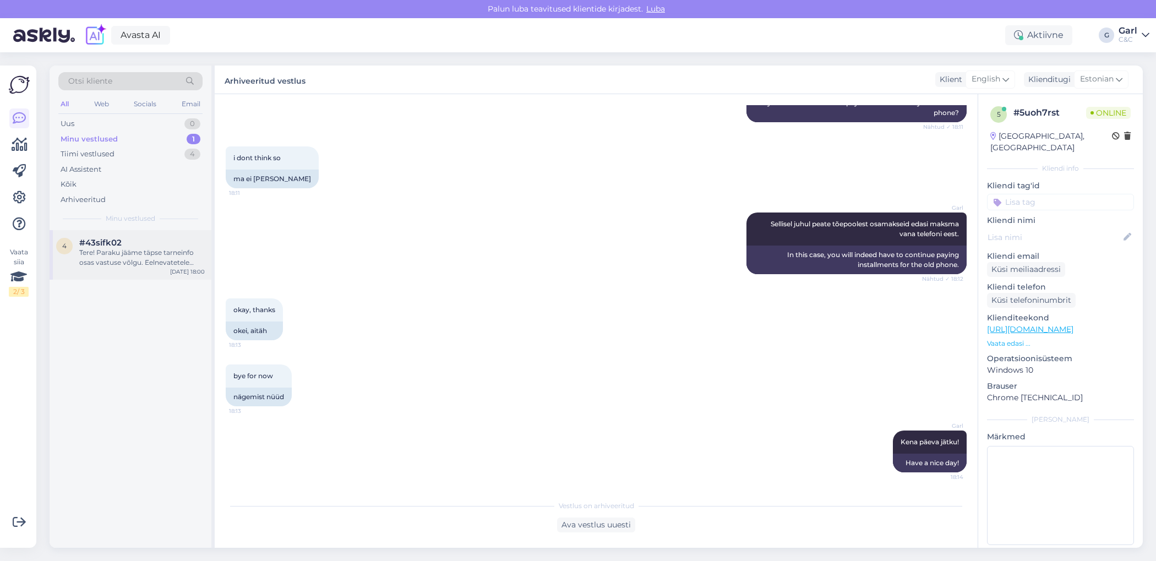
click at [165, 263] on div "Tere! Paraku jääme täpse tarneinfo osas vastuse võlgu. Eelnevatetele aastatele …" at bounding box center [142, 258] width 126 height 20
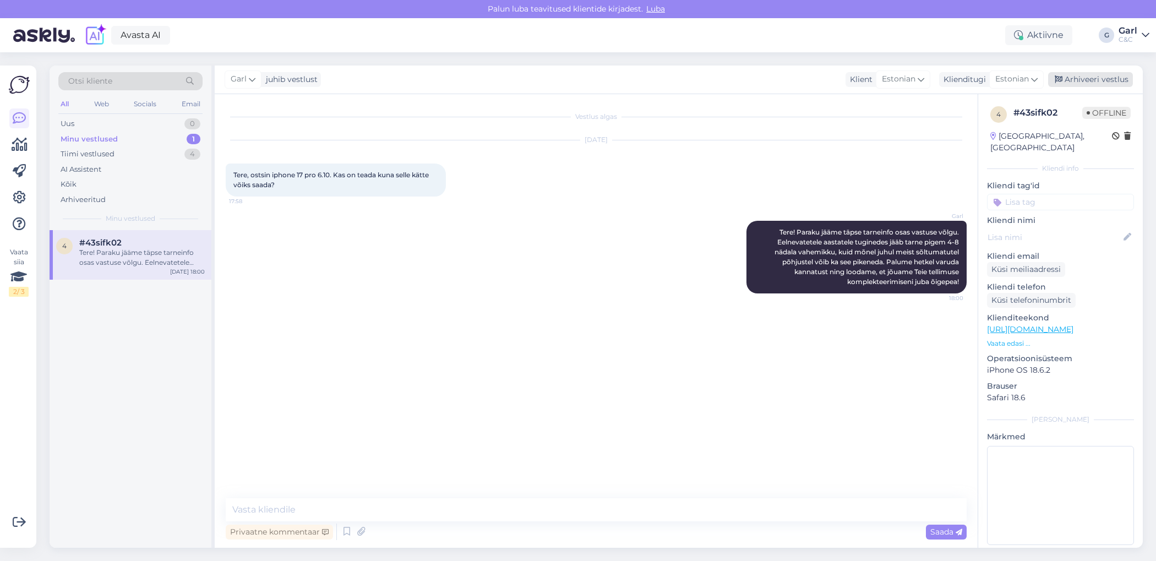
click at [1112, 86] on div "Arhiveeri vestlus" at bounding box center [1090, 79] width 85 height 15
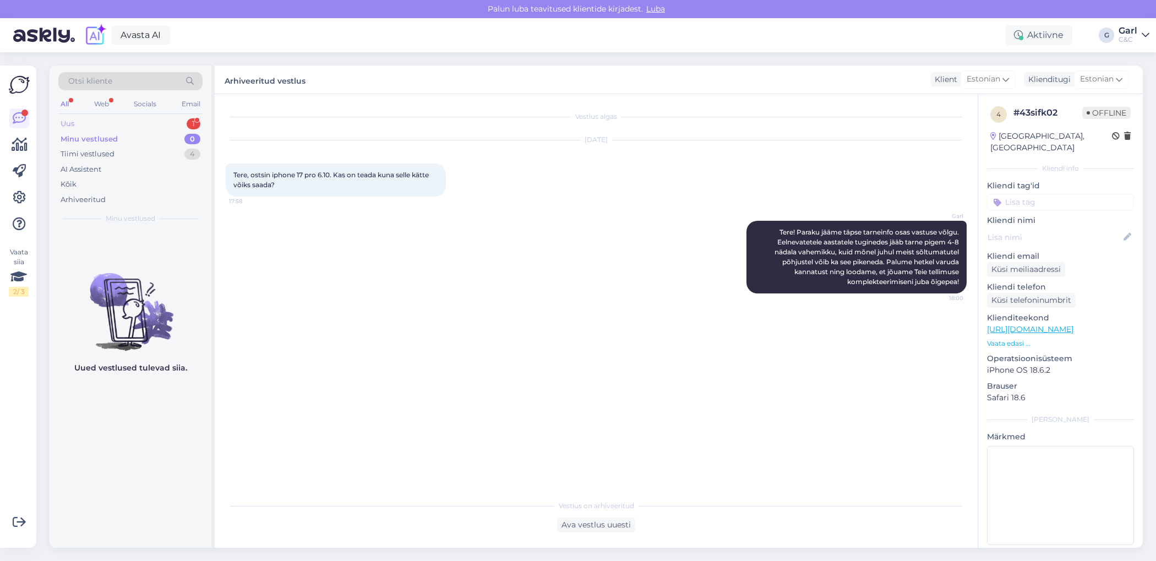
click at [104, 124] on div "Uus 1" at bounding box center [130, 123] width 144 height 15
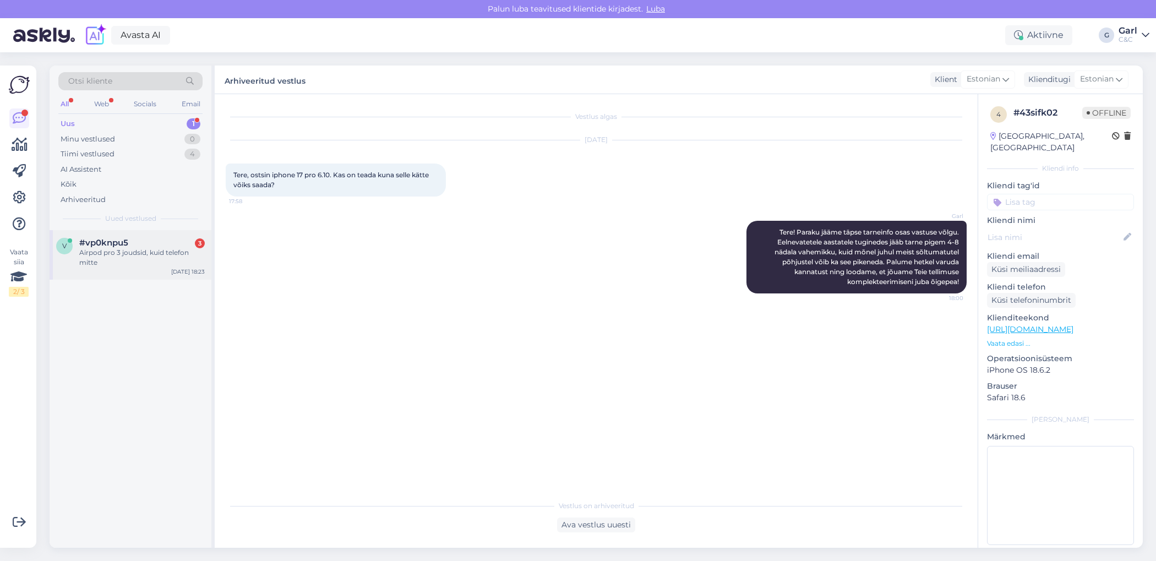
click at [125, 239] on span "#vp0knpu5" at bounding box center [103, 243] width 49 height 10
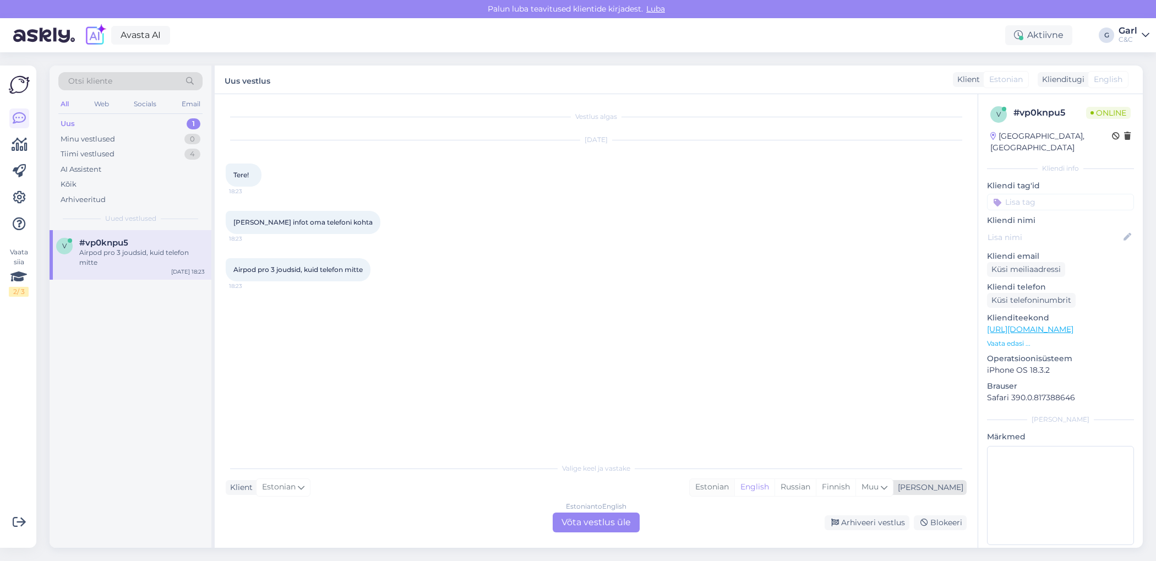
click at [734, 492] on div "Estonian" at bounding box center [712, 487] width 45 height 17
click at [614, 526] on div "Estonian to Estonian Võta vestlus üle" at bounding box center [596, 523] width 87 height 20
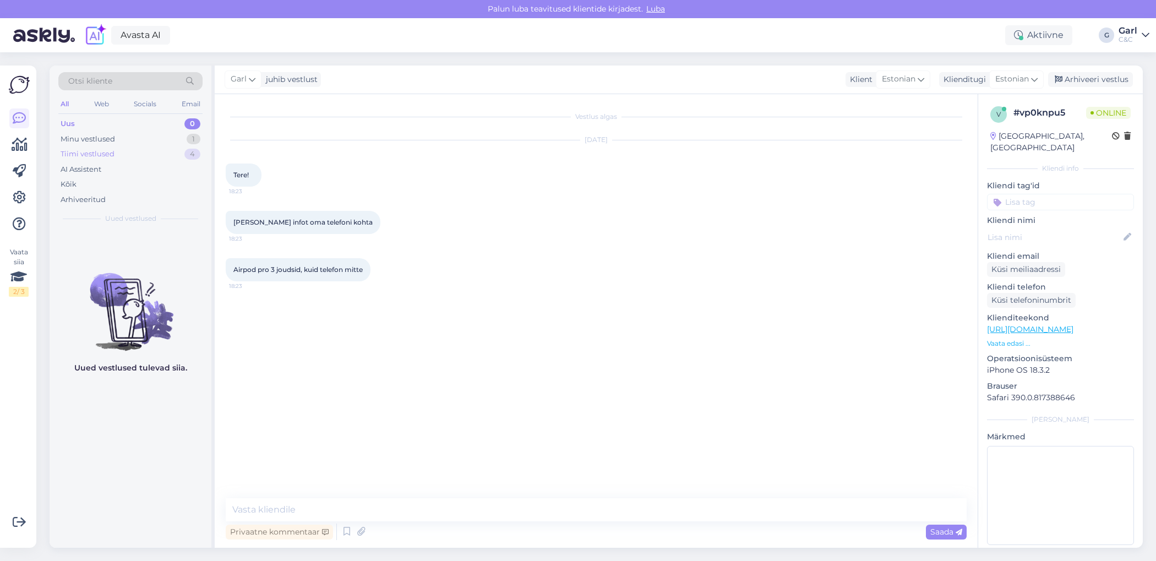
click at [184, 154] on div "4" at bounding box center [192, 154] width 16 height 11
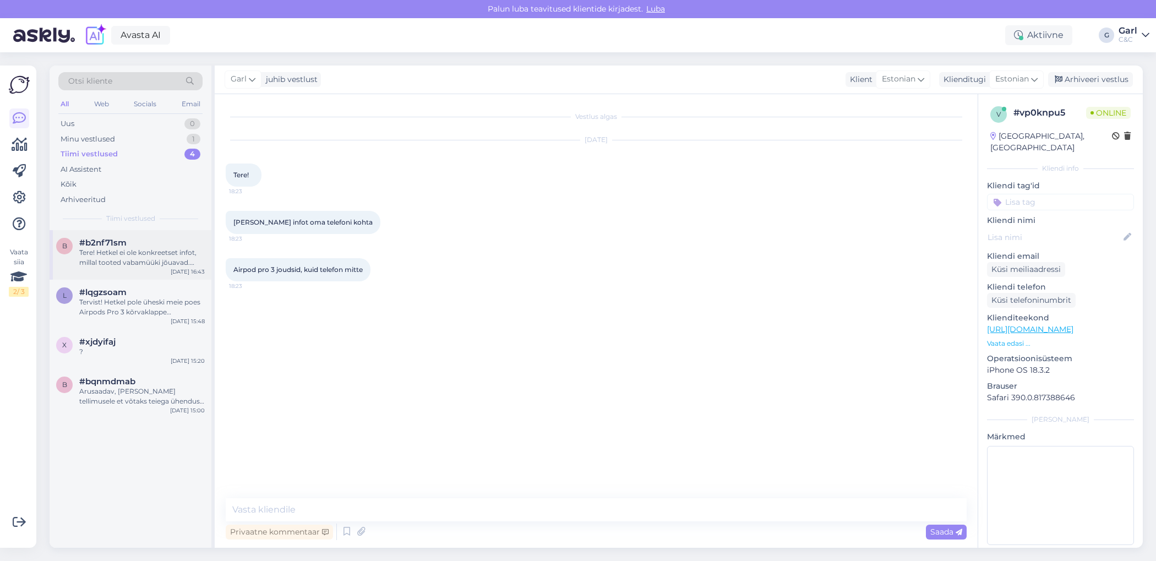
click at [160, 238] on div "#b2nf71sm" at bounding box center [142, 243] width 126 height 10
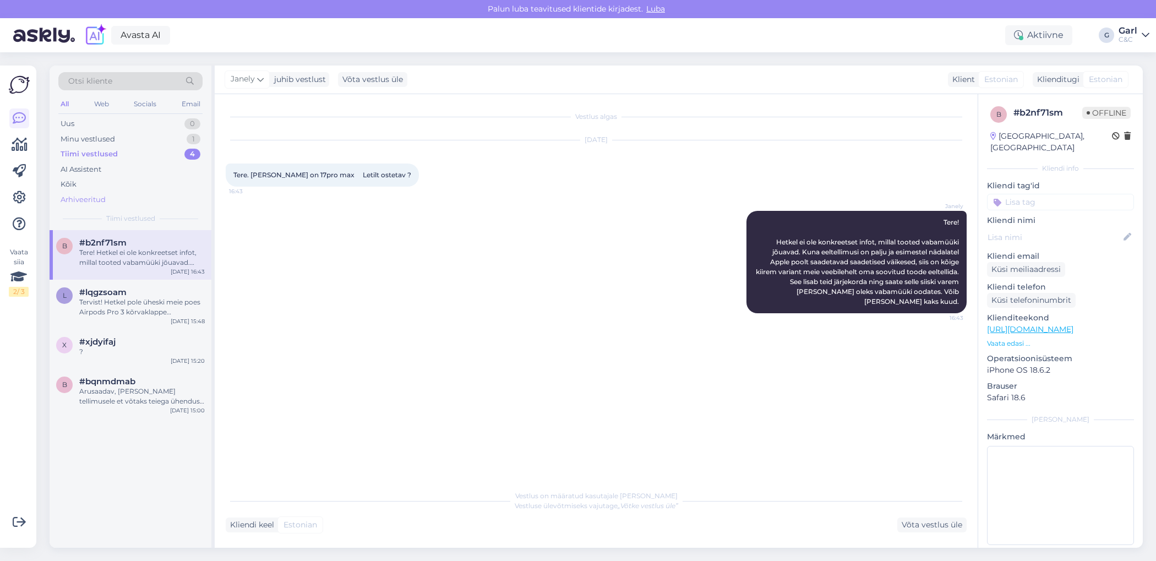
click at [145, 198] on div "Arhiveeritud" at bounding box center [130, 199] width 144 height 15
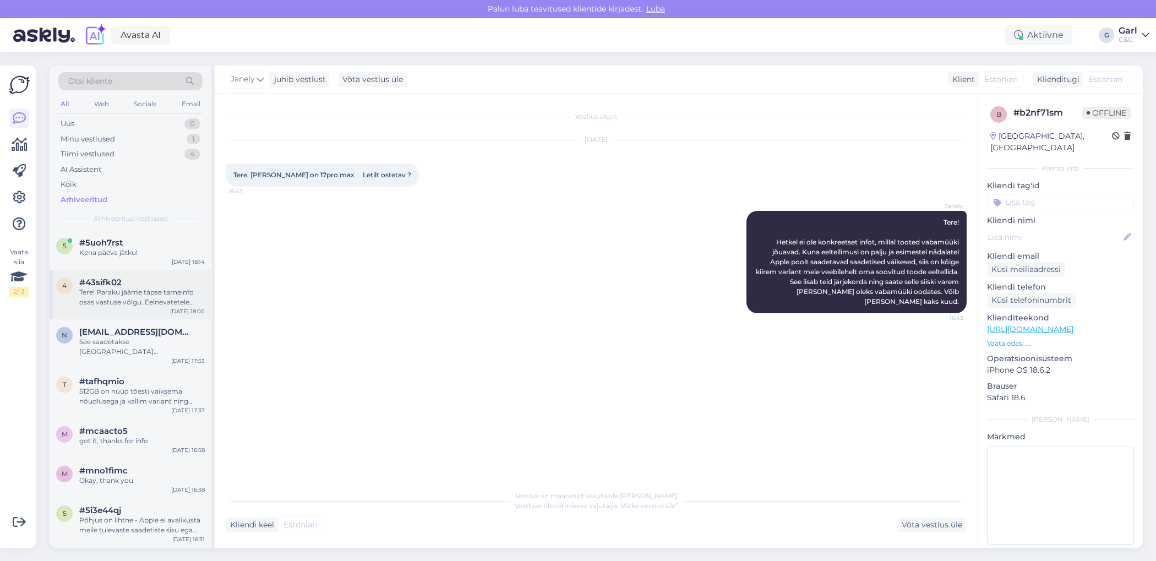
click at [172, 300] on div "Tere! Paraku jääme täpse tarneinfo osas vastuse võlgu. Eelnevatetele aastatele …" at bounding box center [142, 297] width 126 height 20
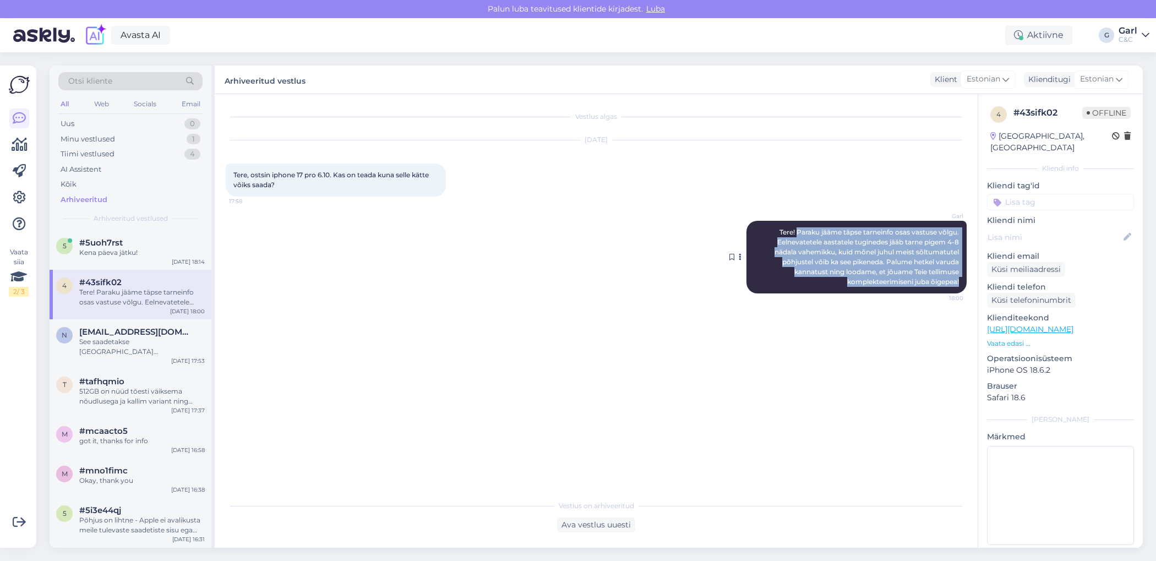
drag, startPoint x: 796, startPoint y: 233, endPoint x: 958, endPoint y: 285, distance: 170.5
click at [958, 285] on span "Tere! Paraku jääme täpse tarneinfo osas vastuse võlgu. Eelnevatetele aastatele …" at bounding box center [868, 257] width 186 height 58
copy span "Paraku jääme täpse tarneinfo osas vastuse võlgu. Eelnevatetele aastatele tugine…"
click at [167, 138] on div "Minu vestlused 1" at bounding box center [130, 139] width 144 height 15
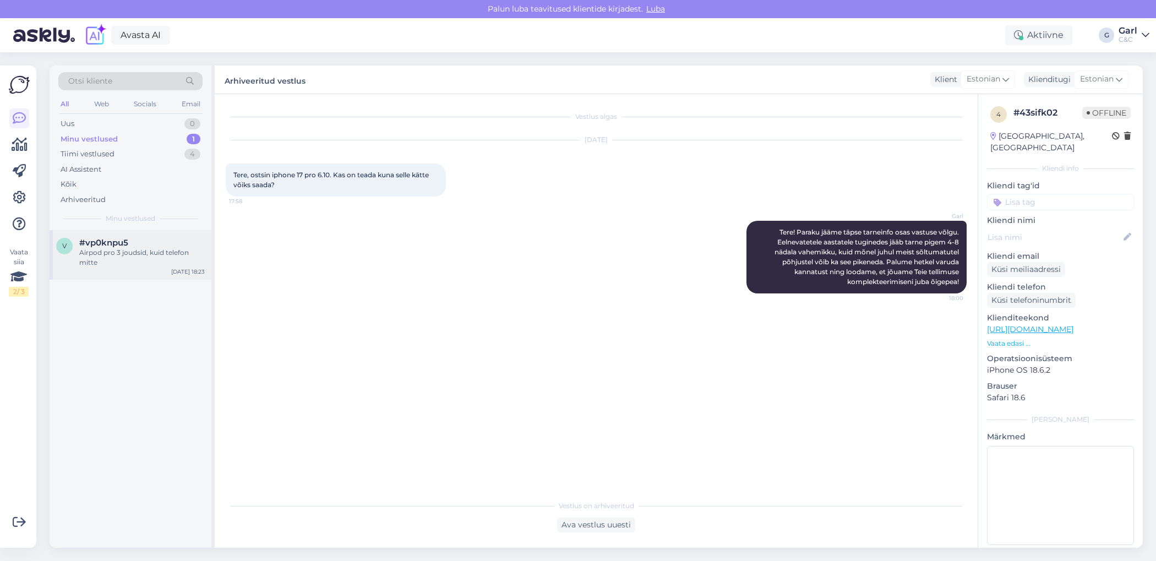
click at [155, 259] on div "Airpod pro 3 joudsid, kuid telefon mitte" at bounding box center [142, 258] width 126 height 20
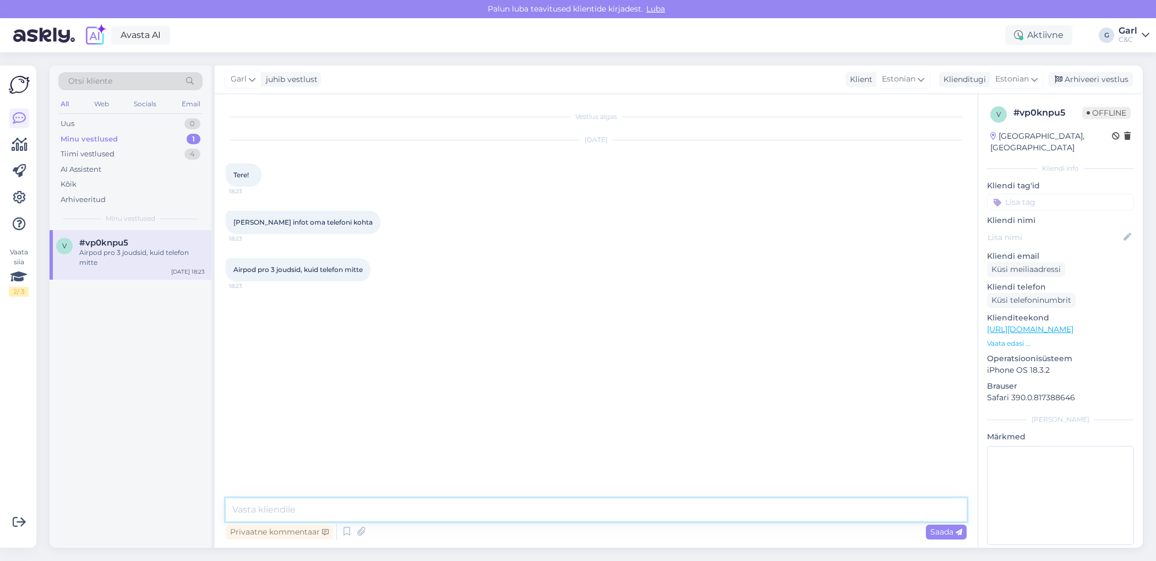
click at [629, 506] on textarea at bounding box center [596, 509] width 741 height 23
paste textarea "Paraku jääme täpse tarneinfo osas vastuse võlgu. Eelnevatetele aastatele tugine…"
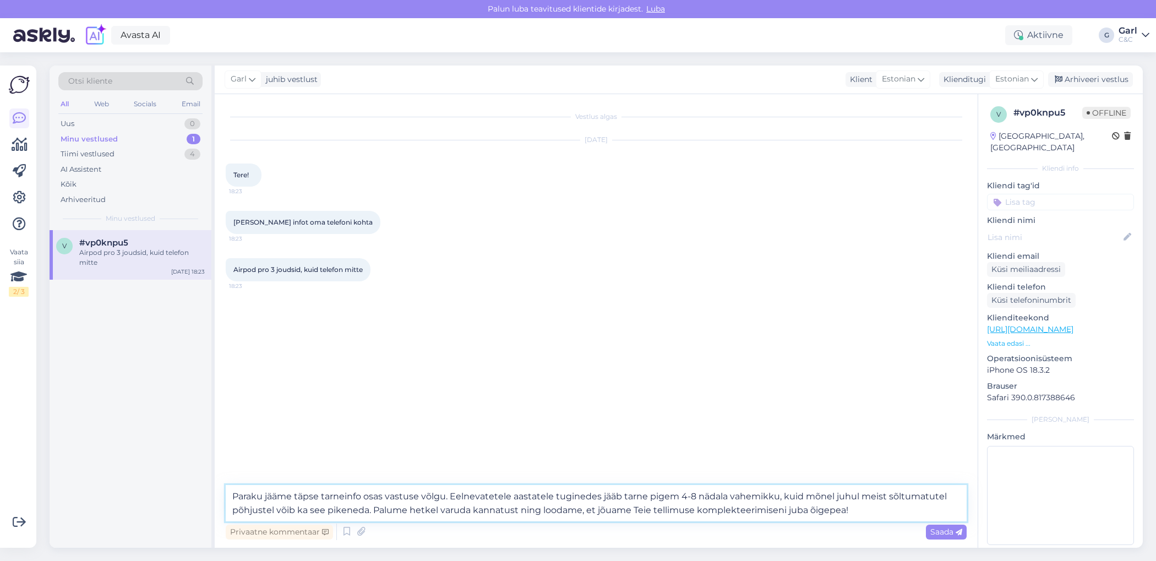
click at [231, 494] on textarea "Paraku jääme täpse tarneinfo osas vastuse võlgu. Eelnevatetele aastatele tugine…" at bounding box center [596, 503] width 741 height 36
click at [345, 498] on textarea "Tere! Paraku jääme täpse tarneinfo osas vastuse võlgu. Eelnevatetele aastatele …" at bounding box center [596, 503] width 741 height 36
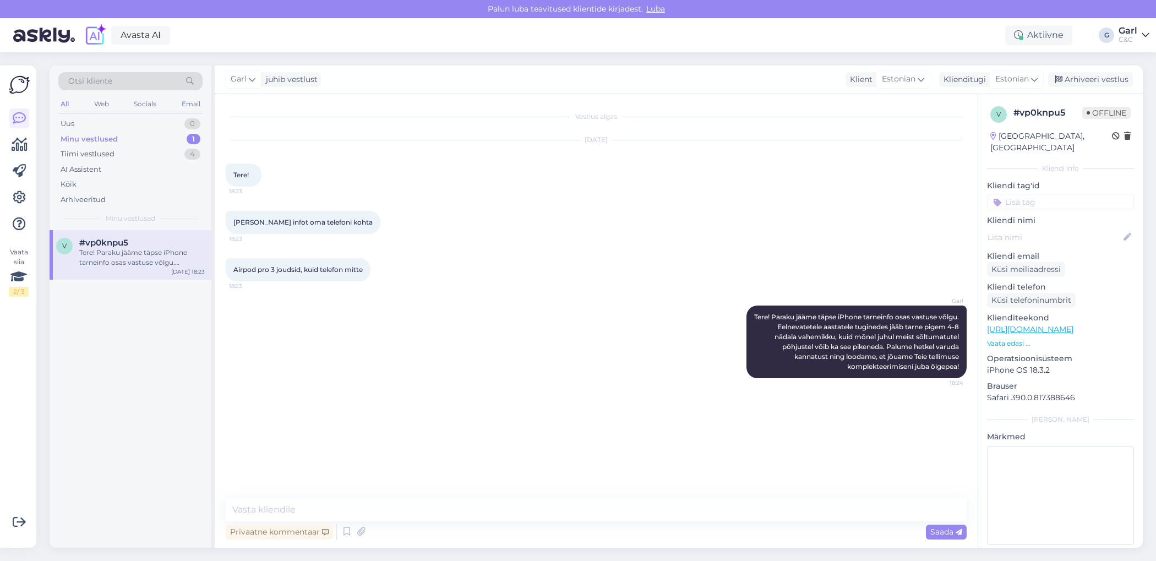
click at [170, 144] on div "Minu vestlused 1" at bounding box center [130, 139] width 144 height 15
click at [167, 150] on div "Tiimi vestlused 4" at bounding box center [130, 153] width 144 height 15
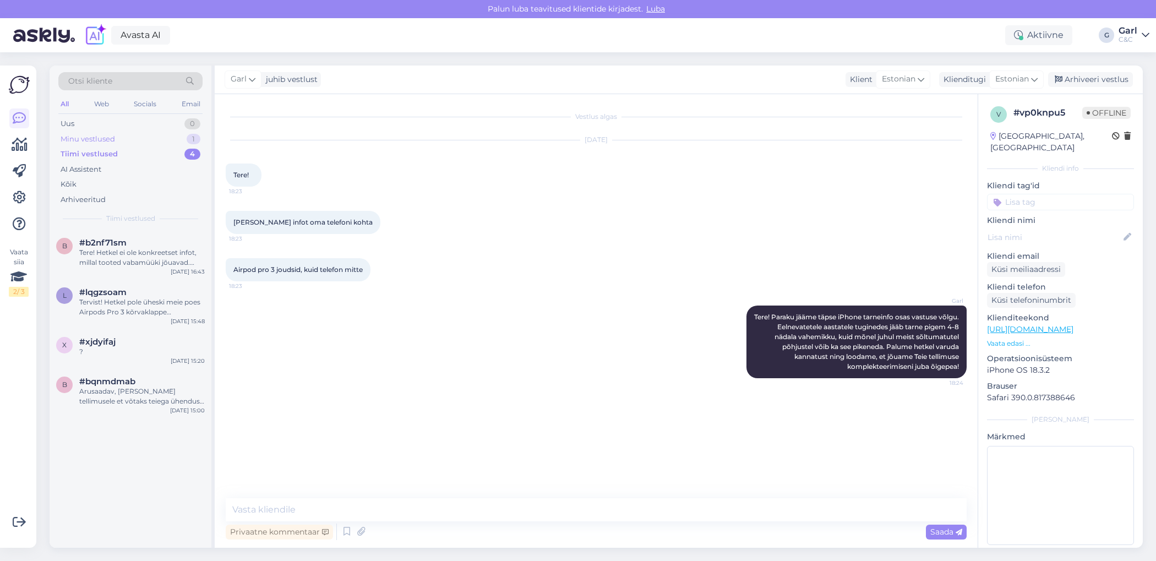
click at [167, 138] on div "Minu vestlused 1" at bounding box center [130, 139] width 144 height 15
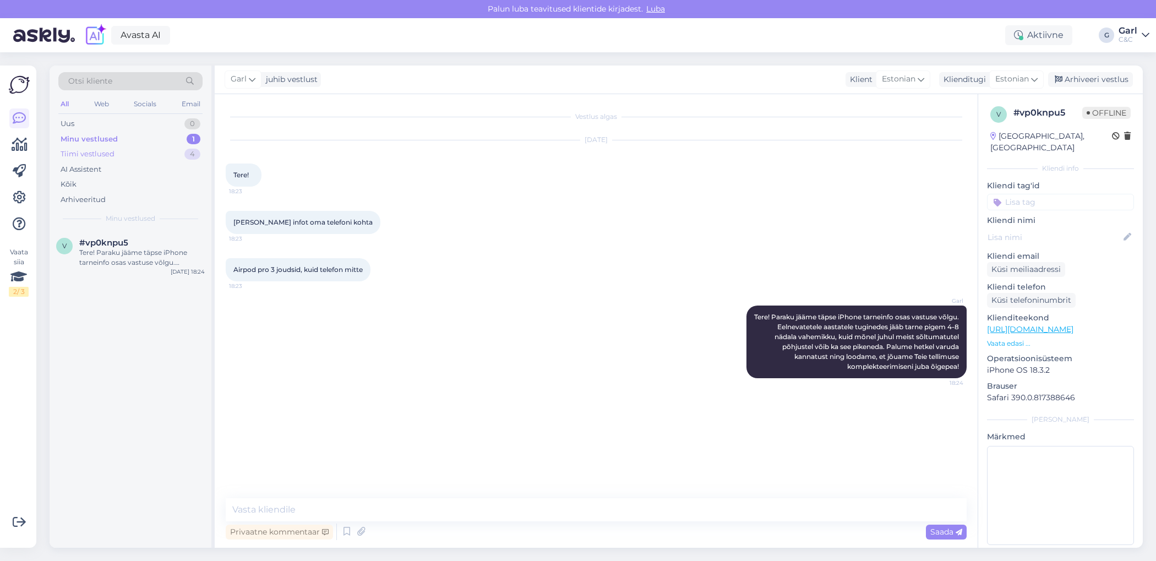
click at [184, 155] on div "Tiimi vestlused 4" at bounding box center [130, 153] width 144 height 15
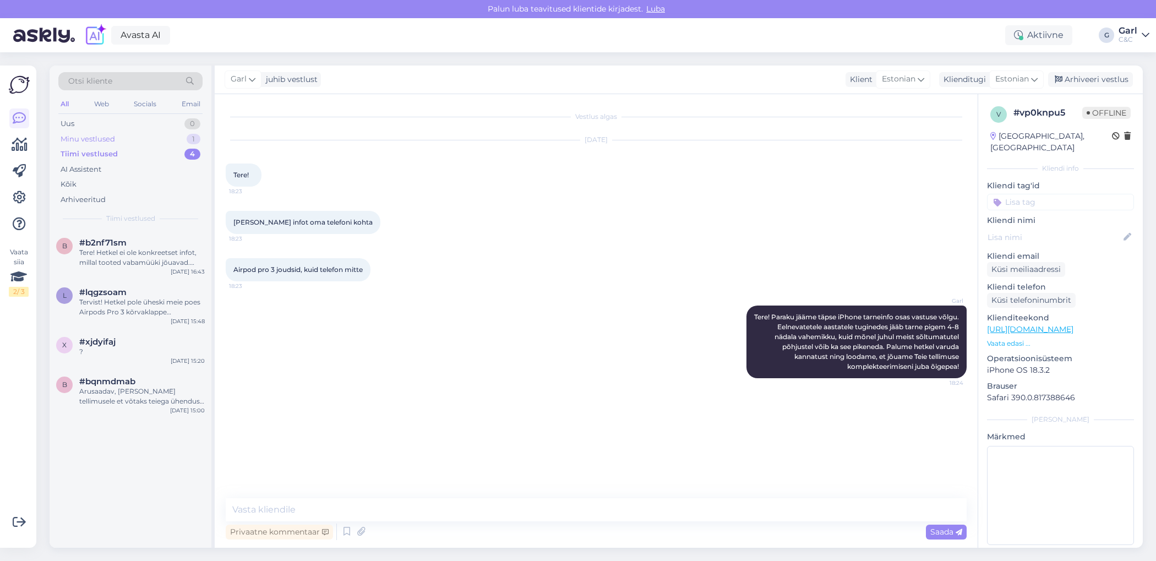
click at [177, 138] on div "Minu vestlused 1" at bounding box center [130, 139] width 144 height 15
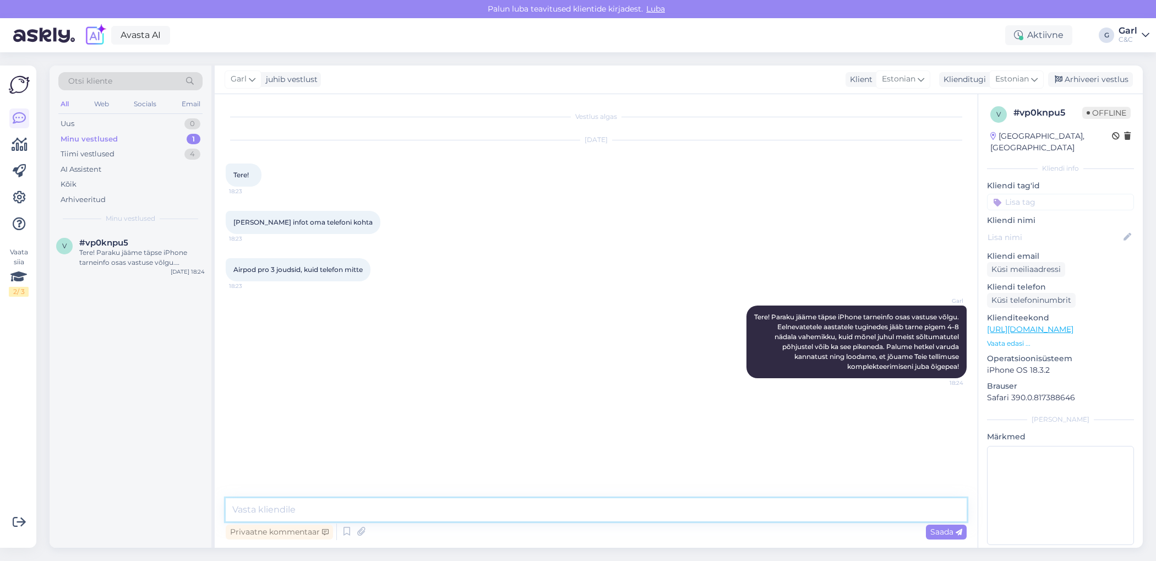
click at [469, 507] on textarea at bounding box center [596, 509] width 741 height 23
click at [470, 508] on textarea at bounding box center [596, 509] width 741 height 23
click at [177, 149] on div "Tiimi vestlused 4" at bounding box center [130, 153] width 144 height 15
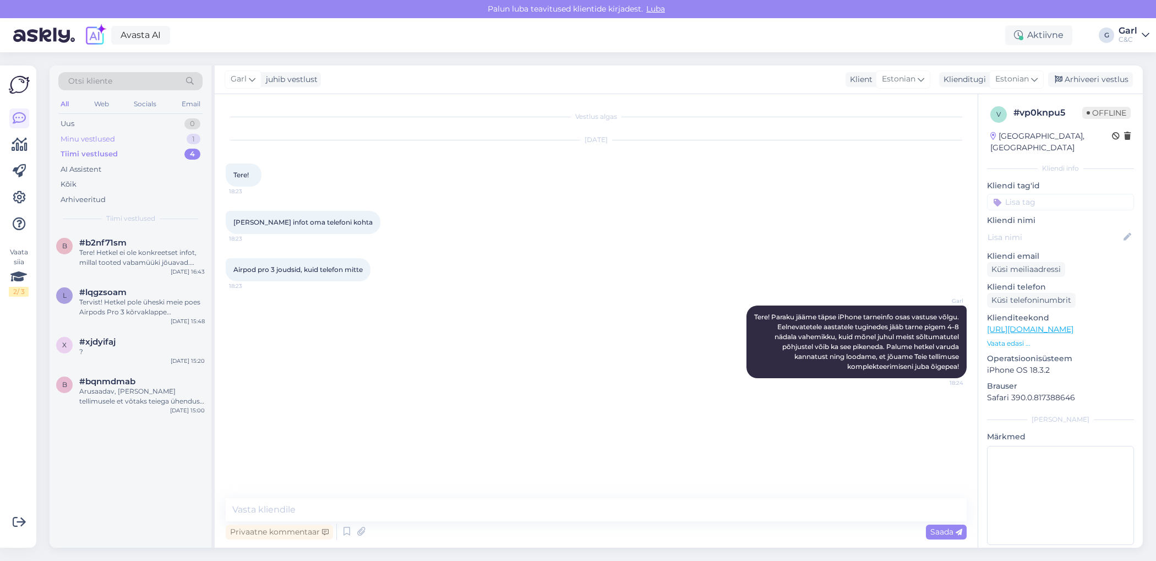
click at [182, 137] on div "Minu vestlused 1" at bounding box center [130, 139] width 144 height 15
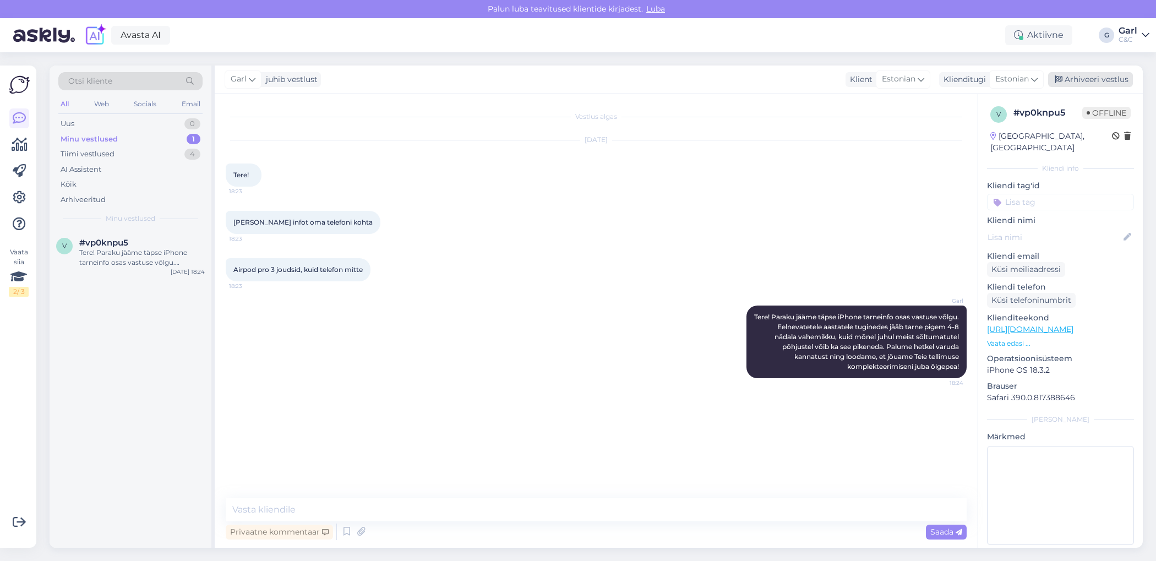
click at [1073, 72] on div "Arhiveeri vestlus" at bounding box center [1090, 79] width 85 height 15
